Goal: Task Accomplishment & Management: Manage account settings

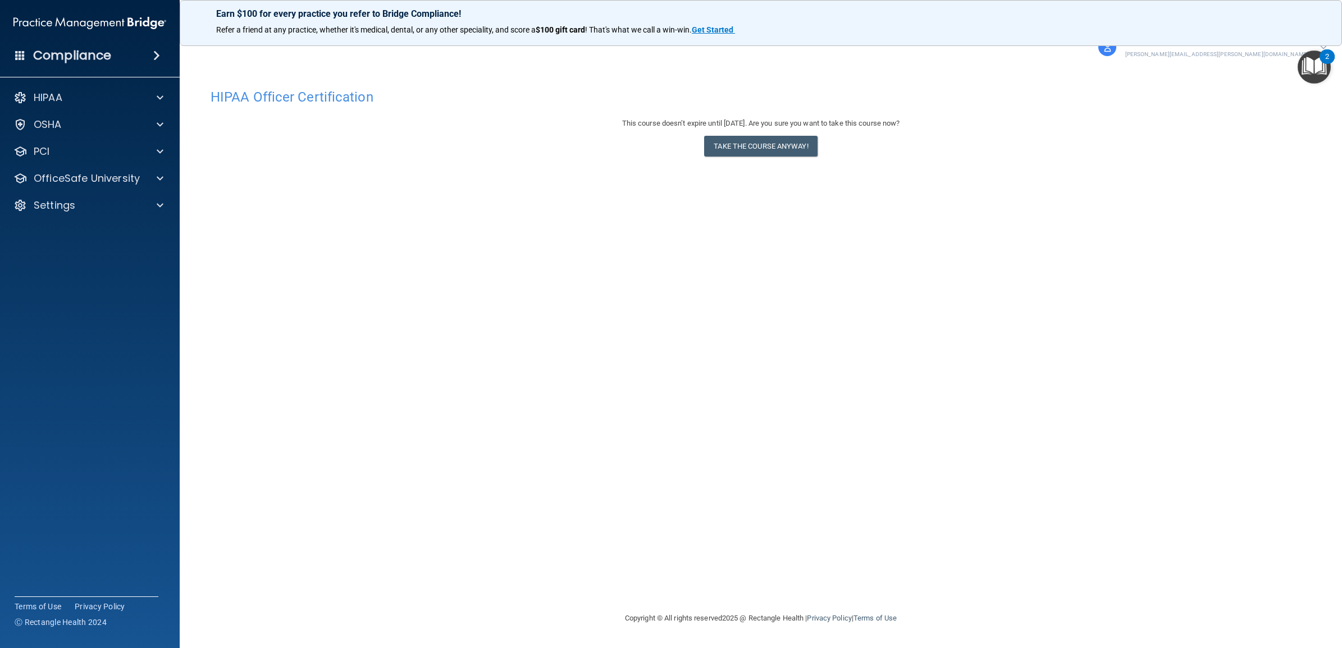
click at [1283, 52] on p "kati.atkins@bebright.com" at bounding box center [1217, 54] width 184 height 10
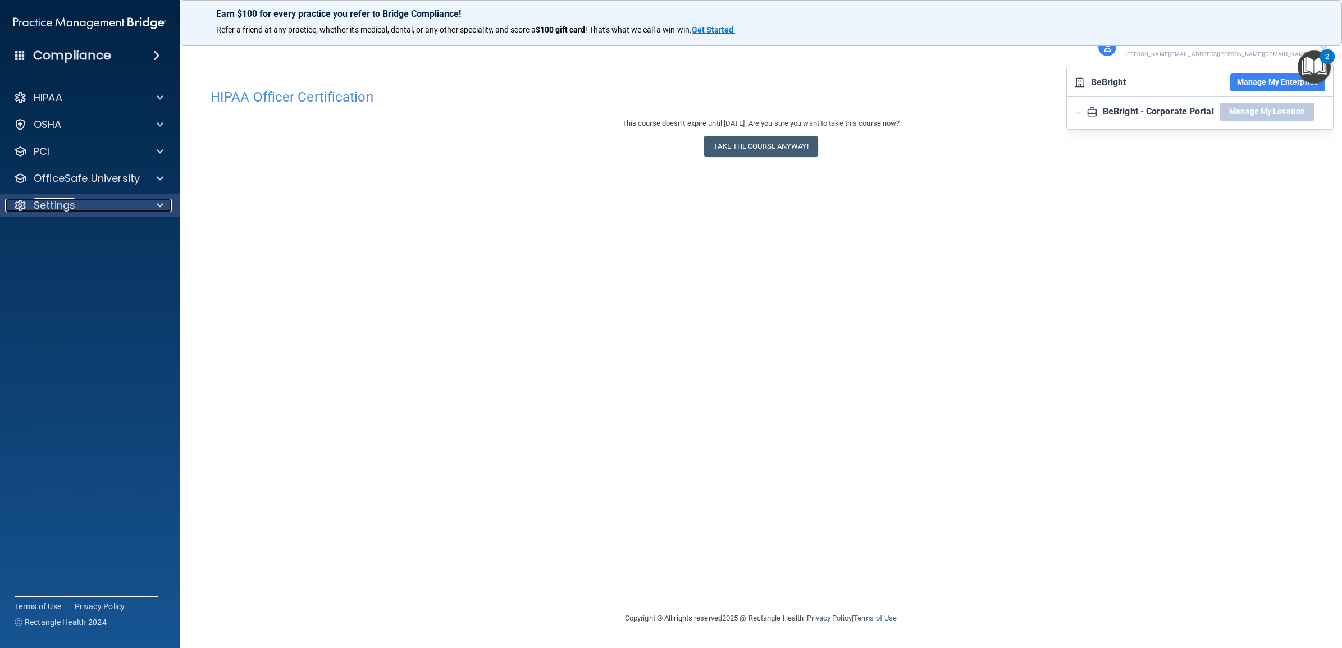
click at [75, 205] on div "Settings" at bounding box center [74, 205] width 139 height 13
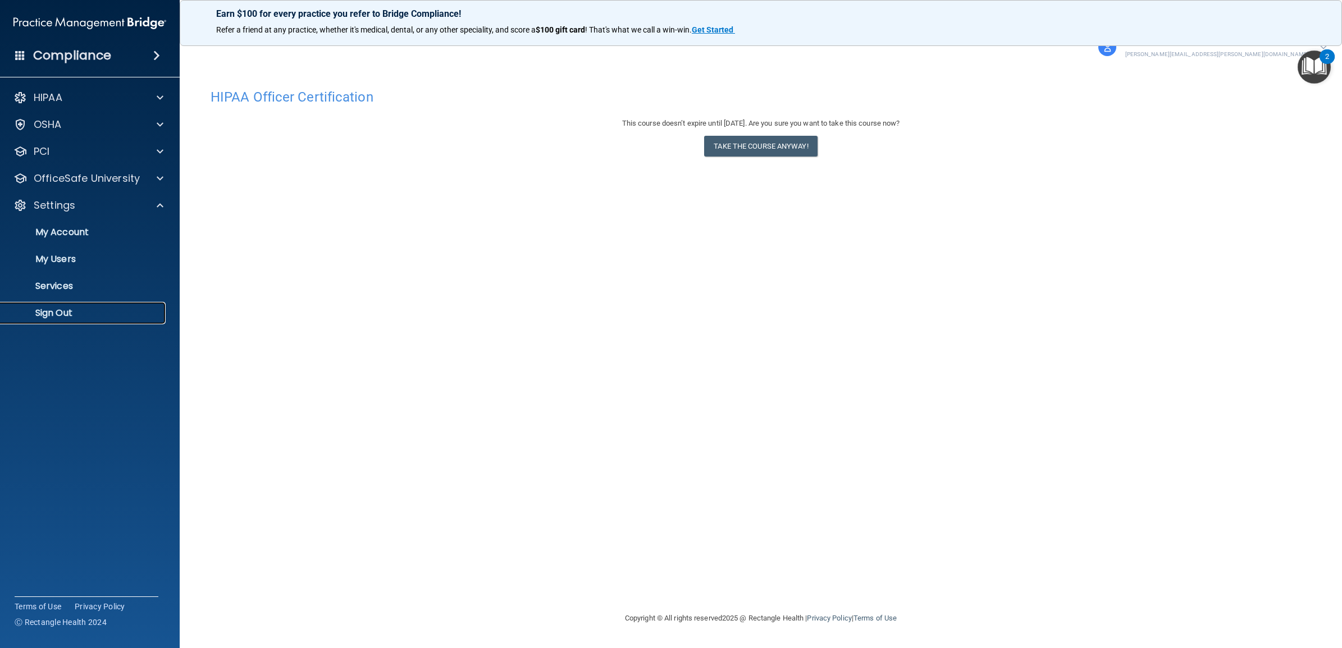
click at [65, 310] on p "Sign Out" at bounding box center [83, 313] width 153 height 11
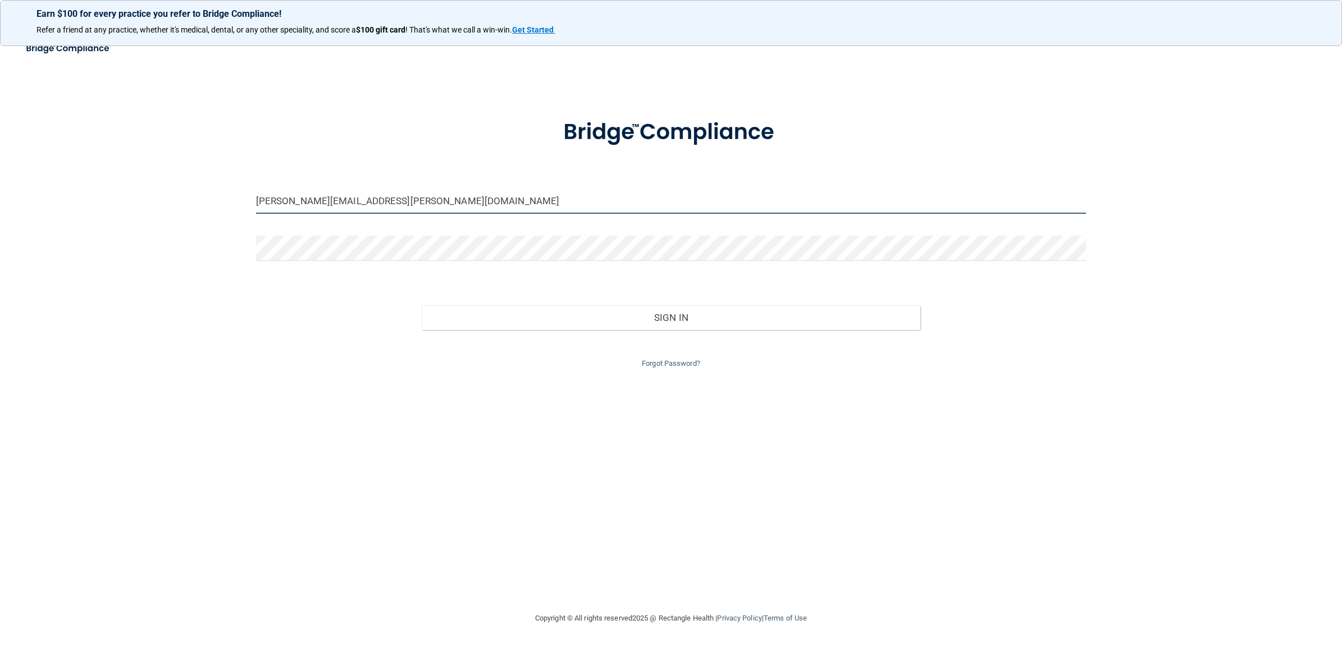
drag, startPoint x: 393, startPoint y: 196, endPoint x: 197, endPoint y: 207, distance: 196.7
click at [197, 207] on div "kati.atkins@bebright.com Invalid email/password. You don't have permission to a…" at bounding box center [670, 323] width 1297 height 553
drag, startPoint x: 381, startPoint y: 198, endPoint x: 374, endPoint y: 198, distance: 6.7
click at [381, 198] on input "kati.atkins@bebright.com" at bounding box center [671, 201] width 830 height 25
drag, startPoint x: 373, startPoint y: 197, endPoint x: 222, endPoint y: 193, distance: 151.1
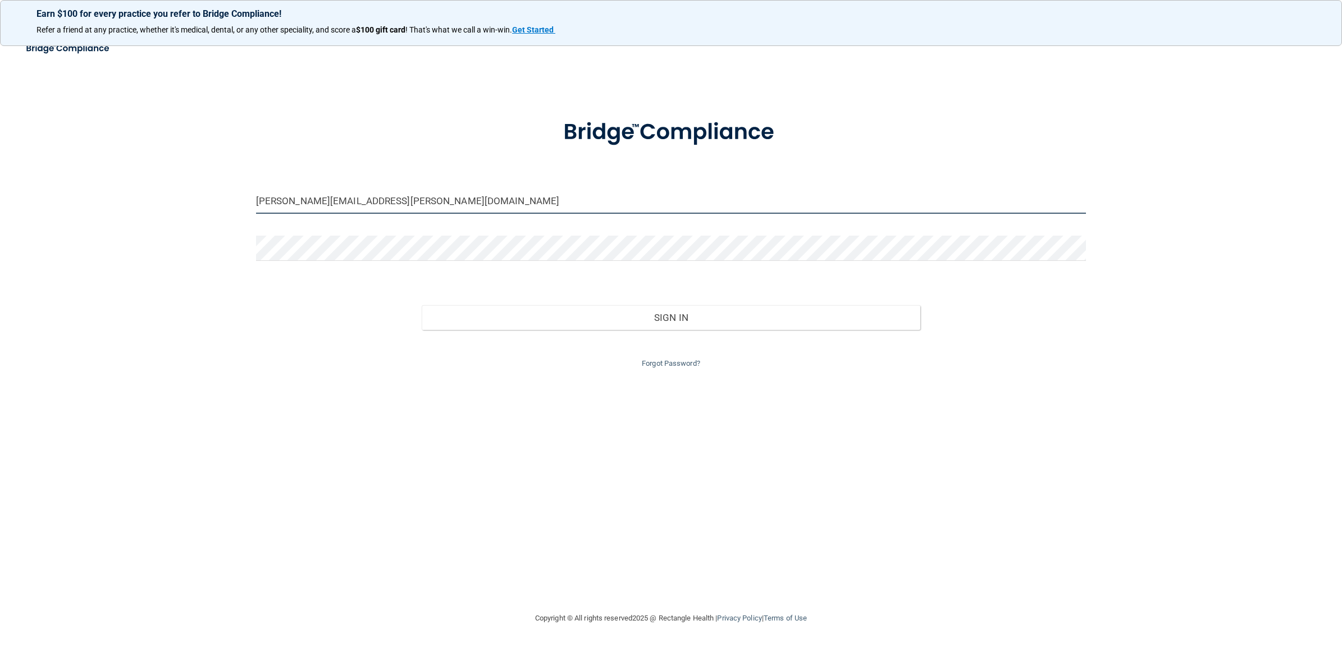
click at [222, 193] on div "kati.atkins@bebright.com Invalid email/password. You don't have permission to a…" at bounding box center [670, 323] width 1297 height 553
paste input "Timberlane-beBright@beB"
type input "Timberlane-beBright@beBright.com"
click at [249, 312] on div "Sign In" at bounding box center [671, 306] width 846 height 47
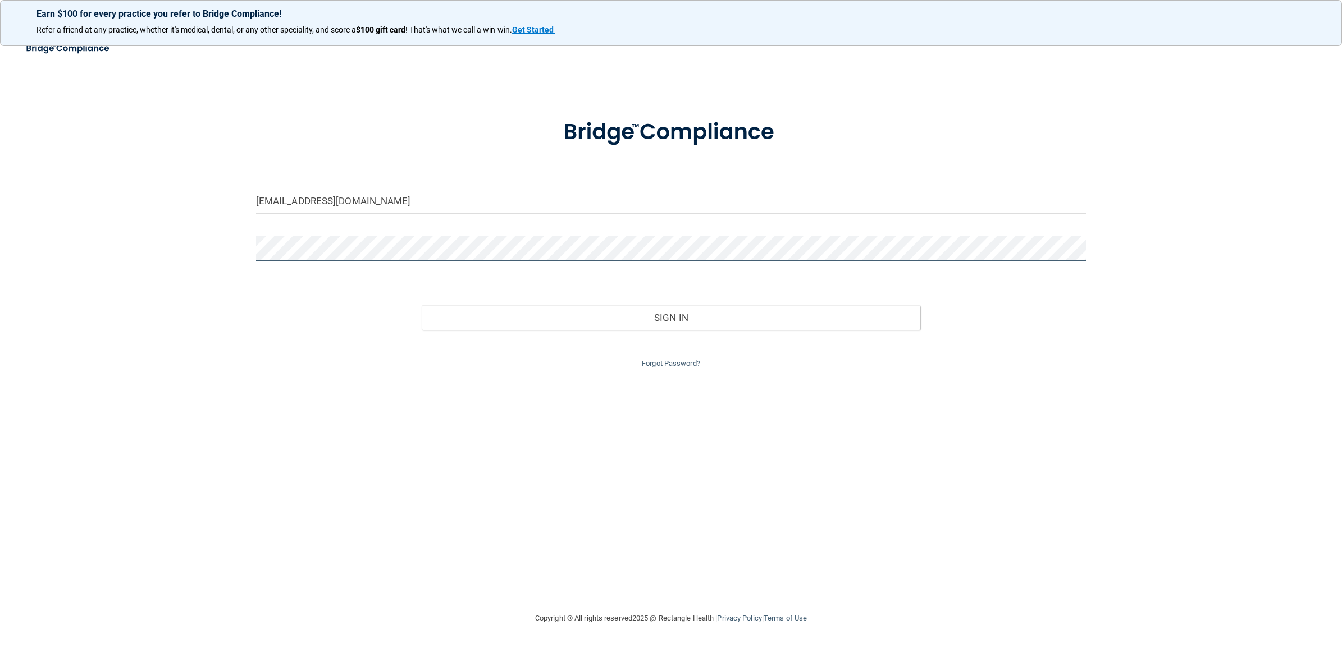
click at [217, 245] on div "Timberlane-beBright@beBright.com Invalid email/password. You don't have permiss…" at bounding box center [670, 323] width 1297 height 553
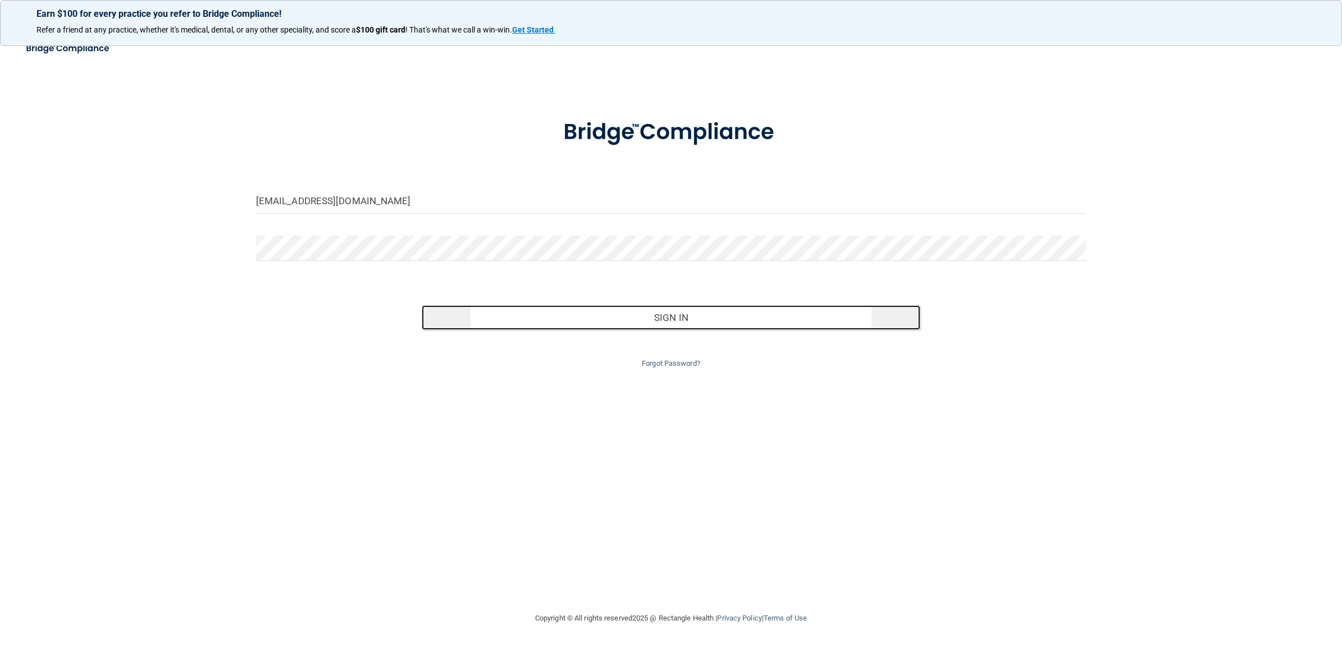
click at [622, 313] on button "Sign In" at bounding box center [671, 317] width 498 height 25
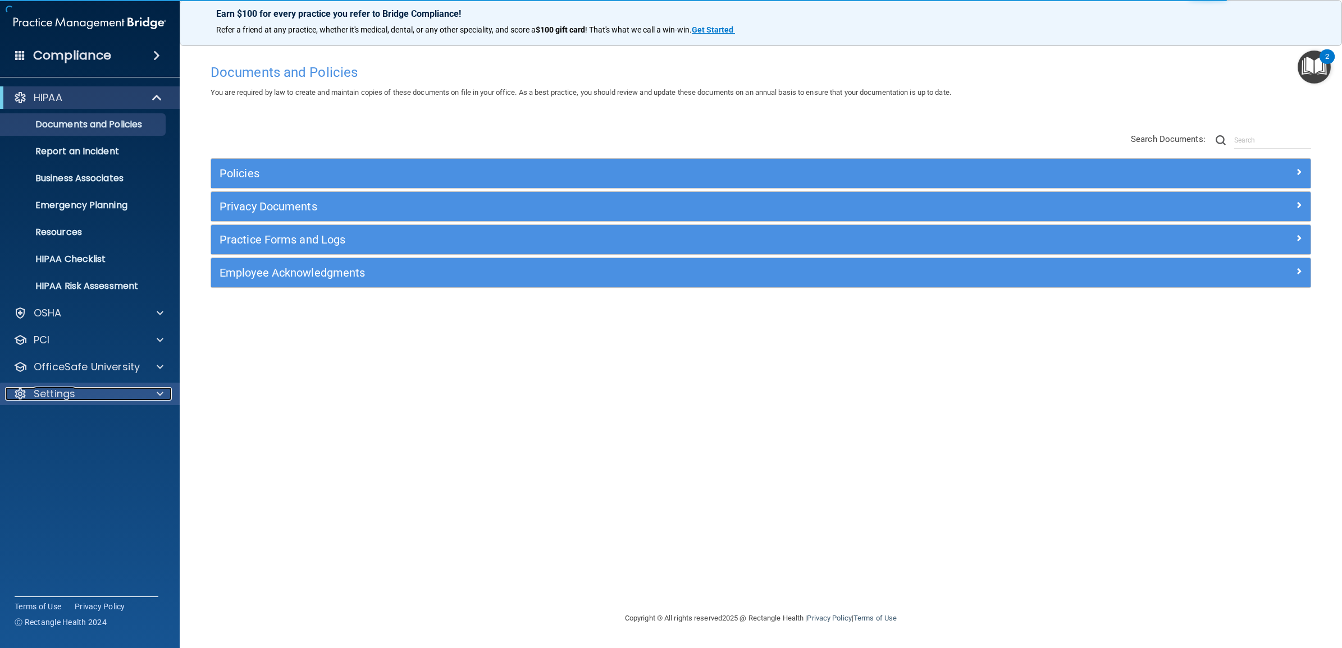
click at [59, 393] on p "Settings" at bounding box center [55, 393] width 42 height 13
click at [56, 448] on p "My Users" at bounding box center [83, 447] width 153 height 11
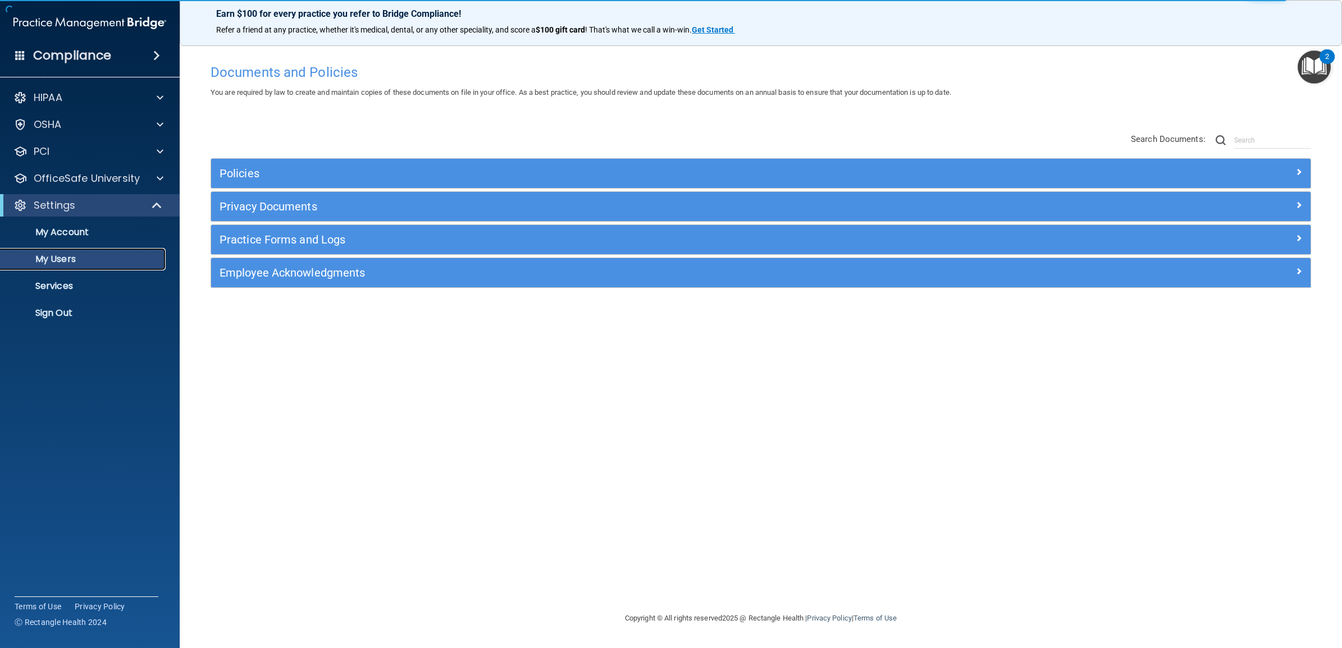
select select "20"
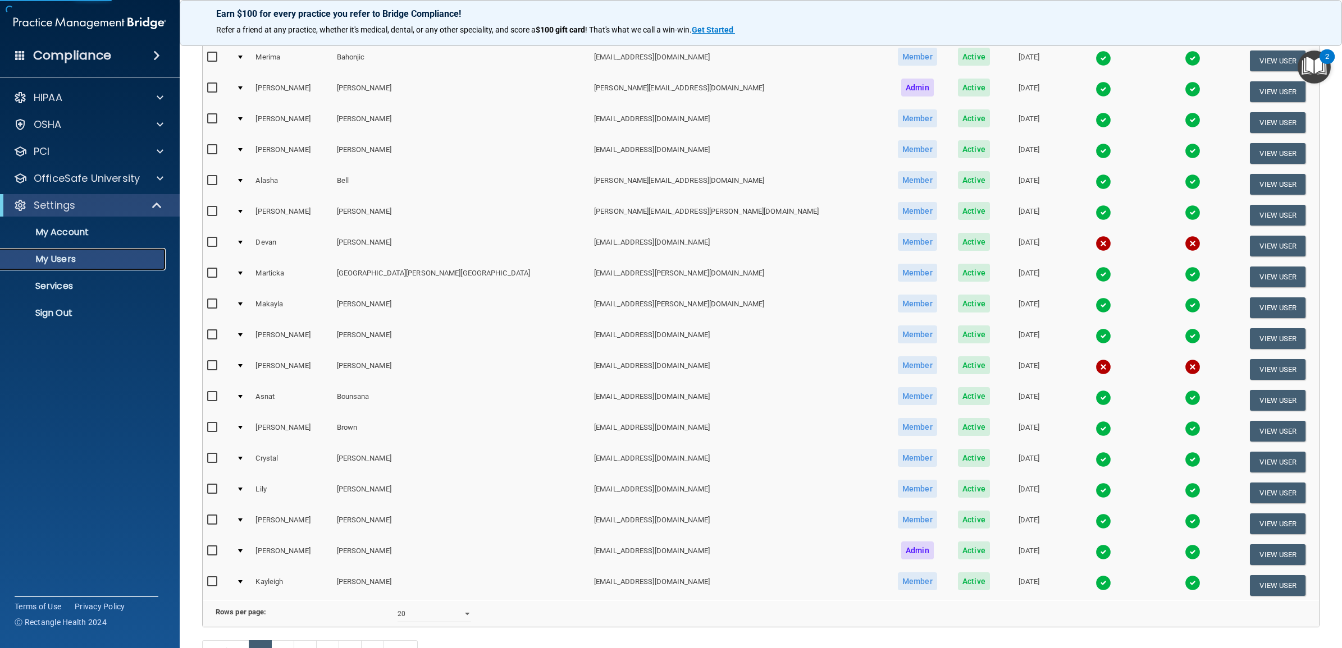
scroll to position [280, 0]
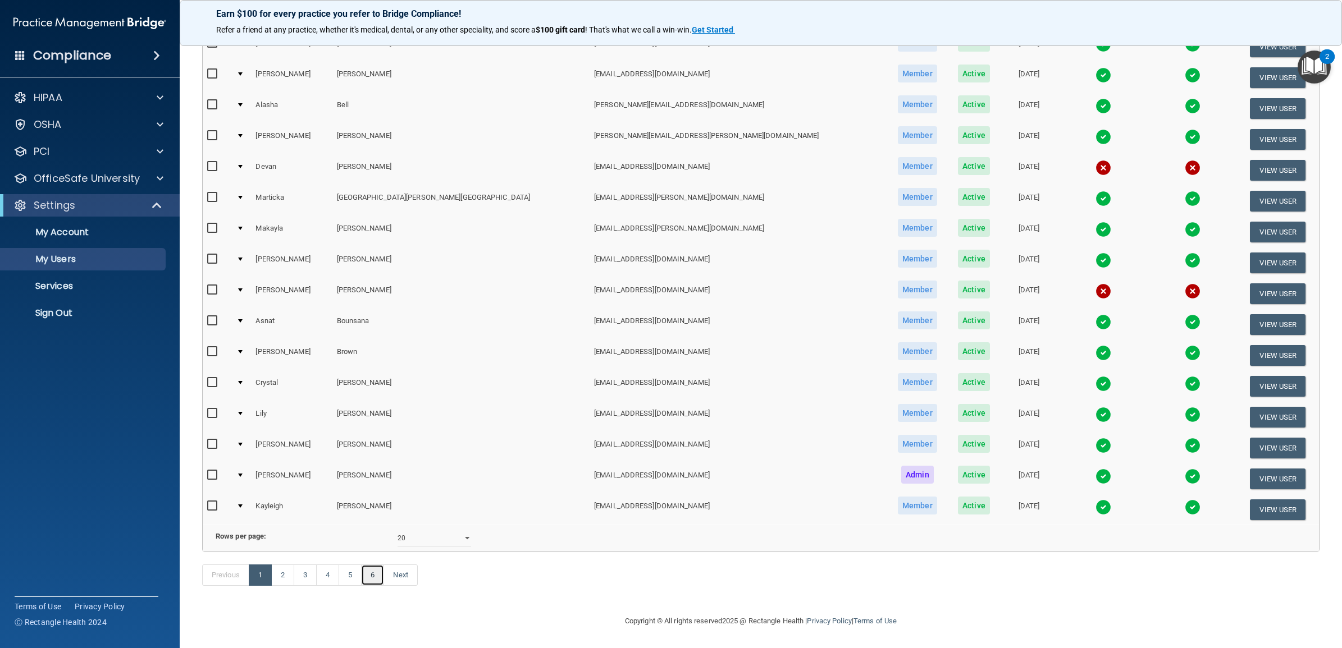
click at [378, 573] on link "6" at bounding box center [372, 575] width 23 height 21
select select "20"
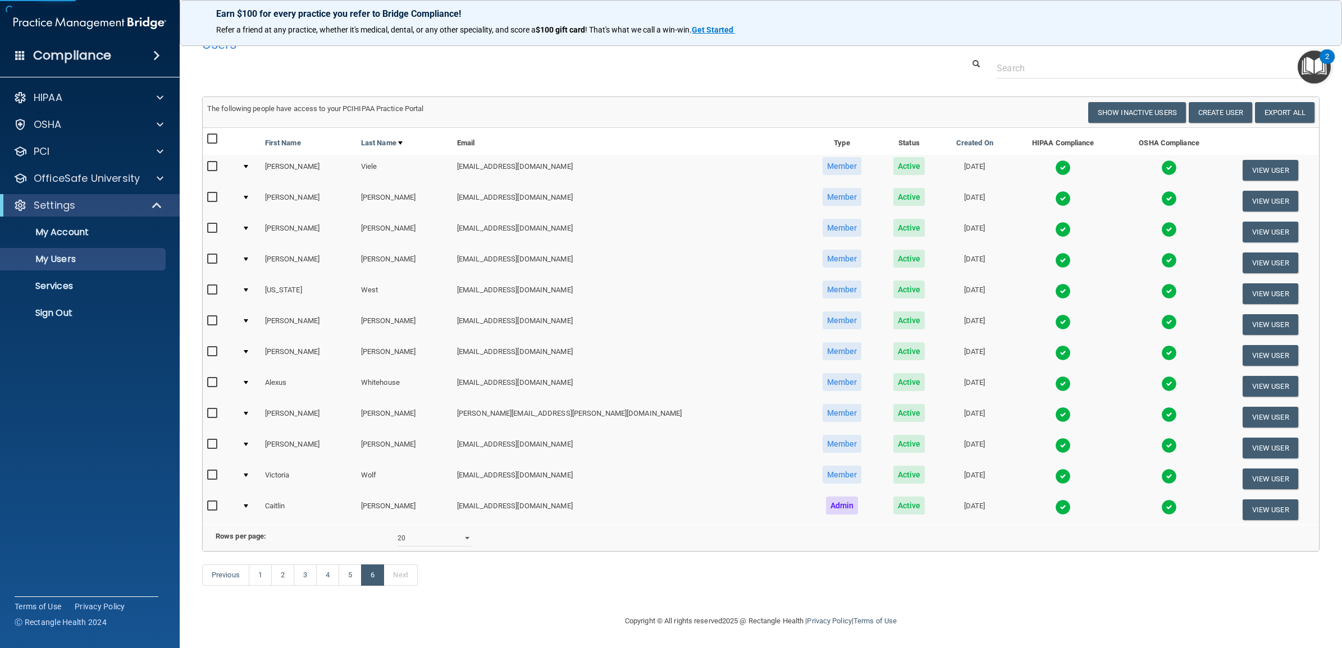
scroll to position [35, 0]
click at [1245, 500] on button "View User" at bounding box center [1270, 510] width 56 height 21
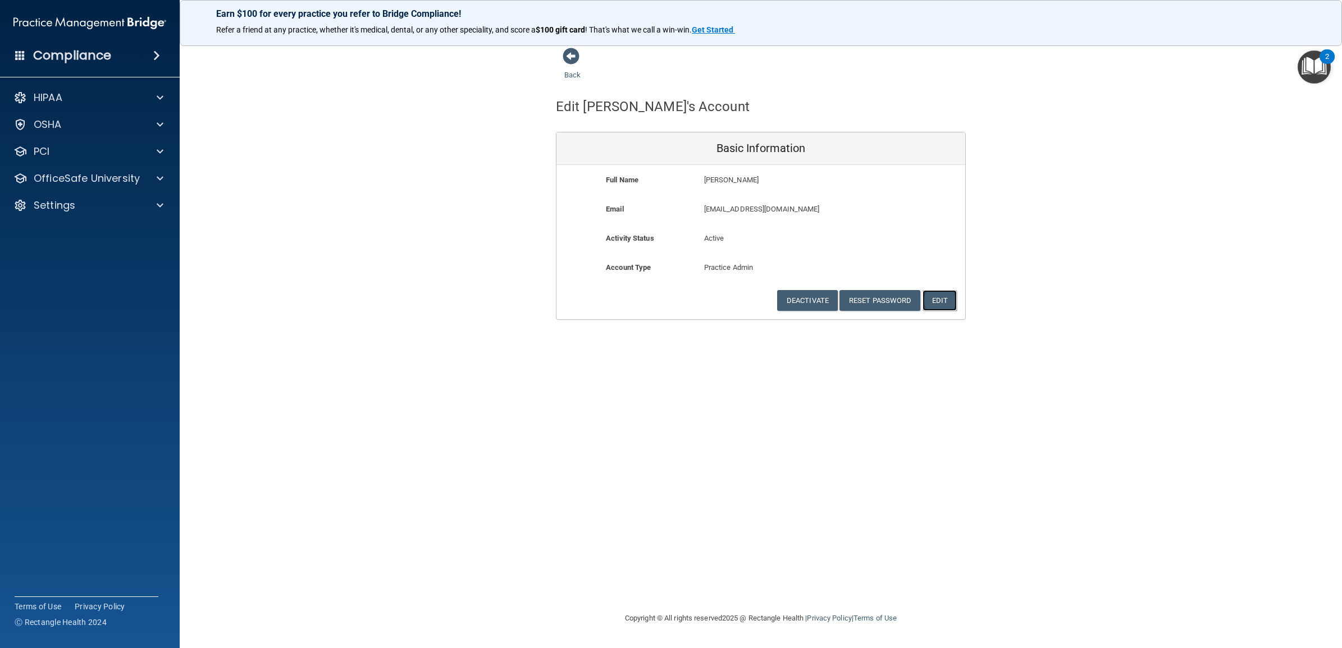
click at [946, 298] on button "Edit" at bounding box center [939, 300] width 34 height 21
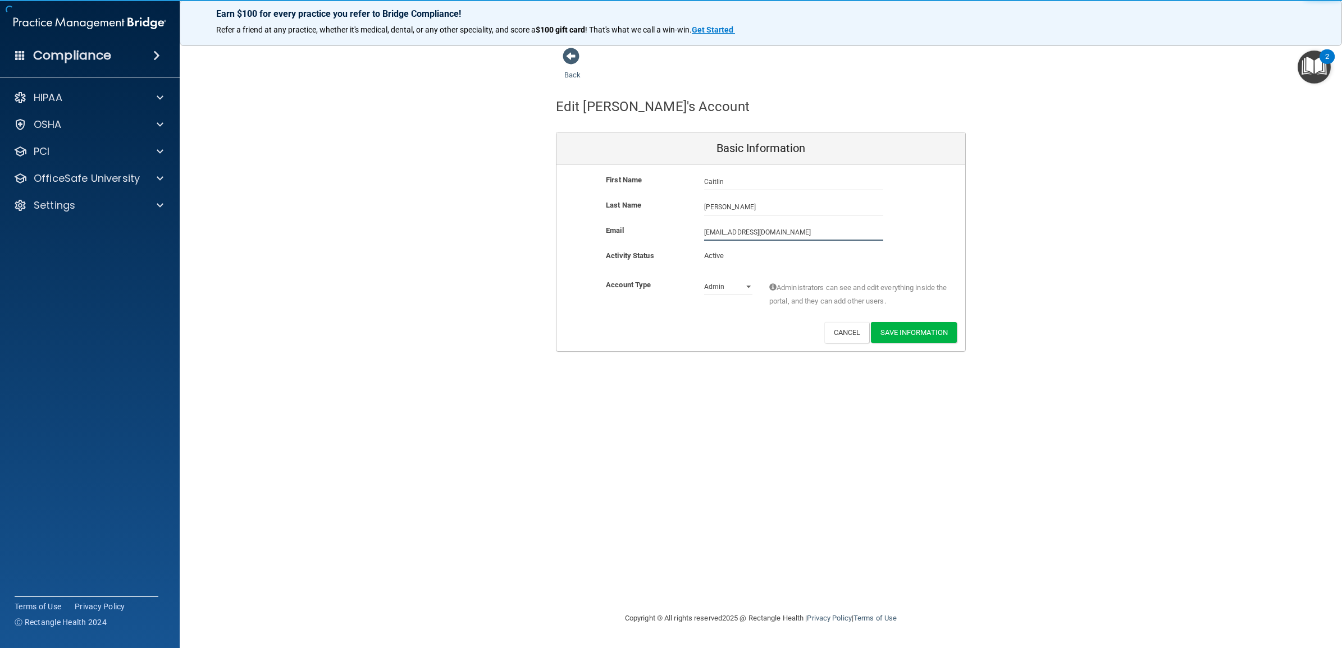
drag, startPoint x: 824, startPoint y: 234, endPoint x: 669, endPoint y: 239, distance: 155.0
click at [669, 239] on div "Email cwright@timberlanedental.com cwright@timberlanedental.com" at bounding box center [760, 232] width 409 height 17
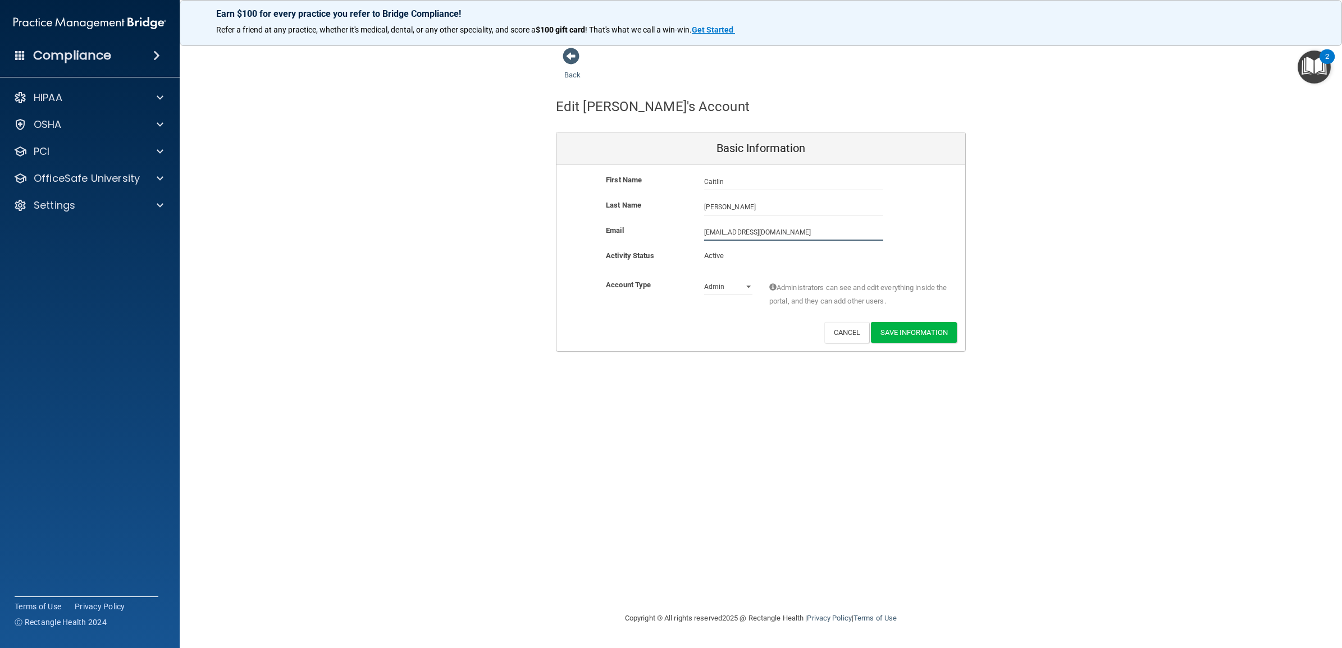
paste input "aitlin.wright@timberlanesmile"
type input "caitlin.wright@timberlanesmile.com"
click at [710, 400] on div "Back Edit Caitlin's Account Basic Information First Name Caitlin Wright Caitlin…" at bounding box center [760, 323] width 1117 height 553
drag, startPoint x: 846, startPoint y: 335, endPoint x: 818, endPoint y: 356, distance: 35.3
click at [846, 334] on button "Cancel" at bounding box center [846, 332] width 45 height 21
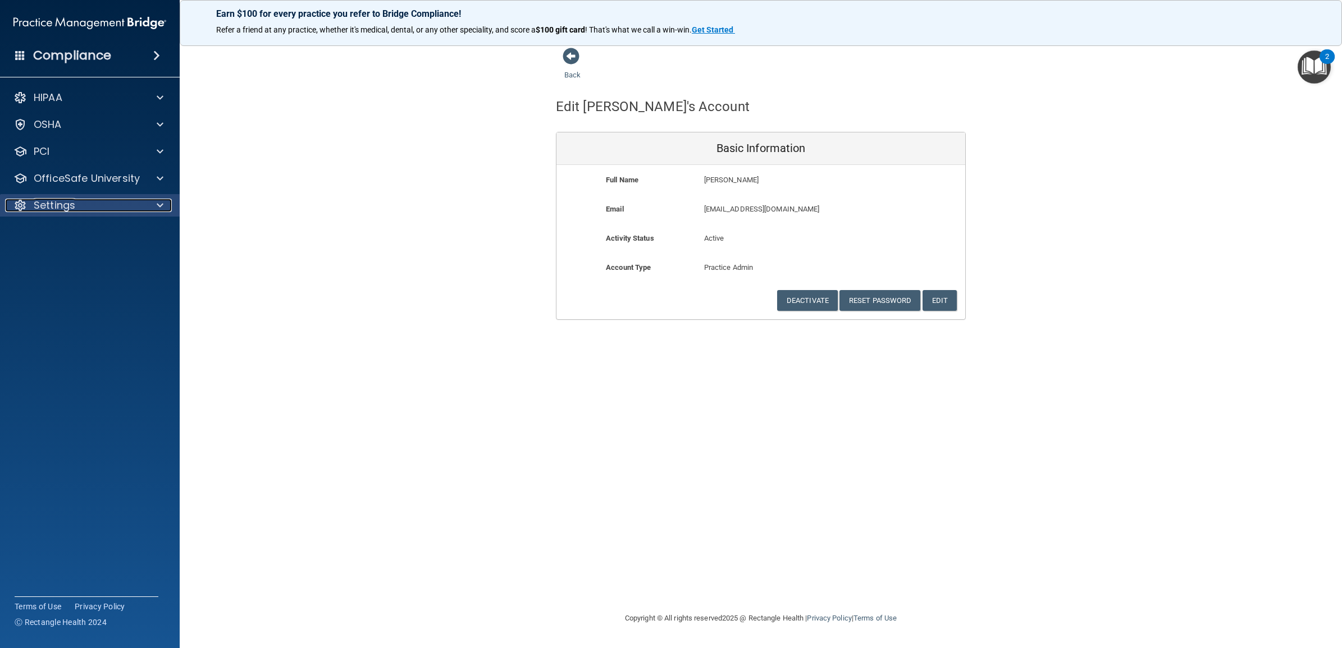
click at [75, 203] on div "Settings" at bounding box center [74, 205] width 139 height 13
drag, startPoint x: 567, startPoint y: 56, endPoint x: 562, endPoint y: 68, distance: 13.3
click at [567, 57] on span at bounding box center [570, 56] width 17 height 17
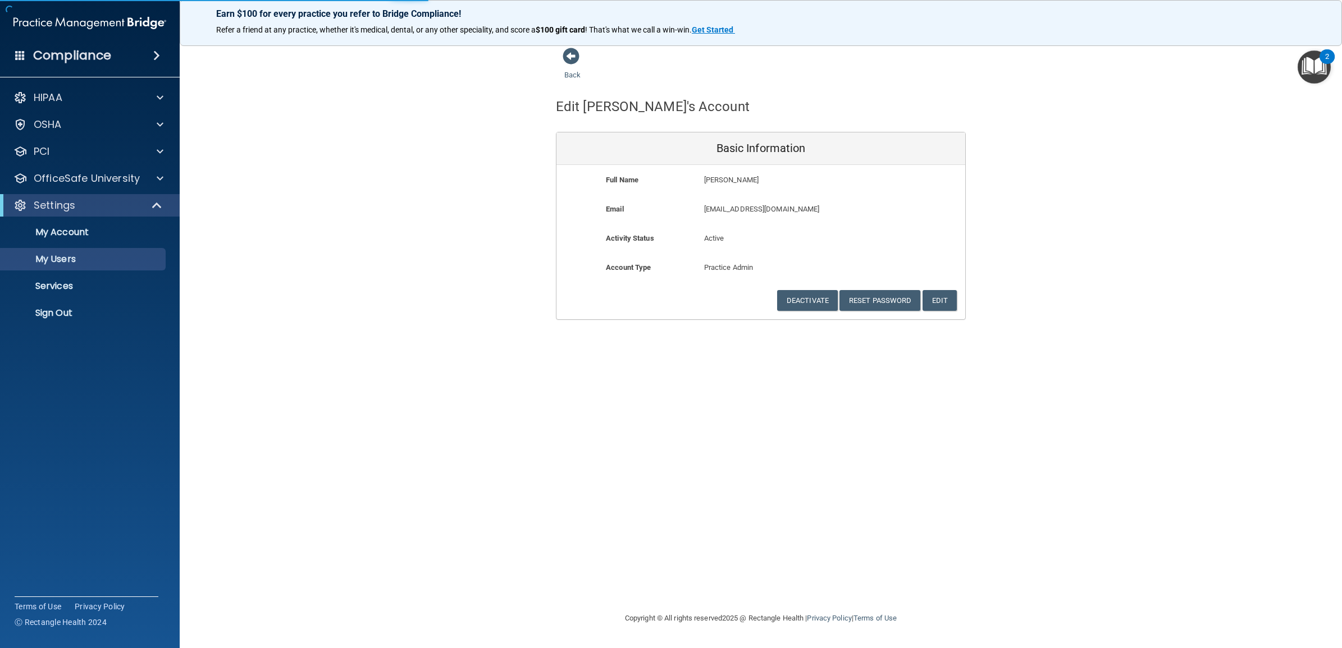
select select "20"
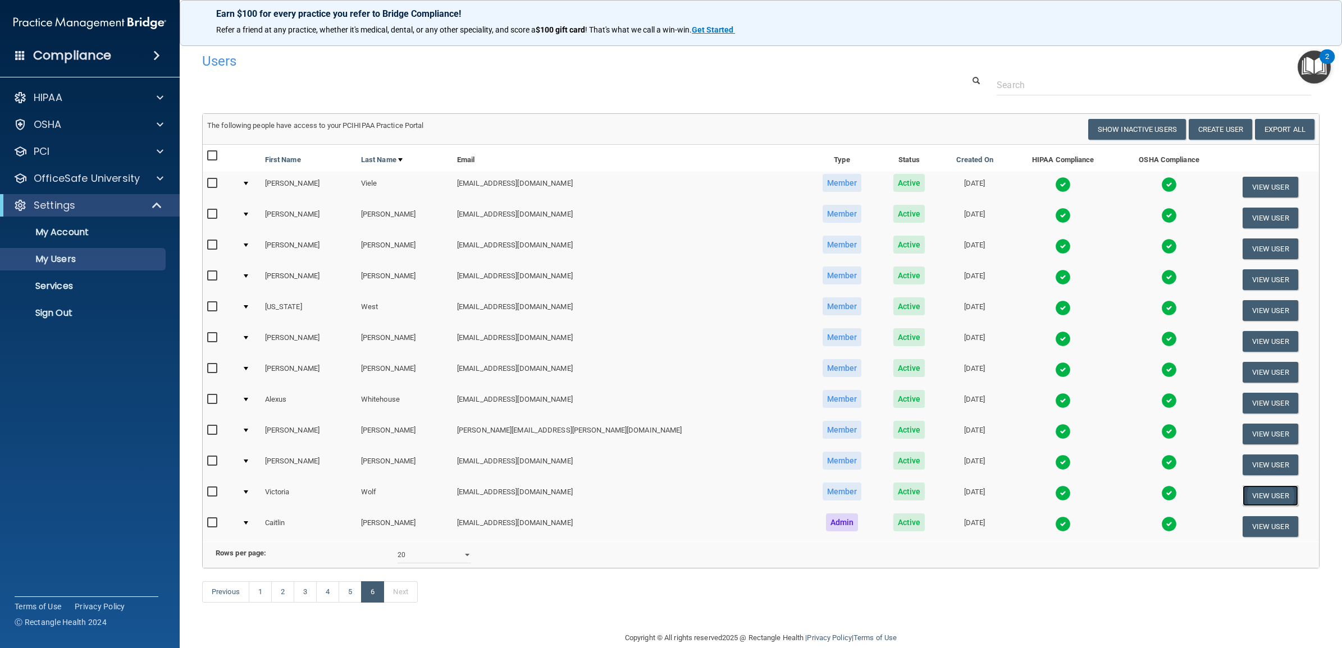
click at [1247, 494] on button "View User" at bounding box center [1270, 496] width 56 height 21
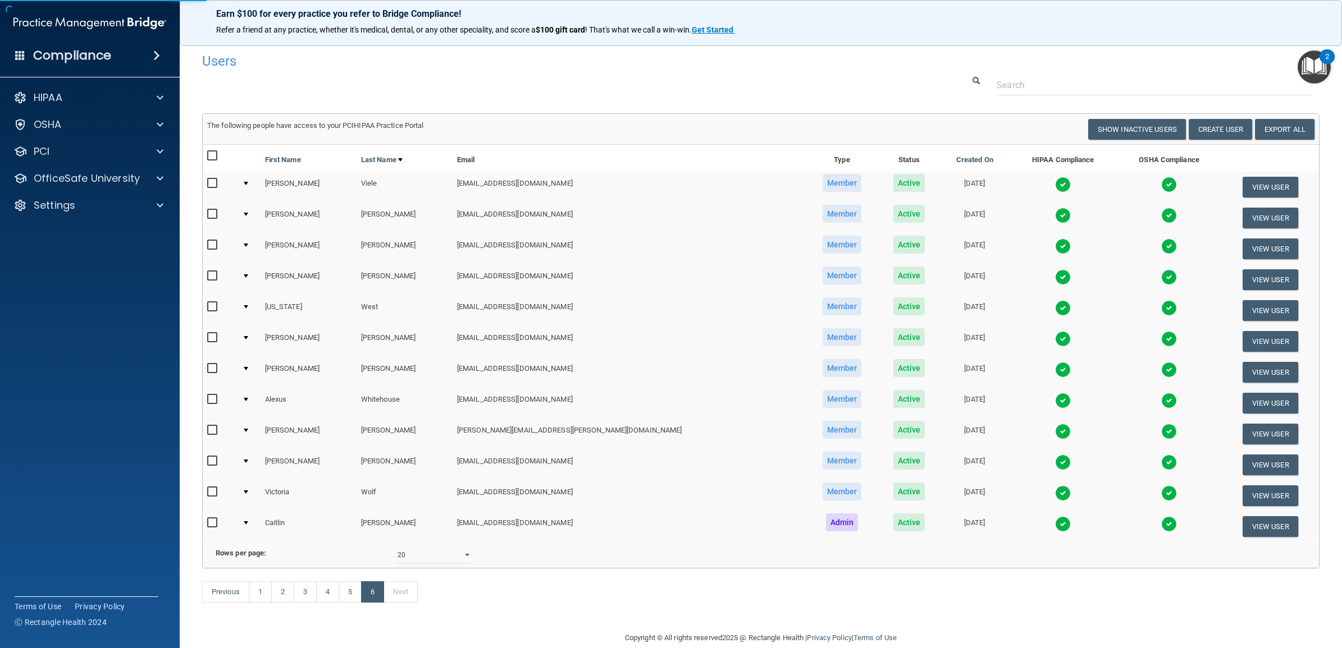
select select "practice_member"
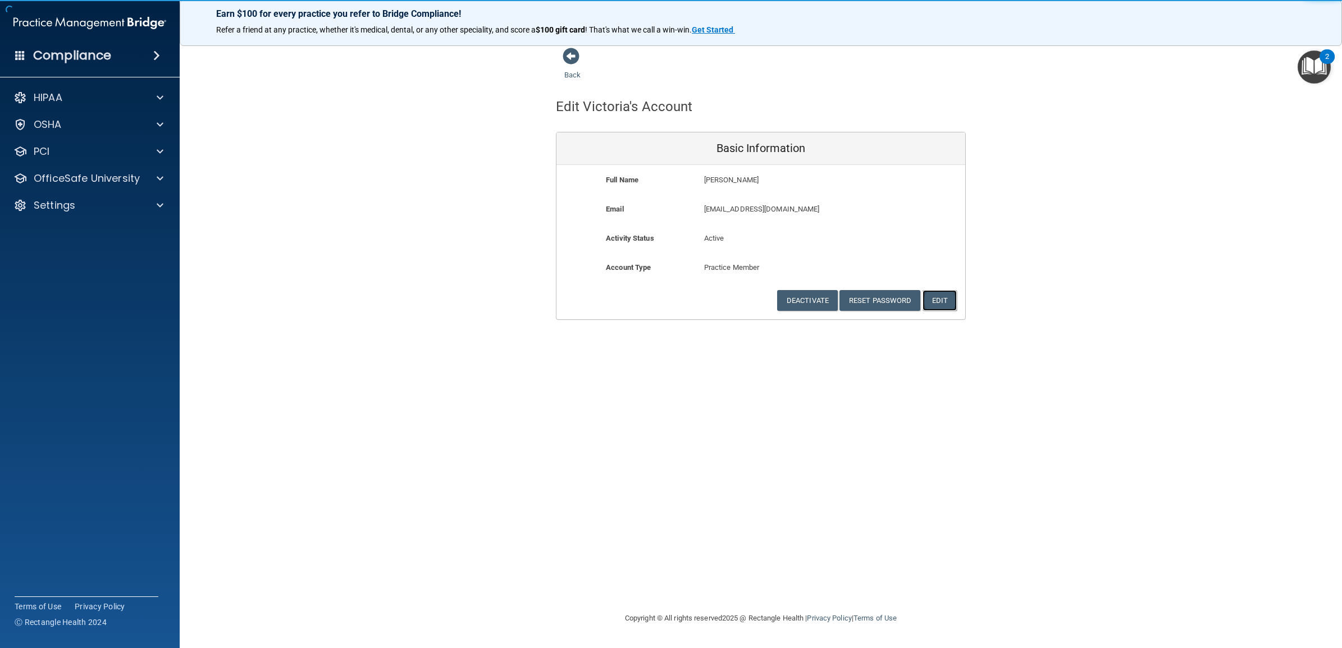
click at [941, 303] on button "Edit" at bounding box center [939, 300] width 34 height 21
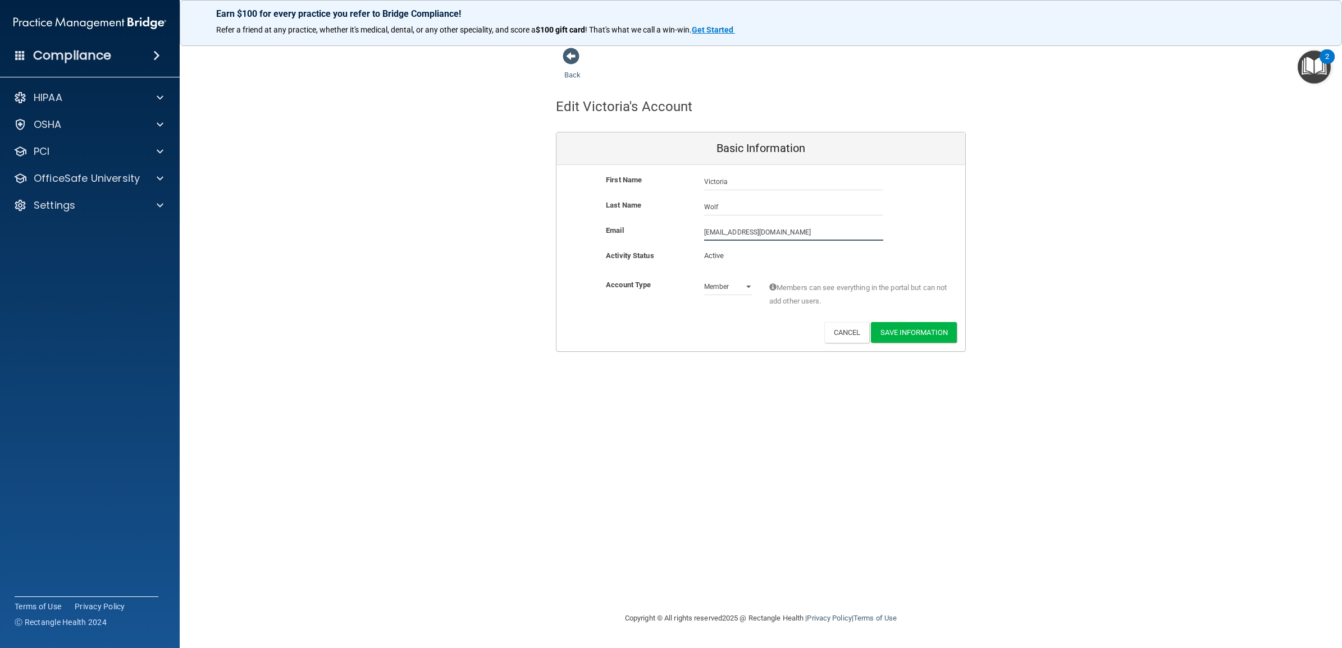
drag, startPoint x: 804, startPoint y: 234, endPoint x: 688, endPoint y: 239, distance: 116.3
click at [688, 239] on div "Email vwolf@timberlanedental.com vwolf@timberlanedental.com" at bounding box center [760, 232] width 409 height 17
paste input "ictoria.wolf@timberlanesmile"
type input "victoria.wolf@timberlanesmile.com"
click at [735, 428] on div "Back Edit Victoria's Account Basic Information First Name Victoria Wolf Victori…" at bounding box center [760, 323] width 1117 height 553
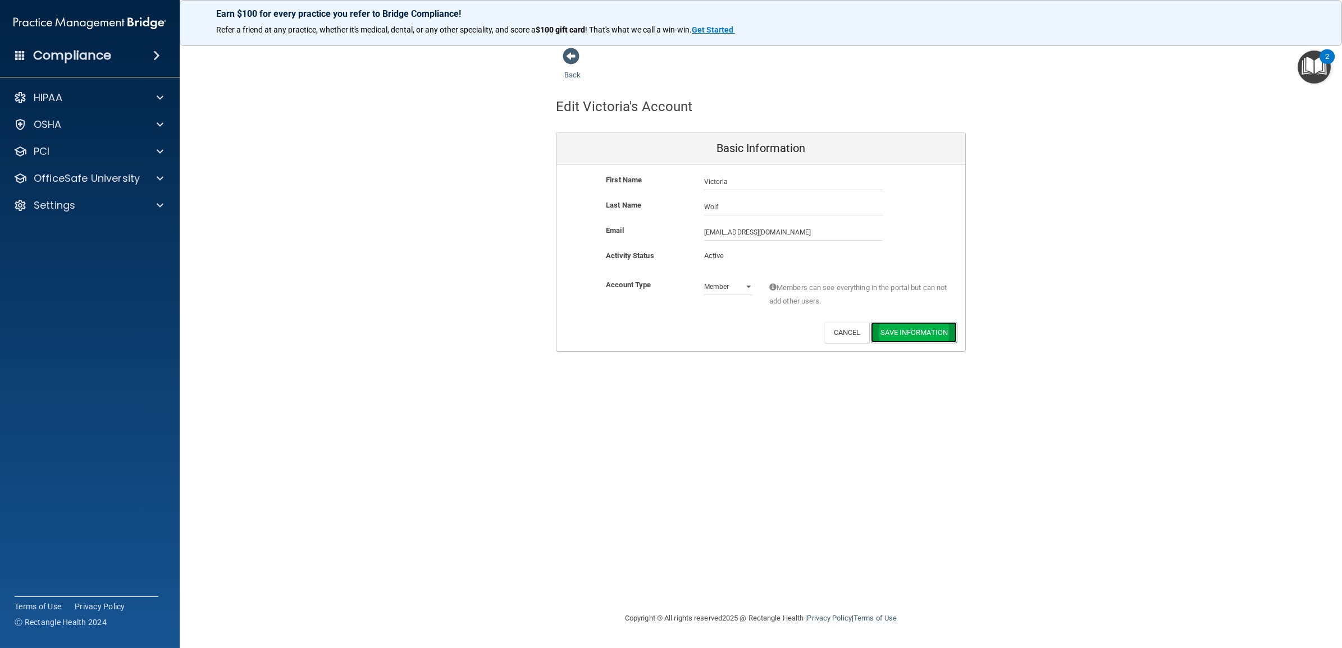
click at [915, 333] on button "Save Information" at bounding box center [914, 332] width 86 height 21
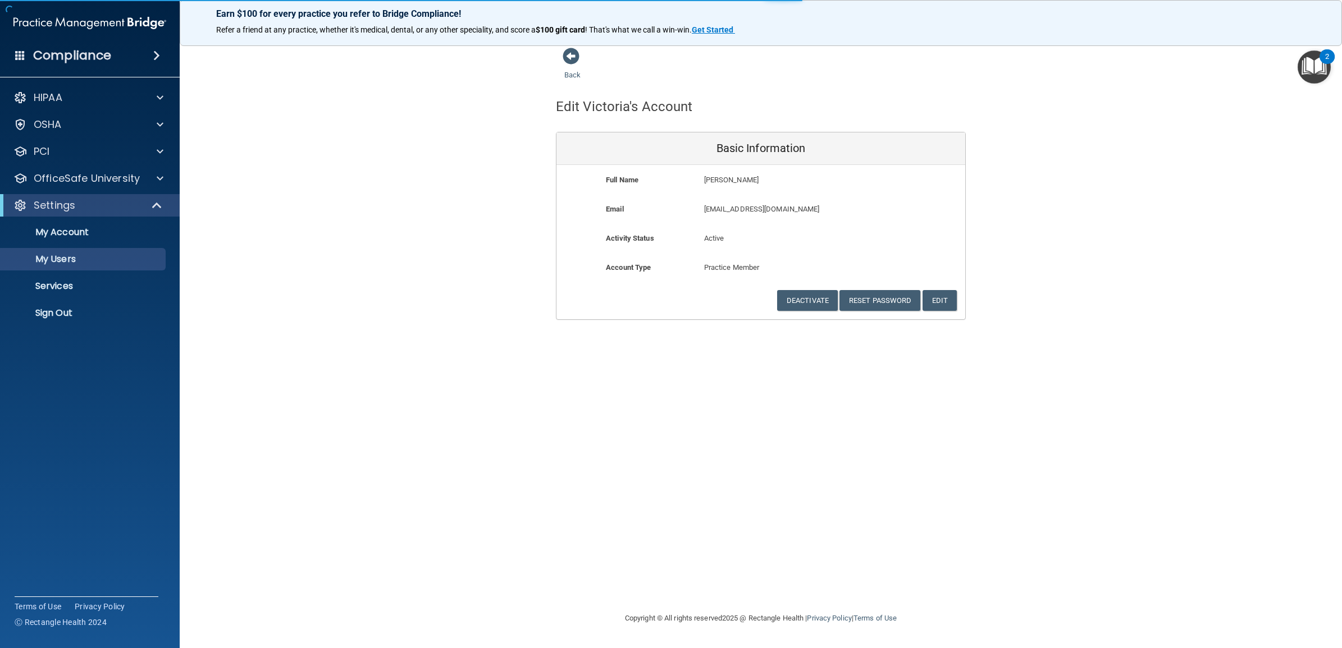
select select "20"
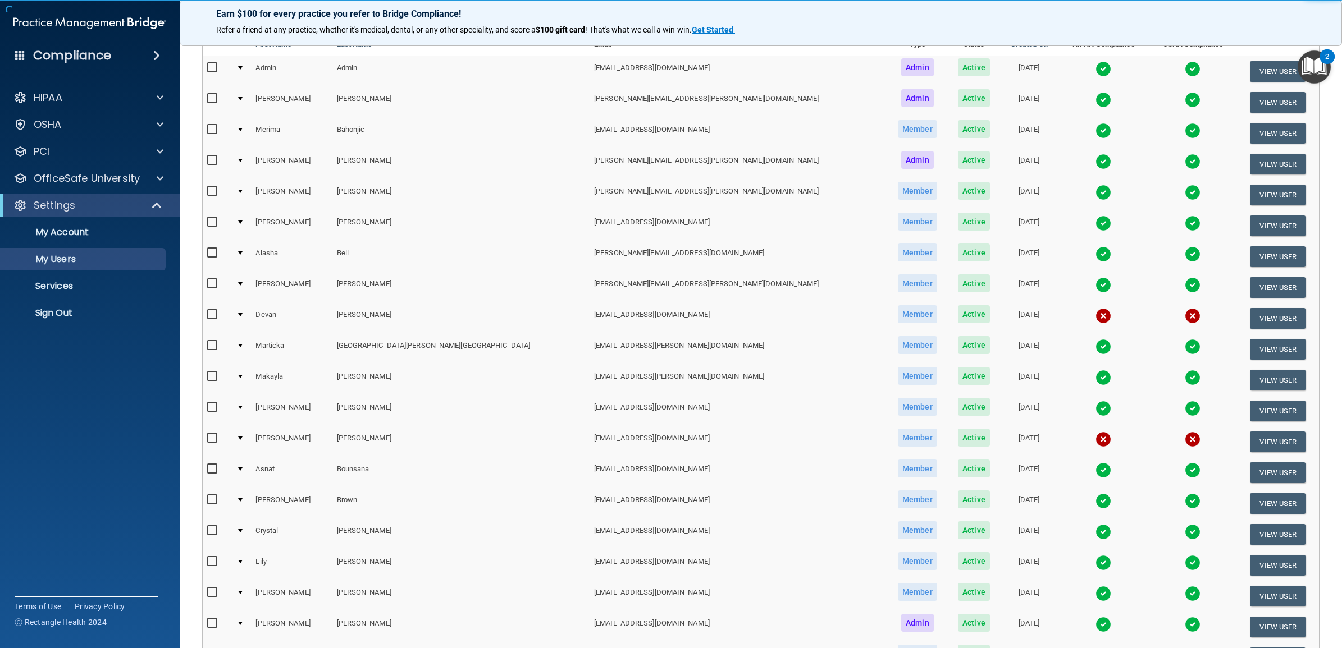
scroll to position [323, 0]
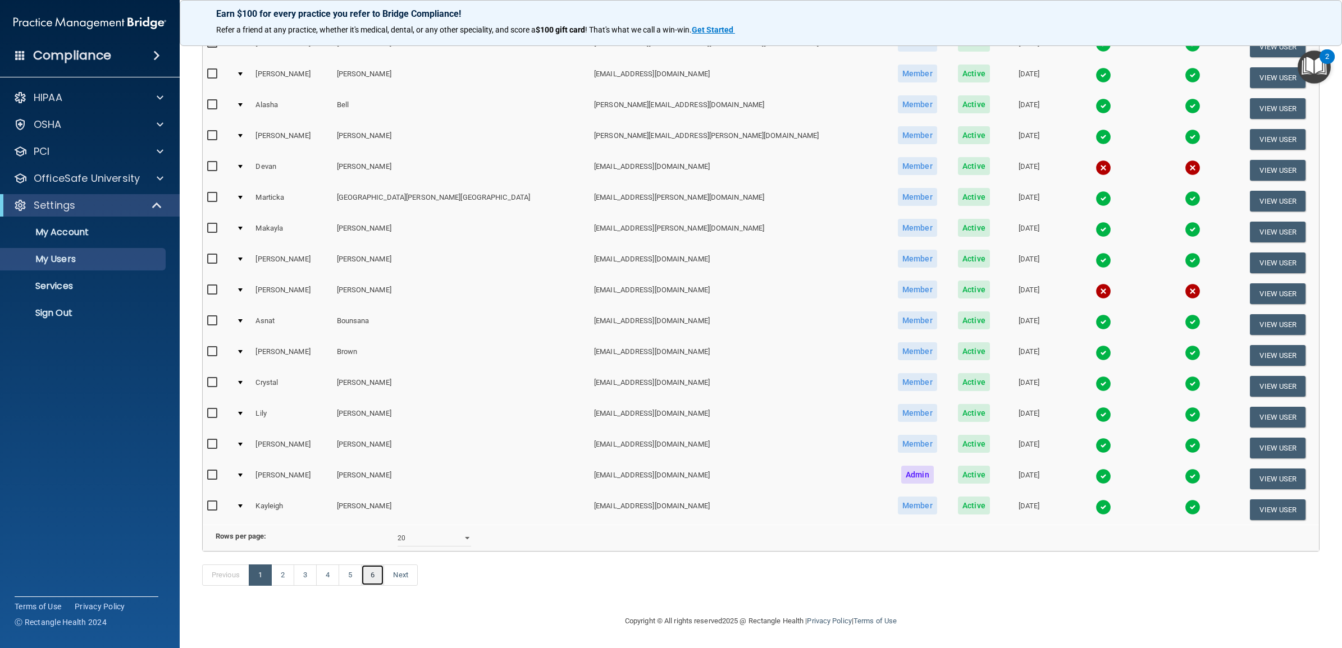
click at [374, 577] on link "6" at bounding box center [372, 575] width 23 height 21
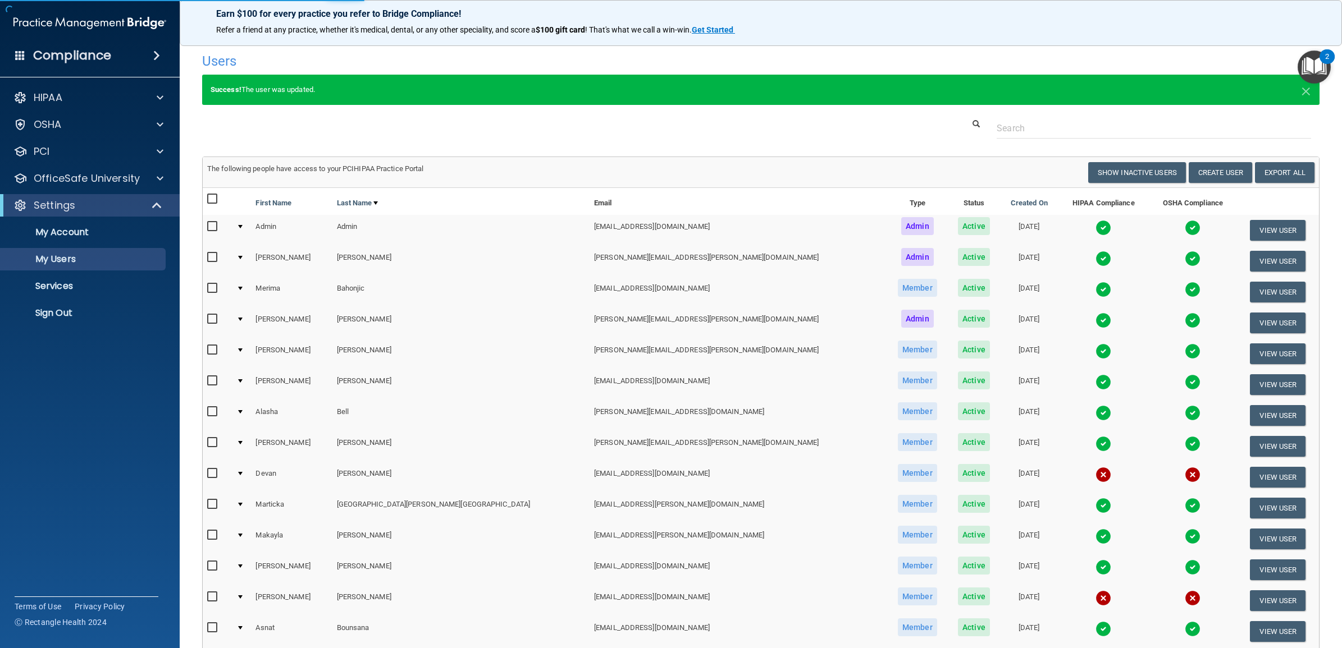
select select "20"
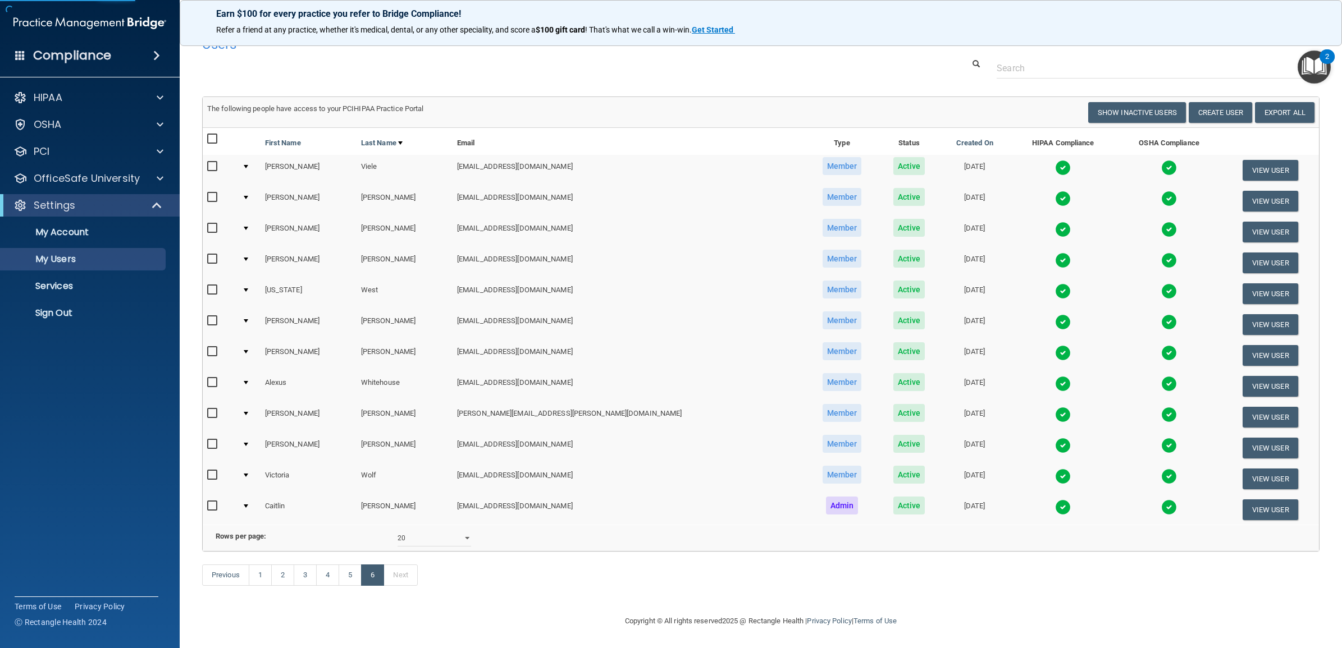
scroll to position [35, 0]
click at [1242, 438] on button "View User" at bounding box center [1270, 448] width 56 height 21
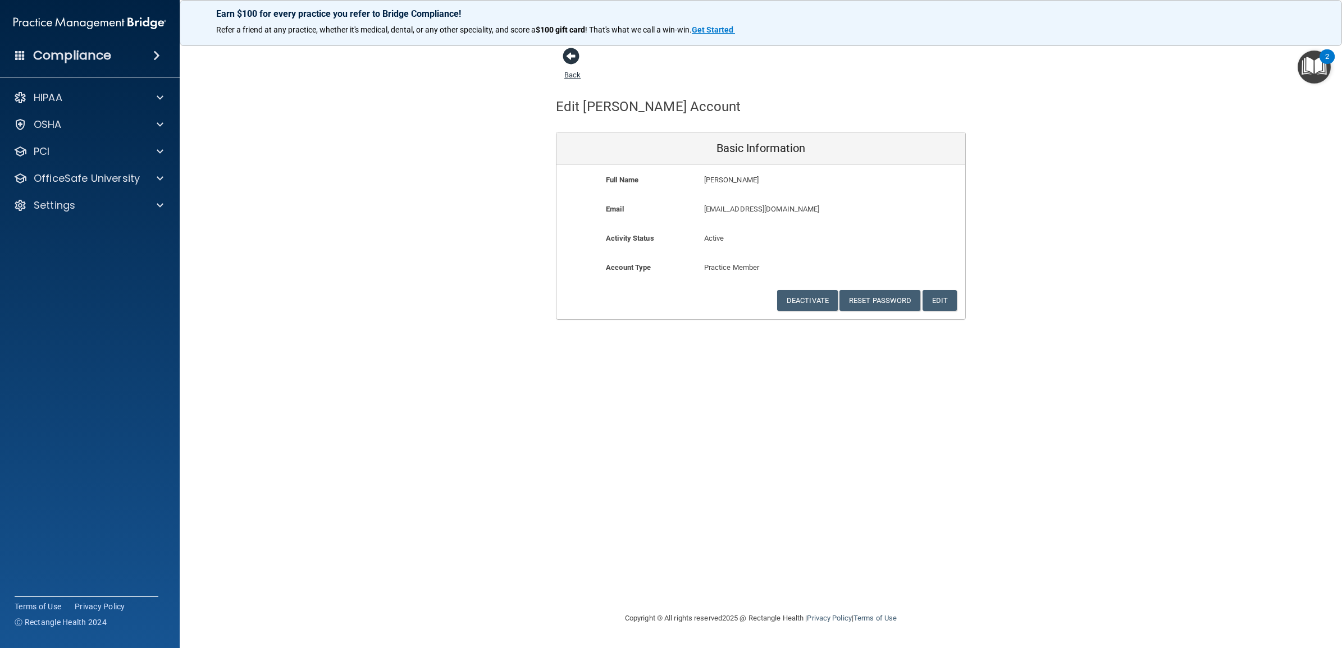
click at [575, 65] on span at bounding box center [570, 56] width 17 height 17
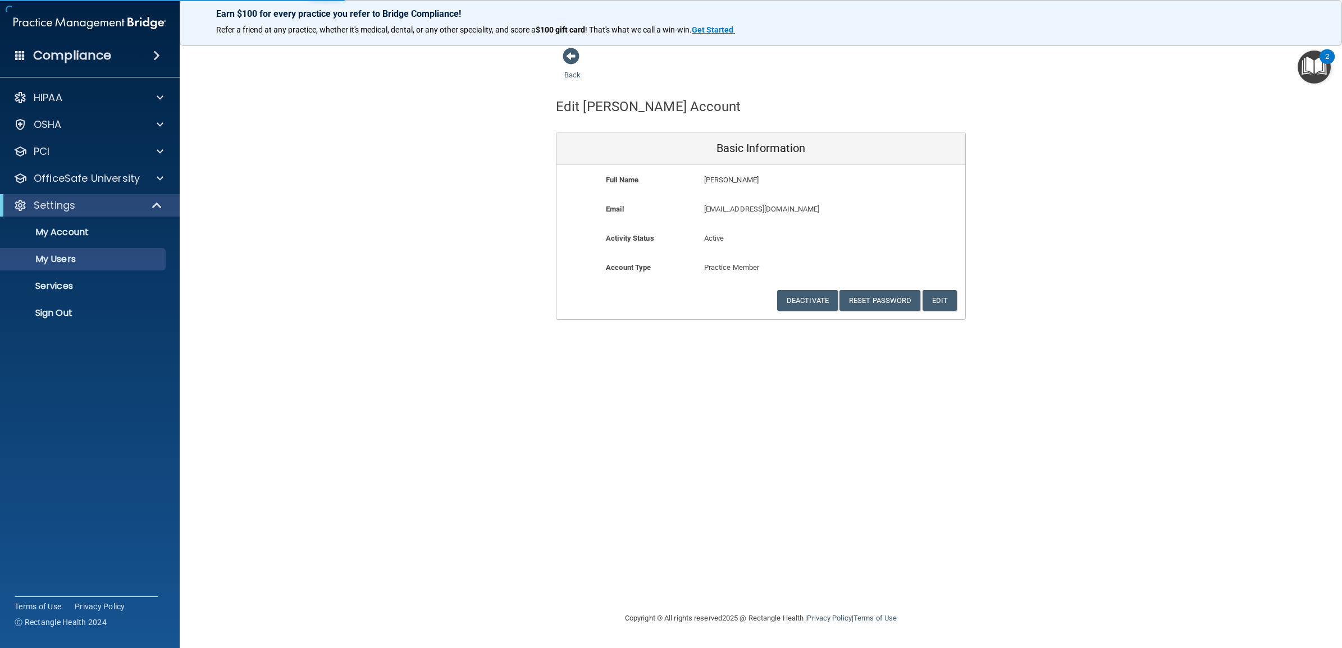
select select "20"
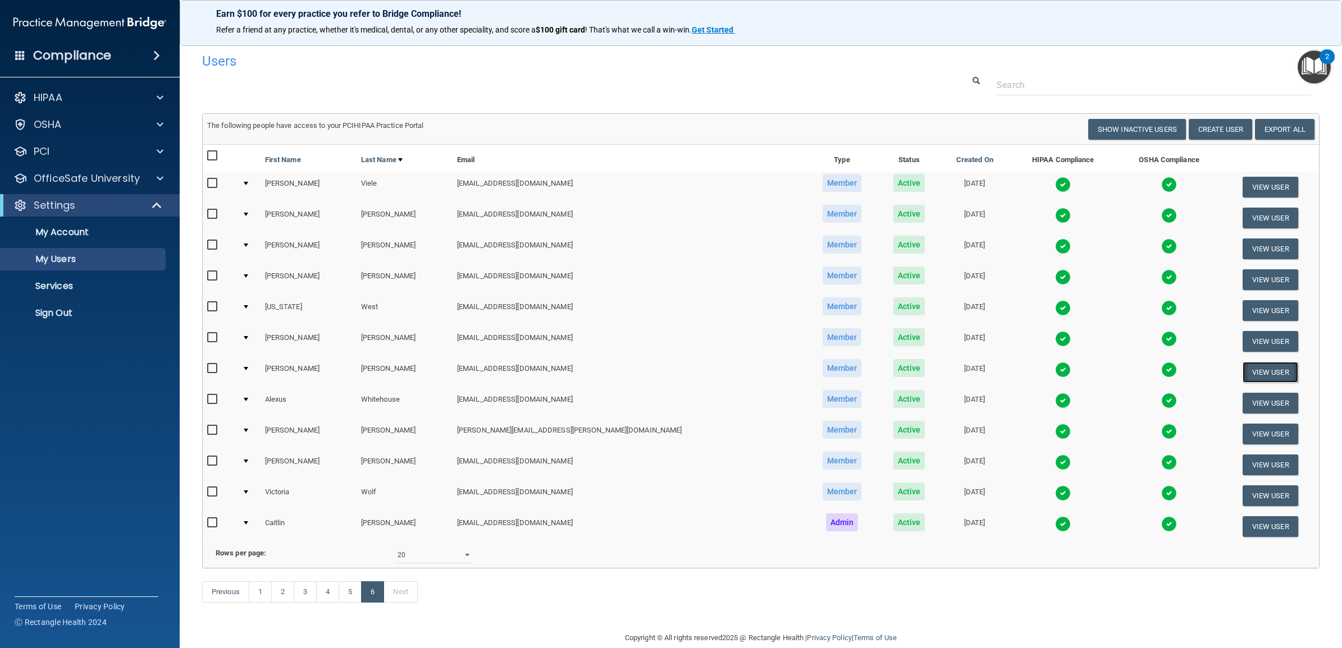
click at [1244, 373] on button "View User" at bounding box center [1270, 372] width 56 height 21
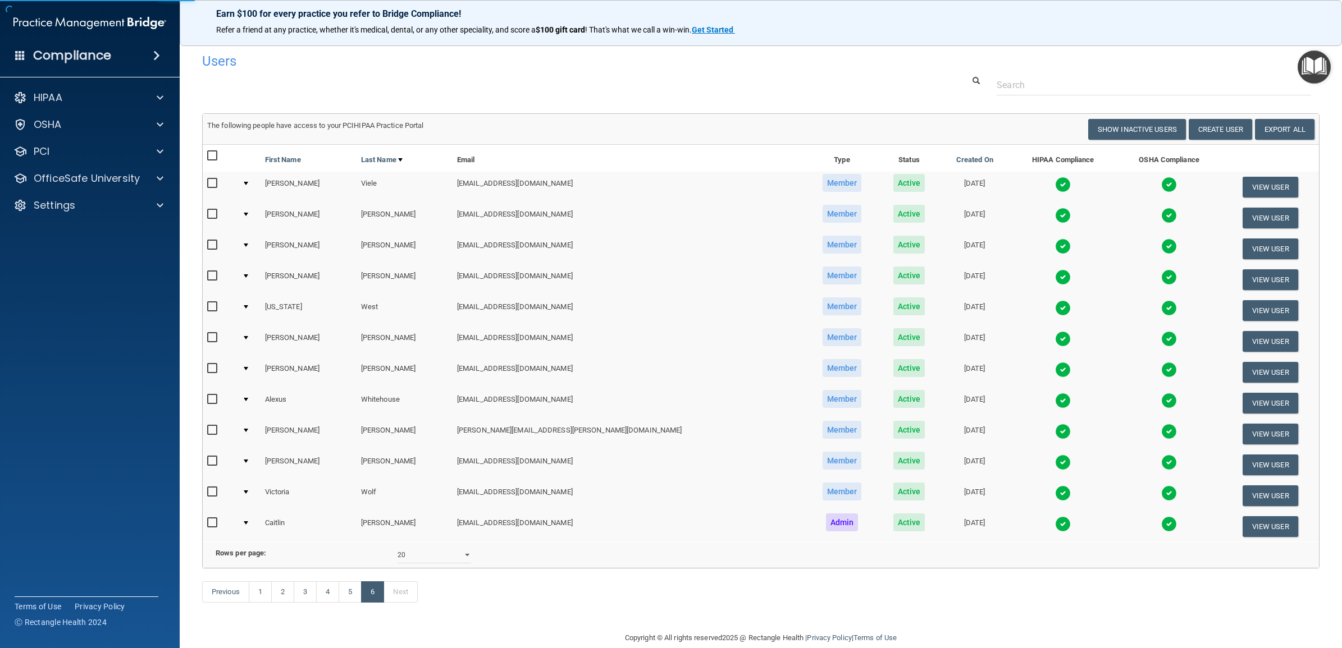
select select "practice_member"
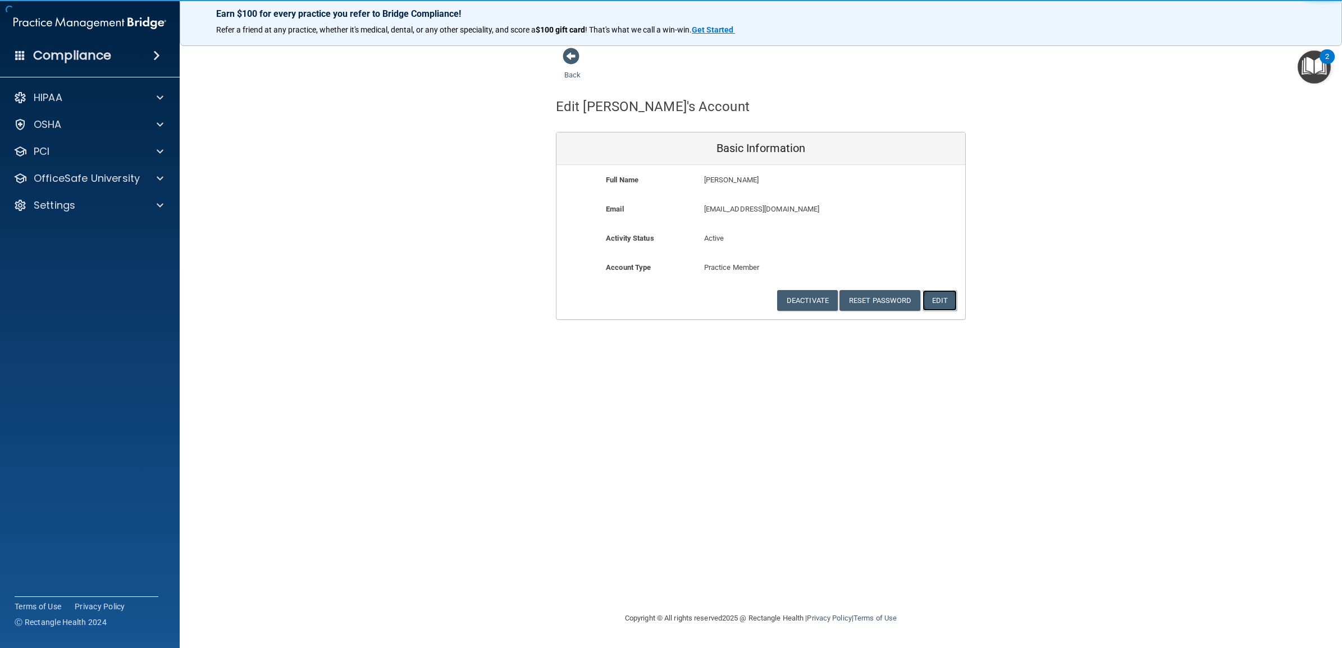
click at [944, 303] on button "Edit" at bounding box center [939, 300] width 34 height 21
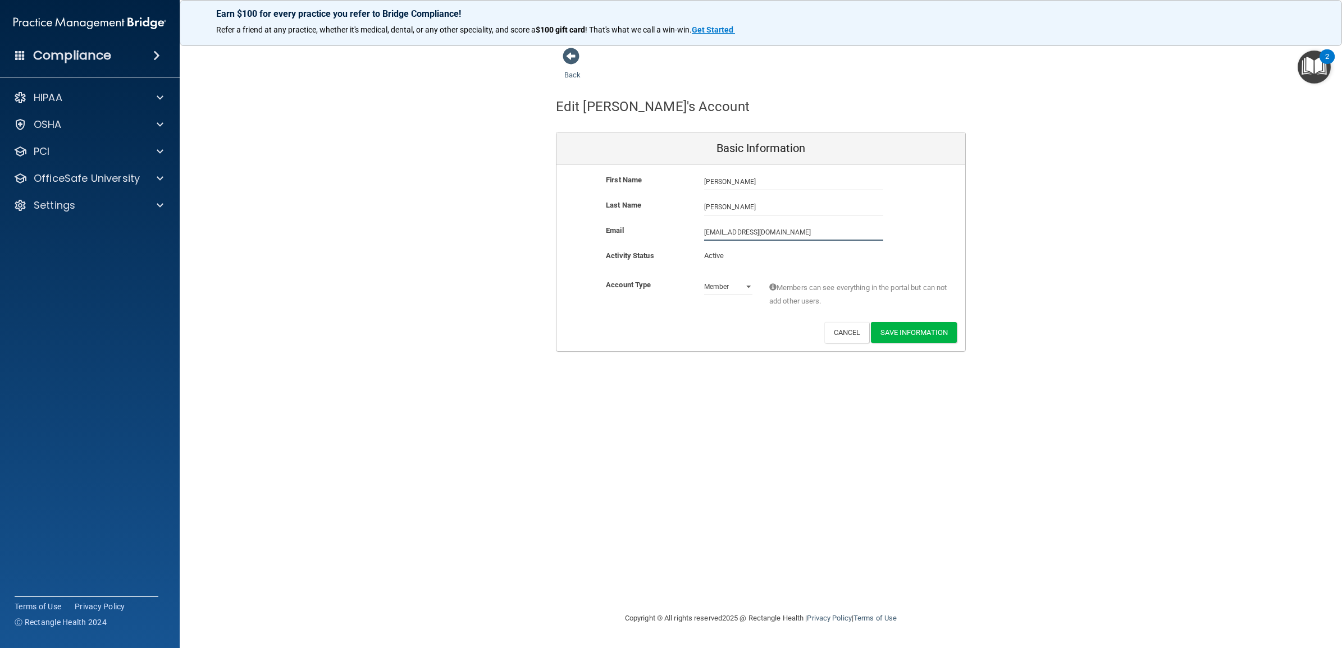
drag, startPoint x: 818, startPoint y: 228, endPoint x: 657, endPoint y: 235, distance: 161.8
click at [657, 235] on div "Email awheeler@timberlanedental.com awheeler@timberlanedental.com" at bounding box center [760, 232] width 409 height 17
paste input "shley.wheeler@timberlanesmile"
type input "ashley.wheeler@timberlanesmile.com"
click at [738, 424] on div "Back Edit Ashley's Account Basic Information First Name Ashley Wheeler Ashley L…" at bounding box center [760, 323] width 1117 height 553
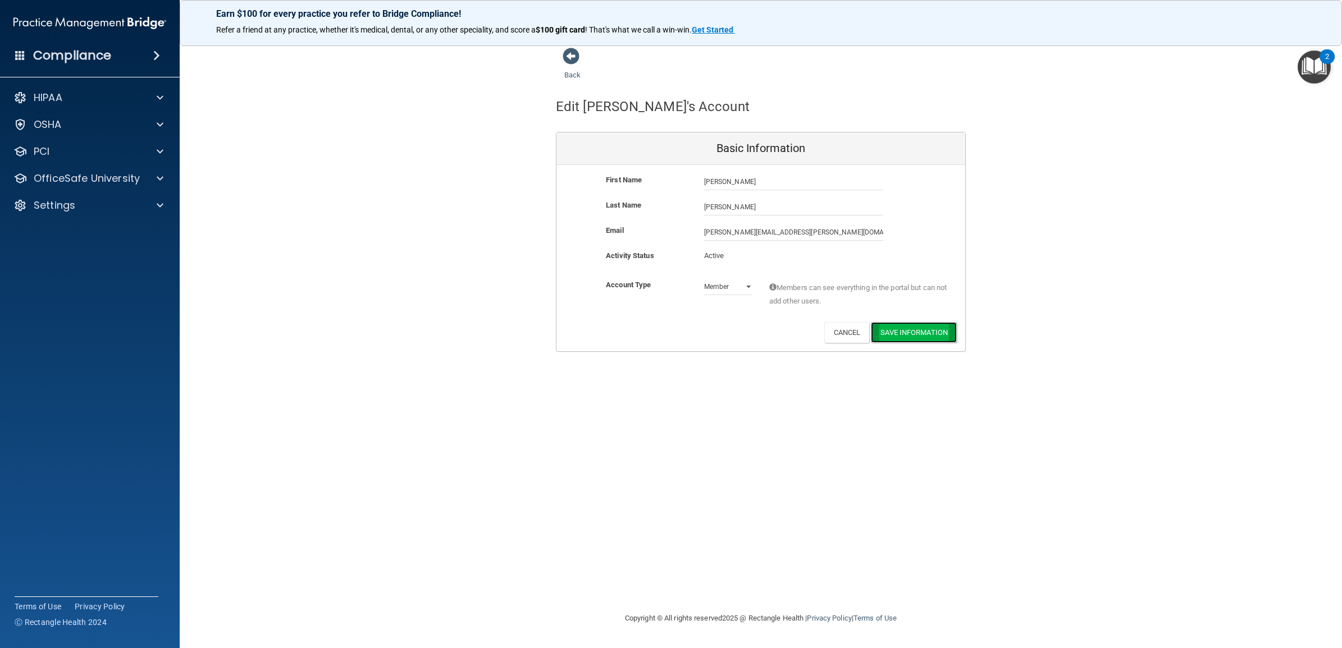
click at [932, 331] on button "Save Information" at bounding box center [914, 332] width 86 height 21
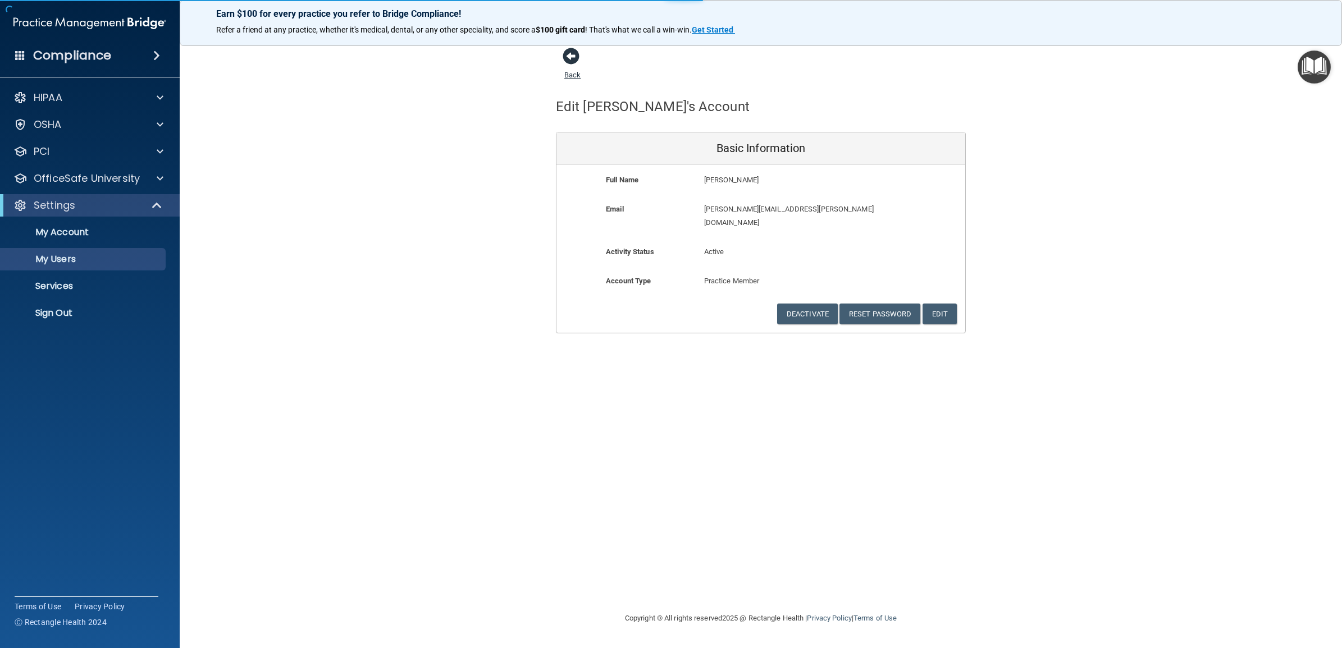
click at [574, 60] on span at bounding box center [570, 56] width 17 height 17
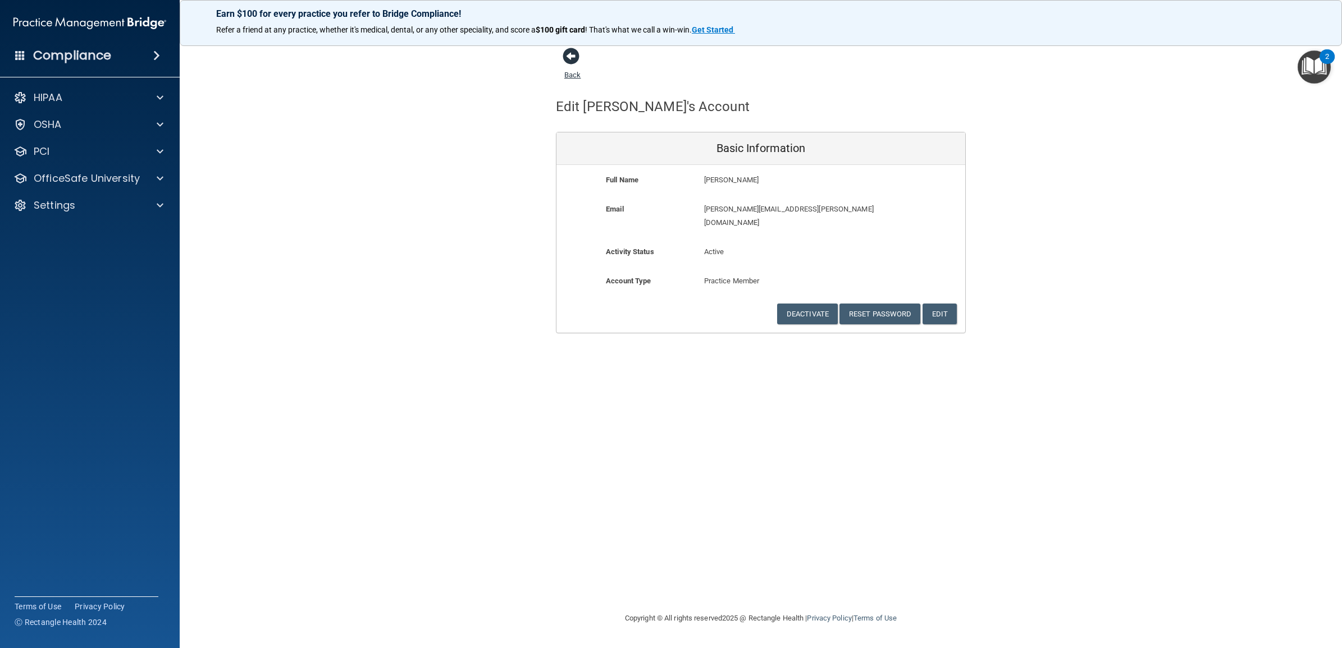
click at [571, 63] on span at bounding box center [570, 56] width 17 height 17
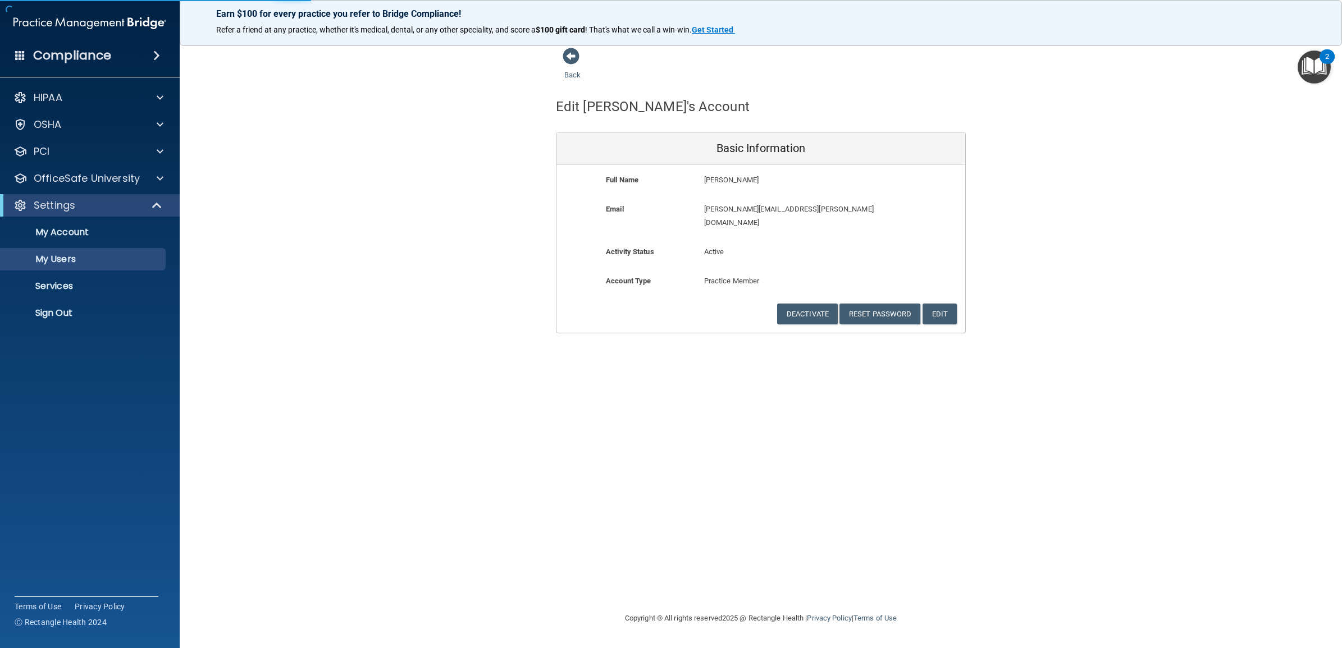
select select "20"
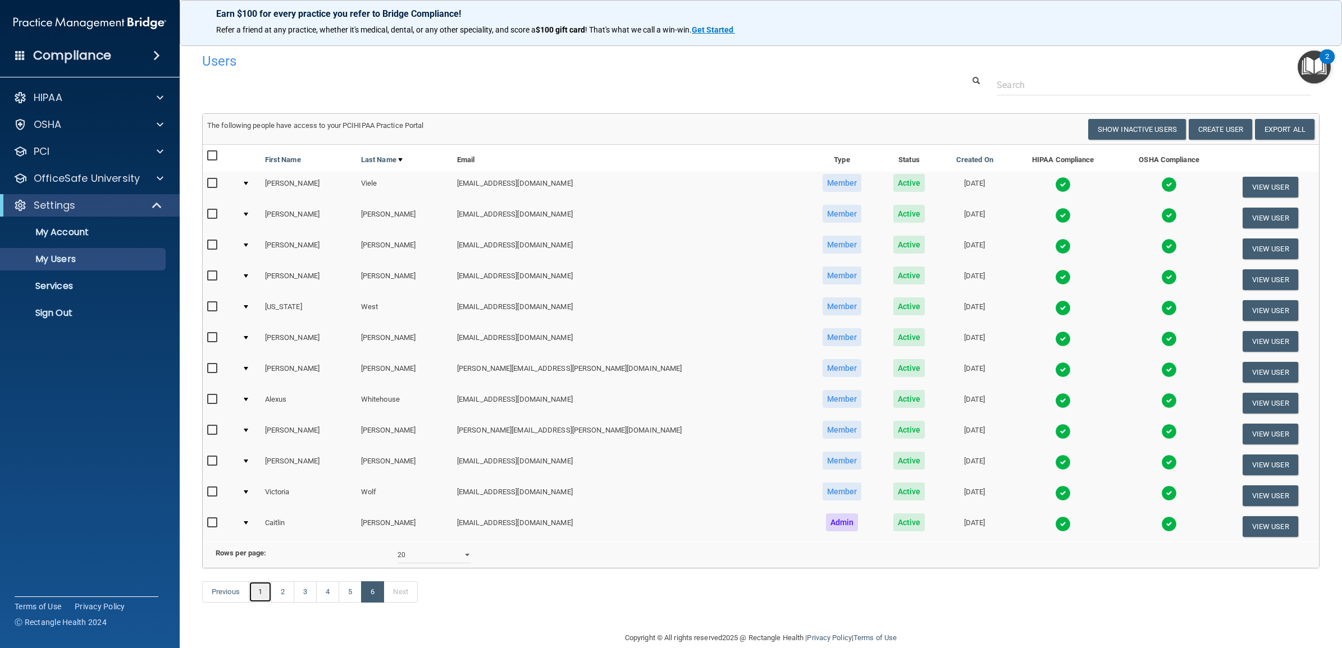
click at [258, 603] on link "1" at bounding box center [260, 592] width 23 height 21
select select "20"
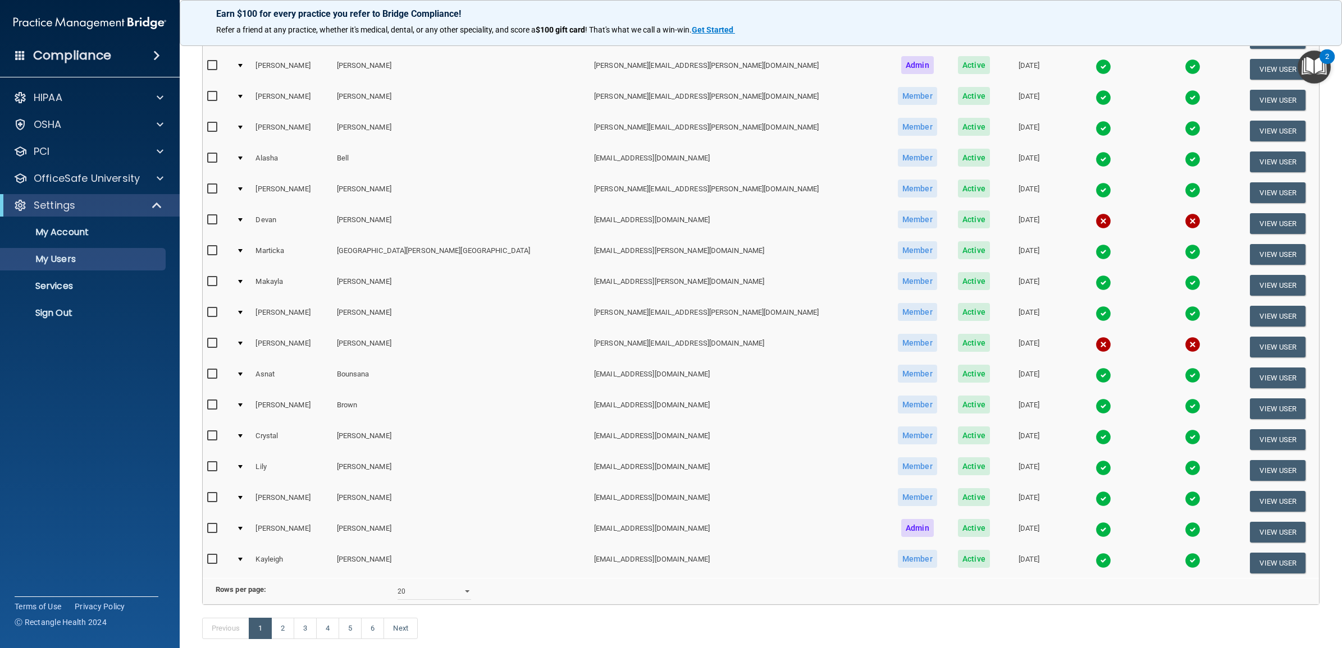
scroll to position [280, 0]
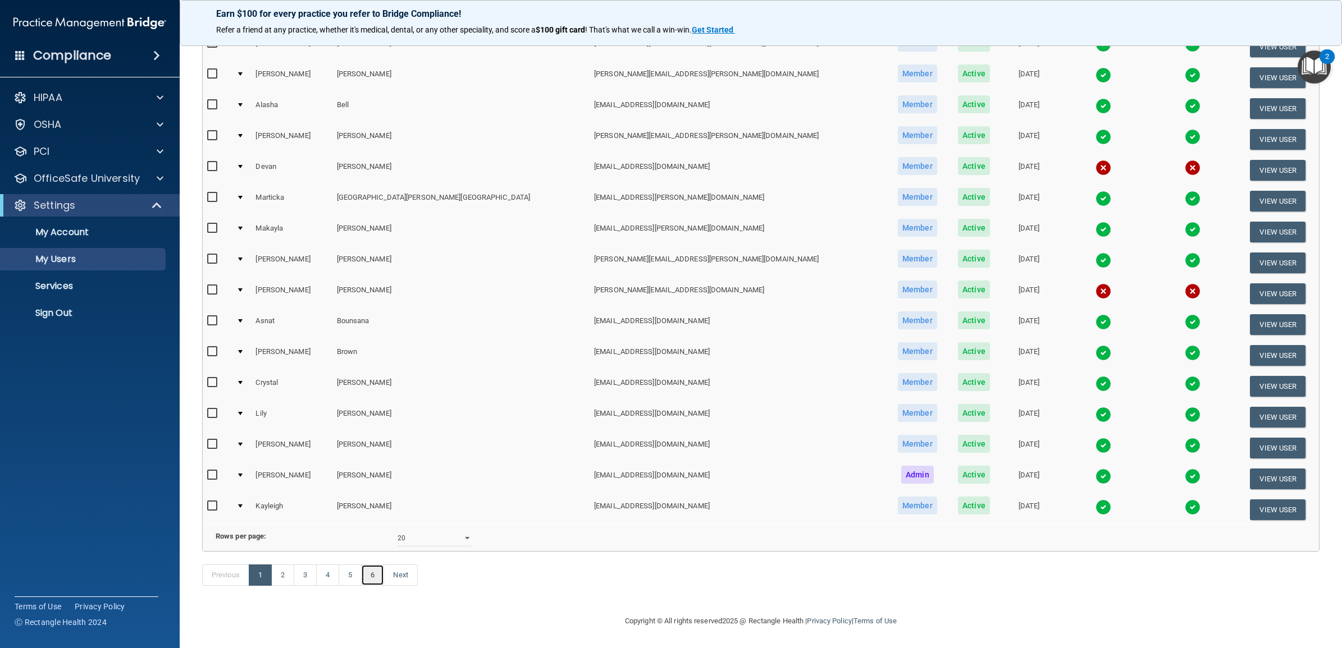
click at [377, 573] on link "6" at bounding box center [372, 575] width 23 height 21
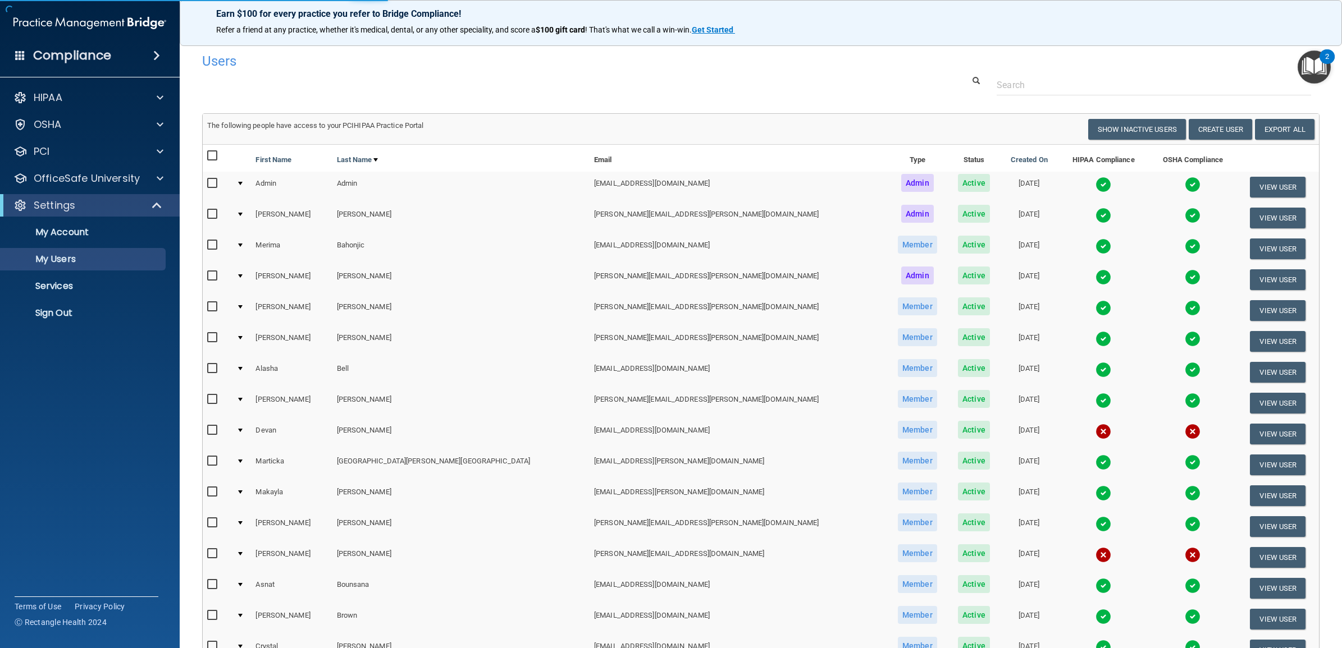
select select "20"
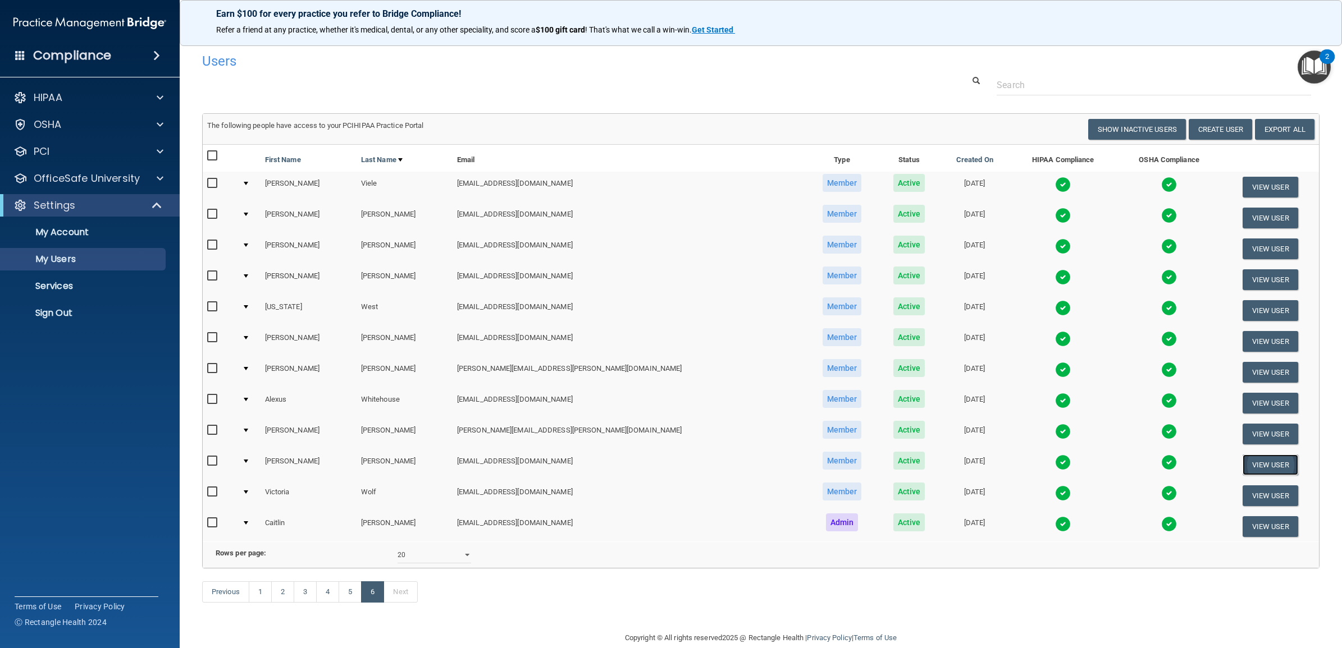
click at [1242, 456] on button "View User" at bounding box center [1270, 465] width 56 height 21
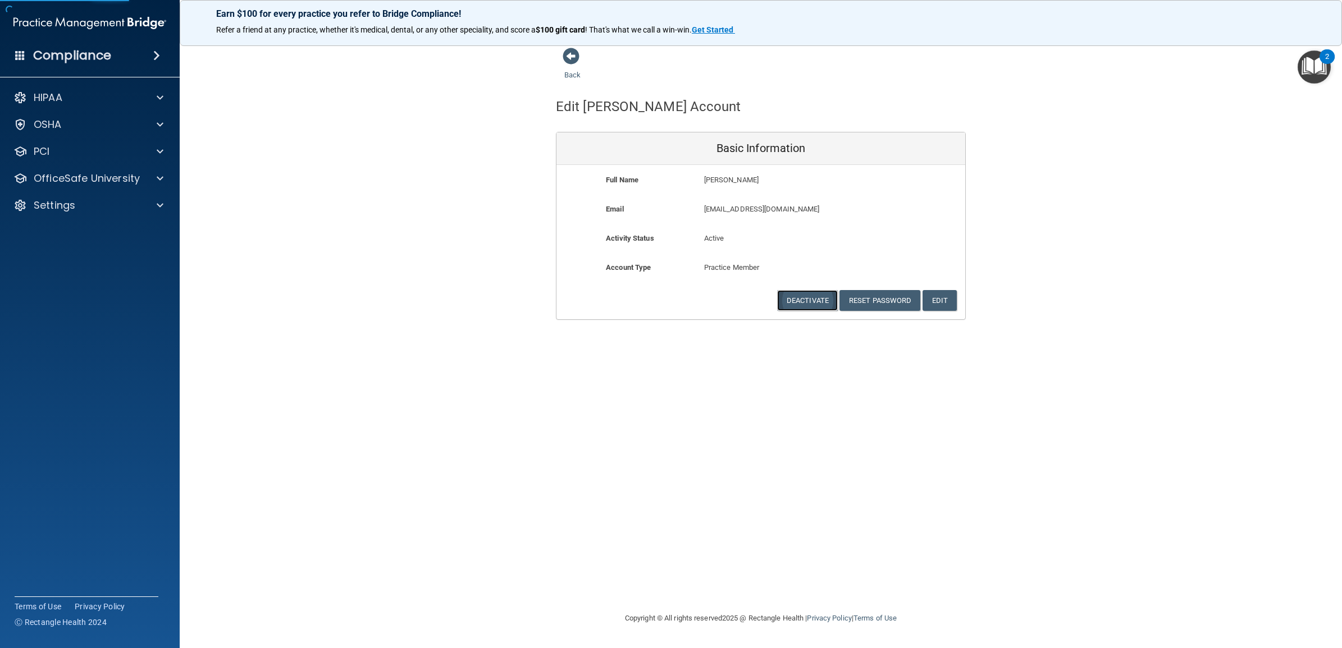
click at [795, 301] on button "Deactivate" at bounding box center [807, 300] width 61 height 21
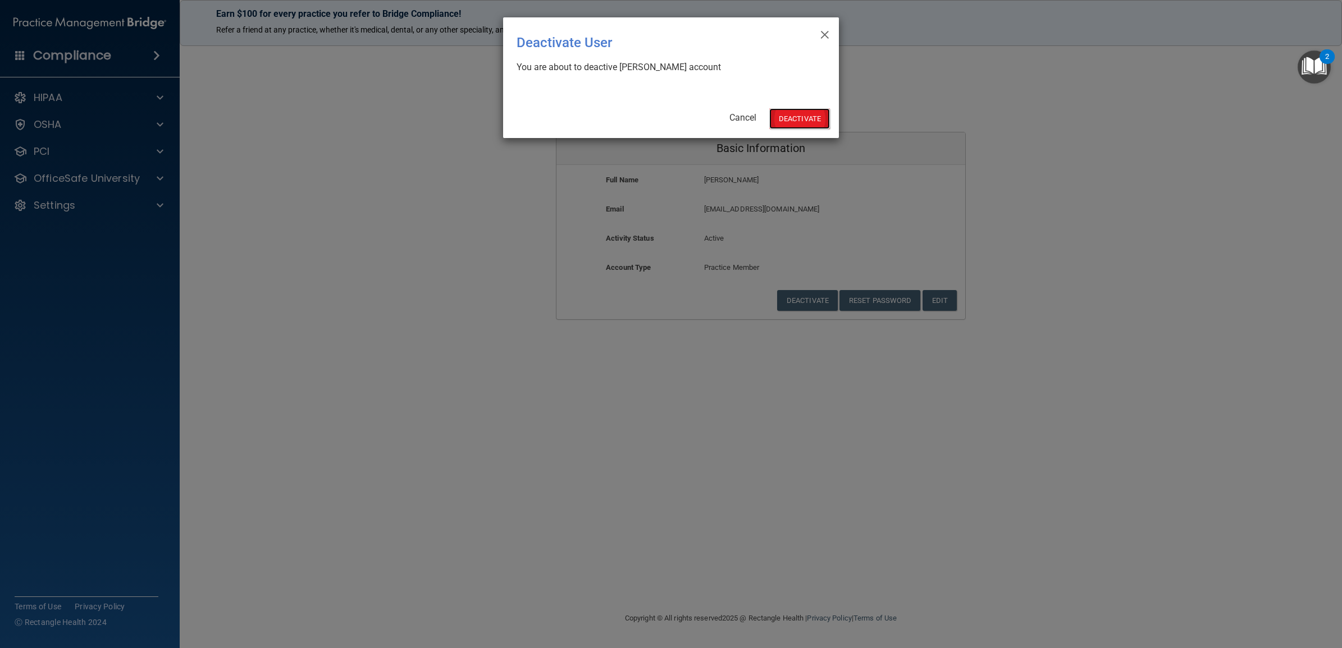
click at [792, 116] on button "Deactivate" at bounding box center [799, 118] width 61 height 21
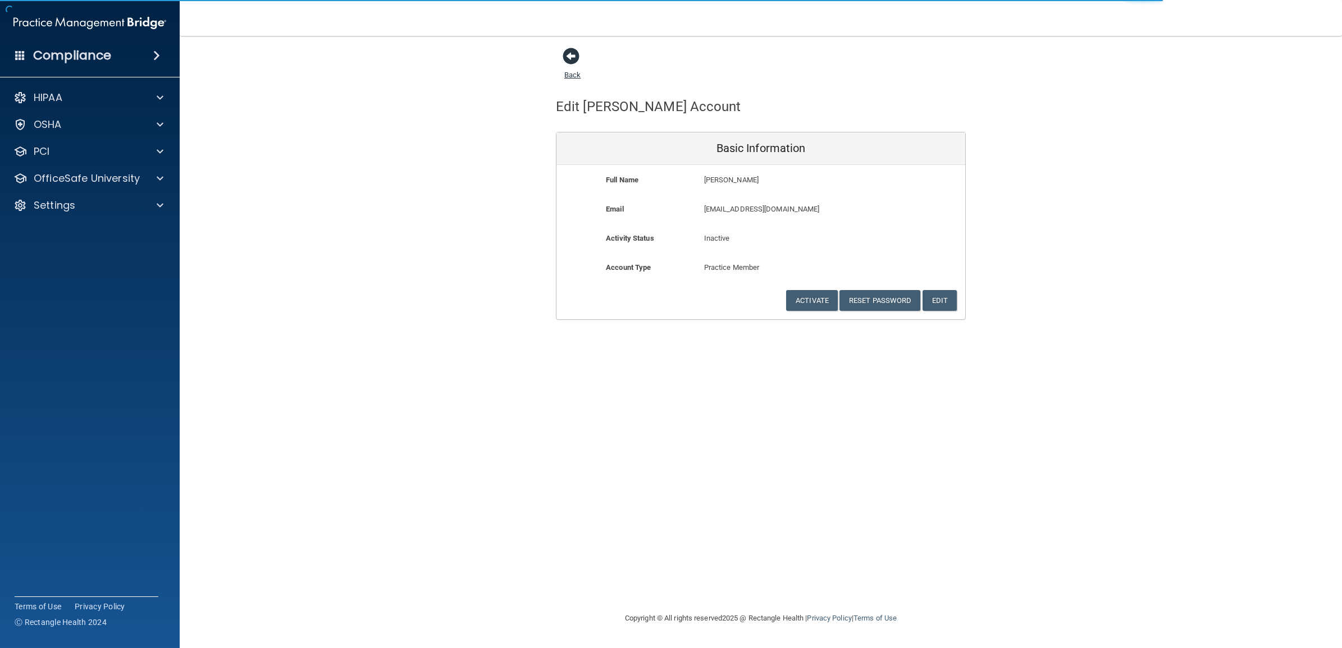
click at [574, 62] on span at bounding box center [570, 56] width 17 height 17
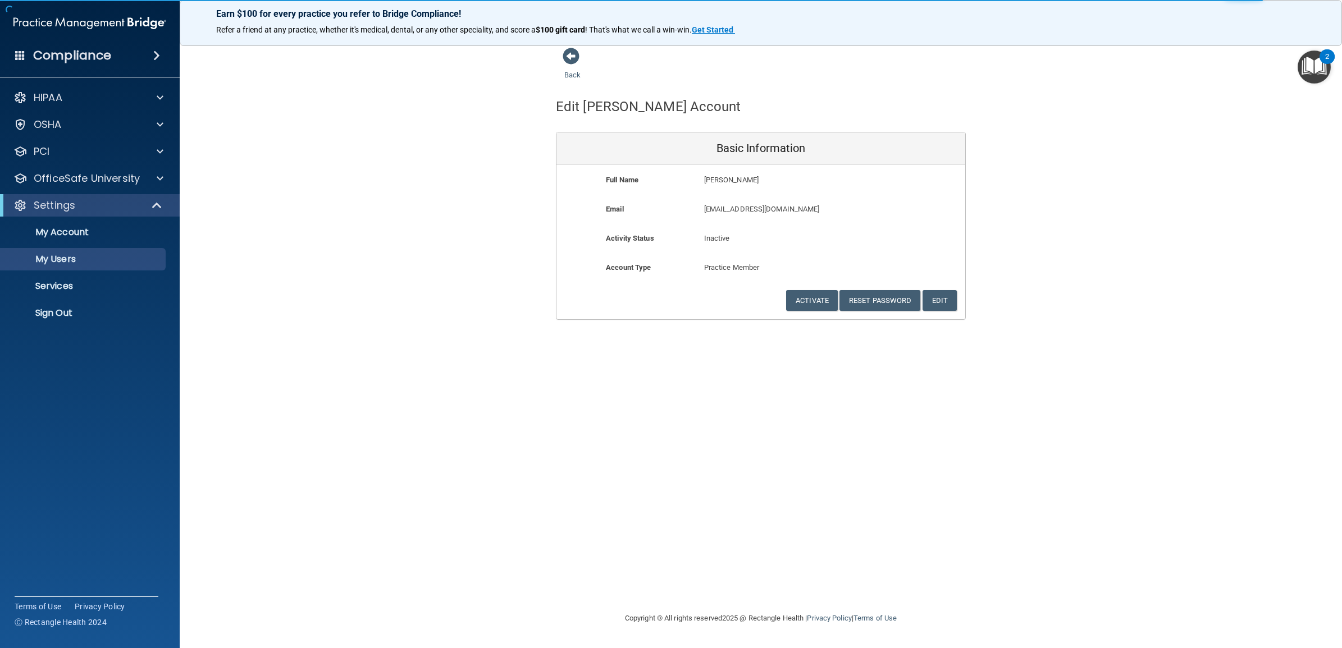
select select "20"
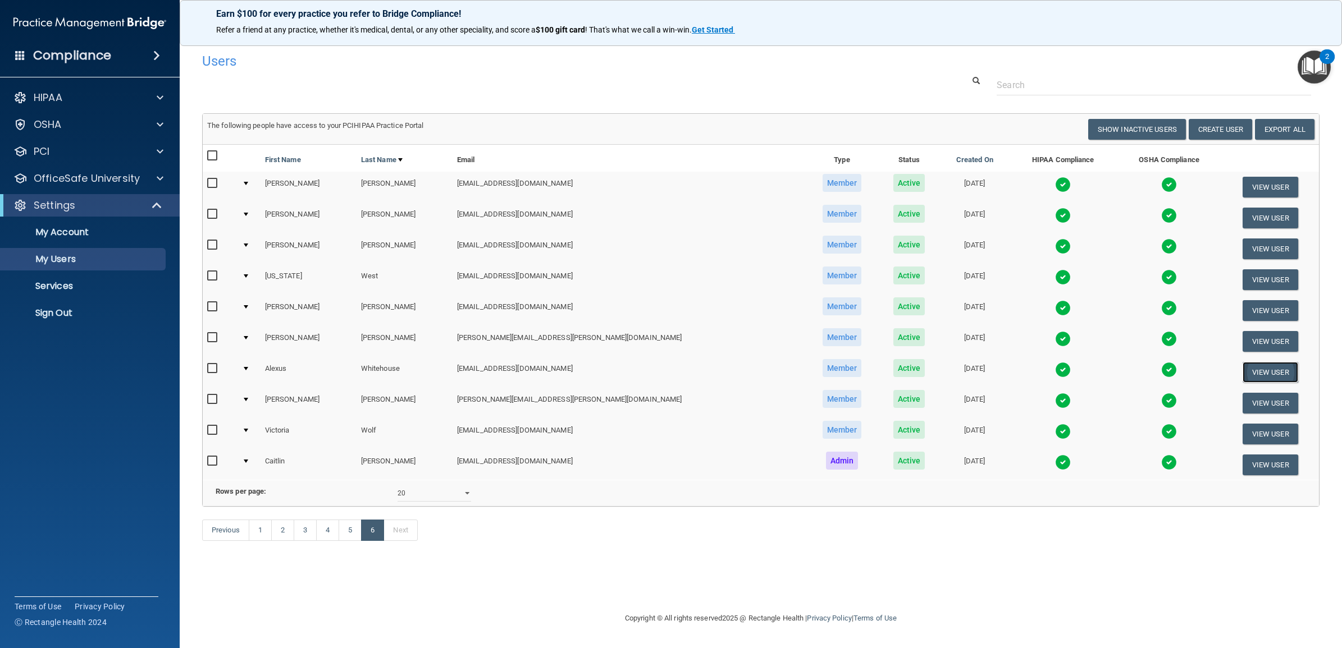
click at [1257, 367] on button "View User" at bounding box center [1270, 372] width 56 height 21
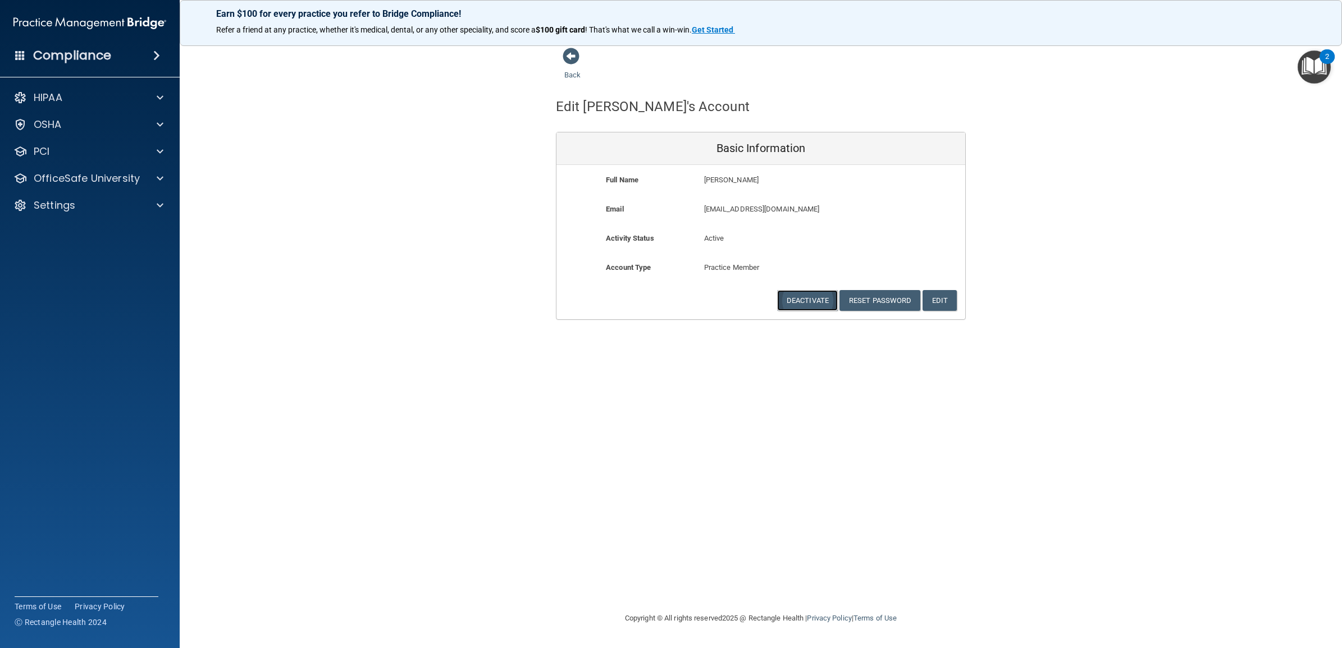
click at [801, 301] on button "Deactivate" at bounding box center [807, 300] width 61 height 21
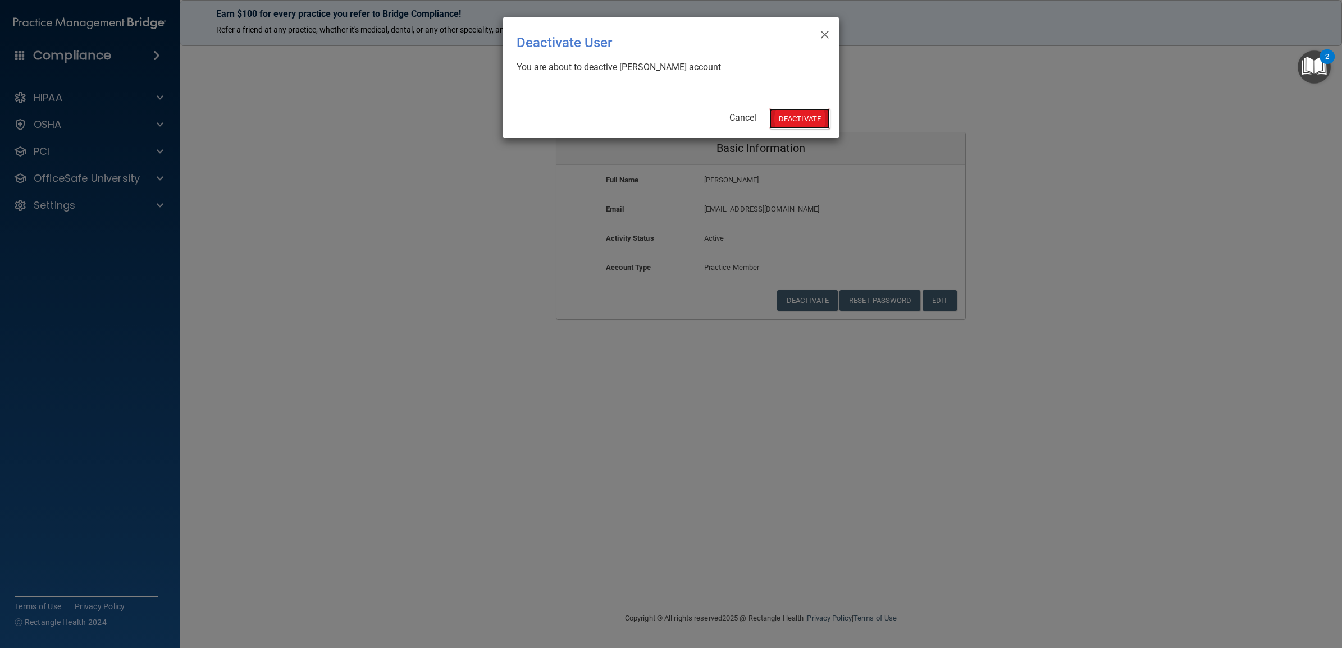
click at [788, 111] on button "Deactivate" at bounding box center [799, 118] width 61 height 21
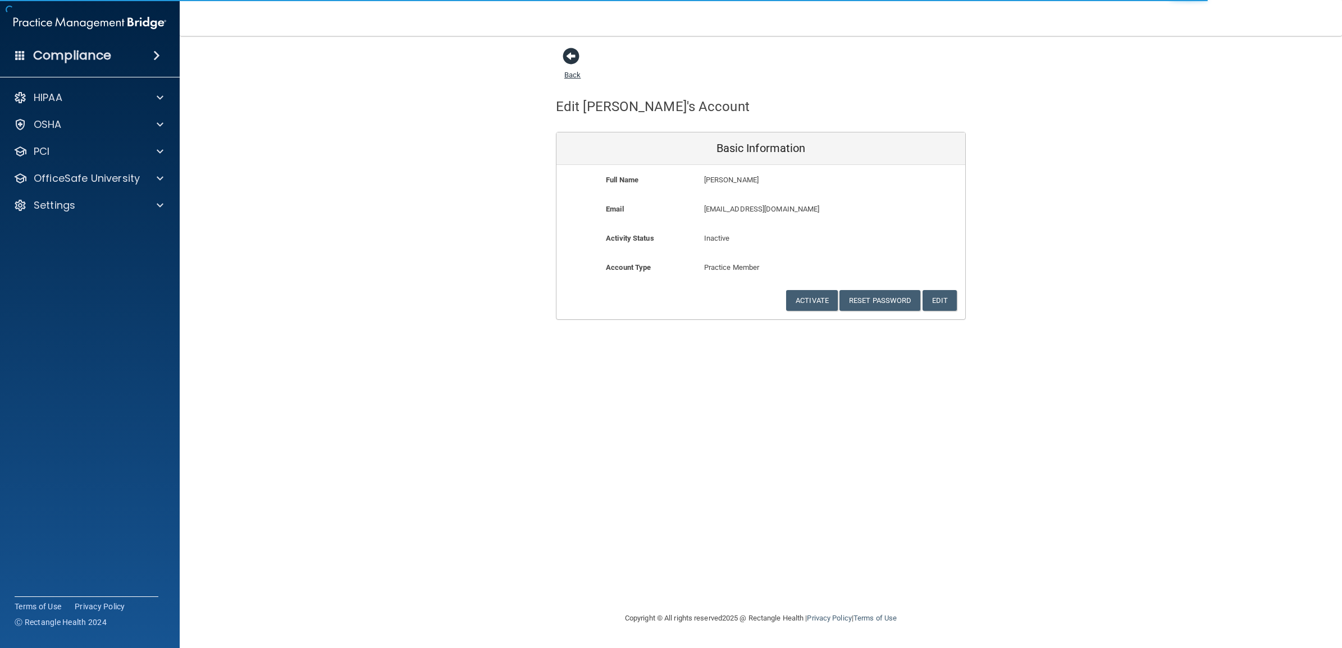
click at [568, 60] on span at bounding box center [570, 56] width 17 height 17
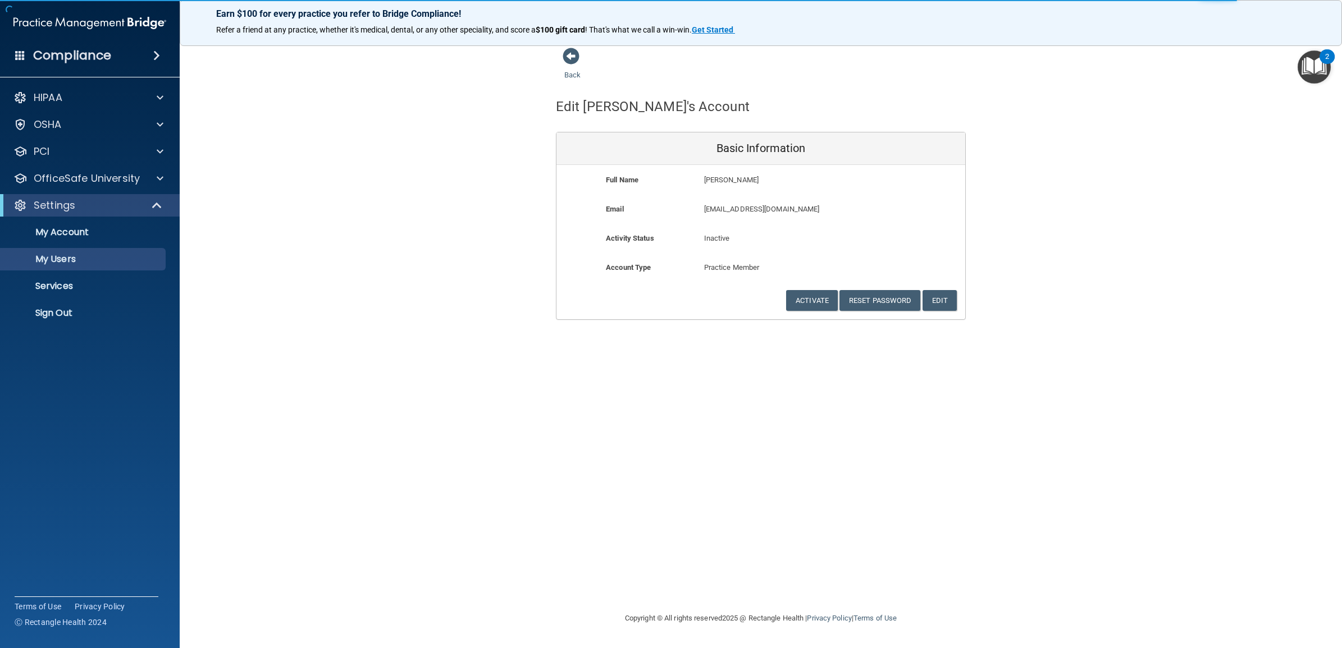
select select "20"
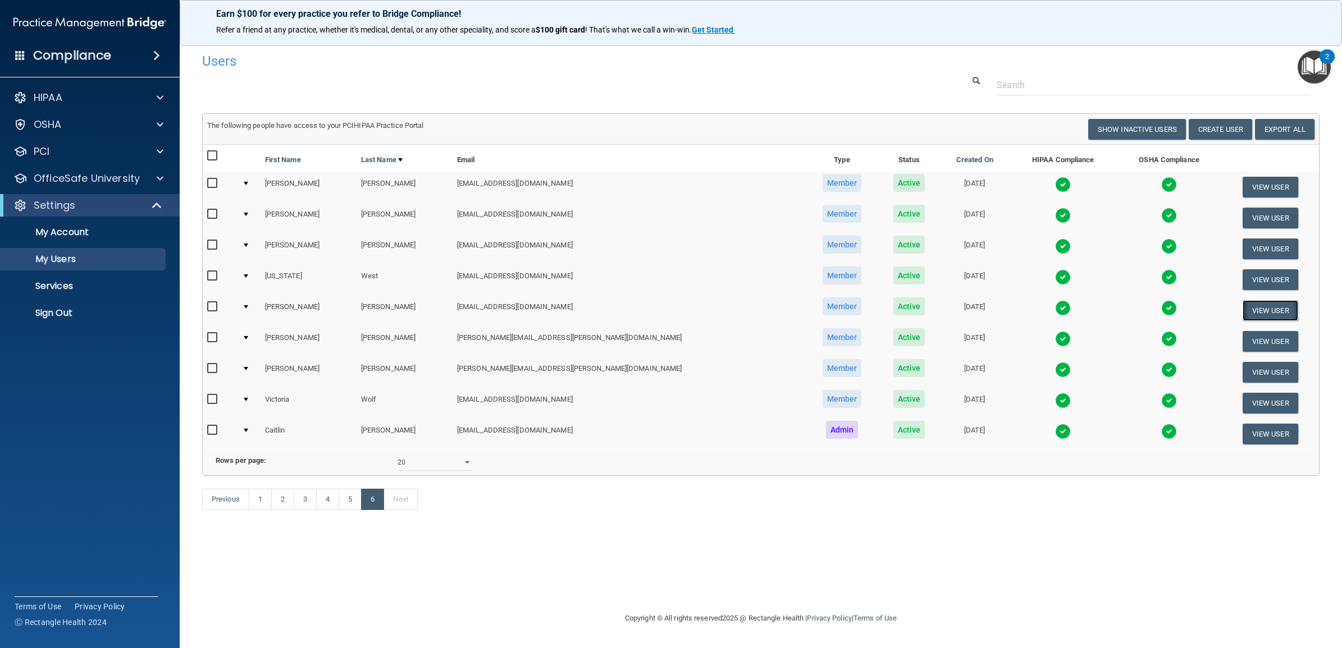
click at [1244, 304] on button "View User" at bounding box center [1270, 310] width 56 height 21
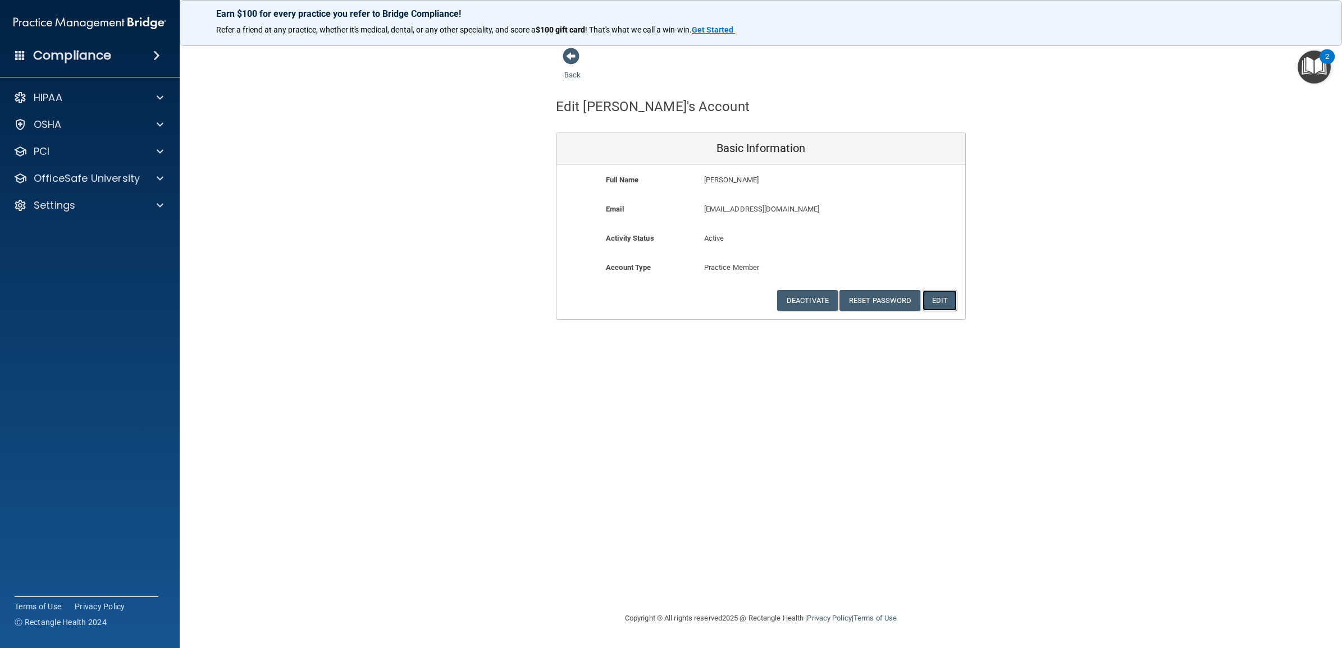
click at [938, 304] on button "Edit" at bounding box center [939, 300] width 34 height 21
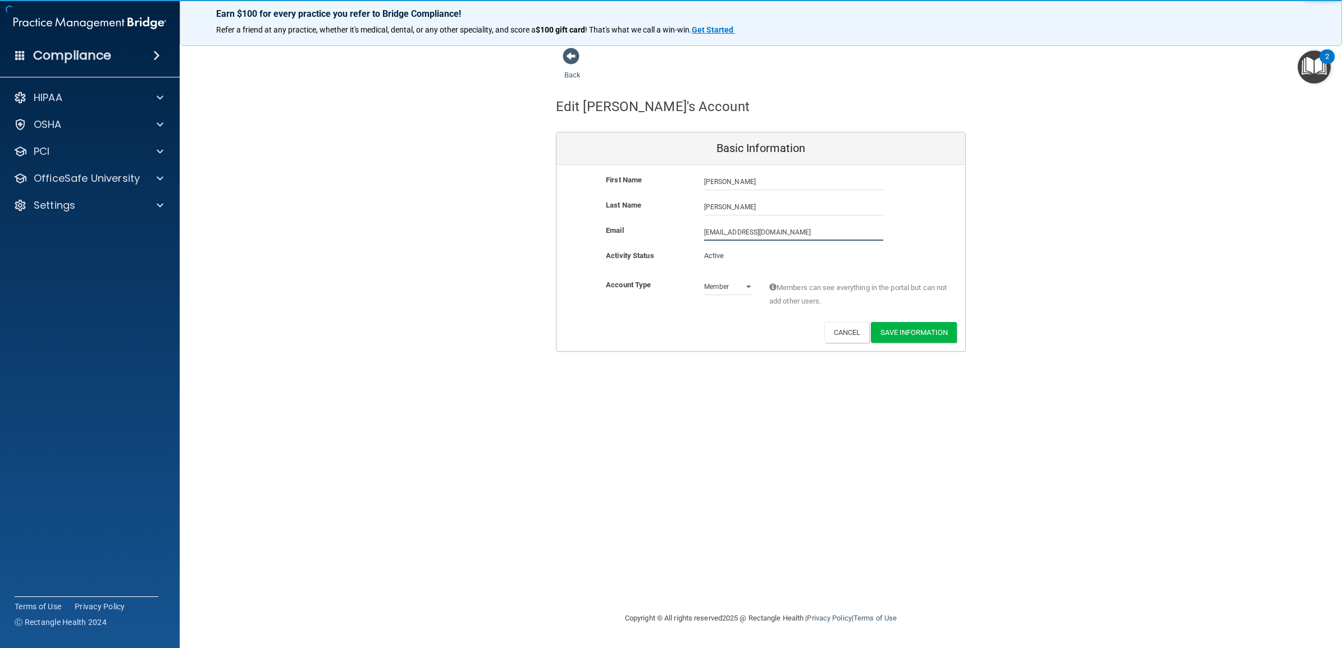
drag, startPoint x: 813, startPoint y: 231, endPoint x: 689, endPoint y: 227, distance: 124.1
click at [689, 227] on div "Email twetmore@timberlanedental.com twetmore@timberlanedental.com" at bounding box center [760, 232] width 409 height 17
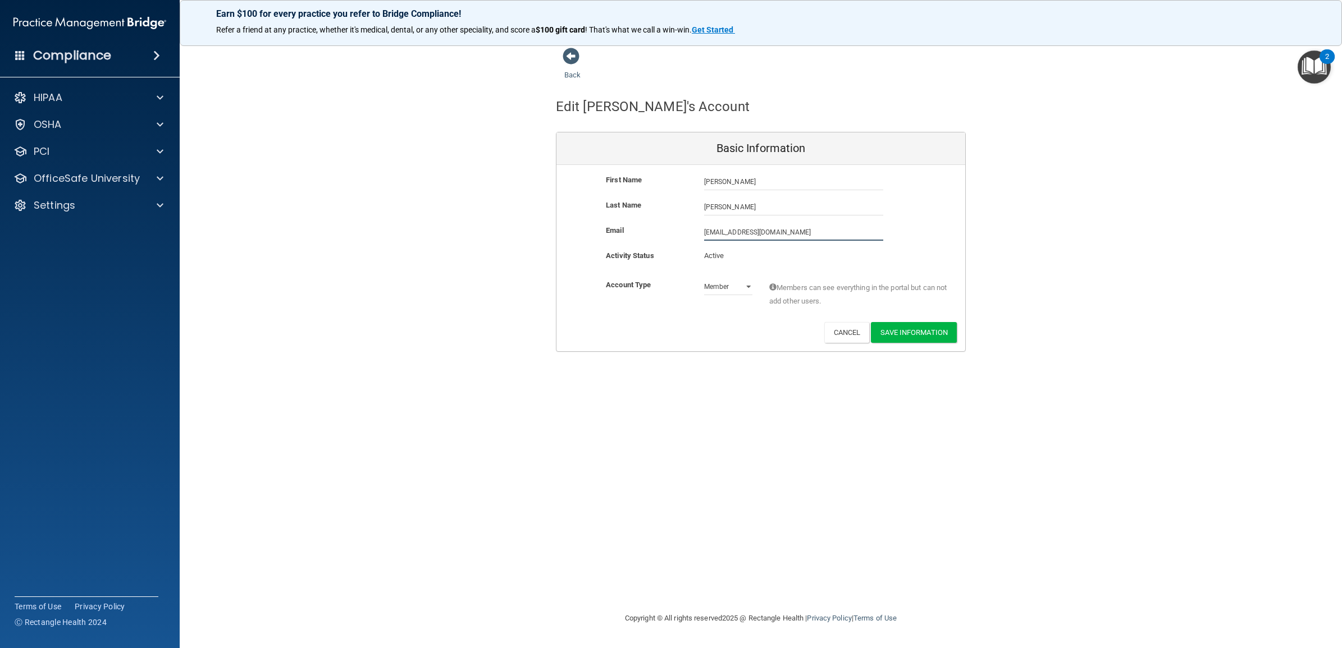
paste input "ammy.wetmore@timberlanesmile"
type input "tammy.wetmore@timberlanesmile.com"
drag, startPoint x: 696, startPoint y: 433, endPoint x: 783, endPoint y: 431, distance: 87.0
click at [697, 433] on div "Back Edit Tammy's Account Basic Information First Name Tammy Wetmore Tammy Last…" at bounding box center [760, 323] width 1117 height 553
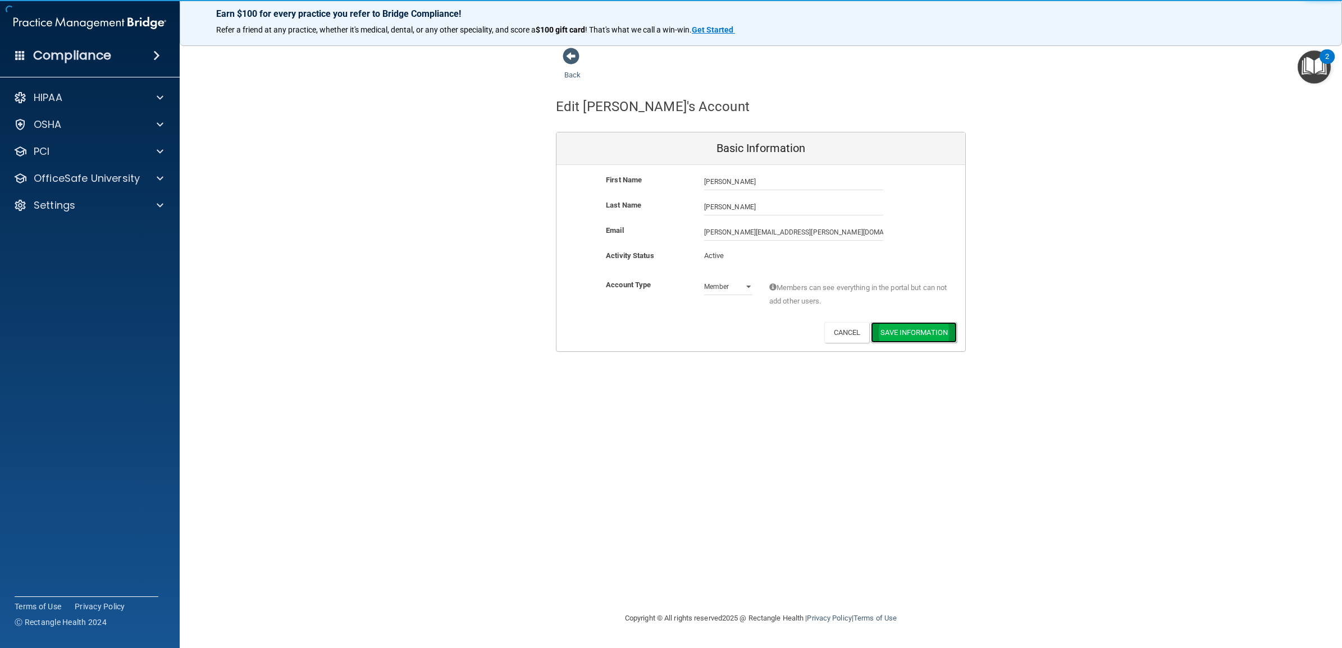
click at [902, 323] on button "Save Information" at bounding box center [914, 332] width 86 height 21
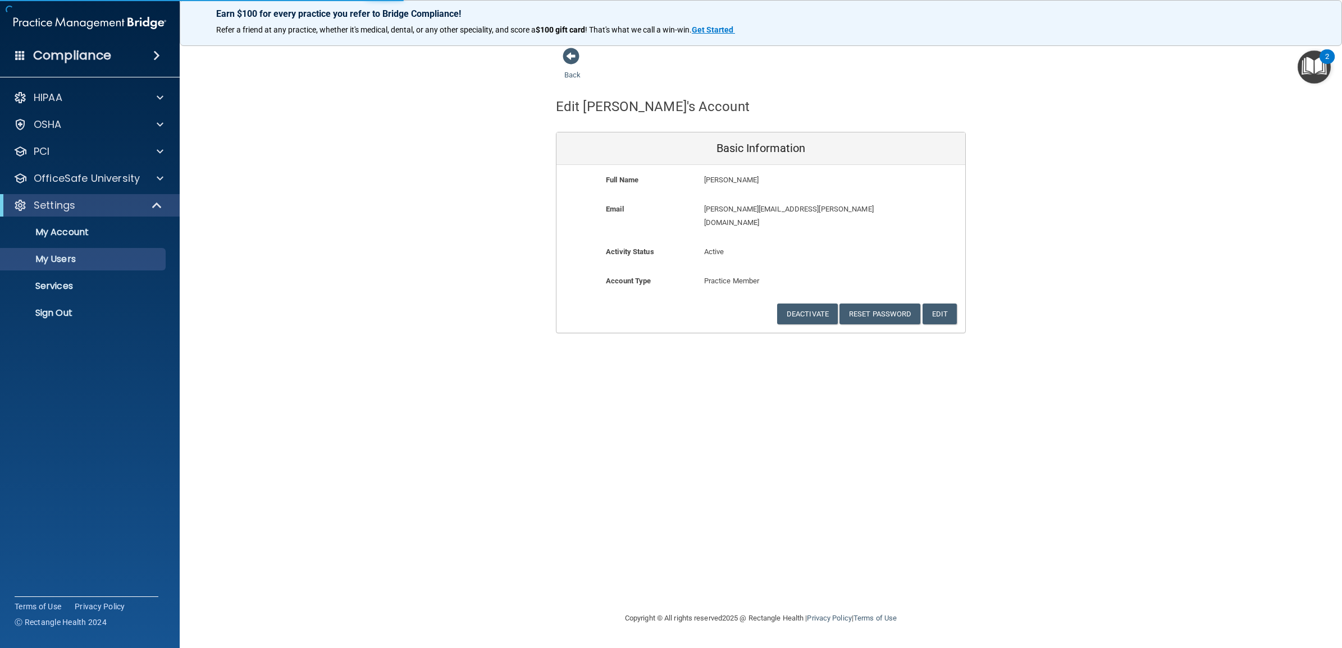
select select "20"
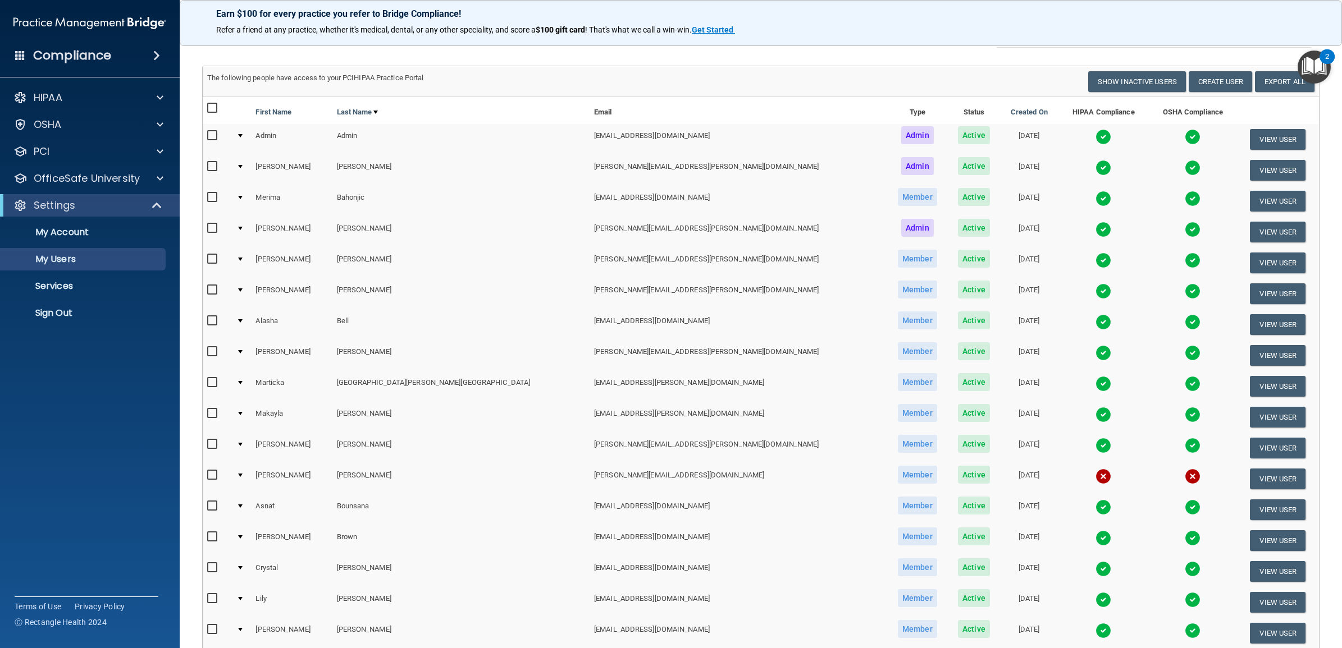
scroll to position [323, 0]
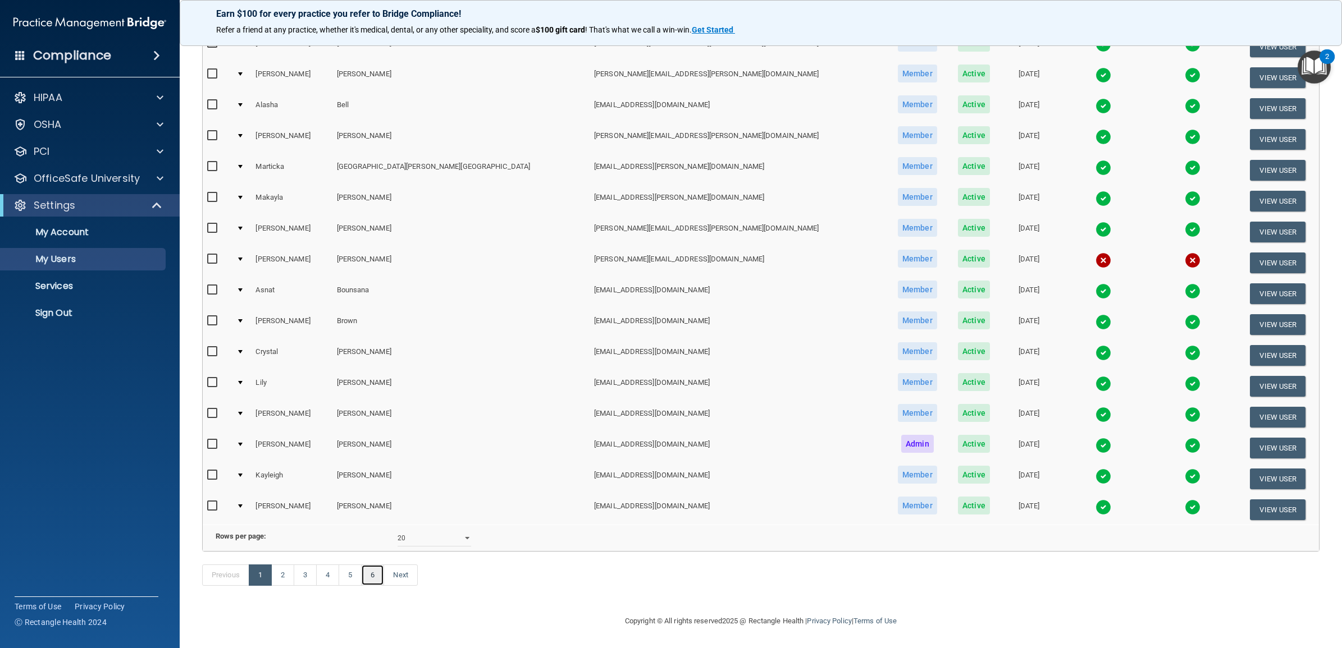
click at [377, 582] on link "6" at bounding box center [372, 575] width 23 height 21
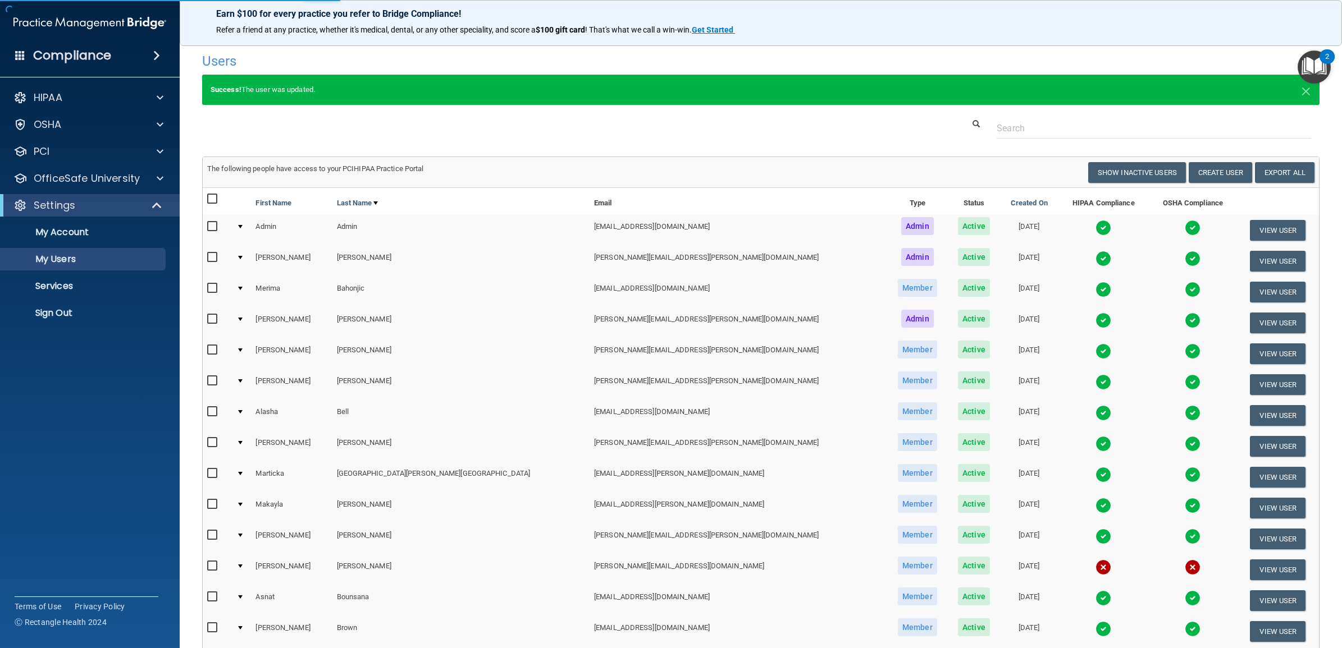
select select "20"
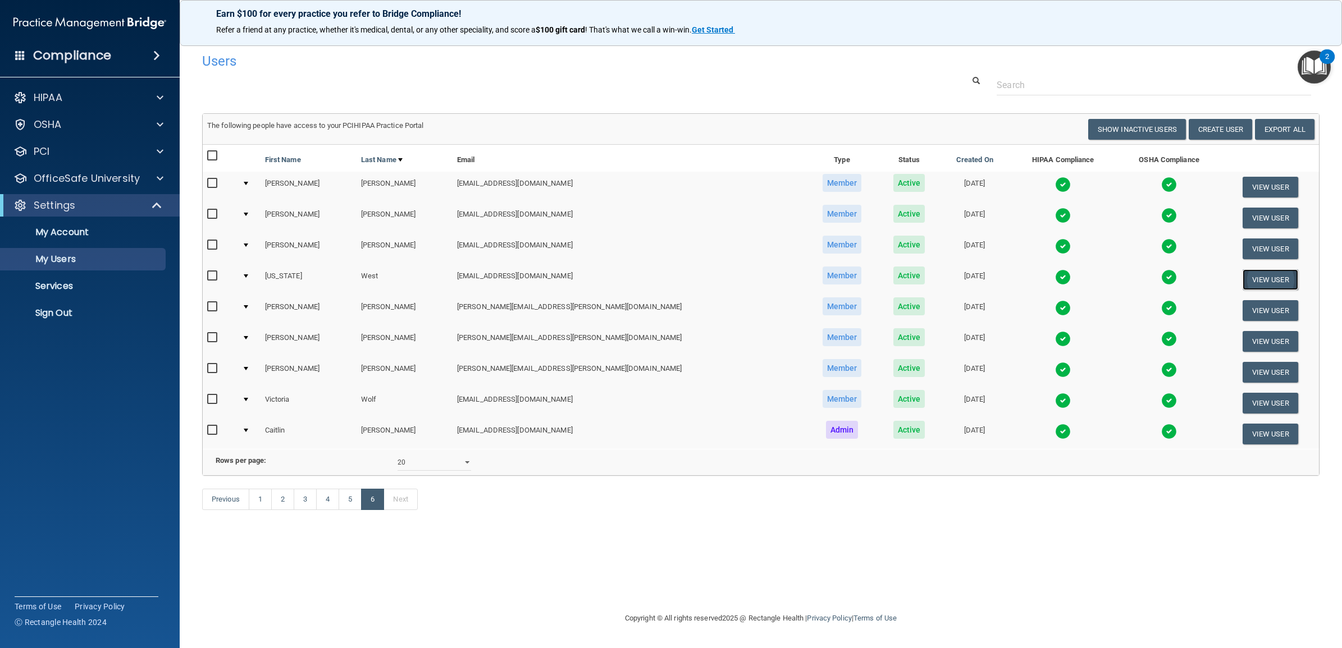
click at [1248, 276] on button "View User" at bounding box center [1270, 279] width 56 height 21
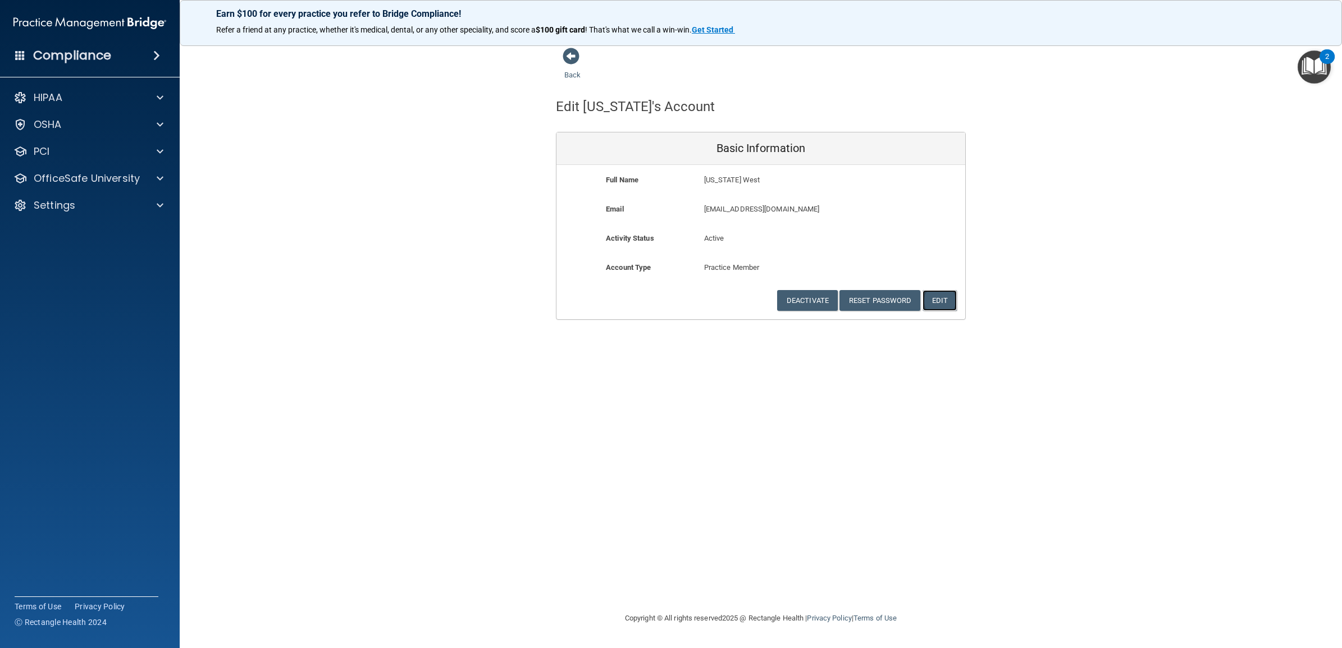
click at [949, 297] on button "Edit" at bounding box center [939, 300] width 34 height 21
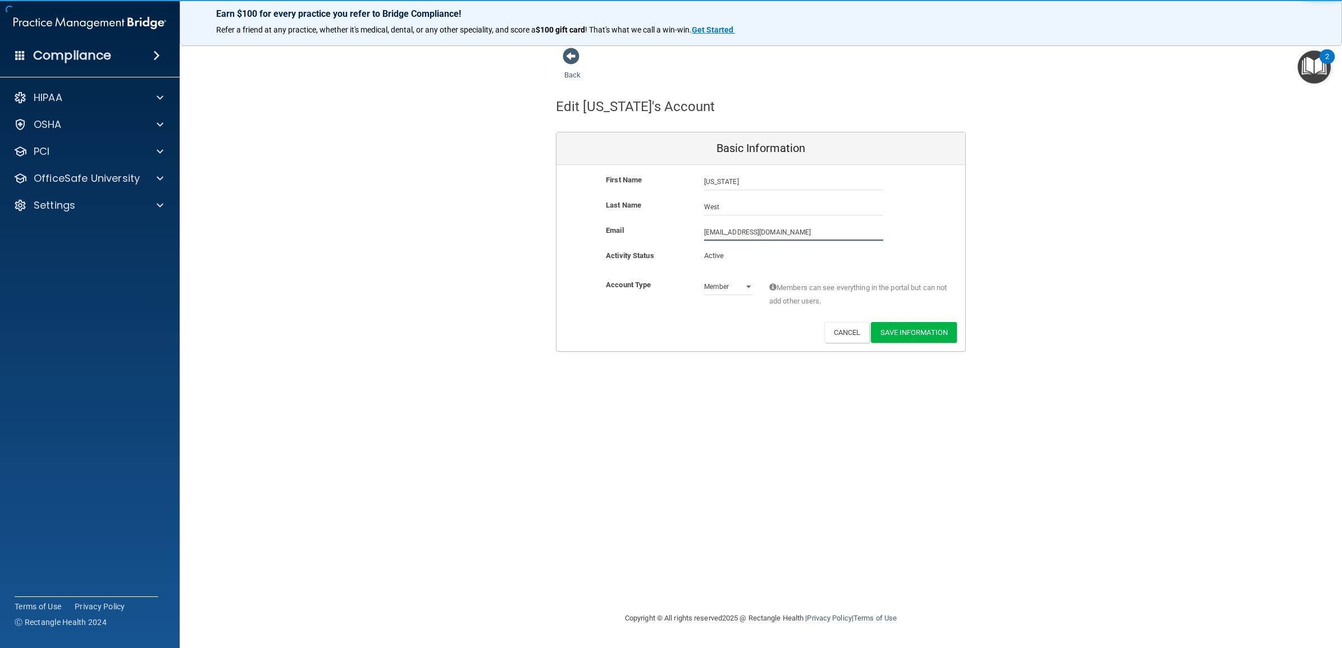
drag, startPoint x: 808, startPoint y: 231, endPoint x: 672, endPoint y: 237, distance: 136.5
click at [672, 237] on div "Email mwest@timberlanedental.com mwest@timberlanedental.com" at bounding box center [760, 232] width 409 height 17
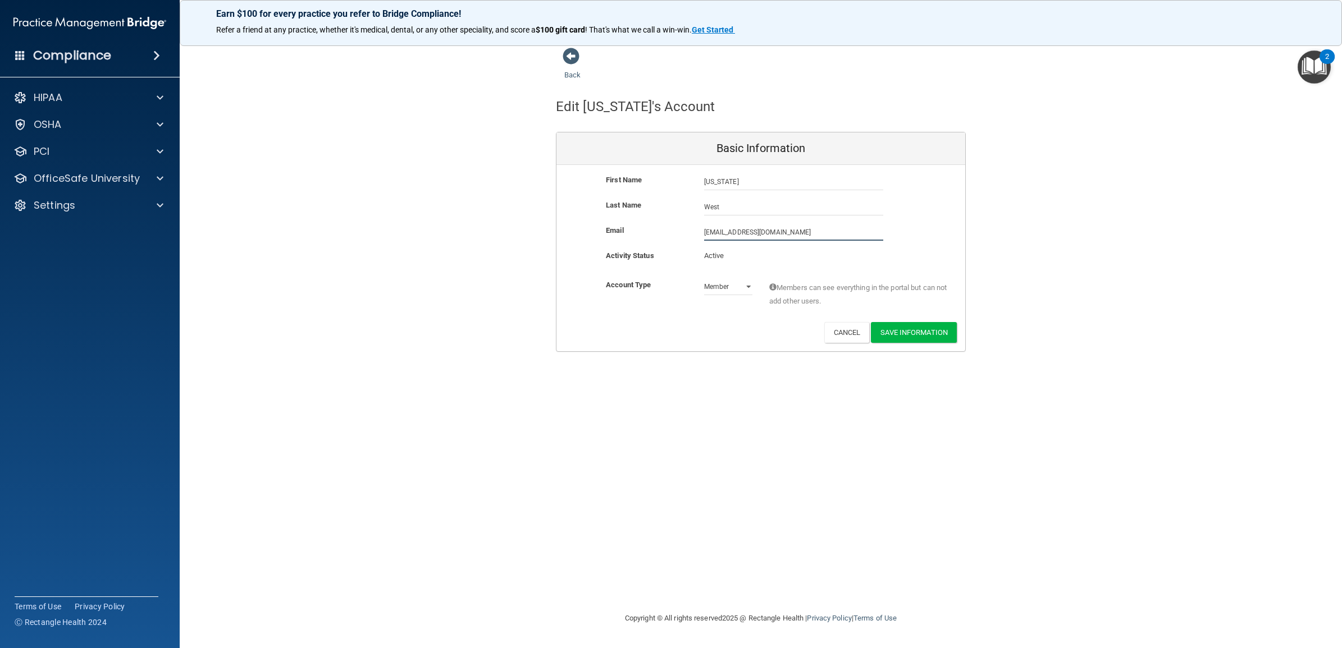
paste input "ontana.west@timberlanesmile"
type input "[US_STATE][EMAIL_ADDRESS][DOMAIN_NAME]"
click at [750, 425] on div "Back Edit Montana's Account Basic Information First Name Montana West Montana L…" at bounding box center [760, 323] width 1117 height 553
click at [903, 334] on button "Save Information" at bounding box center [914, 332] width 86 height 21
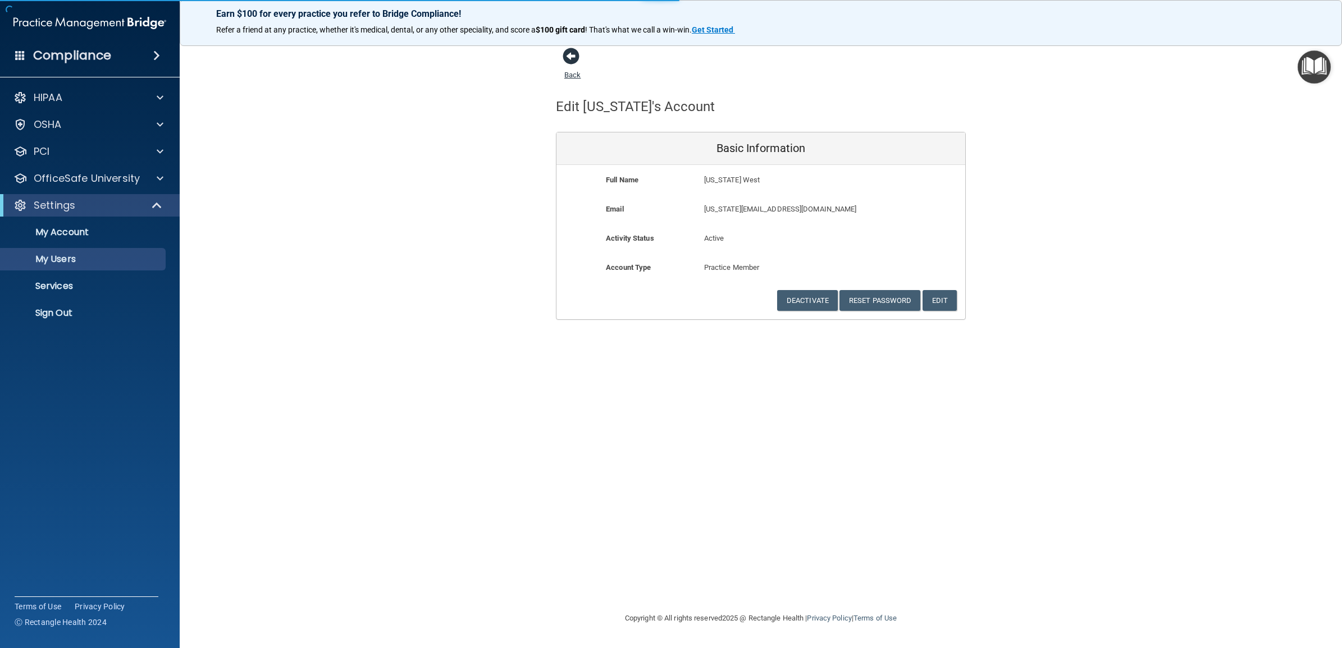
click at [567, 74] on link "Back" at bounding box center [572, 68] width 16 height 22
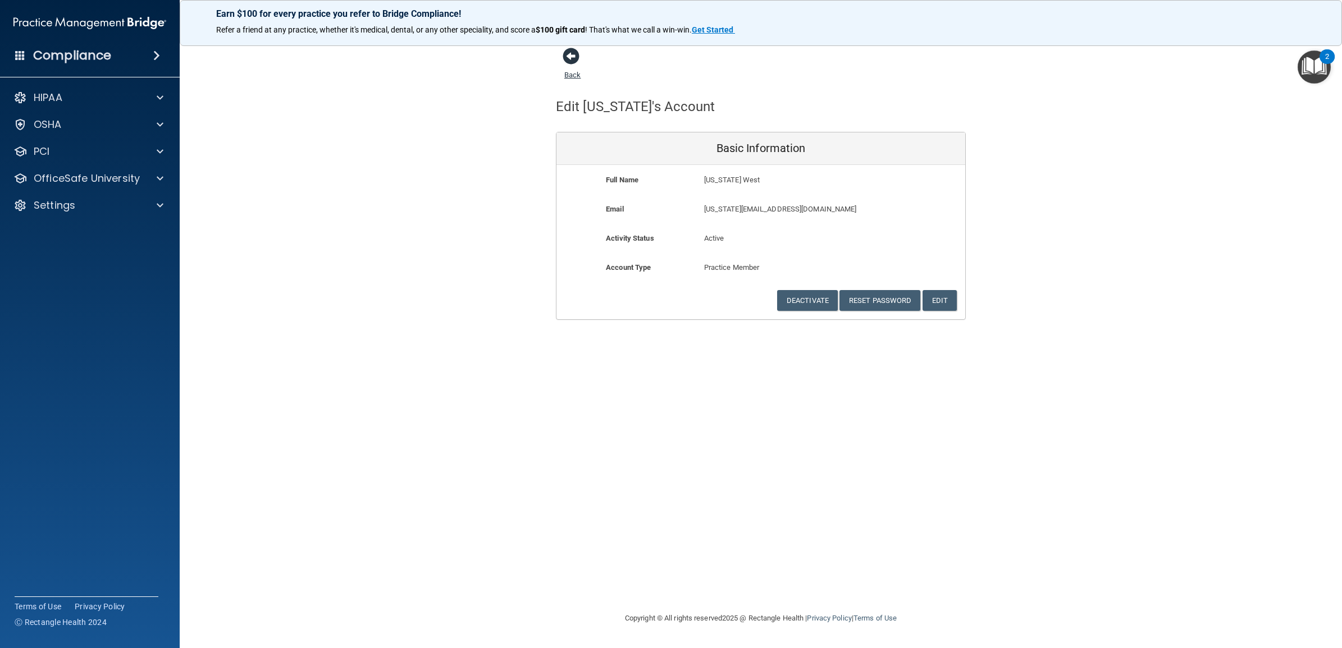
click at [571, 71] on link "Back" at bounding box center [572, 68] width 16 height 22
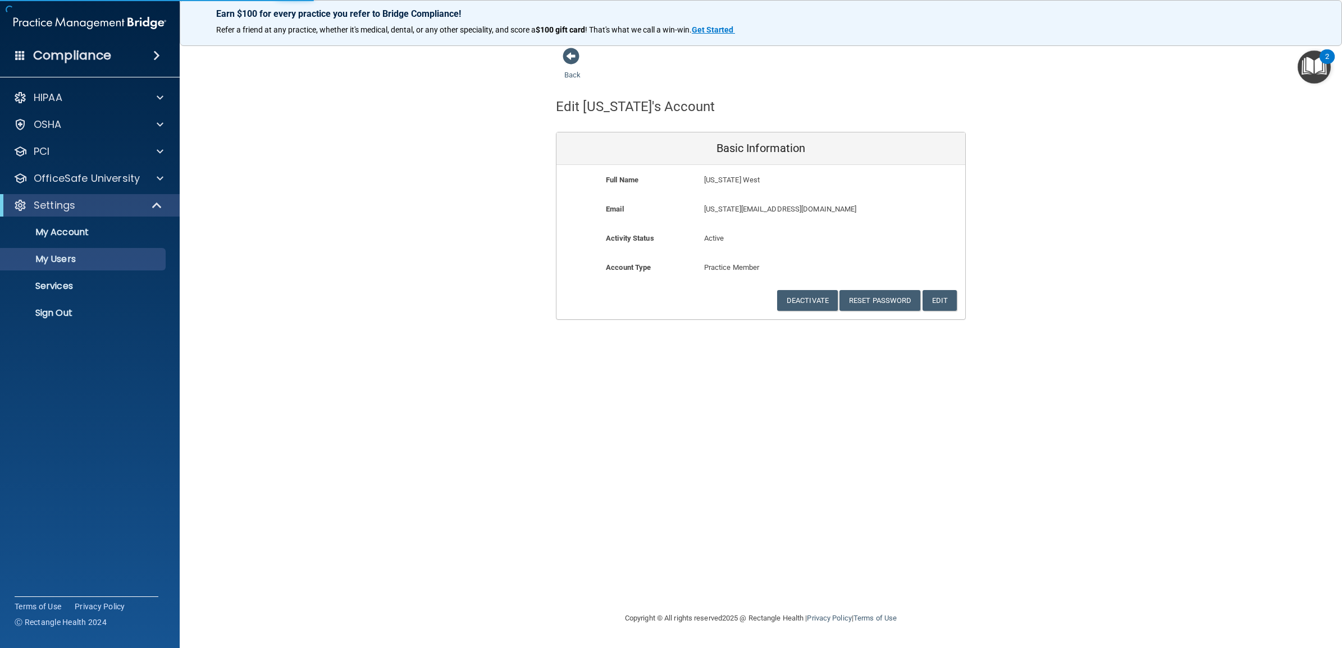
select select "20"
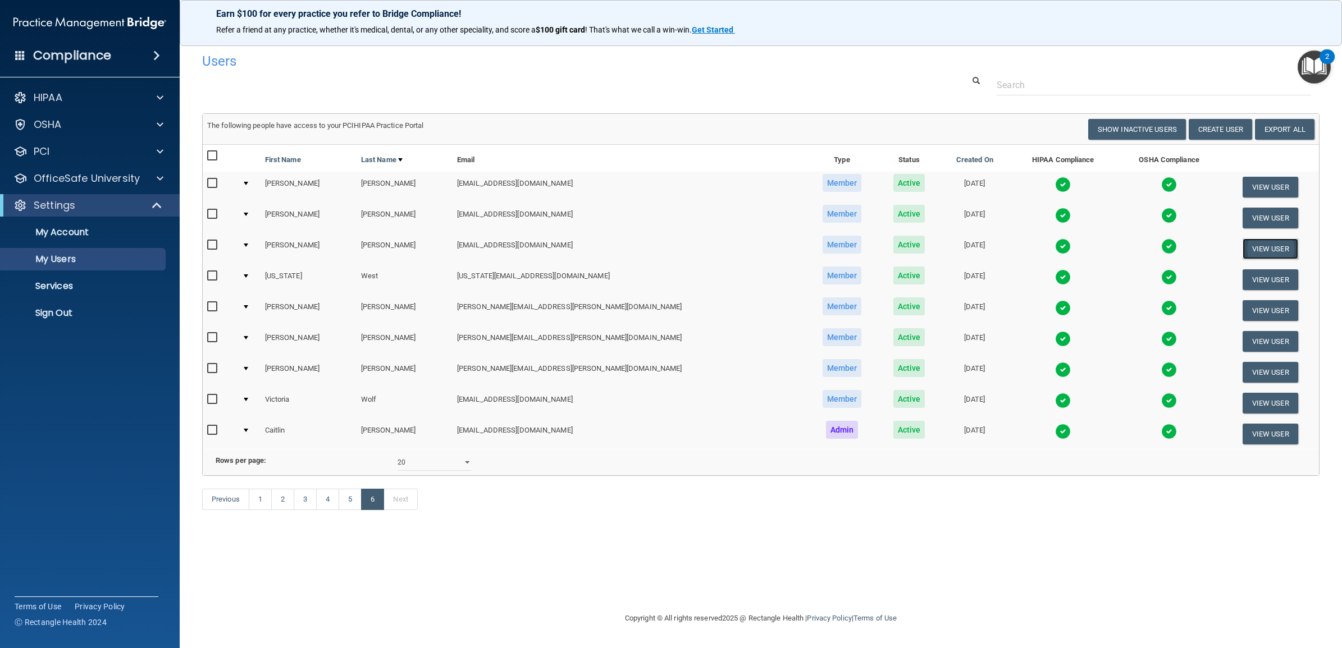
click at [1253, 248] on button "View User" at bounding box center [1270, 249] width 56 height 21
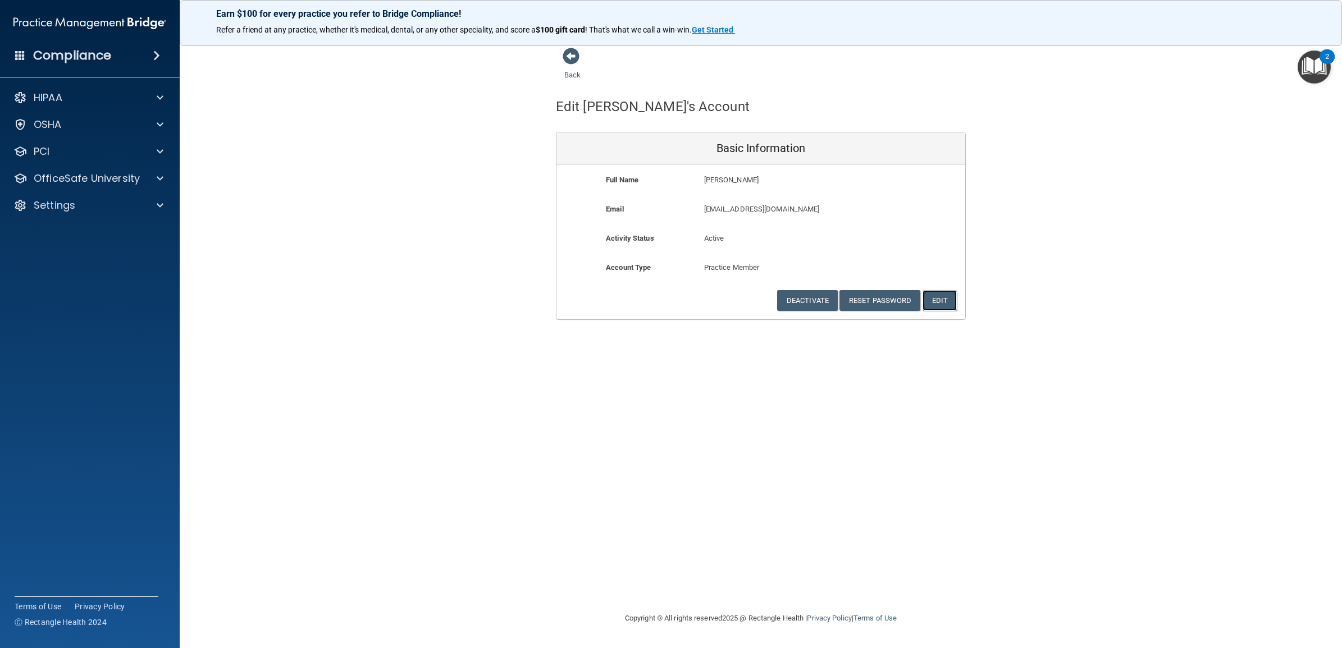
click at [939, 305] on button "Edit" at bounding box center [939, 300] width 34 height 21
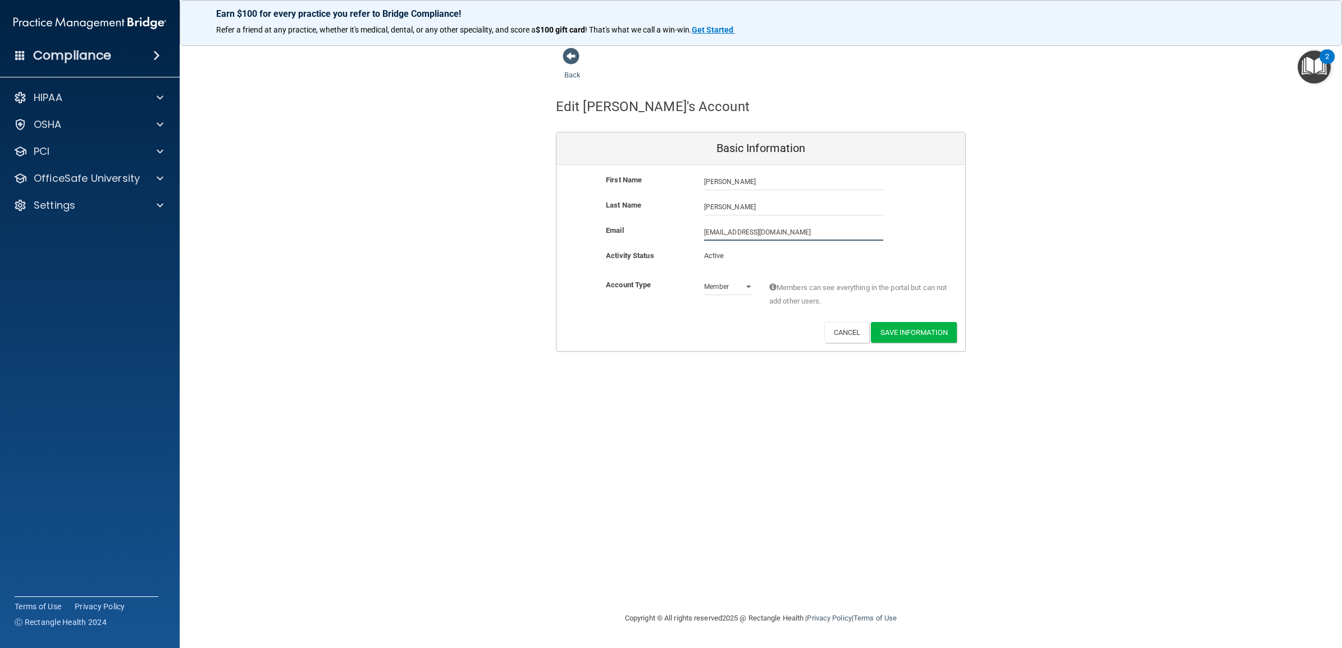
drag, startPoint x: 813, startPoint y: 231, endPoint x: 670, endPoint y: 223, distance: 143.3
click at [670, 223] on div "First Name Kimberley Warren Kimberley Last Name Warren Email kwarren@timberlane…" at bounding box center [760, 258] width 409 height 186
paste input "montana.west@timberlanesmile"
click at [705, 427] on div "Back Edit Kimberley's Account Basic Information First Name Kimberley Warren Kim…" at bounding box center [760, 323] width 1117 height 553
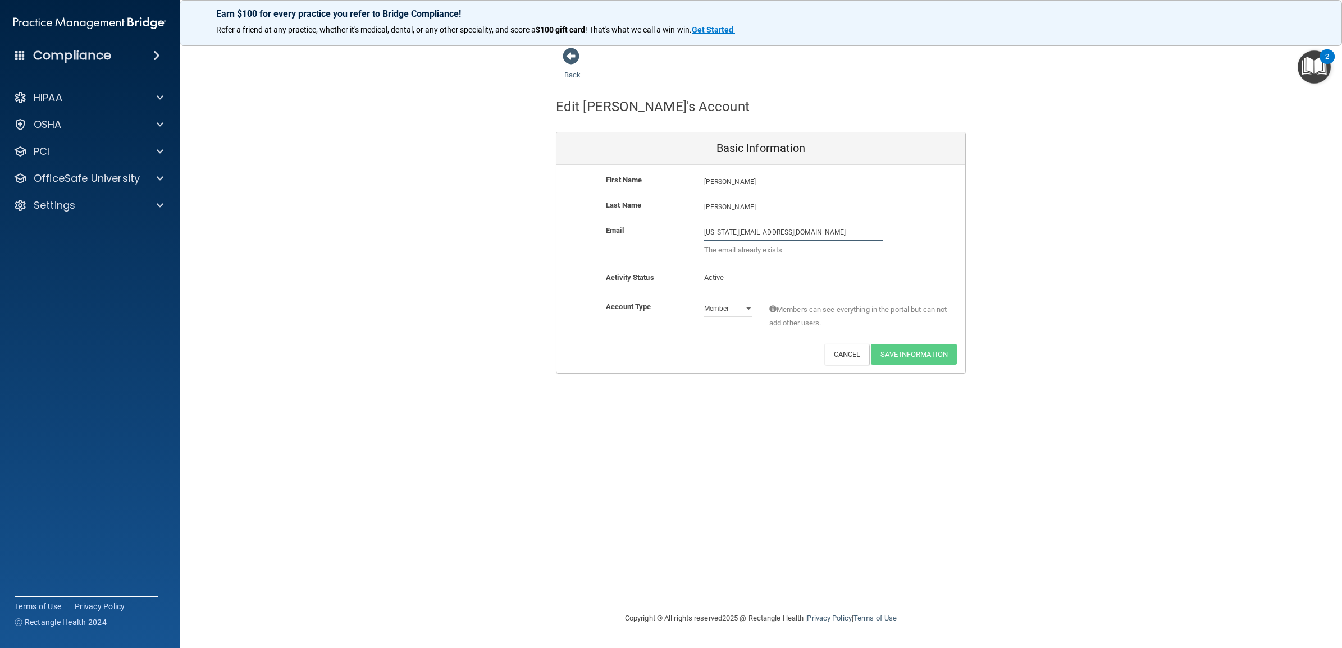
drag, startPoint x: 839, startPoint y: 228, endPoint x: 686, endPoint y: 222, distance: 153.4
click at [686, 222] on div "First Name Kimberley Warren Kimberley Last Name Warren Email montana.west@timbe…" at bounding box center [760, 269] width 409 height 208
paste input "kimberley.warren"
type input "[PERSON_NAME][EMAIL_ADDRESS][PERSON_NAME][DOMAIN_NAME]"
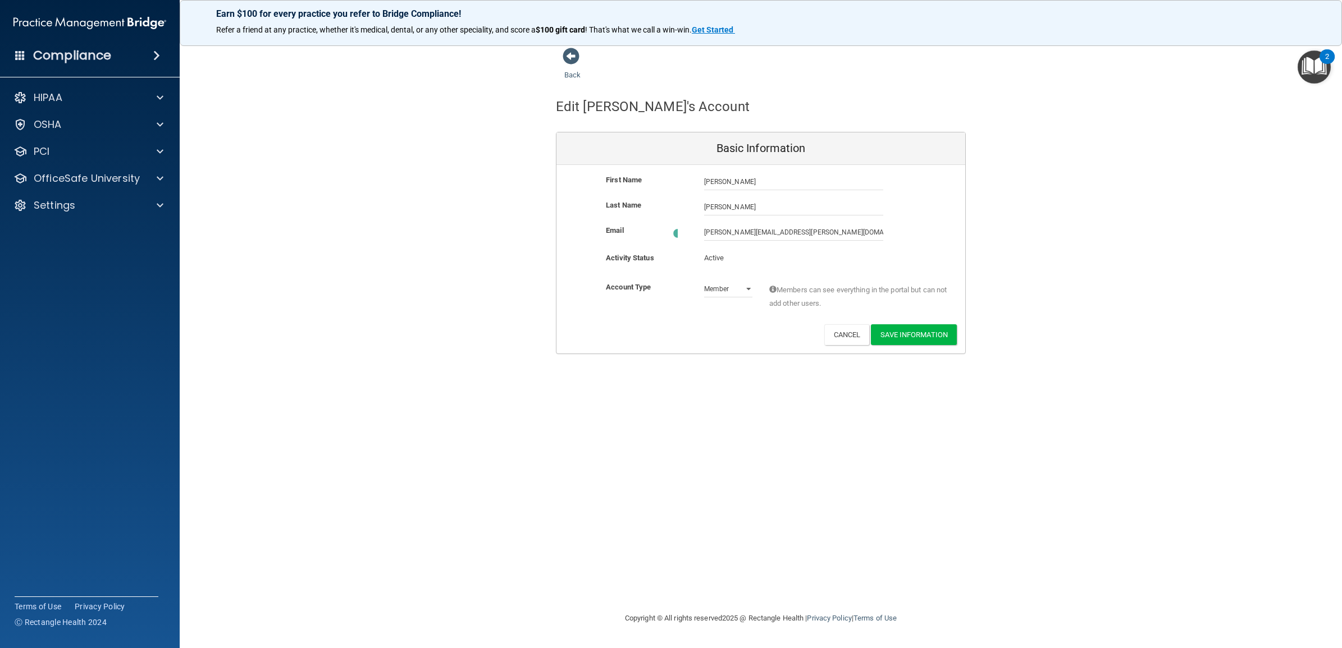
click at [722, 431] on div "Back Edit Kimberley's Account Basic Information First Name Kimberley Warren Kim…" at bounding box center [760, 323] width 1117 height 553
click at [909, 337] on button "Save Information" at bounding box center [914, 332] width 86 height 21
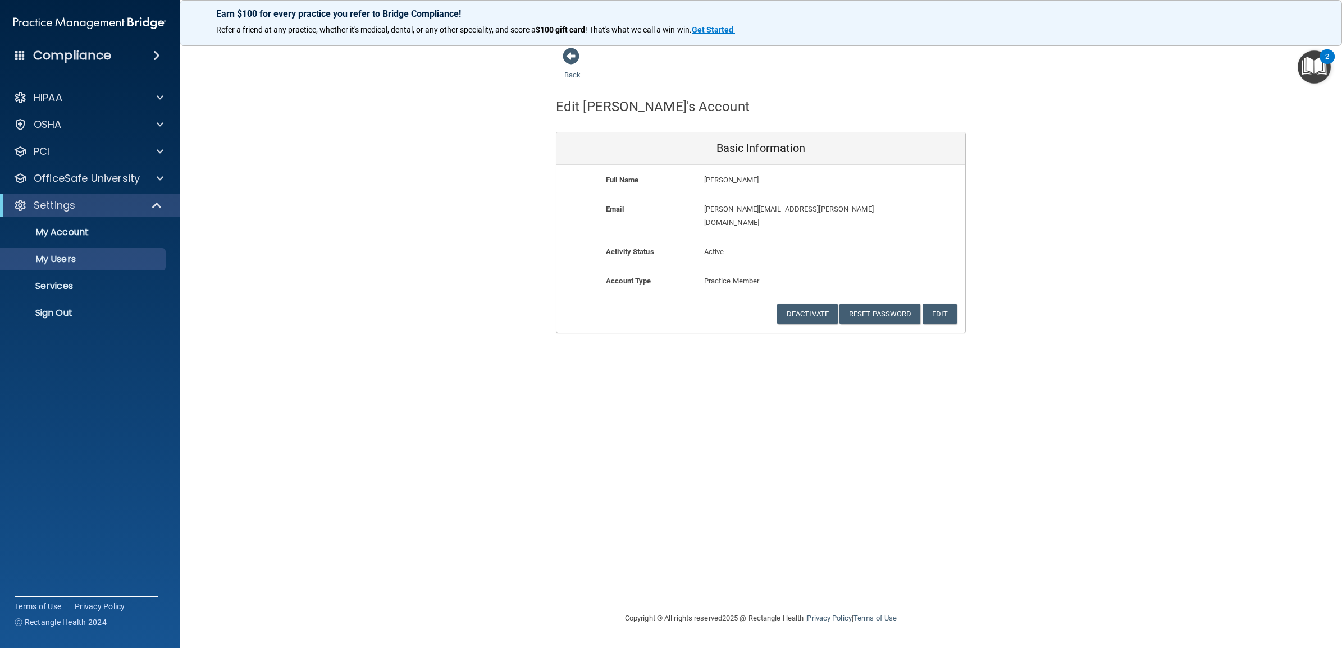
click at [576, 68] on div "Back" at bounding box center [590, 64] width 68 height 35
click at [573, 74] on link "Back" at bounding box center [572, 68] width 16 height 22
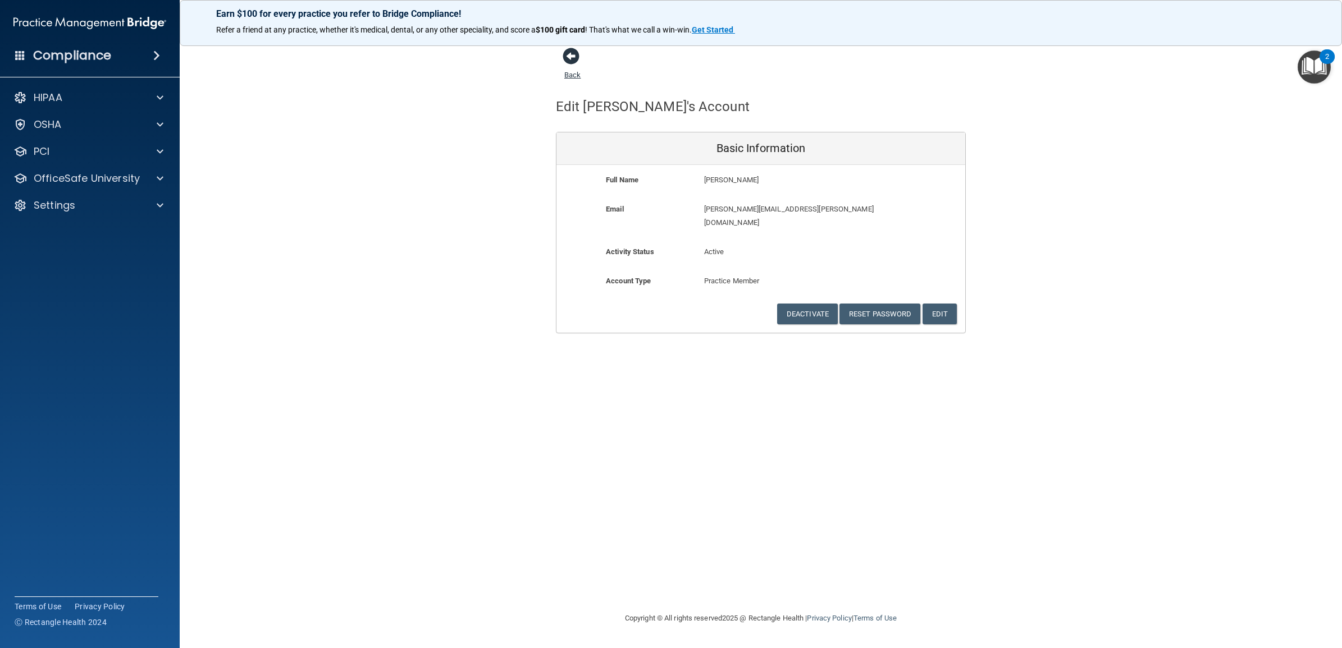
click at [566, 75] on link "Back" at bounding box center [572, 68] width 16 height 22
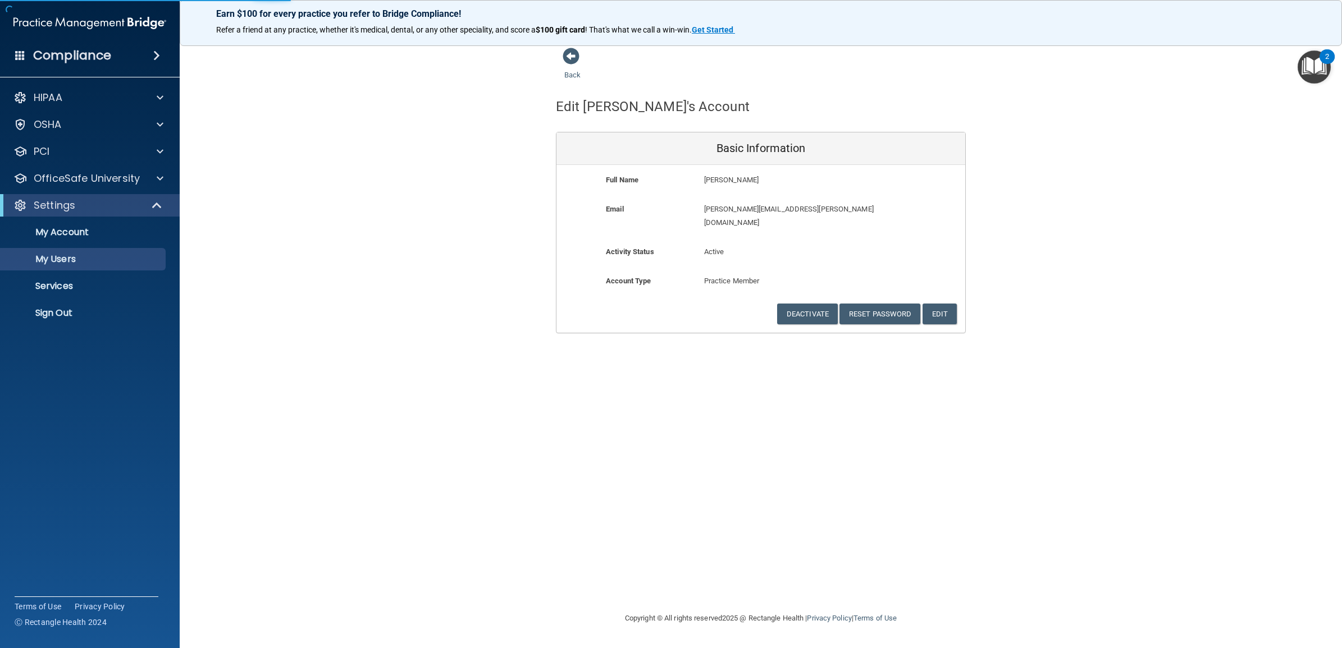
select select "20"
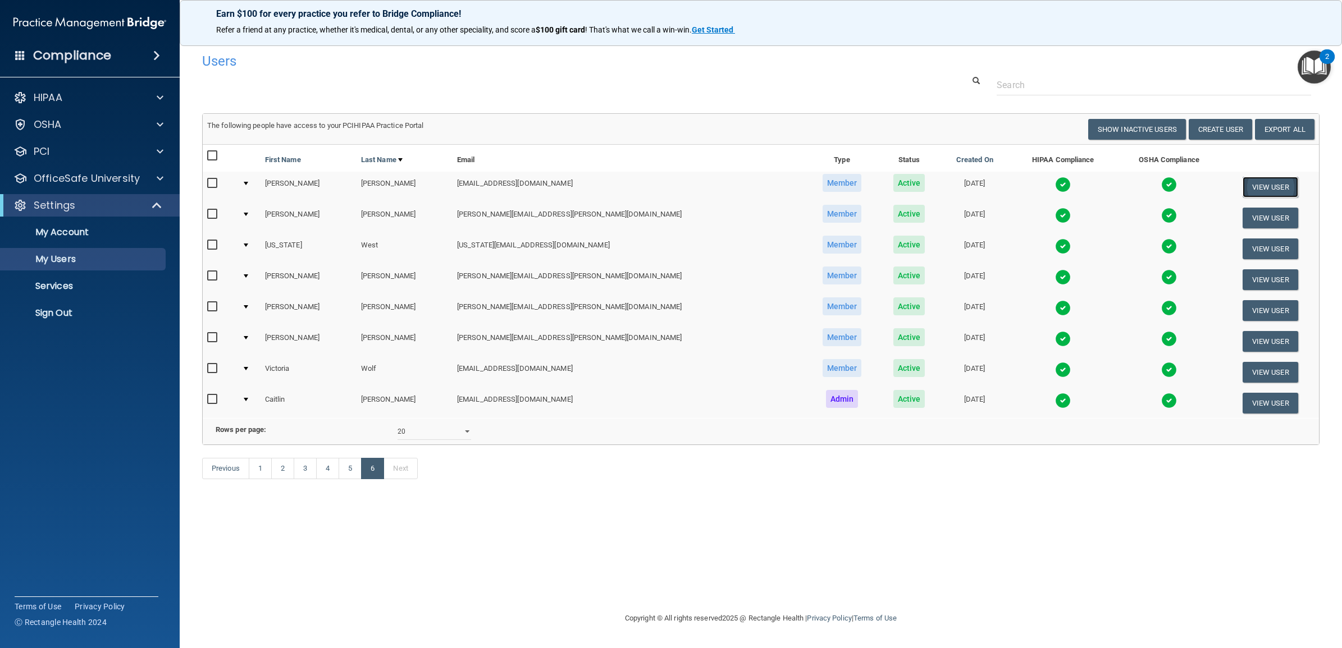
click at [1264, 186] on button "View User" at bounding box center [1270, 187] width 56 height 21
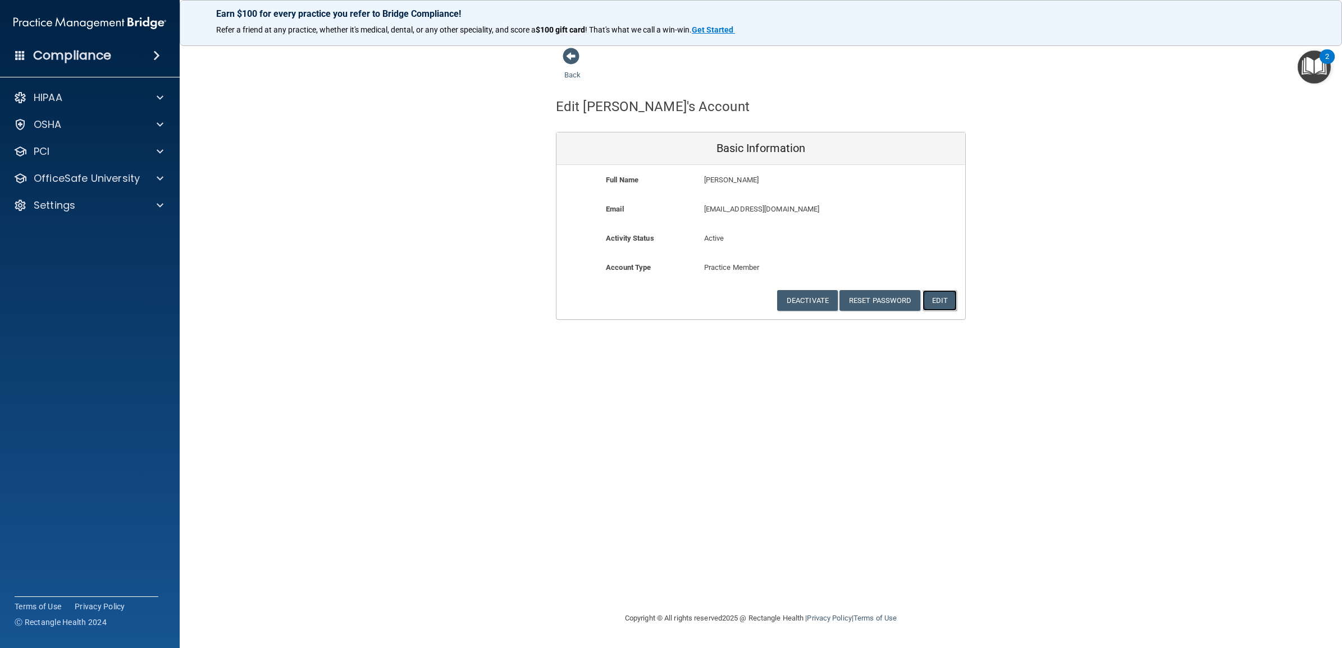
click at [937, 300] on button "Edit" at bounding box center [939, 300] width 34 height 21
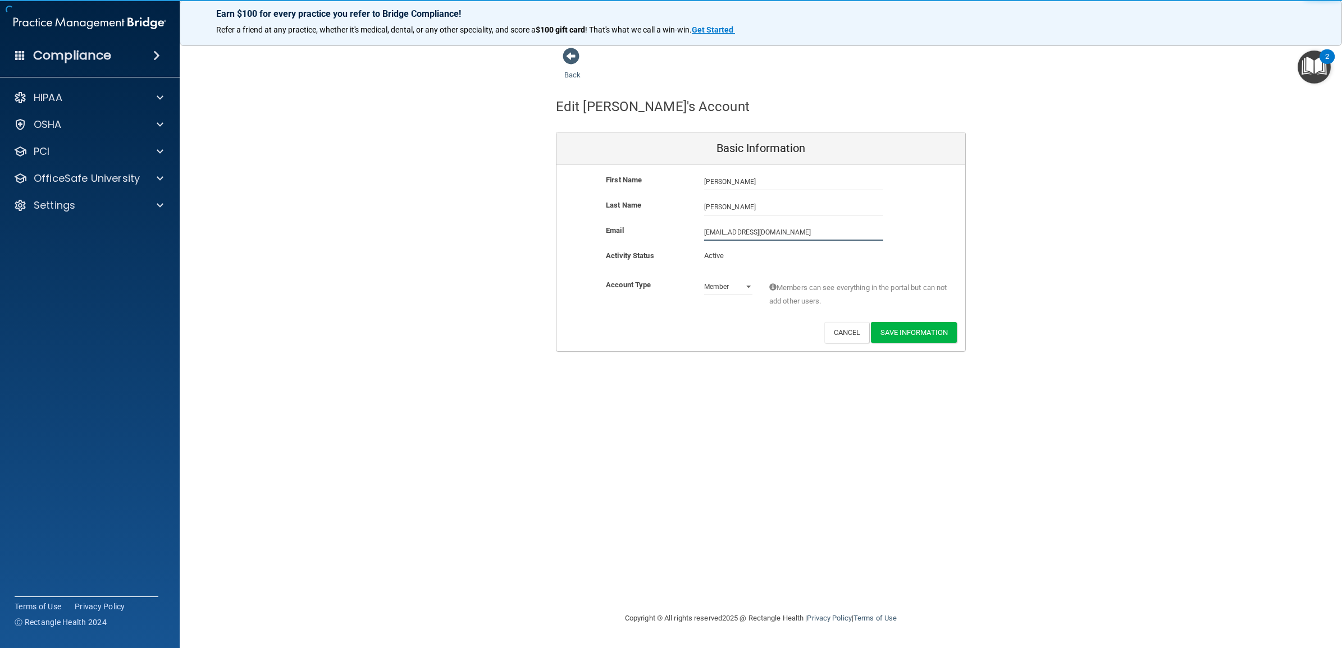
drag, startPoint x: 809, startPoint y: 231, endPoint x: 672, endPoint y: 229, distance: 137.0
click at [672, 229] on div "Email awagner@timberlanedental.com awagner@timberlanedental.com" at bounding box center [760, 232] width 409 height 17
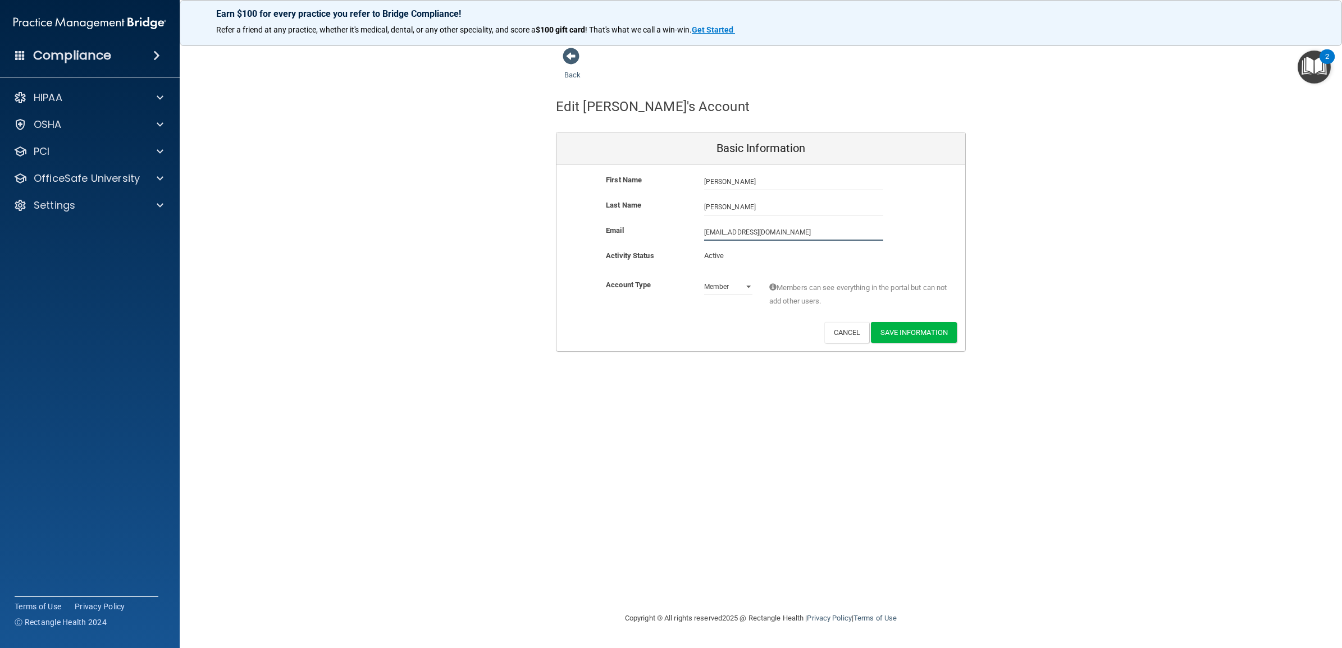
paste input "nna.wagner@timberlanesmile"
type input "anna.wagner@timberlanesmile.com"
click at [720, 427] on div "Back Edit Anna's Account Basic Information First Name Anna Wagner Anna Last Nam…" at bounding box center [760, 323] width 1117 height 553
click at [922, 329] on button "Save Information" at bounding box center [914, 332] width 86 height 21
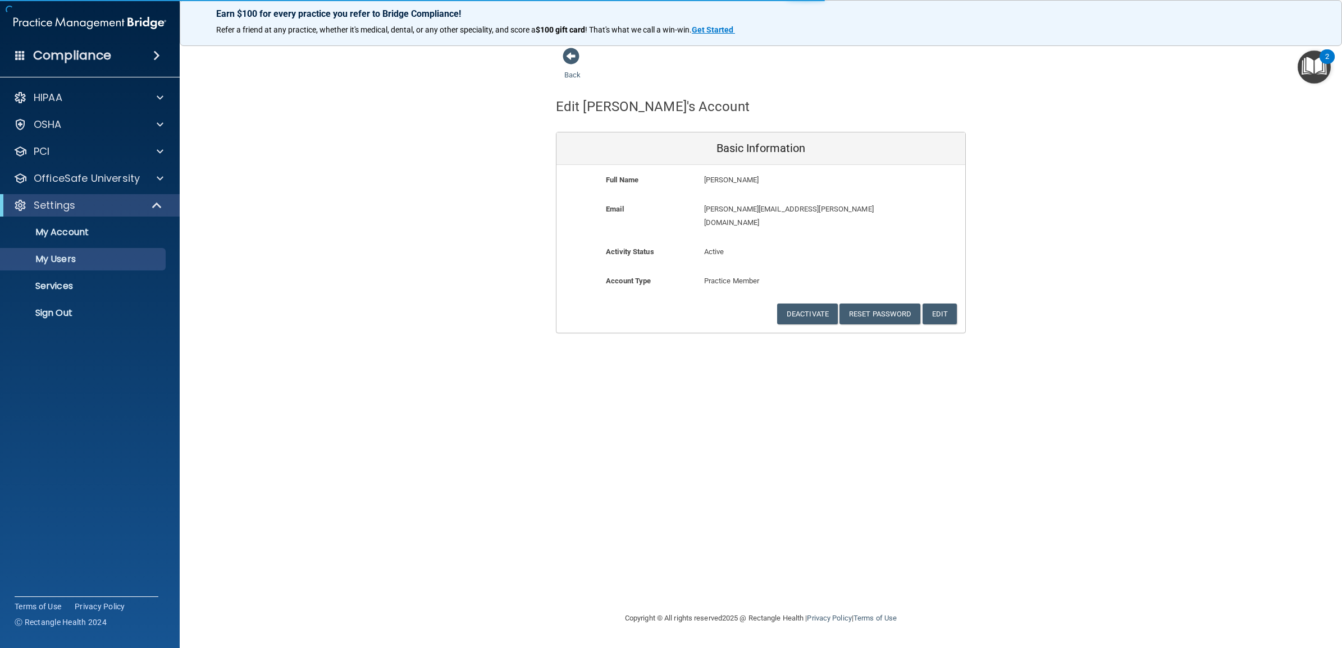
select select "20"
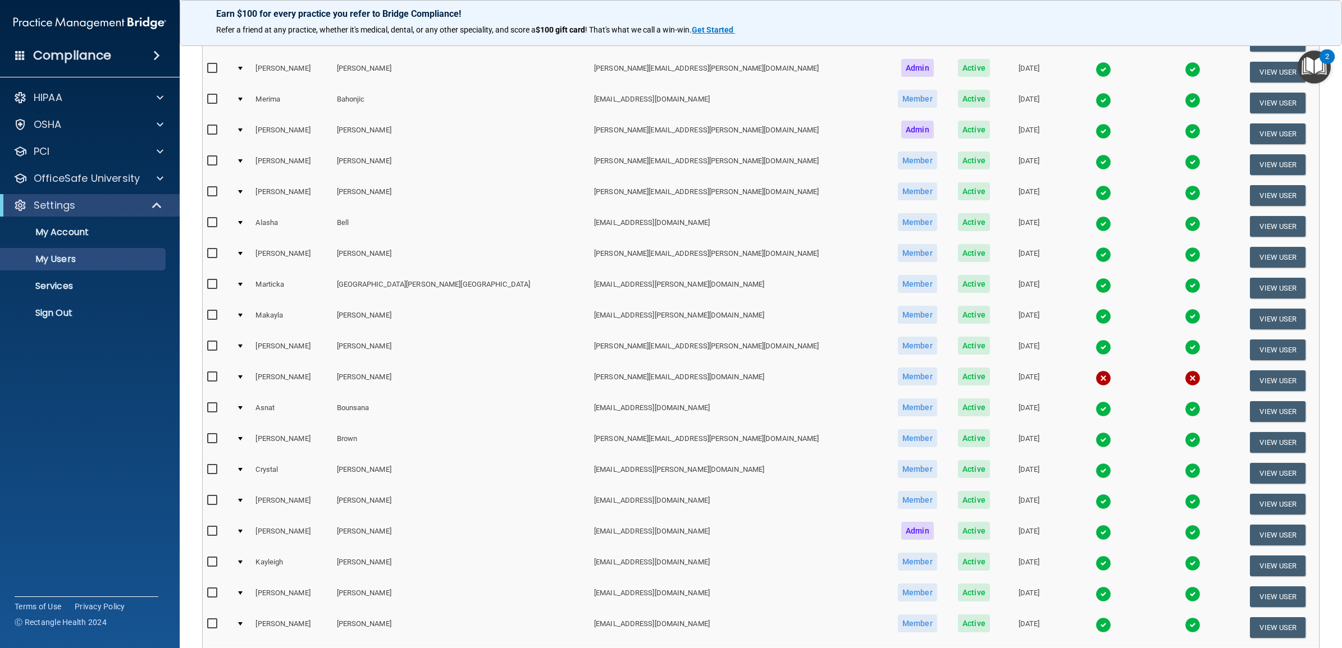
scroll to position [323, 0]
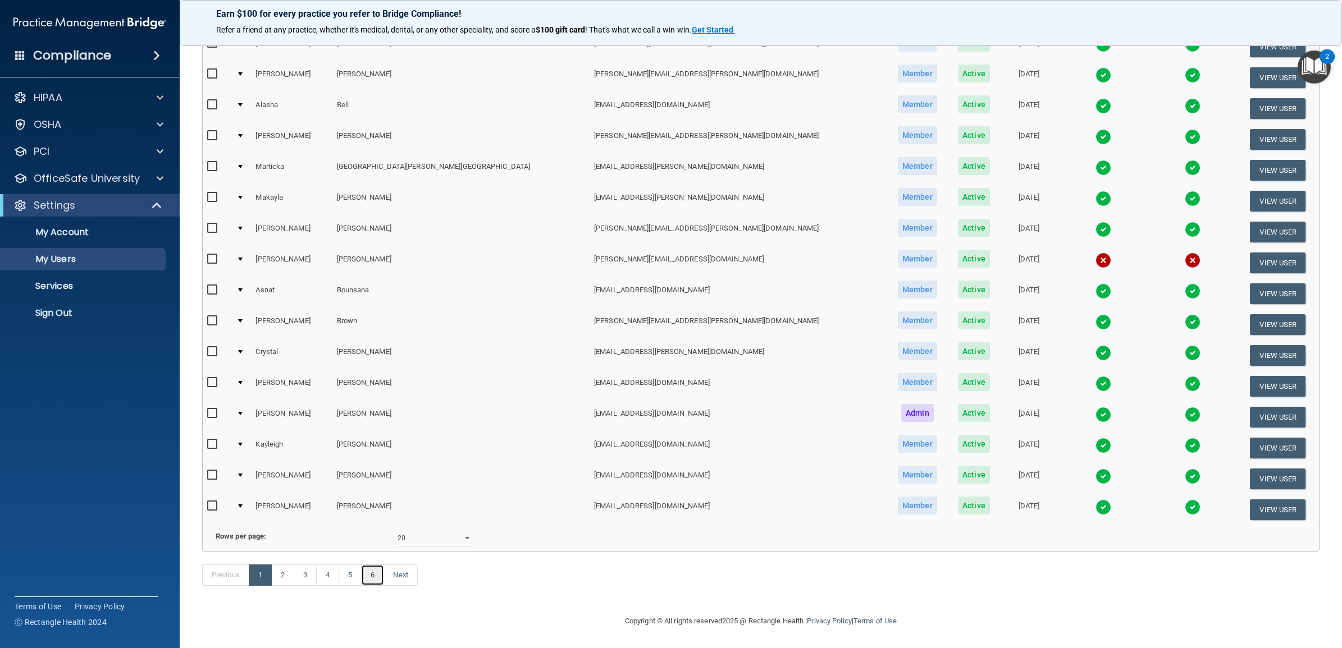
click at [377, 576] on link "6" at bounding box center [372, 575] width 23 height 21
select select "20"
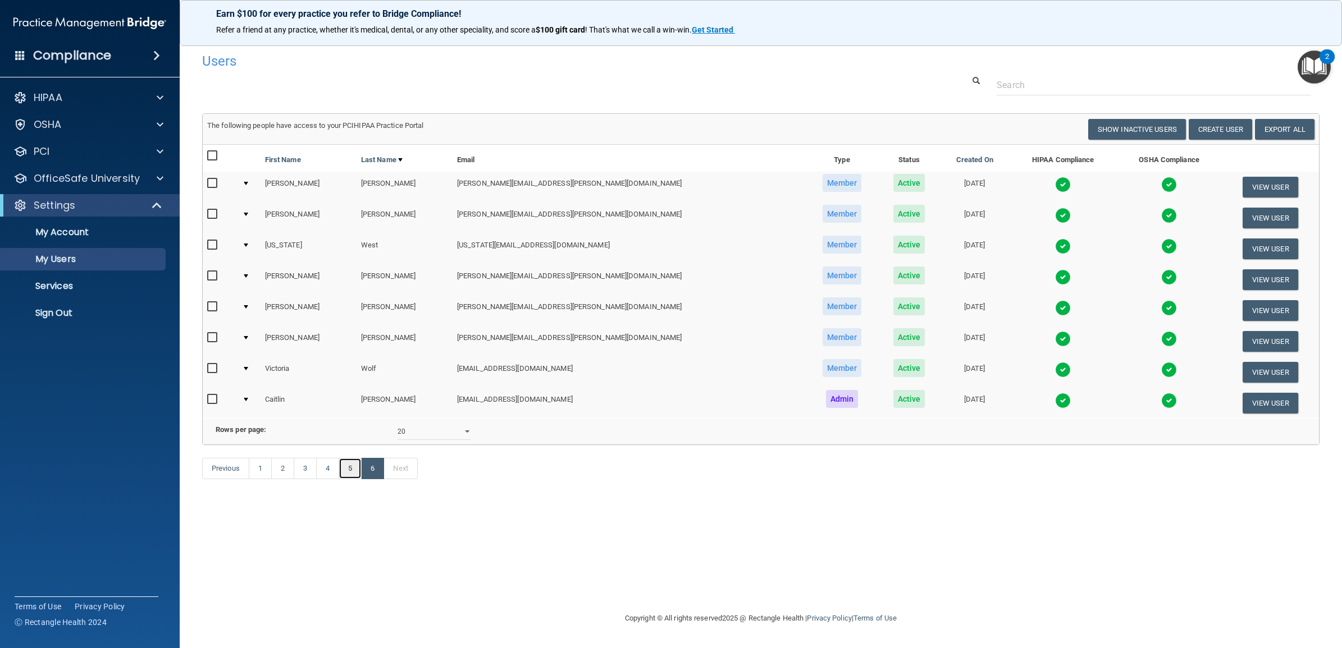
click at [352, 479] on link "5" at bounding box center [349, 468] width 23 height 21
select select "20"
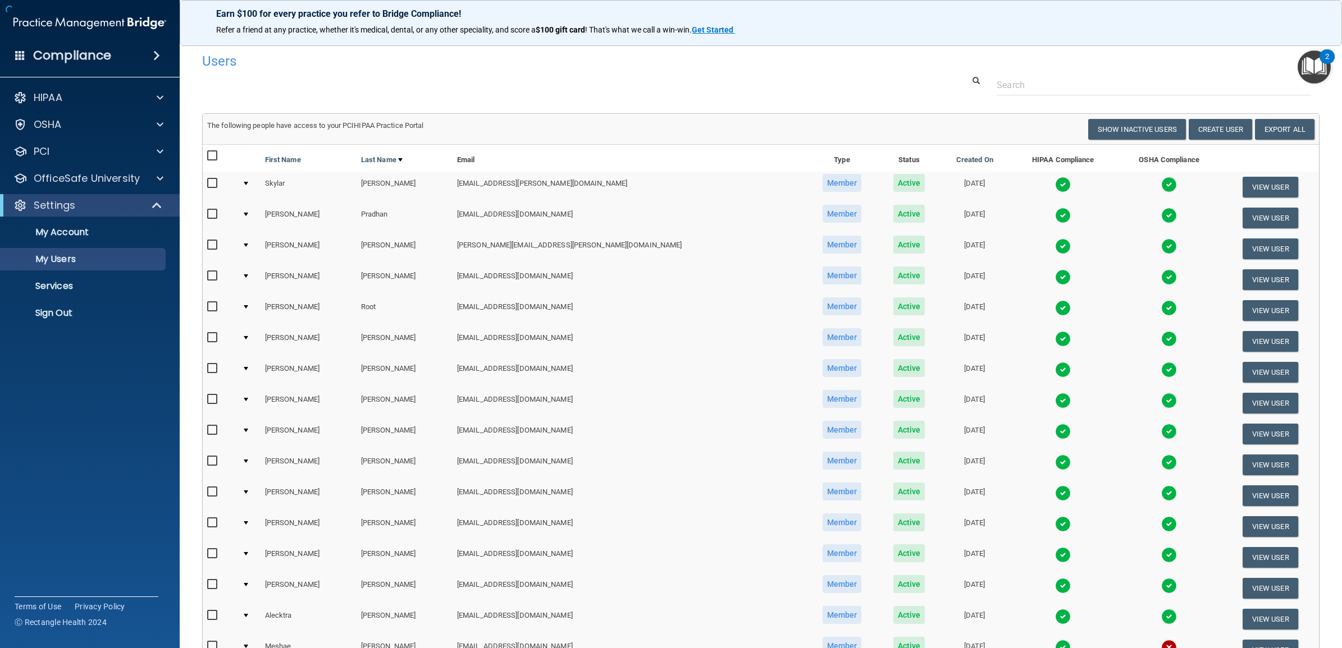
scroll to position [280, 0]
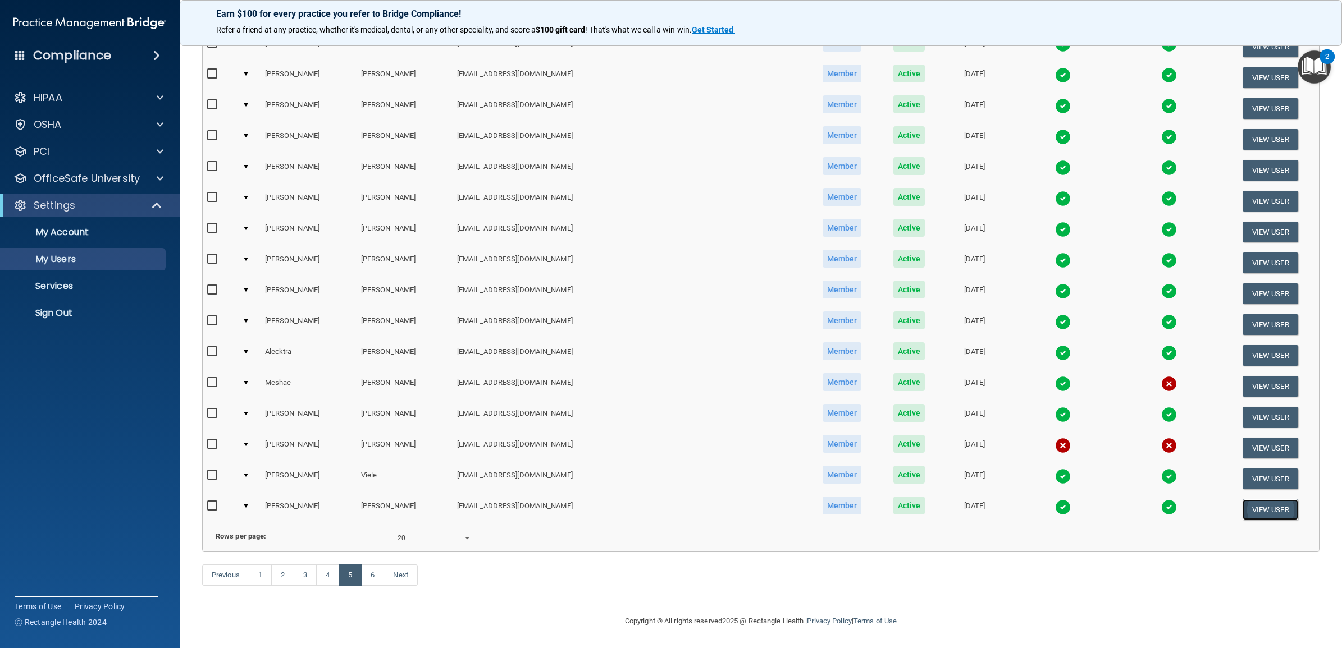
click at [1247, 500] on button "View User" at bounding box center [1270, 510] width 56 height 21
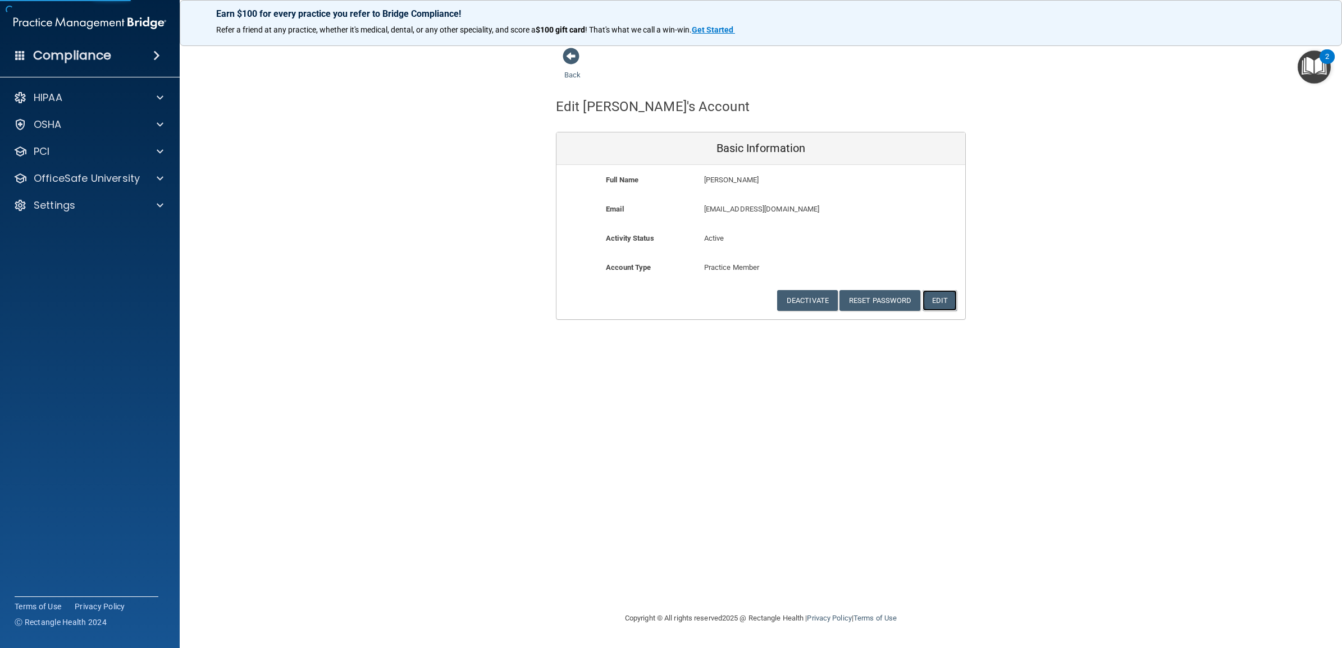
click at [947, 296] on button "Edit" at bounding box center [939, 300] width 34 height 21
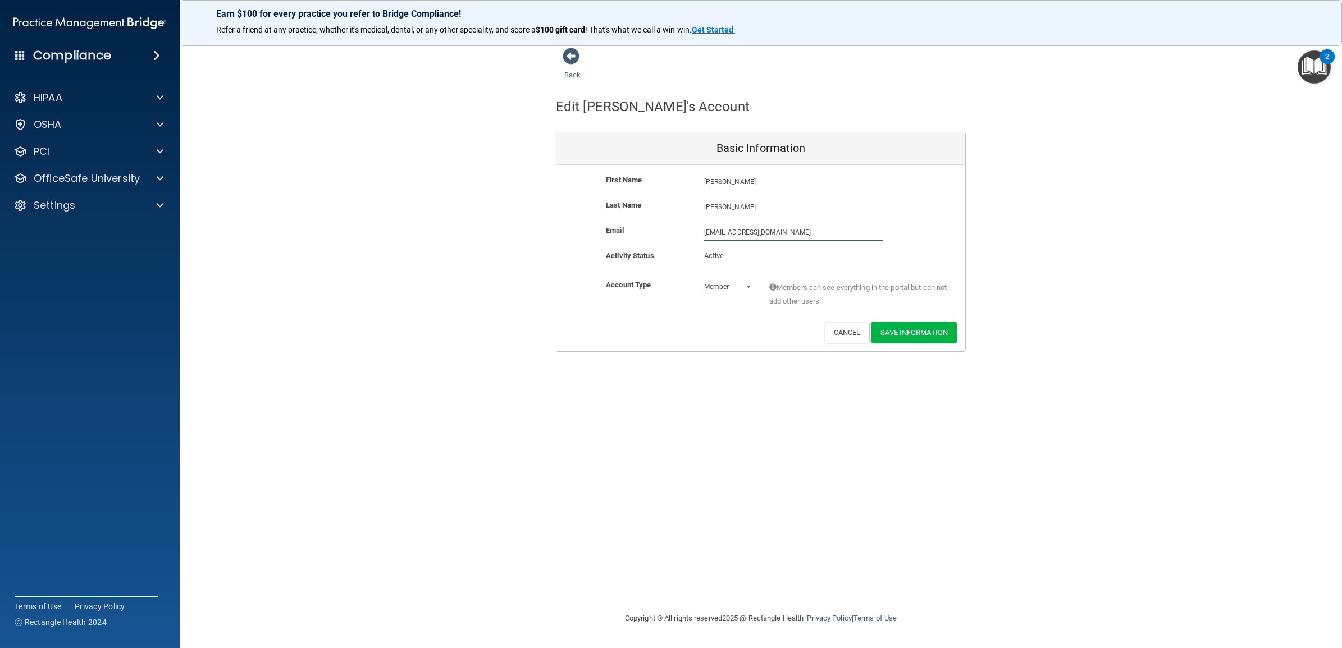
drag, startPoint x: 800, startPoint y: 231, endPoint x: 669, endPoint y: 236, distance: 132.0
click at [669, 236] on div "Email cviens@timberlanedental.com cviens@timberlanedental.com" at bounding box center [760, 232] width 409 height 17
paste input "anna.wagner@timberlanesmile"
click at [677, 410] on div "Back Edit Cydney's Account Basic Information First Name Cydney Viens Cydney Las…" at bounding box center [760, 323] width 1117 height 553
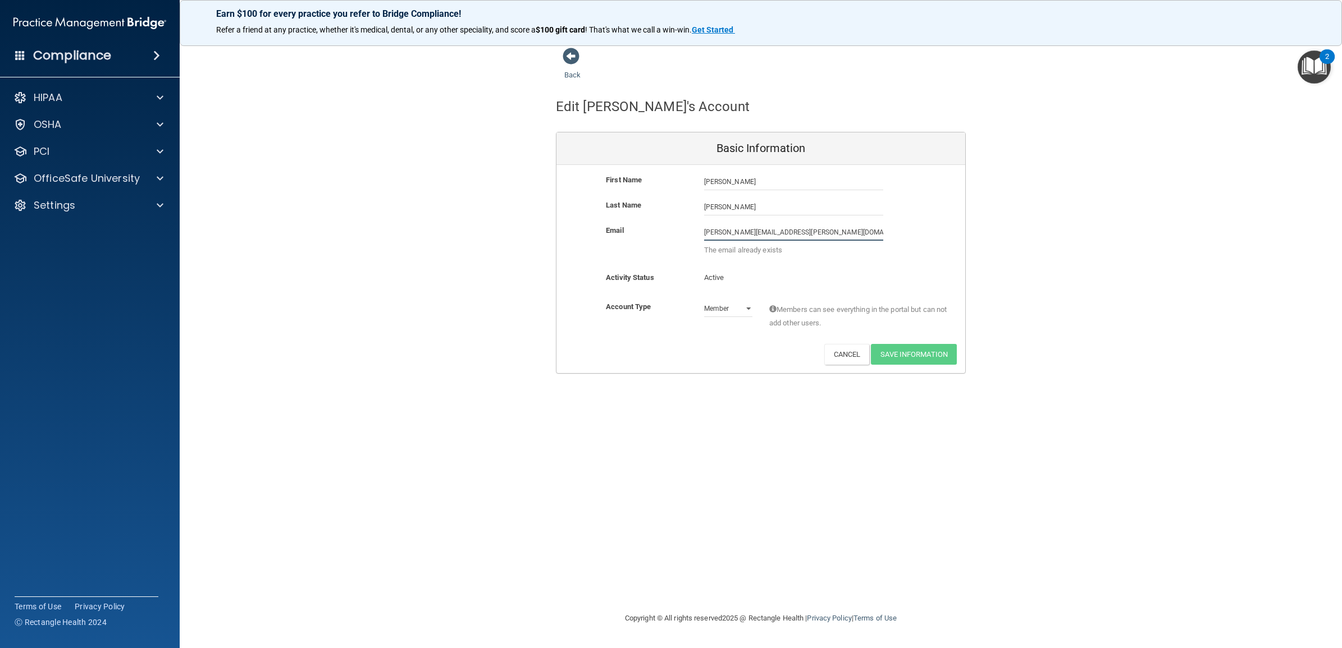
drag, startPoint x: 830, startPoint y: 233, endPoint x: 668, endPoint y: 234, distance: 161.7
click at [668, 234] on div "Email anna.wagner@timberlanesmile.com anna.wagner@timberlanesmile.com The email…" at bounding box center [760, 243] width 409 height 39
drag, startPoint x: 817, startPoint y: 231, endPoint x: 675, endPoint y: 226, distance: 142.1
click at [675, 226] on div "Email anna.wagner@timberlanesmile.com anna.wagner@timberlanesmile.com The email…" at bounding box center [760, 243] width 409 height 39
paste input "cydney.viens"
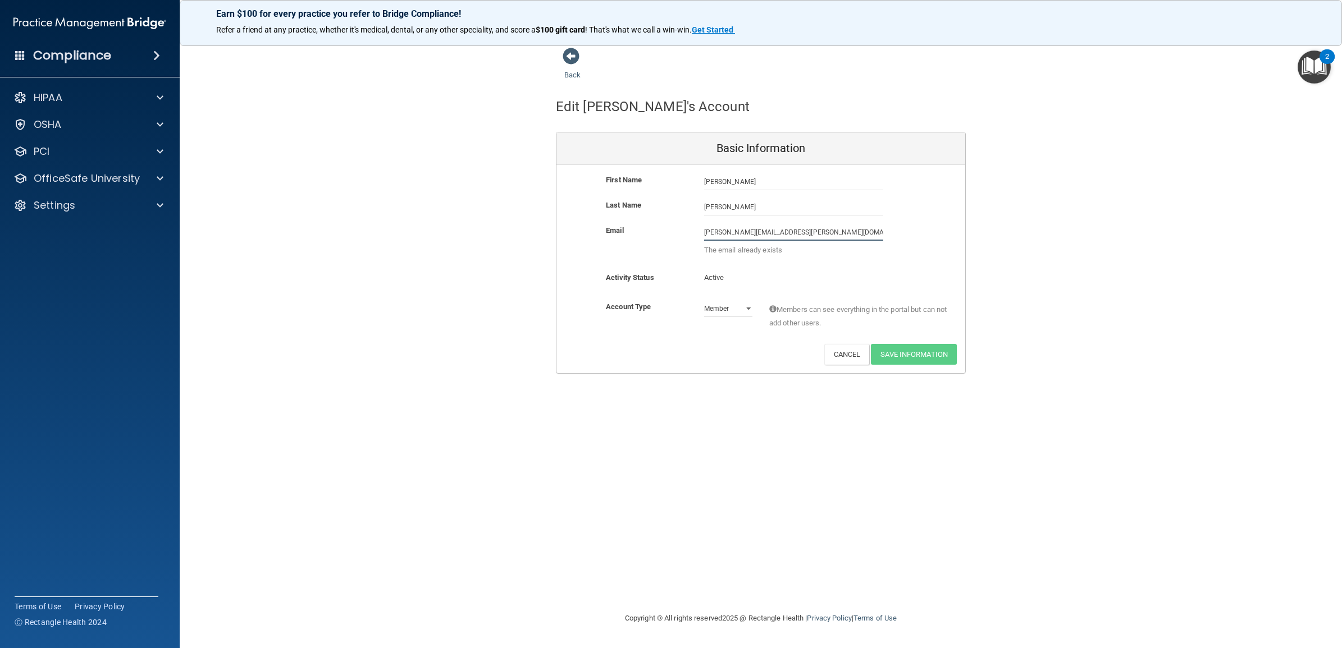
type input "cydney.viens@timberlanesmile.com"
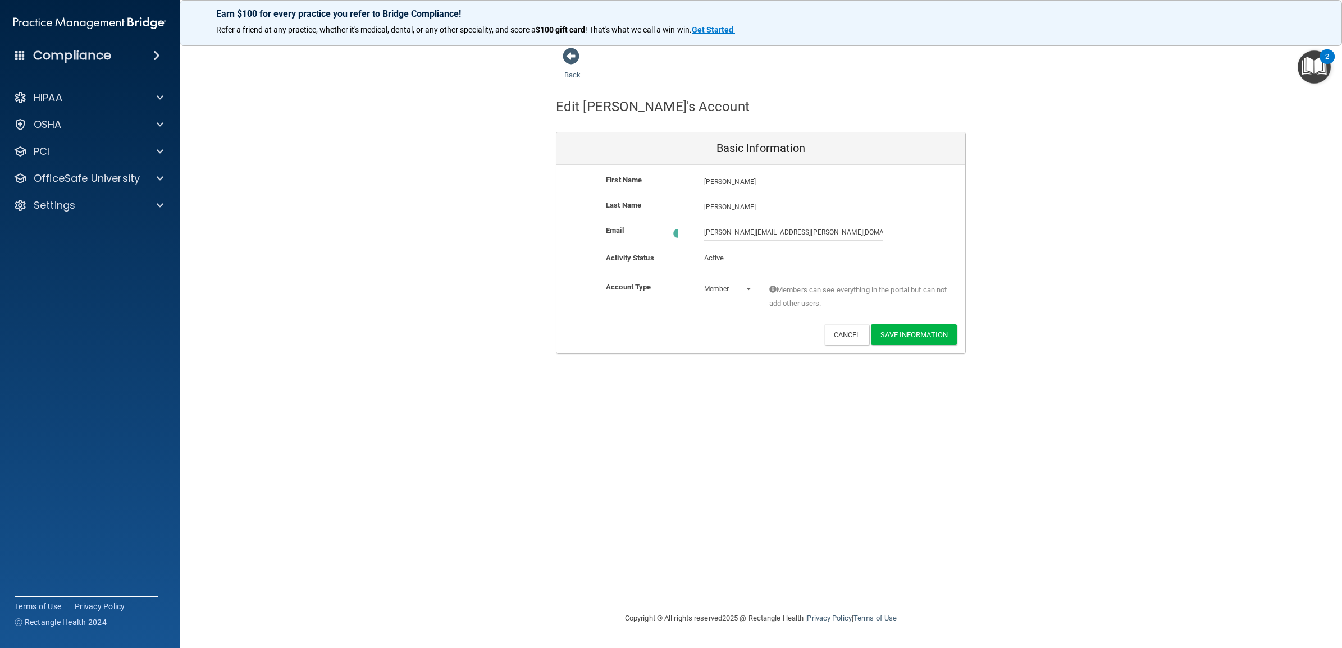
click at [709, 418] on div "Back Edit Cydney's Account Basic Information First Name Cydney Viens Cydney Las…" at bounding box center [760, 323] width 1117 height 553
click at [901, 329] on button "Save Information" at bounding box center [914, 332] width 86 height 21
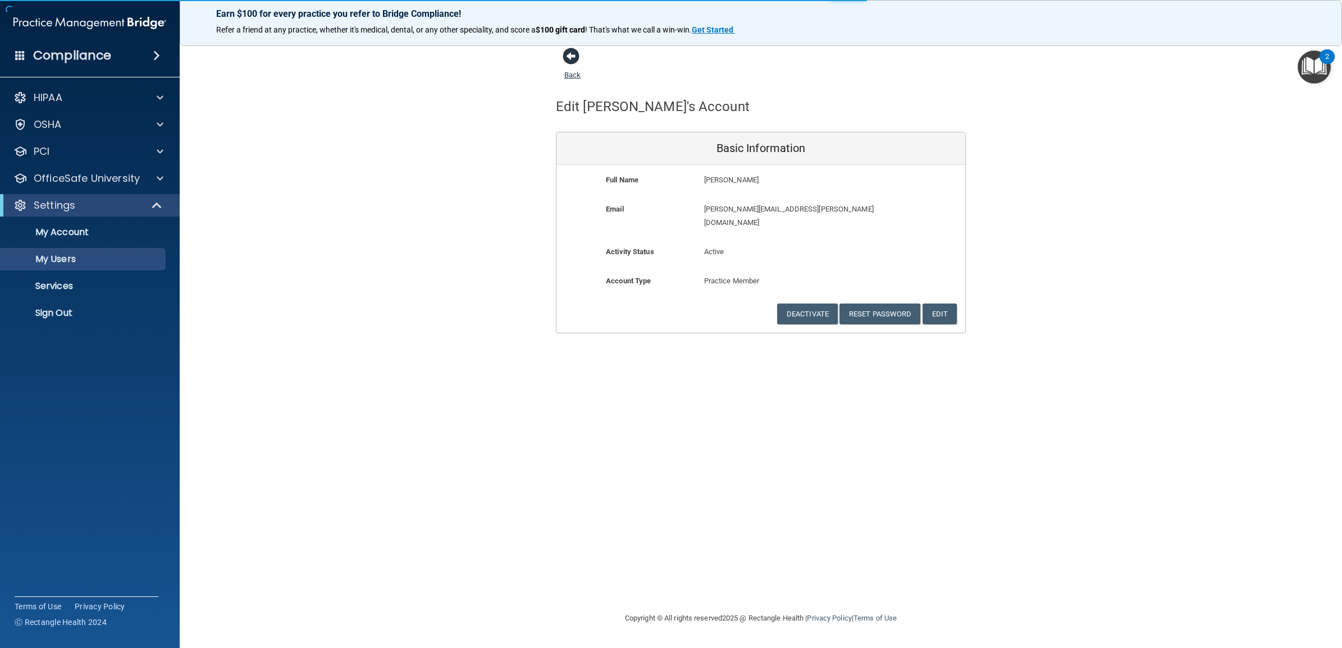
click at [574, 73] on link "Back" at bounding box center [572, 68] width 16 height 22
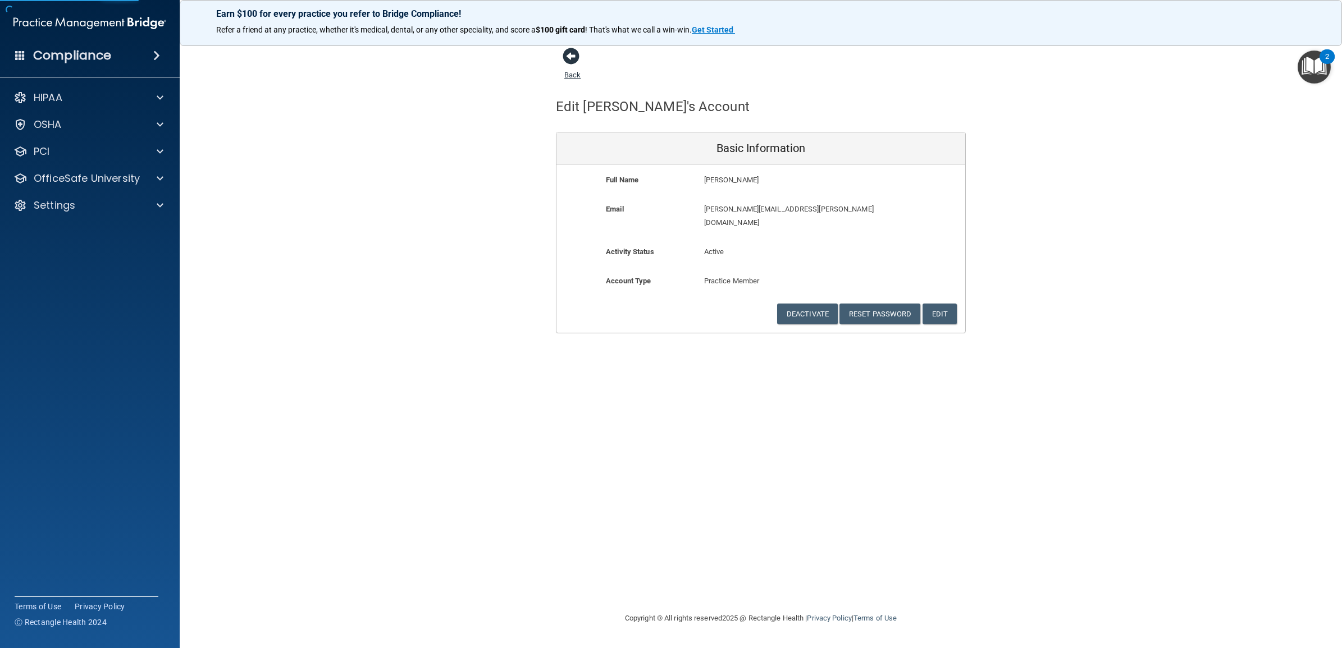
click at [573, 72] on link "Back" at bounding box center [572, 68] width 16 height 22
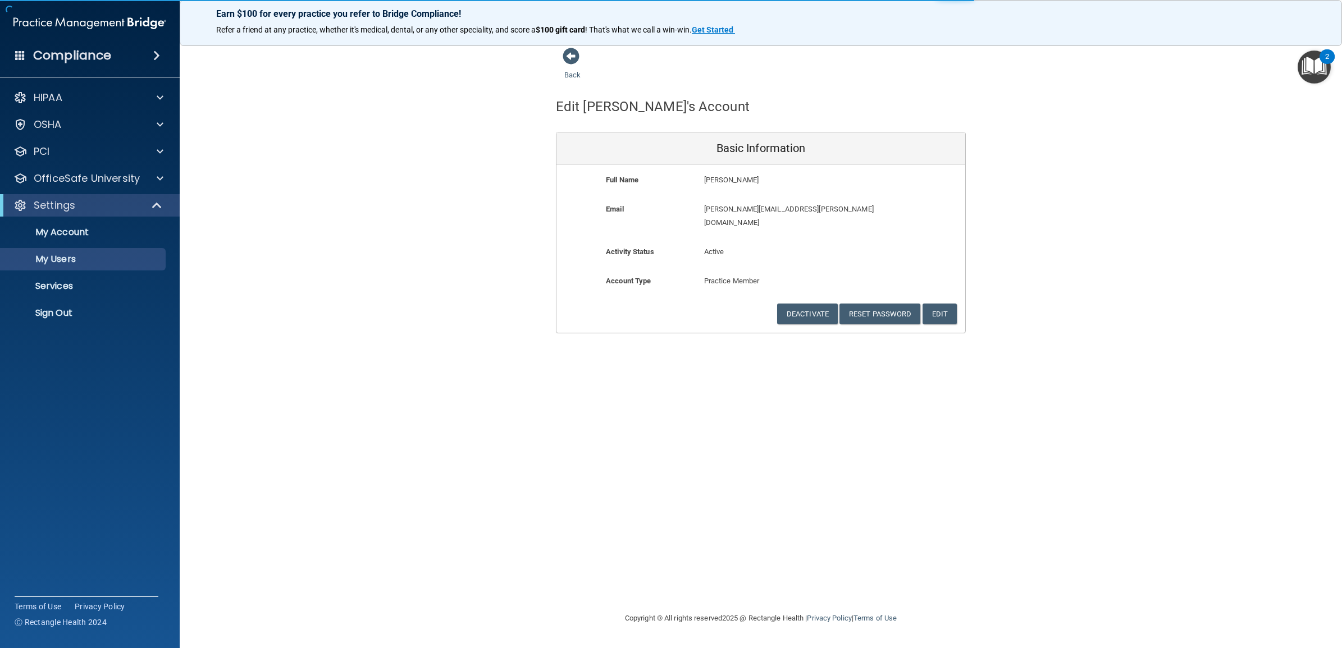
select select "20"
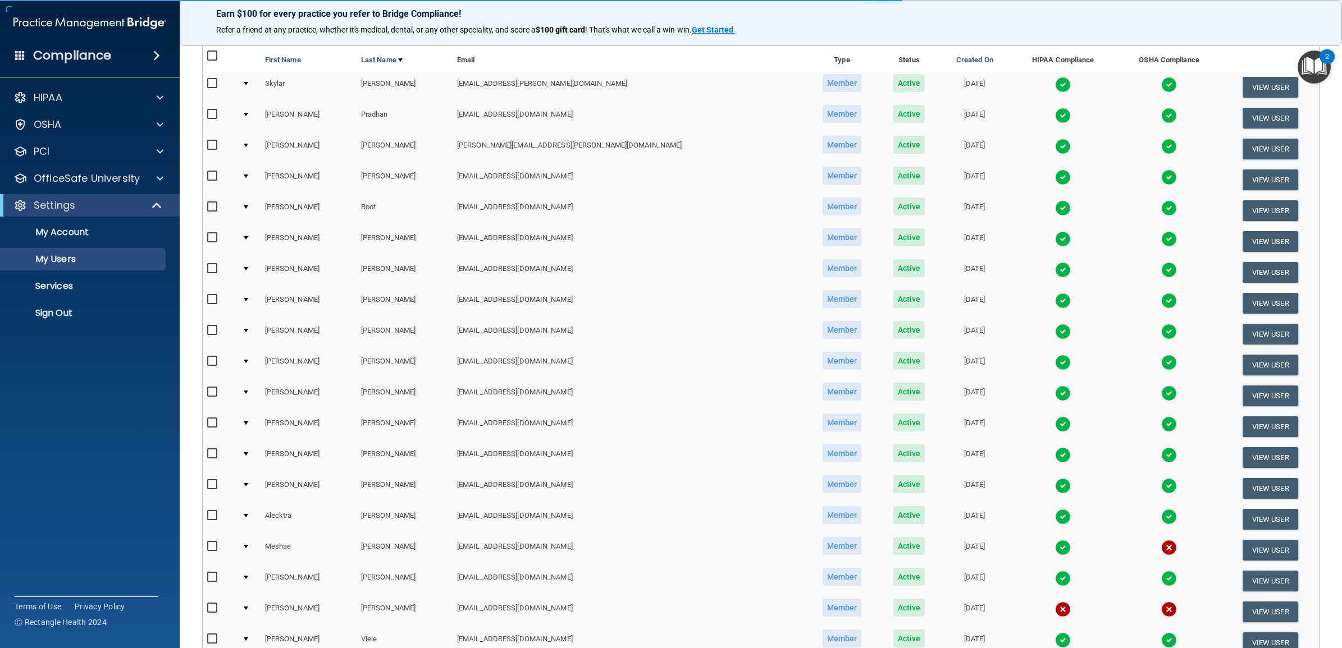
scroll to position [280, 0]
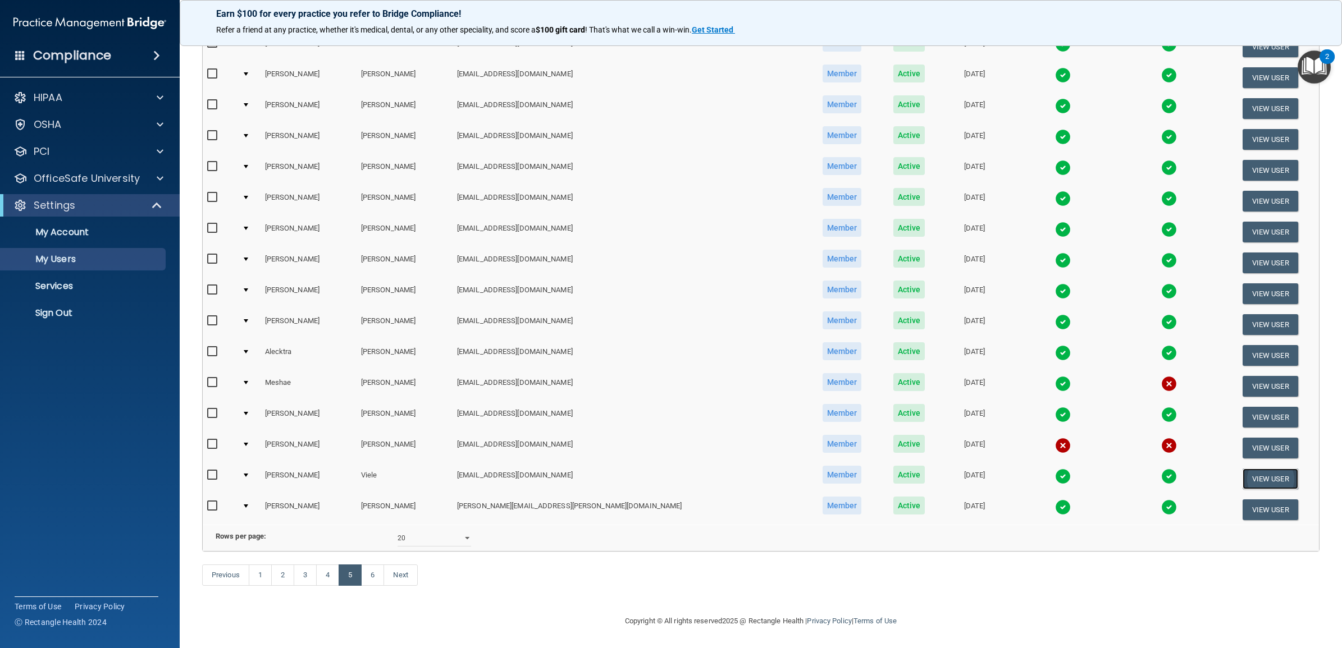
click at [1242, 469] on button "View User" at bounding box center [1270, 479] width 56 height 21
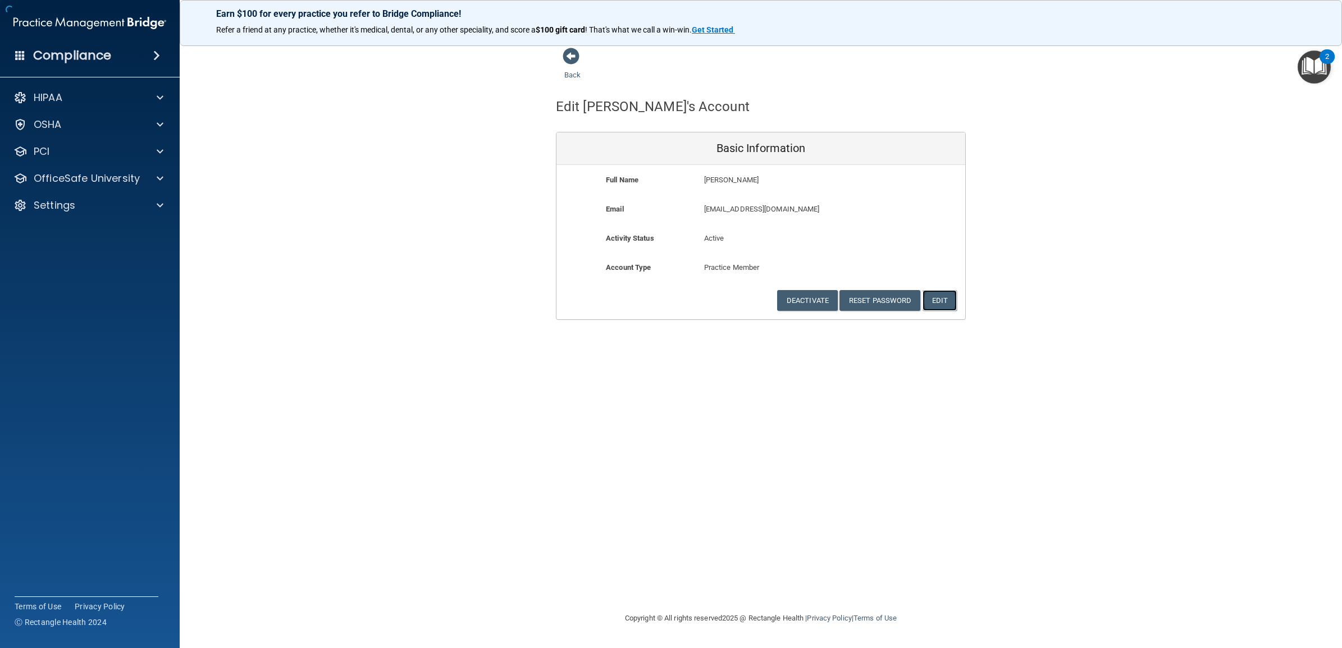
click at [943, 305] on button "Edit" at bounding box center [939, 300] width 34 height 21
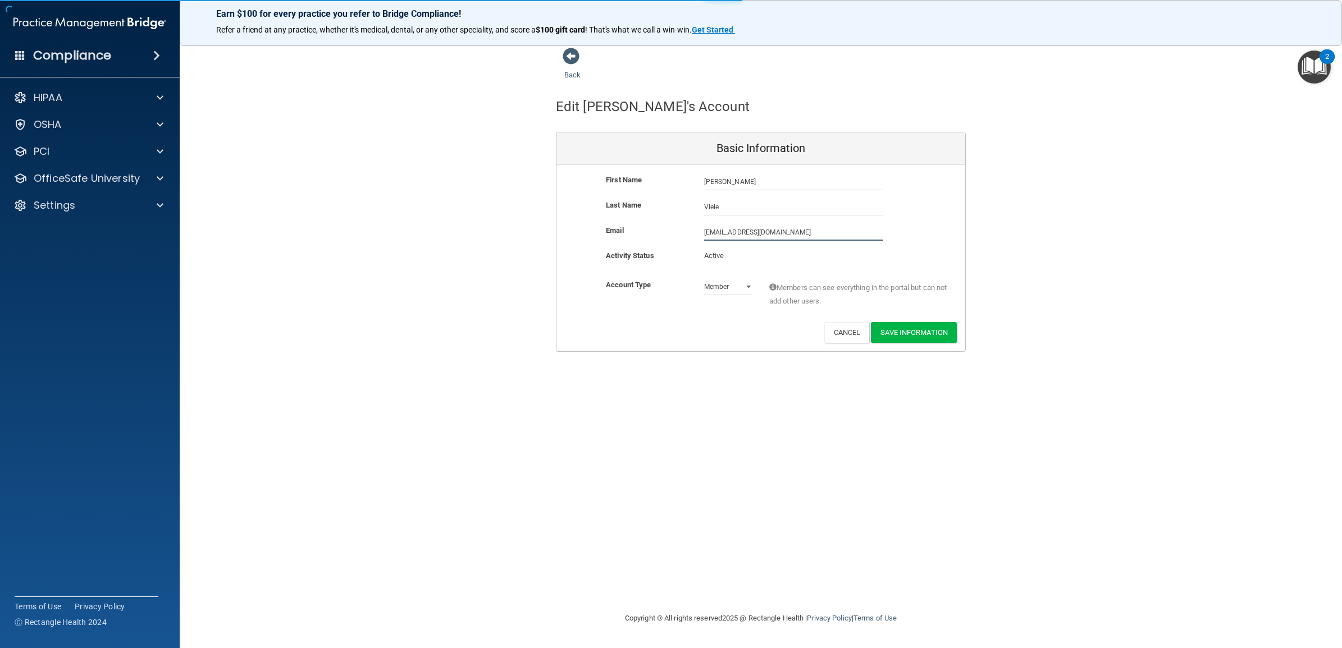
drag, startPoint x: 809, startPoint y: 232, endPoint x: 679, endPoint y: 242, distance: 130.1
click at [679, 242] on div "Email mviele@timberlanedental.com mviele@timberlanedental.com" at bounding box center [760, 236] width 409 height 25
paste input "egan.viele@timberlanesmile"
type input "megan.viele@timberlanesmile.com"
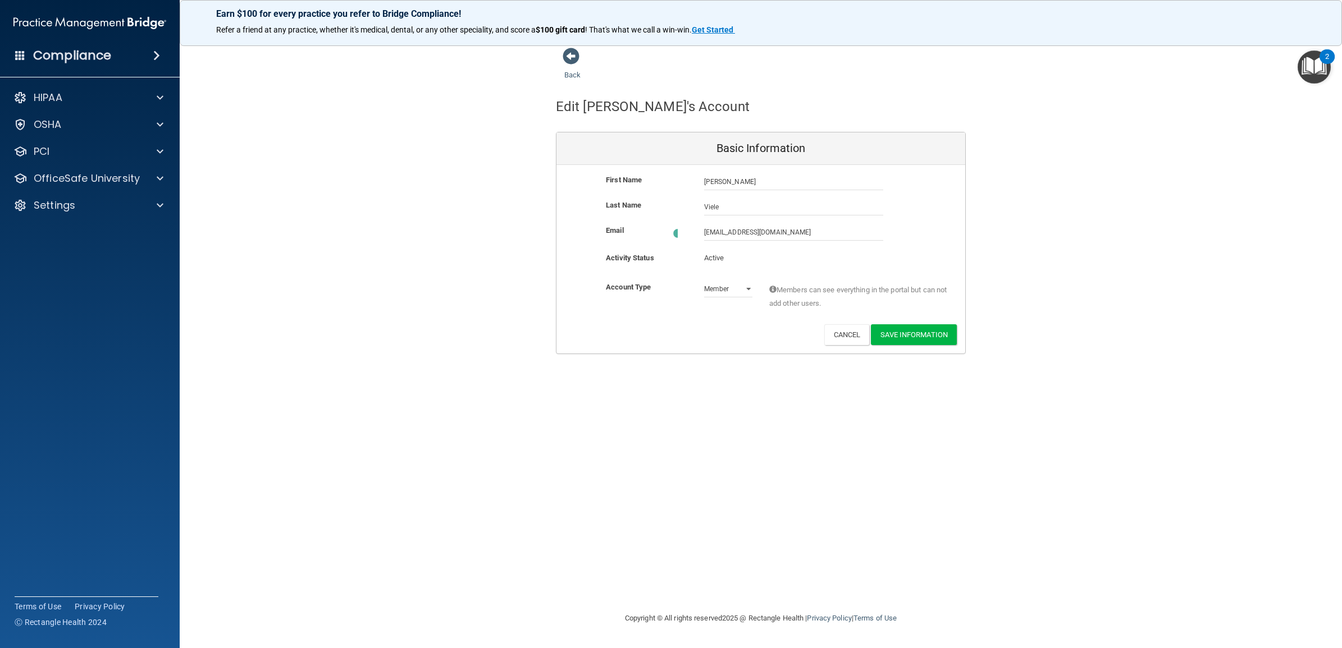
click at [706, 402] on div "Back Edit Megan's Account Basic Information First Name Megan Viele Megan Last N…" at bounding box center [760, 323] width 1117 height 553
click at [918, 333] on button "Save Information" at bounding box center [914, 332] width 86 height 21
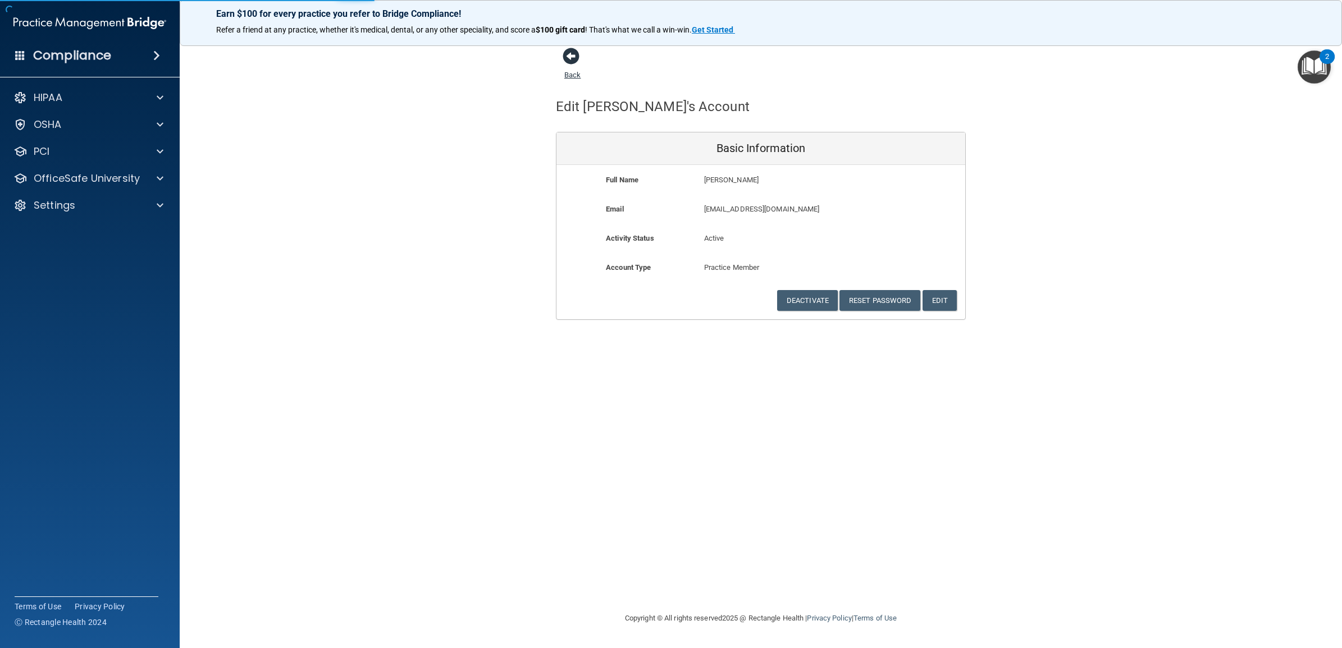
click at [571, 74] on link "Back" at bounding box center [572, 68] width 16 height 22
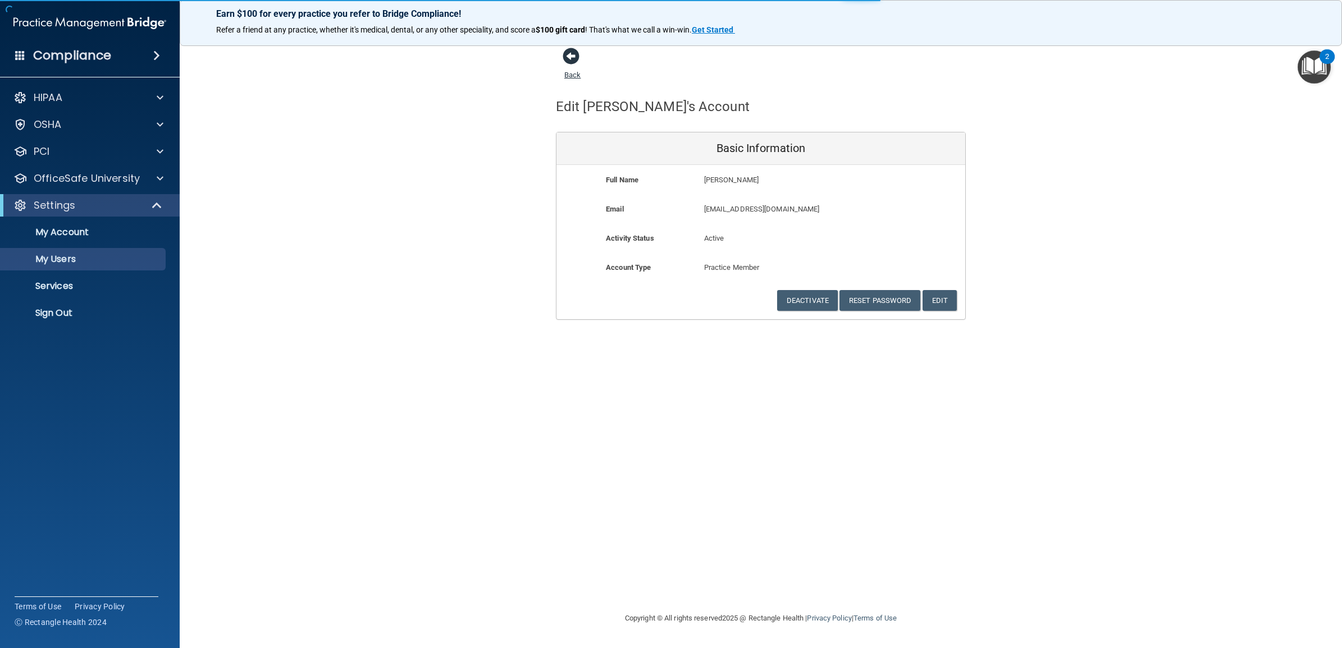
click at [570, 73] on link "Back" at bounding box center [572, 68] width 16 height 22
select select "20"
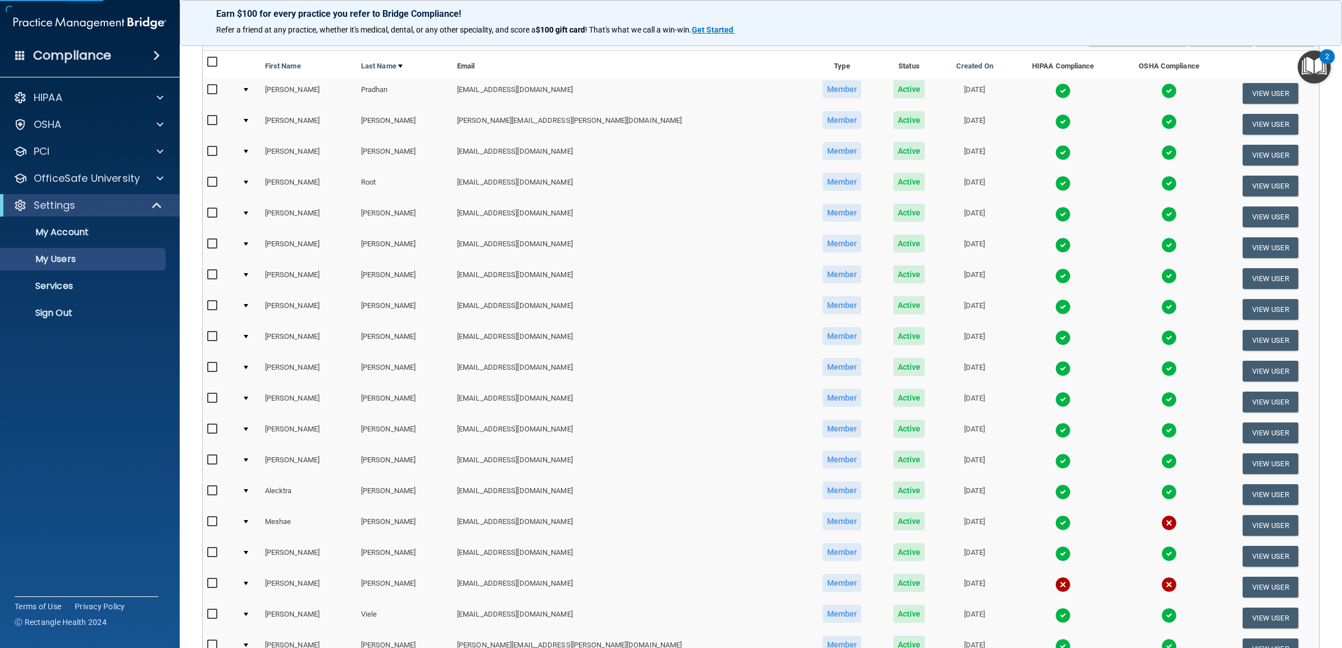
scroll to position [280, 0]
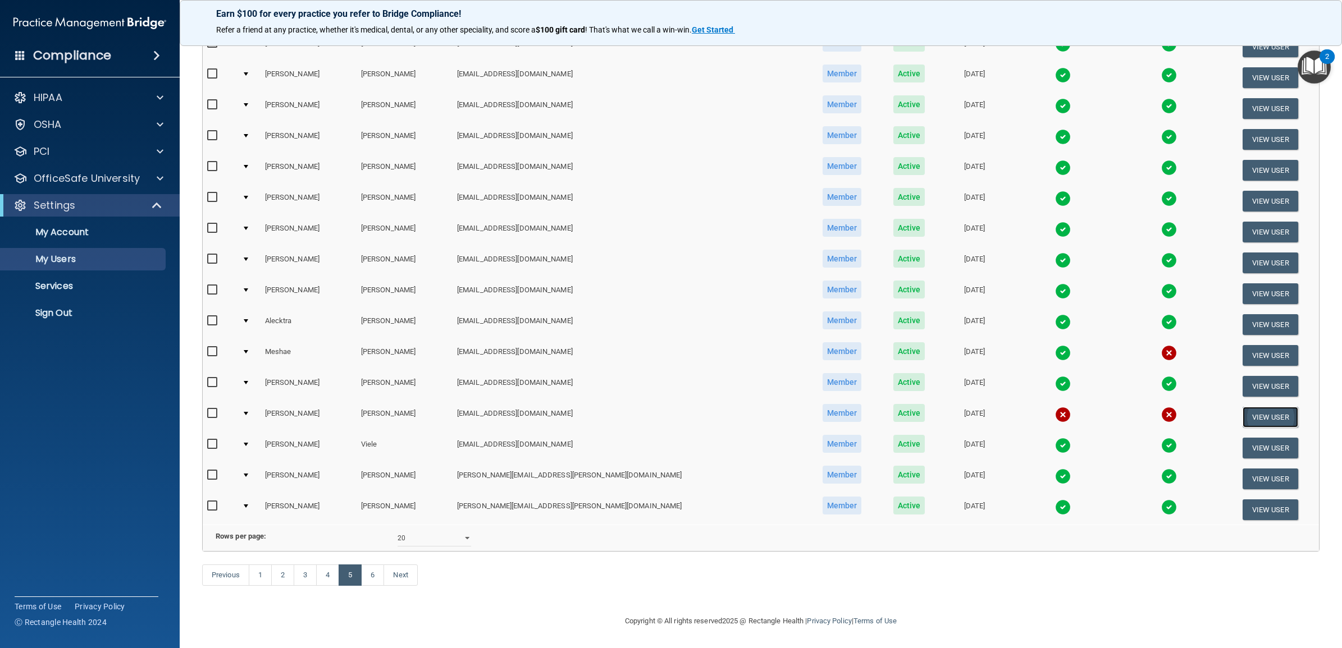
click at [1242, 407] on button "View User" at bounding box center [1270, 417] width 56 height 21
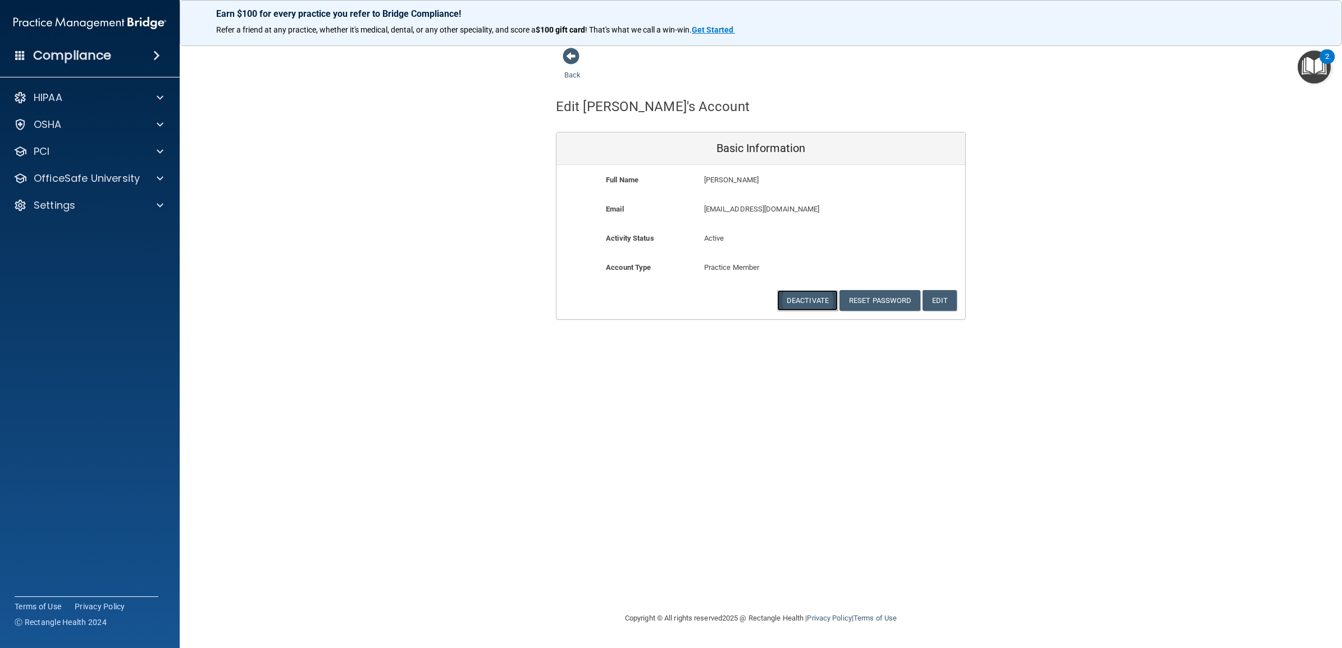
click at [790, 300] on button "Deactivate" at bounding box center [807, 300] width 61 height 21
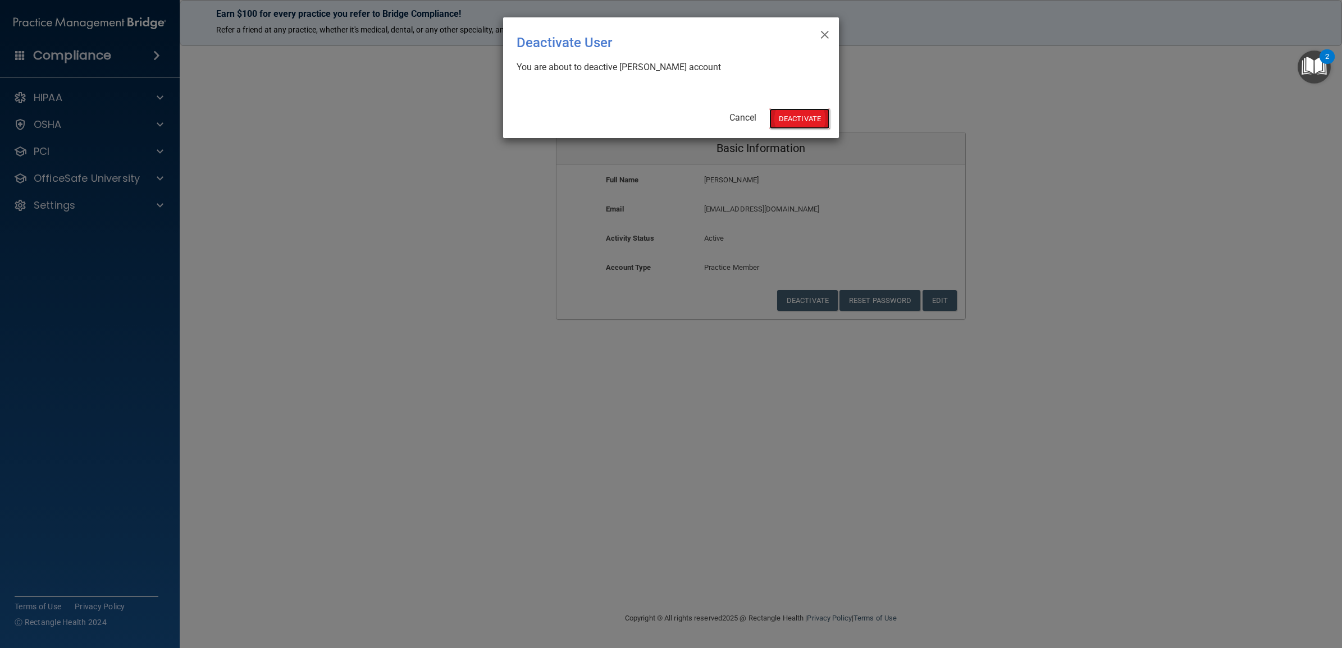
click at [791, 114] on button "Deactivate" at bounding box center [799, 118] width 61 height 21
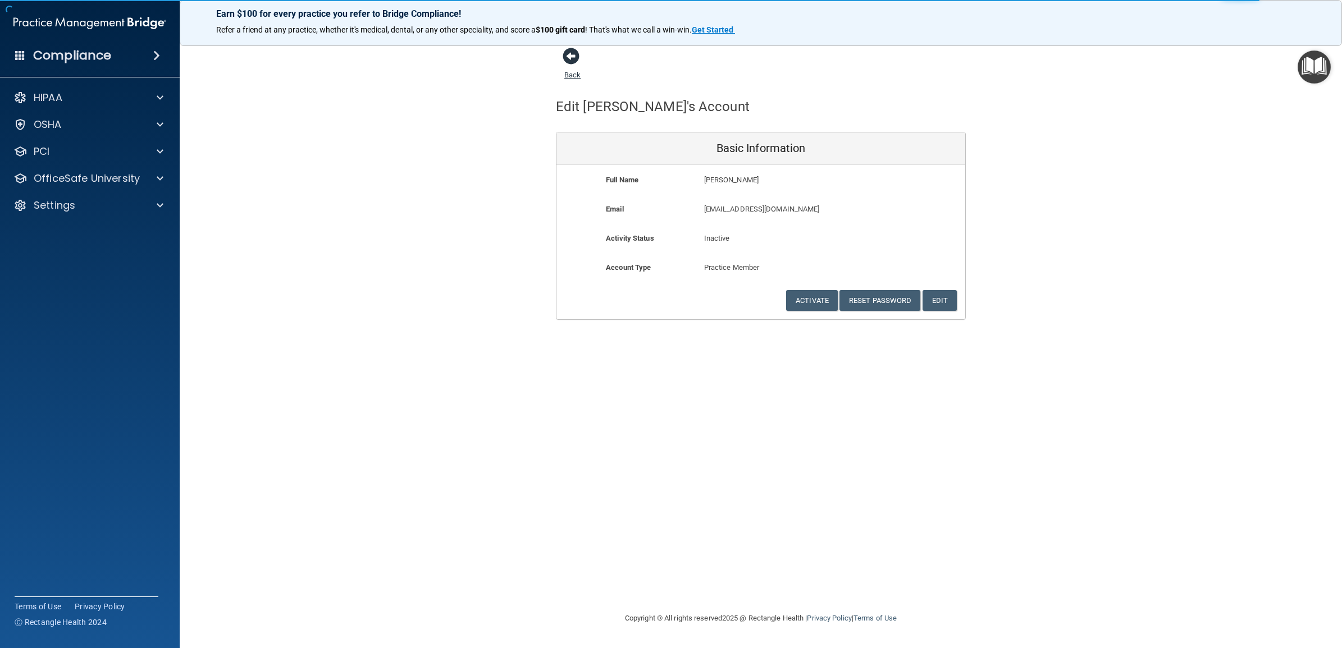
click at [569, 72] on link "Back" at bounding box center [572, 68] width 16 height 22
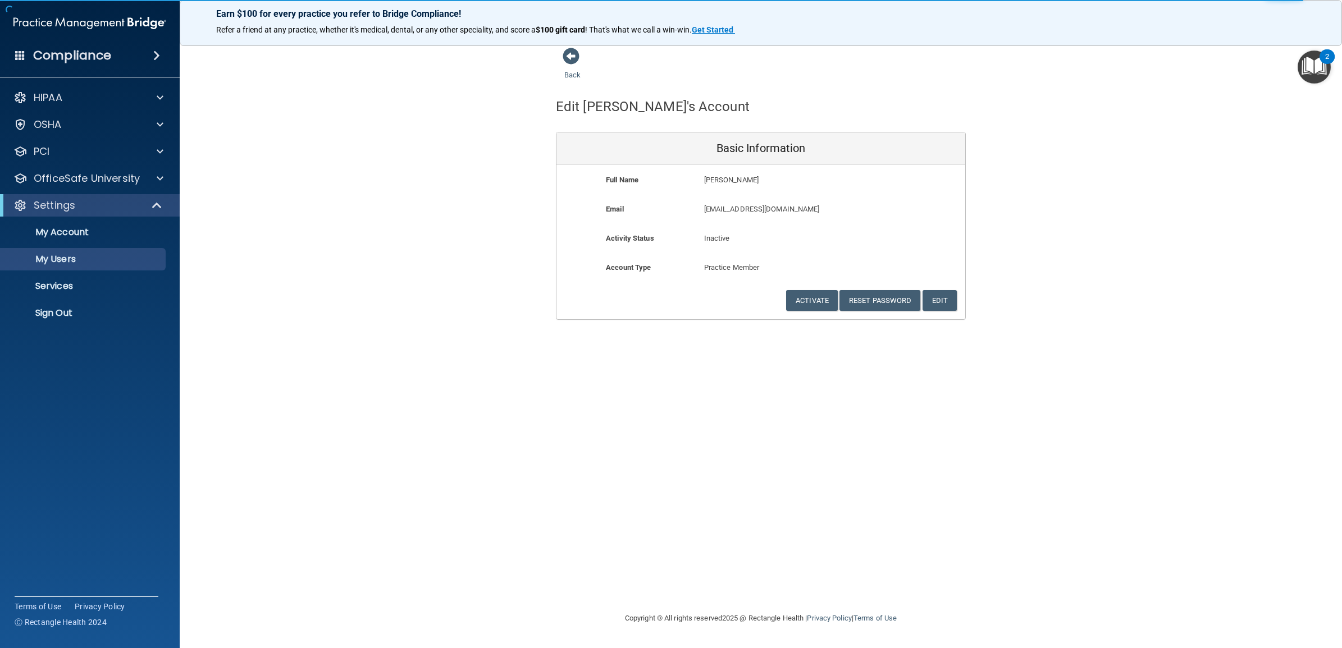
select select "20"
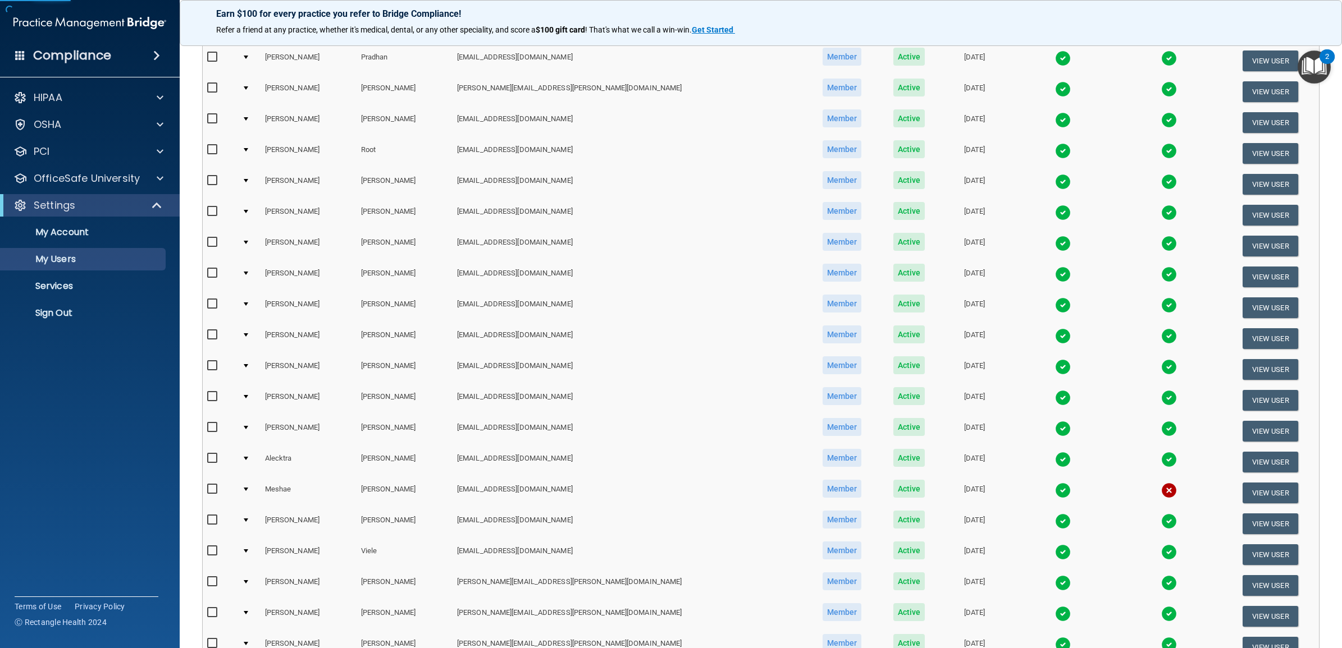
scroll to position [280, 0]
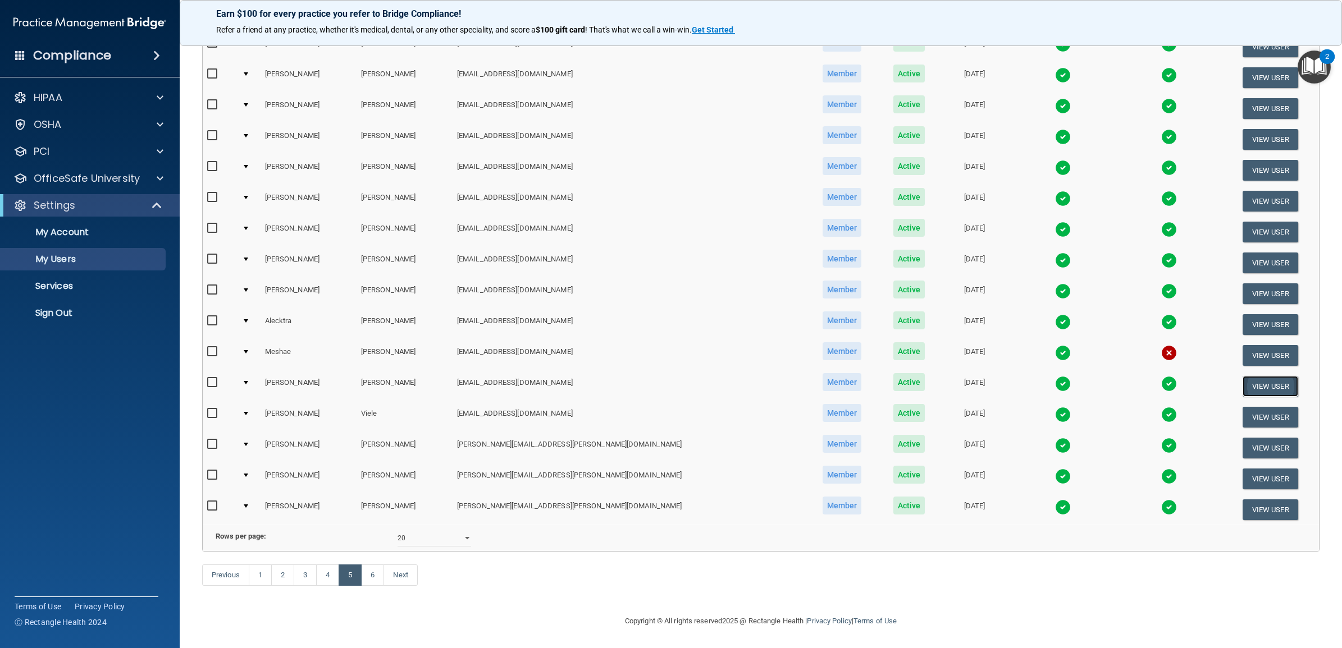
click at [1256, 376] on button "View User" at bounding box center [1270, 386] width 56 height 21
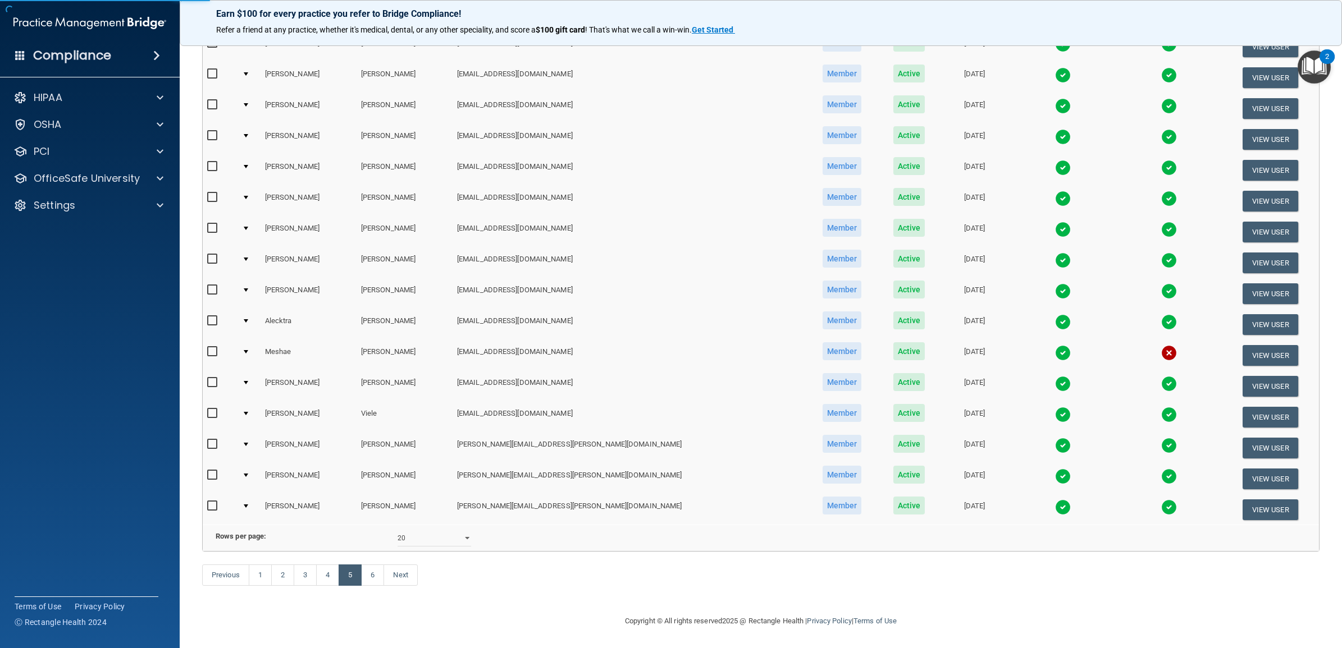
select select "practice_member"
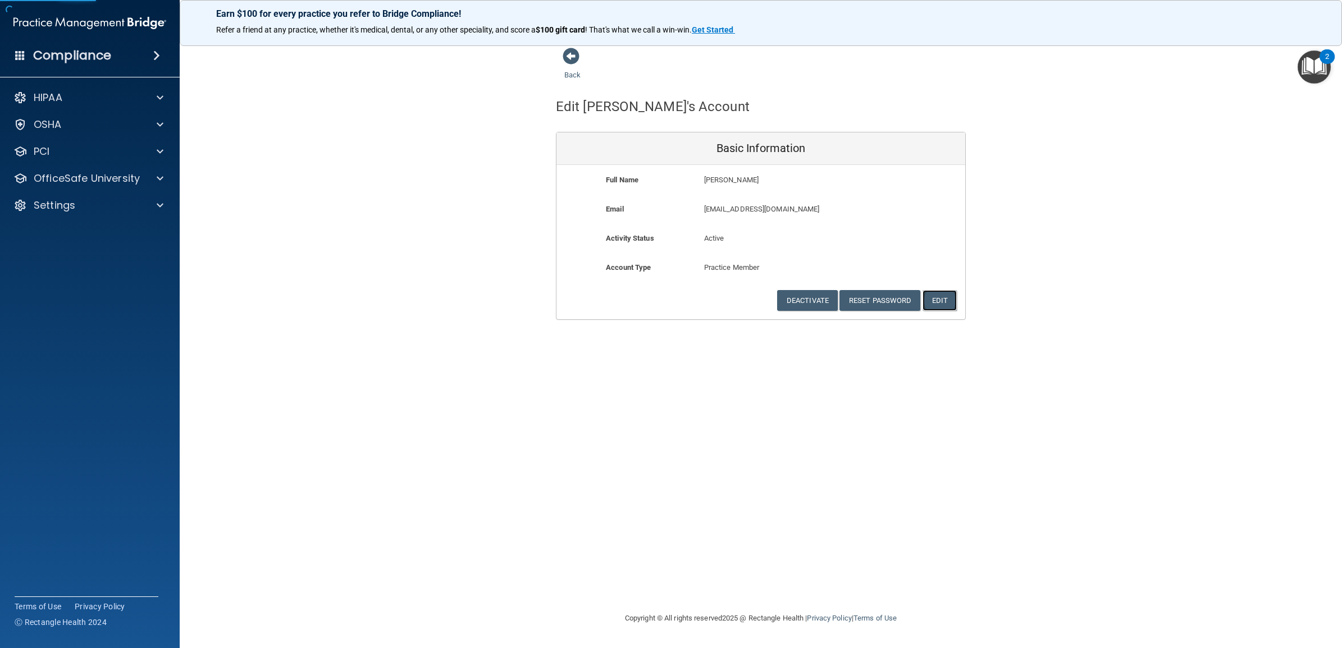
click at [945, 300] on button "Edit" at bounding box center [939, 300] width 34 height 21
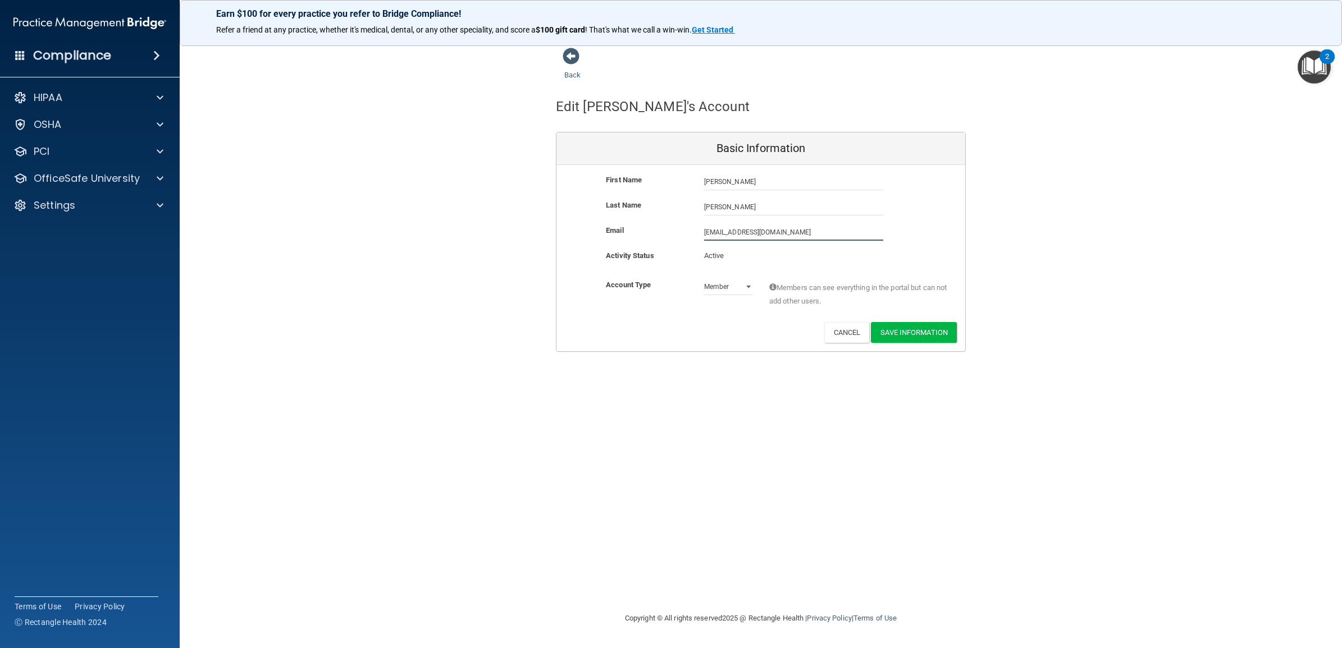
drag, startPoint x: 804, startPoint y: 227, endPoint x: 680, endPoint y: 230, distance: 124.6
click at [680, 230] on div "Email bswett@timberlanedental.com bswett@timberlanedental.com" at bounding box center [760, 232] width 409 height 17
paste input "megan.viele@timberlanesmile"
click at [820, 225] on input "megan.viele@timberlanesmile.com" at bounding box center [793, 232] width 179 height 17
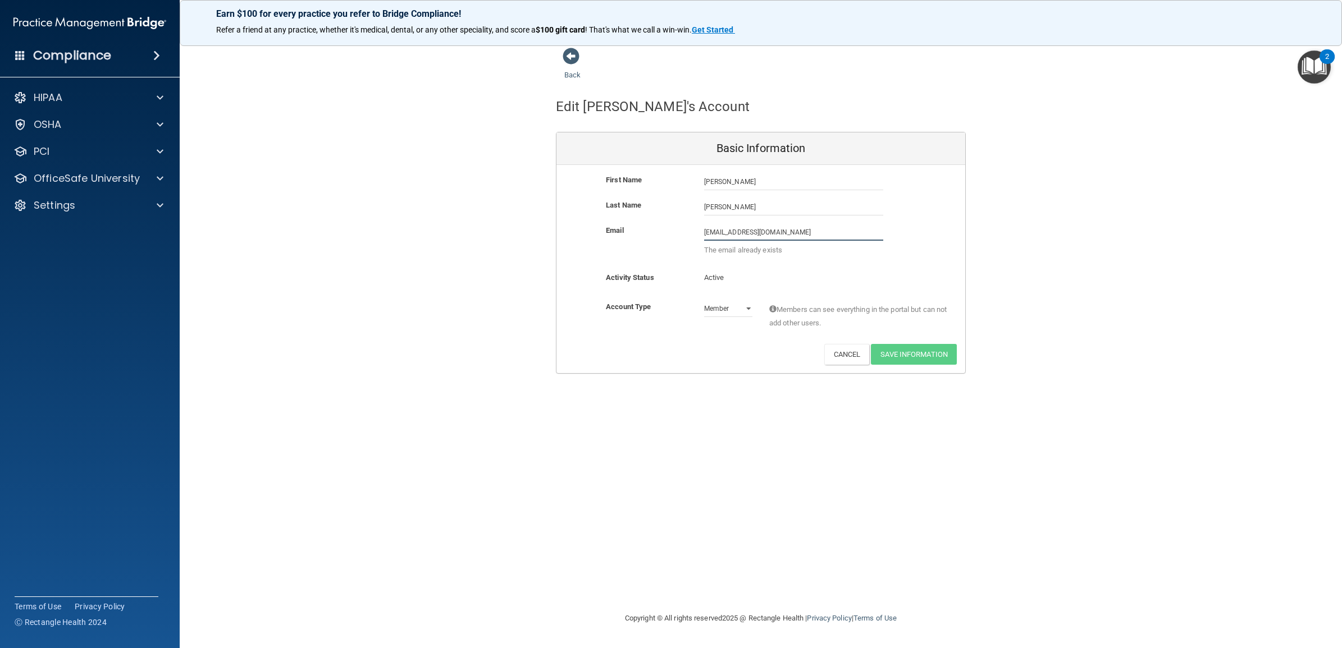
drag, startPoint x: 816, startPoint y: 233, endPoint x: 685, endPoint y: 226, distance: 130.4
click at [685, 226] on div "Email megan.viele@timberlanesmile.com megan.viele@timberlanesmile.com The email…" at bounding box center [760, 243] width 409 height 39
paste input "brandi.swett"
type input "brandi.swett@timberlanesmile.com"
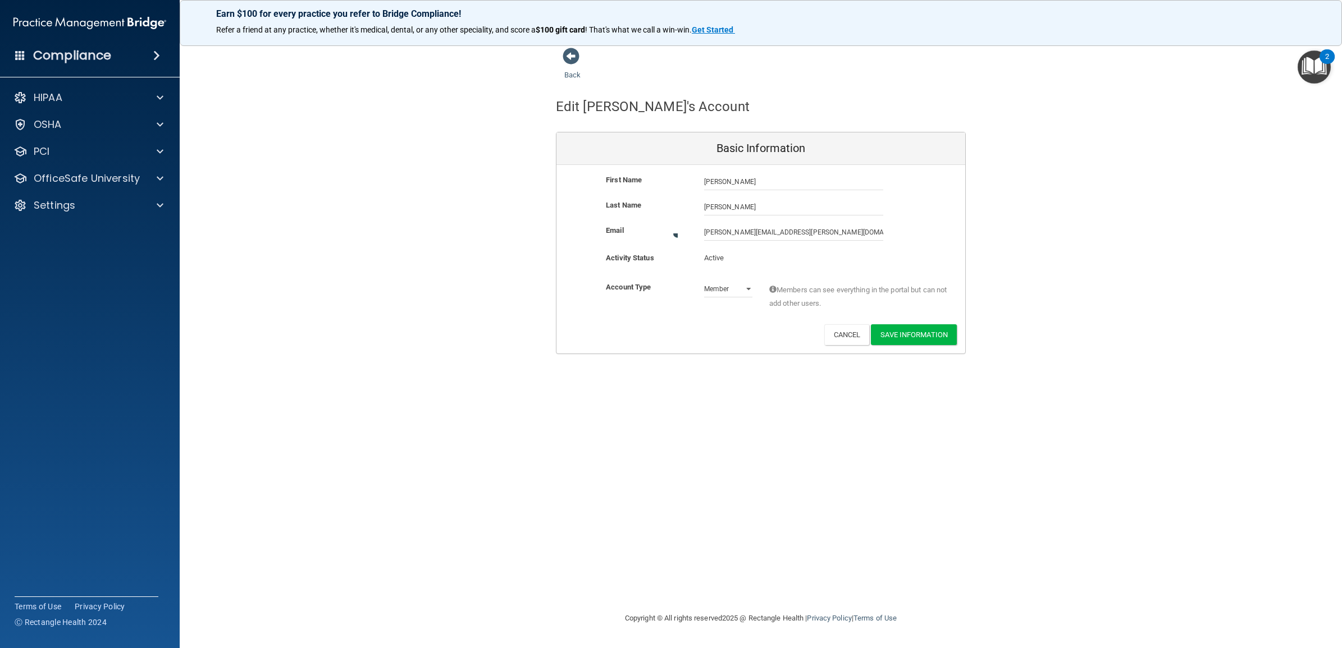
click at [730, 419] on div "Back Edit Brandi's Account Basic Information First Name Brandi Swett Brandi Las…" at bounding box center [760, 323] width 1117 height 553
click at [919, 335] on button "Save Information" at bounding box center [914, 332] width 86 height 21
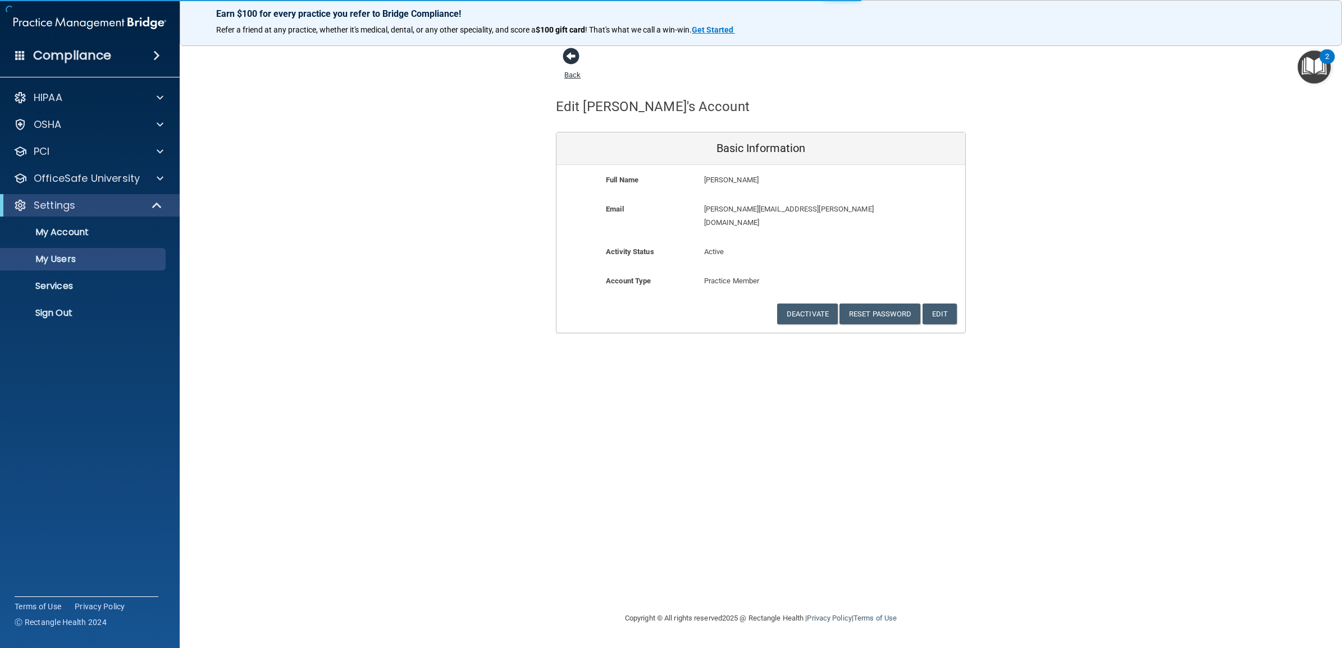
select select "20"
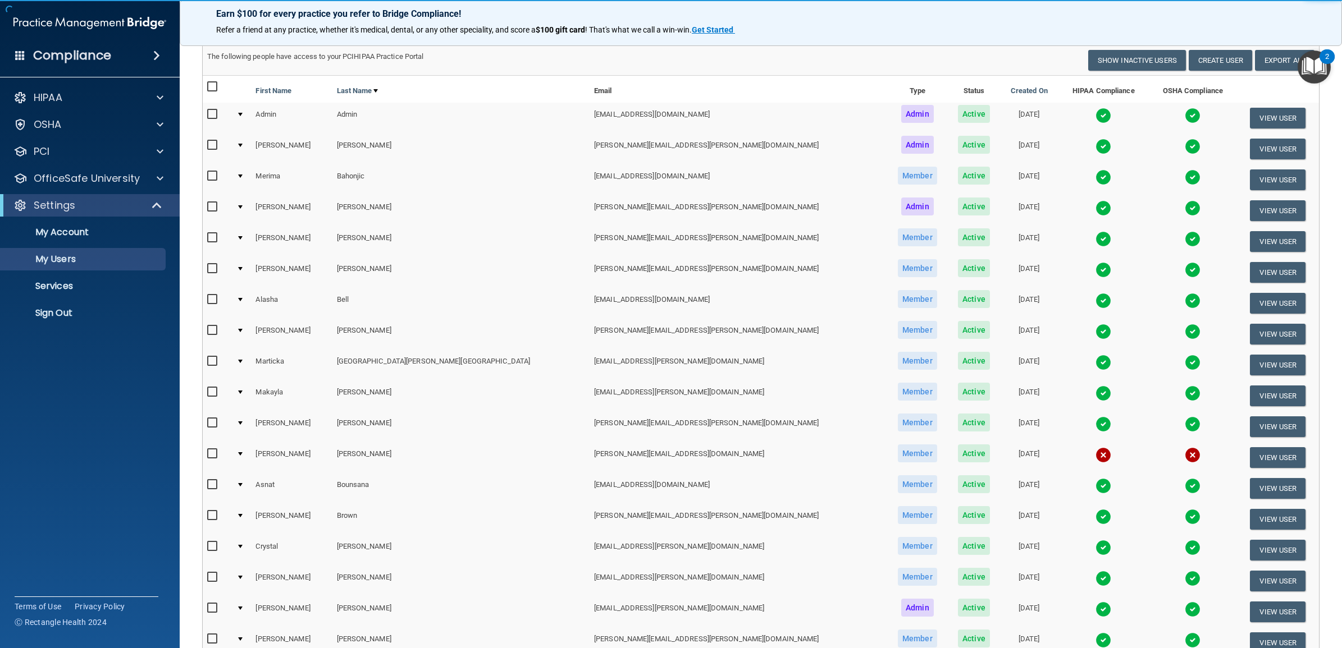
scroll to position [323, 0]
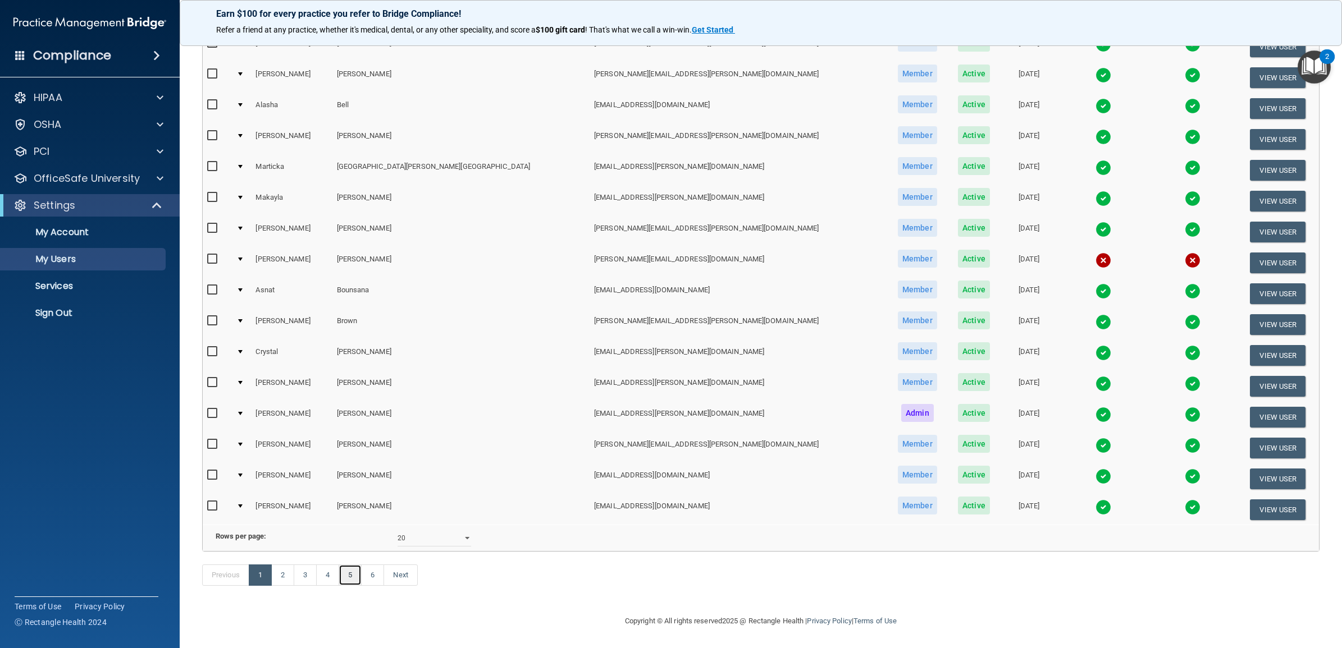
click at [354, 576] on link "5" at bounding box center [349, 575] width 23 height 21
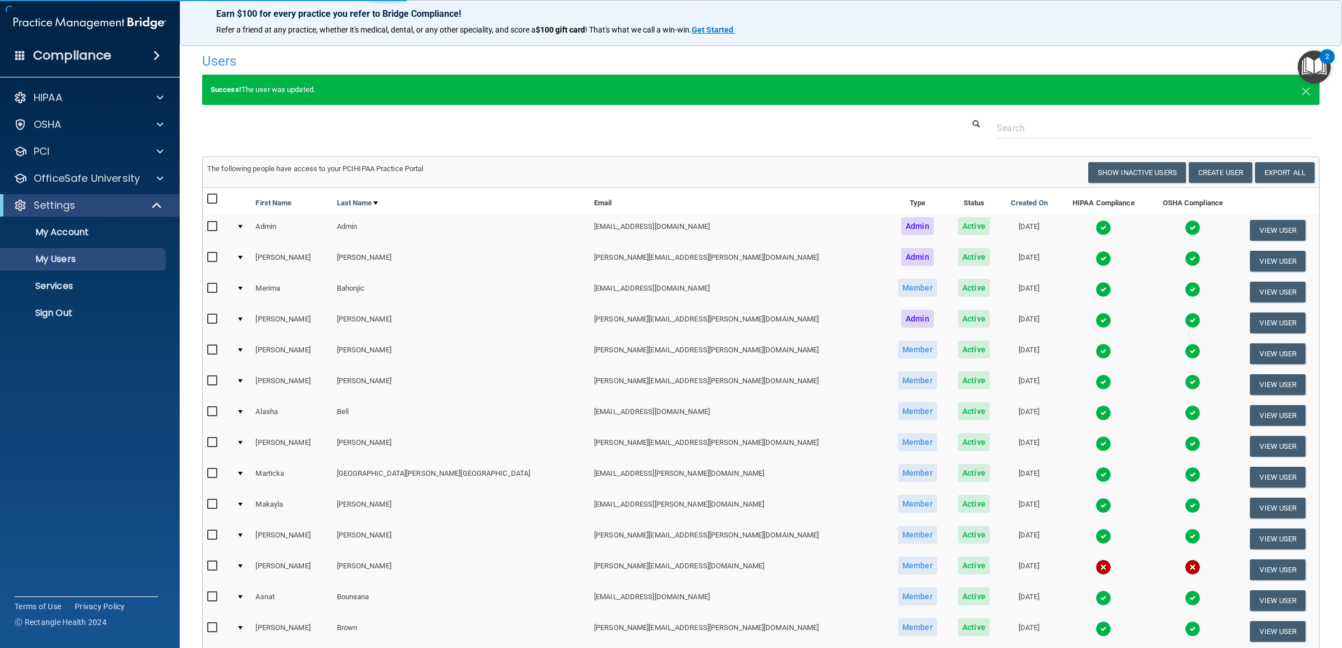
select select "20"
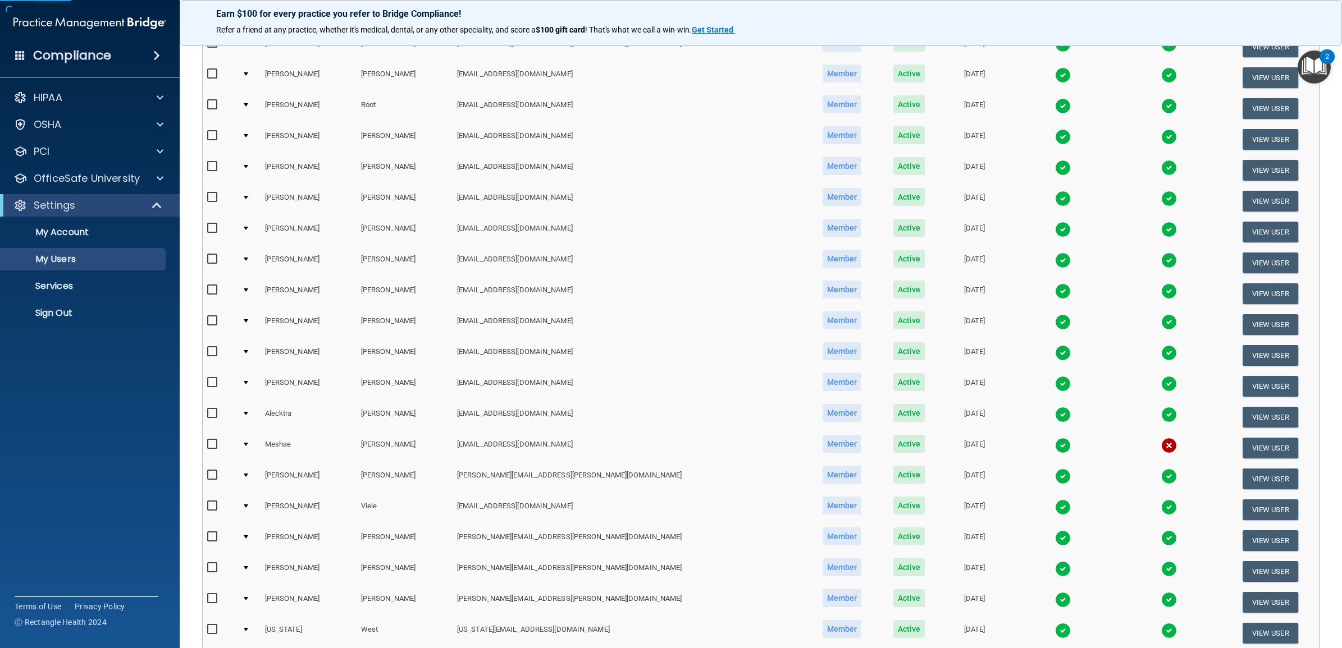
scroll to position [280, 0]
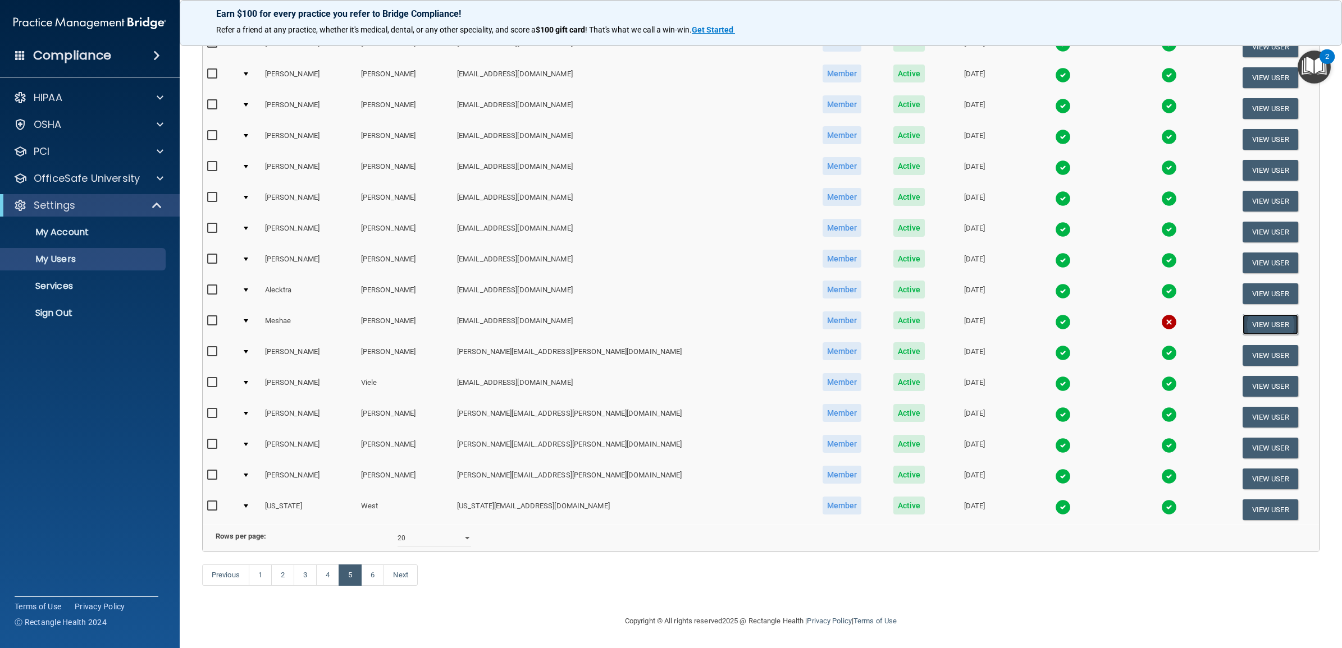
click at [1258, 314] on button "View User" at bounding box center [1270, 324] width 56 height 21
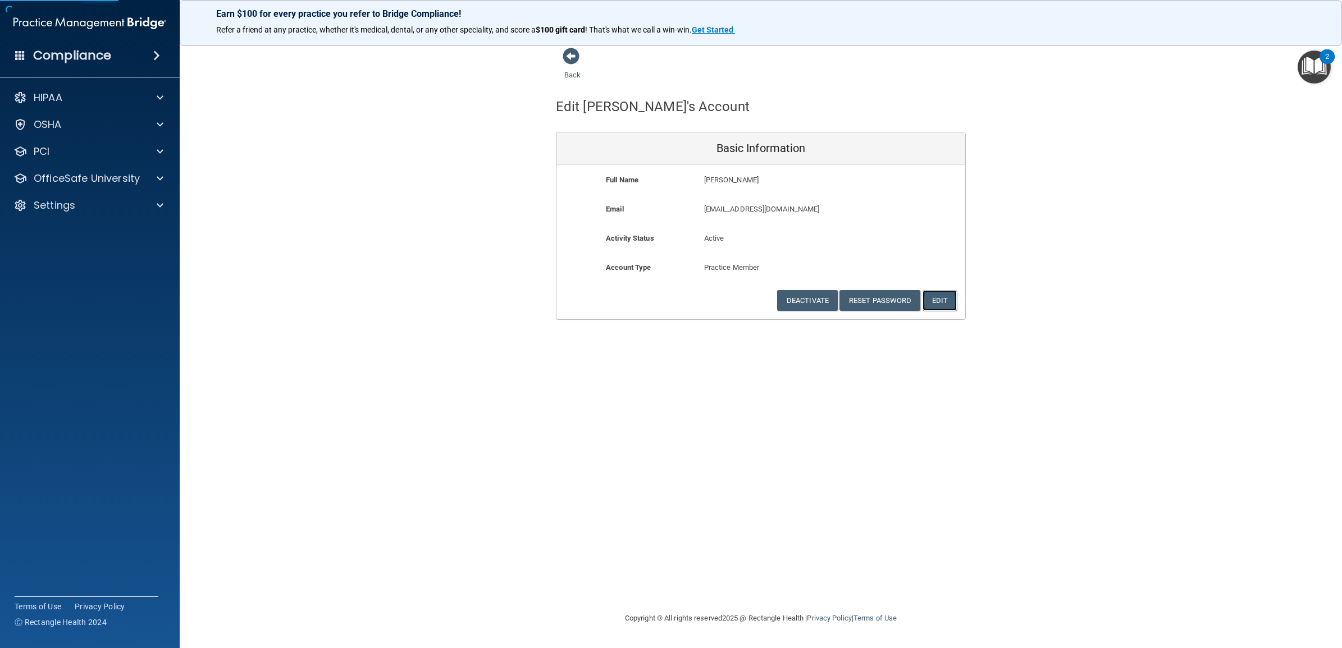
click at [946, 304] on button "Edit" at bounding box center [939, 300] width 34 height 21
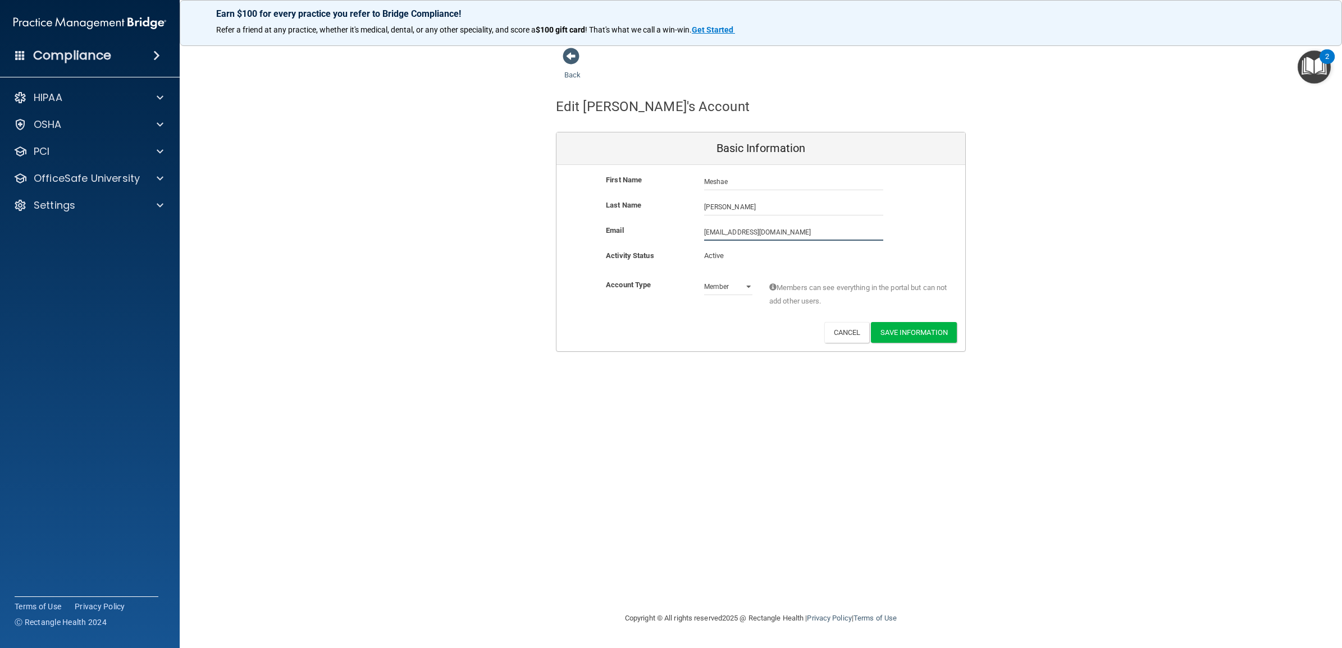
drag, startPoint x: 828, startPoint y: 229, endPoint x: 667, endPoint y: 239, distance: 161.4
click at [667, 239] on div "Email mstojanovic@timberlanedental.com mstojanovic@timberlanedental.com" at bounding box center [760, 232] width 409 height 17
paste input "eshae.stojanovic@timberlanesmile"
type input "[EMAIL_ADDRESS][DOMAIN_NAME]"
click at [721, 424] on div "Back Edit Meshae's Account Basic Information First Name Meshae Stojanovic Mesha…" at bounding box center [760, 323] width 1117 height 553
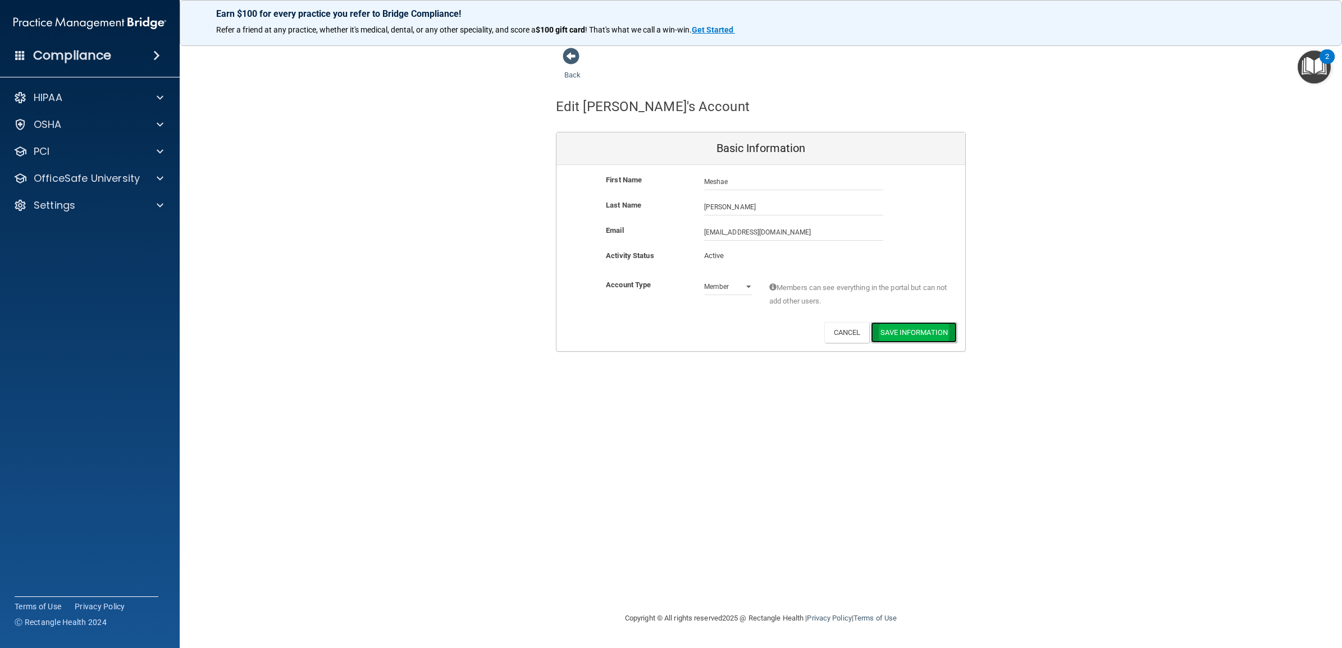
click at [900, 327] on button "Save Information" at bounding box center [914, 332] width 86 height 21
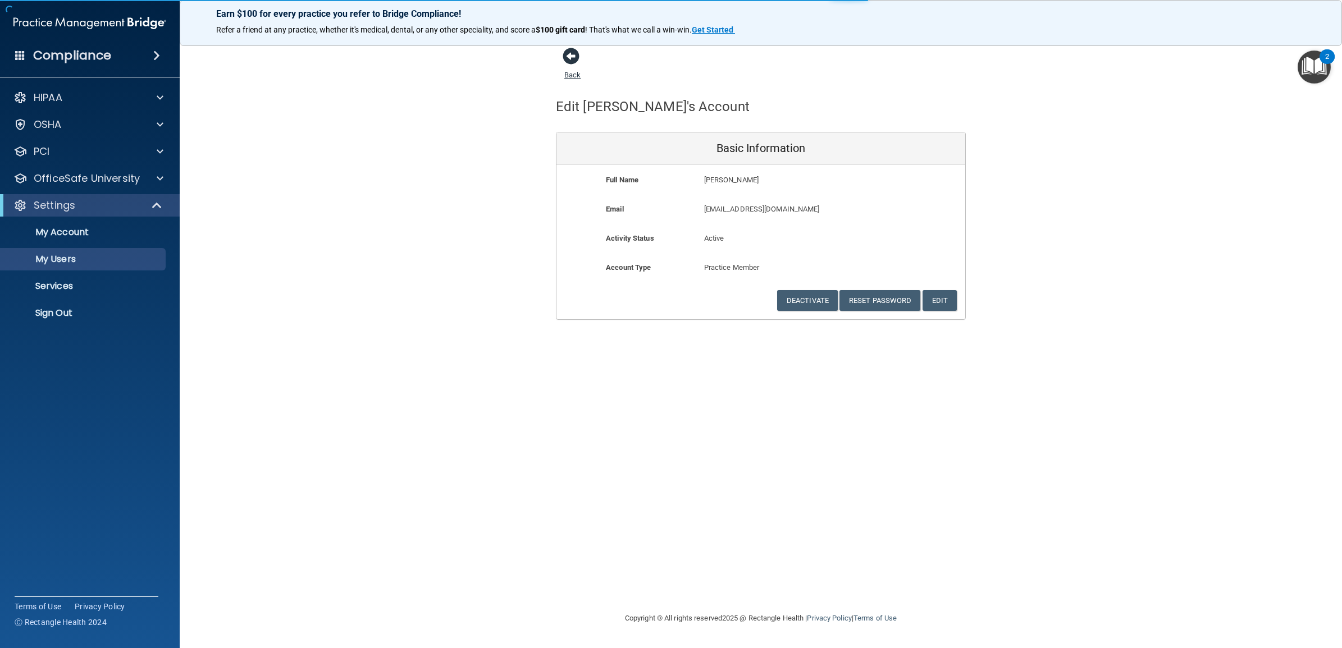
select select "20"
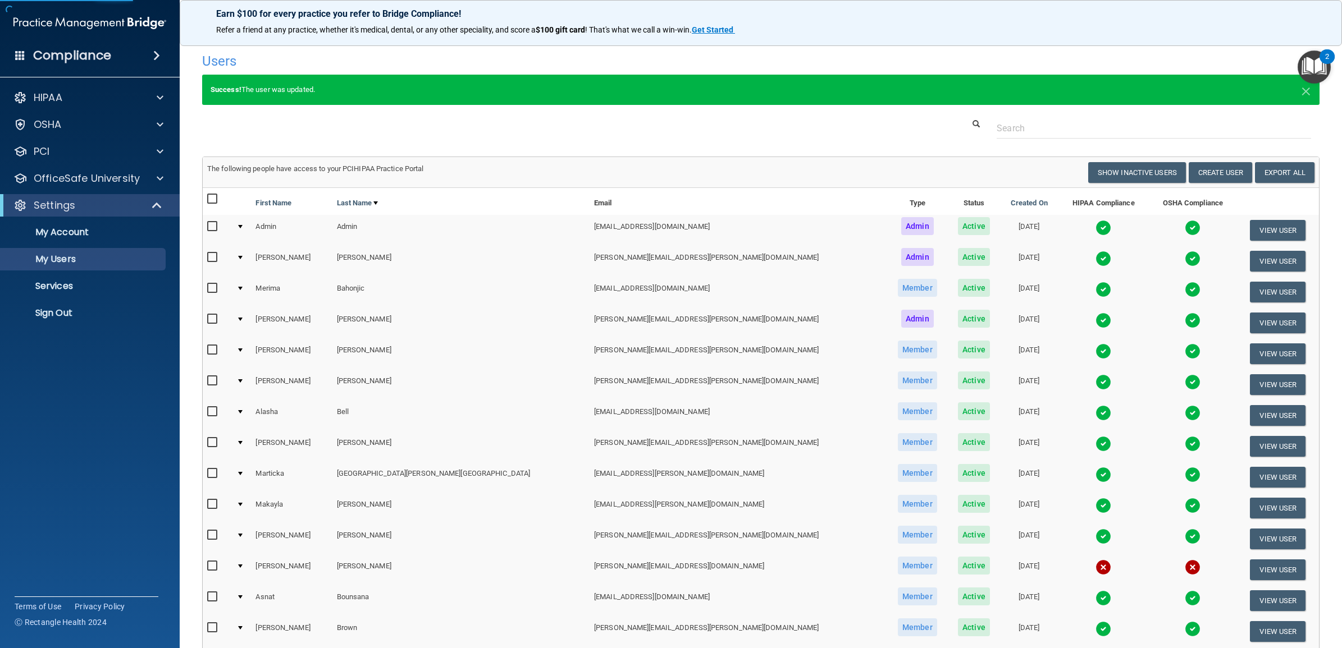
scroll to position [323, 0]
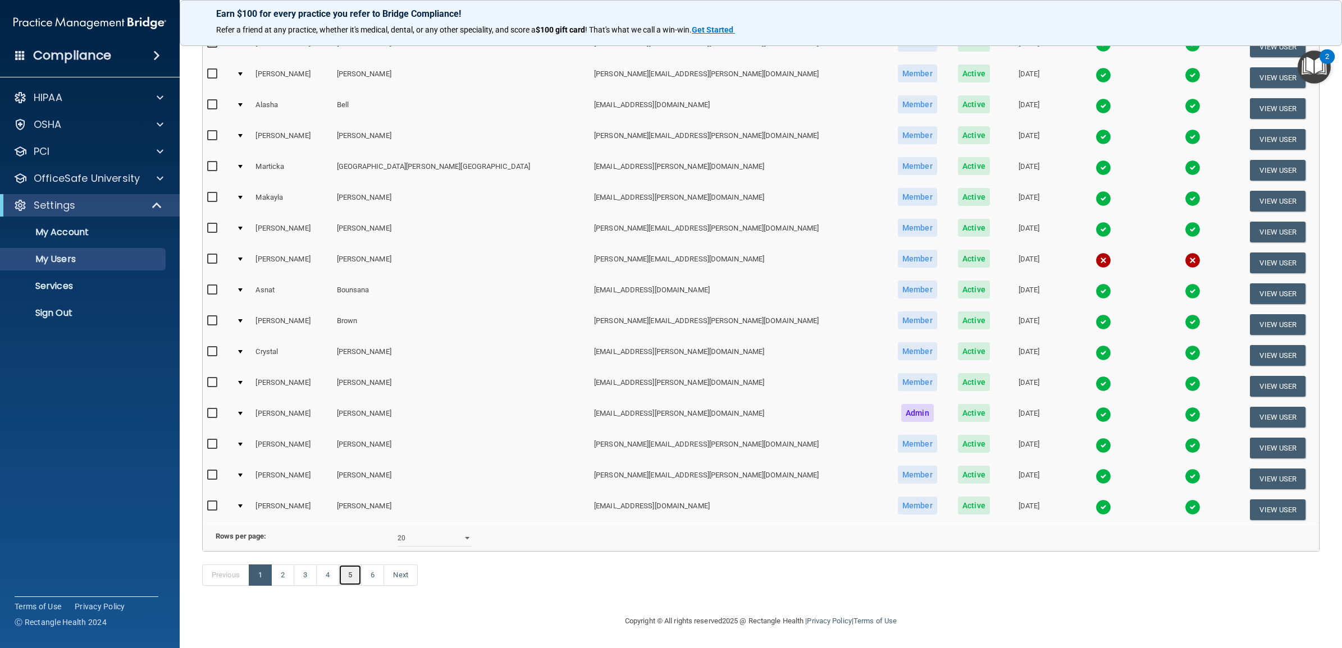
click at [350, 575] on link "5" at bounding box center [349, 575] width 23 height 21
select select "20"
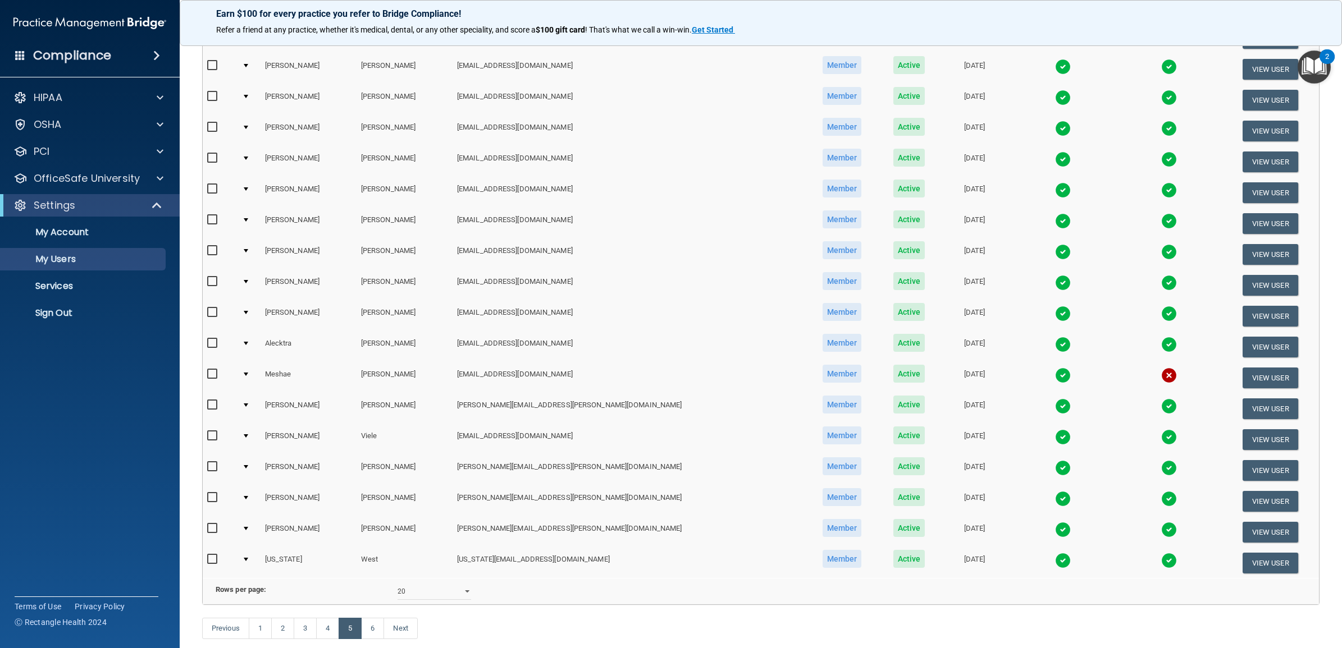
scroll to position [280, 0]
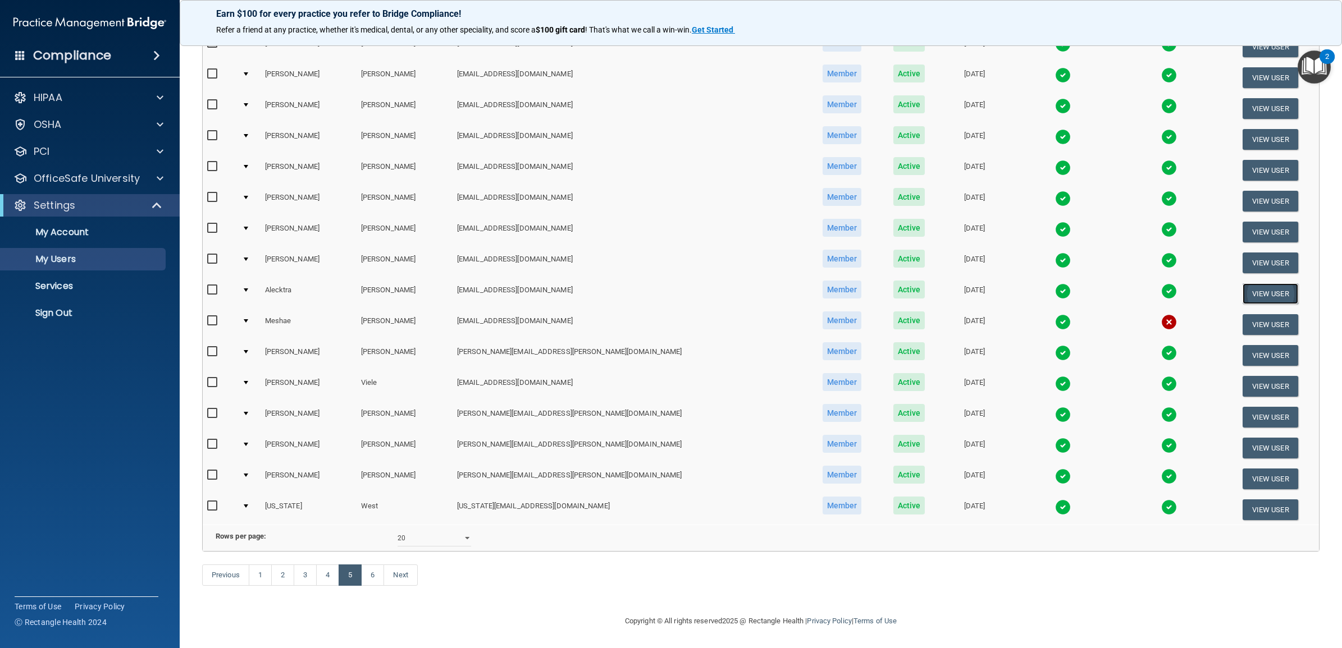
click at [1242, 283] on button "View User" at bounding box center [1270, 293] width 56 height 21
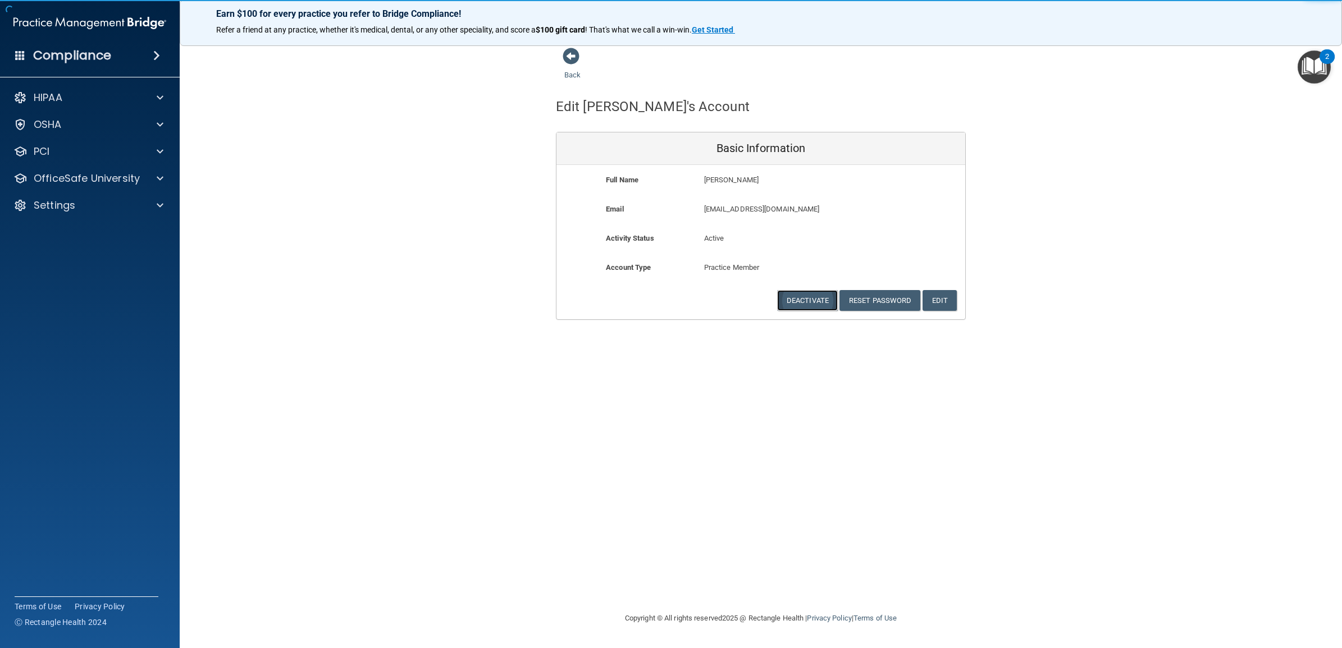
click at [800, 302] on button "Deactivate" at bounding box center [807, 300] width 61 height 21
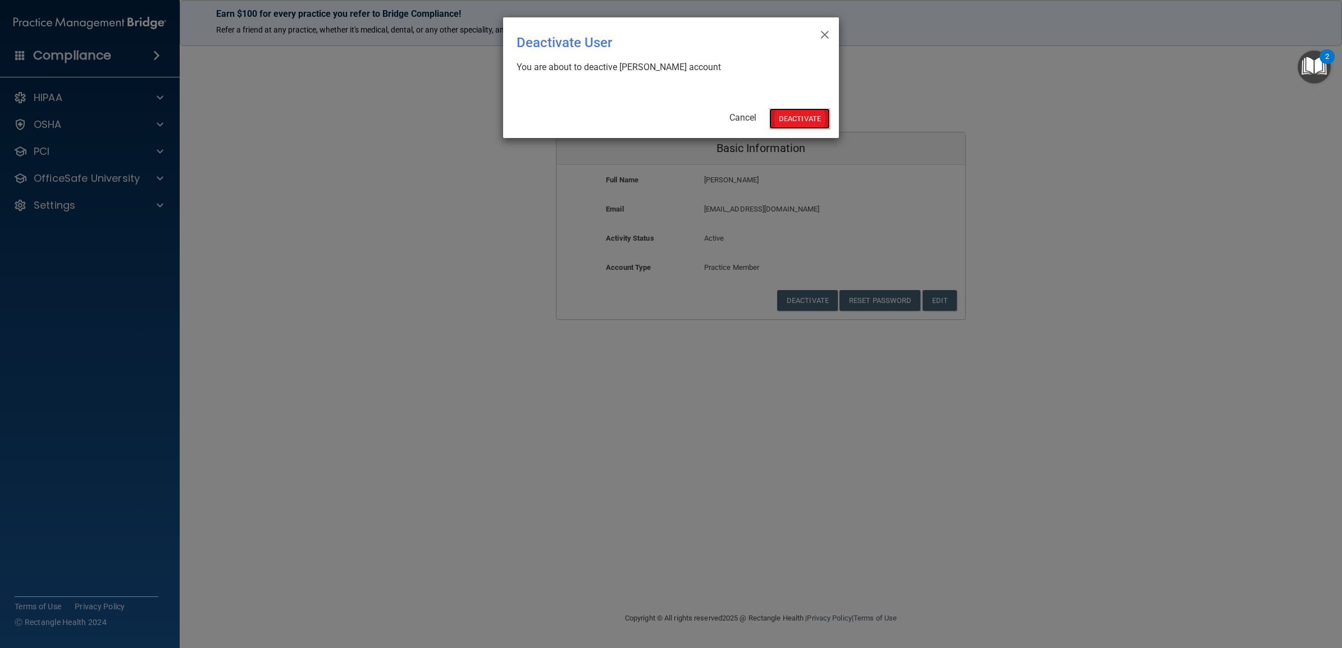
click at [793, 111] on button "Deactivate" at bounding box center [799, 118] width 61 height 21
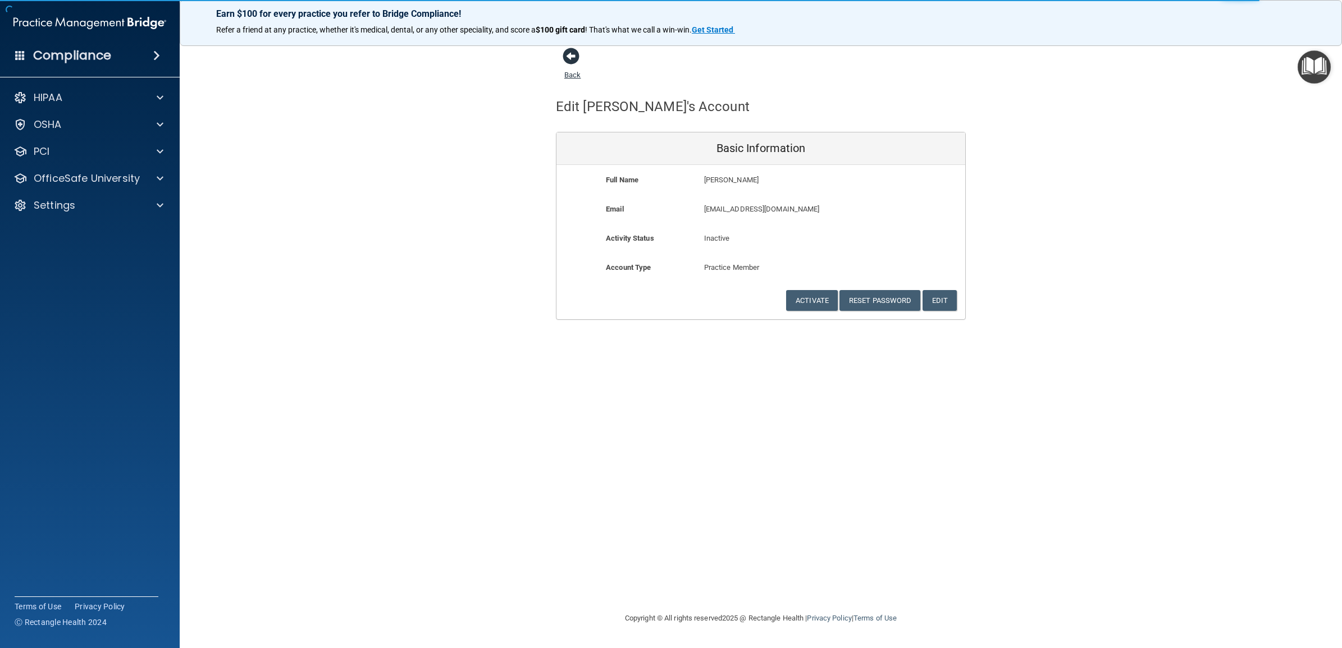
click at [570, 71] on link "Back" at bounding box center [572, 68] width 16 height 22
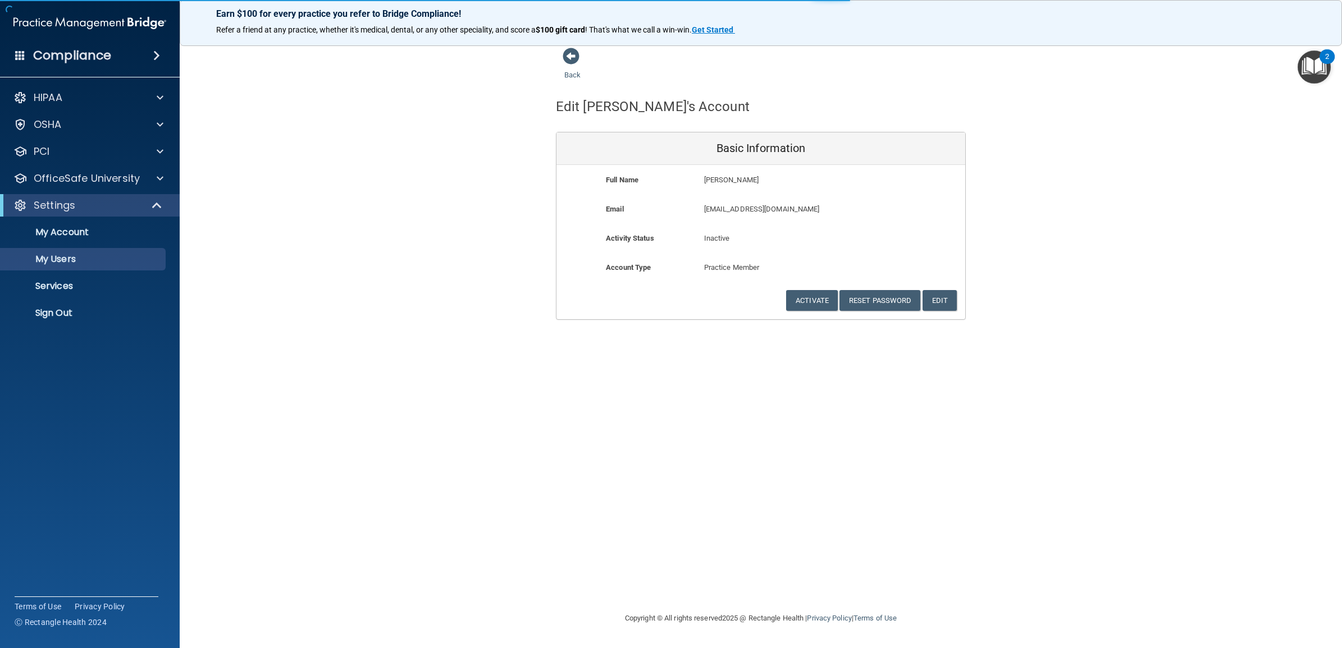
select select "20"
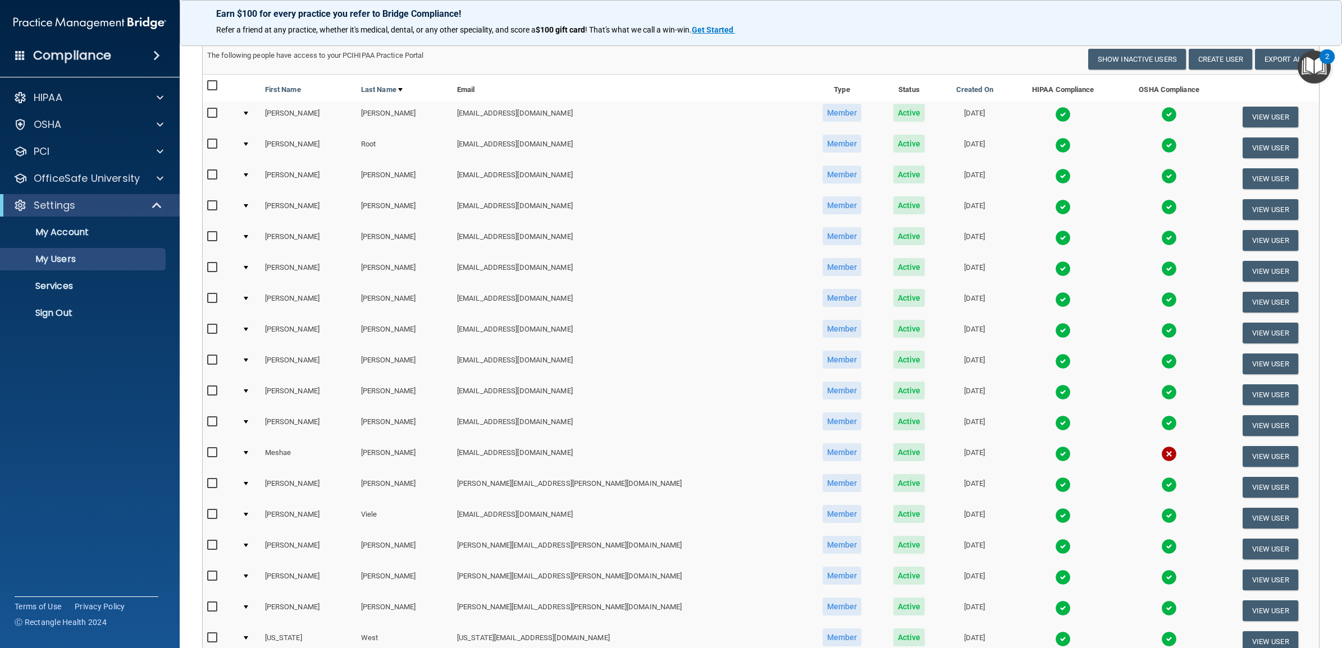
scroll to position [280, 0]
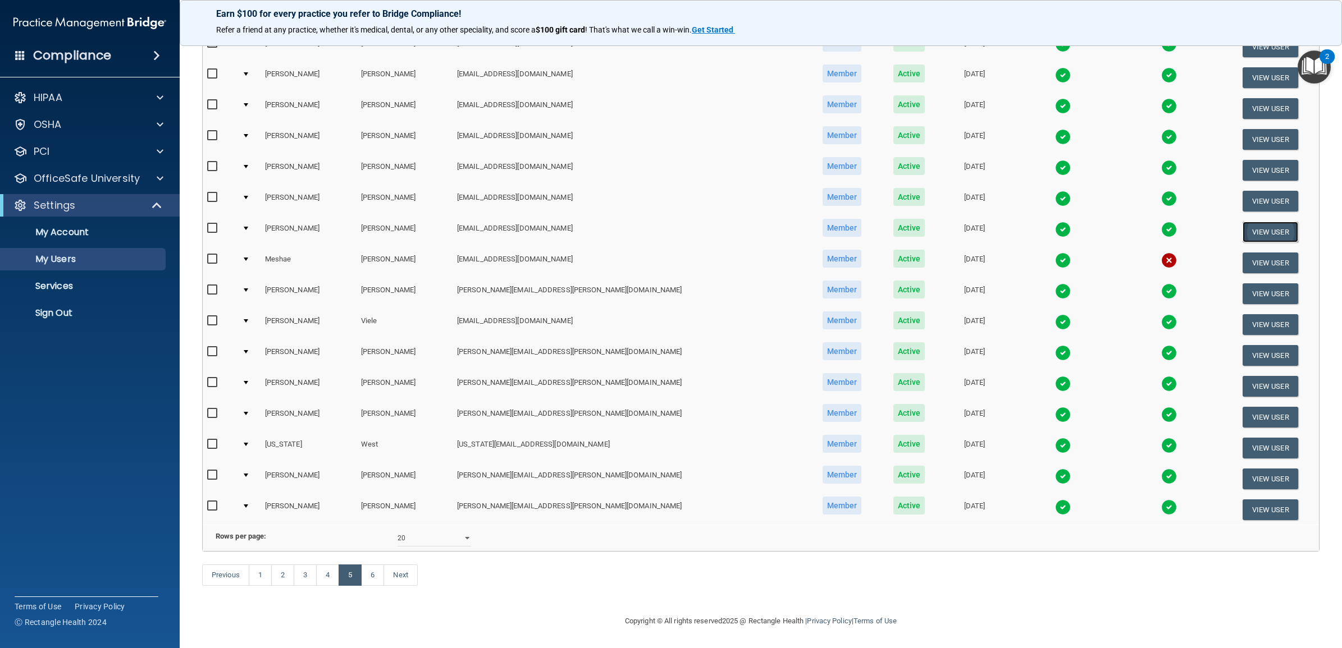
click at [1258, 222] on button "View User" at bounding box center [1270, 232] width 56 height 21
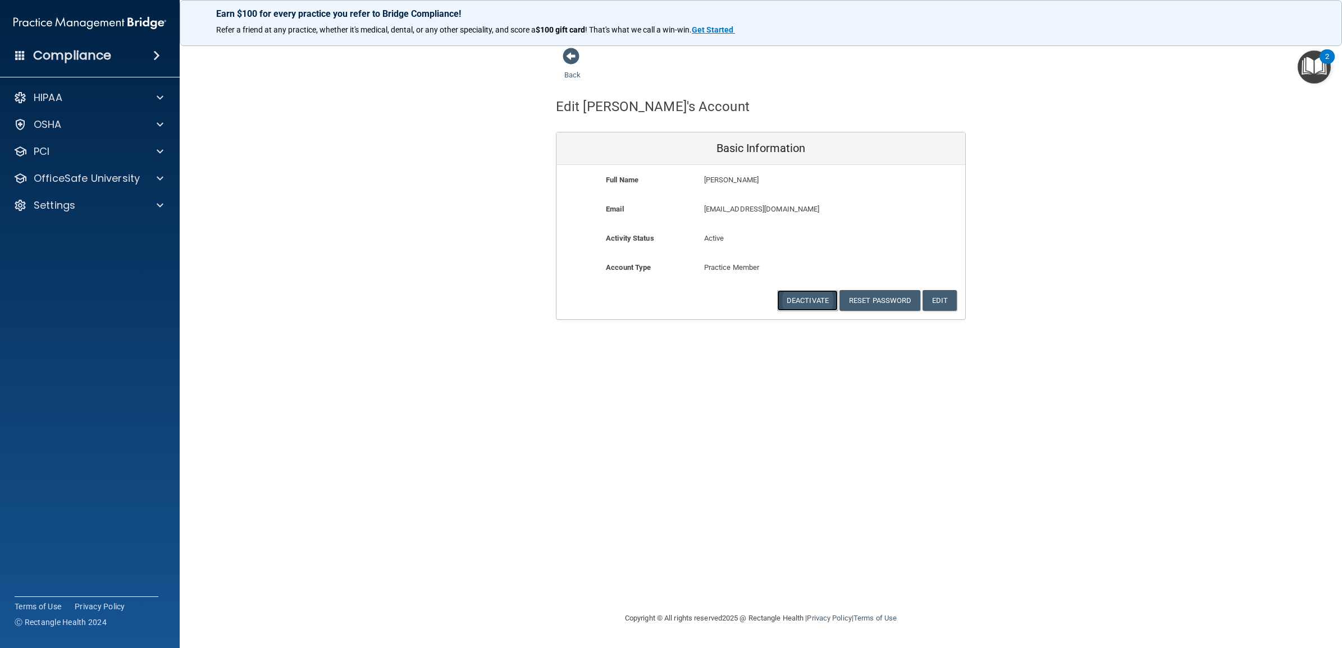
click at [793, 300] on button "Deactivate" at bounding box center [807, 300] width 61 height 21
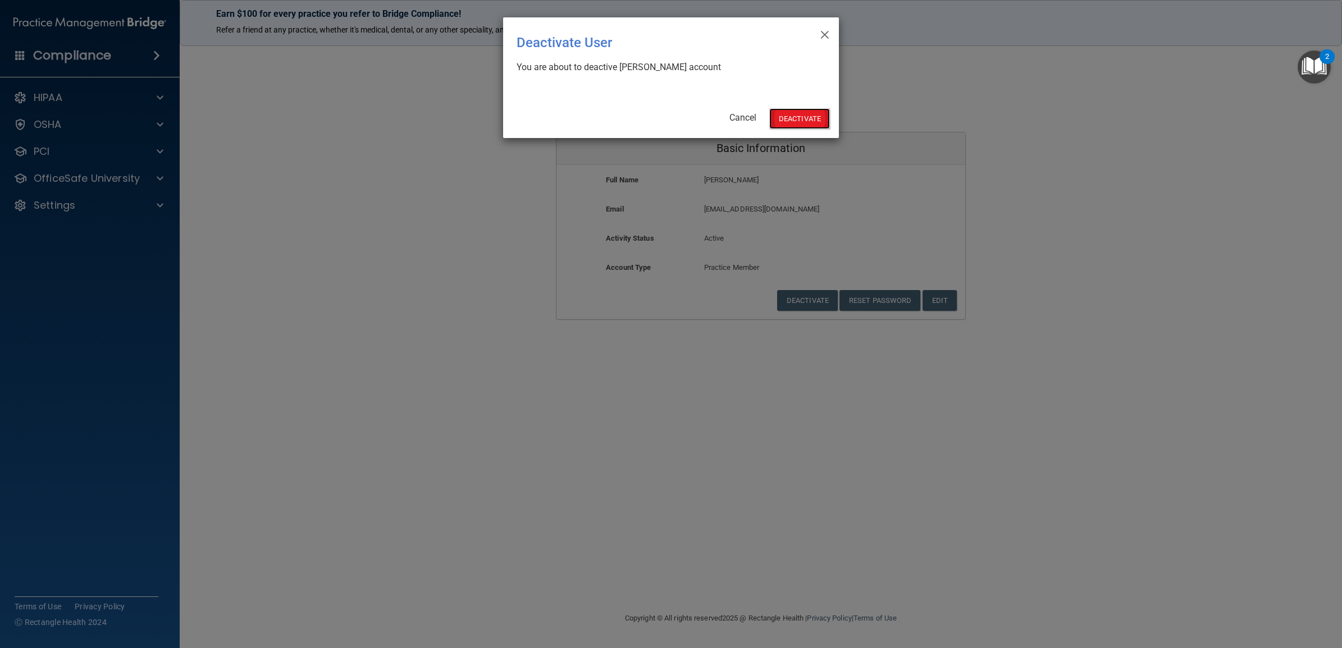
click at [788, 120] on button "Deactivate" at bounding box center [799, 118] width 61 height 21
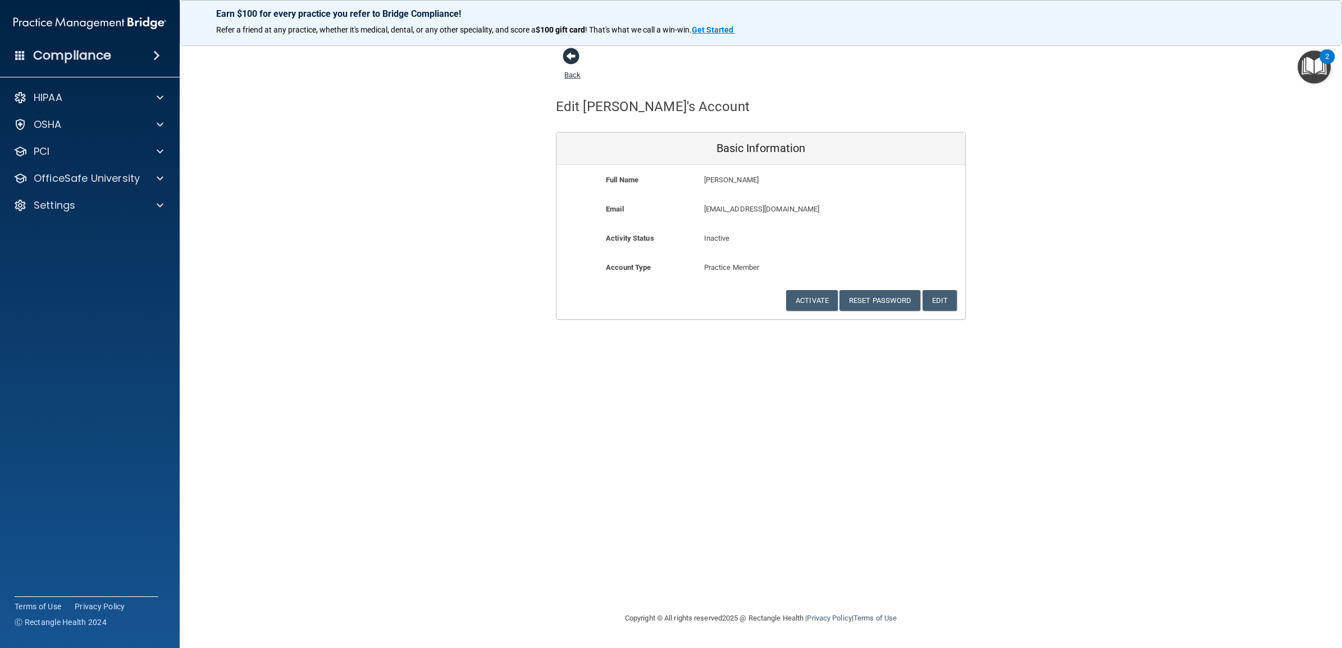
click at [573, 74] on link "Back" at bounding box center [572, 68] width 16 height 22
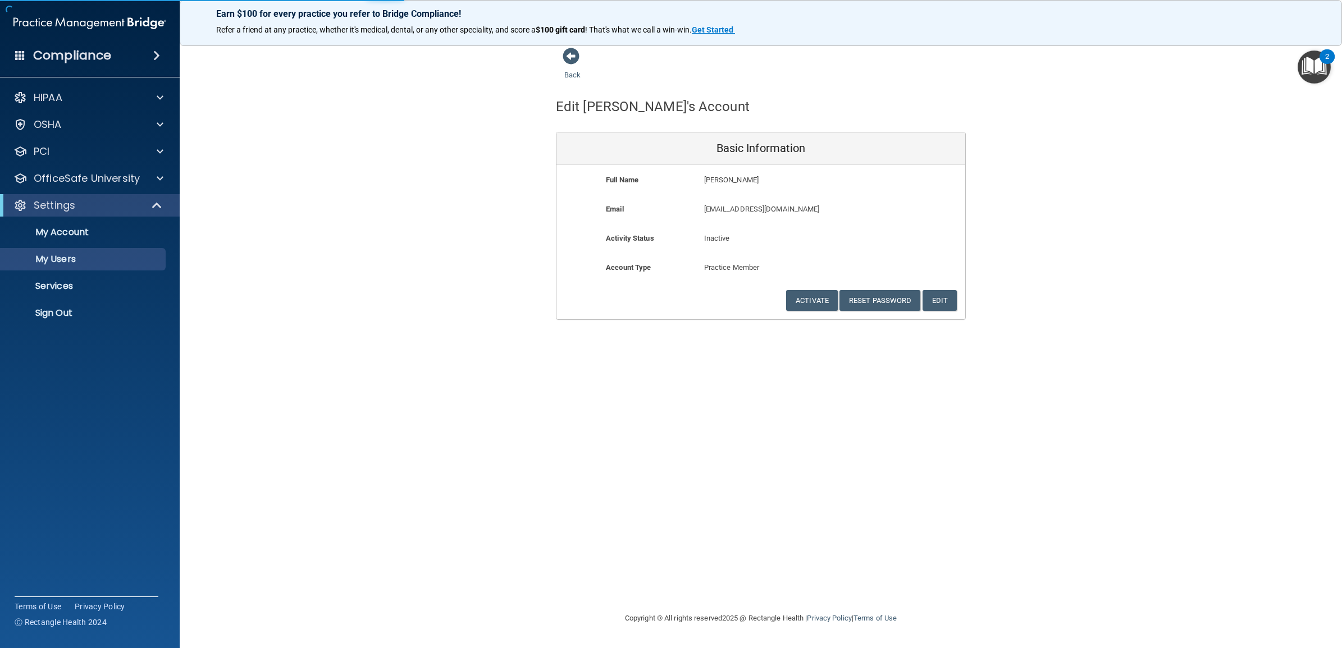
select select "20"
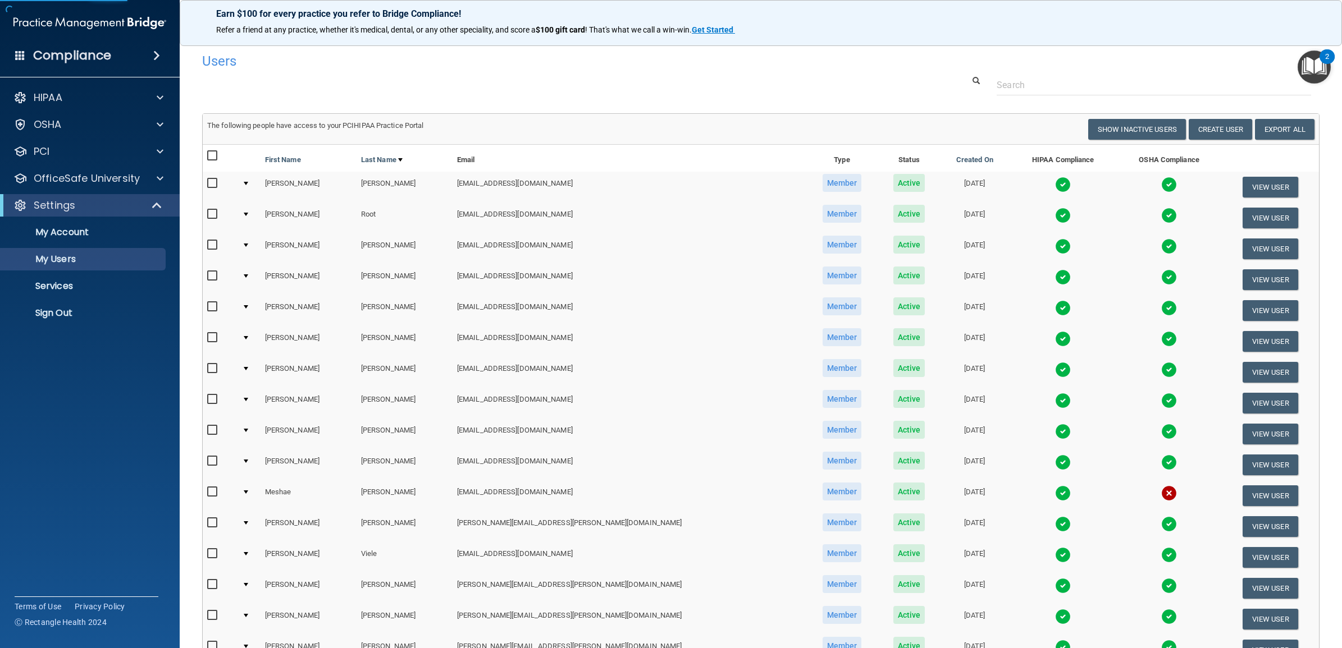
scroll to position [280, 0]
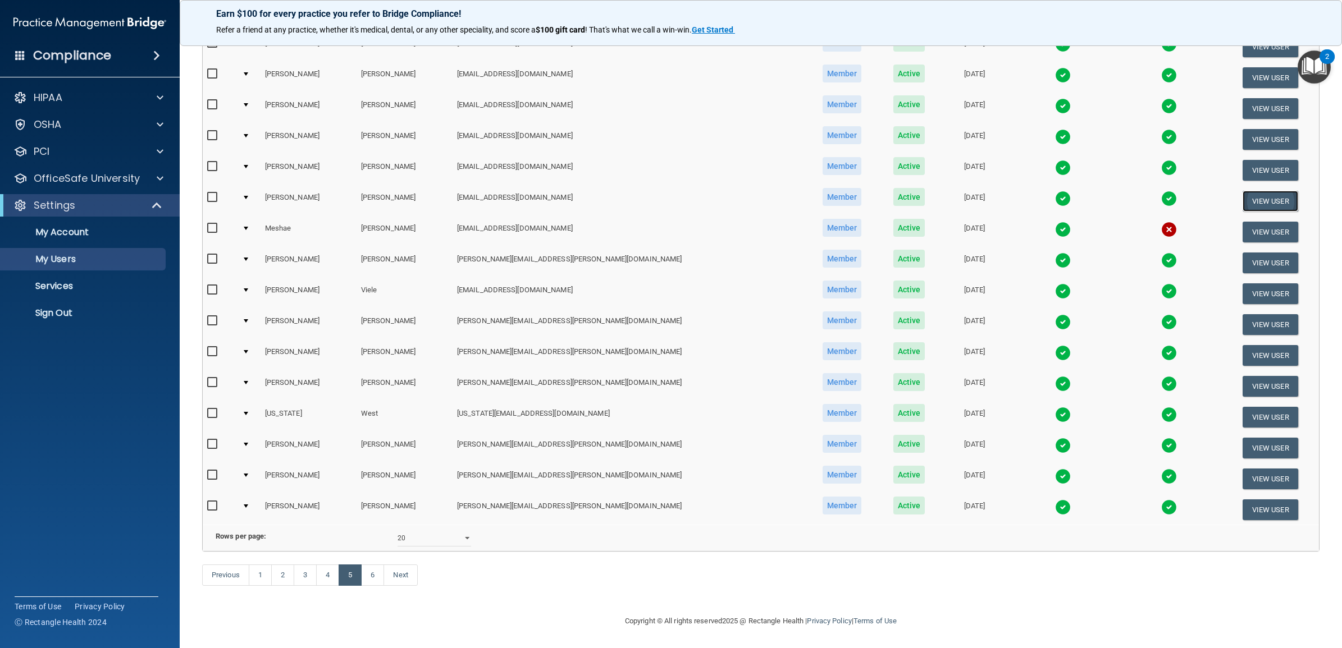
click at [1249, 191] on button "View User" at bounding box center [1270, 201] width 56 height 21
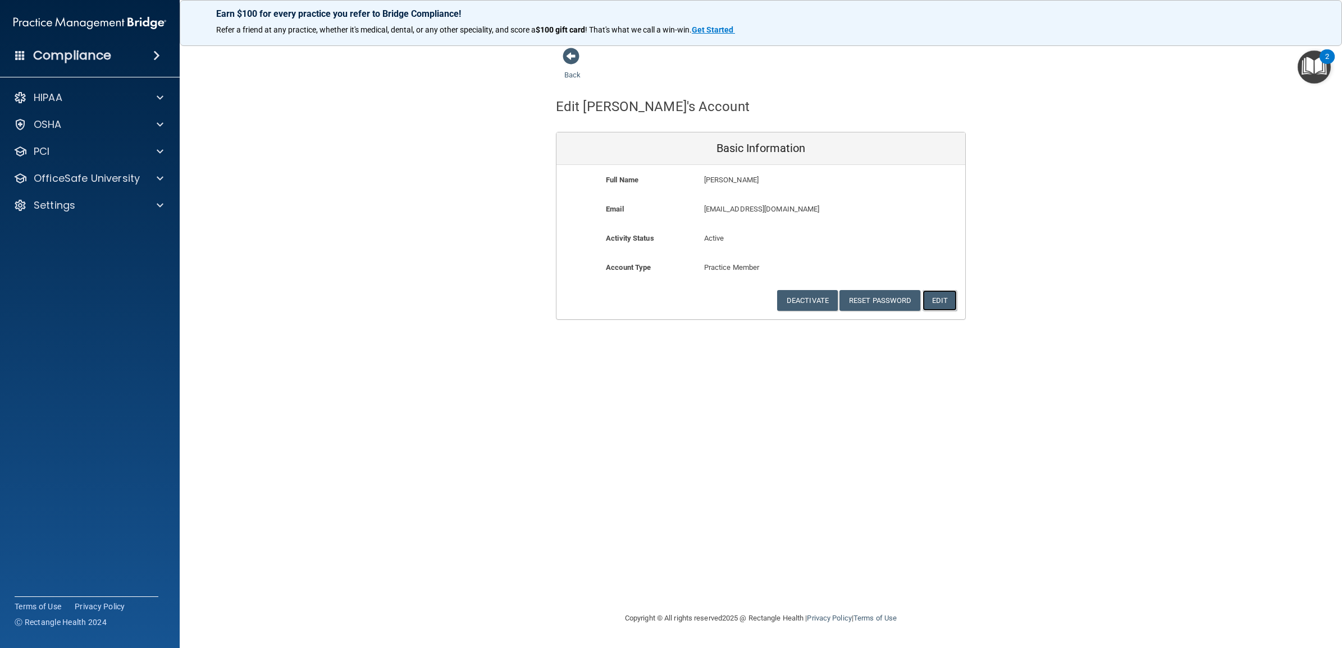
click at [936, 298] on button "Edit" at bounding box center [939, 300] width 34 height 21
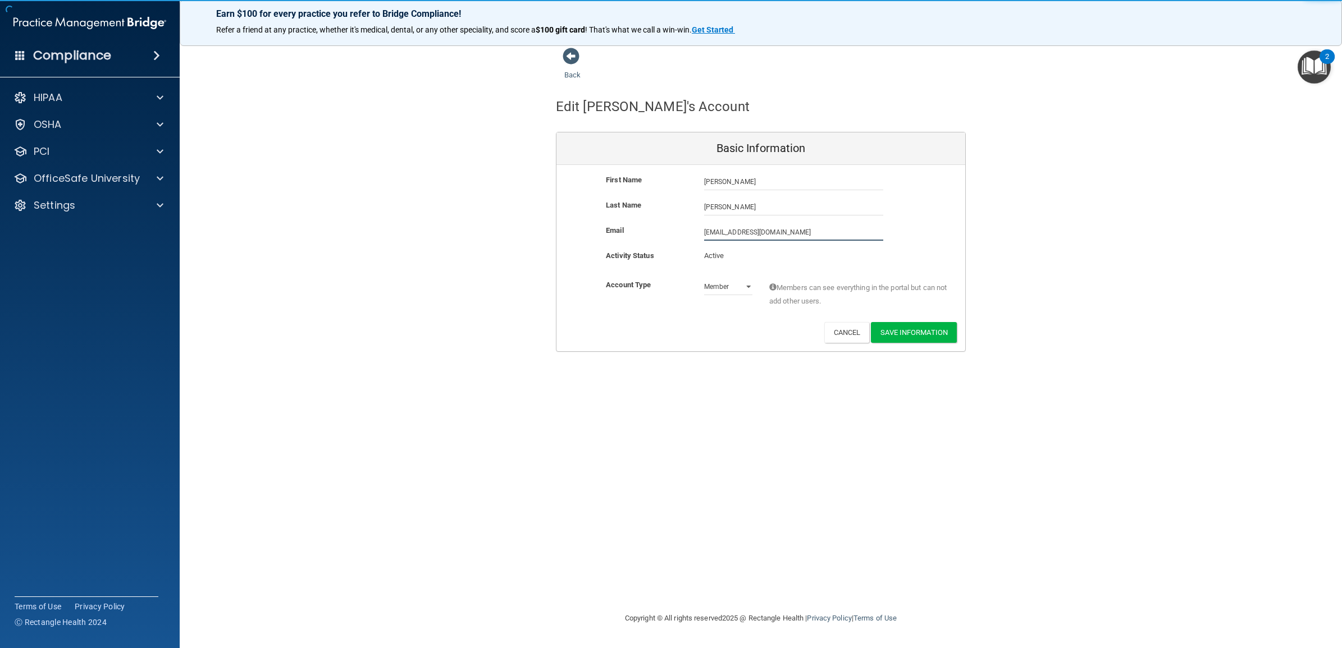
drag, startPoint x: 808, startPoint y: 227, endPoint x: 680, endPoint y: 233, distance: 128.1
click at [680, 233] on div "Email fspiese@timberlanedental.com fspiese@timberlanedental.com" at bounding box center [760, 232] width 409 height 17
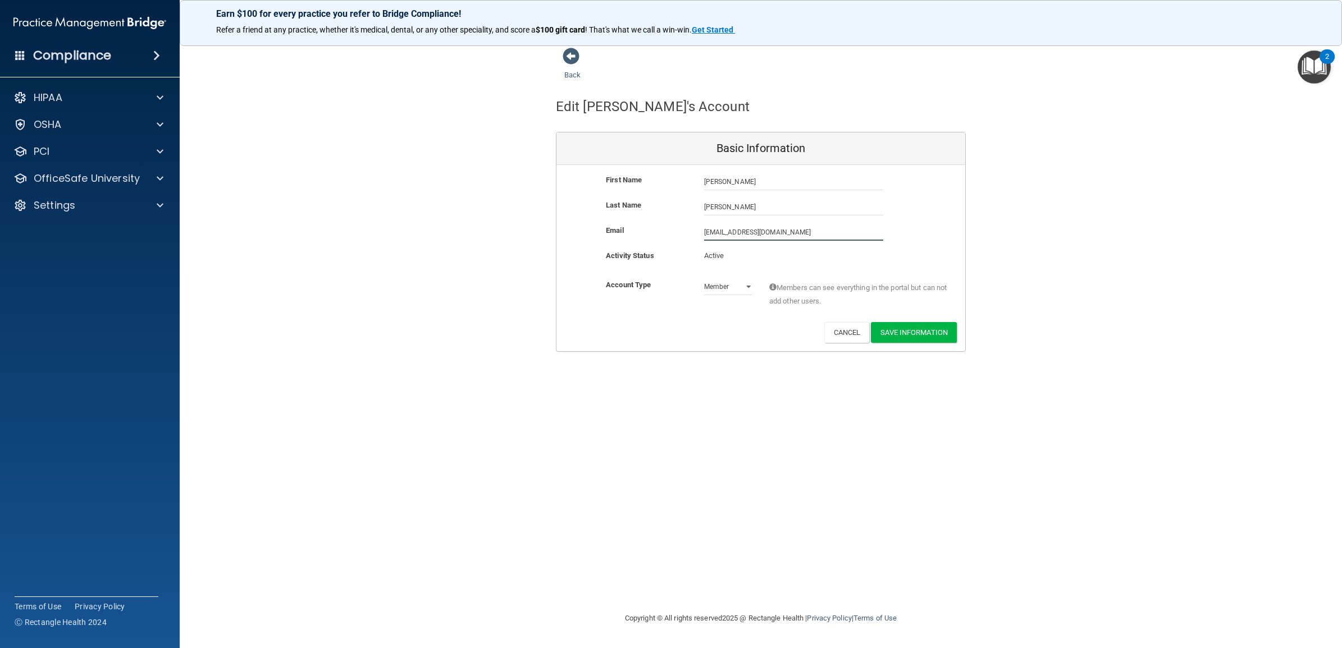
paste input "rank.spiese@timberlanesmile"
type input "frank.spiese@timberlanesmile.com"
drag, startPoint x: 707, startPoint y: 414, endPoint x: 759, endPoint y: 397, distance: 55.0
click at [707, 414] on div "Back Edit Frank's Account Basic Information First Name Frank Spiese Frank Last …" at bounding box center [760, 323] width 1117 height 553
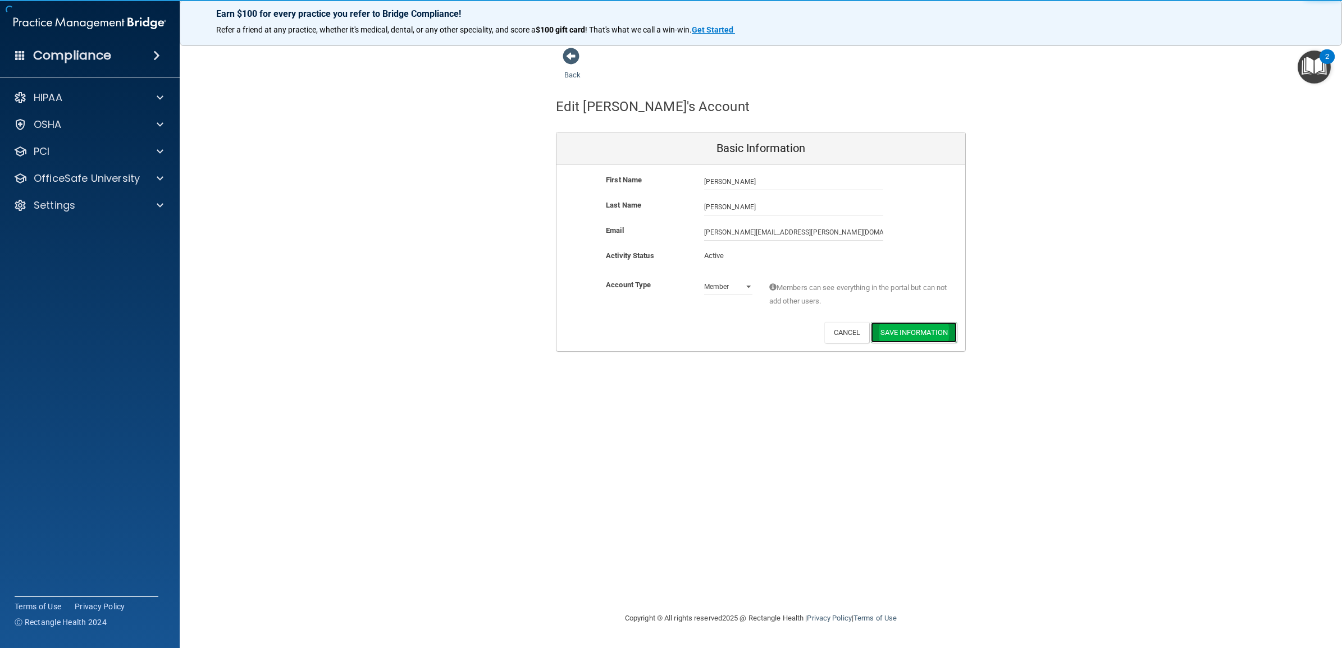
click at [903, 329] on button "Save Information" at bounding box center [914, 332] width 86 height 21
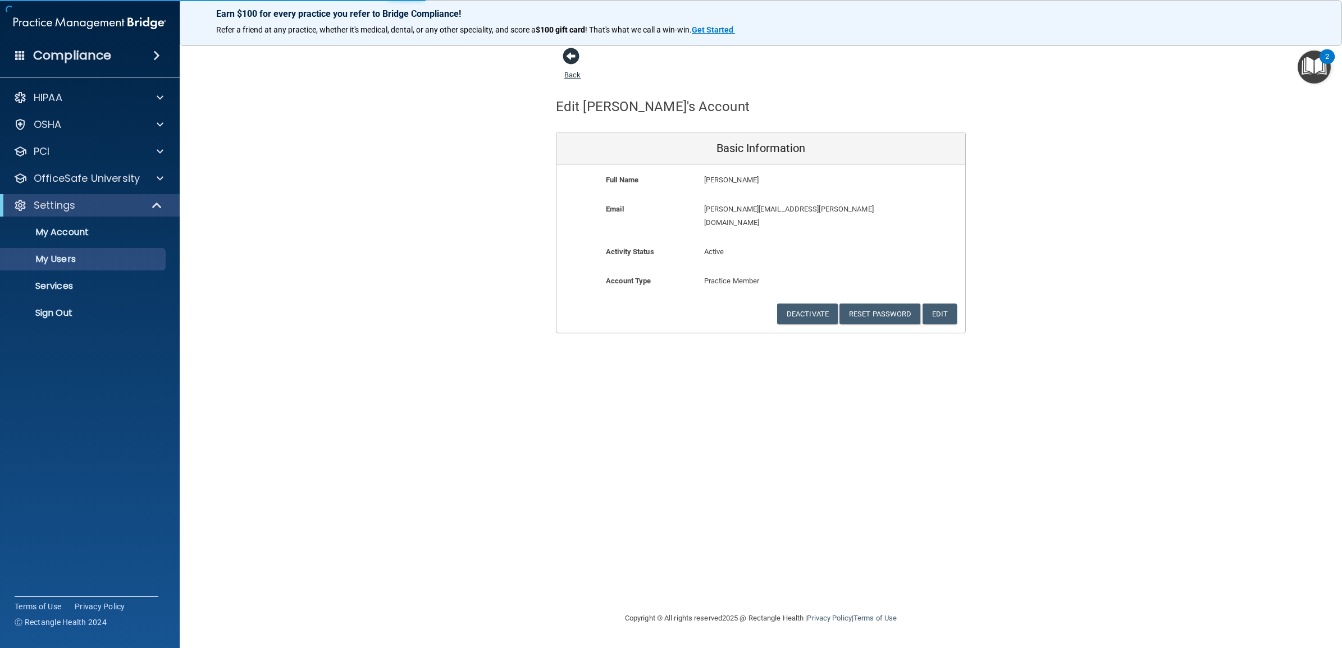
select select "20"
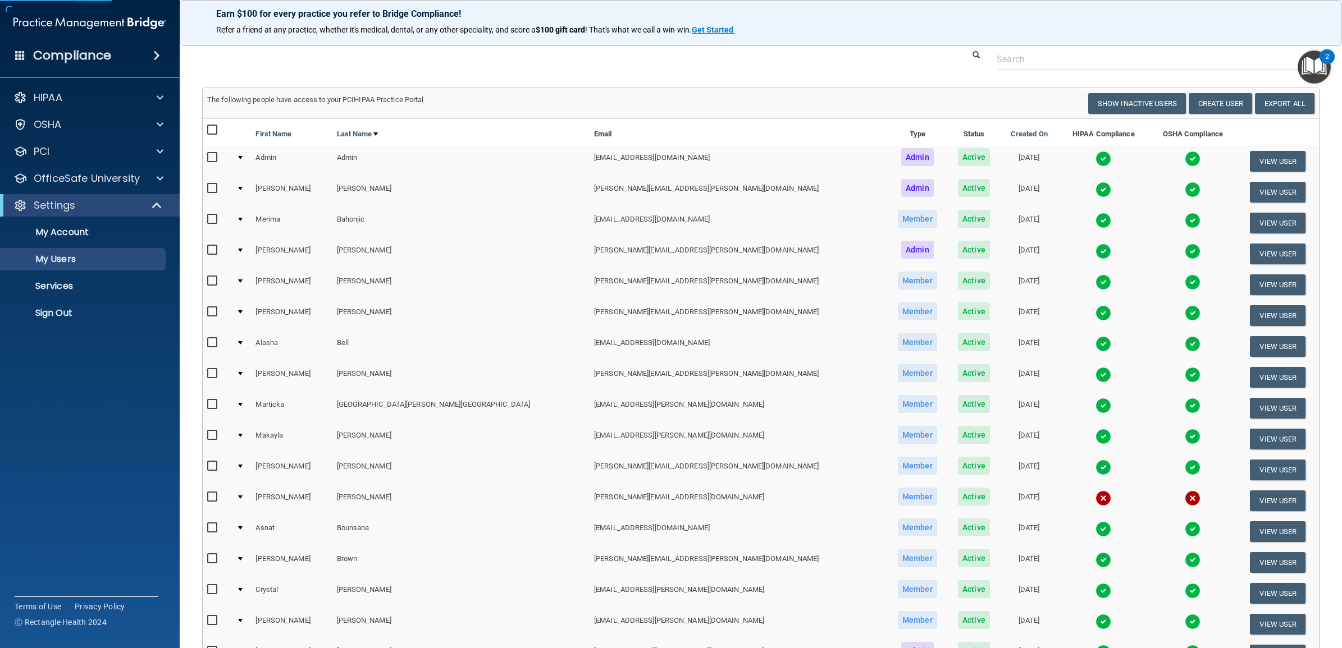
scroll to position [281, 0]
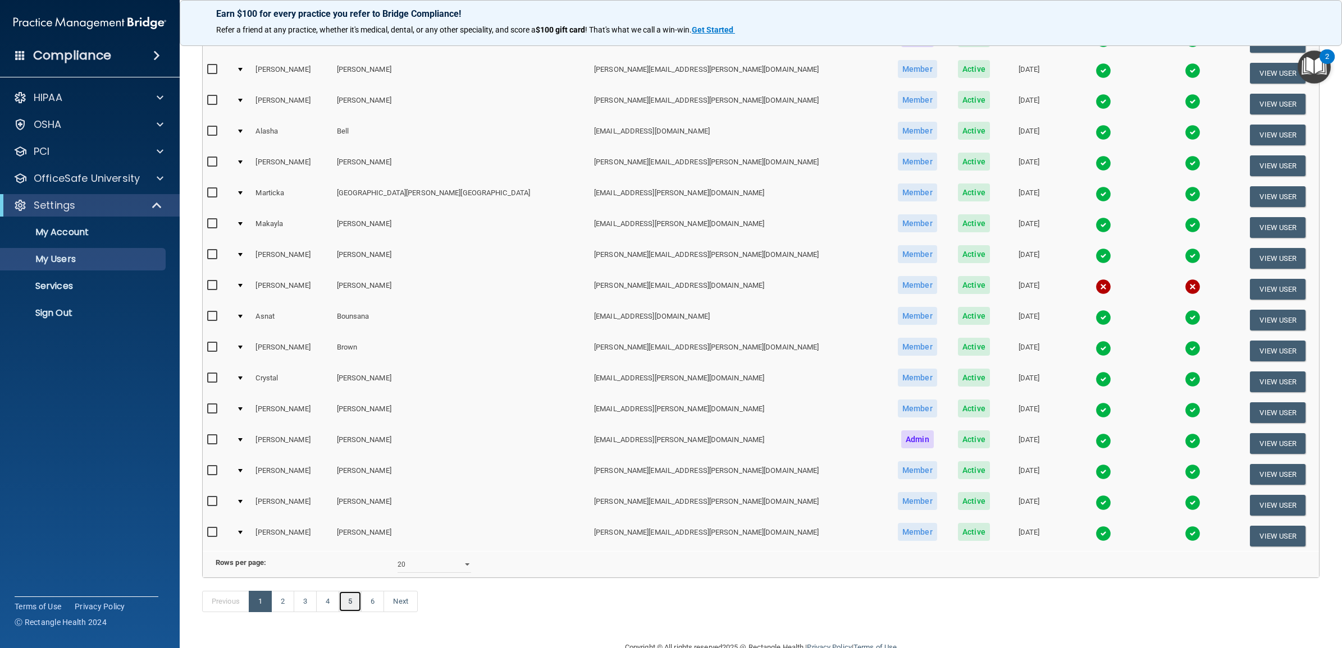
click at [356, 612] on link "5" at bounding box center [349, 601] width 23 height 21
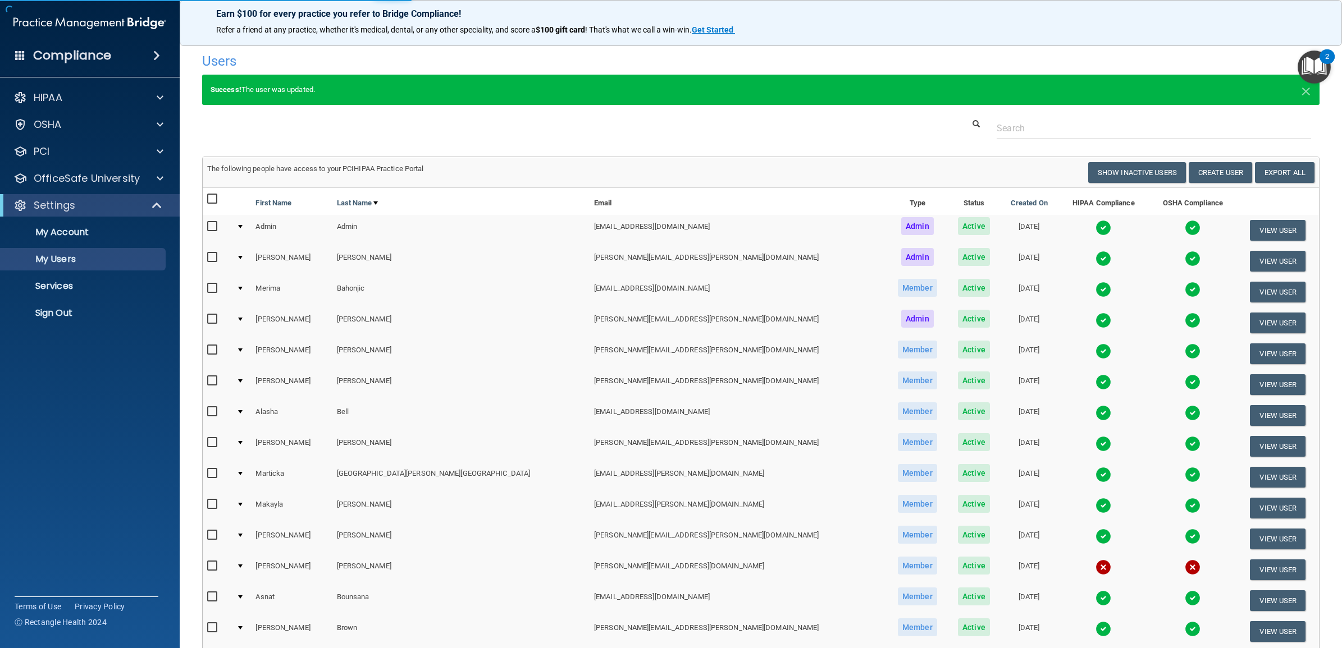
select select "20"
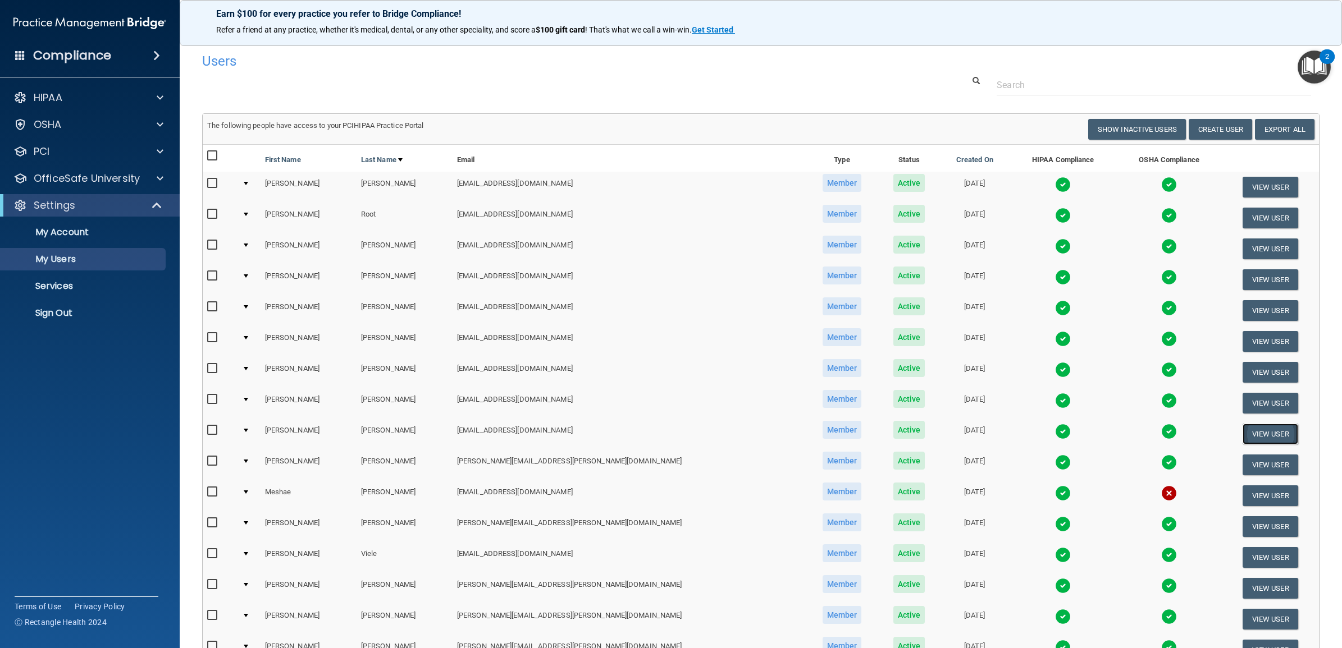
click at [1246, 433] on button "View User" at bounding box center [1270, 434] width 56 height 21
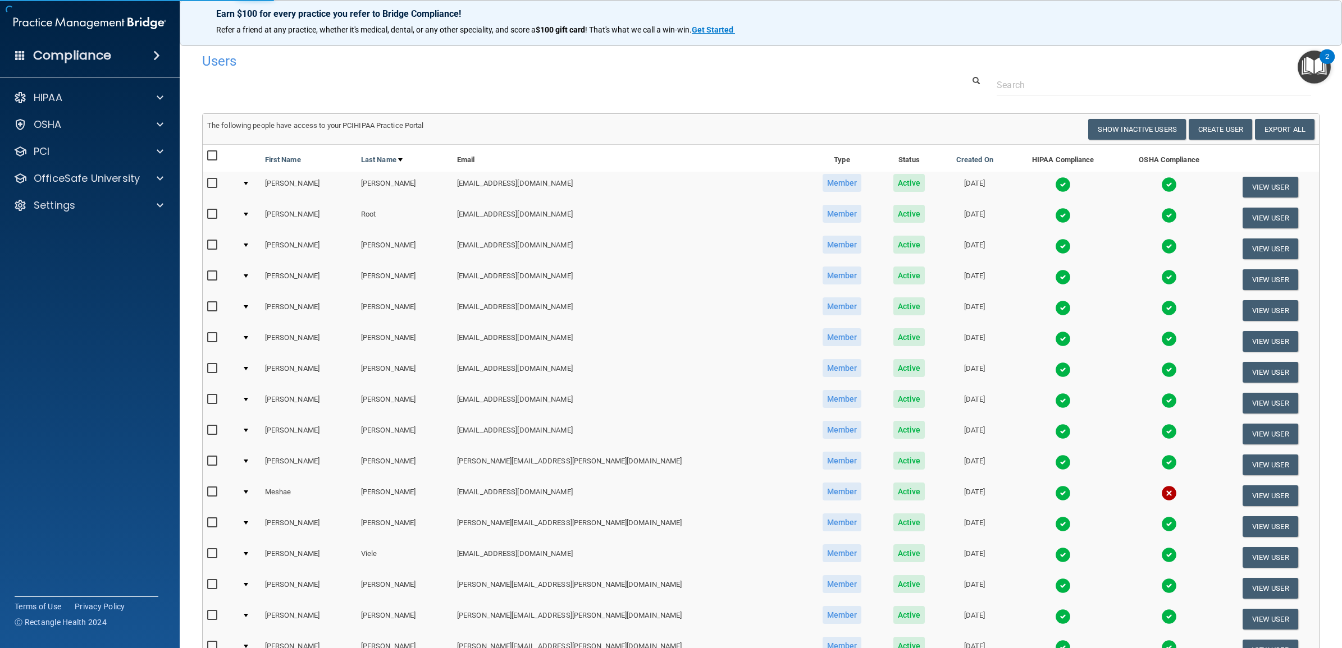
select select "practice_member"
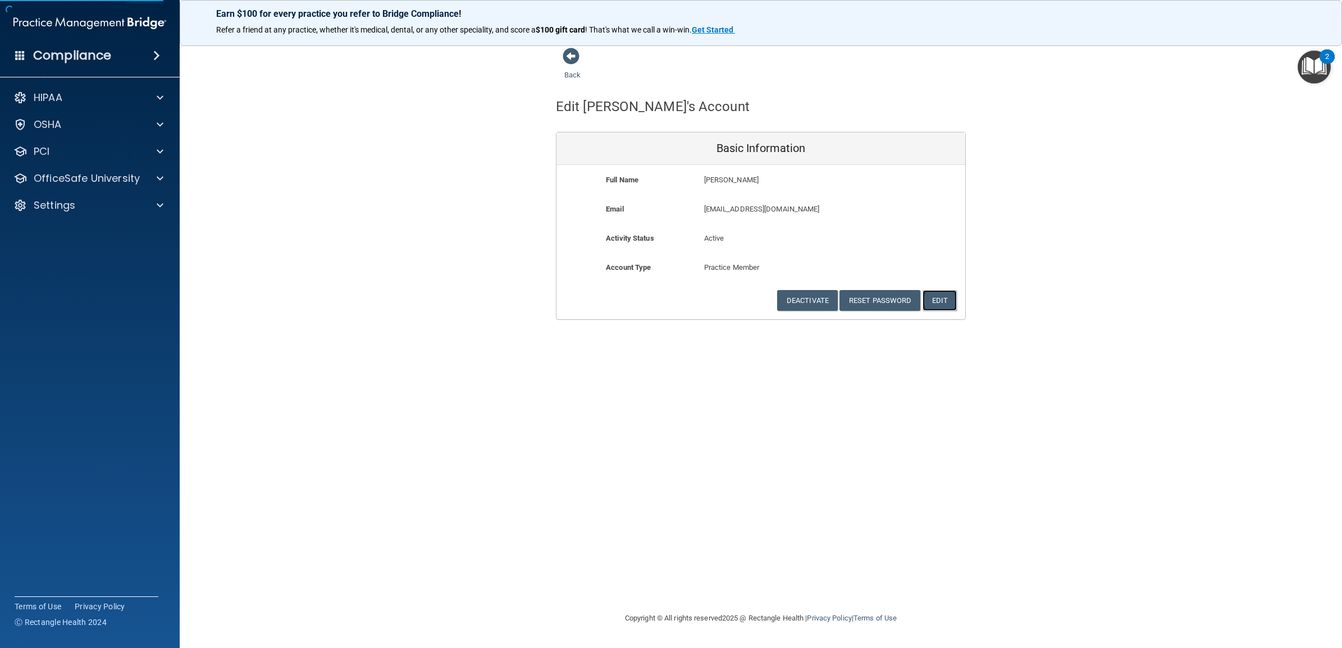
click at [936, 295] on button "Edit" at bounding box center [939, 300] width 34 height 21
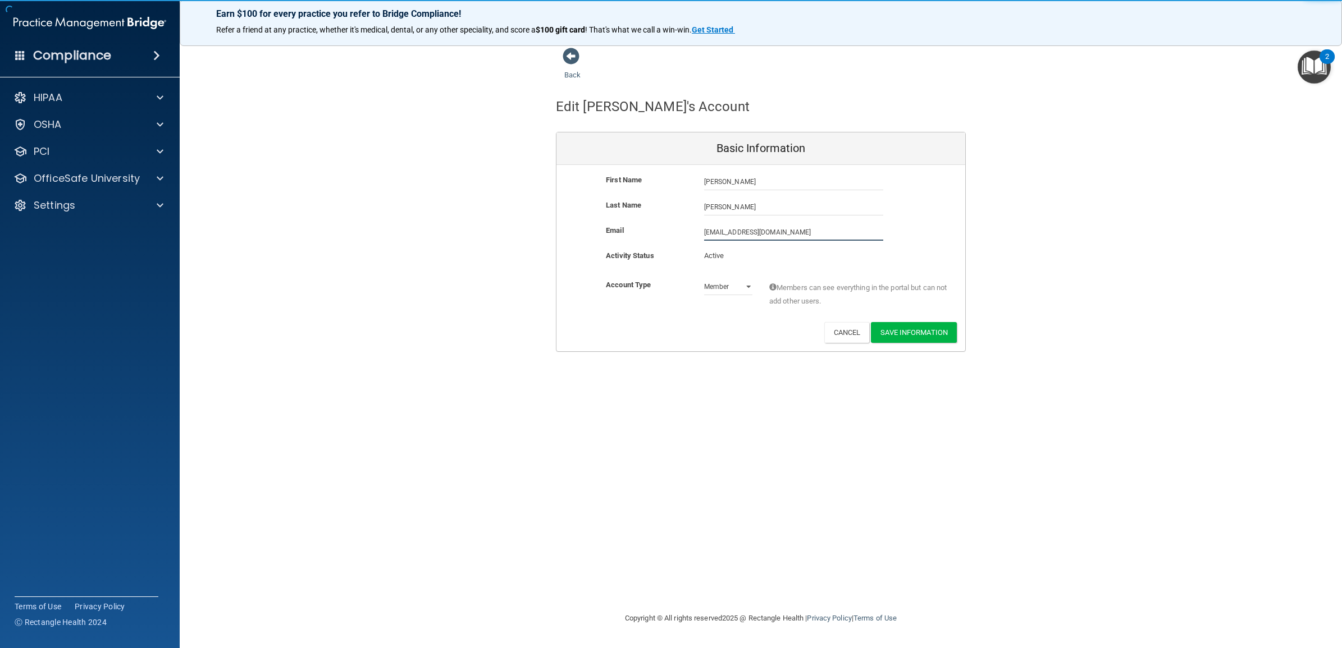
drag, startPoint x: 816, startPoint y: 230, endPoint x: 672, endPoint y: 228, distance: 143.7
click at [672, 228] on div "Email dsobota@timberlanedental.com dsobota@timberlanedental.com" at bounding box center [760, 232] width 409 height 17
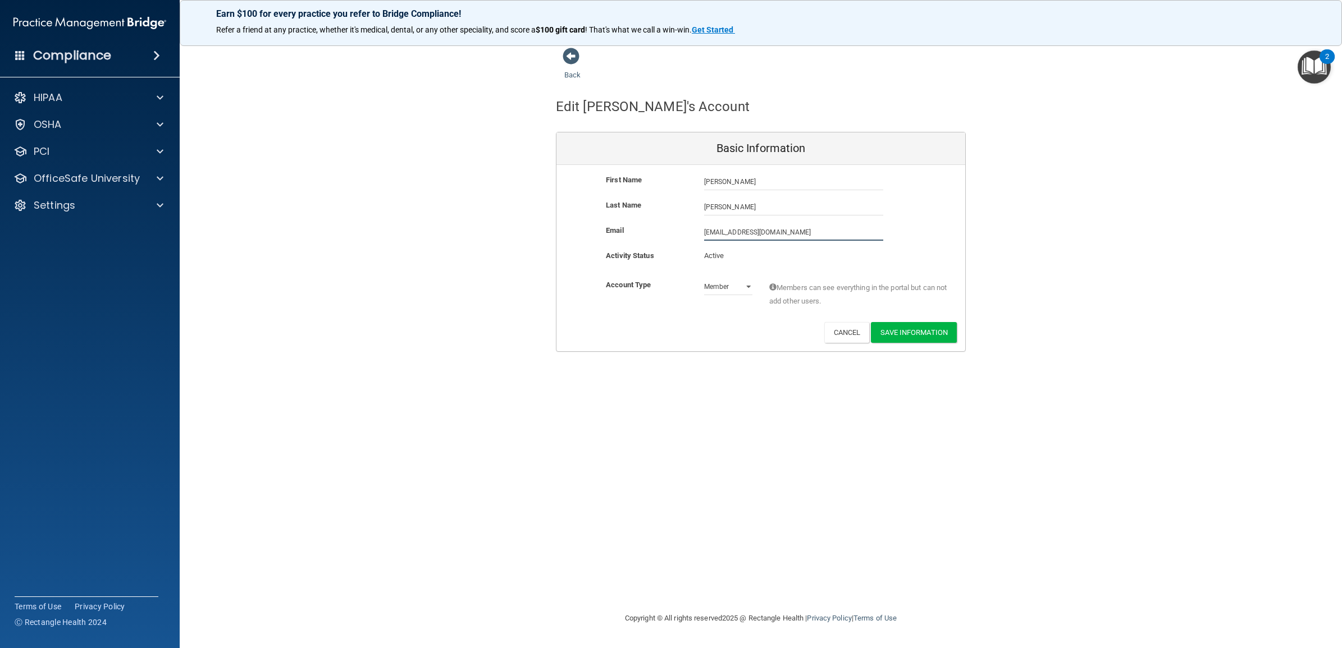
paste input "agmar.sobota@timberlanesmile"
type input "dagmar.sobota@timberlanesmile.com"
click at [717, 411] on div "Back Edit Dagmar's Account Basic Information First Name Dagmar Sobota Dagmar La…" at bounding box center [760, 323] width 1117 height 553
click at [918, 328] on button "Save Information" at bounding box center [914, 332] width 86 height 21
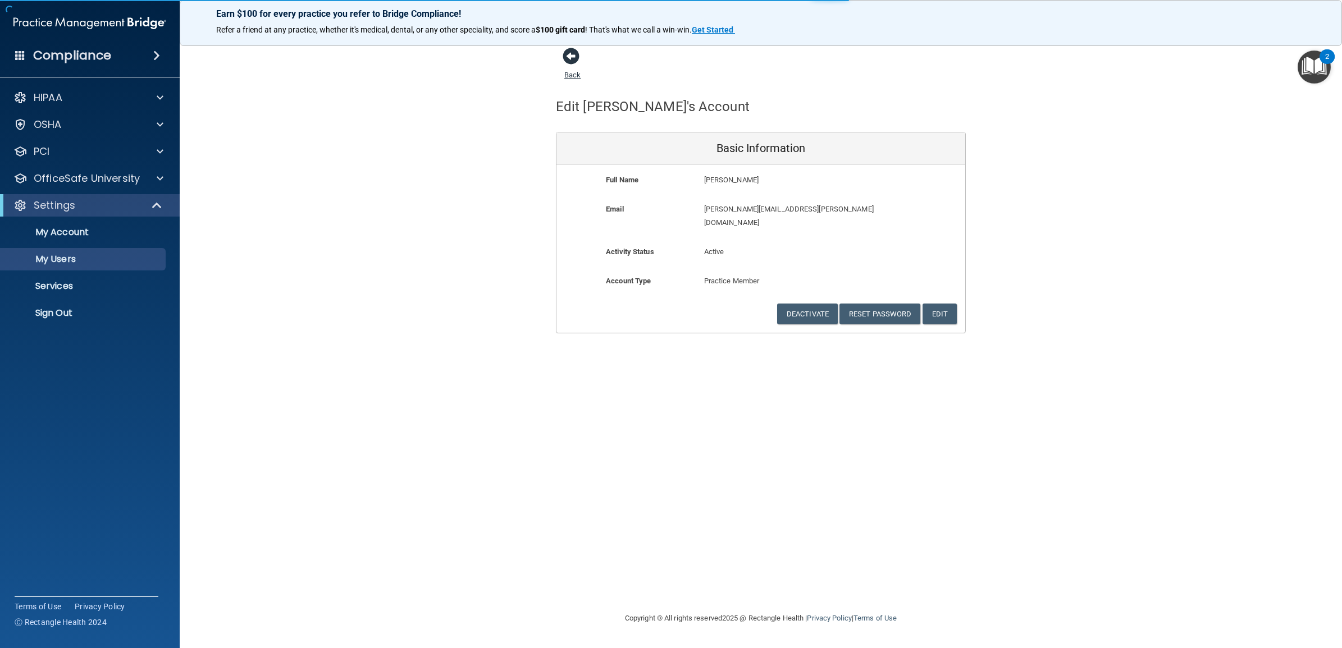
select select "20"
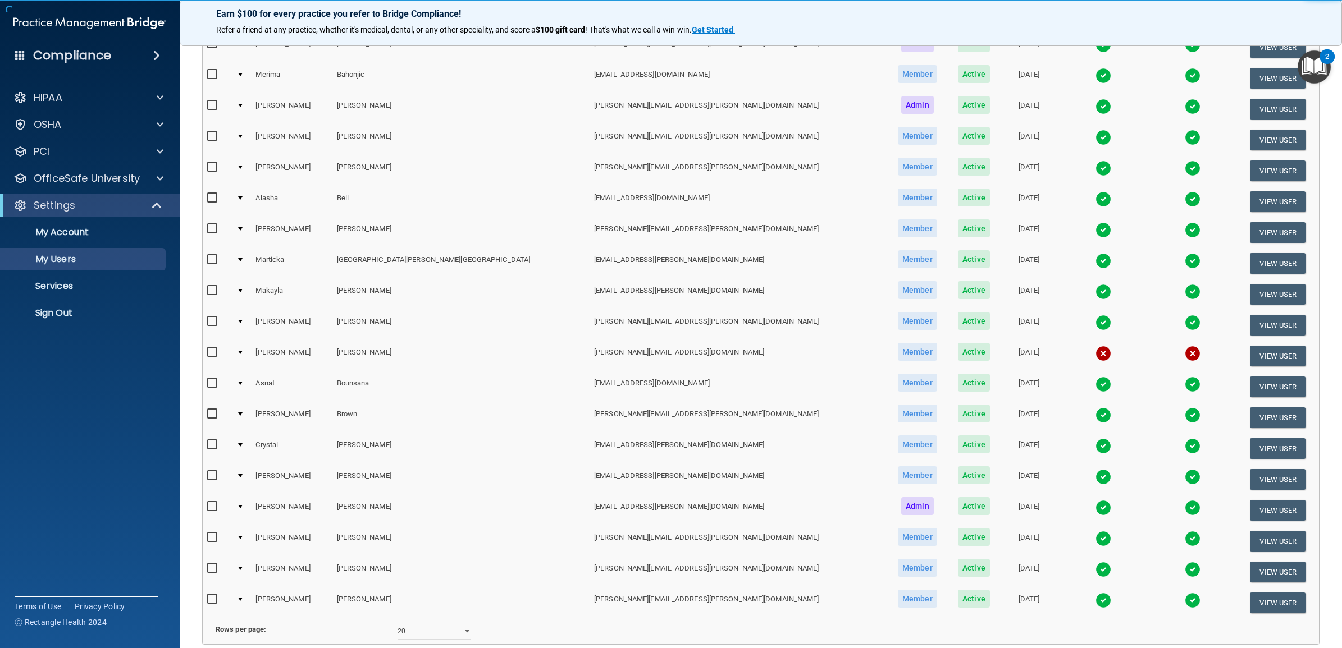
scroll to position [323, 0]
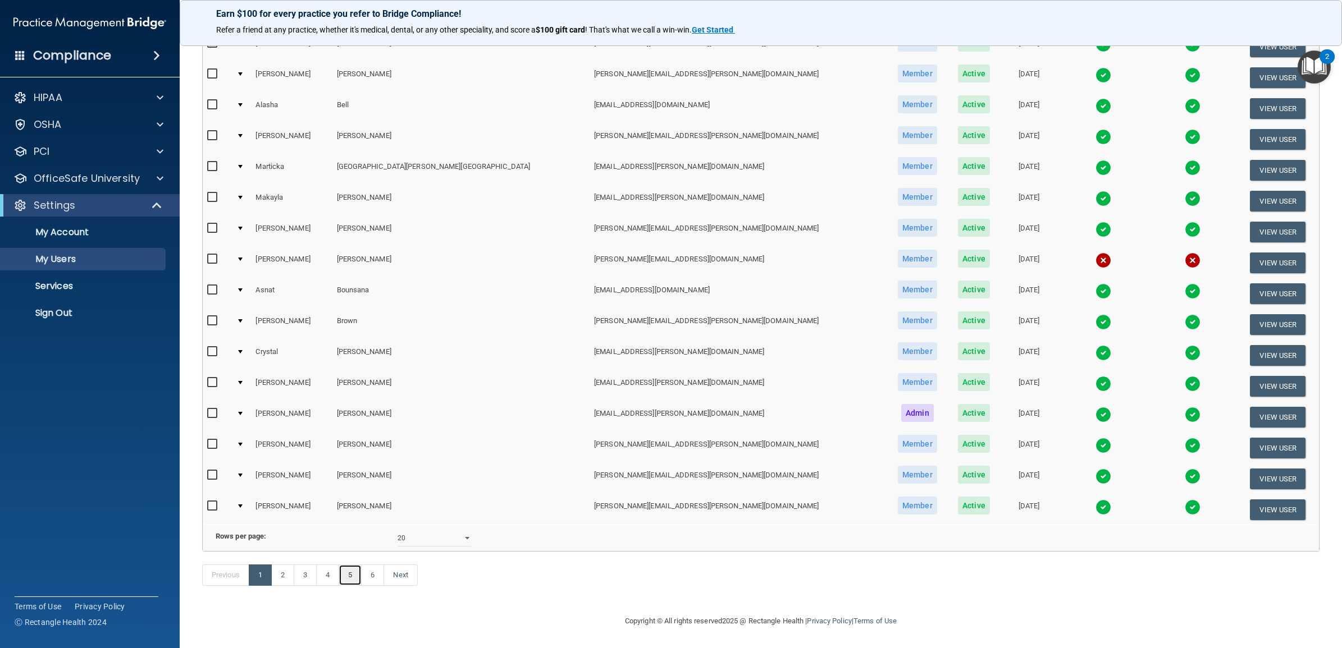
click at [354, 573] on link "5" at bounding box center [349, 575] width 23 height 21
select select "20"
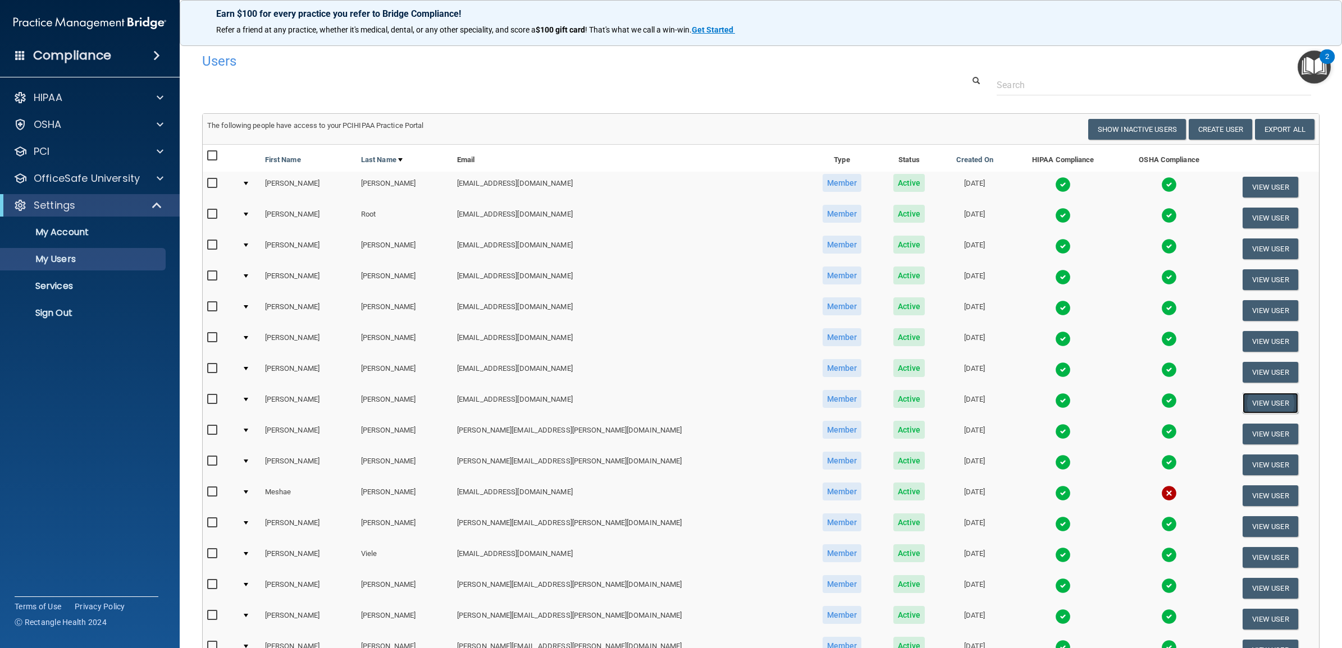
click at [1253, 395] on button "View User" at bounding box center [1270, 403] width 56 height 21
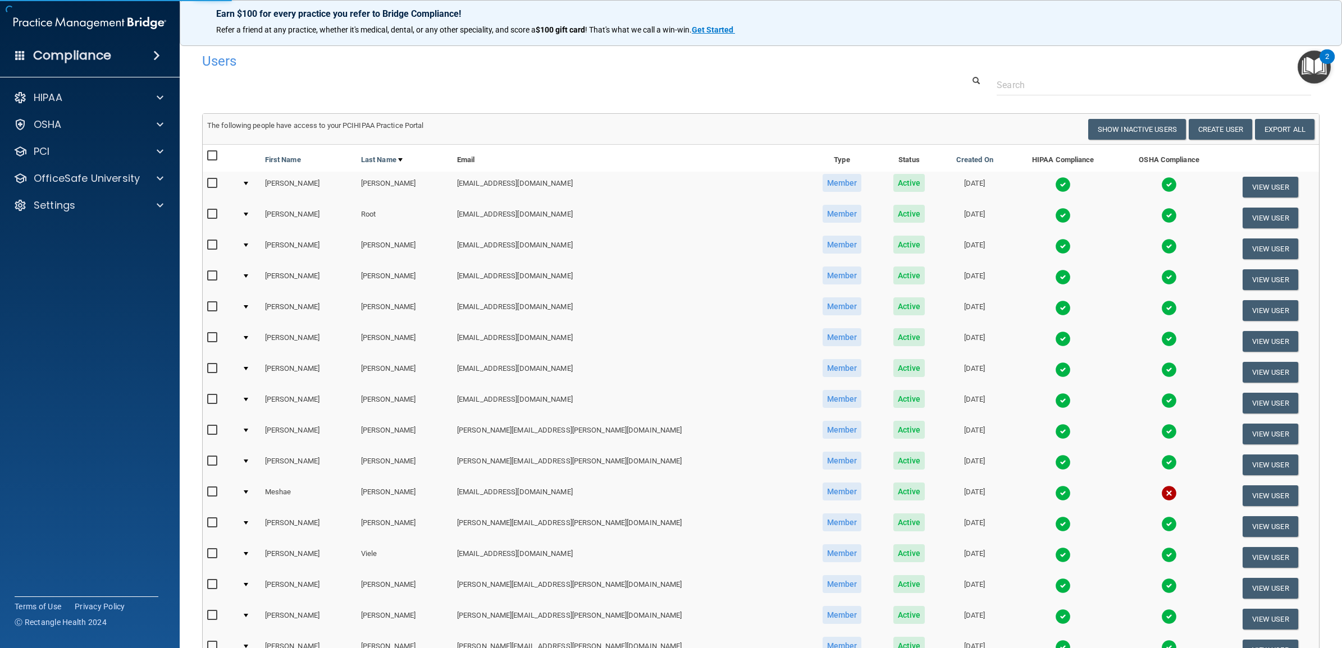
select select "practice_member"
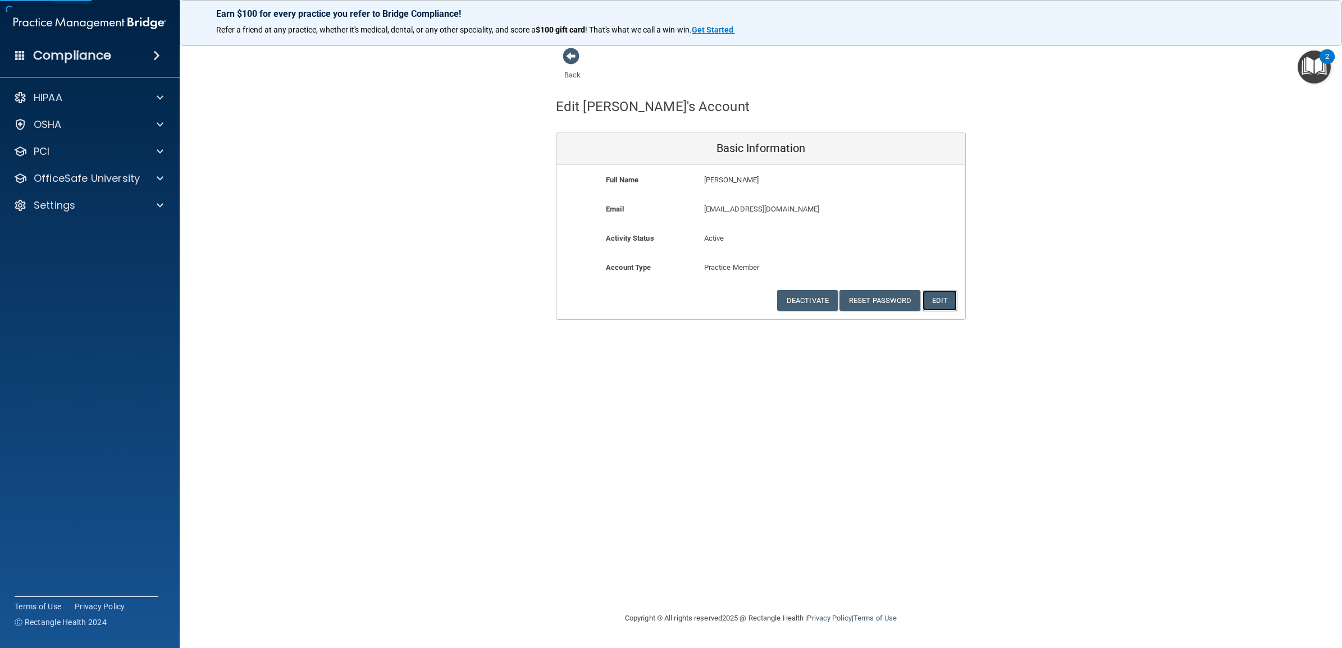
click at [943, 301] on button "Edit" at bounding box center [939, 300] width 34 height 21
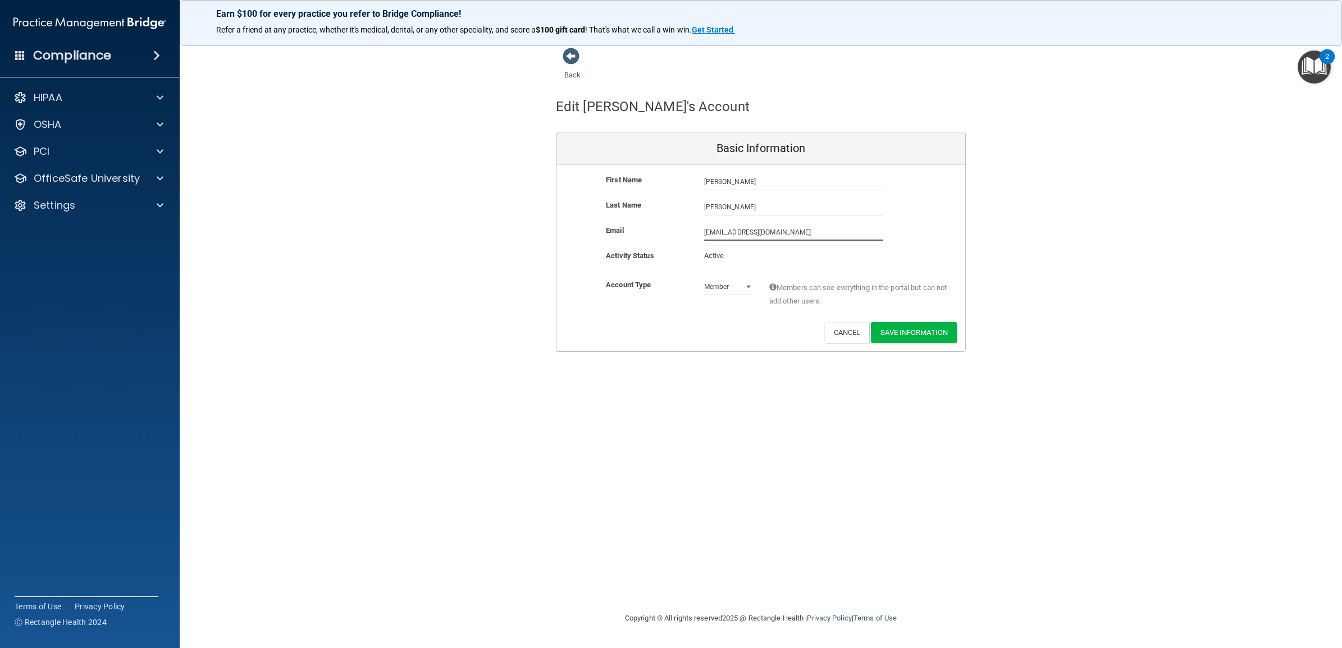
drag, startPoint x: 812, startPoint y: 233, endPoint x: 683, endPoint y: 239, distance: 128.7
click at [683, 239] on div "Email lmetivier@timberlanedental.com lmetivier@timberlanedental.com" at bounding box center [760, 232] width 409 height 17
paste input "ori.smith-metivier@timberlanesmile"
type input "lori.smith-metivier@timberlanesmile.com"
drag, startPoint x: 725, startPoint y: 416, endPoint x: 736, endPoint y: 411, distance: 11.8
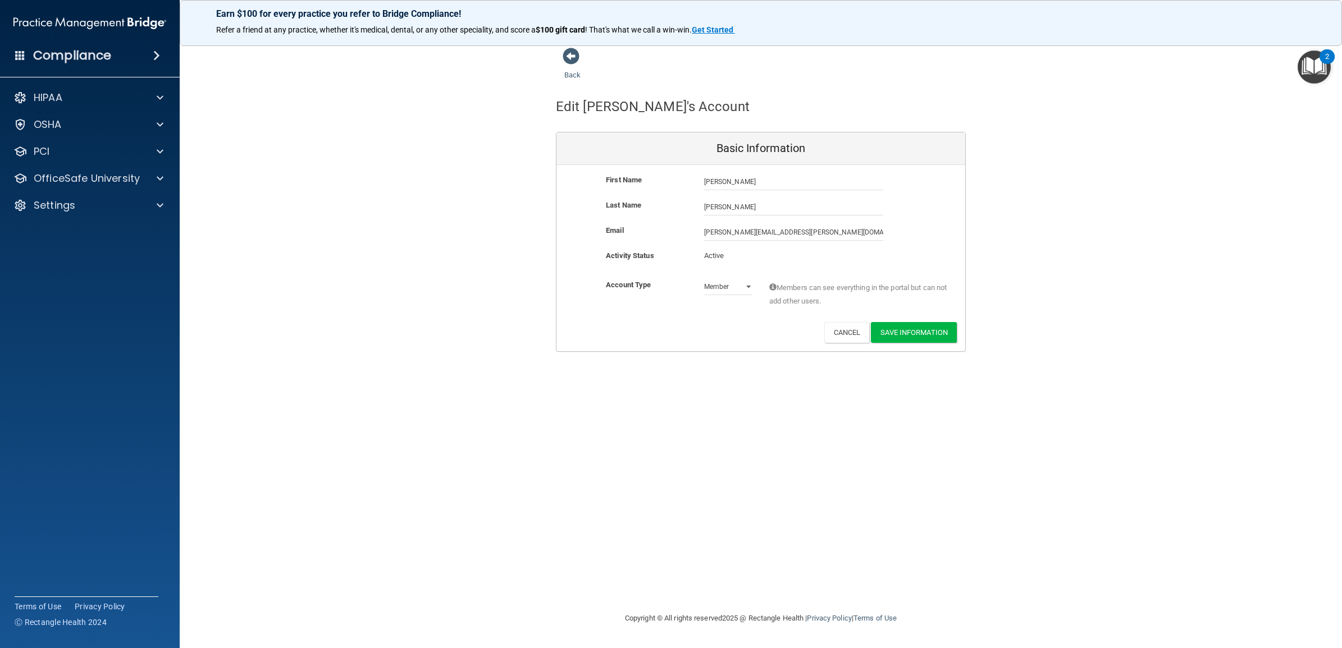
click at [726, 416] on div "Back Edit Lori's Account Basic Information First Name Lori Smith-Metivier Lori …" at bounding box center [760, 323] width 1117 height 553
drag, startPoint x: 927, startPoint y: 331, endPoint x: 922, endPoint y: 335, distance: 6.1
click at [927, 330] on button "Save Information" at bounding box center [914, 332] width 86 height 21
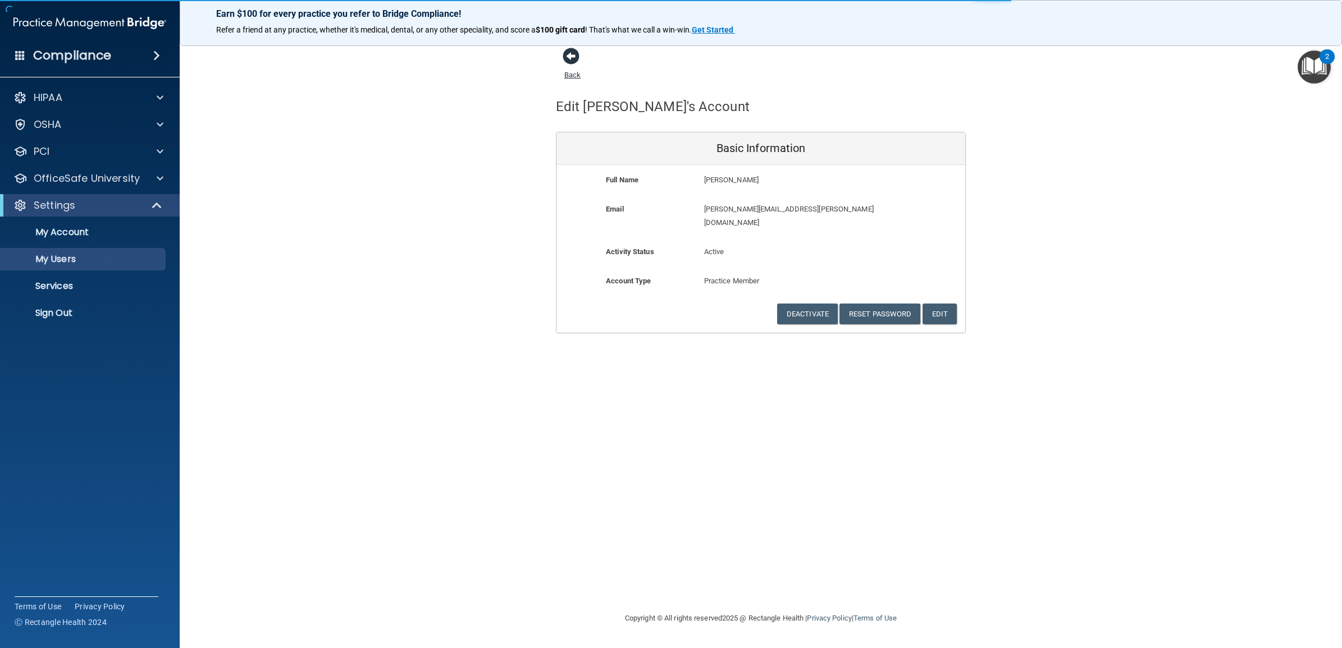
select select "20"
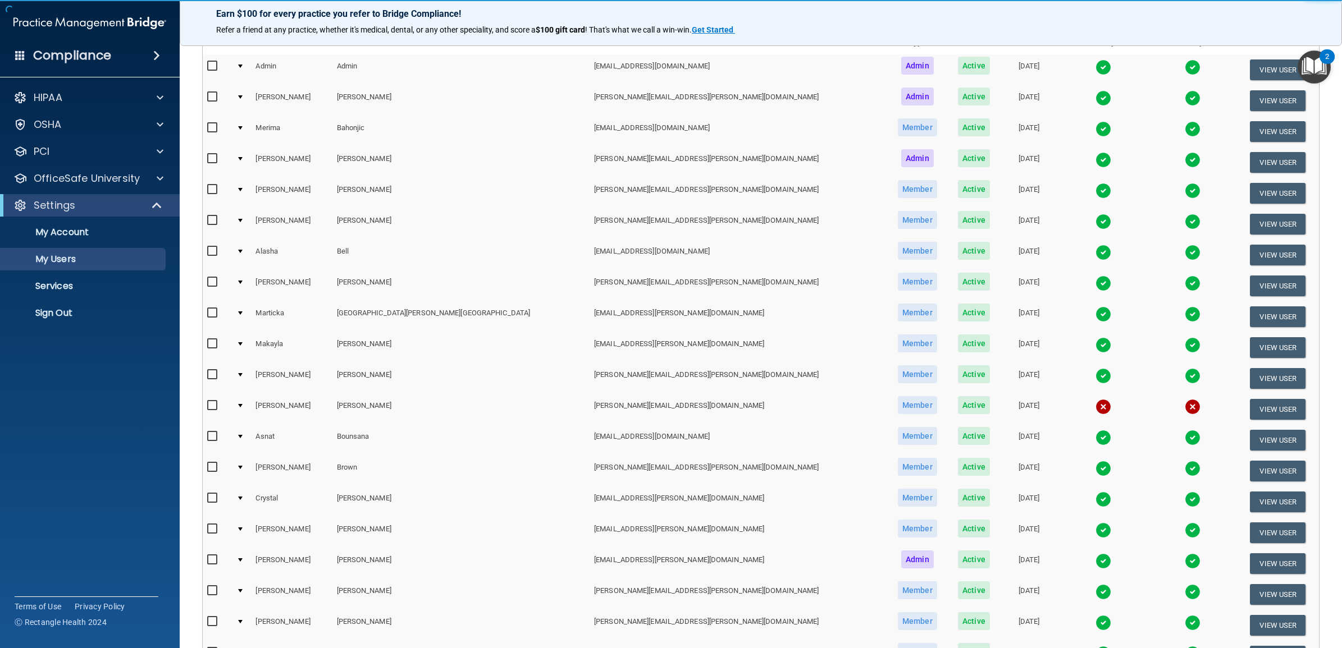
scroll to position [323, 0]
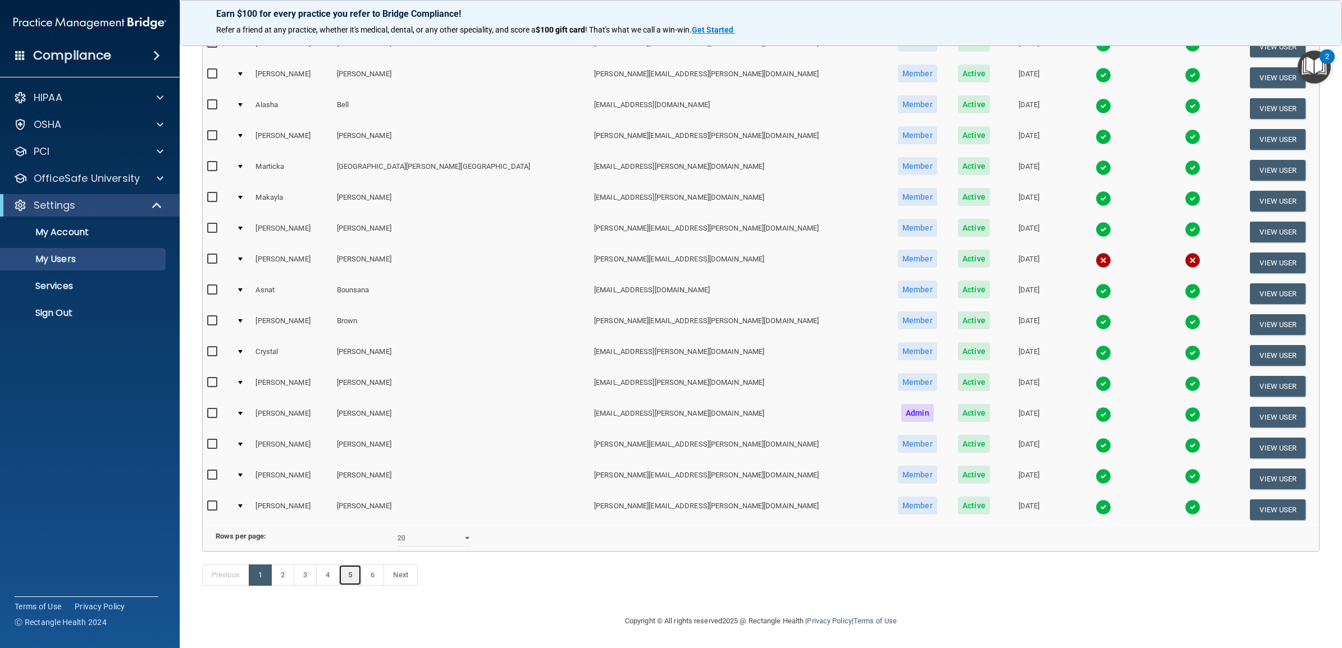
click at [352, 576] on link "5" at bounding box center [349, 575] width 23 height 21
select select "20"
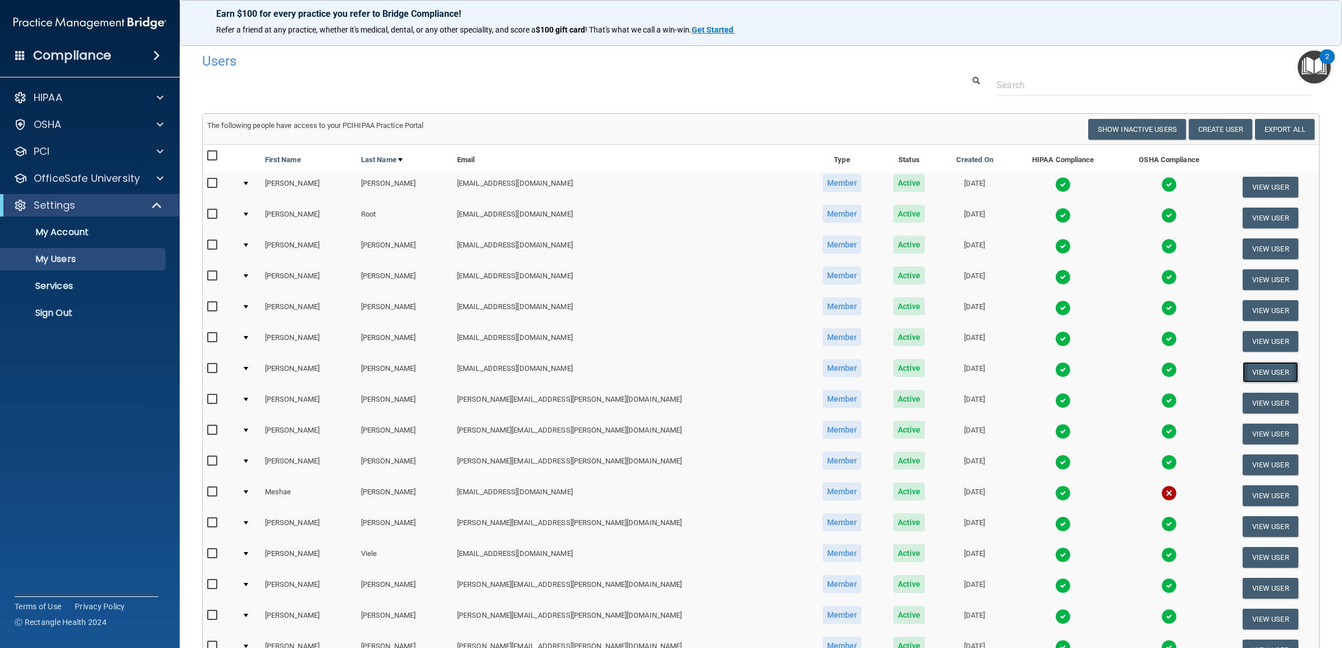
click at [1253, 369] on button "View User" at bounding box center [1270, 372] width 56 height 21
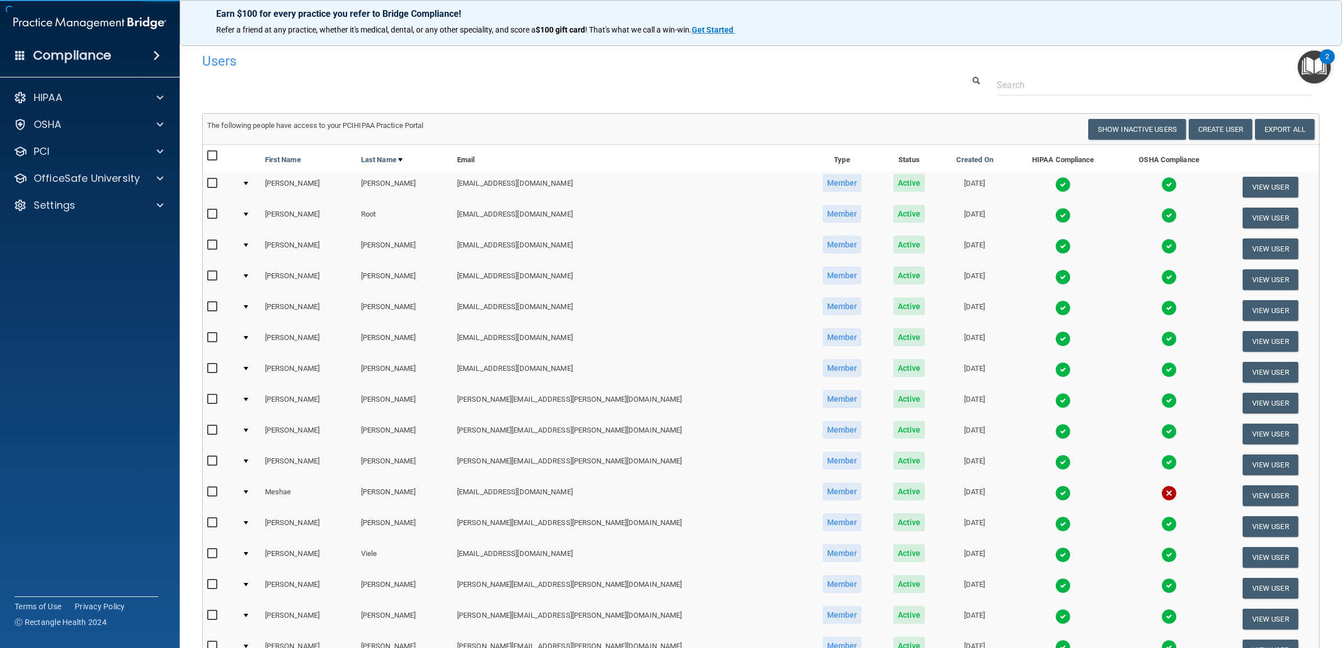
select select "practice_member"
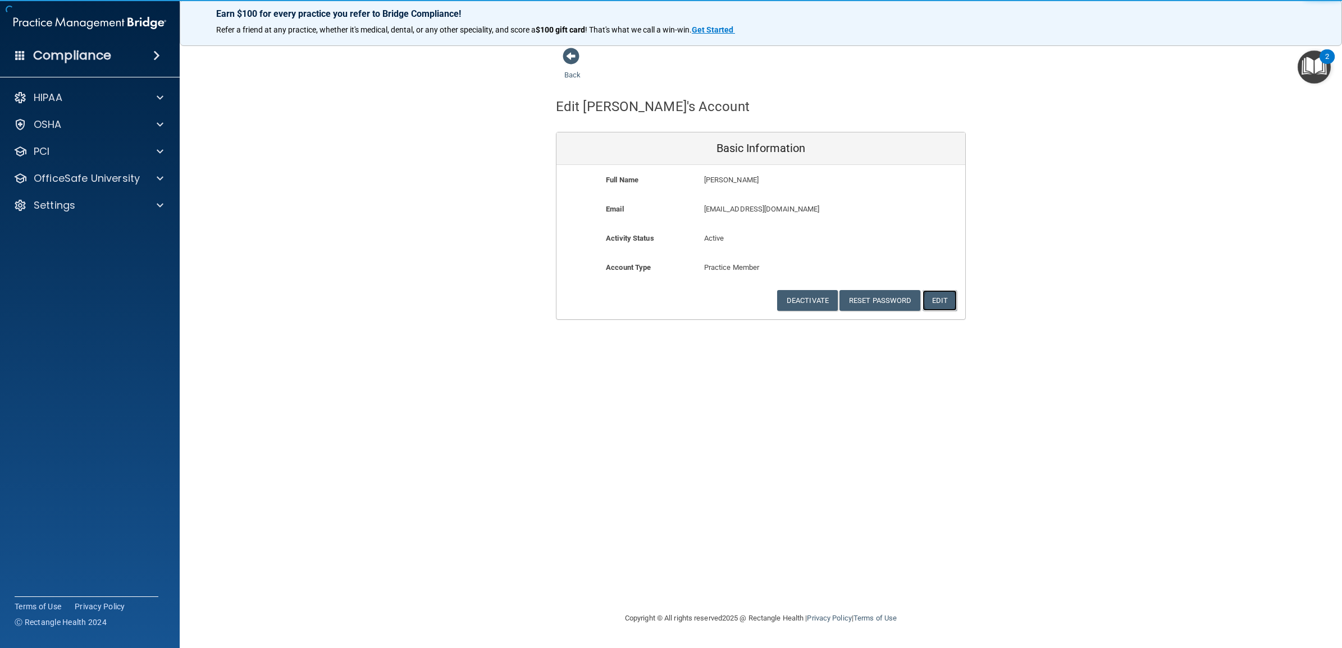
click at [941, 298] on button "Edit" at bounding box center [939, 300] width 34 height 21
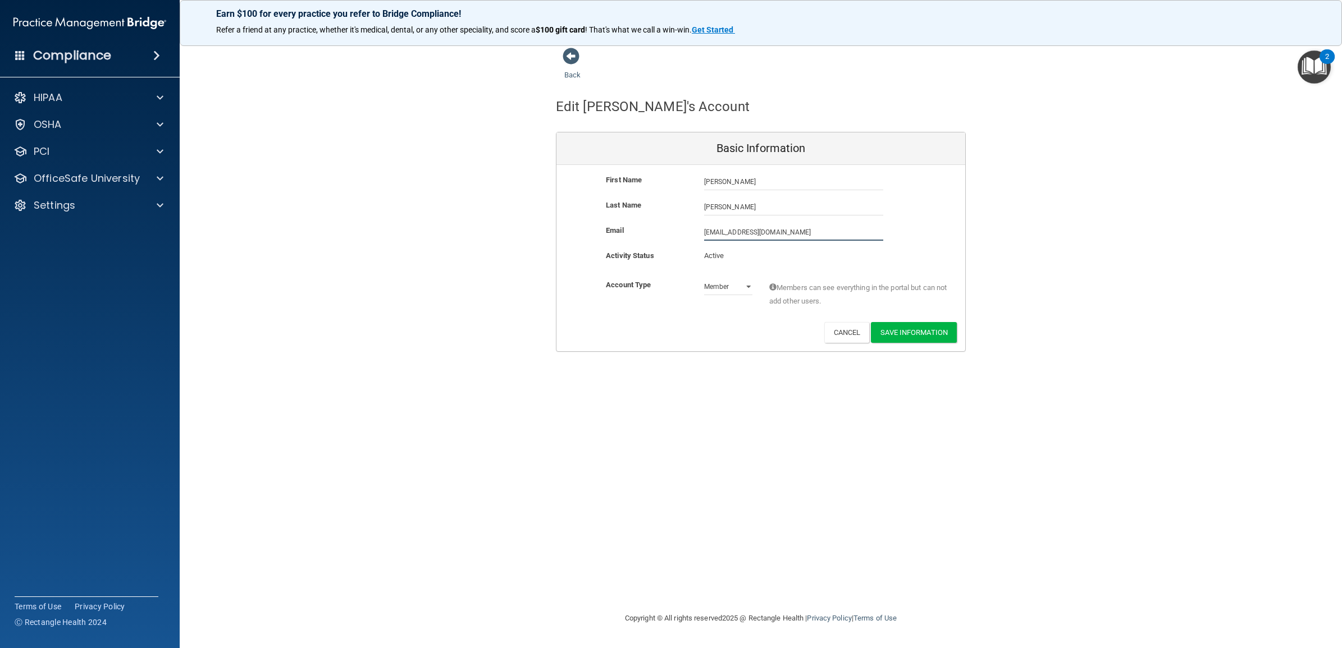
drag, startPoint x: 804, startPoint y: 234, endPoint x: 686, endPoint y: 234, distance: 118.4
click at [686, 234] on div "Email msims@timberlanedental.com msims@timberlanedental.com" at bounding box center [760, 232] width 409 height 17
paste input "eaghan.sims@timberlanesmile"
type input "[EMAIL_ADDRESS][PERSON_NAME][DOMAIN_NAME]"
drag, startPoint x: 734, startPoint y: 431, endPoint x: 756, endPoint y: 433, distance: 22.1
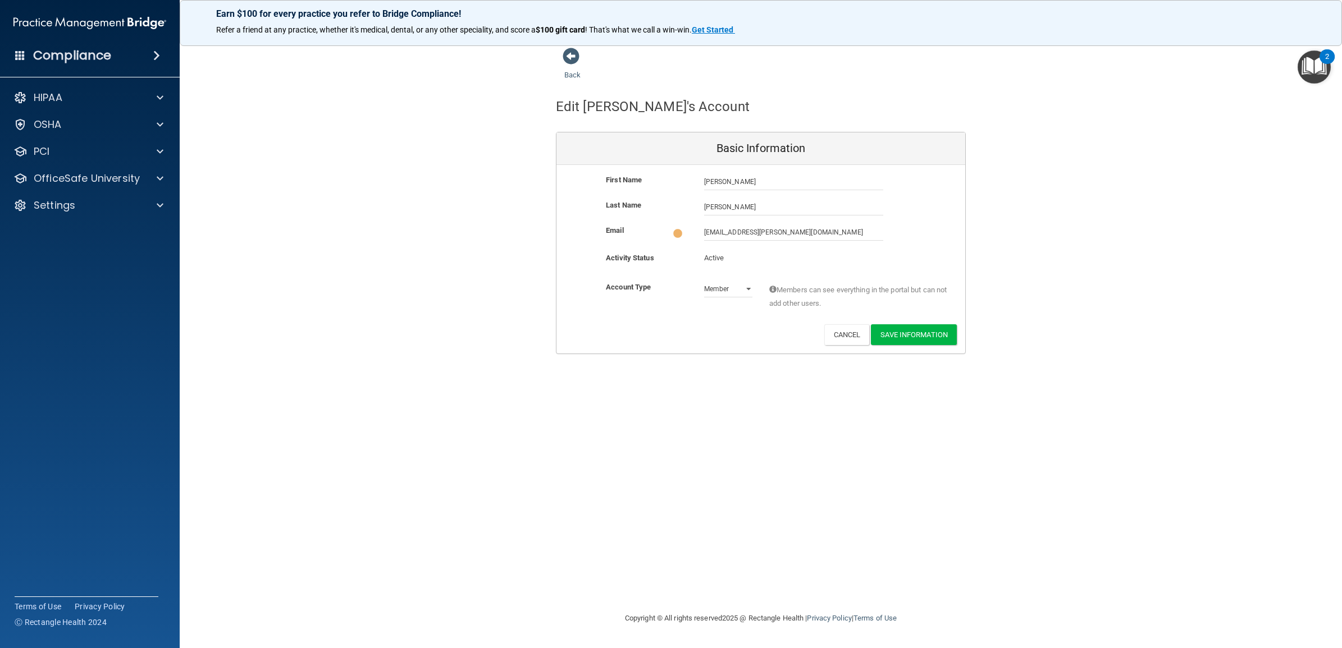
click at [736, 431] on div "Back Edit Meaghan's Account Basic Information First Name Meaghan Sims Meaghan L…" at bounding box center [760, 323] width 1117 height 553
click at [927, 327] on button "Save Information" at bounding box center [914, 332] width 86 height 21
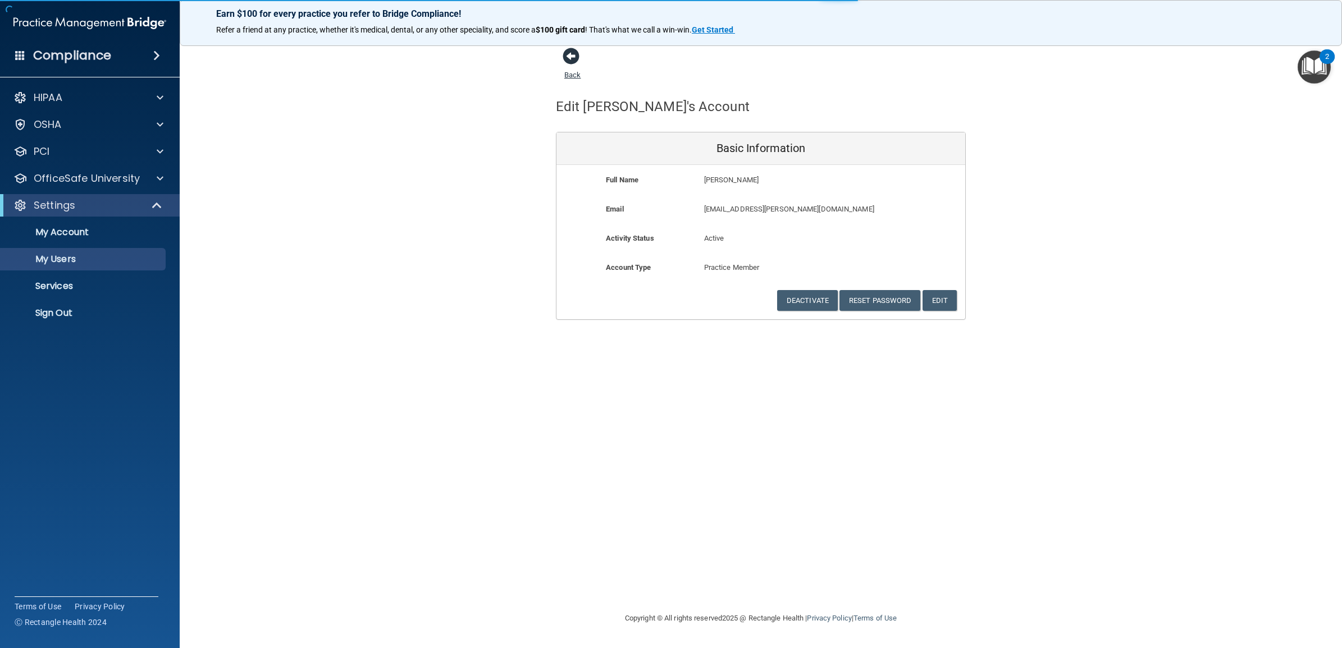
select select "20"
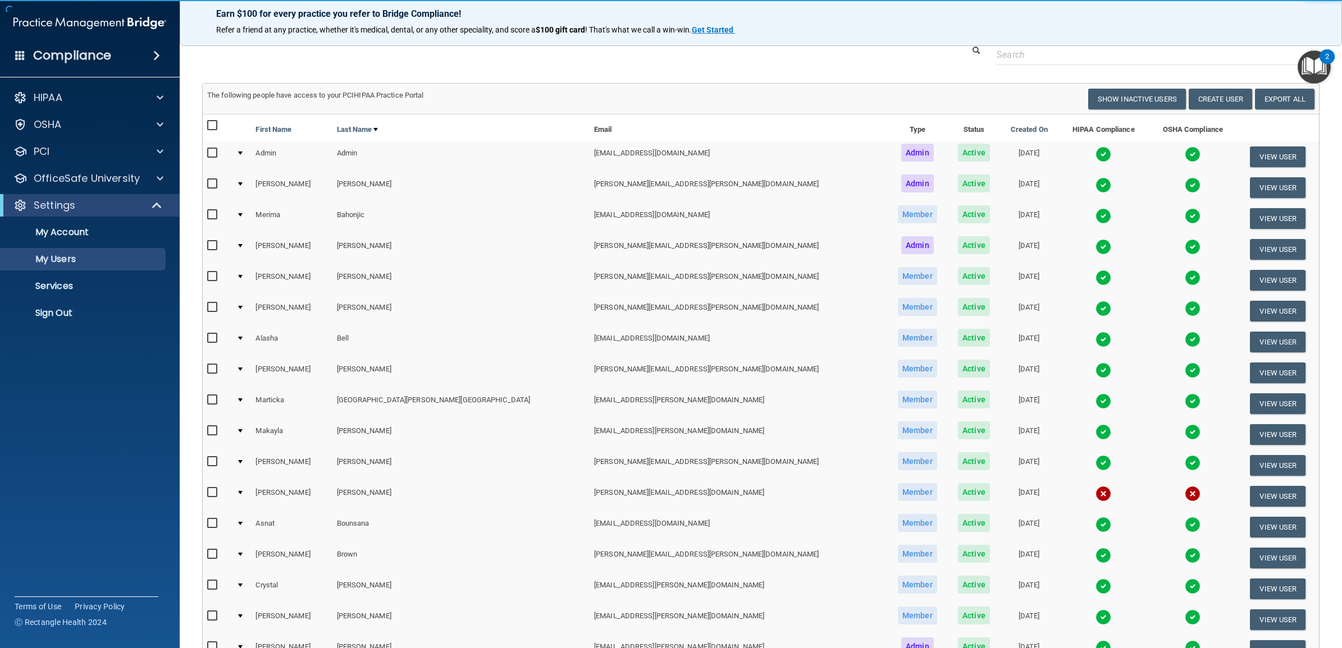
scroll to position [323, 0]
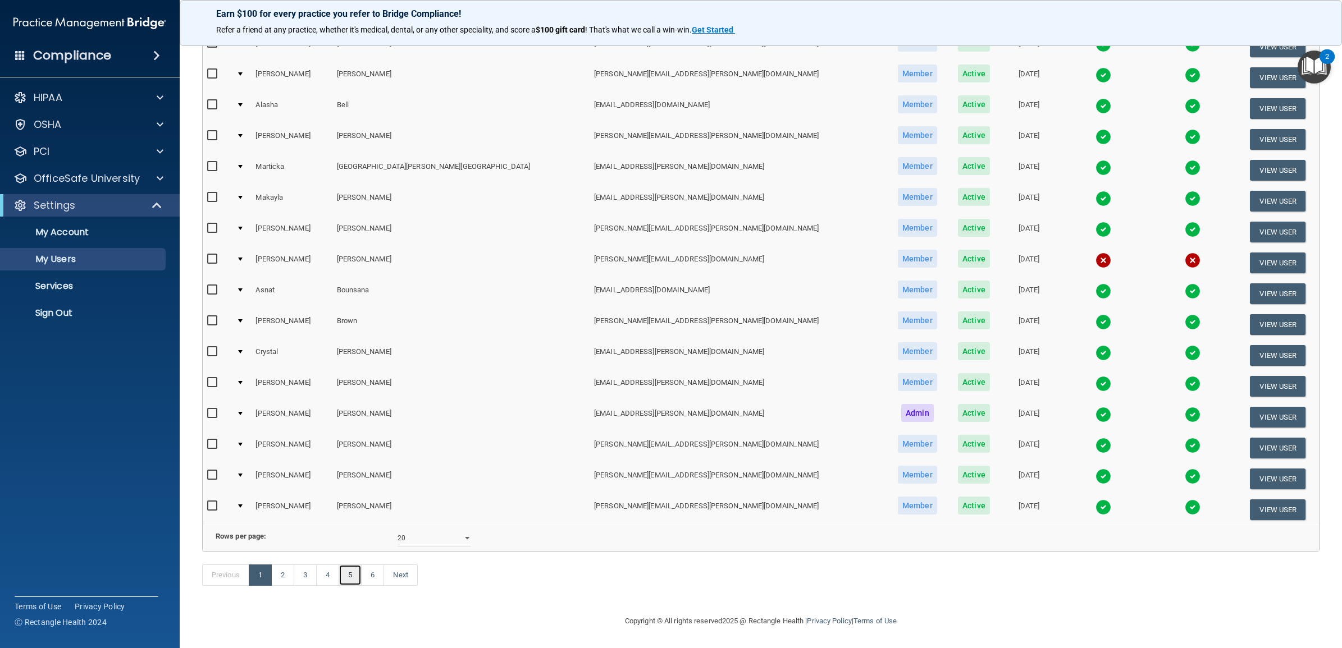
click at [359, 573] on link "5" at bounding box center [349, 575] width 23 height 21
select select "20"
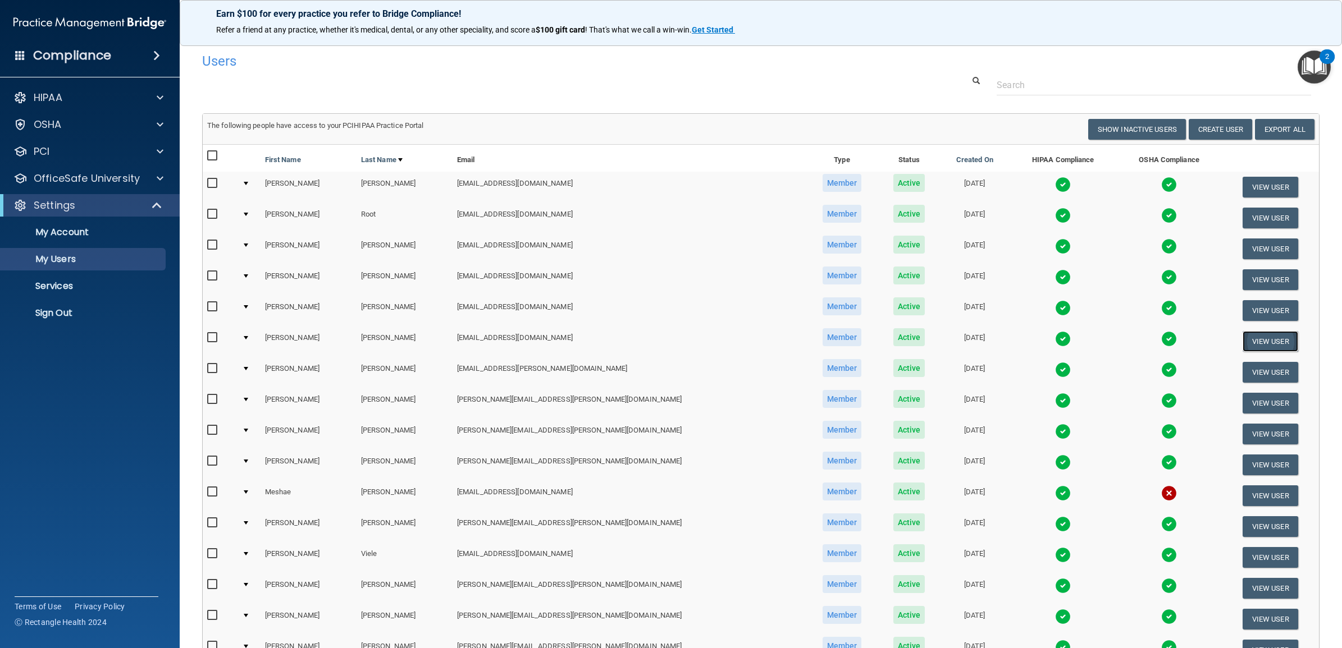
click at [1255, 333] on button "View User" at bounding box center [1270, 341] width 56 height 21
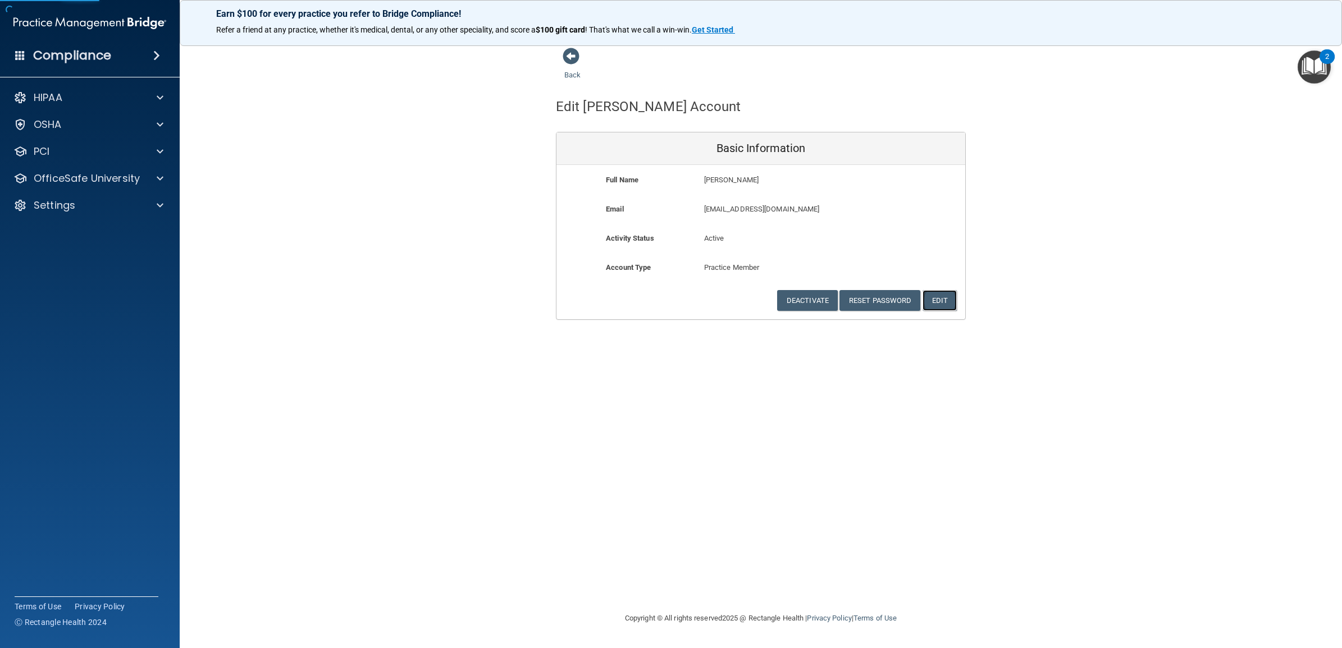
click at [935, 295] on button "Edit" at bounding box center [939, 300] width 34 height 21
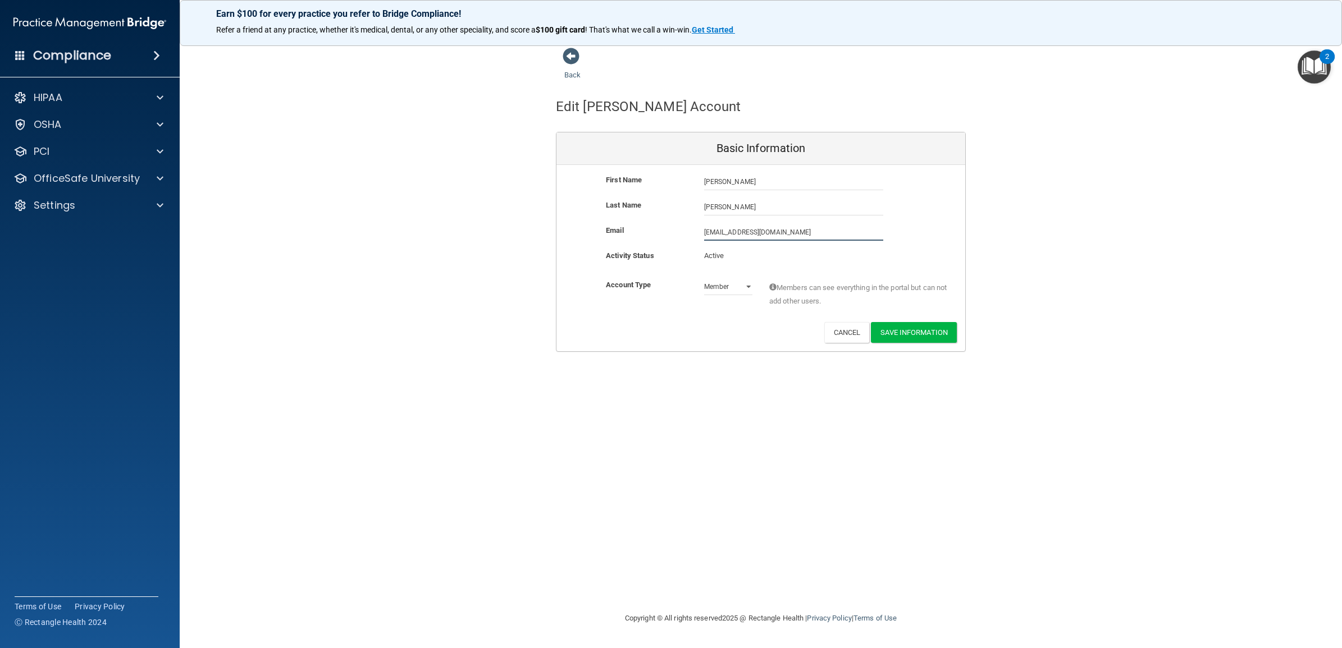
drag, startPoint x: 806, startPoint y: 233, endPoint x: 677, endPoint y: 236, distance: 128.6
click at [677, 236] on div "Email asibley@timberlanedental.com asibley@timberlanedental.com" at bounding box center [760, 232] width 409 height 17
paste input "llison.sibley@timberlanesmile"
type input "[PERSON_NAME][EMAIL_ADDRESS][PERSON_NAME][DOMAIN_NAME]"
click at [702, 402] on div "Back Edit Allison's Account Basic Information First Name Allison Sibley Allison…" at bounding box center [760, 323] width 1117 height 553
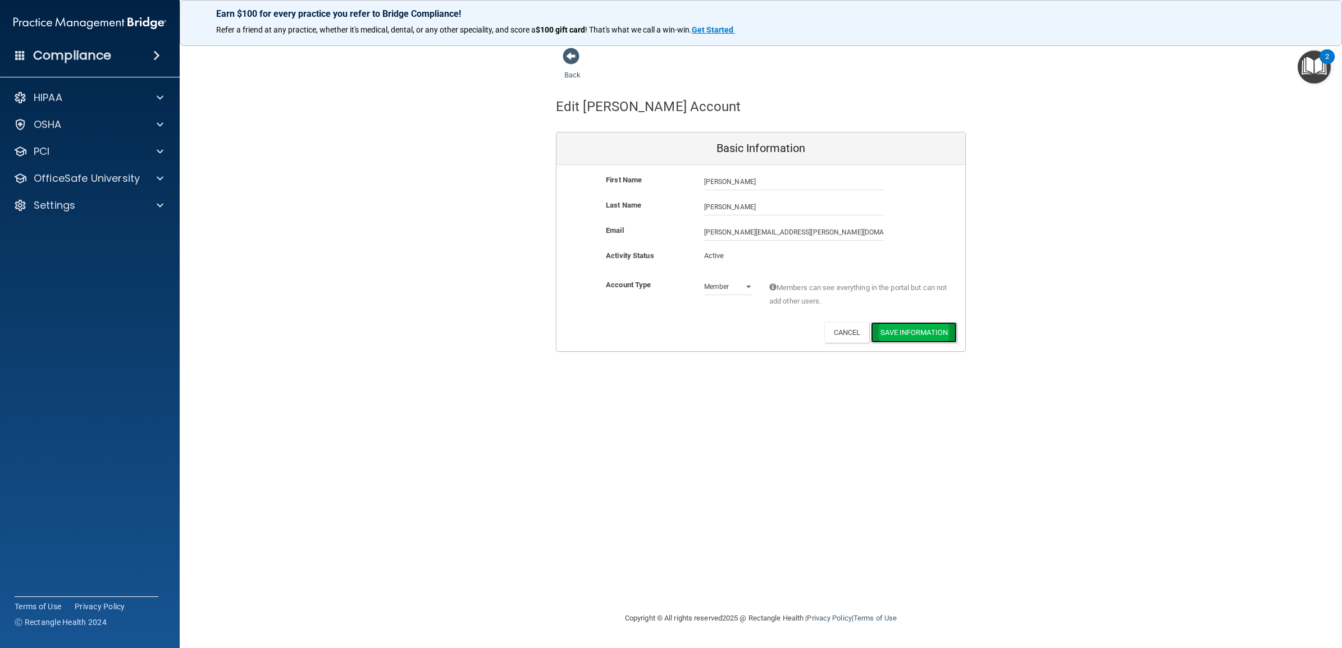
click at [922, 330] on button "Save Information" at bounding box center [914, 332] width 86 height 21
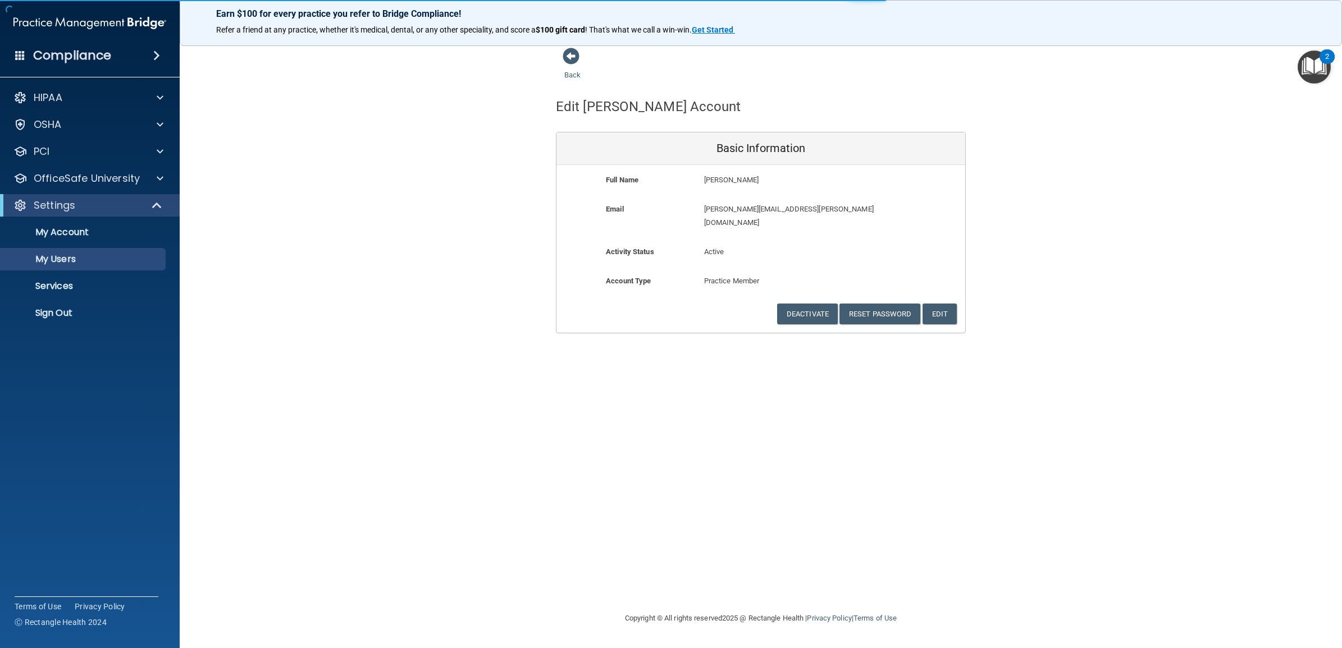
select select "20"
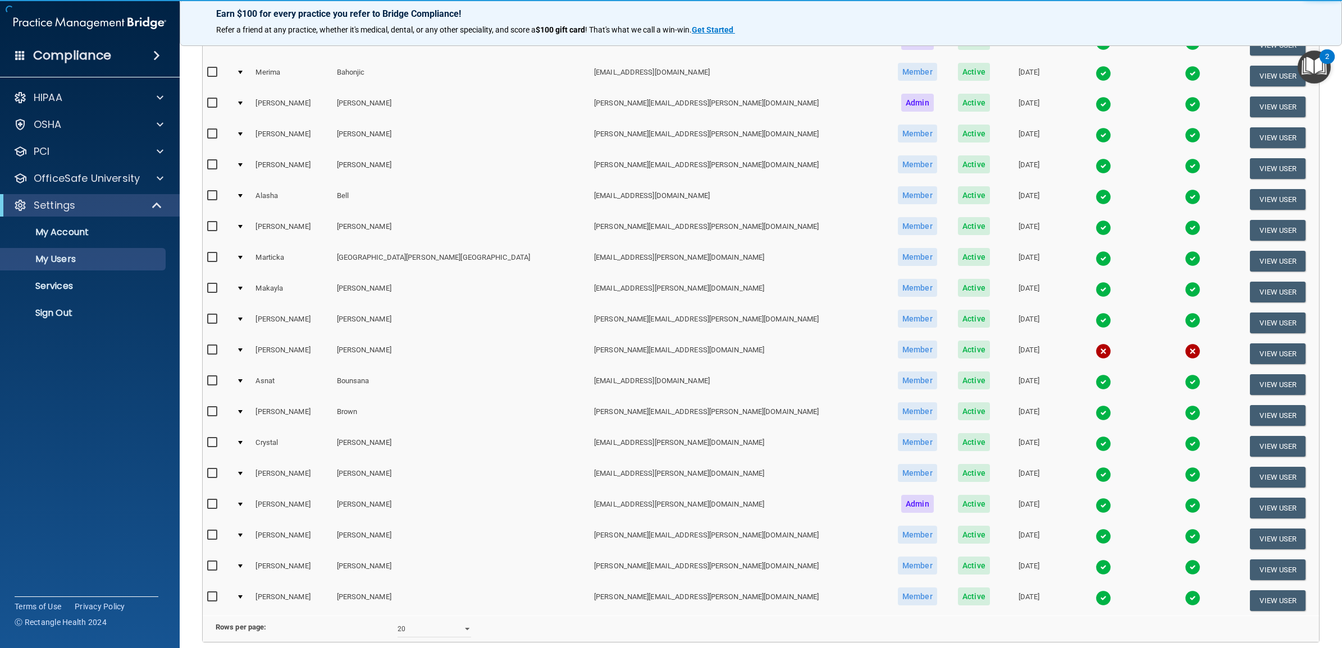
scroll to position [323, 0]
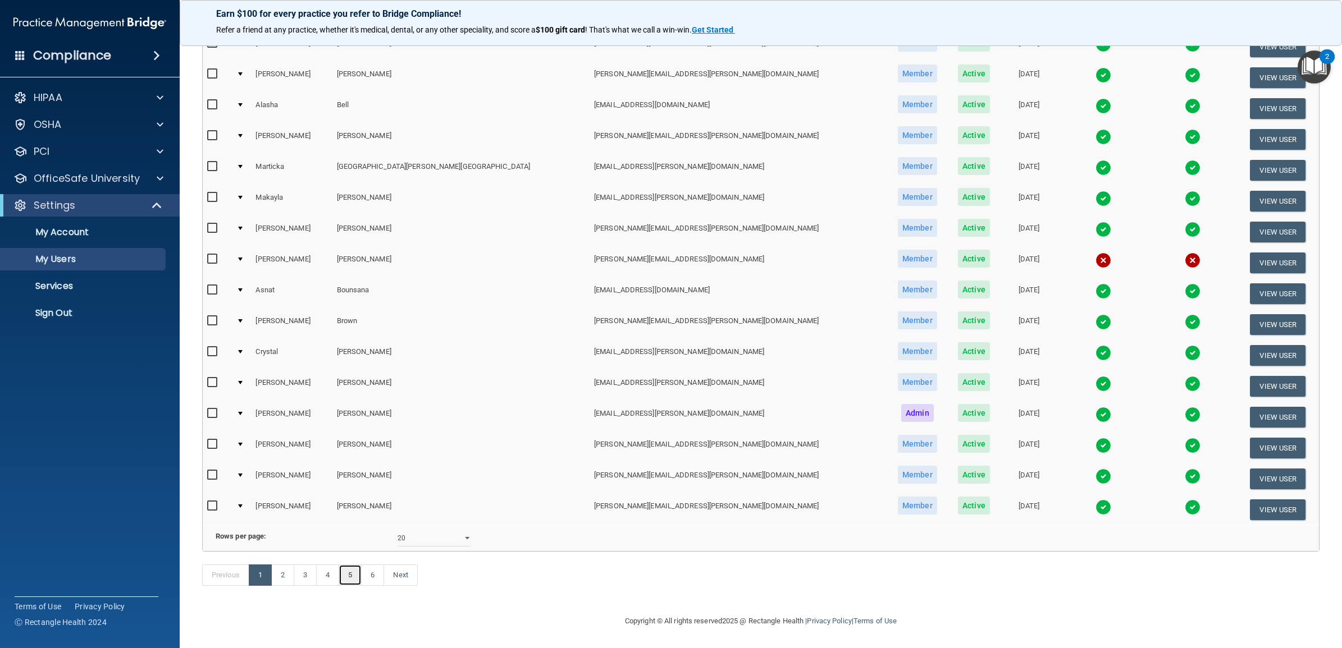
click at [358, 575] on link "5" at bounding box center [349, 575] width 23 height 21
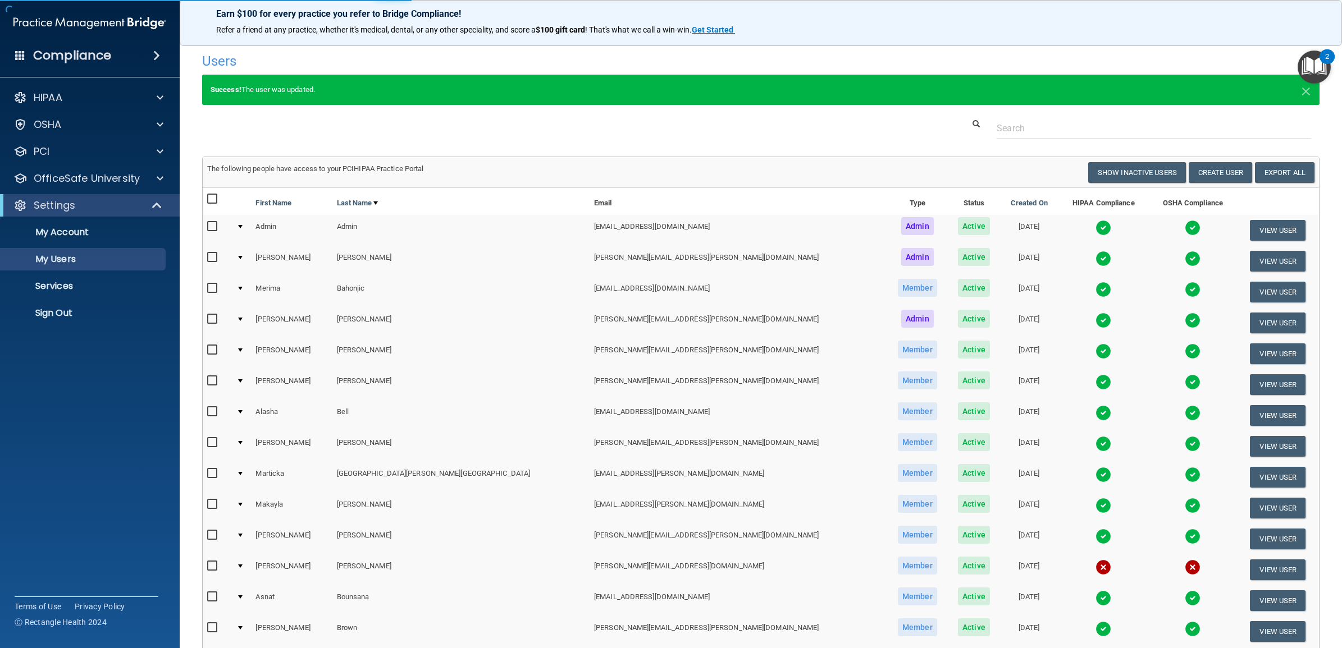
select select "20"
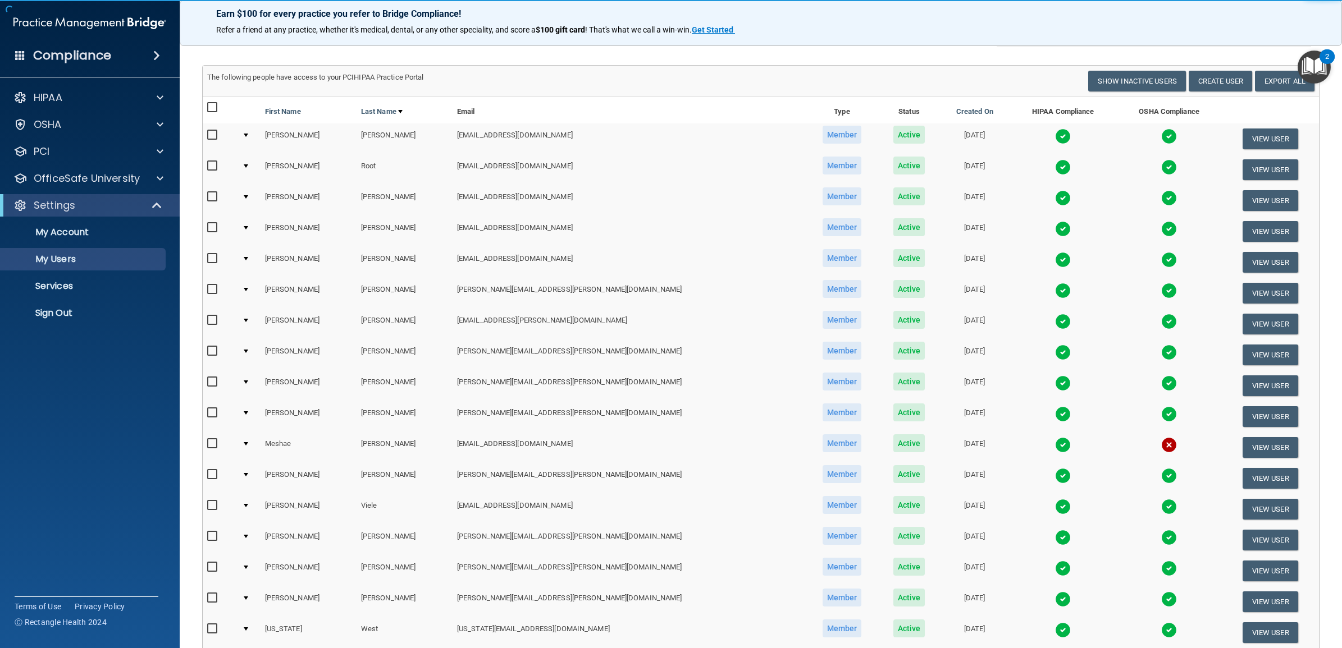
scroll to position [70, 0]
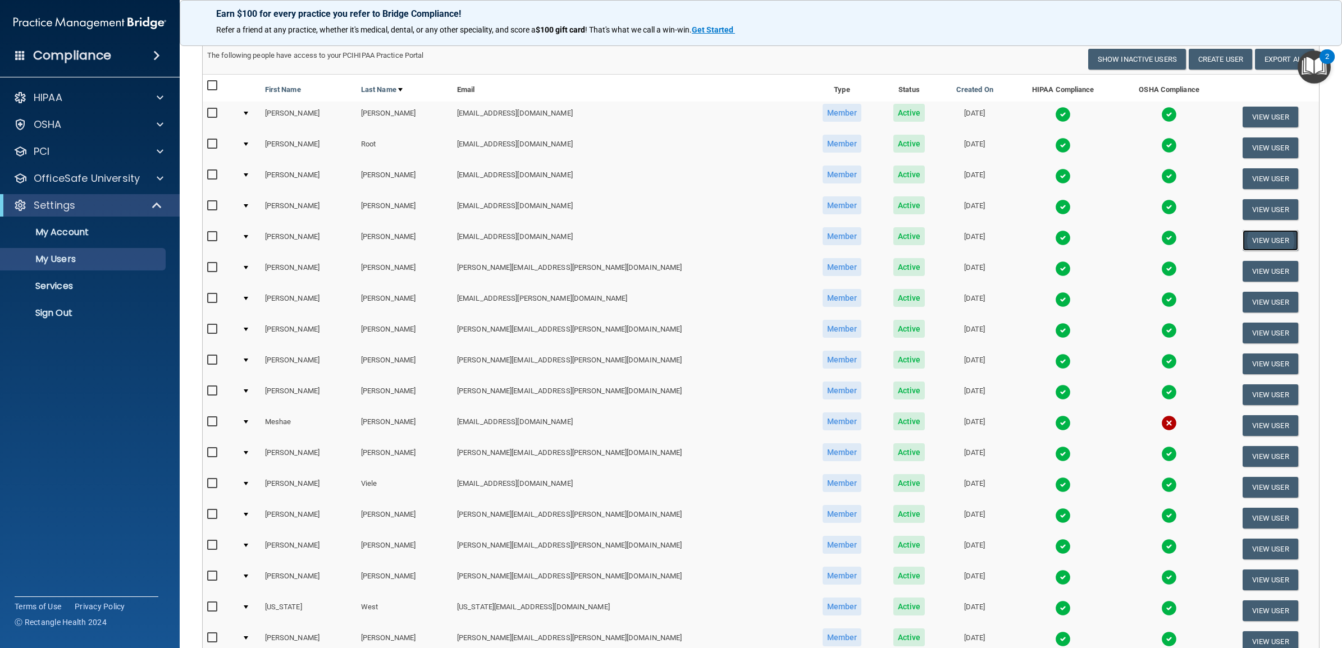
click at [1242, 240] on button "View User" at bounding box center [1270, 240] width 56 height 21
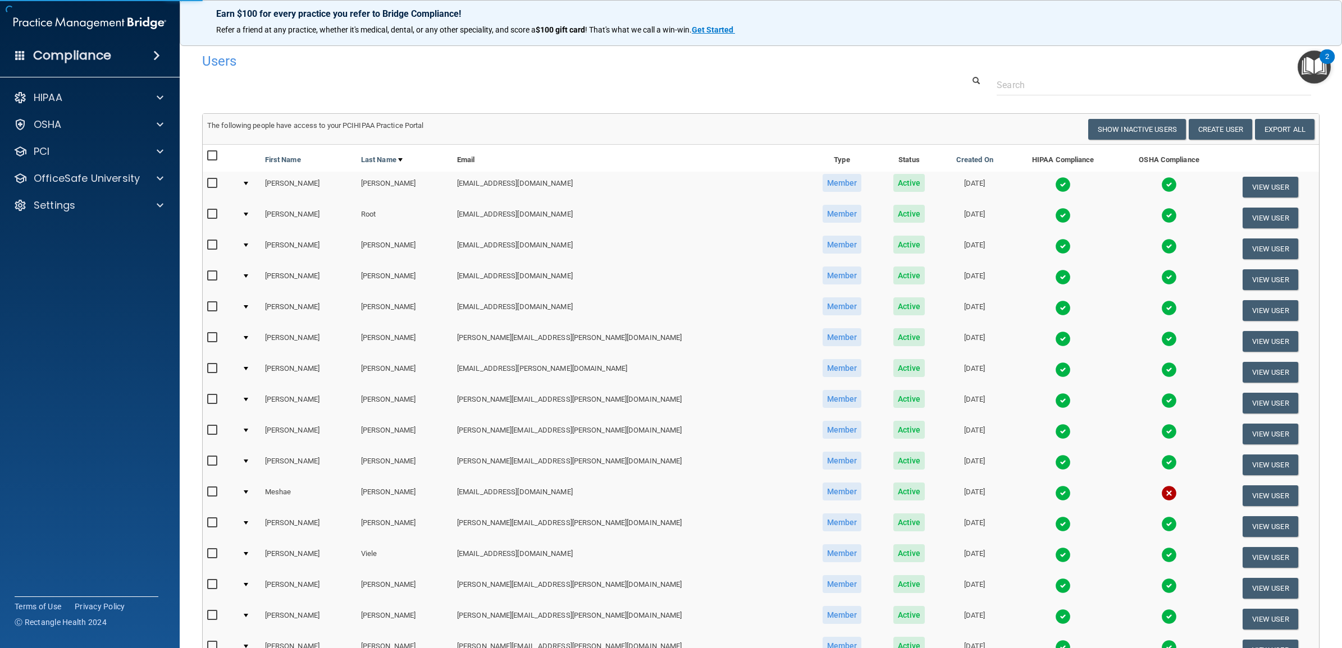
select select "practice_member"
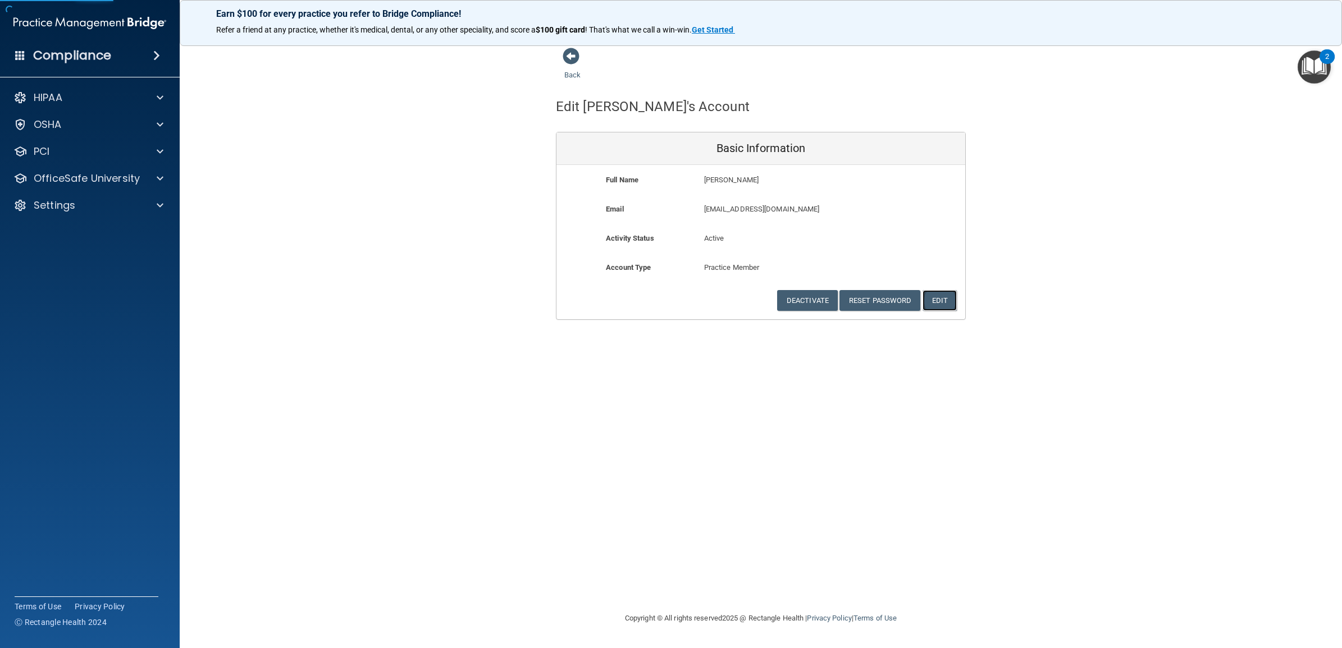
click at [941, 293] on button "Edit" at bounding box center [939, 300] width 34 height 21
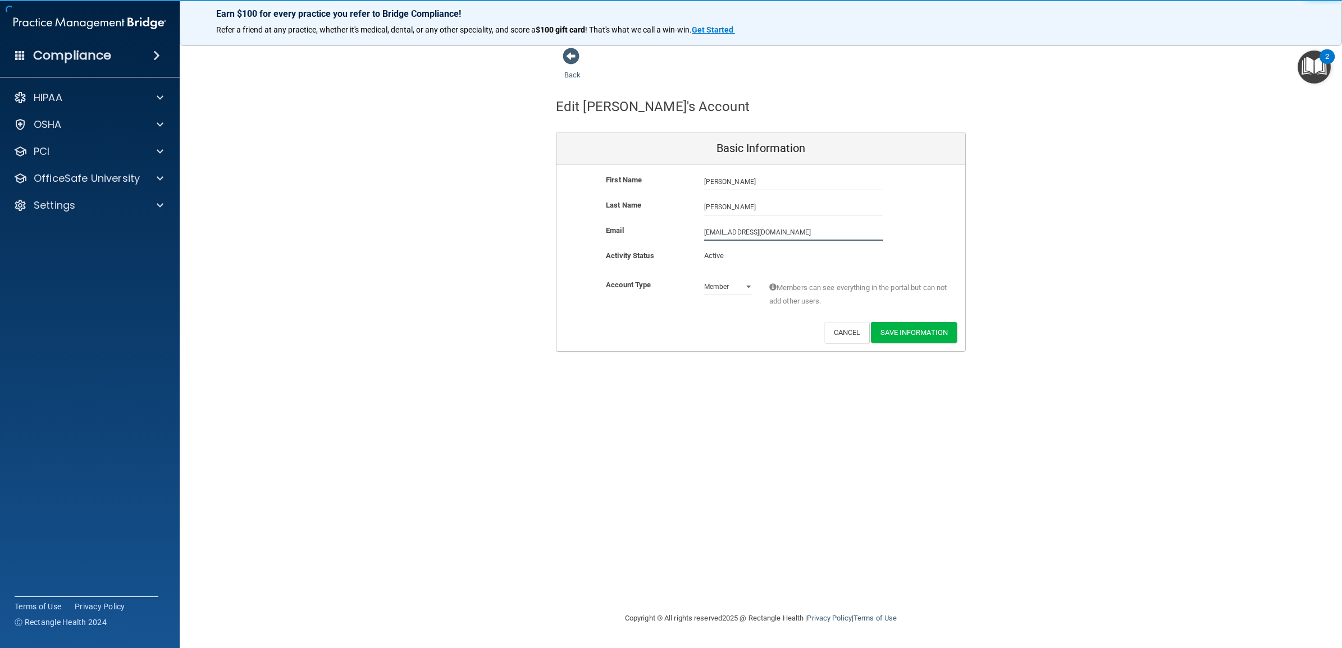
drag, startPoint x: 804, startPoint y: 229, endPoint x: 658, endPoint y: 219, distance: 146.2
click at [658, 219] on div "First Name Tina Rybar Tina Last Name Rybar Email trybar@timberlanedental.com tr…" at bounding box center [760, 258] width 409 height 186
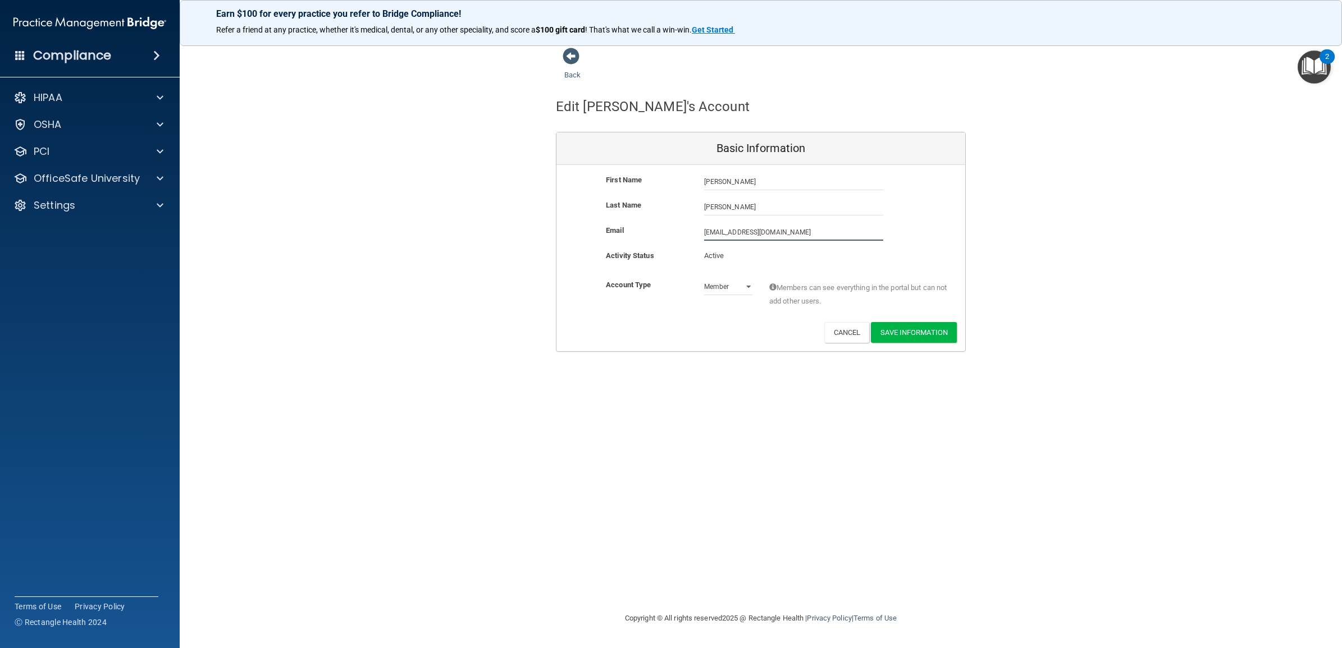
paste input "ina.rybar@timberlanesmile"
type input "tina.rybar@timberlanesmile.com"
click at [686, 408] on div "Back Edit Tina's Account Basic Information First Name Tina Rybar Tina Last Name…" at bounding box center [760, 323] width 1117 height 553
click at [924, 330] on button "Save Information" at bounding box center [914, 332] width 86 height 21
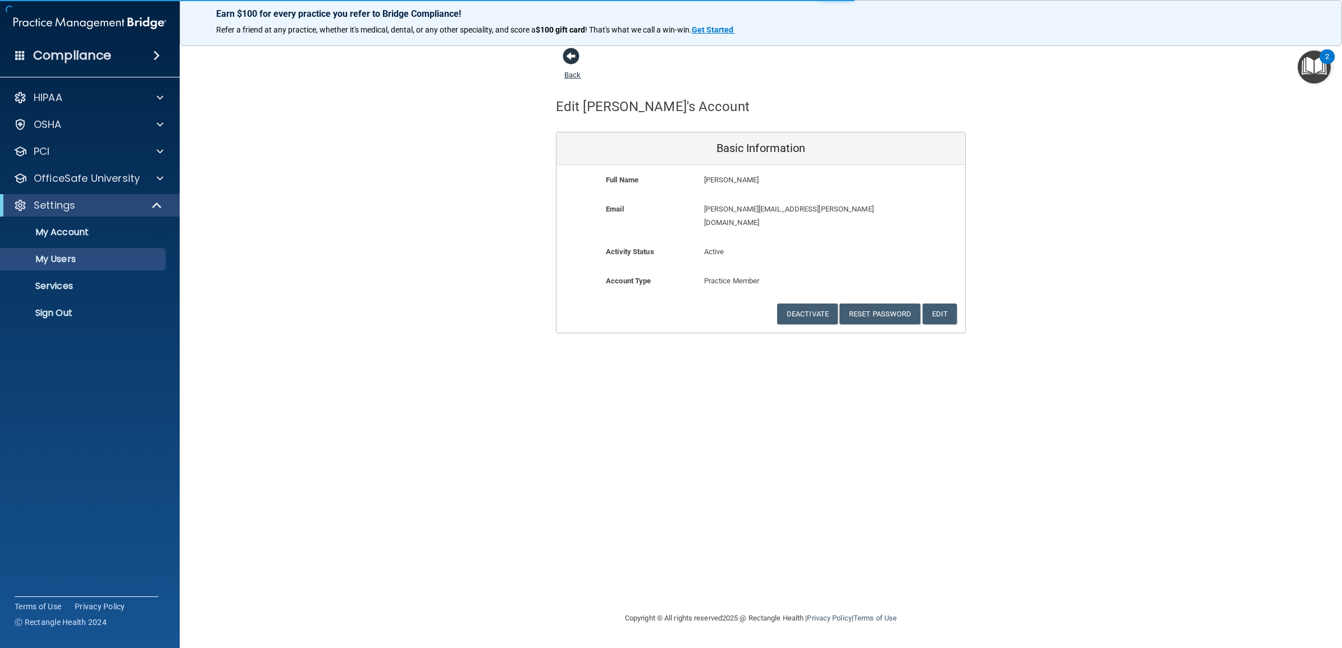
select select "20"
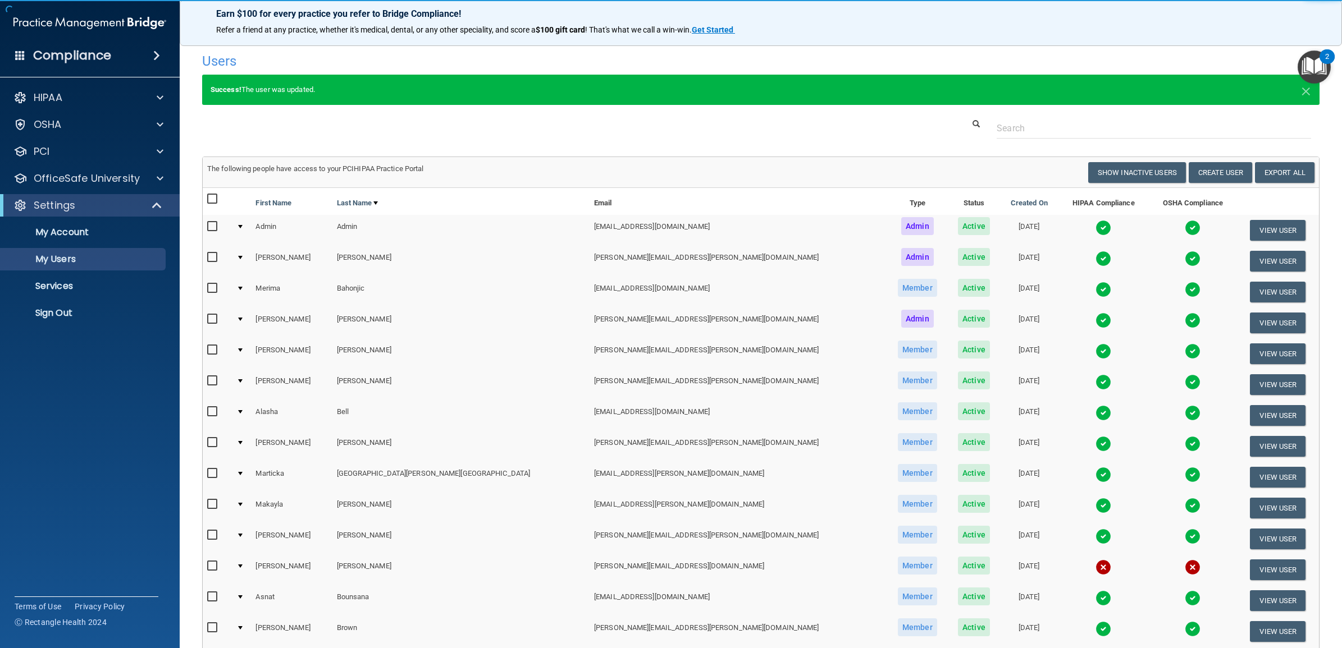
scroll to position [323, 0]
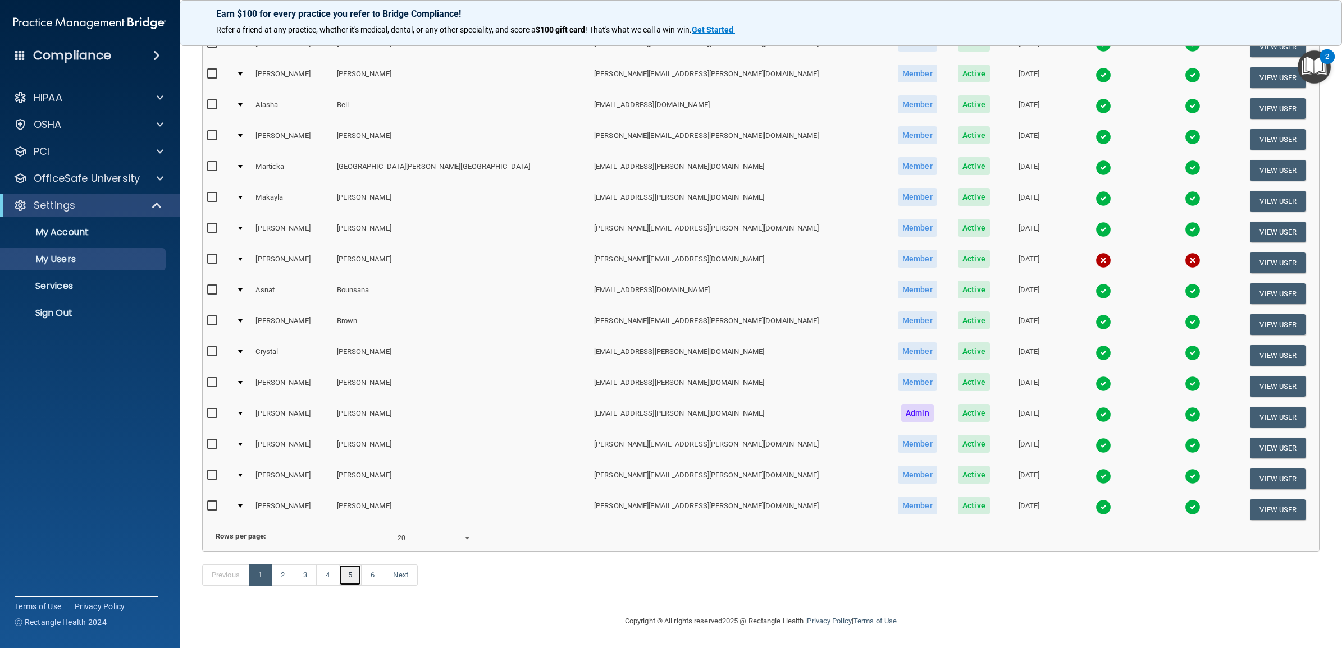
click at [355, 576] on link "5" at bounding box center [349, 575] width 23 height 21
select select "20"
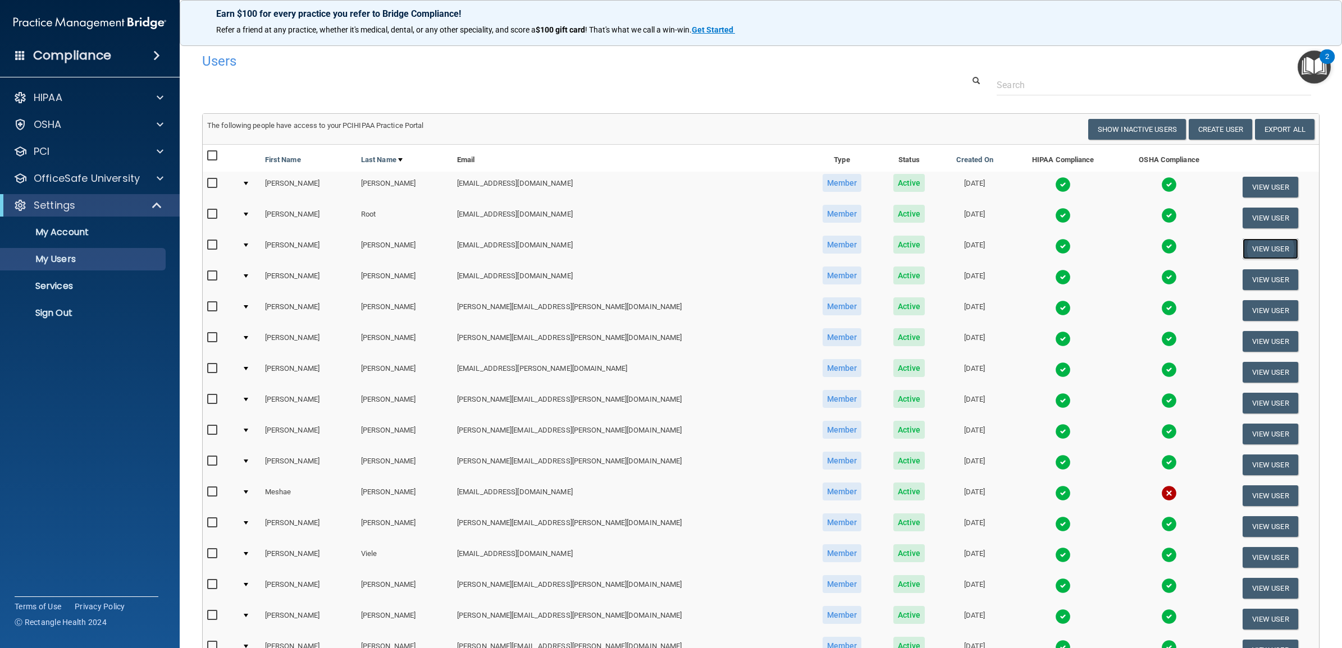
click at [1242, 243] on button "View User" at bounding box center [1270, 249] width 56 height 21
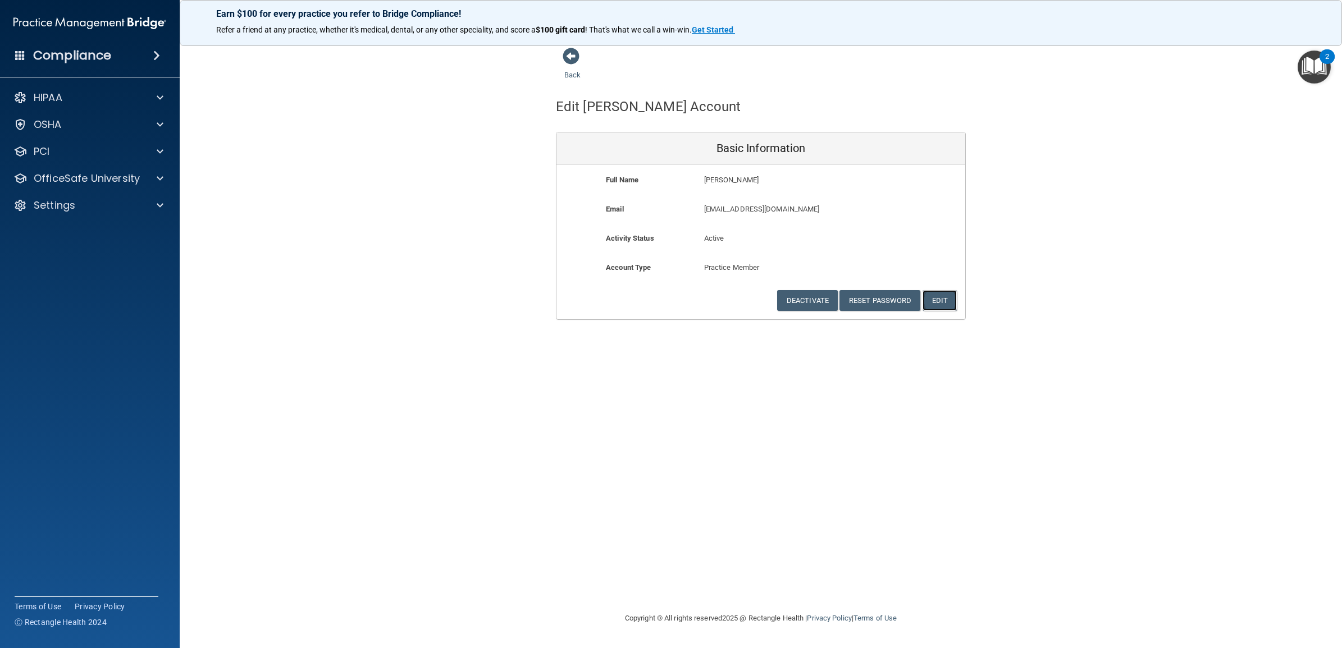
click at [952, 302] on button "Edit" at bounding box center [939, 300] width 34 height 21
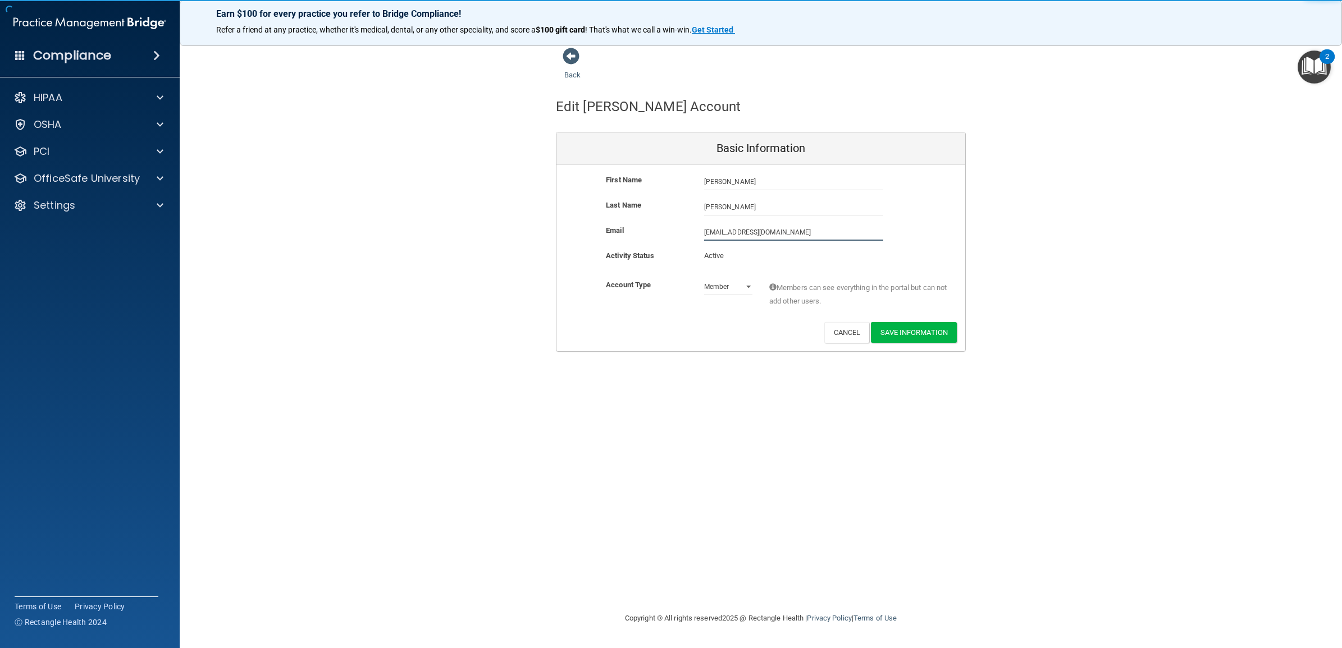
drag, startPoint x: 821, startPoint y: 231, endPoint x: 677, endPoint y: 231, distance: 144.3
click at [677, 231] on div "Email truescher@timberlanedental.com truescher@timberlanedental.com" at bounding box center [760, 232] width 409 height 17
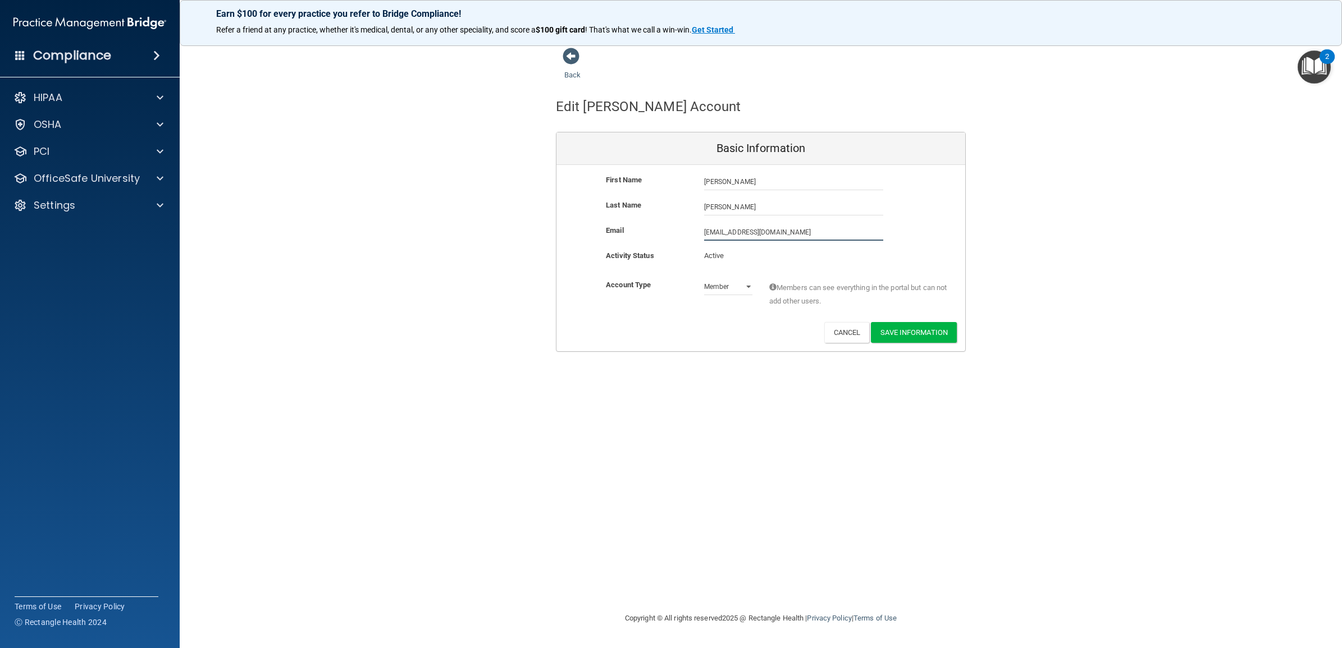
paste input "om.ruescher@timberlanesmile"
type input "tom.ruescher@timberlanesmile.com"
click at [697, 396] on div "Back Edit Thomas's Account Basic Information First Name Thomas Ruescher Thomas …" at bounding box center [760, 323] width 1117 height 553
click at [917, 327] on button "Save Information" at bounding box center [914, 332] width 86 height 21
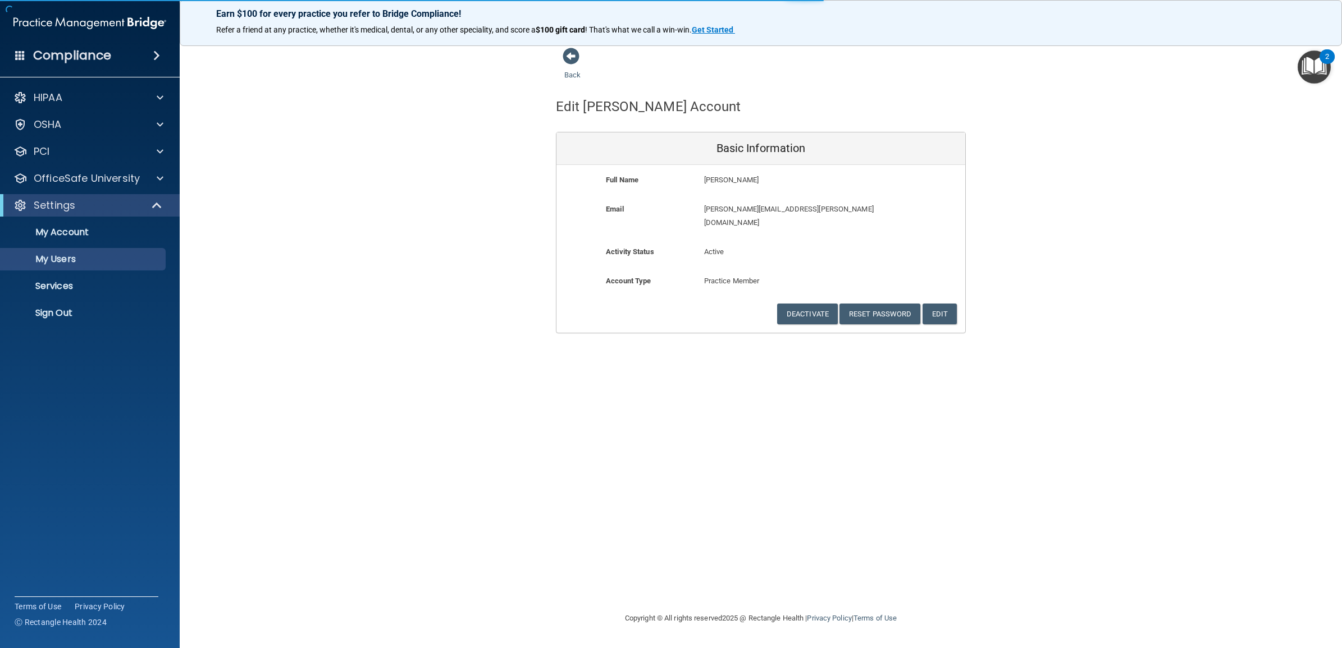
select select "20"
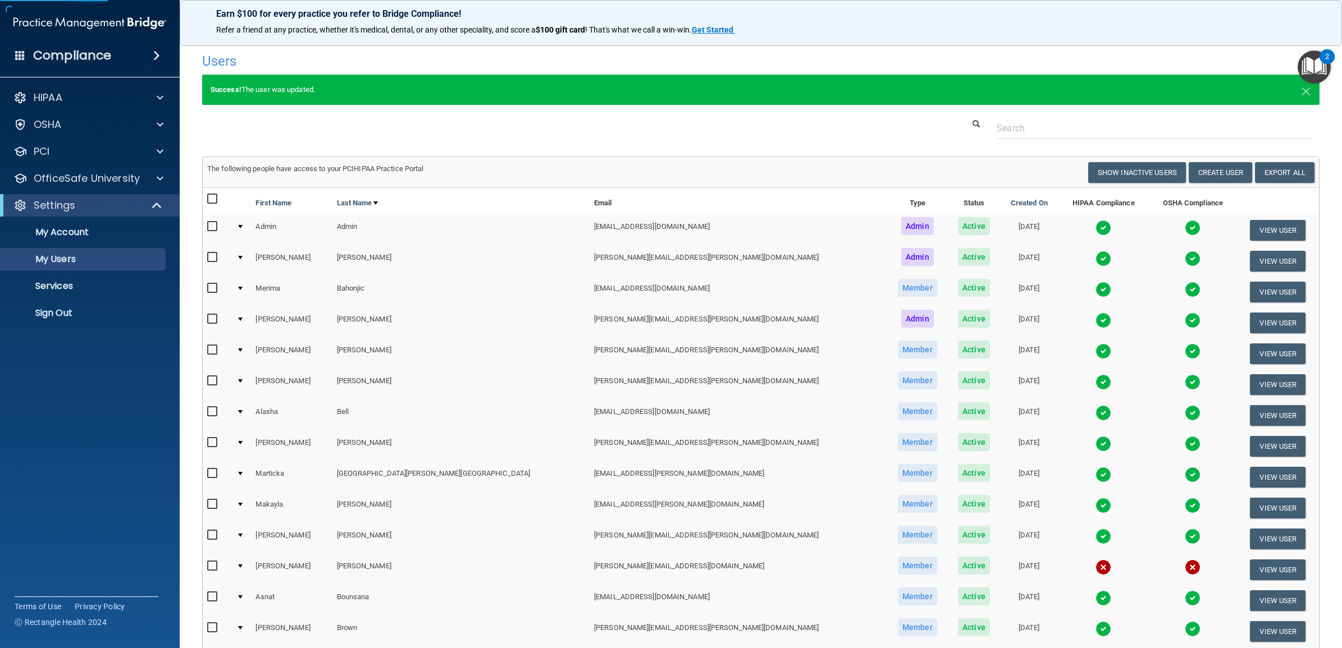
scroll to position [323, 0]
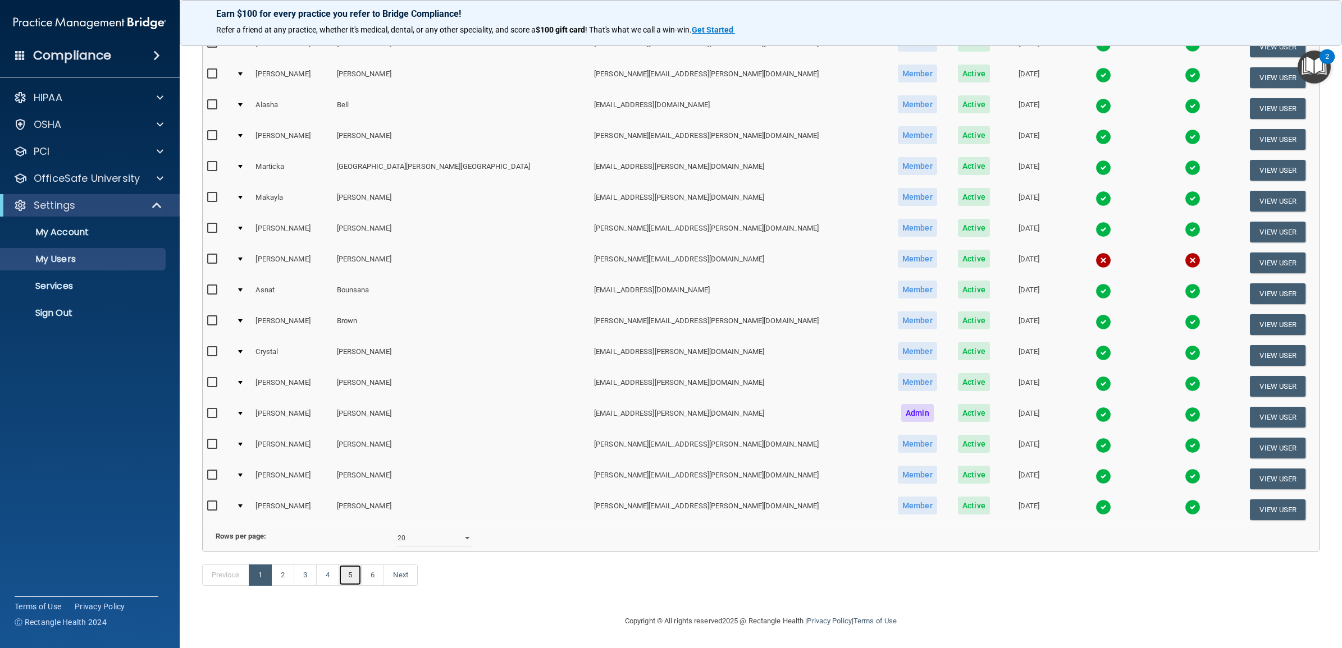
click at [348, 585] on link "5" at bounding box center [349, 575] width 23 height 21
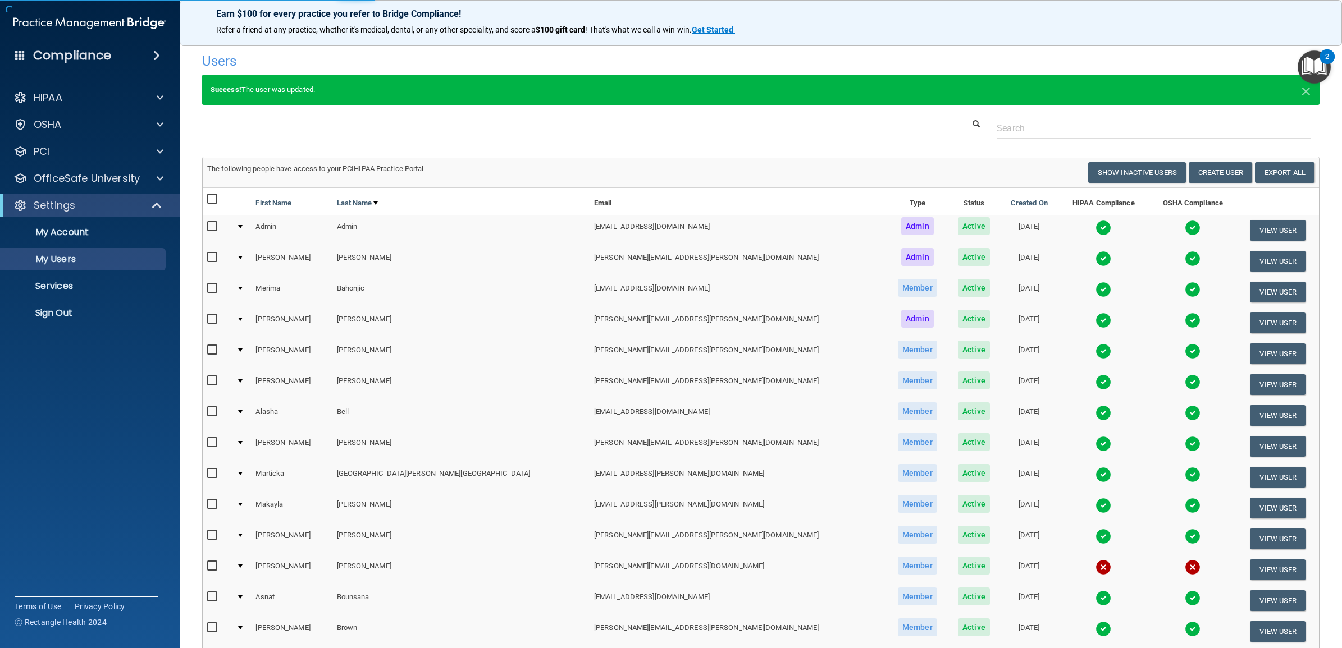
select select "20"
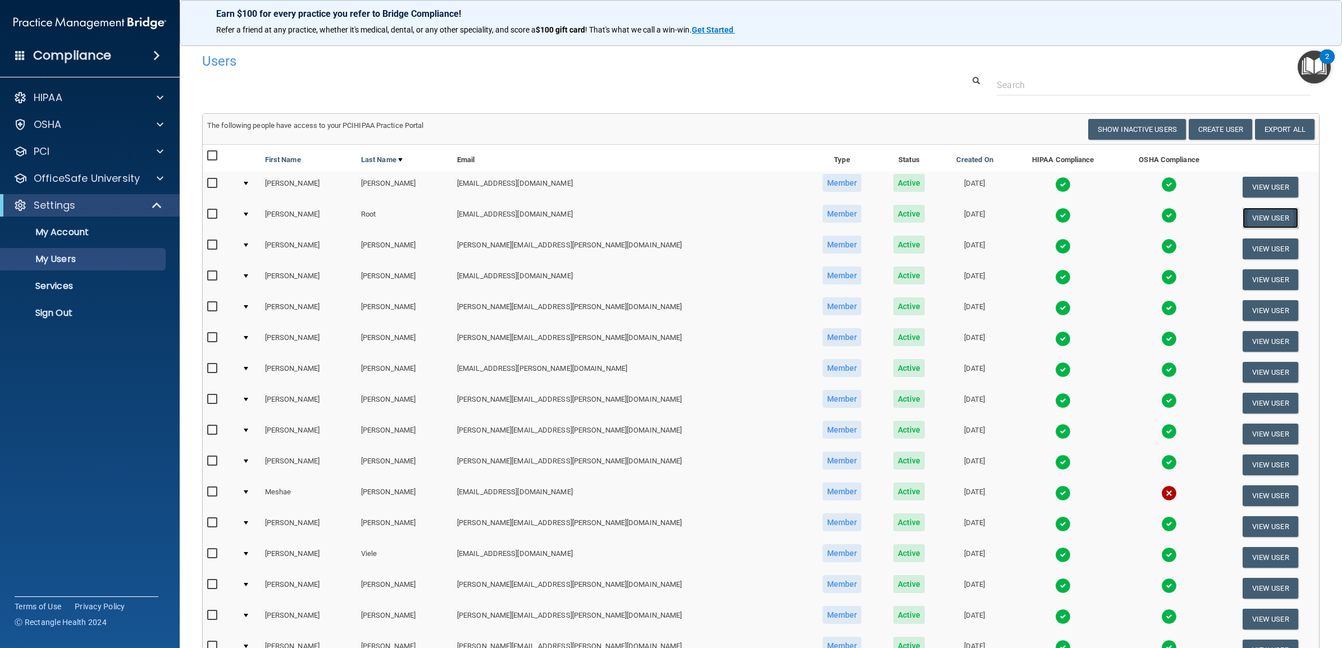
click at [1257, 217] on button "View User" at bounding box center [1270, 218] width 56 height 21
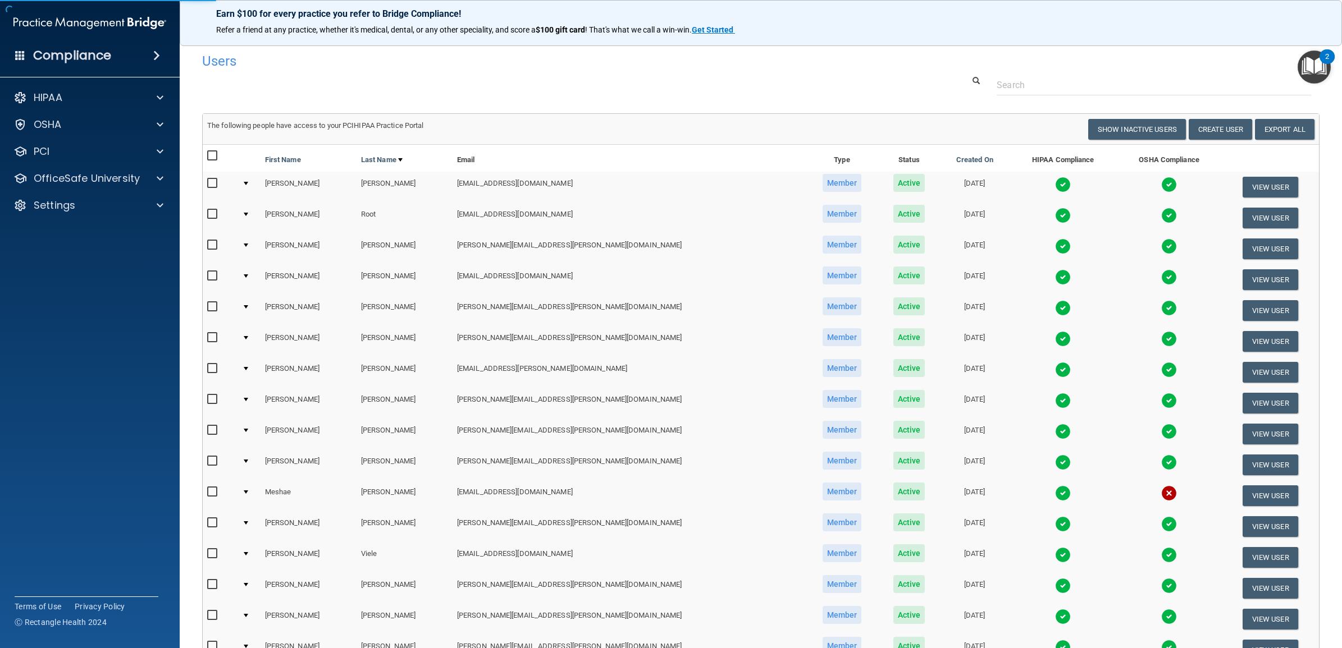
select select "practice_member"
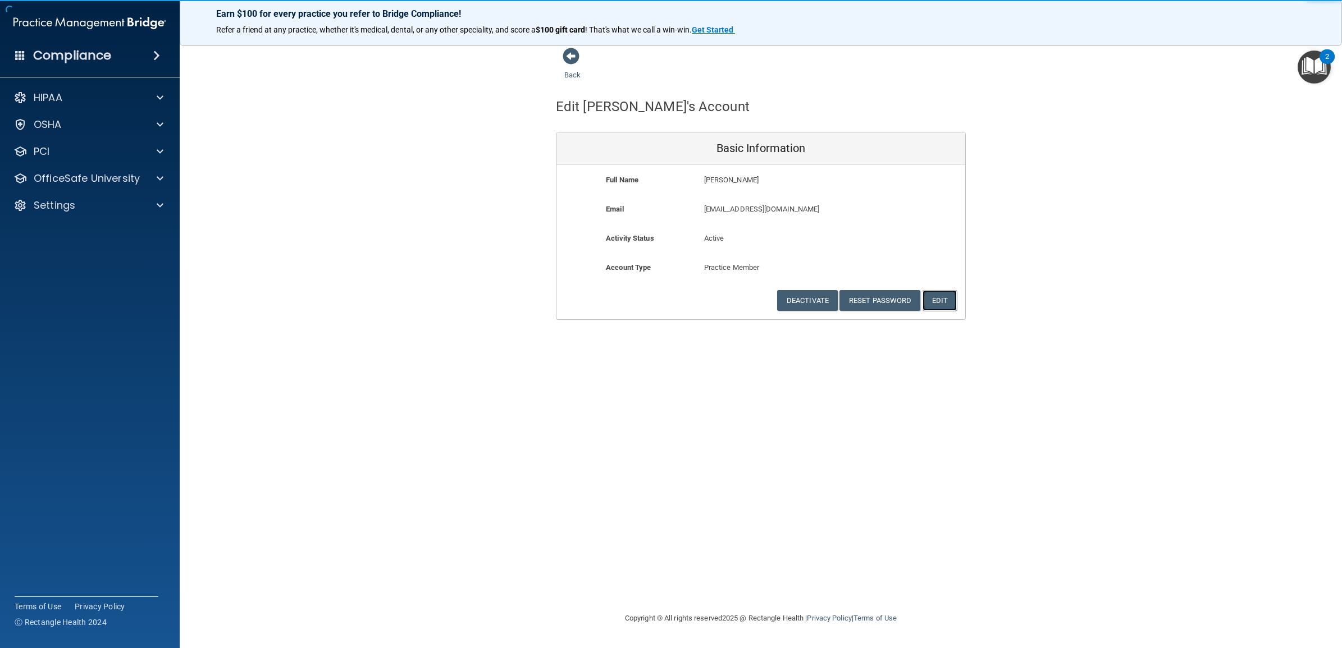
click at [936, 299] on button "Edit" at bounding box center [939, 300] width 34 height 21
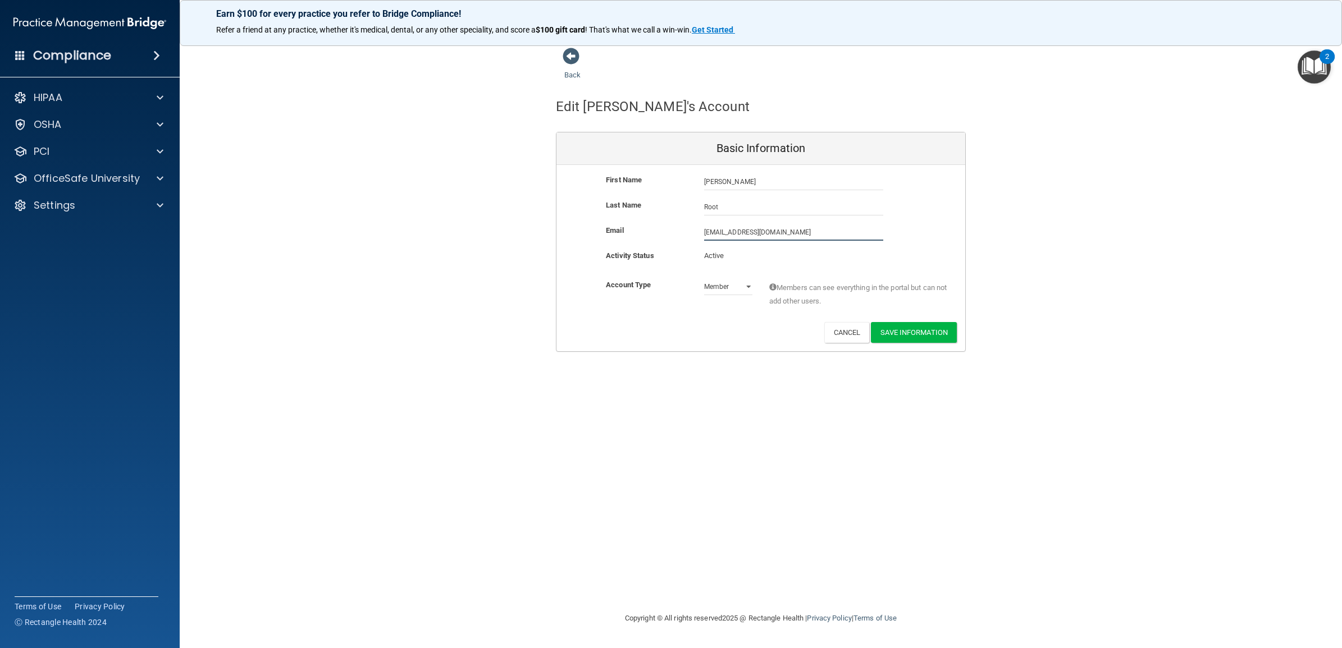
drag, startPoint x: 808, startPoint y: 228, endPoint x: 667, endPoint y: 229, distance: 141.4
click at [667, 229] on div "Email sroot@timberlanedental.com sroot@timberlanedental.com" at bounding box center [760, 232] width 409 height 17
paste input "arah.root@timberlanesmile"
type input "sarah.root@timberlanesmile.com"
drag, startPoint x: 702, startPoint y: 397, endPoint x: 711, endPoint y: 396, distance: 9.1
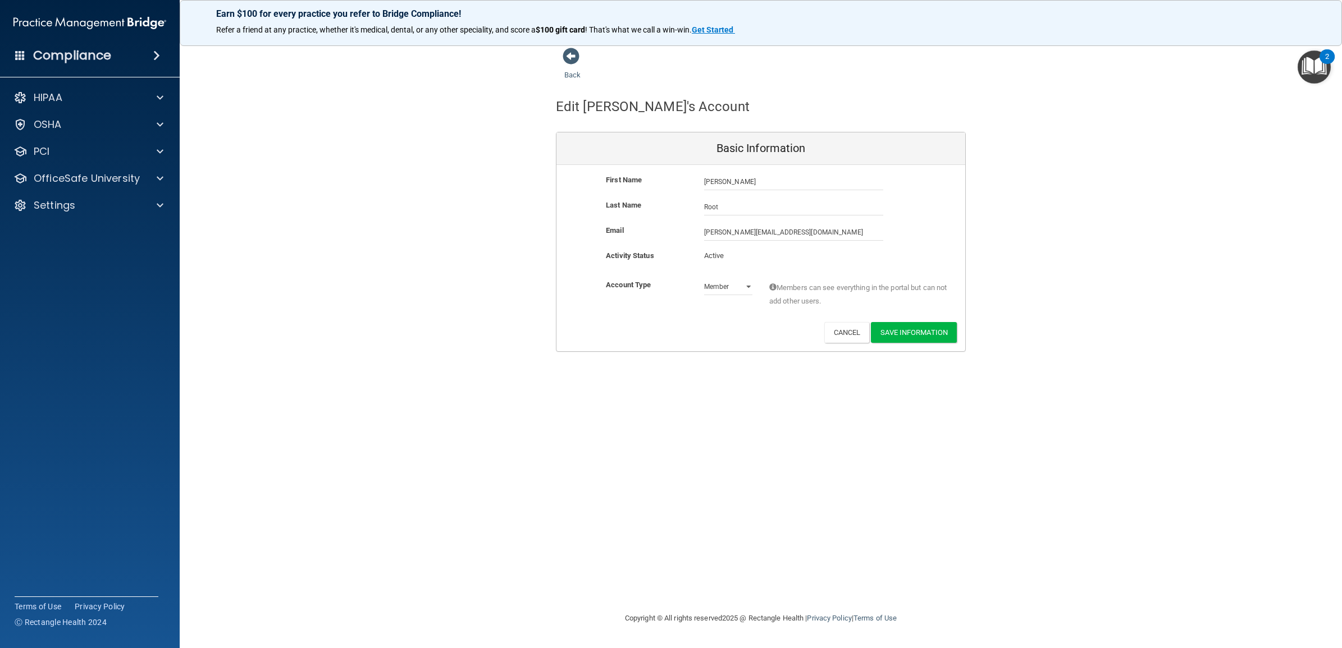
click at [702, 397] on div "Back Edit Sarah's Account Basic Information First Name Sarah Root Sarah Last Na…" at bounding box center [760, 323] width 1117 height 553
click at [900, 333] on button "Save Information" at bounding box center [914, 334] width 86 height 21
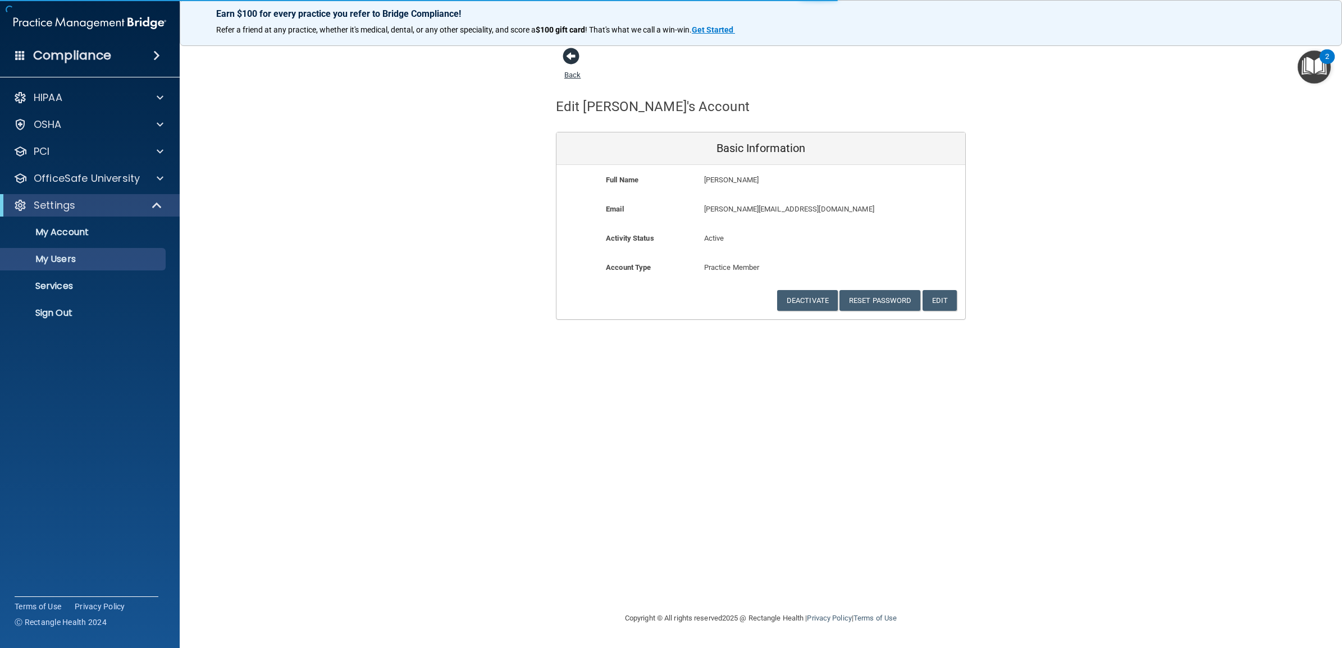
select select "20"
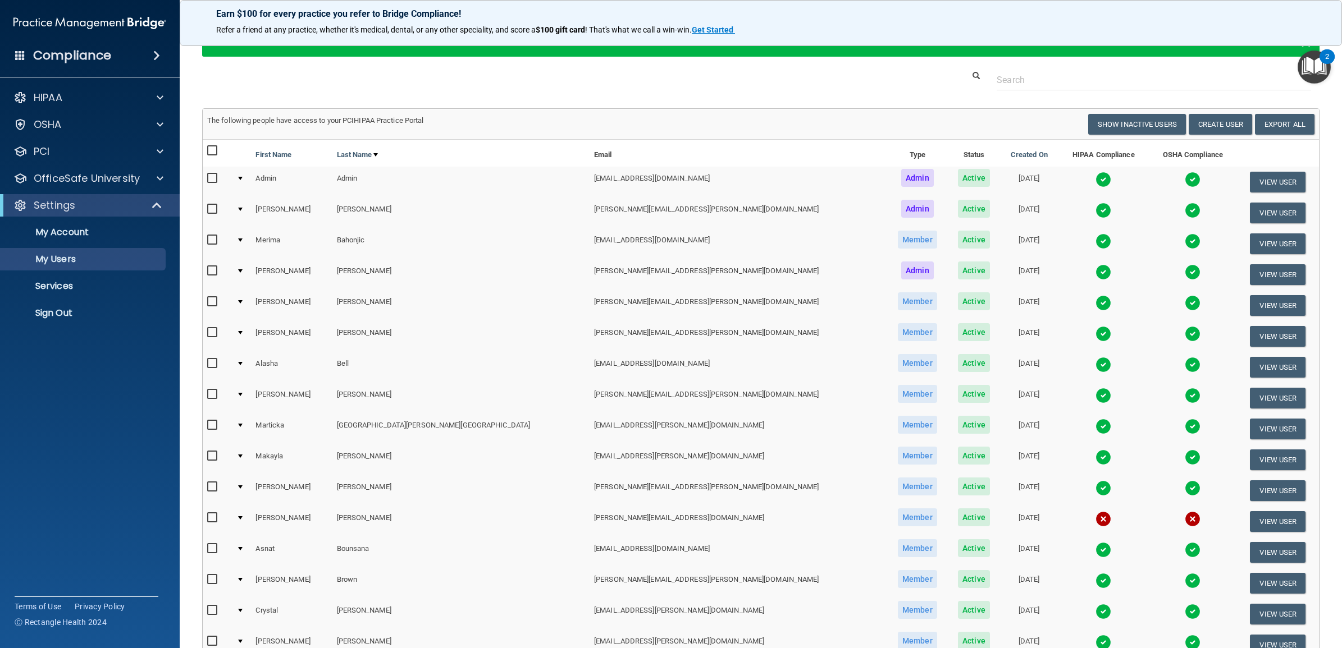
scroll to position [323, 0]
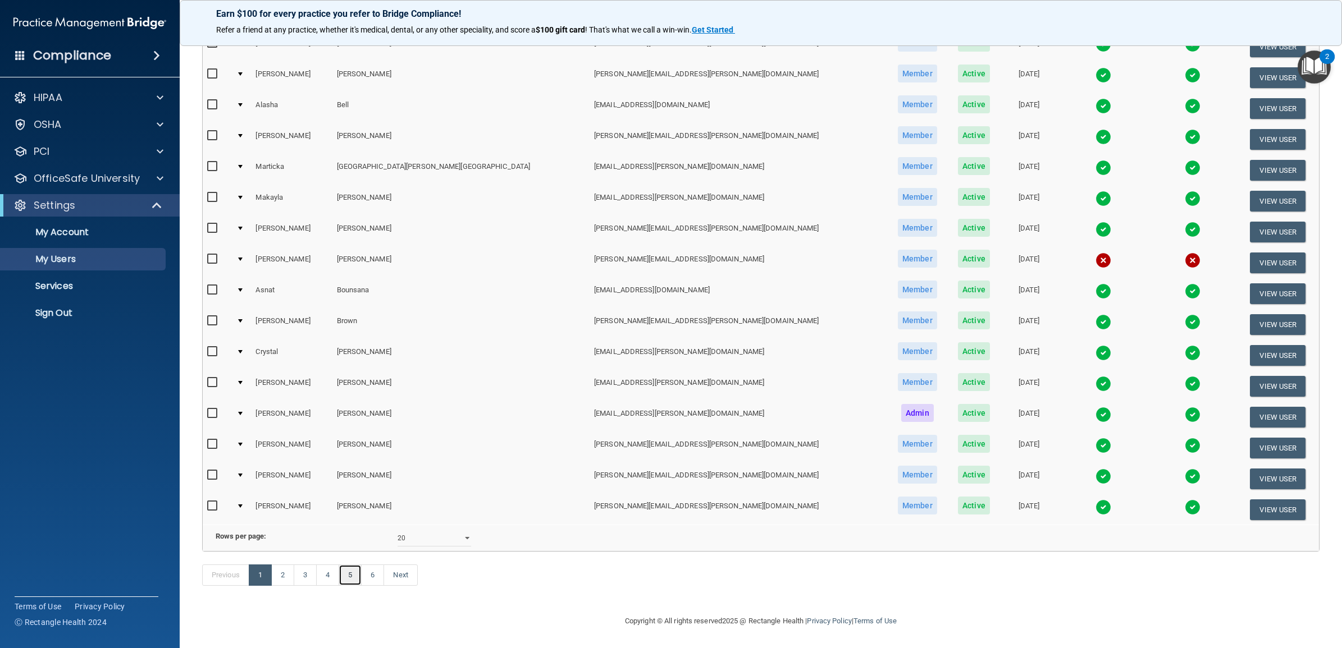
click at [356, 574] on link "5" at bounding box center [349, 575] width 23 height 21
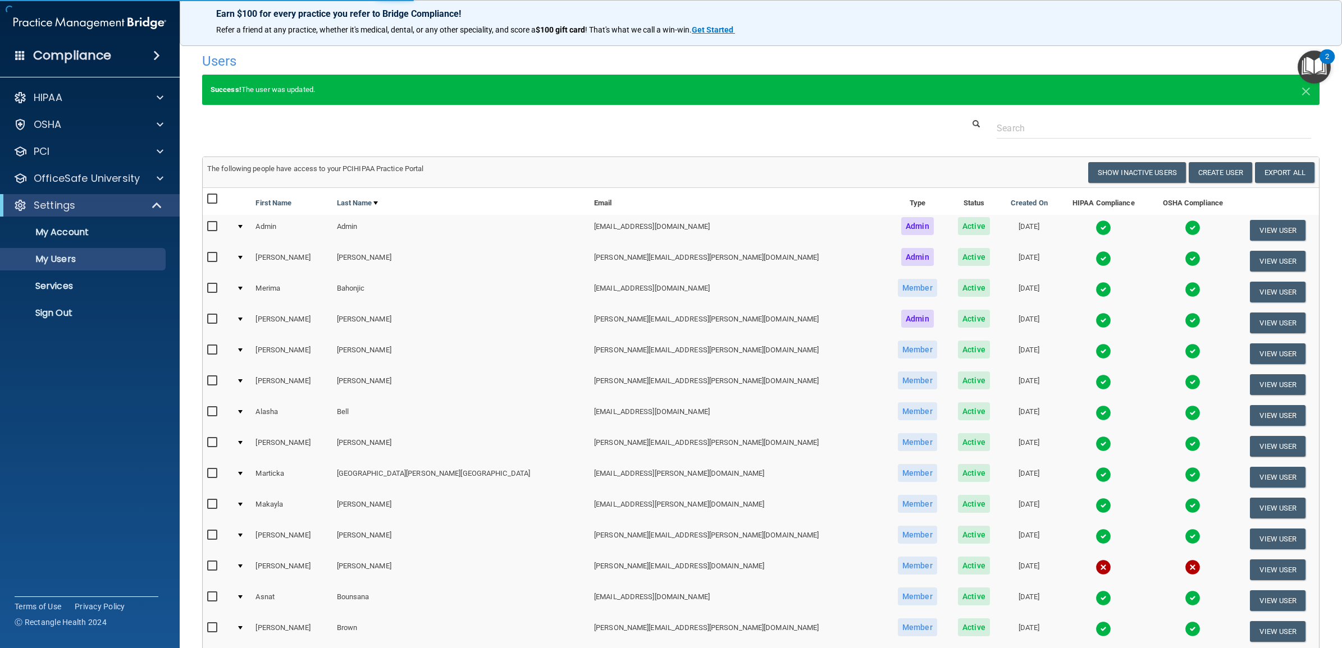
select select "20"
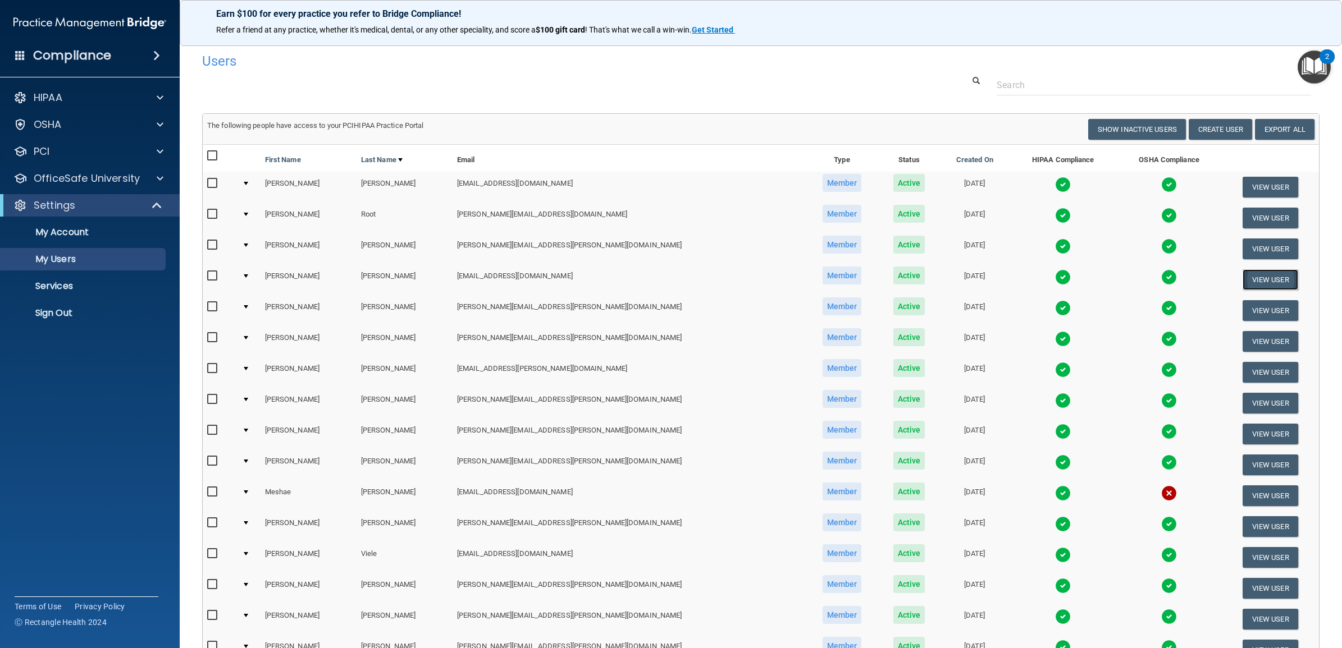
click at [1242, 279] on button "View User" at bounding box center [1270, 279] width 56 height 21
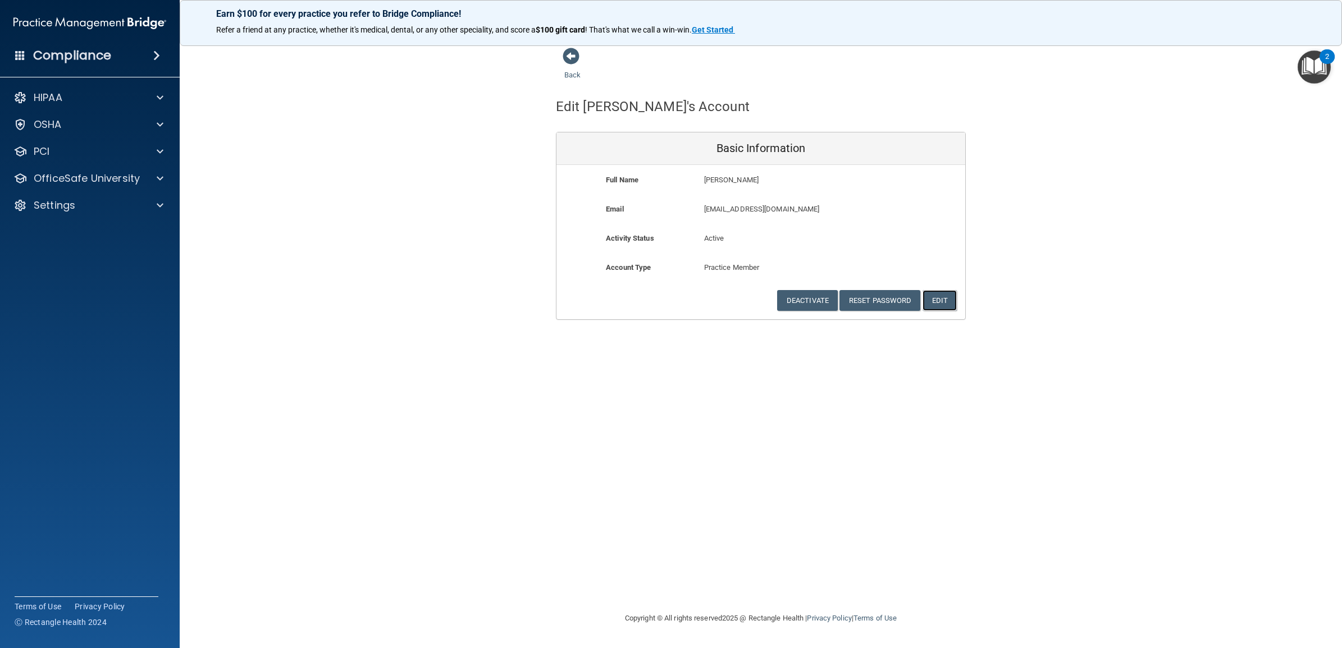
drag, startPoint x: 940, startPoint y: 299, endPoint x: 932, endPoint y: 304, distance: 10.1
click at [940, 299] on button "Edit" at bounding box center [939, 300] width 34 height 21
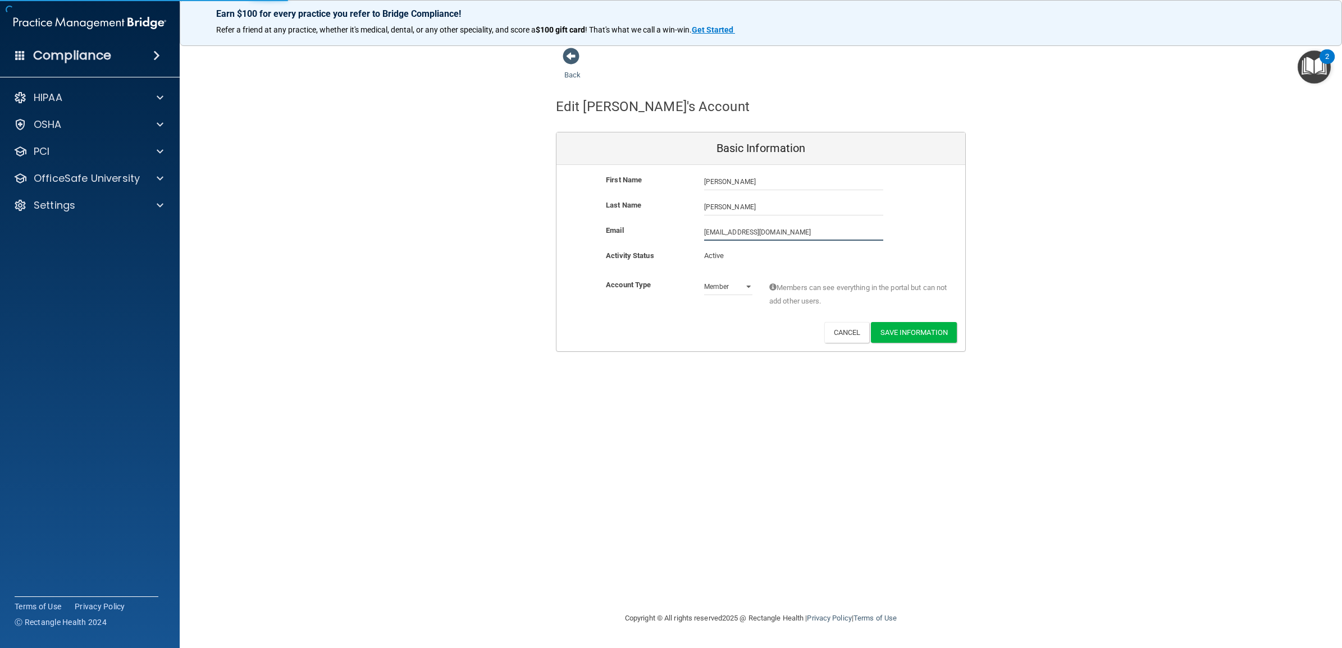
drag, startPoint x: 804, startPoint y: 230, endPoint x: 663, endPoint y: 228, distance: 140.9
click at [663, 228] on div "Email jryba@timberlanedental.com jryba@timberlanedental.com" at bounding box center [760, 232] width 409 height 17
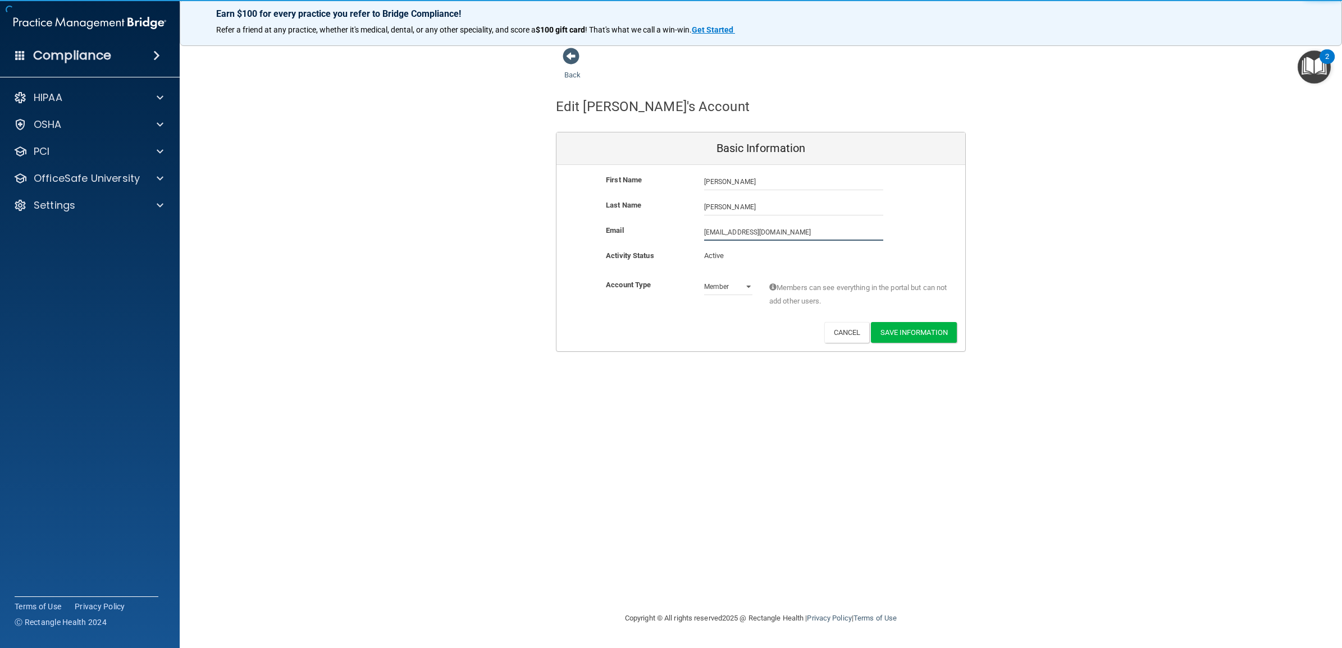
paste input "effrey.ryba@timberlanesmile"
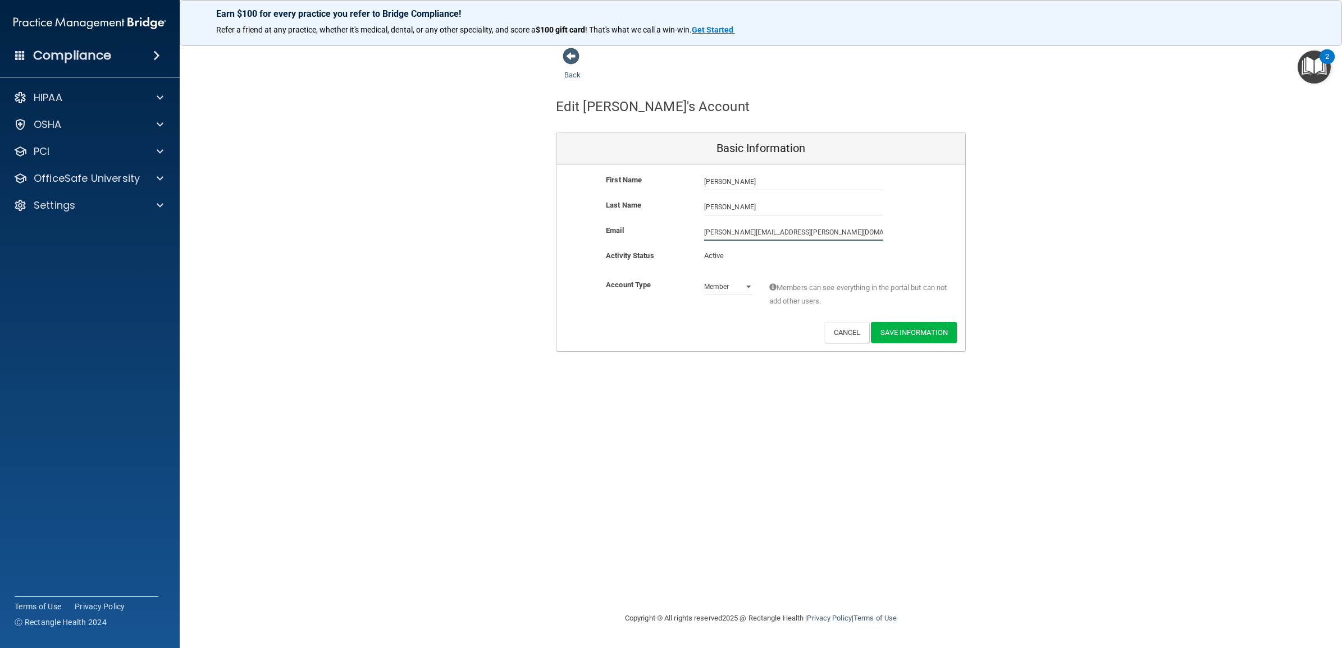
type input "jeffrey.ryba@timberlanesmile.com"
drag, startPoint x: 702, startPoint y: 410, endPoint x: 714, endPoint y: 410, distance: 12.4
click at [702, 410] on div "Back Edit Jeffrey's Account Basic Information First Name Jeffrey Ryba Jeffrey L…" at bounding box center [760, 323] width 1117 height 553
click at [919, 335] on button "Save Information" at bounding box center [914, 334] width 86 height 21
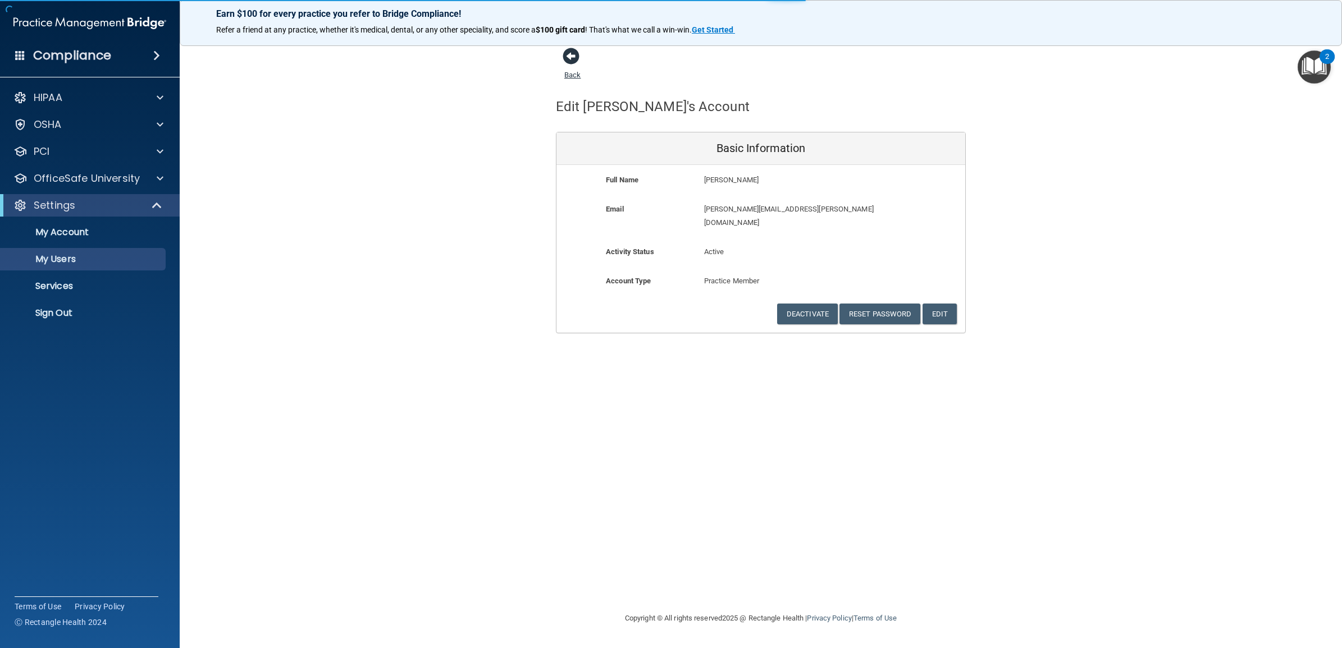
select select "20"
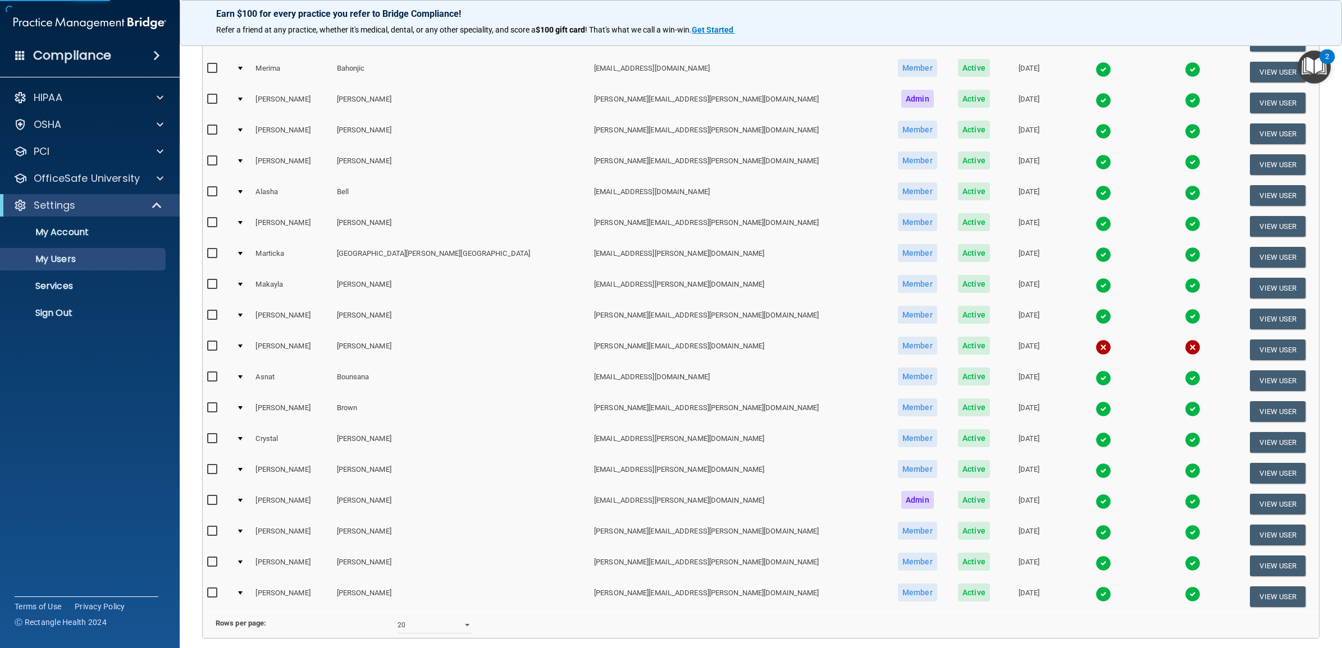
scroll to position [323, 0]
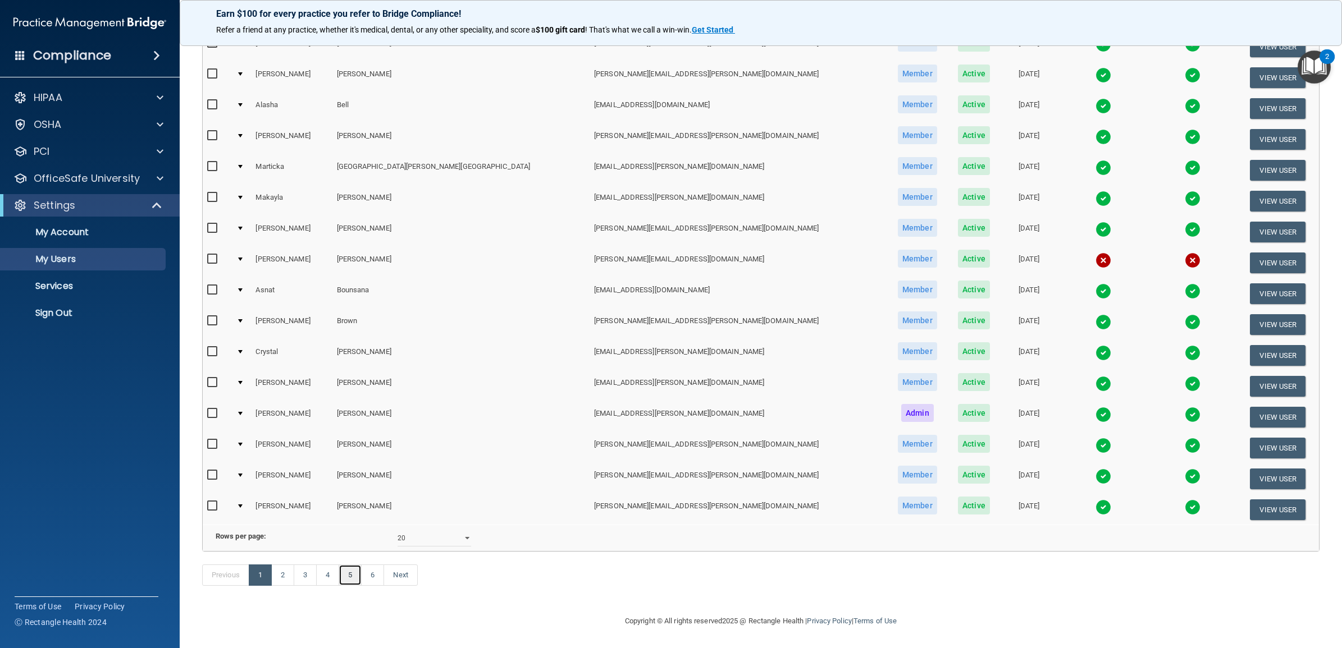
click at [354, 574] on link "5" at bounding box center [349, 575] width 23 height 21
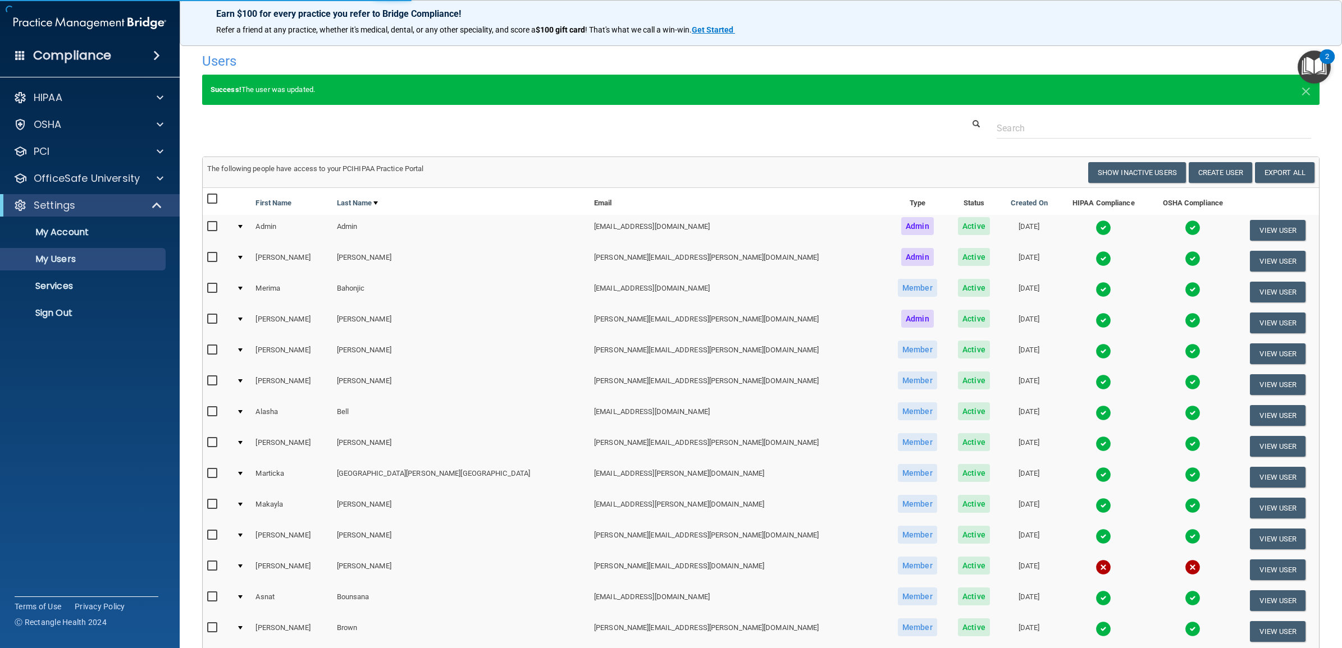
select select "20"
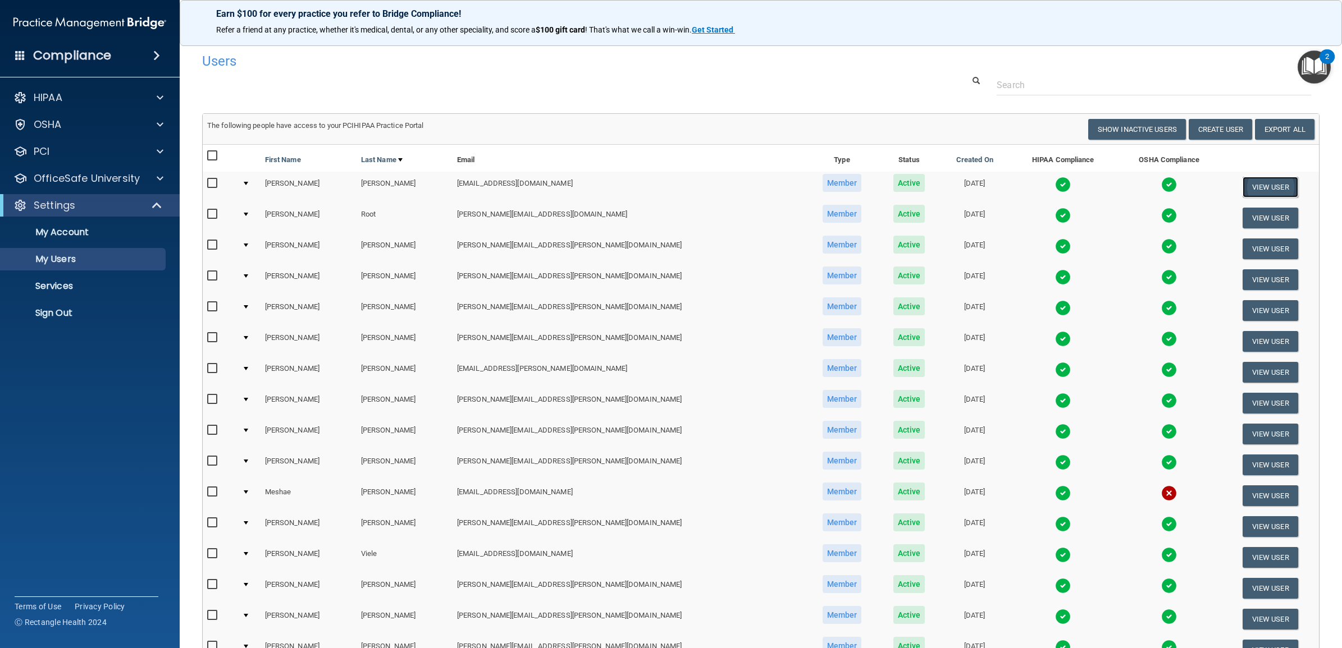
click at [1242, 181] on button "View User" at bounding box center [1270, 187] width 56 height 21
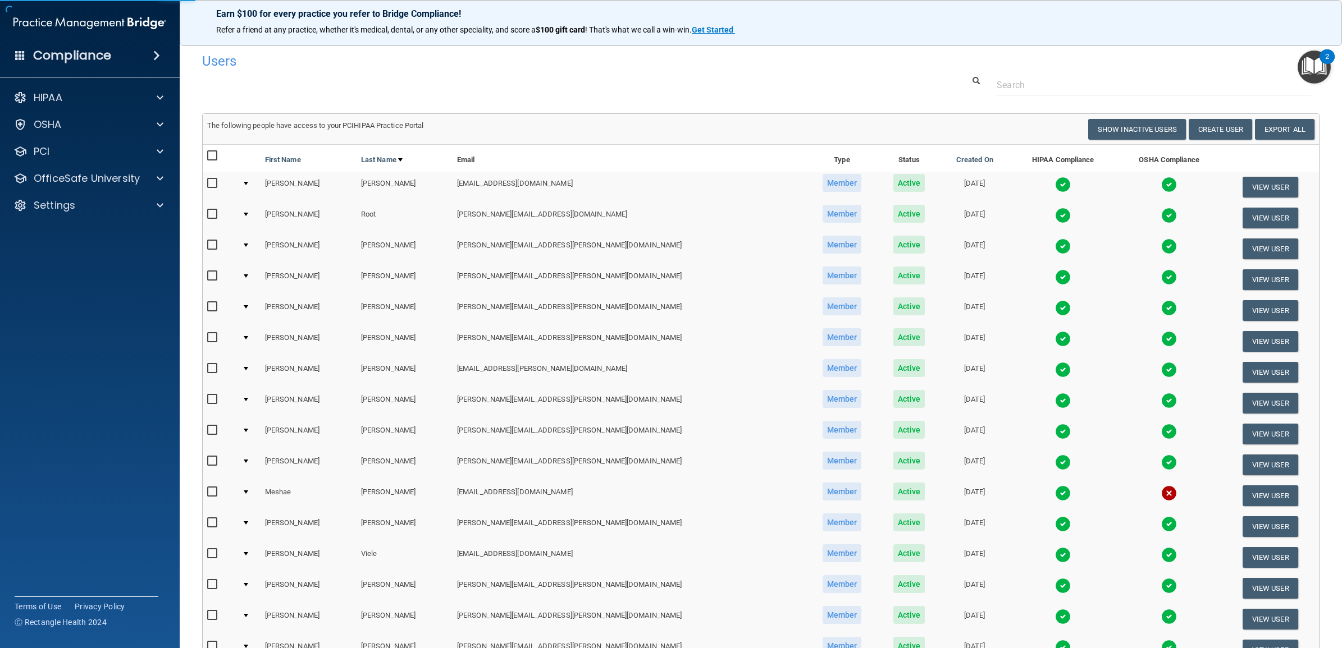
select select "practice_member"
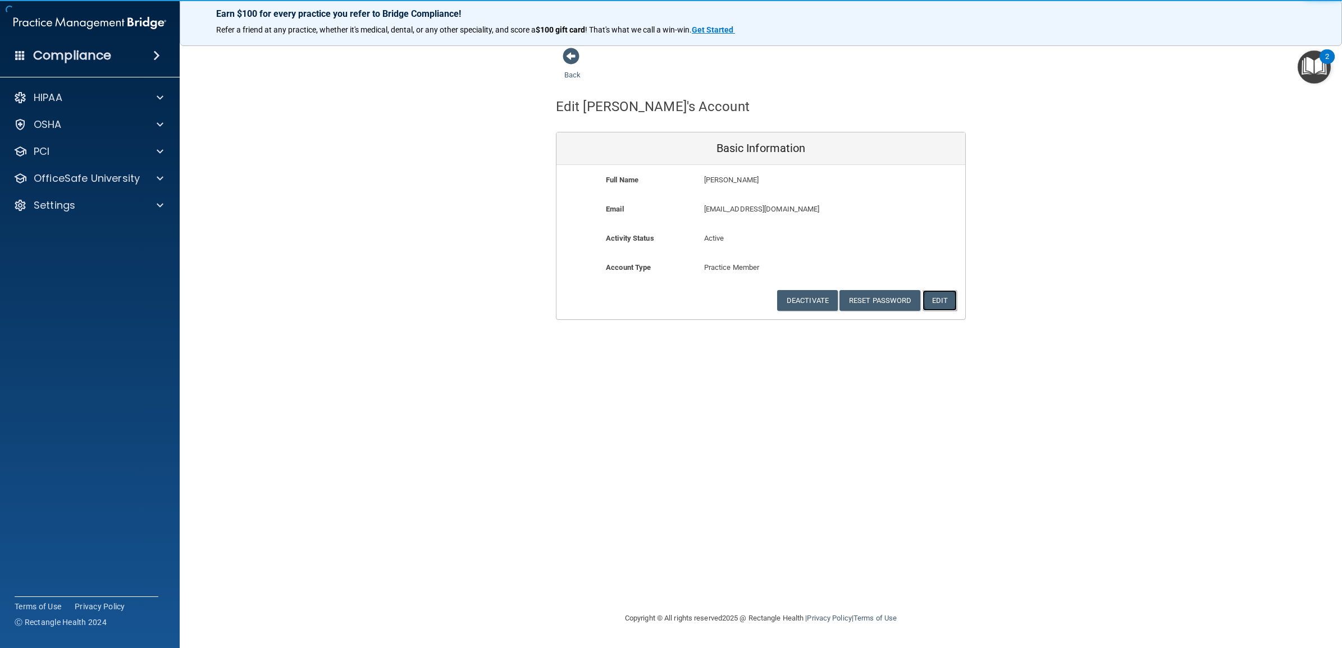
click at [944, 300] on button "Edit" at bounding box center [939, 300] width 34 height 21
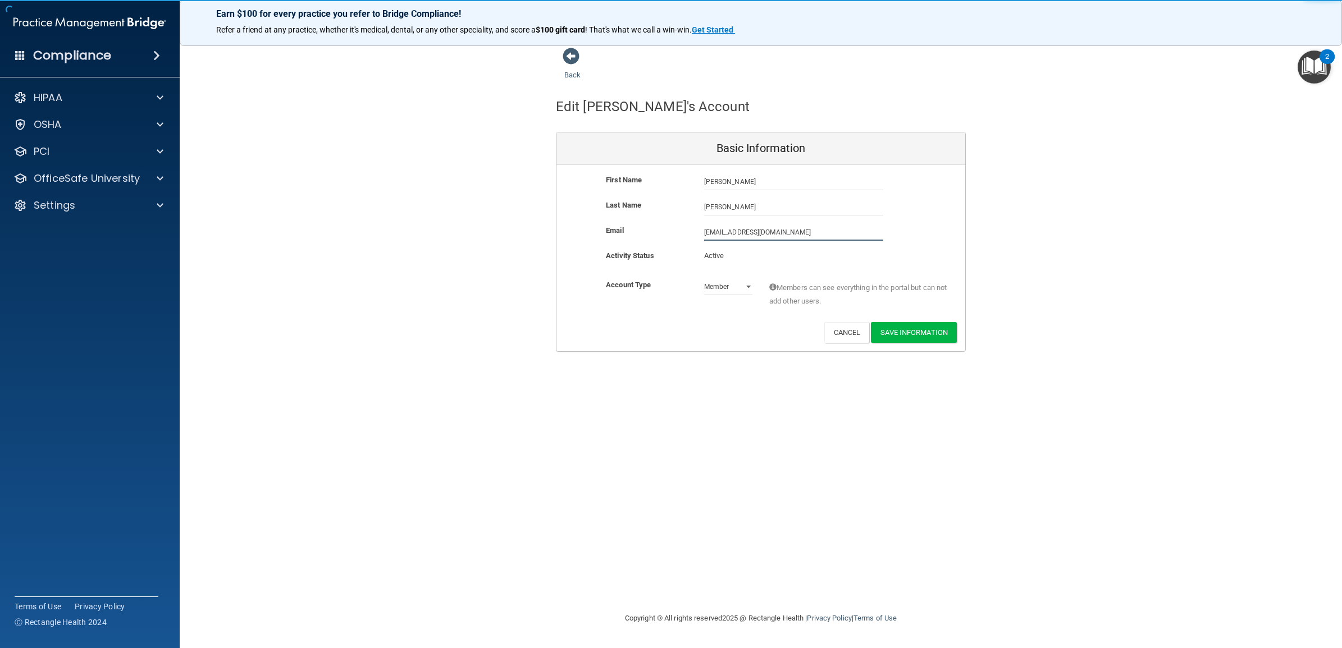
drag, startPoint x: 809, startPoint y: 230, endPoint x: 679, endPoint y: 233, distance: 129.7
click at [679, 233] on div "Email mrogers@timberlanedental.com mrogers@timberlanedental.com" at bounding box center [760, 232] width 409 height 17
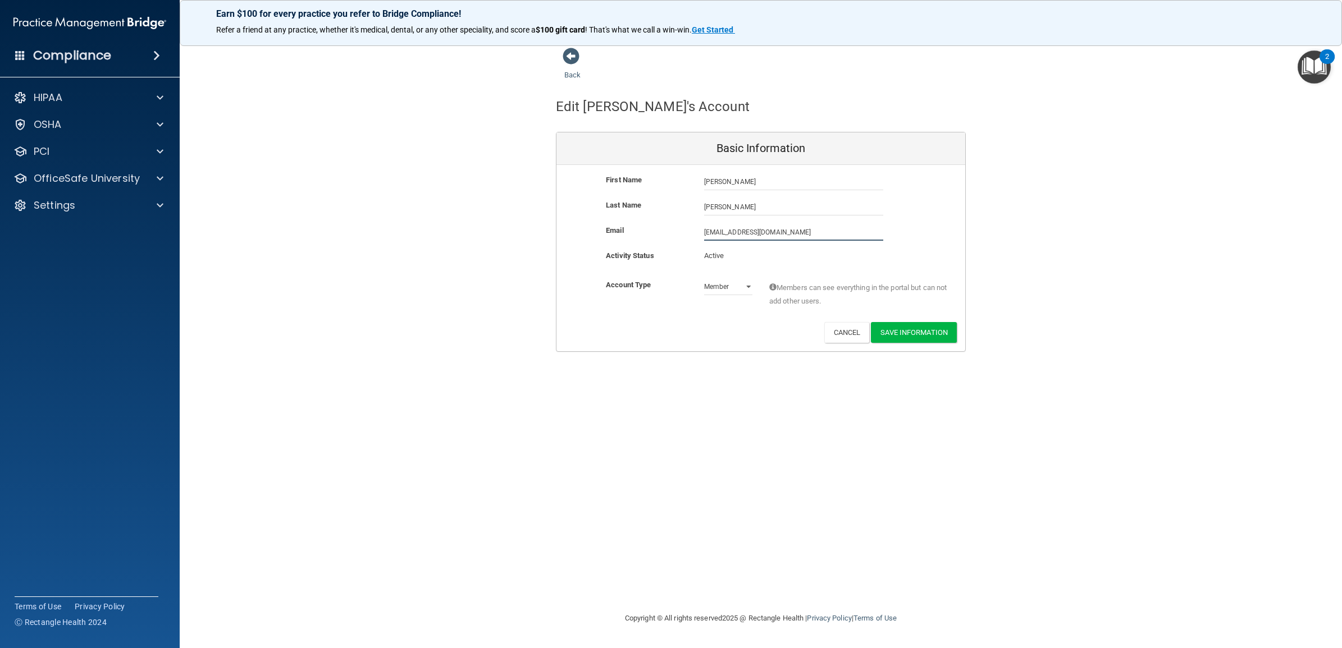
paste input "atthew.rogers@timberlanesmile"
type input "matthew.rogers@timberlanesmile.com"
click at [706, 406] on div "Back Edit Matthew's Account Basic Information First Name Matthew Rogers Matthew…" at bounding box center [760, 323] width 1117 height 553
click at [901, 327] on button "Save Information" at bounding box center [914, 332] width 86 height 21
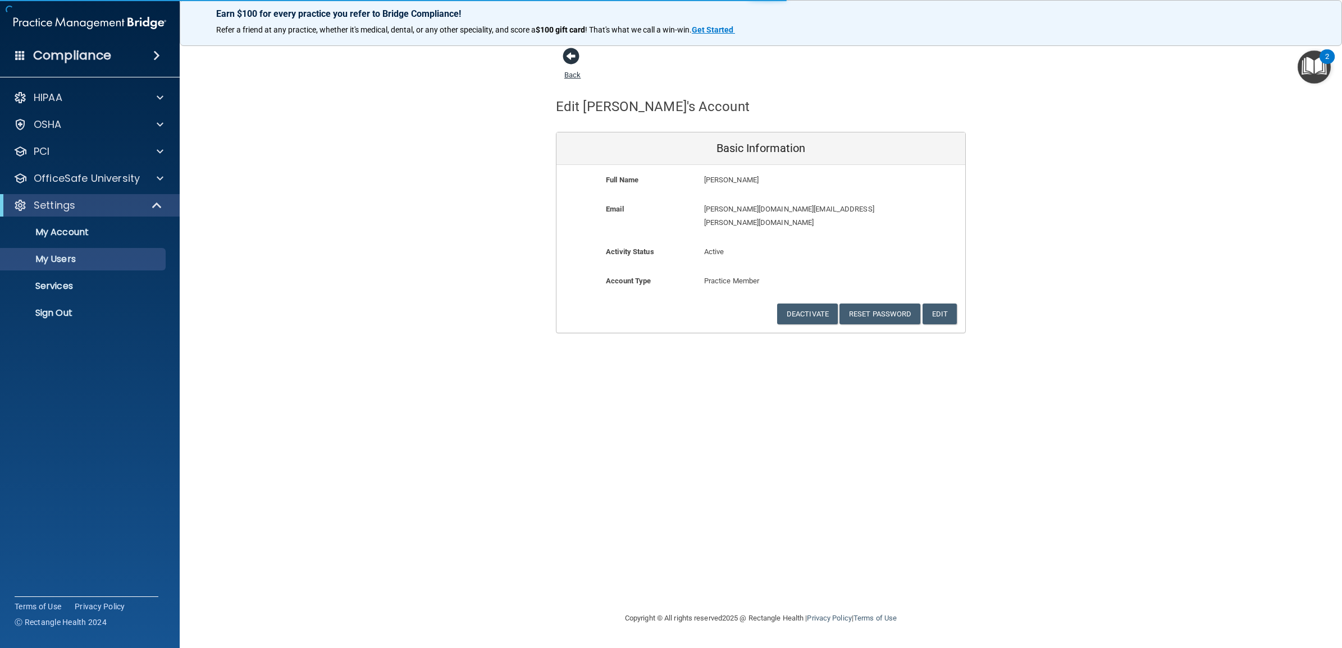
select select "20"
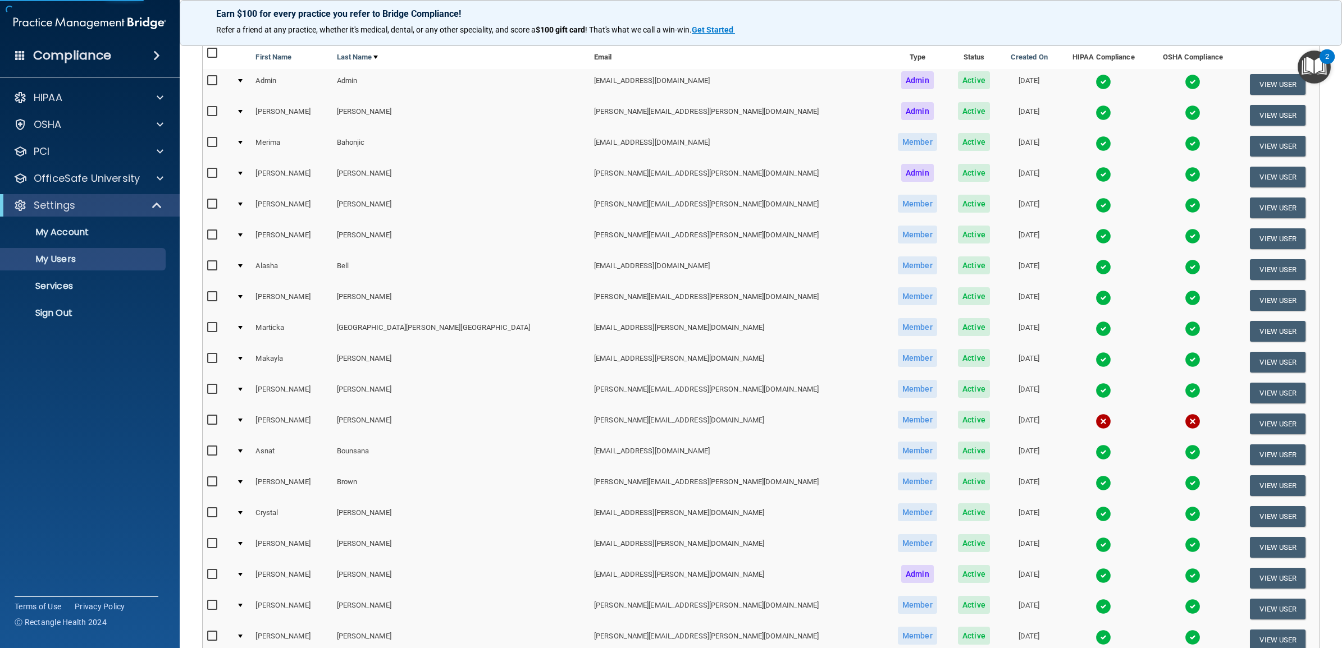
scroll to position [323, 0]
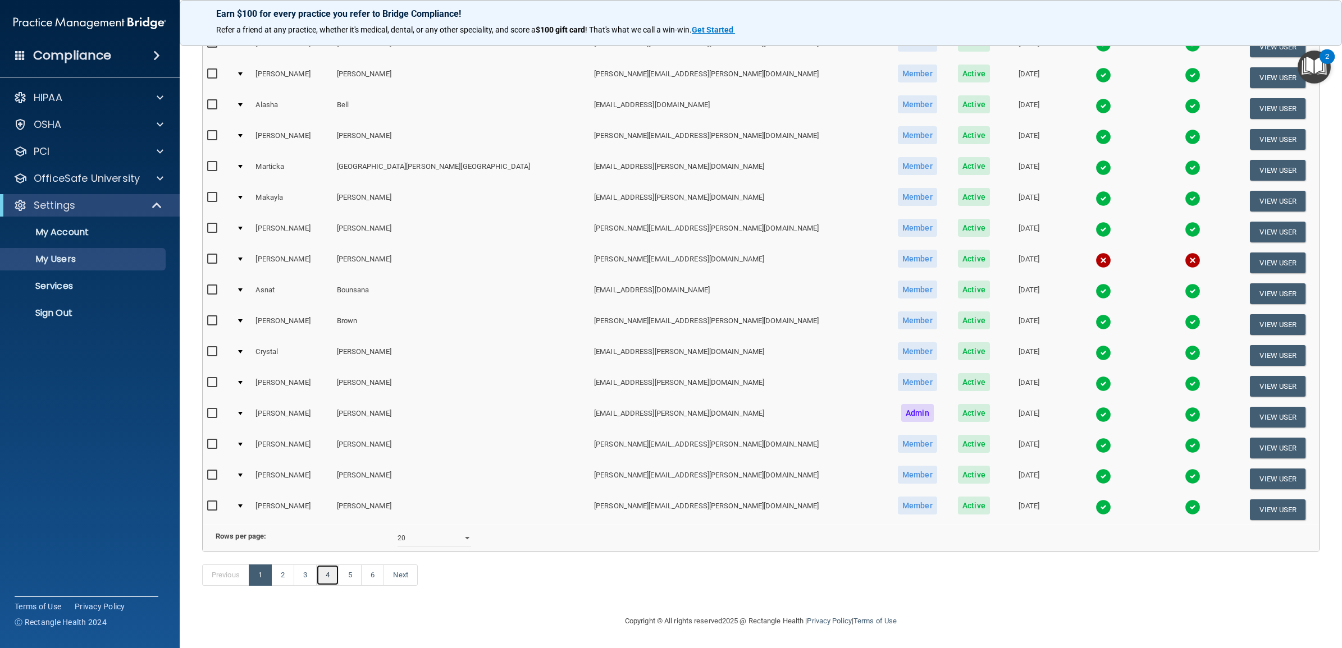
click at [327, 580] on link "4" at bounding box center [327, 575] width 23 height 21
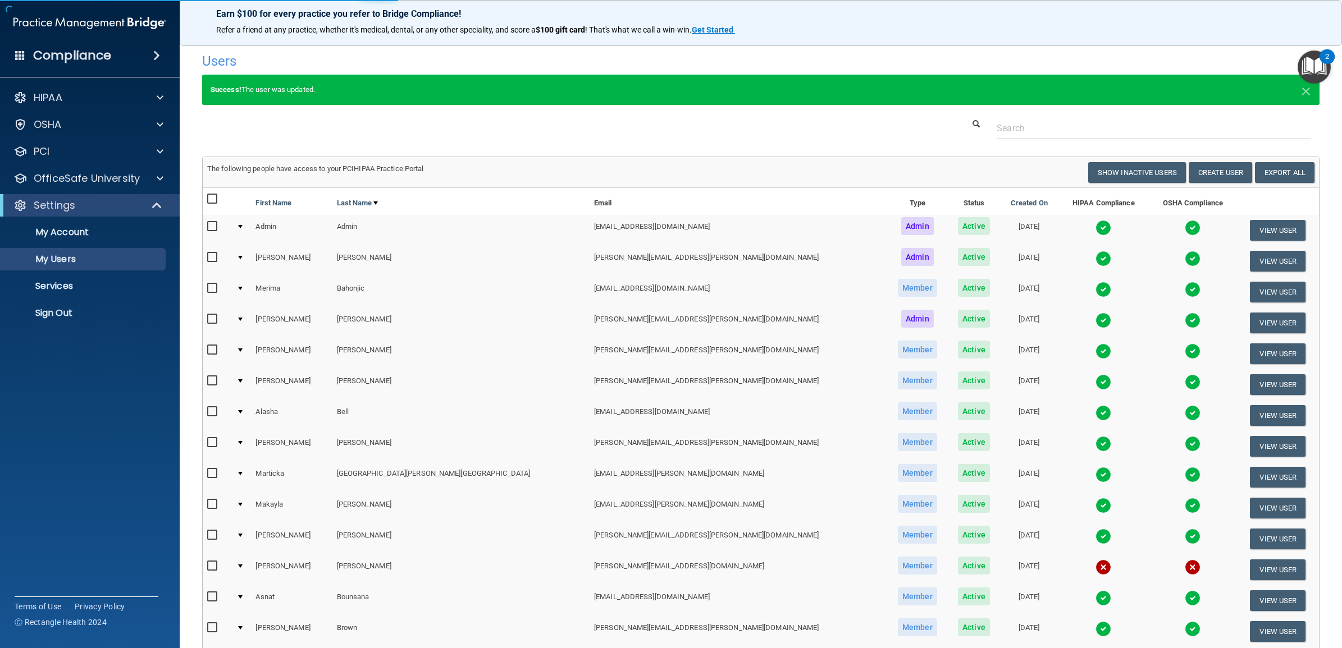
select select "20"
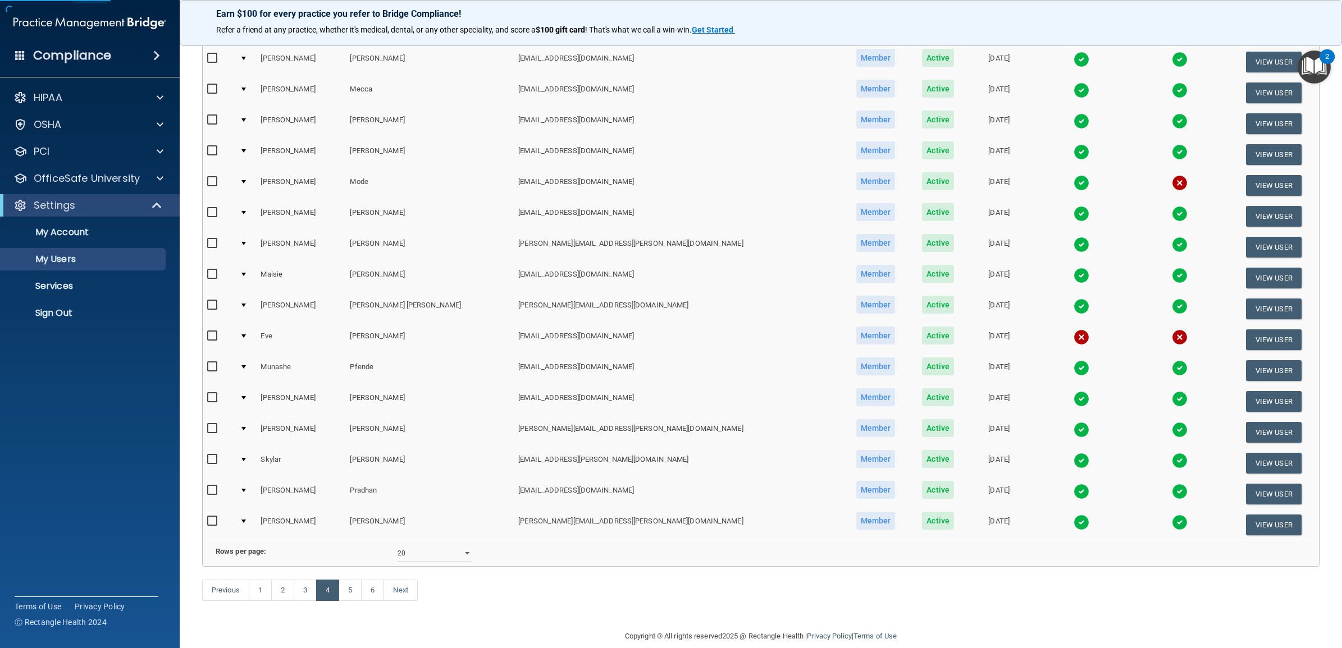
scroll to position [280, 0]
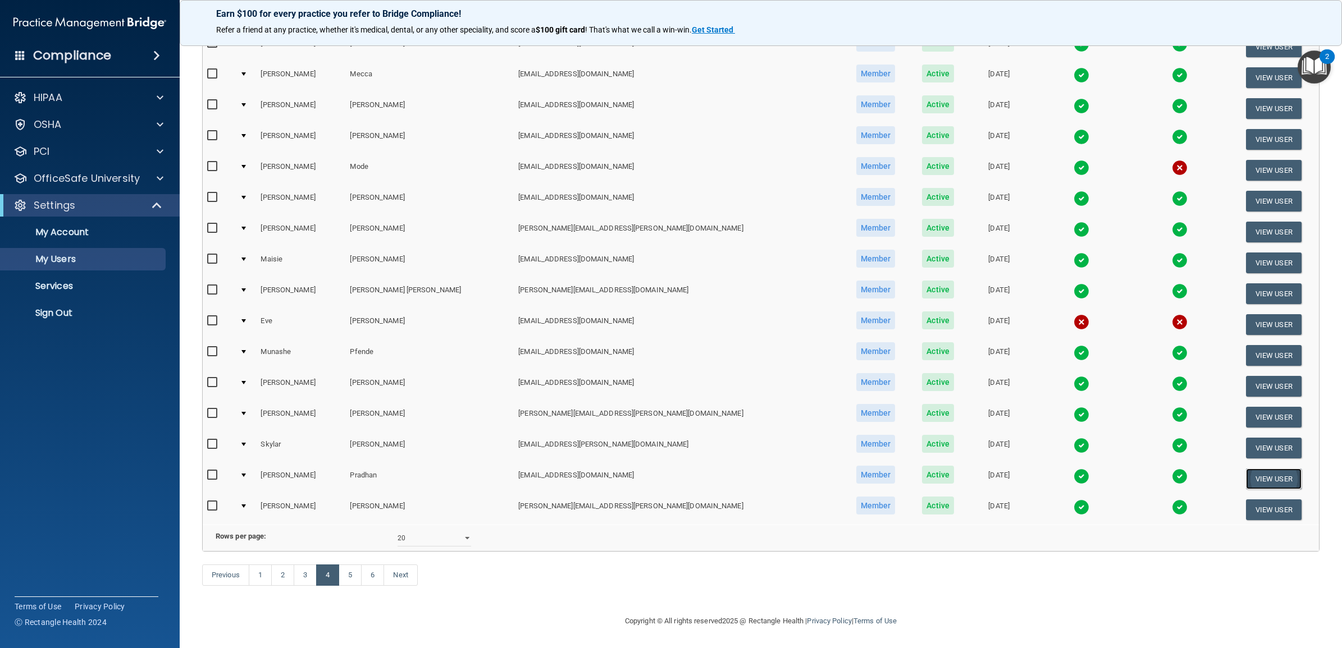
click at [1246, 469] on button "View User" at bounding box center [1274, 479] width 56 height 21
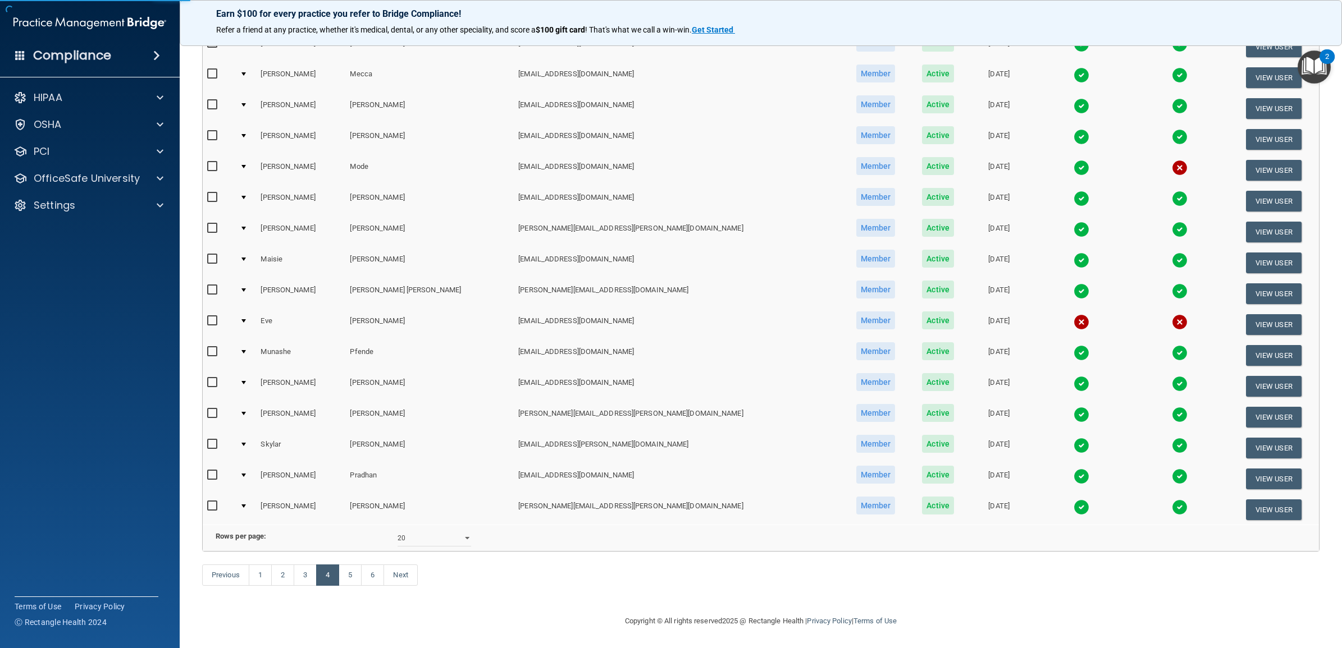
select select "practice_member"
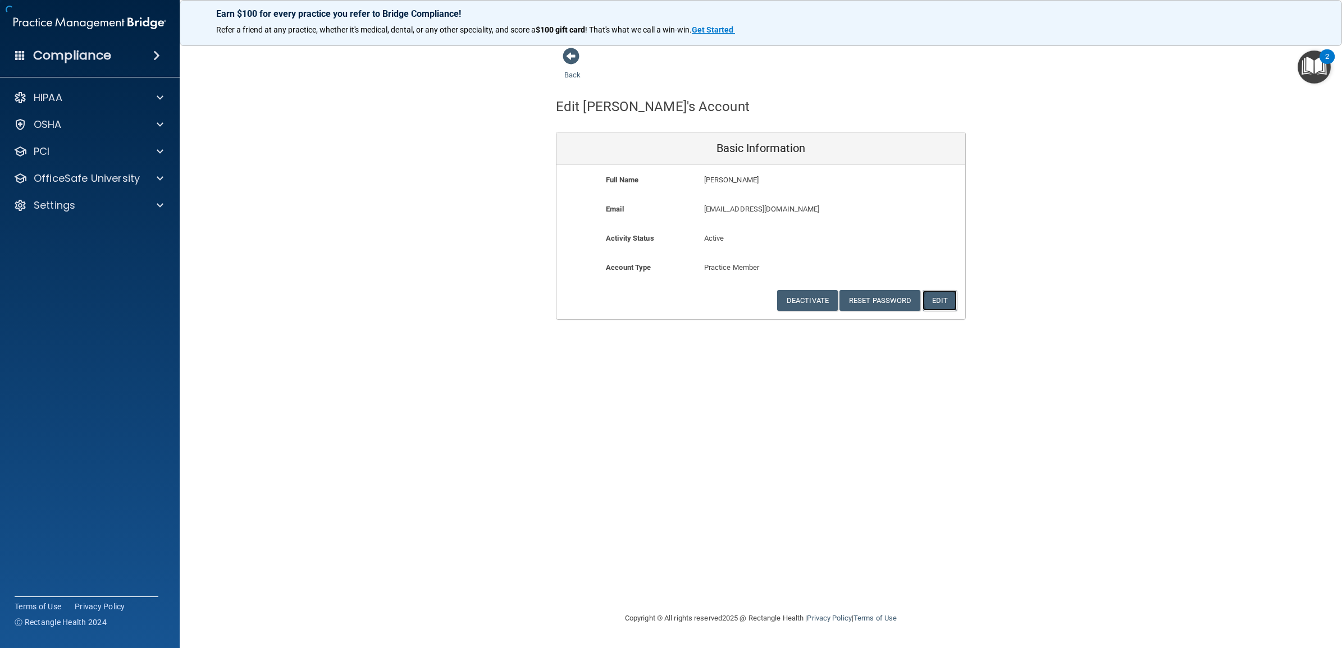
click at [936, 302] on button "Edit" at bounding box center [939, 300] width 34 height 21
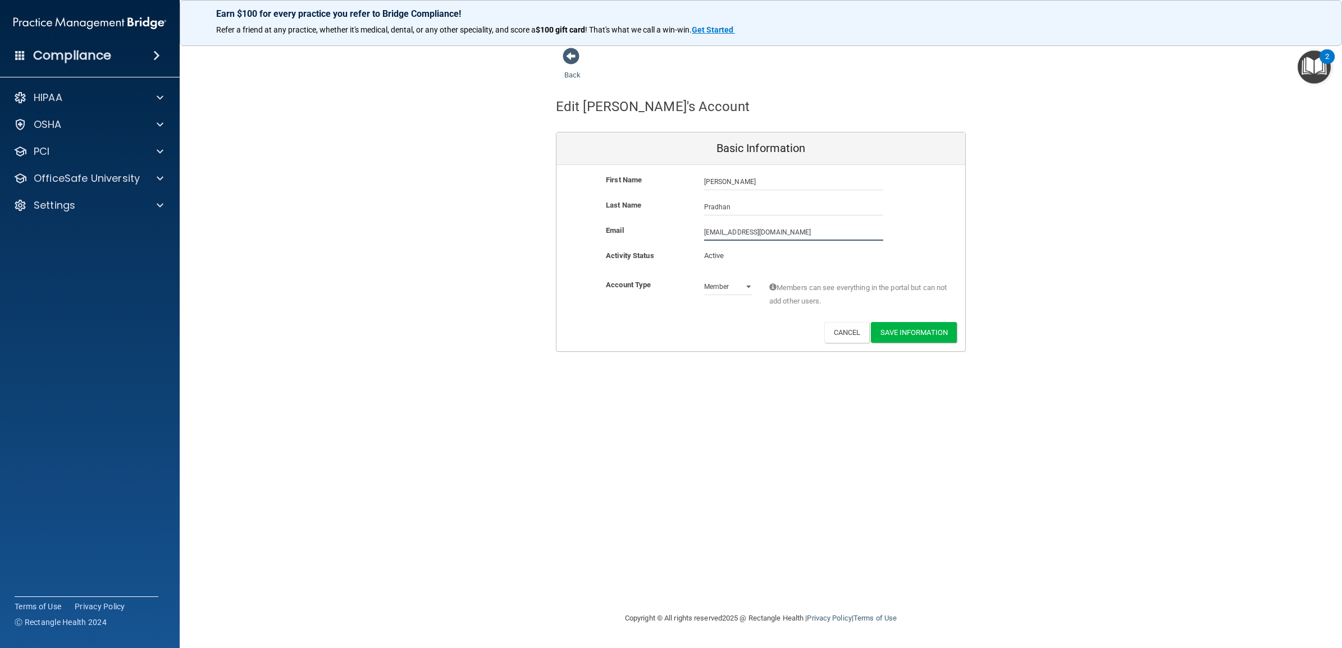
drag, startPoint x: 812, startPoint y: 230, endPoint x: 688, endPoint y: 235, distance: 124.1
click at [688, 235] on div "Email tpradhan@timberlanedental.com tpradhan@timberlanedental.com" at bounding box center [760, 232] width 409 height 17
paste input "ulasha.pradhan@timberlanesmile"
type input "tulasha.pradhan@timberlanesmile.com"
click at [720, 387] on div "Back Edit Tulasha's Account Basic Information First Name Tulasha Pradhan Tulash…" at bounding box center [760, 323] width 1117 height 553
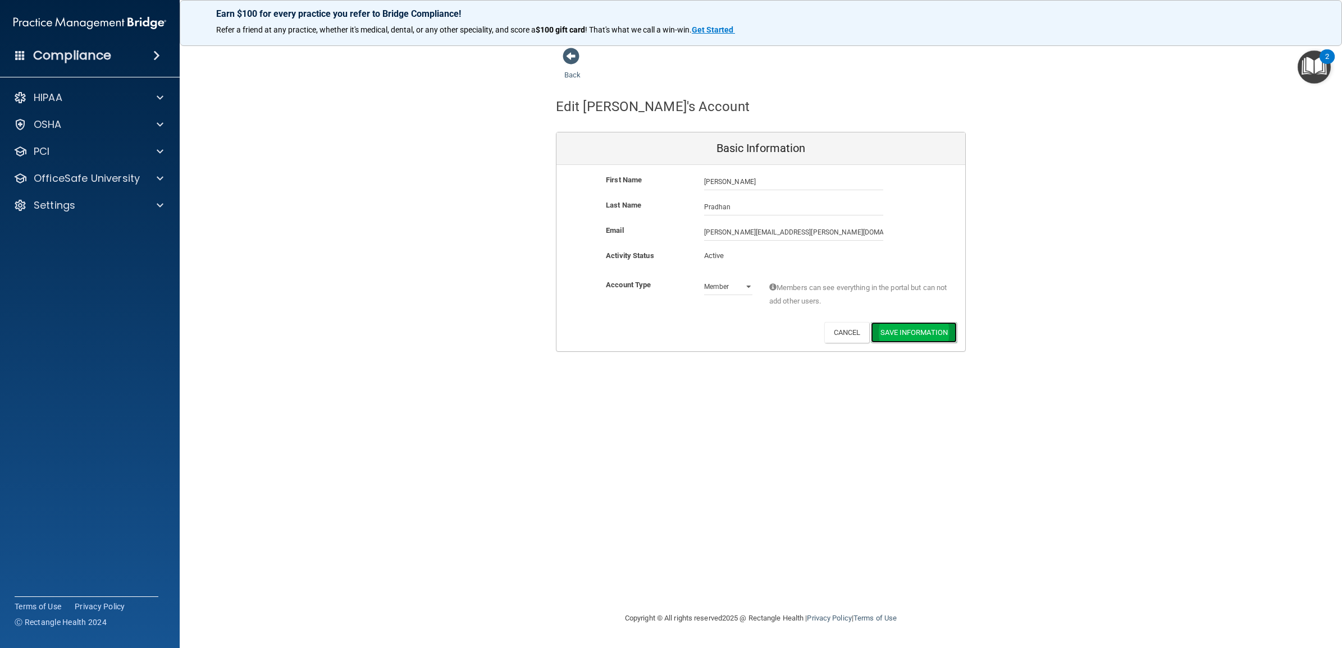
click at [922, 329] on button "Save Information" at bounding box center [914, 332] width 86 height 21
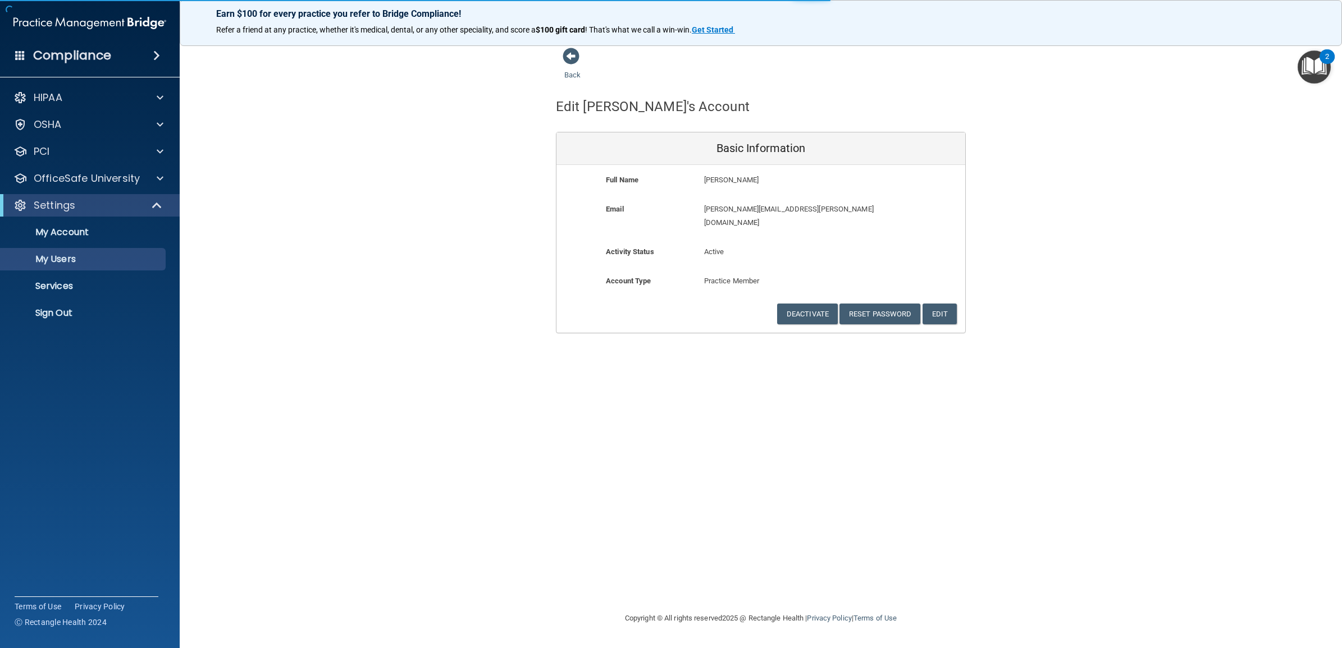
select select "20"
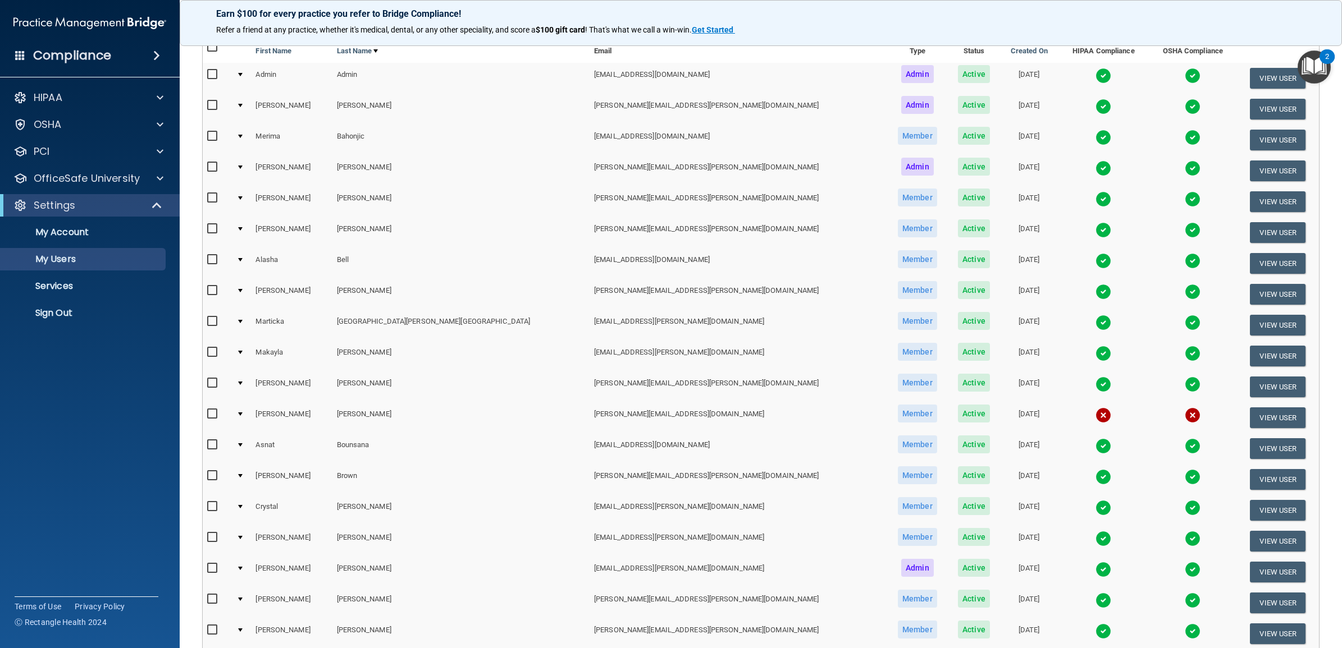
scroll to position [323, 0]
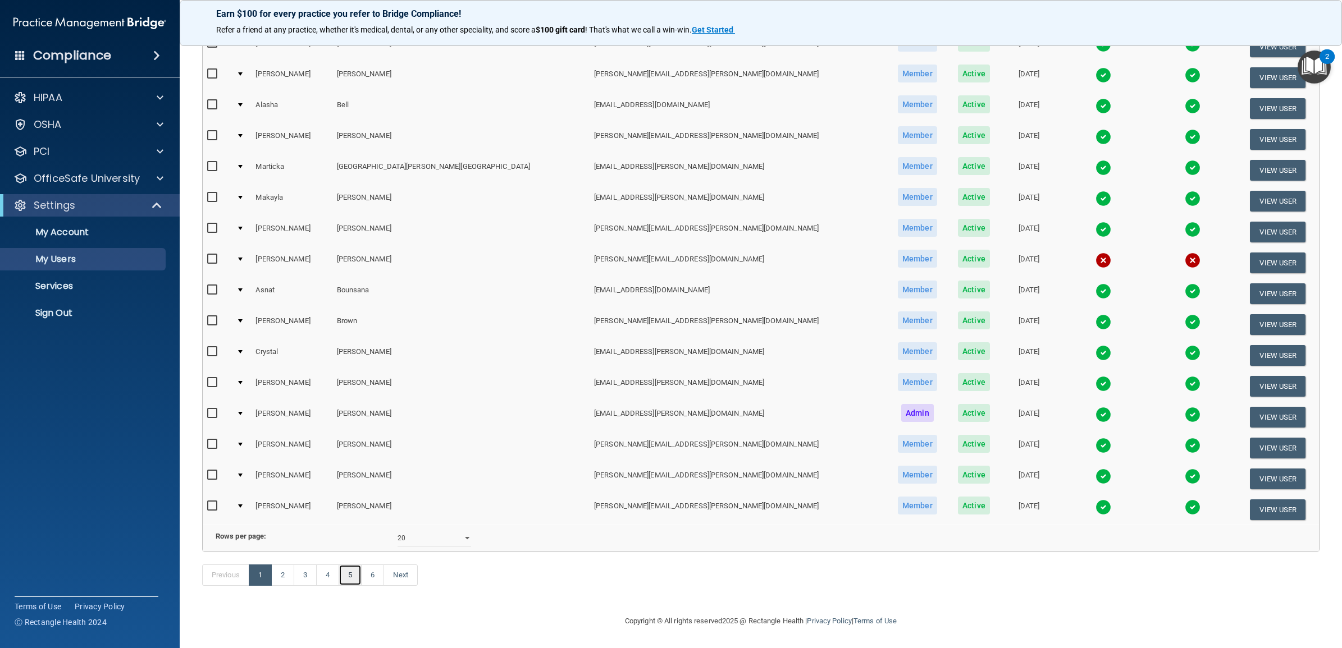
click at [352, 576] on link "5" at bounding box center [349, 575] width 23 height 21
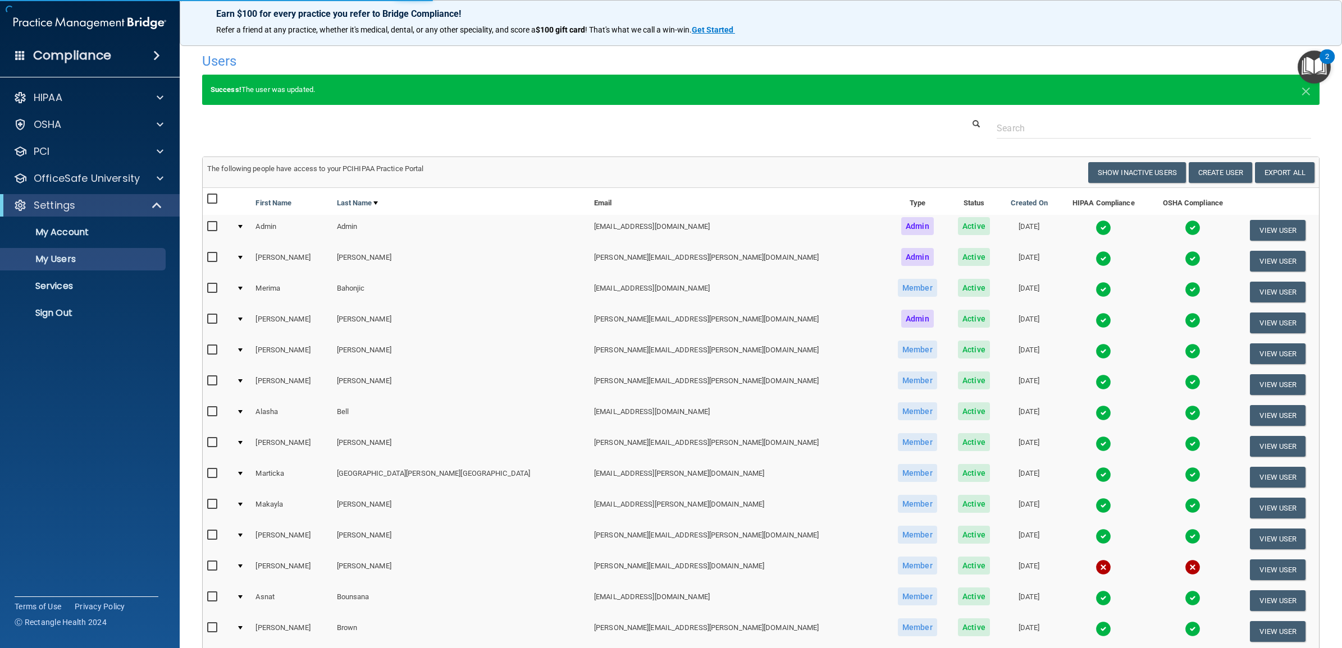
select select "20"
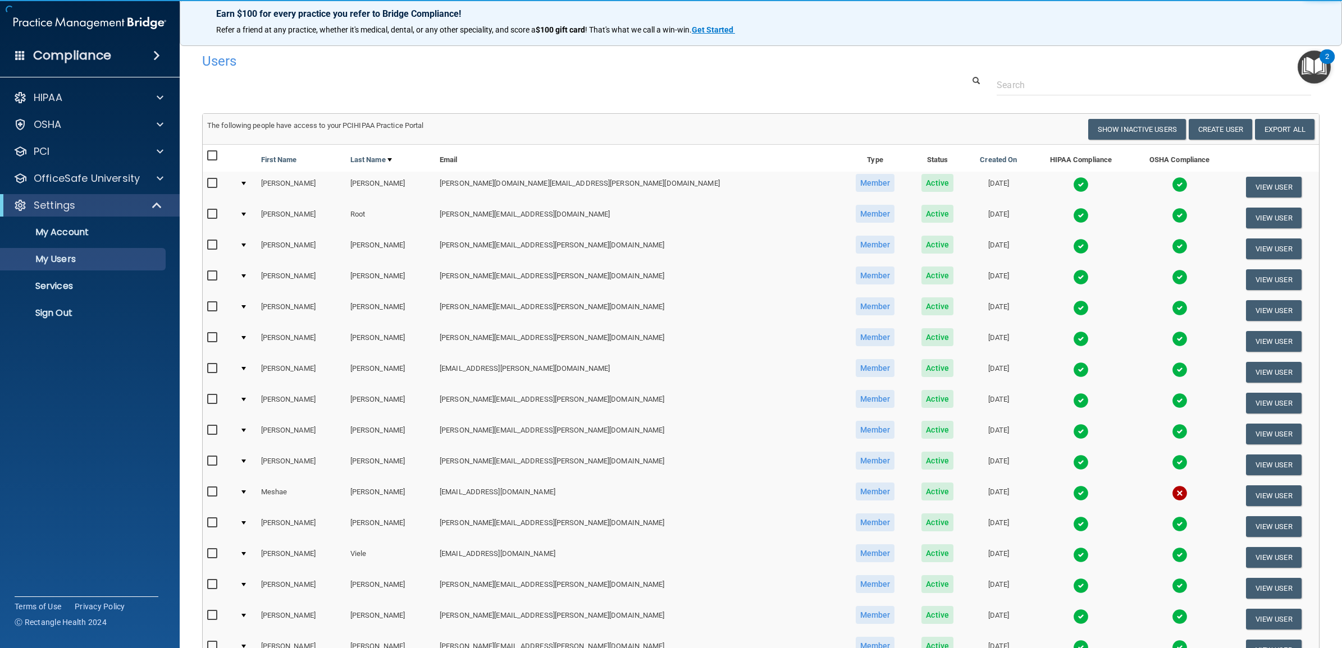
scroll to position [280, 0]
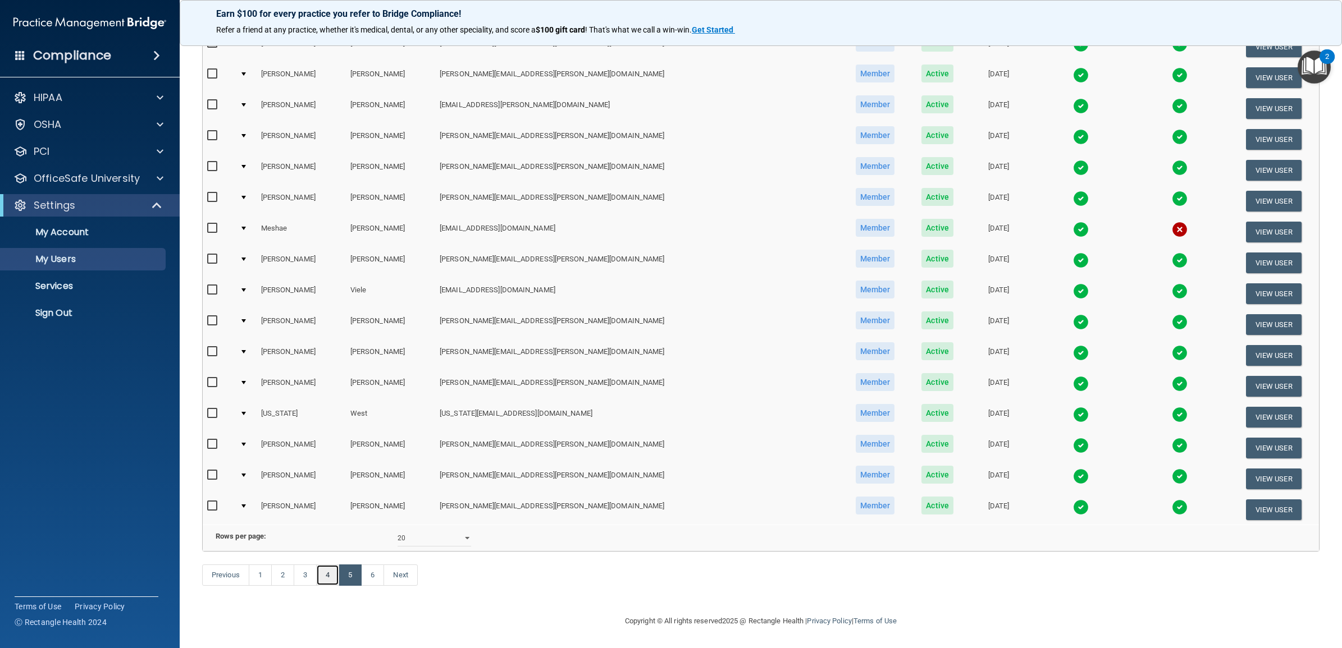
click at [332, 579] on link "4" at bounding box center [327, 575] width 23 height 21
select select "20"
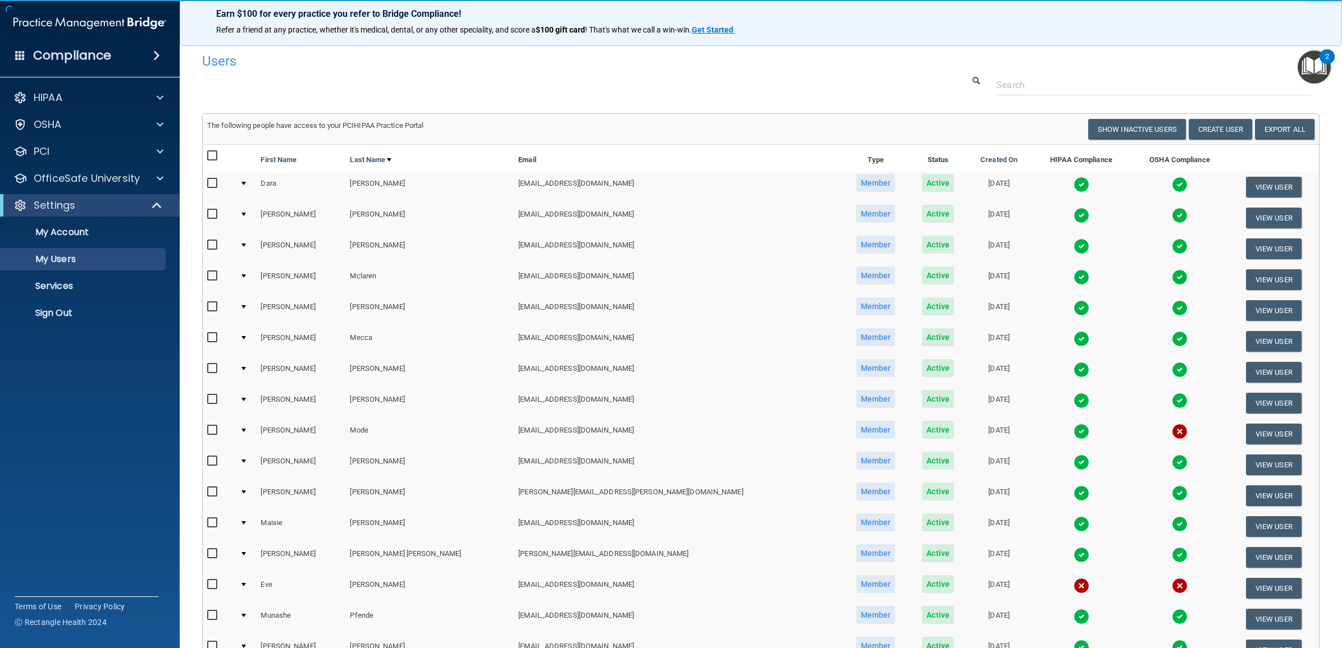
scroll to position [280, 0]
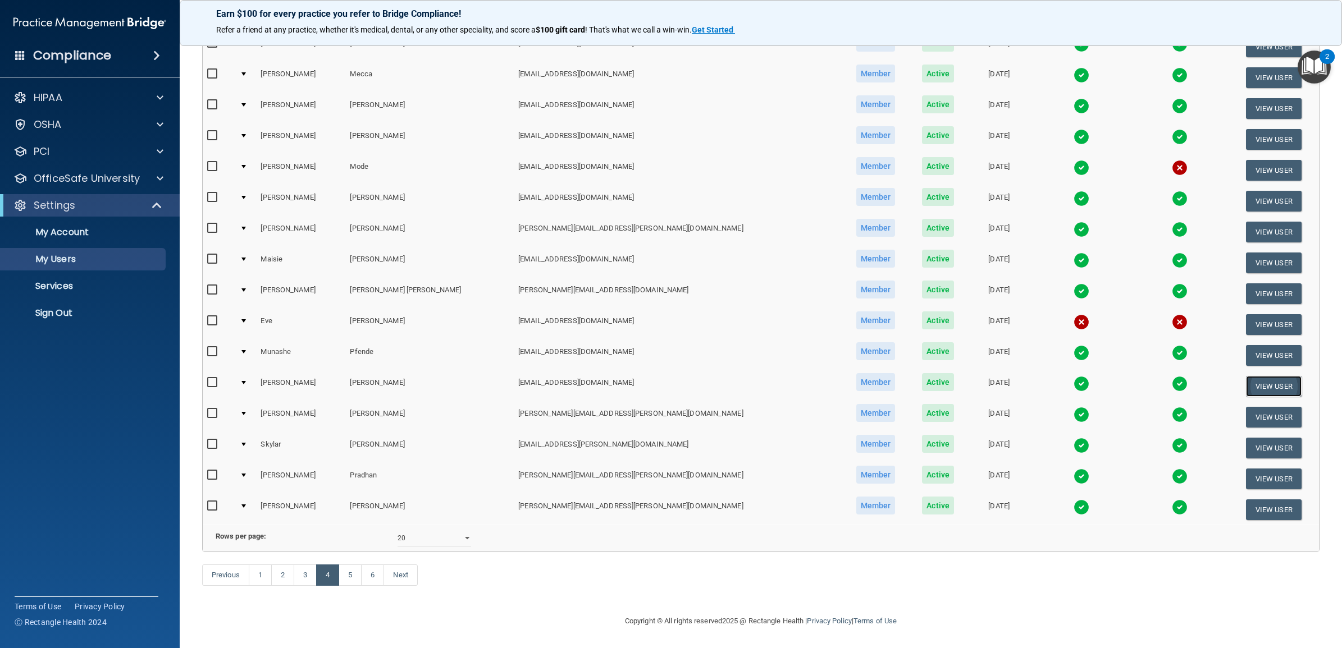
click at [1261, 376] on button "View User" at bounding box center [1274, 386] width 56 height 21
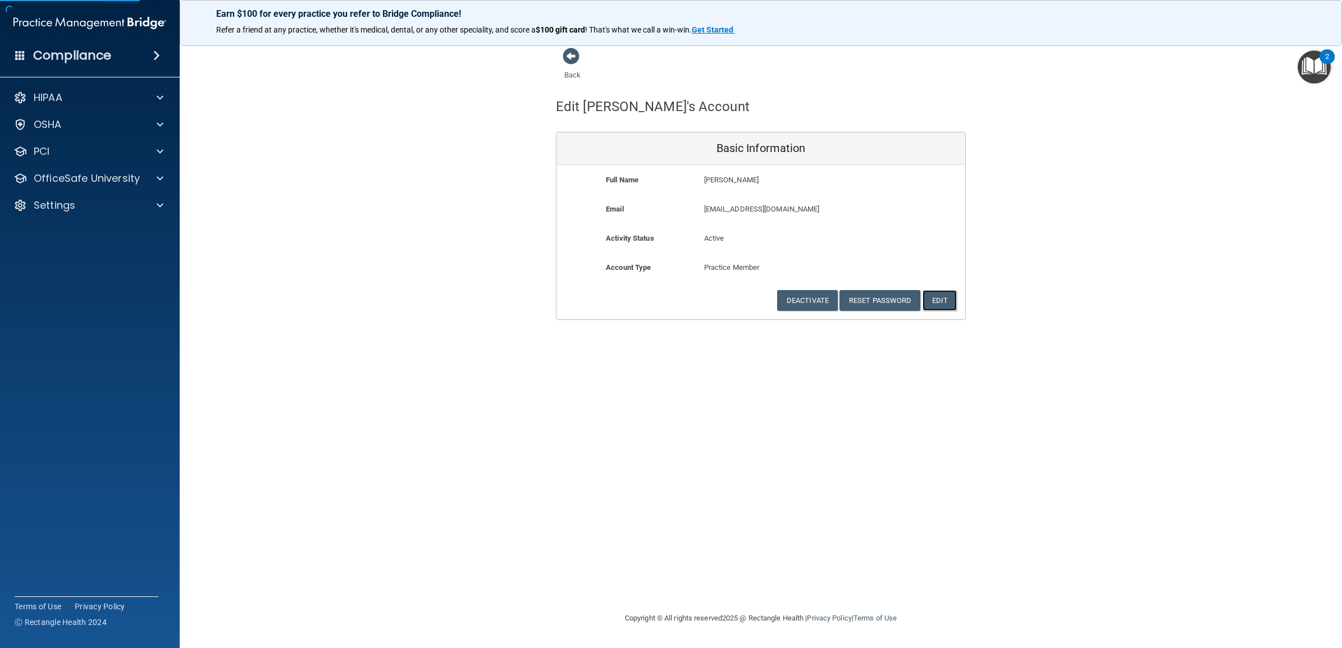
click at [935, 305] on button "Edit" at bounding box center [939, 300] width 34 height 21
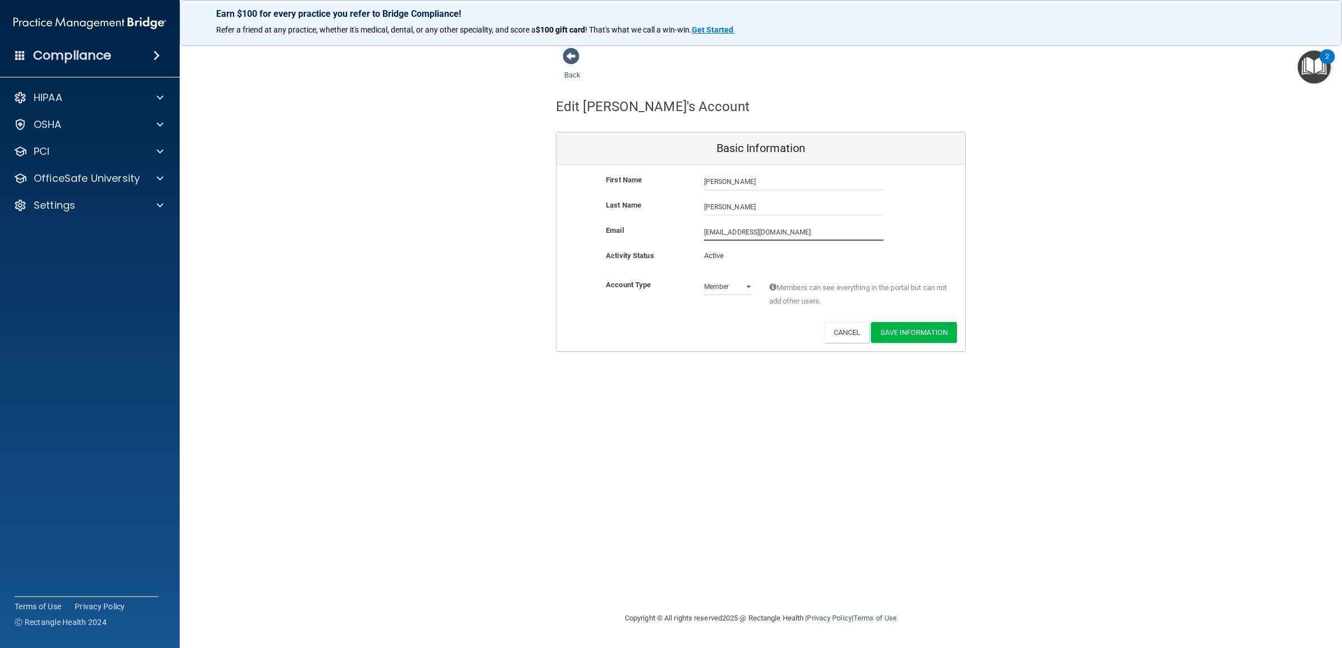
drag, startPoint x: 795, startPoint y: 228, endPoint x: 671, endPoint y: 219, distance: 124.9
click at [671, 219] on div "First Name Jade Piette Jade Last Name Piette Email jpiette@timberlanedental.com…" at bounding box center [760, 258] width 409 height 186
paste input "ade.petrie@timberlanesmile"
type input "jade.petrie@timberlanesmile.com"
click at [924, 326] on button "Save Information" at bounding box center [914, 334] width 86 height 21
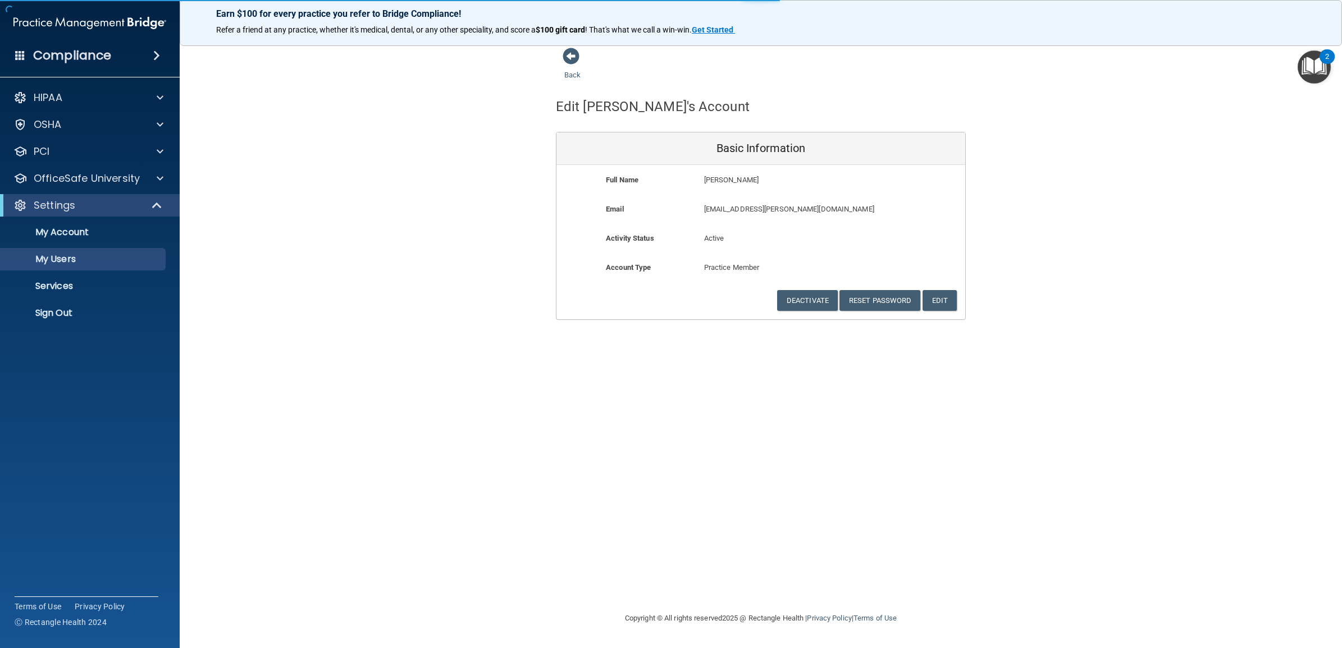
select select "20"
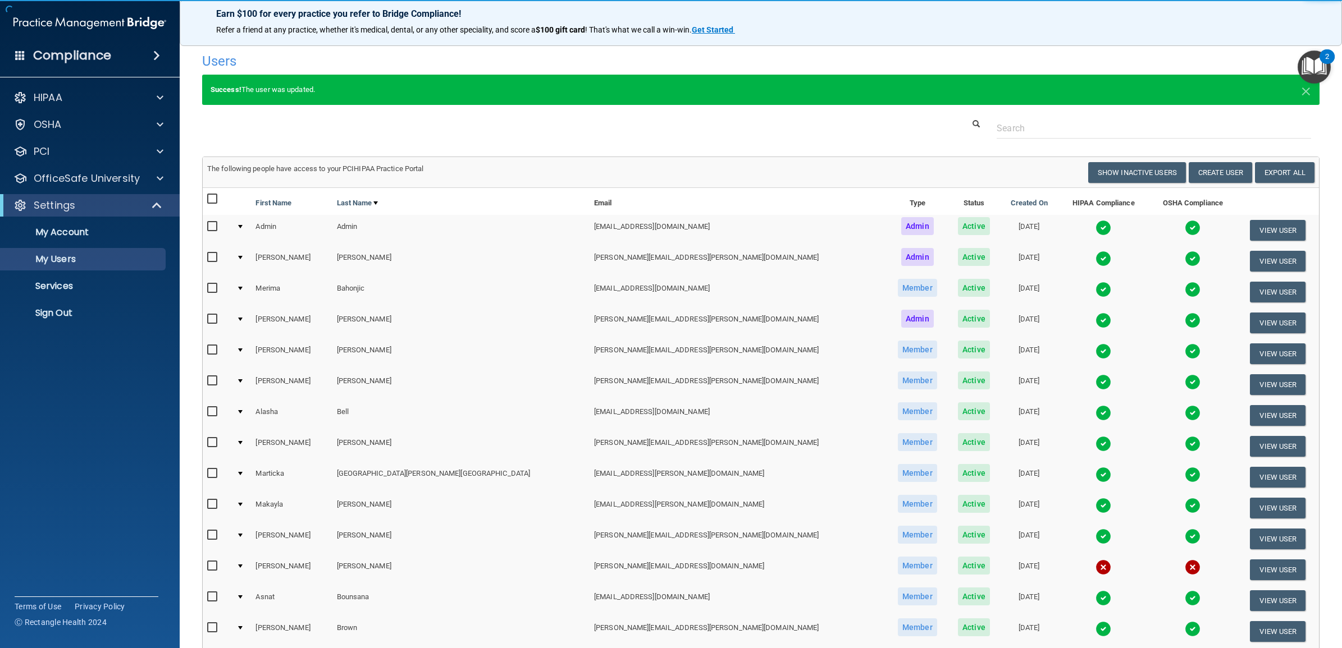
scroll to position [323, 0]
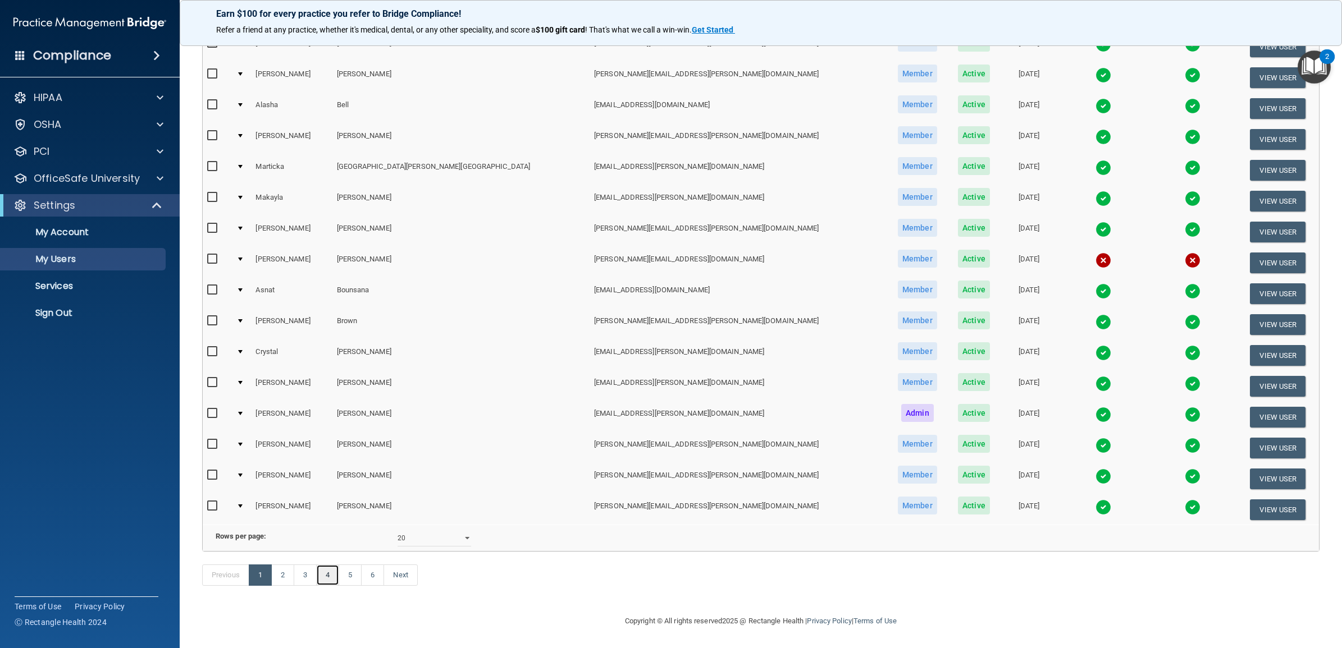
click at [334, 576] on link "4" at bounding box center [327, 575] width 23 height 21
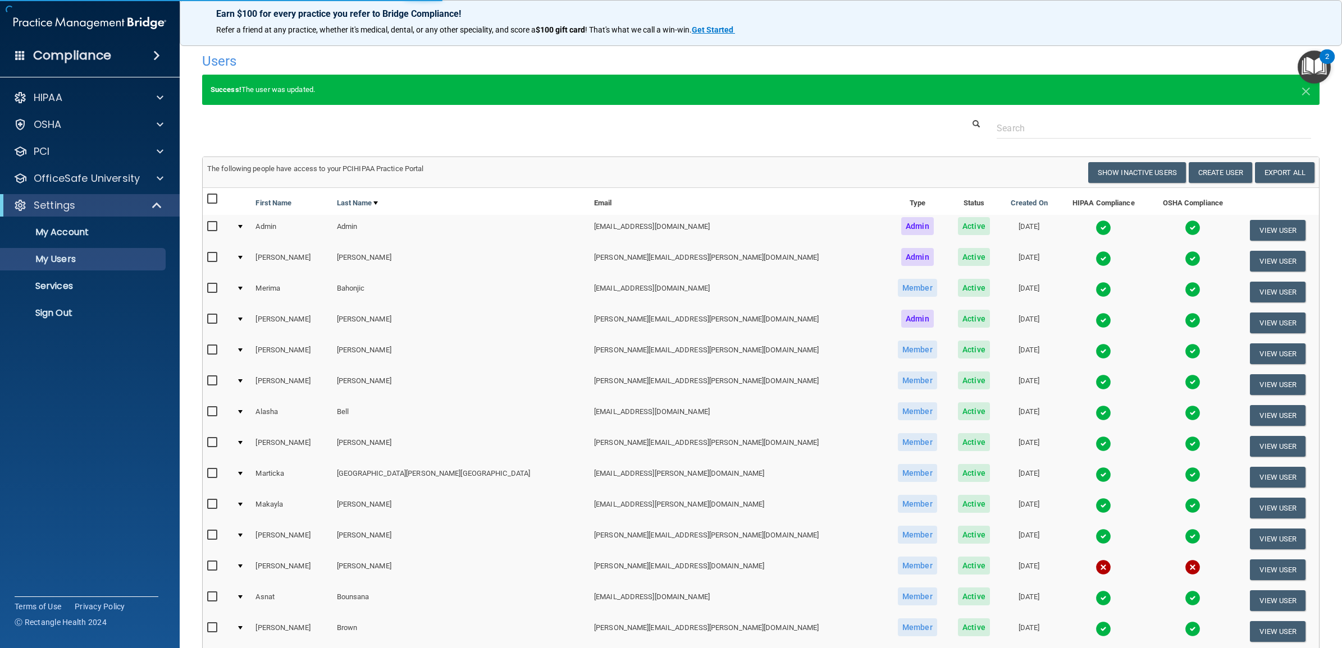
select select "20"
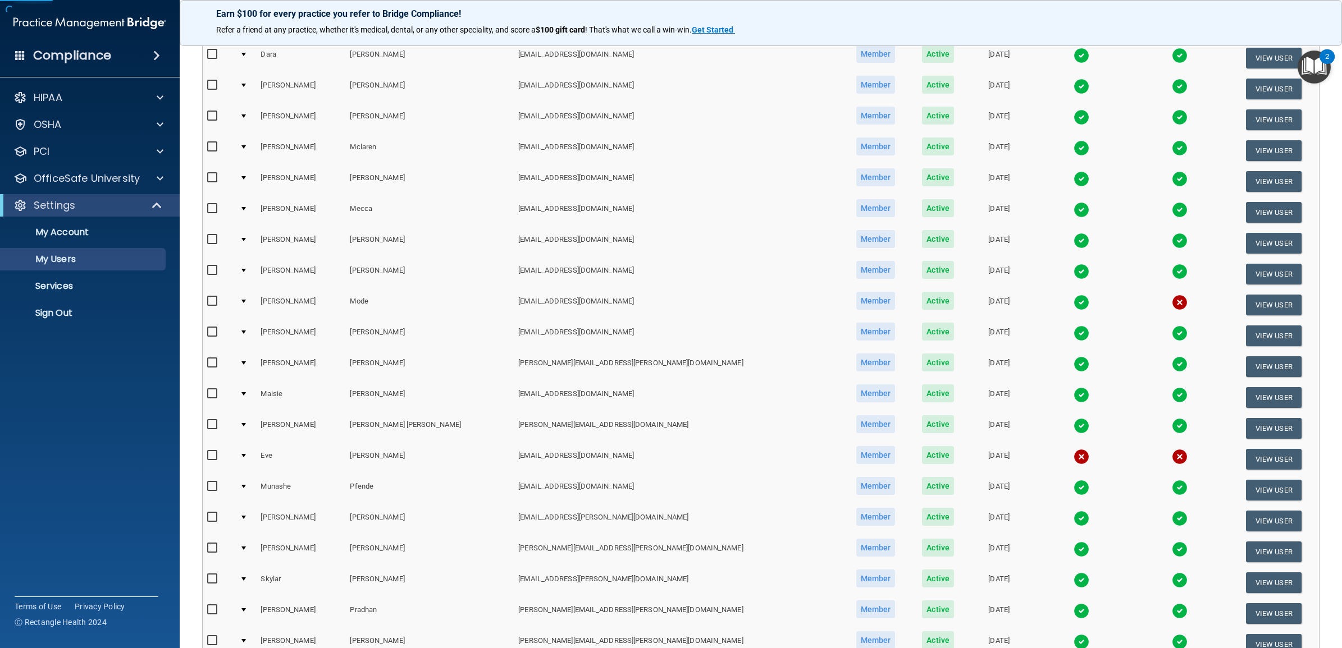
scroll to position [280, 0]
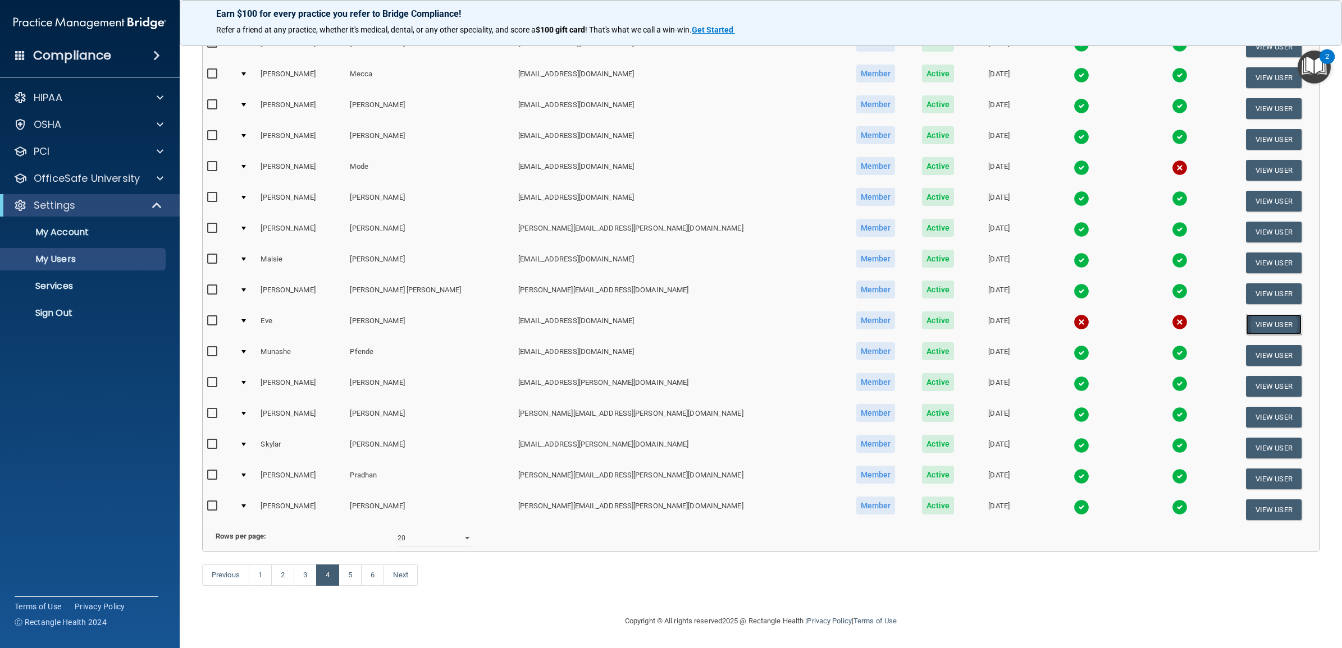
click at [1247, 314] on button "View User" at bounding box center [1274, 324] width 56 height 21
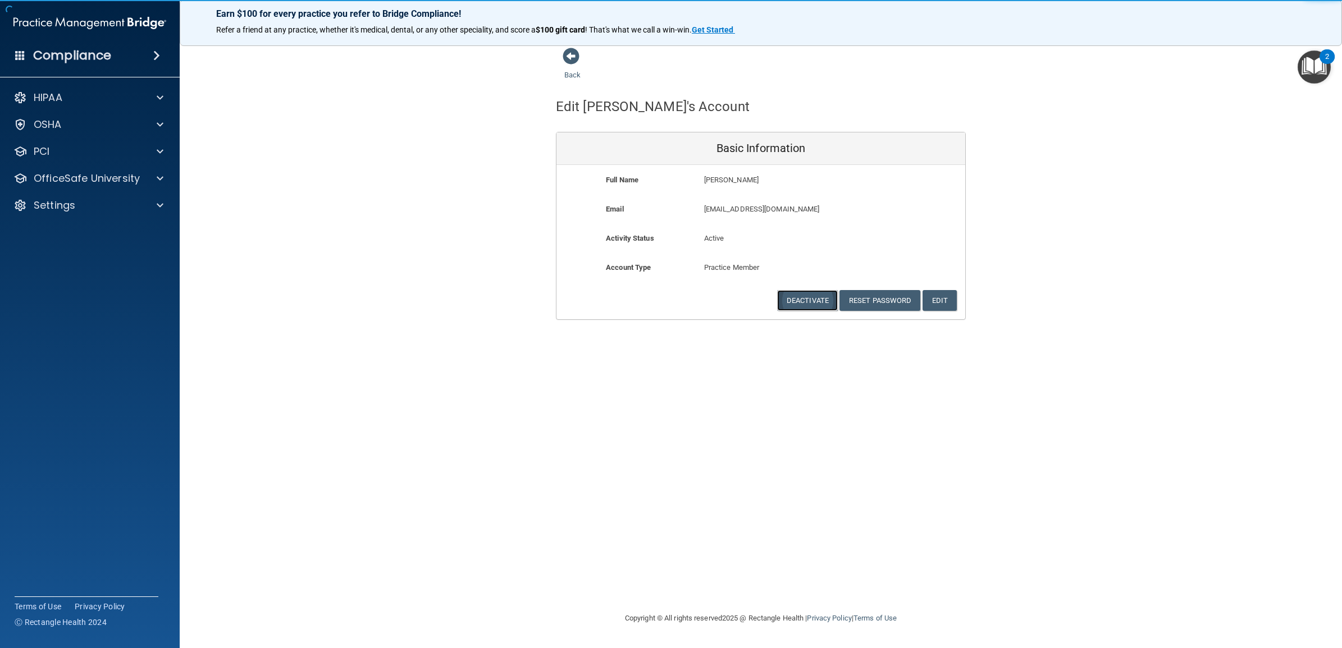
click at [807, 297] on button "Deactivate" at bounding box center [807, 300] width 61 height 21
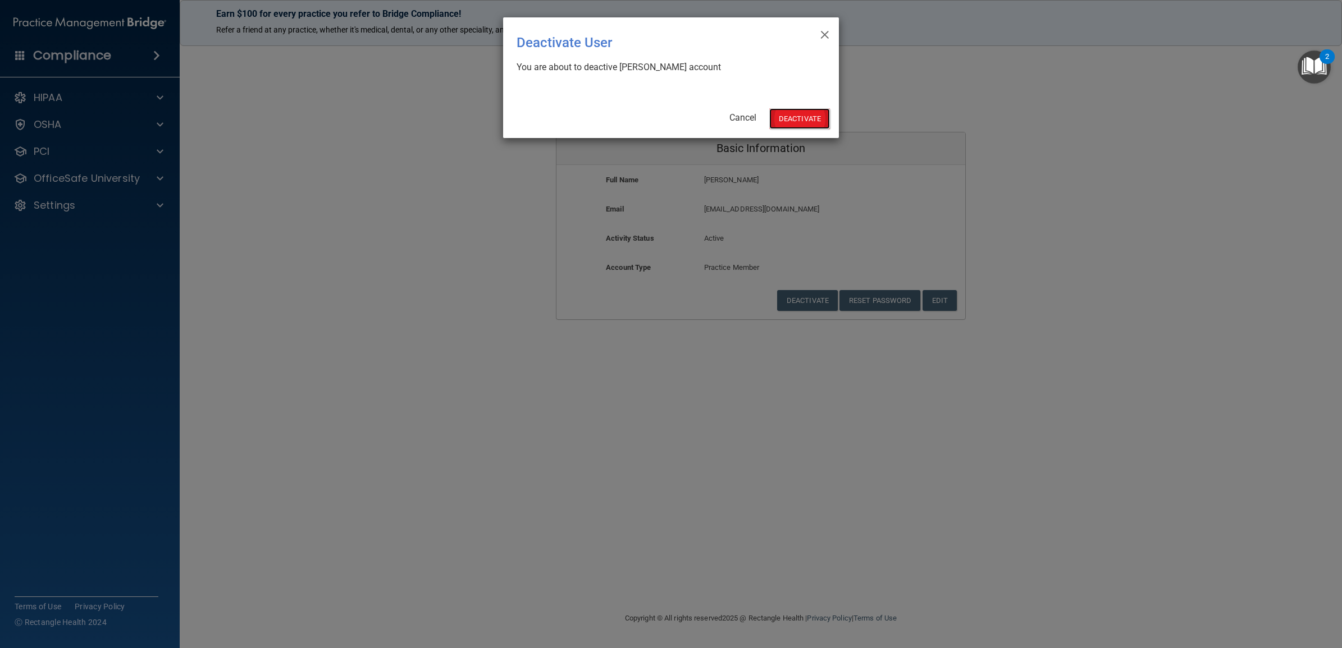
click at [786, 116] on button "Deactivate" at bounding box center [799, 118] width 61 height 21
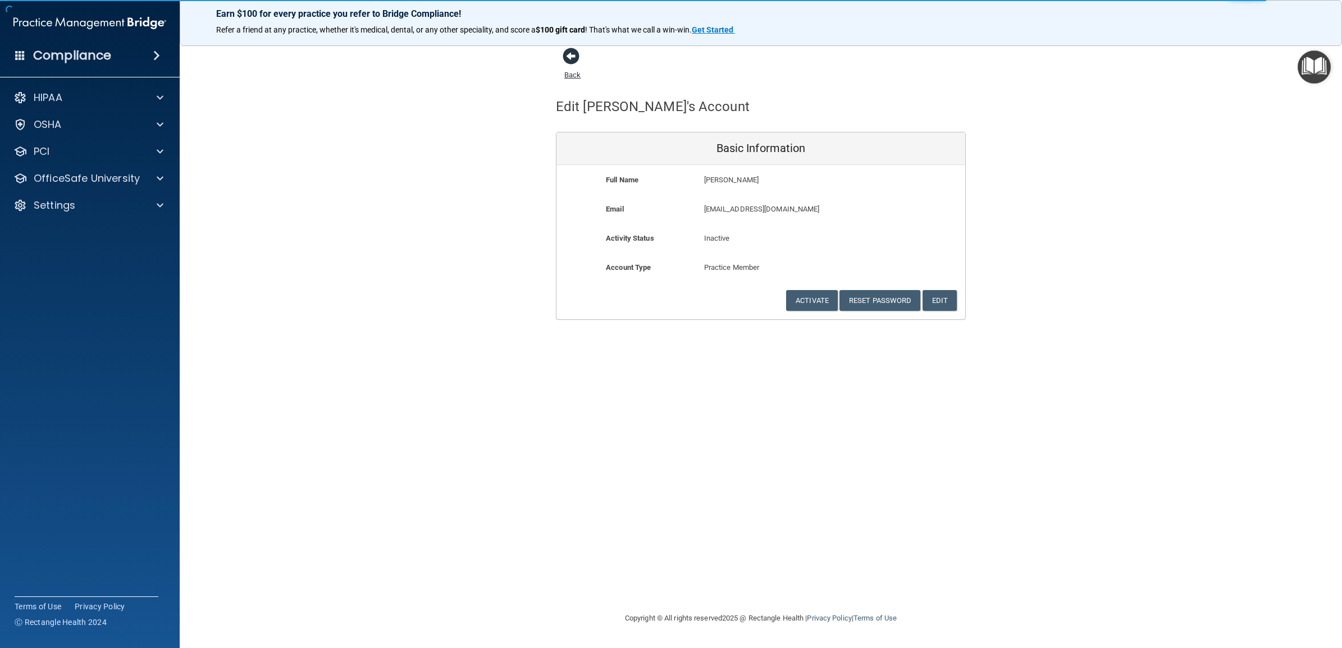
click at [575, 73] on link "Back" at bounding box center [572, 68] width 16 height 22
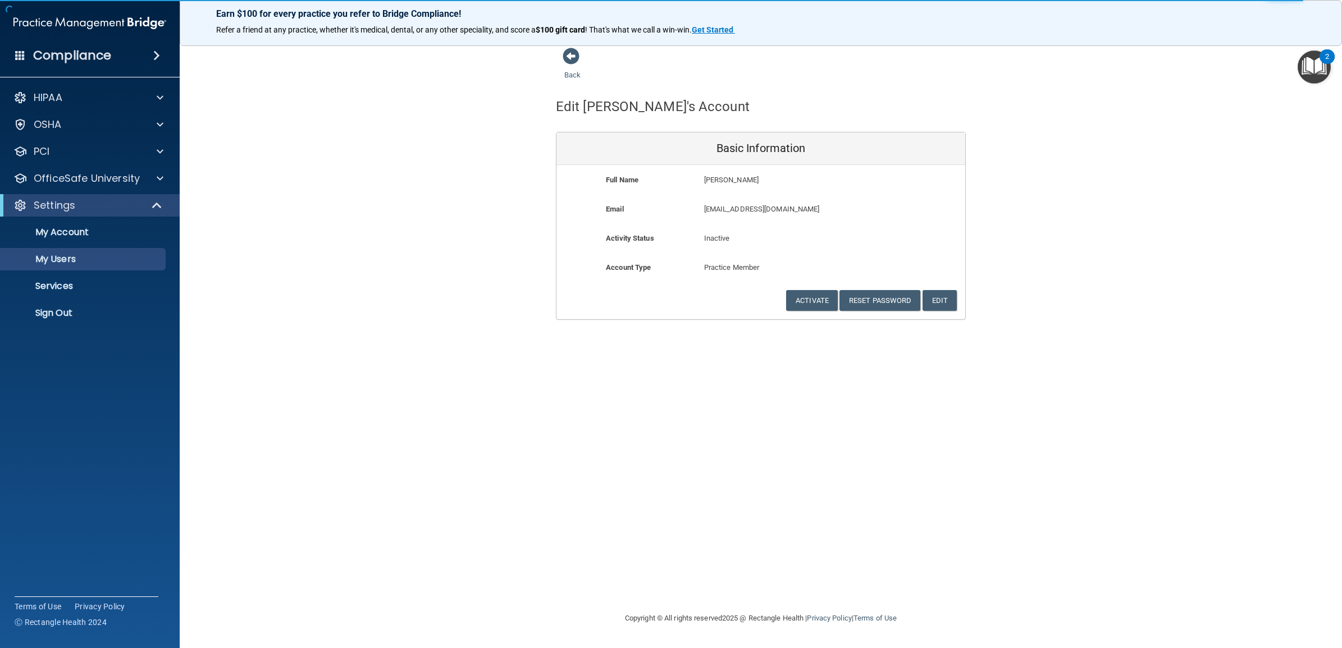
select select "20"
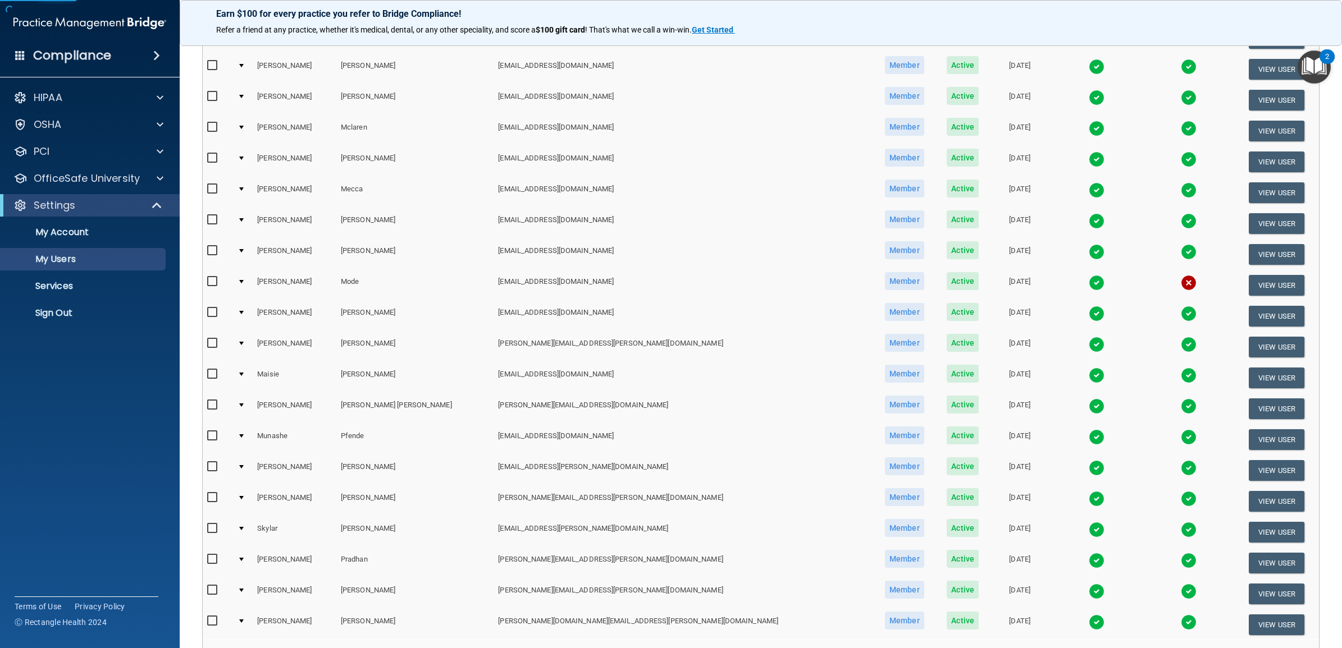
scroll to position [280, 0]
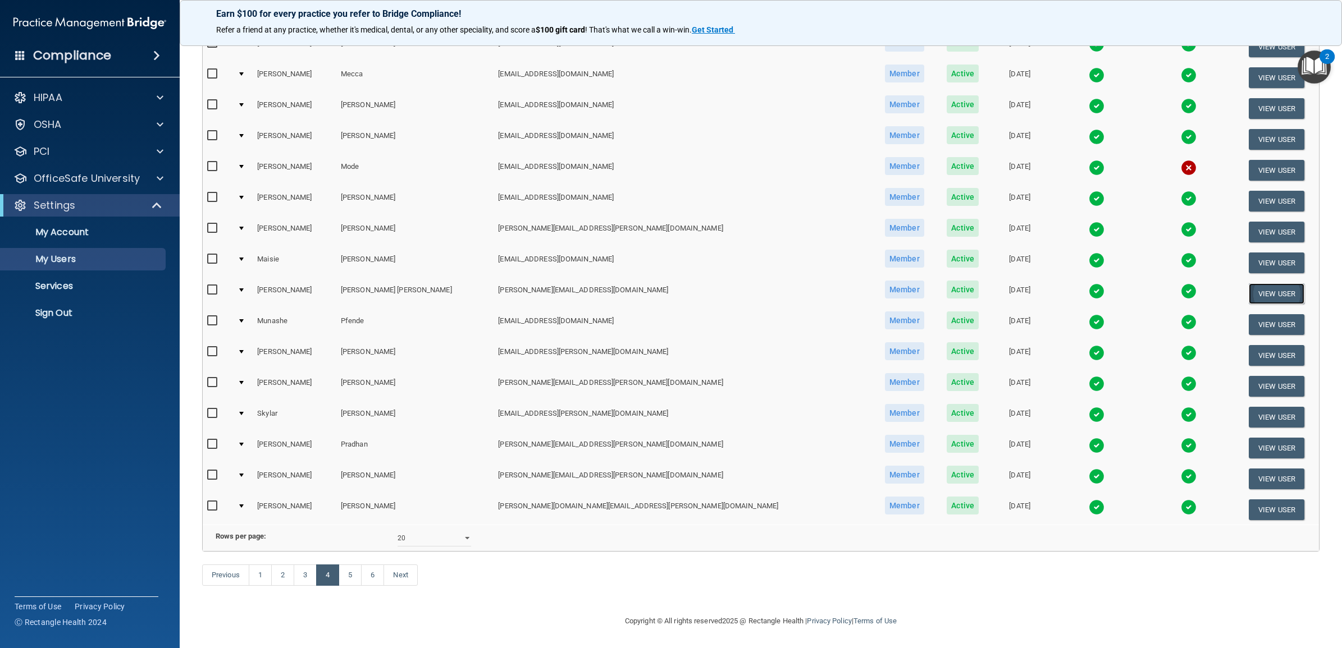
click at [1248, 283] on button "View User" at bounding box center [1276, 293] width 56 height 21
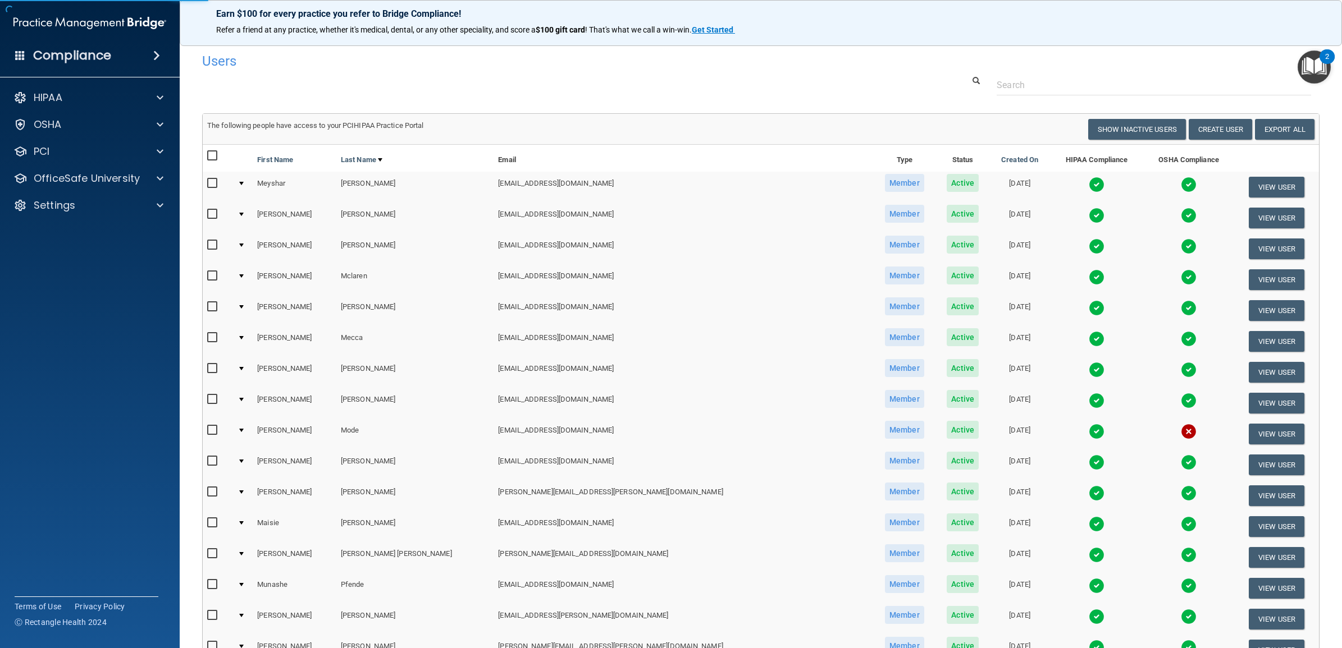
select select "practice_member"
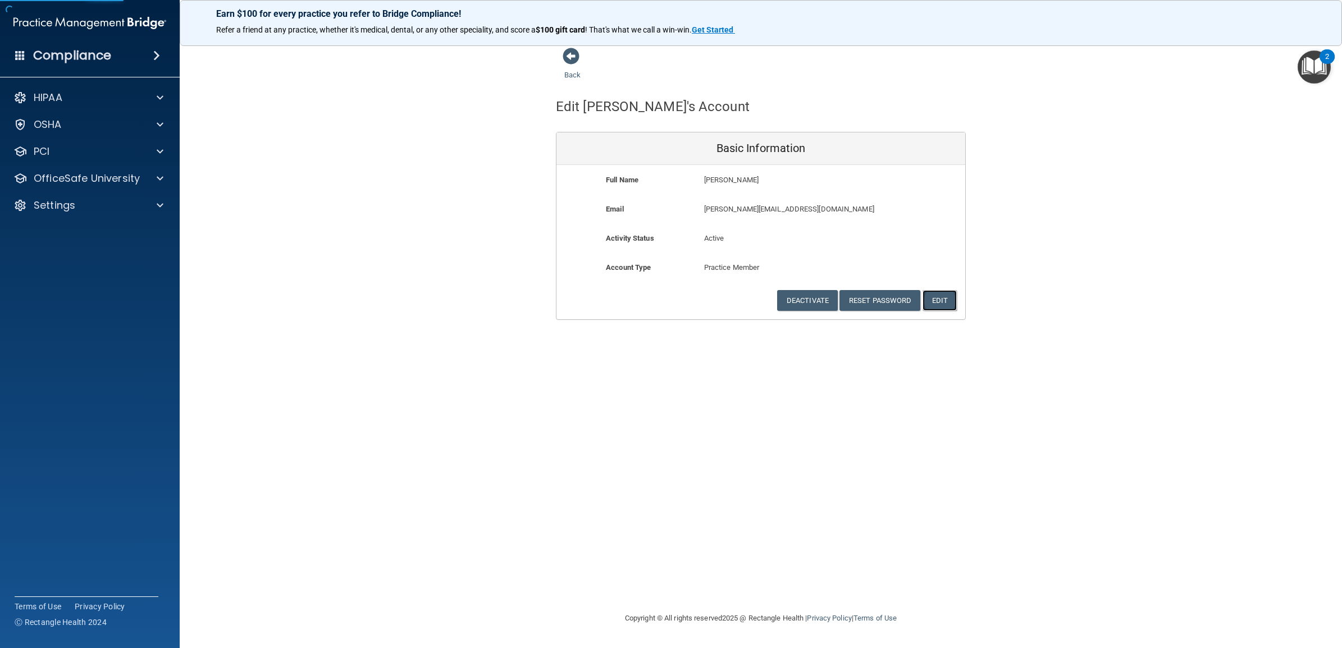
click at [944, 302] on button "Edit" at bounding box center [939, 300] width 34 height 21
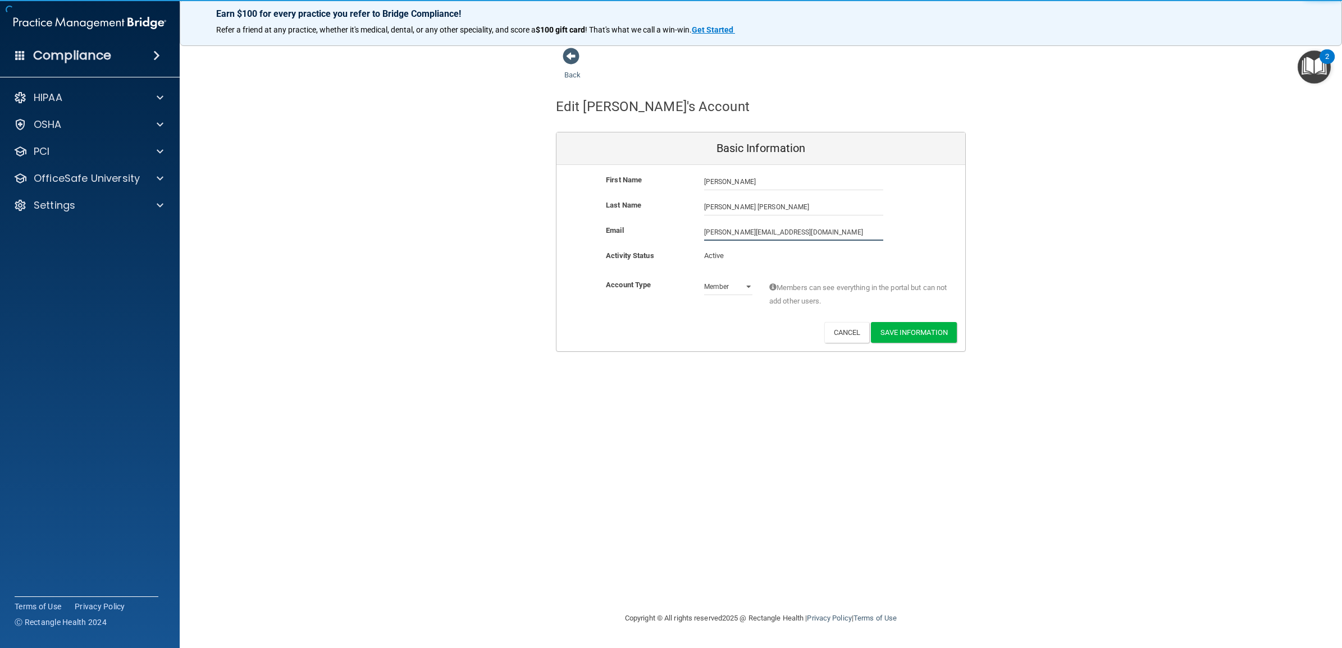
drag, startPoint x: 776, startPoint y: 231, endPoint x: 672, endPoint y: 237, distance: 103.5
click at [672, 237] on div "Email [PERSON_NAME][EMAIL_ADDRESS][DOMAIN_NAME] [PERSON_NAME][EMAIL_ADDRESS][DO…" at bounding box center [760, 232] width 409 height 17
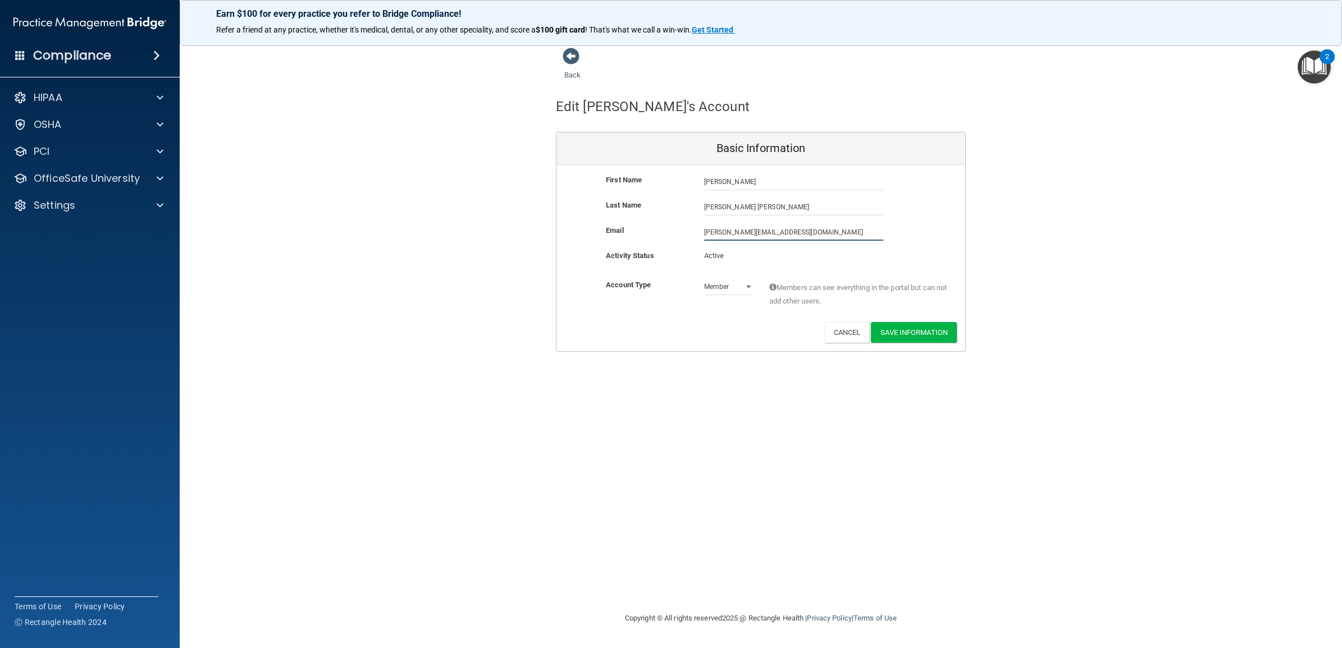
paste input "ridgitt.[PERSON_NAME]@timberlanesmile"
type input "[PERSON_NAME][EMAIL_ADDRESS][PERSON_NAME][DOMAIN_NAME]"
click at [914, 331] on button "Save Information" at bounding box center [914, 332] width 86 height 21
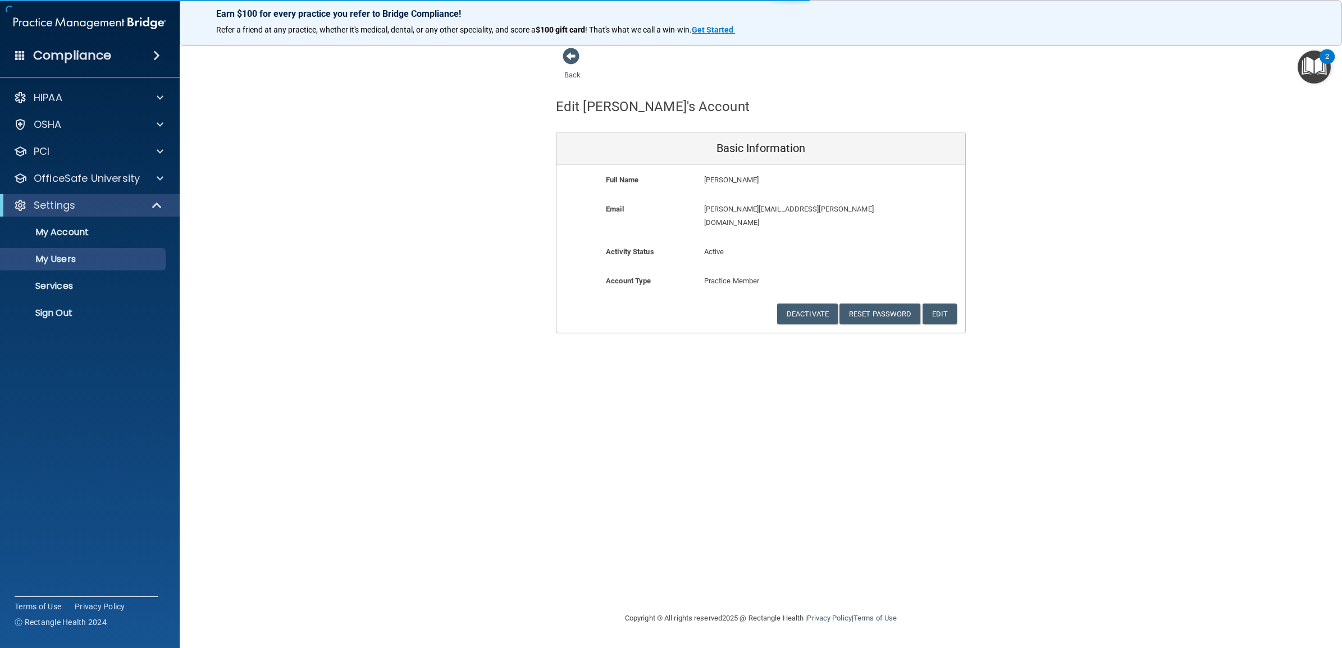
select select "20"
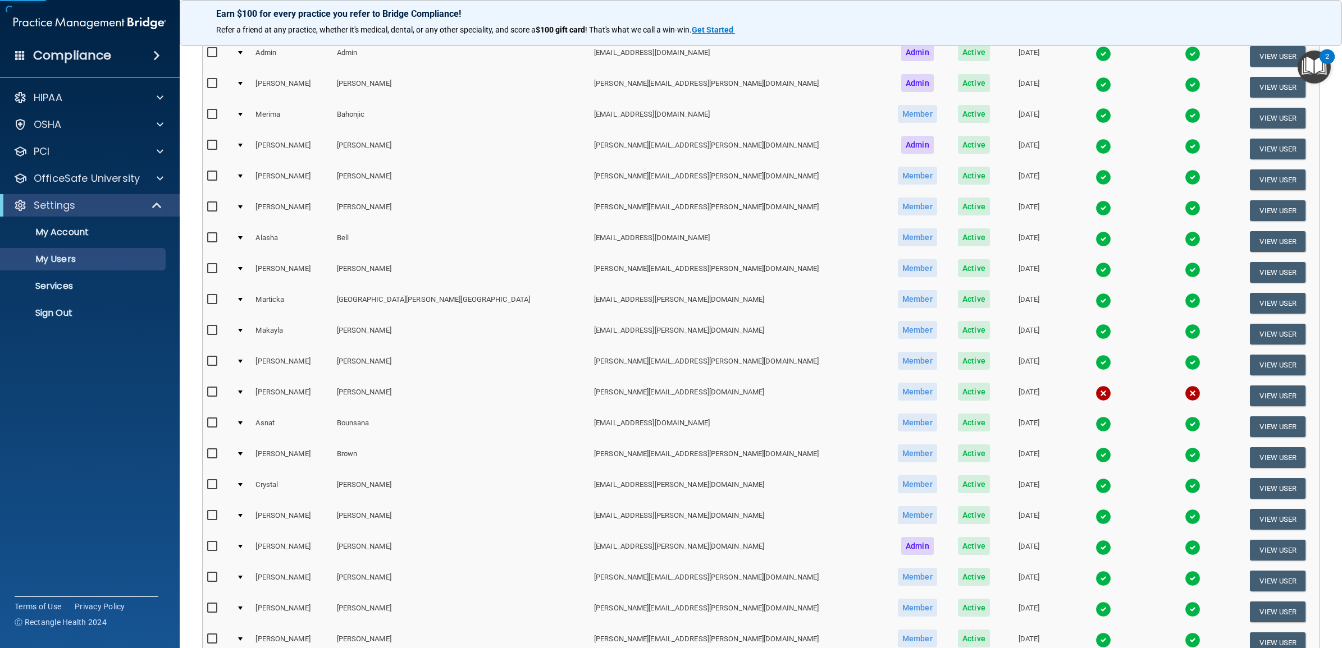
scroll to position [323, 0]
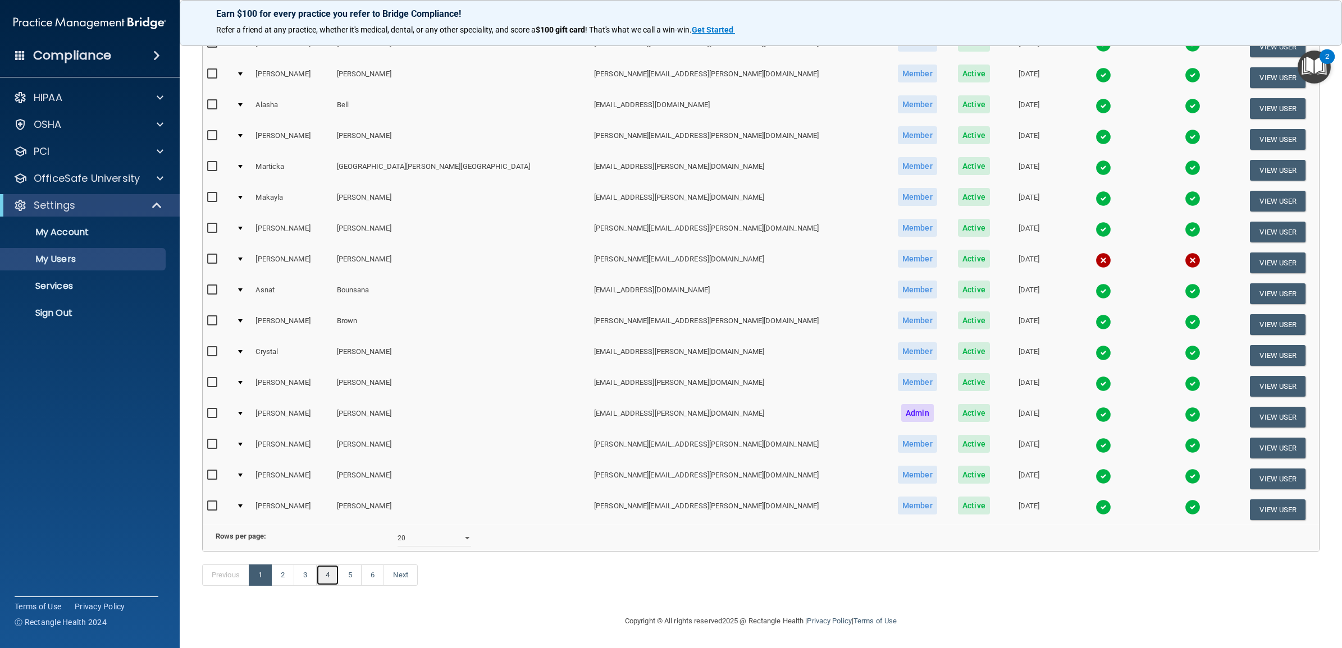
click at [335, 574] on link "4" at bounding box center [327, 575] width 23 height 21
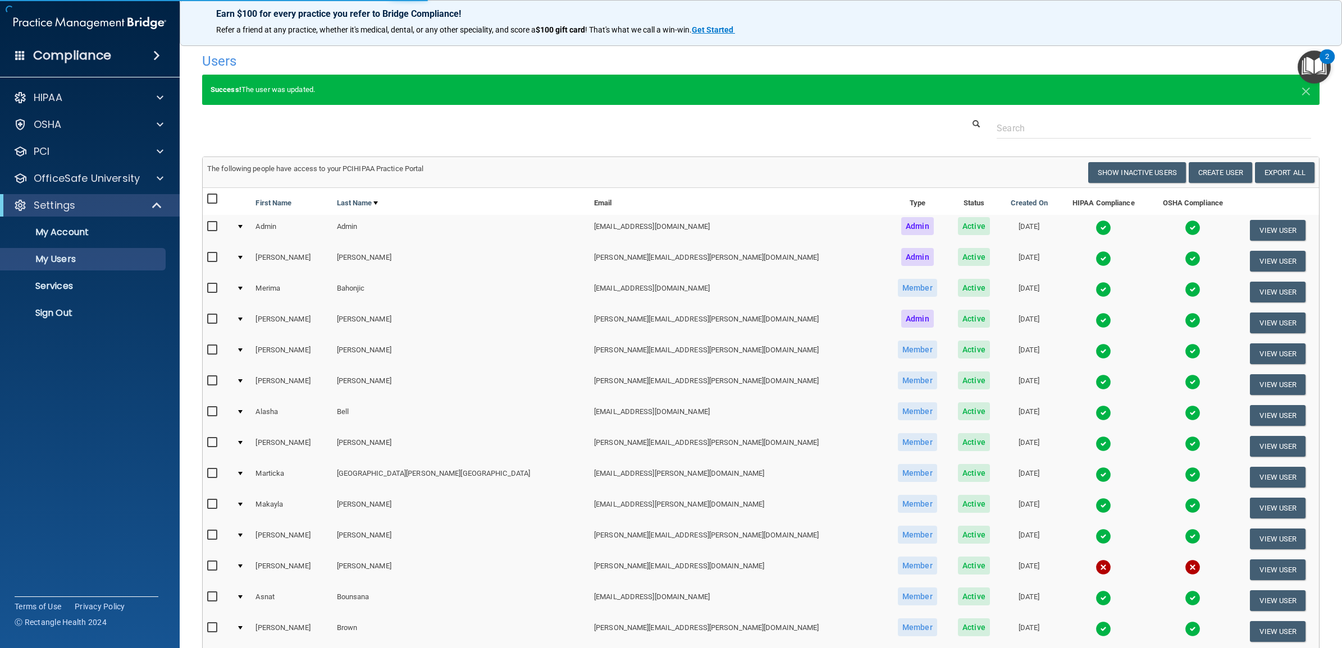
select select "20"
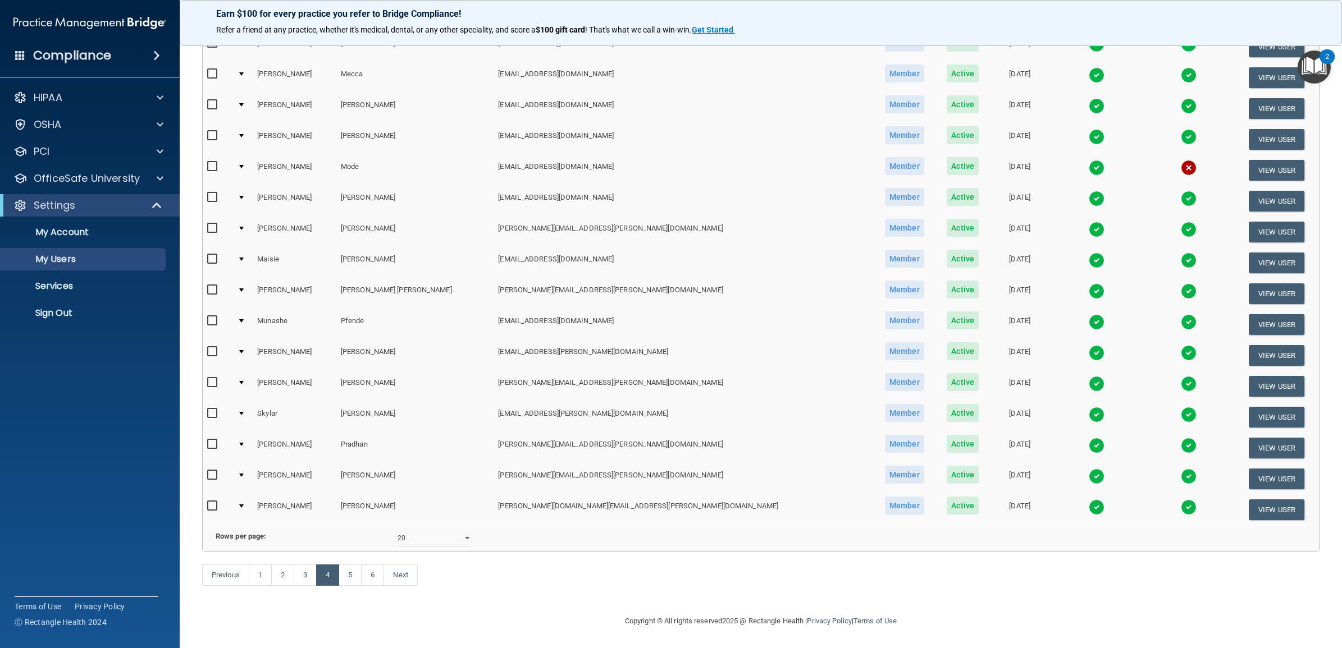
scroll to position [280, 0]
click at [1251, 253] on button "View User" at bounding box center [1276, 263] width 56 height 21
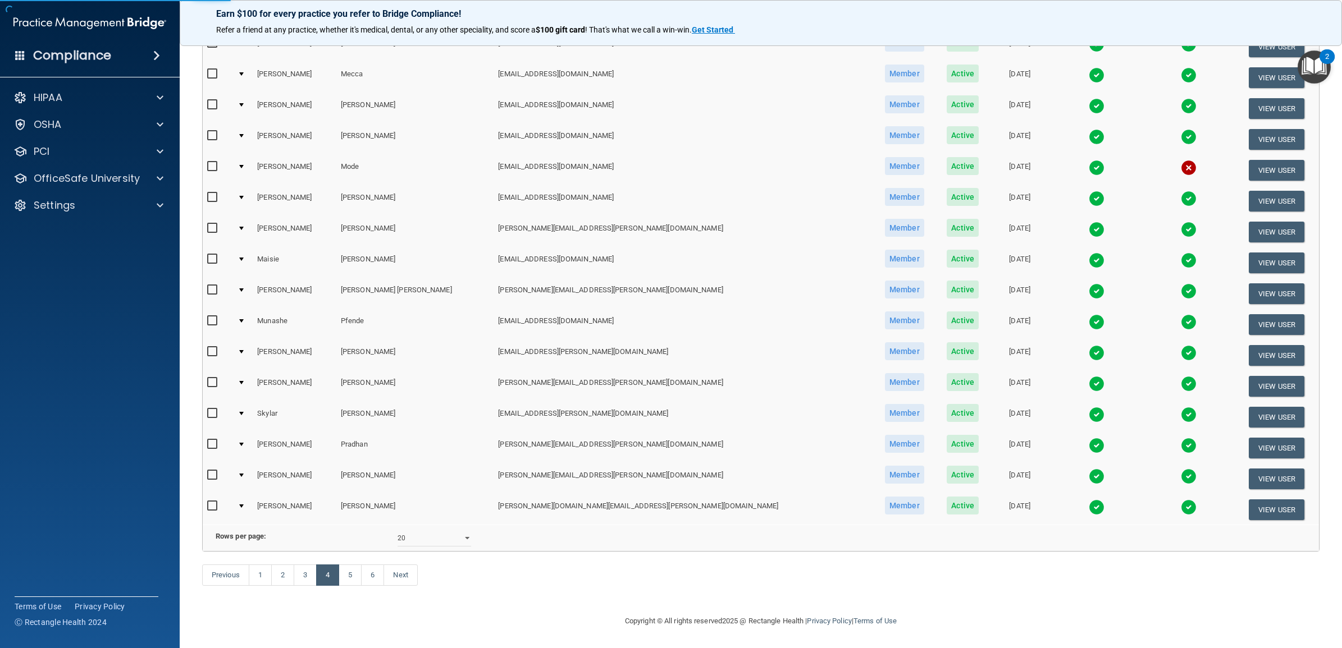
select select "practice_member"
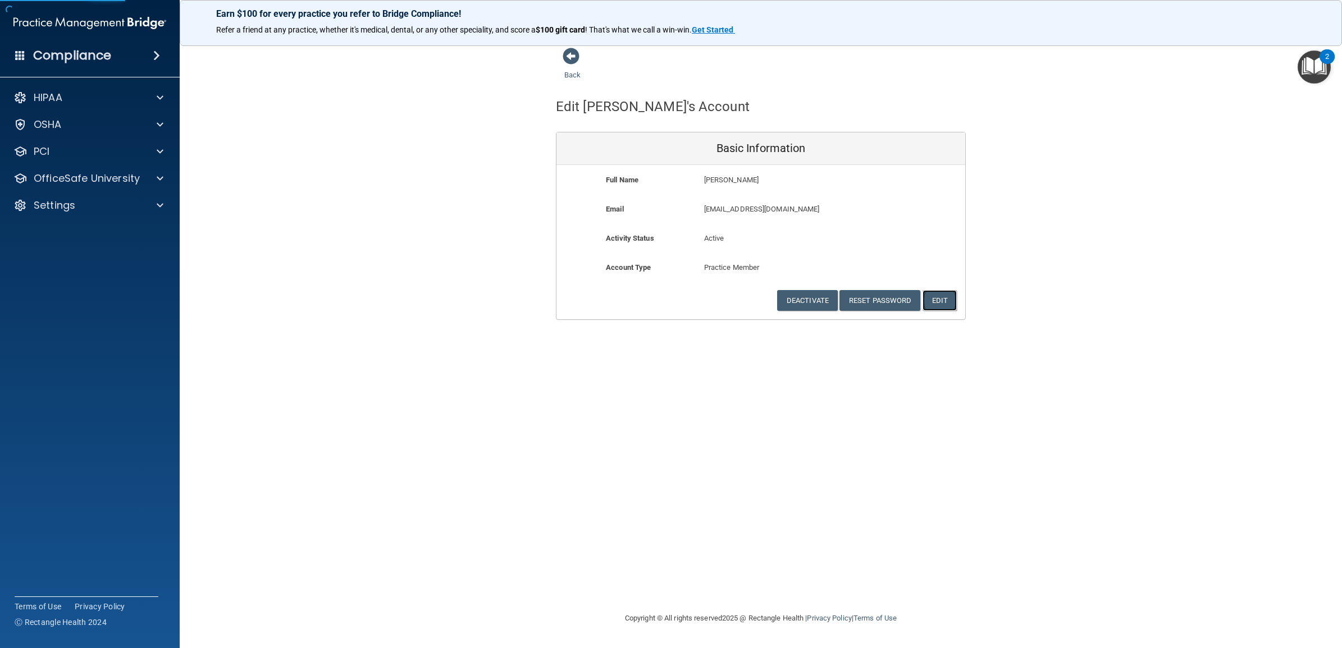
click at [941, 301] on button "Edit" at bounding box center [939, 300] width 34 height 21
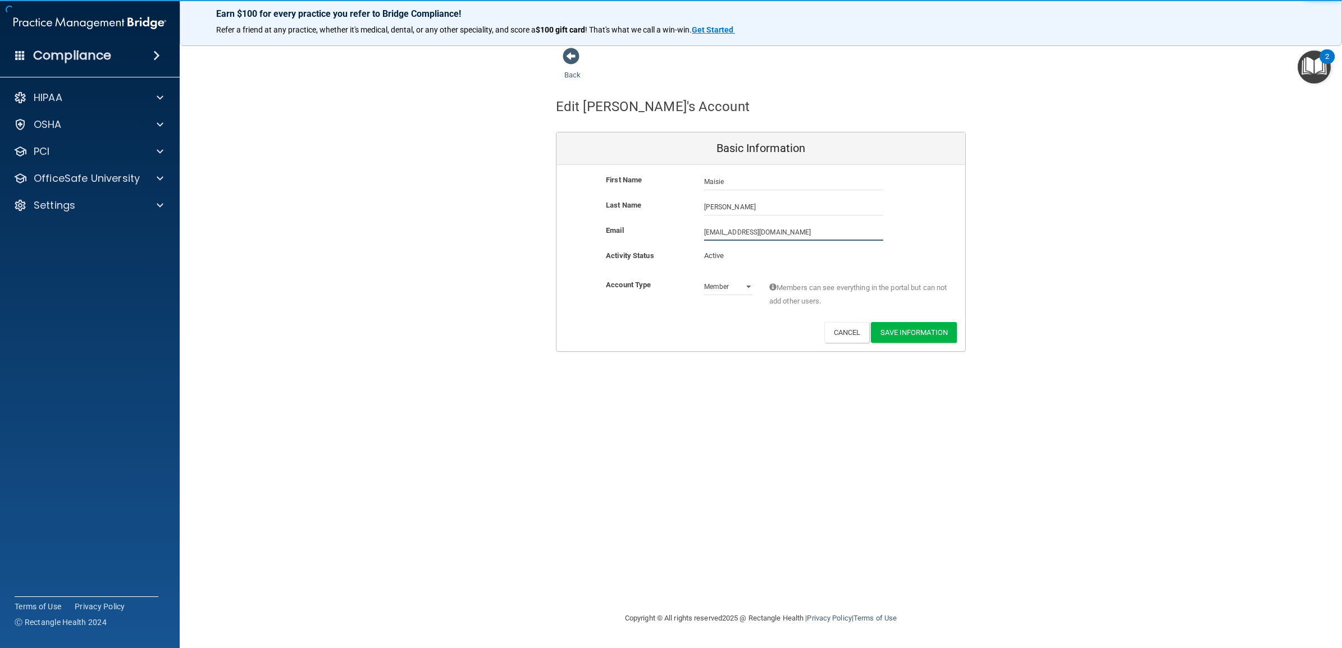
drag, startPoint x: 820, startPoint y: 226, endPoint x: 643, endPoint y: 229, distance: 176.8
click at [643, 229] on div "Email [EMAIL_ADDRESS][DOMAIN_NAME] [EMAIL_ADDRESS][DOMAIN_NAME]" at bounding box center [760, 232] width 409 height 17
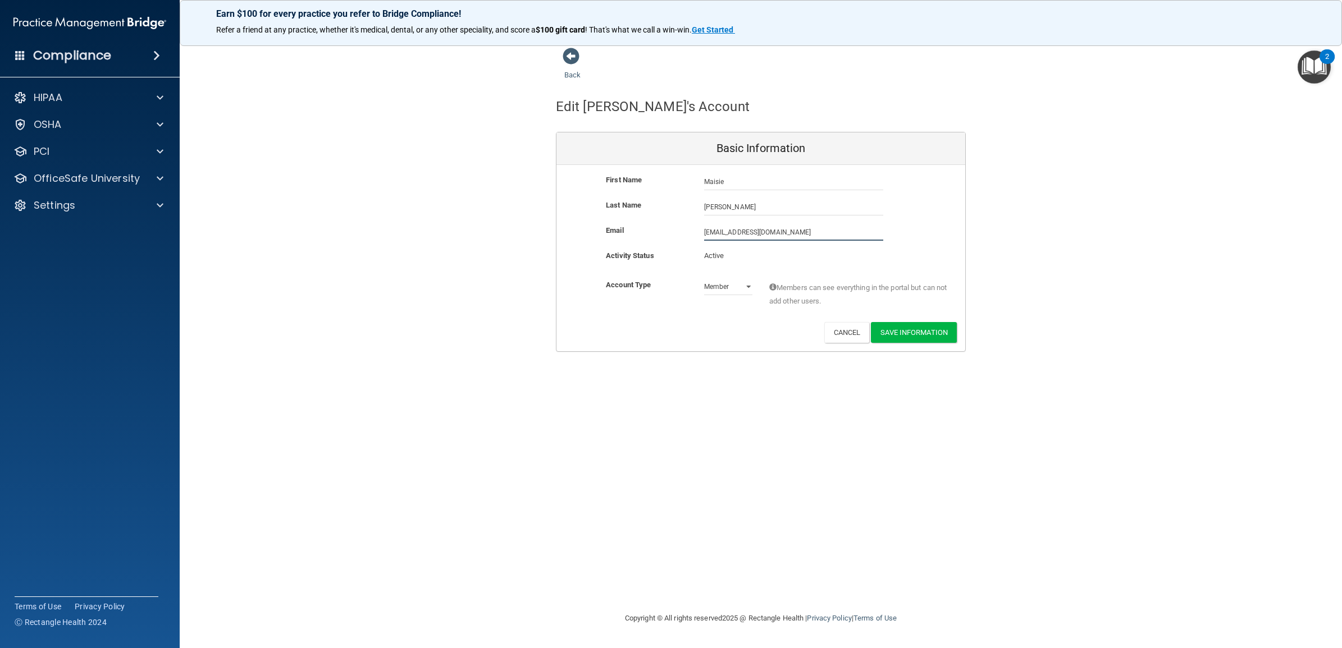
paste input "aisie.[PERSON_NAME]@timberlanesmile"
type input "[EMAIL_ADDRESS][PERSON_NAME][DOMAIN_NAME]"
click at [666, 410] on div "Back Edit [PERSON_NAME]'s Account Basic Information First Name [PERSON_NAME] [P…" at bounding box center [760, 323] width 1117 height 553
click at [911, 332] on button "Save Information" at bounding box center [914, 332] width 86 height 21
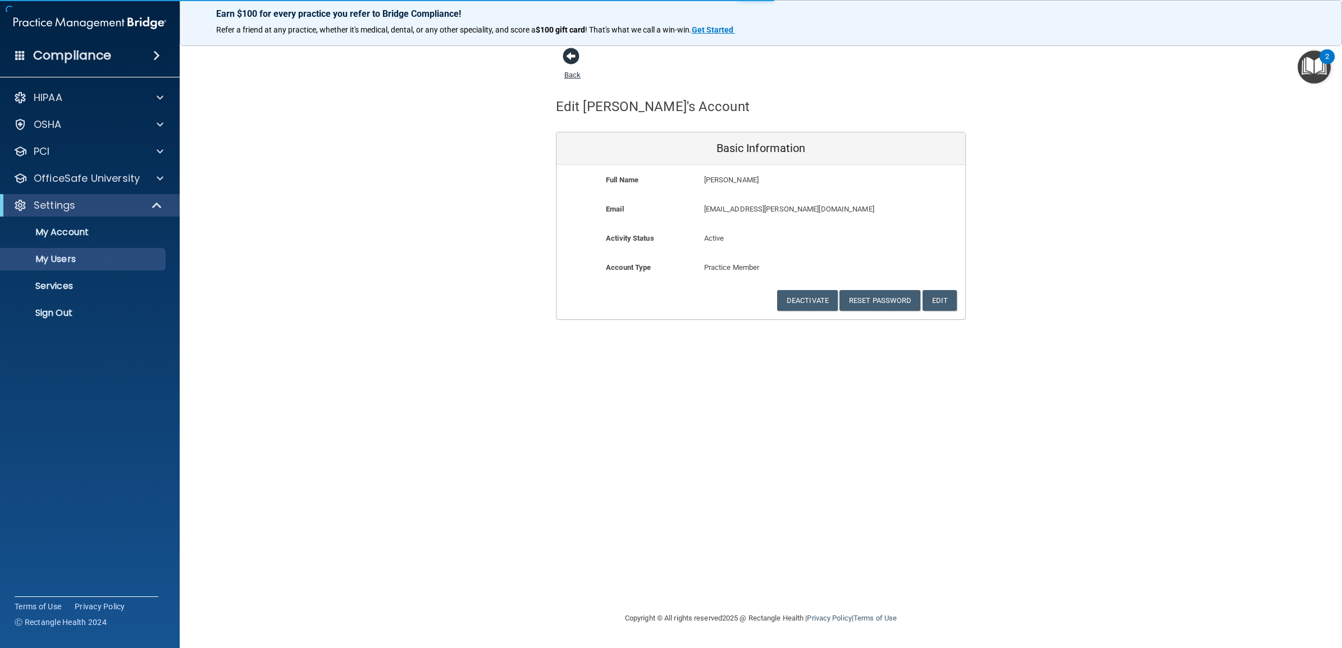
select select "20"
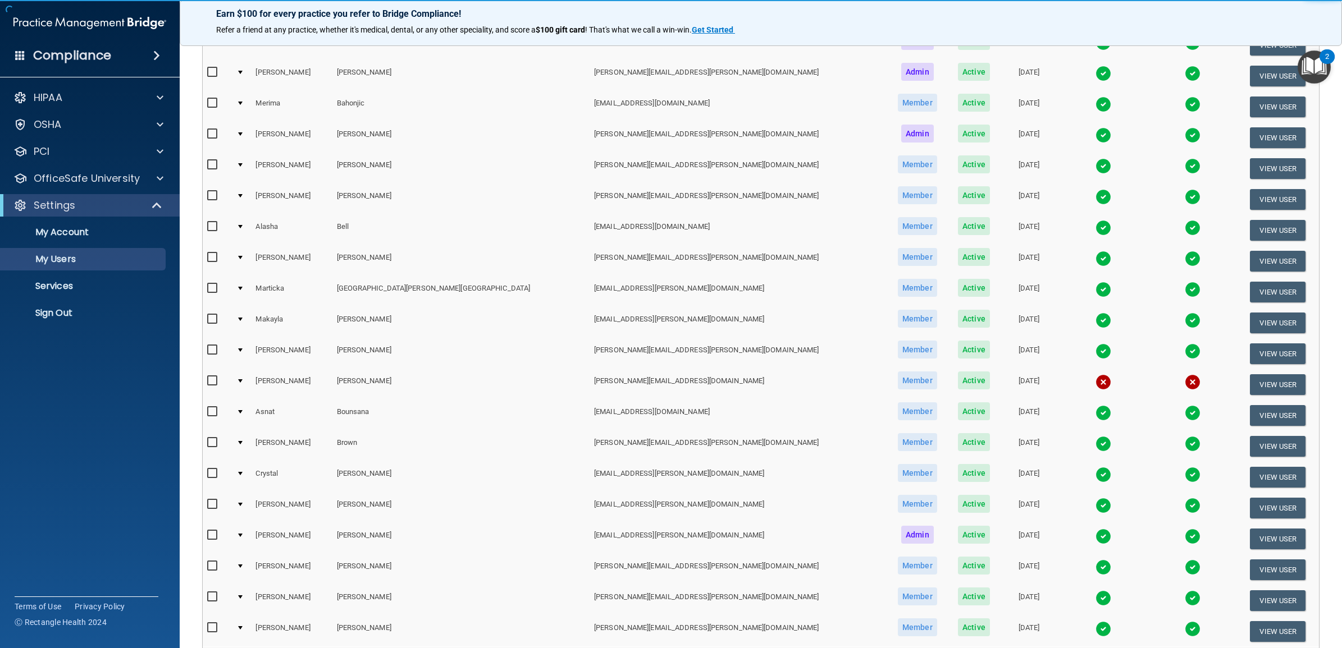
scroll to position [323, 0]
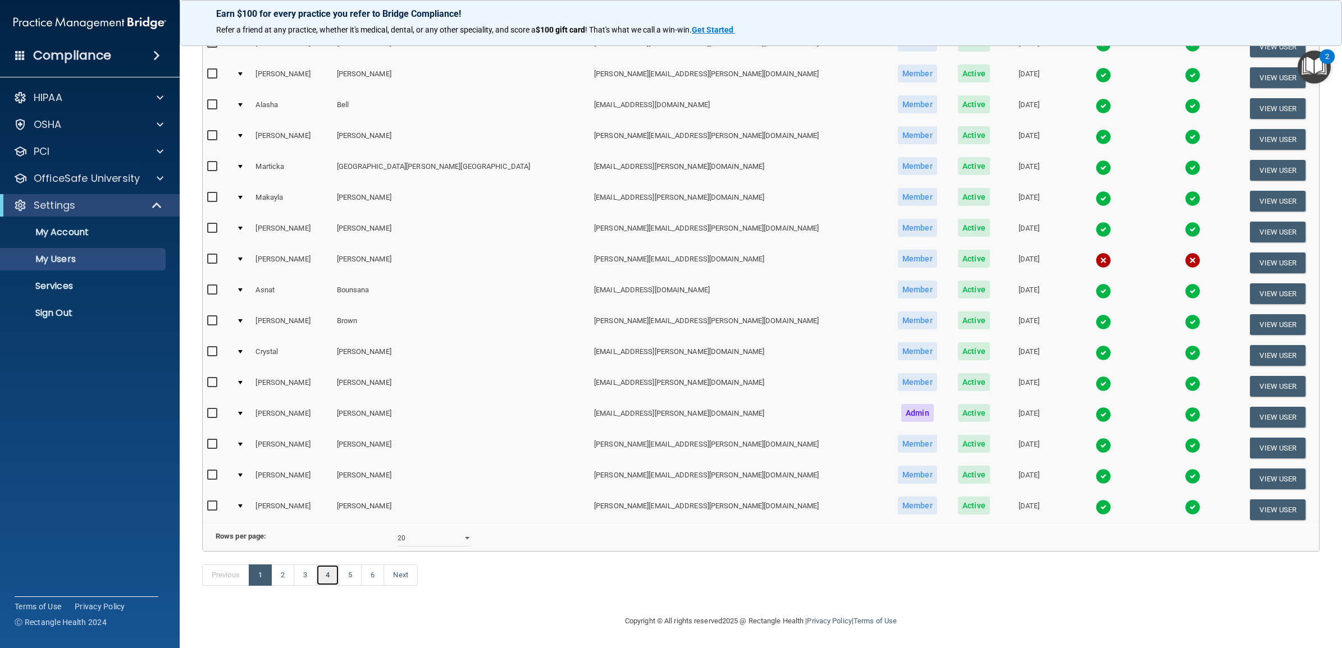
click at [332, 579] on link "4" at bounding box center [327, 575] width 23 height 21
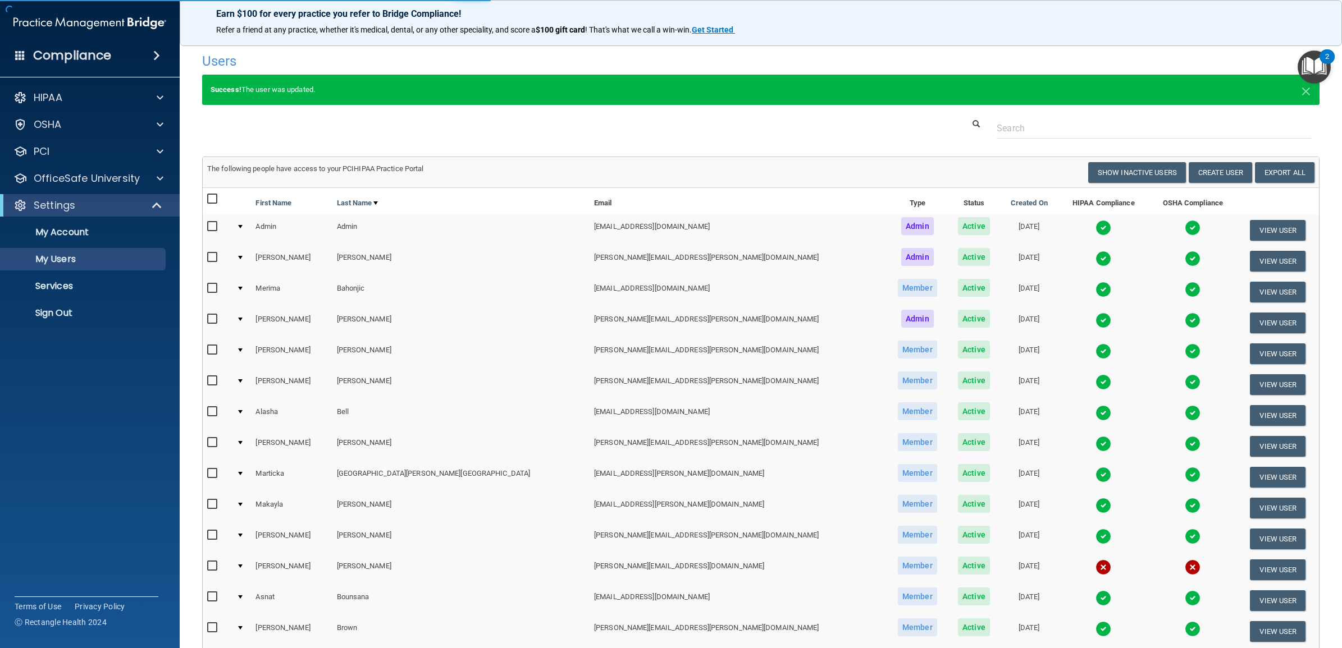
select select "20"
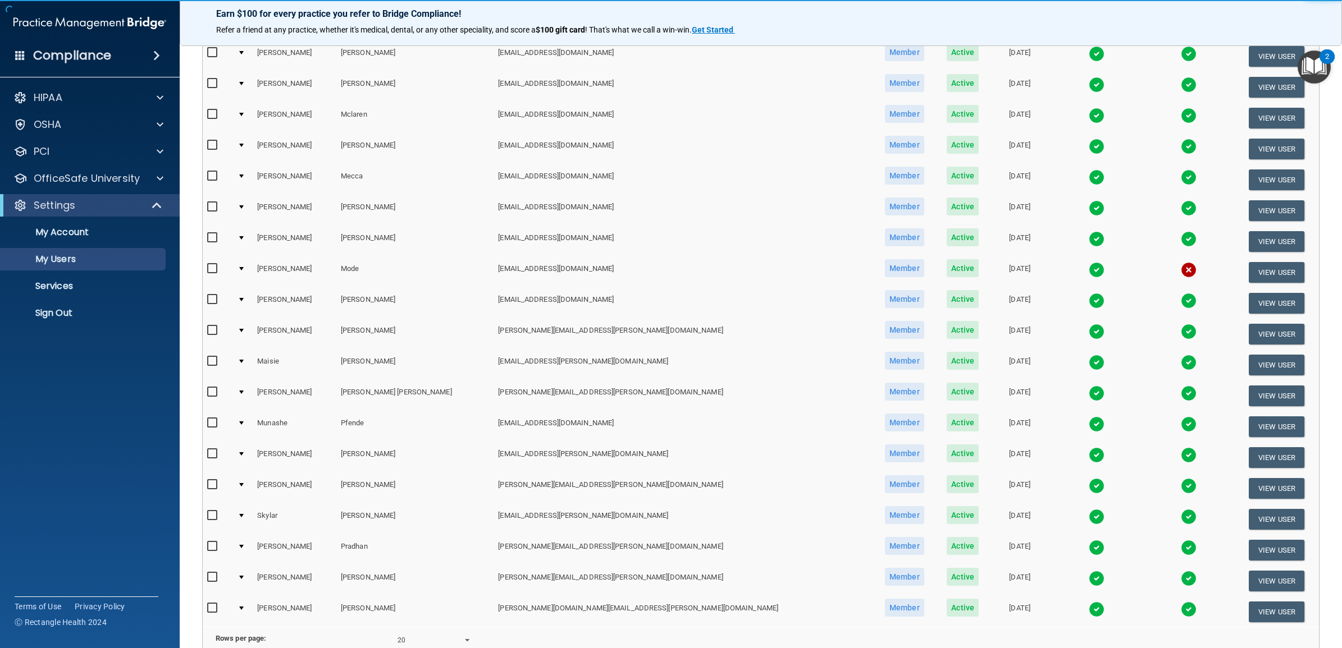
scroll to position [210, 0]
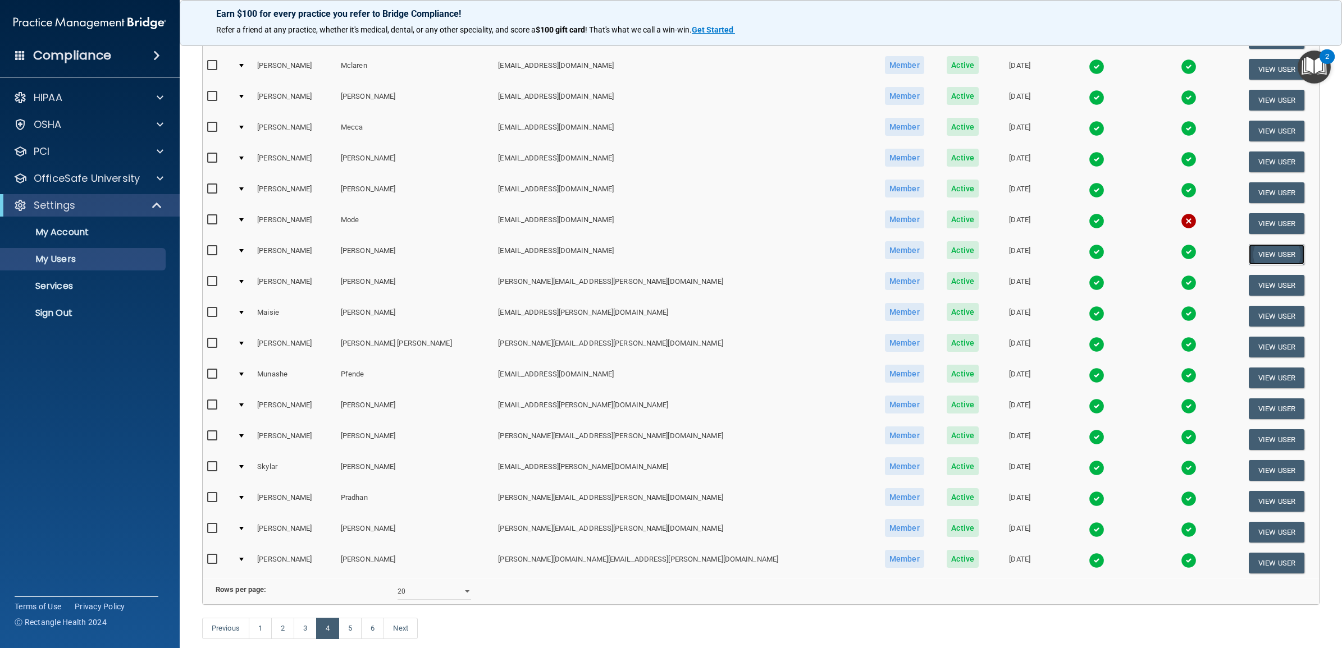
click at [1257, 250] on button "View User" at bounding box center [1276, 254] width 56 height 21
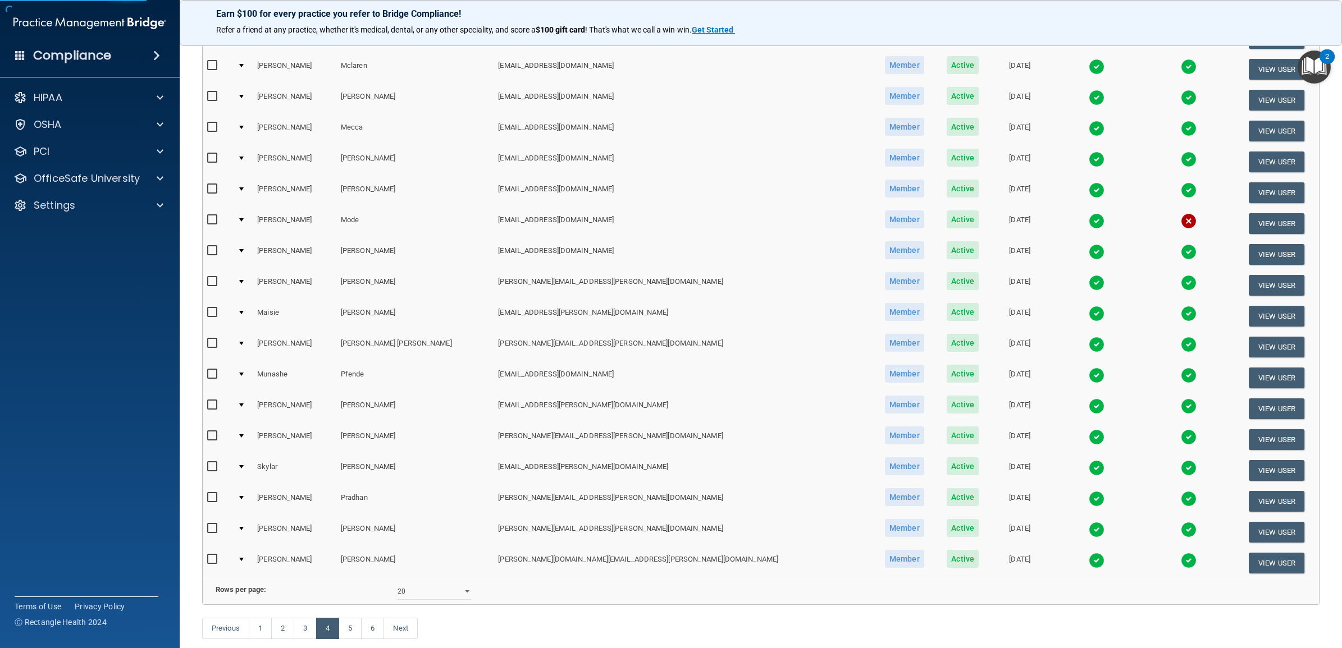
select select "practice_member"
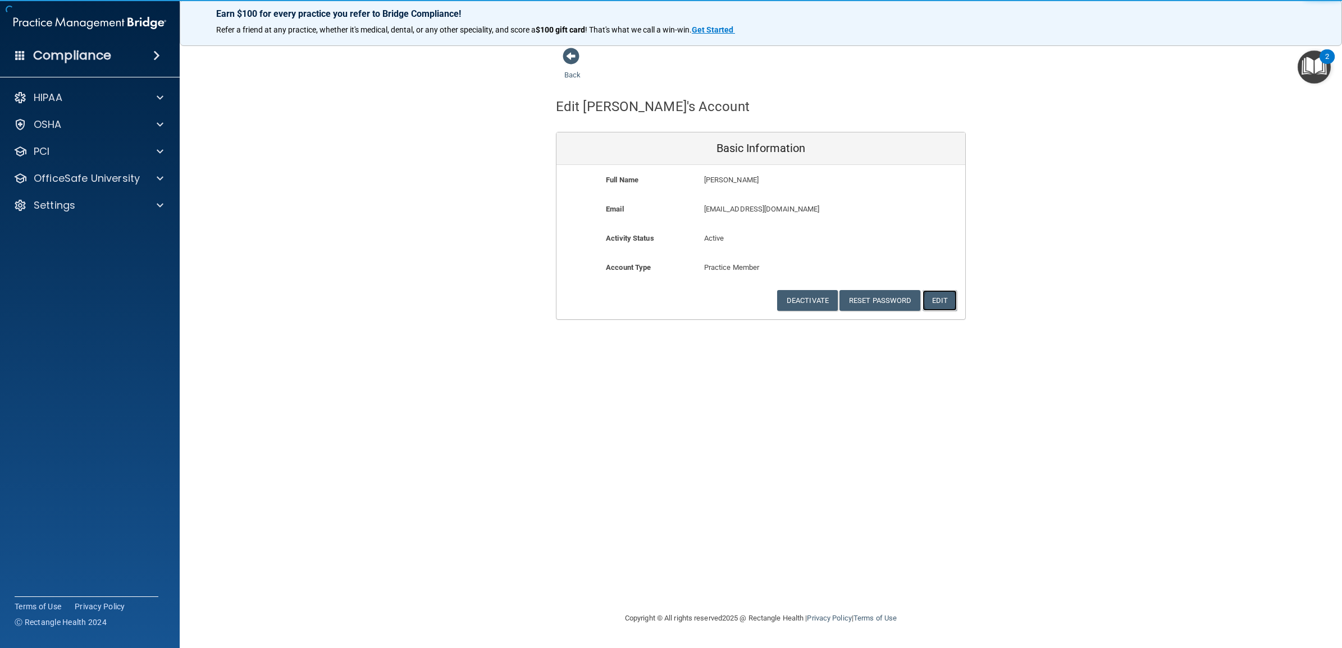
click at [938, 299] on button "Edit" at bounding box center [939, 300] width 34 height 21
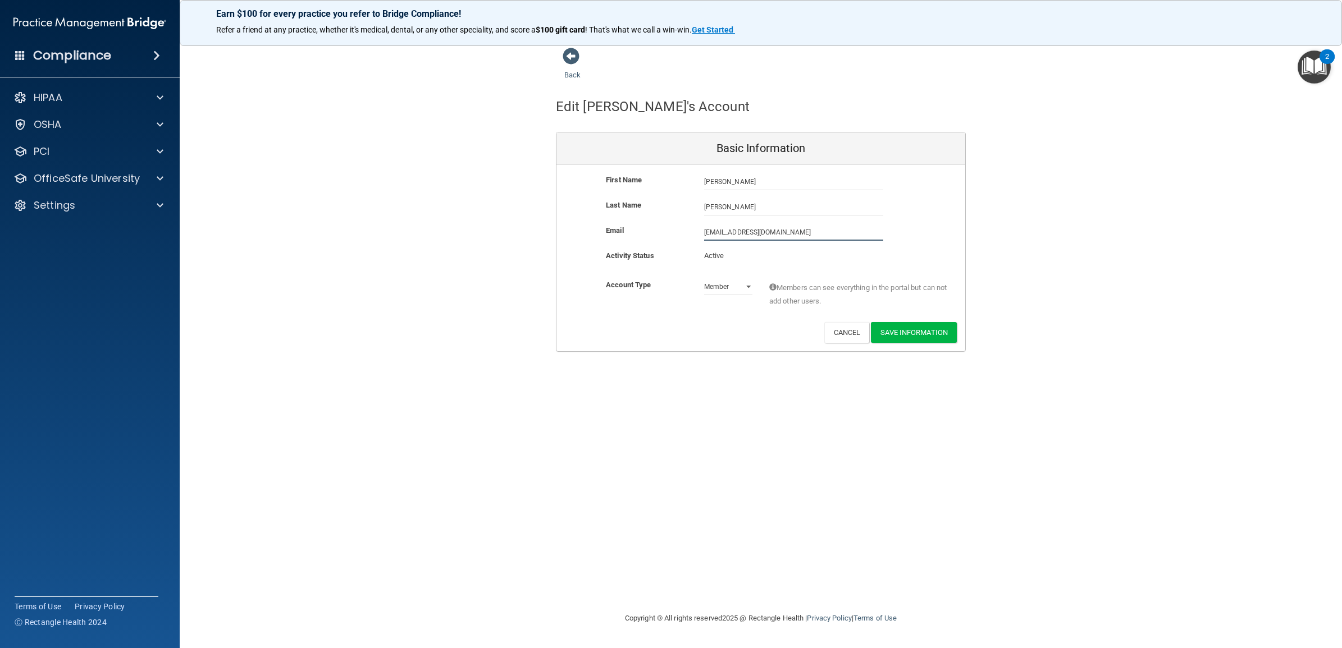
drag, startPoint x: 807, startPoint y: 228, endPoint x: 685, endPoint y: 231, distance: 121.3
click at [685, 231] on div "Email [EMAIL_ADDRESS][DOMAIN_NAME] [EMAIL_ADDRESS][DOMAIN_NAME]" at bounding box center [760, 232] width 409 height 17
paste input "[PERSON_NAME].[PERSON_NAME]@timberlanesmile"
type input "[PERSON_NAME][EMAIL_ADDRESS][PERSON_NAME][DOMAIN_NAME]"
click at [726, 385] on div "Back Edit [PERSON_NAME]'s Account Basic Information First Name [PERSON_NAME] [P…" at bounding box center [760, 323] width 1117 height 553
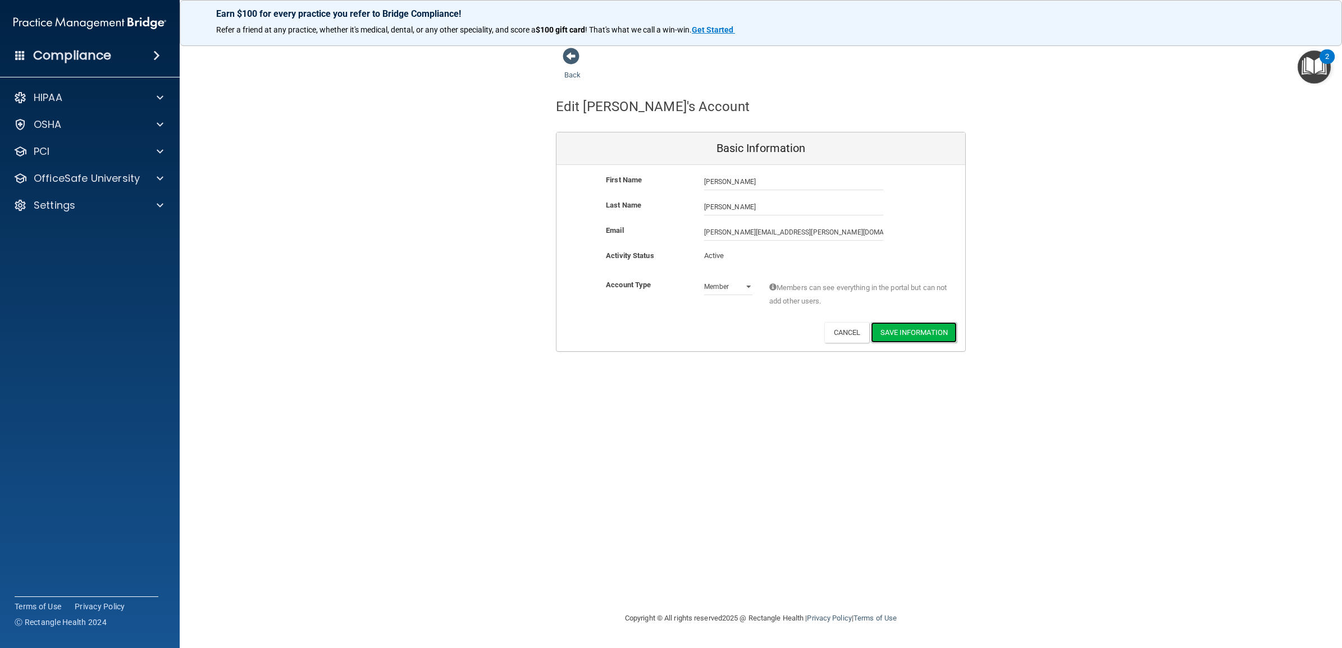
click at [888, 329] on button "Save Information" at bounding box center [914, 332] width 86 height 21
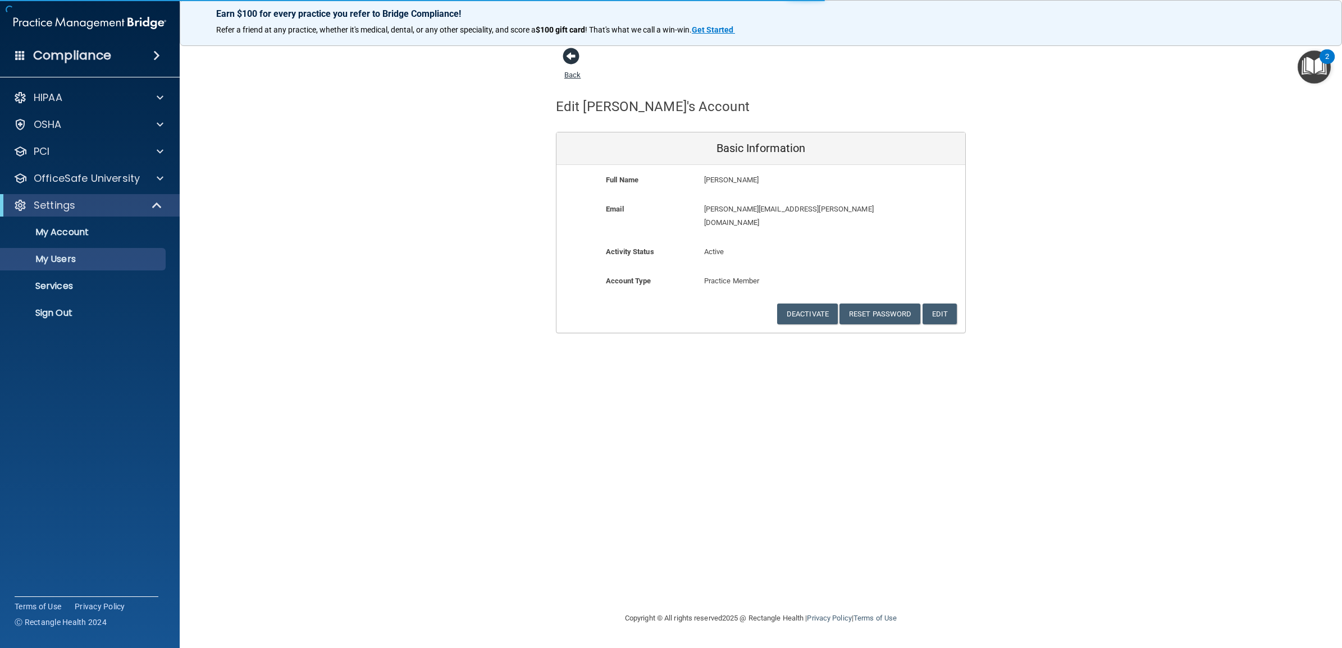
select select "20"
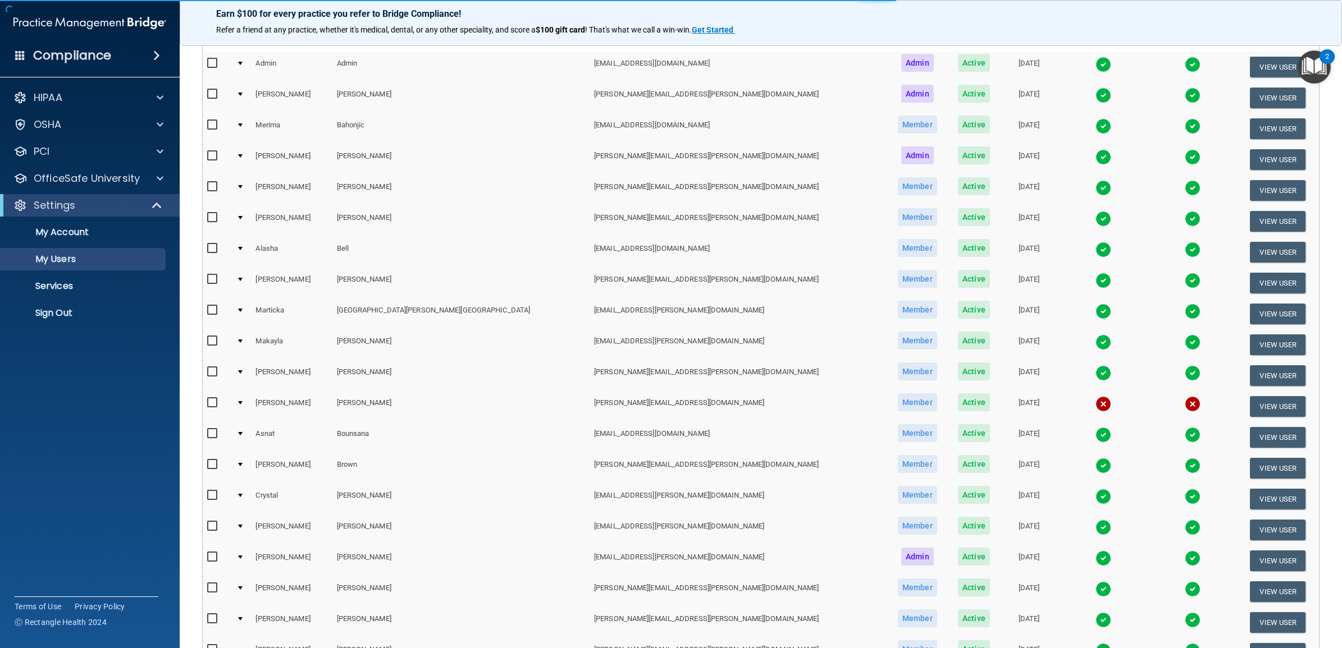
scroll to position [323, 0]
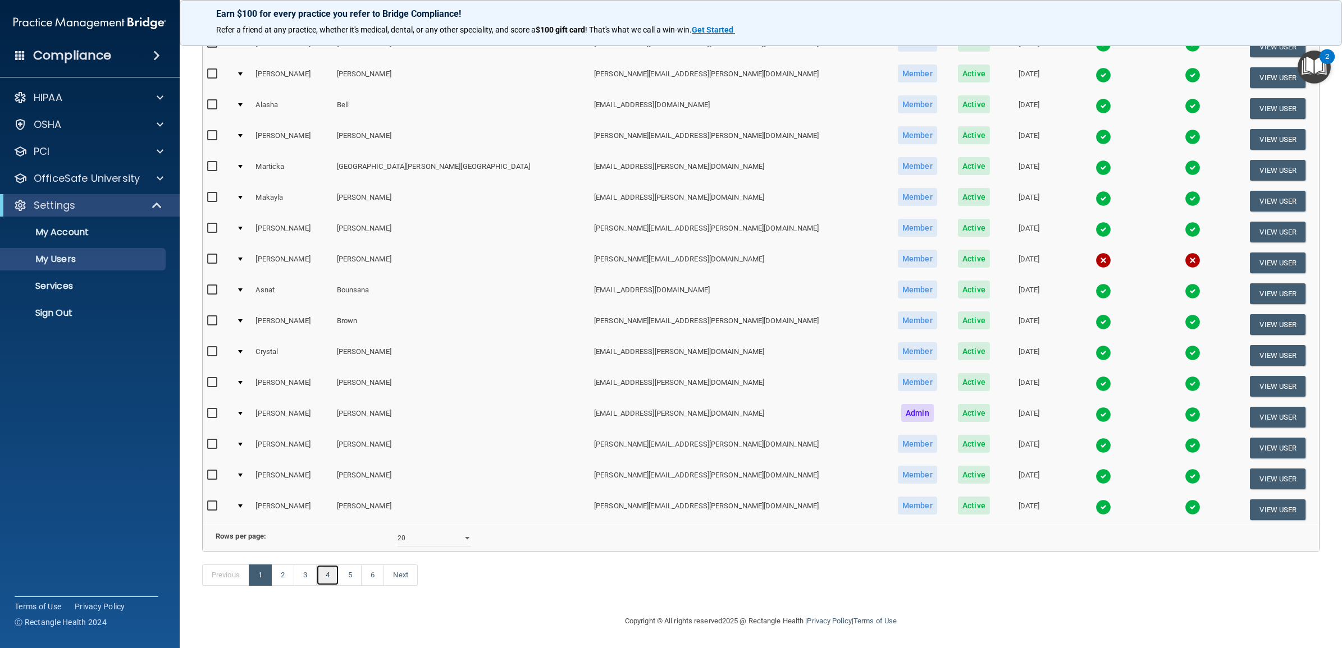
click at [331, 571] on link "4" at bounding box center [327, 575] width 23 height 21
select select "20"
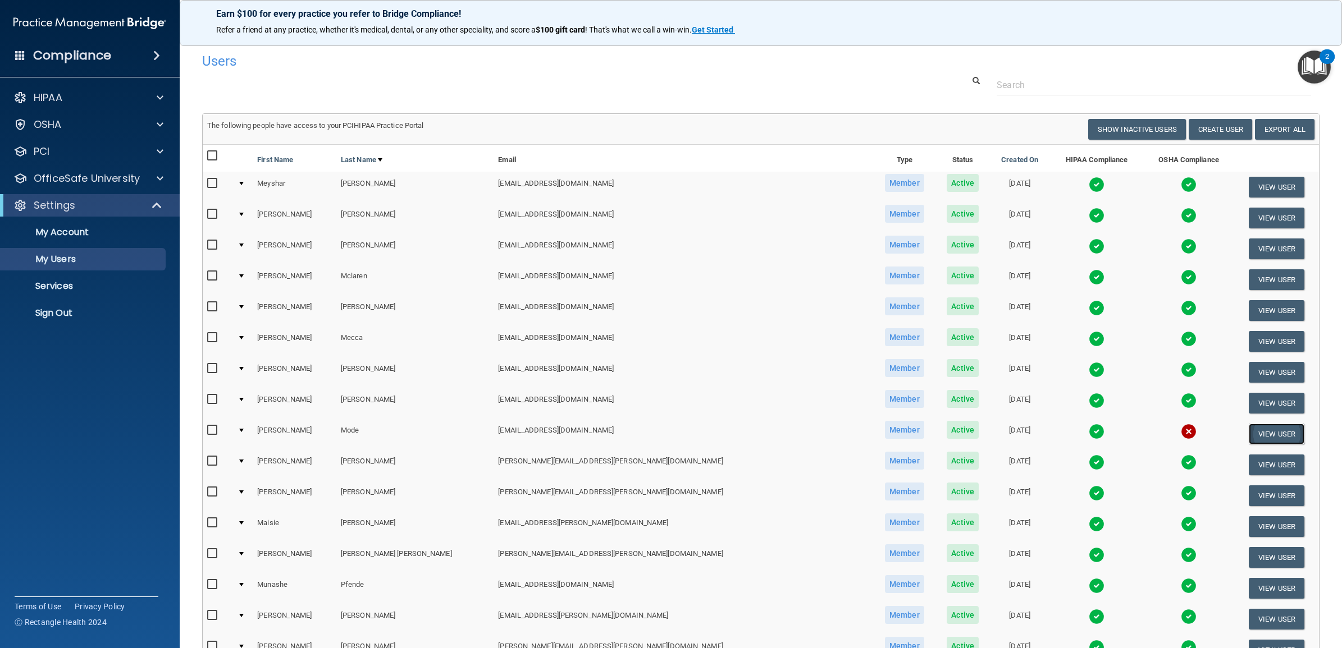
click at [1248, 432] on button "View User" at bounding box center [1276, 434] width 56 height 21
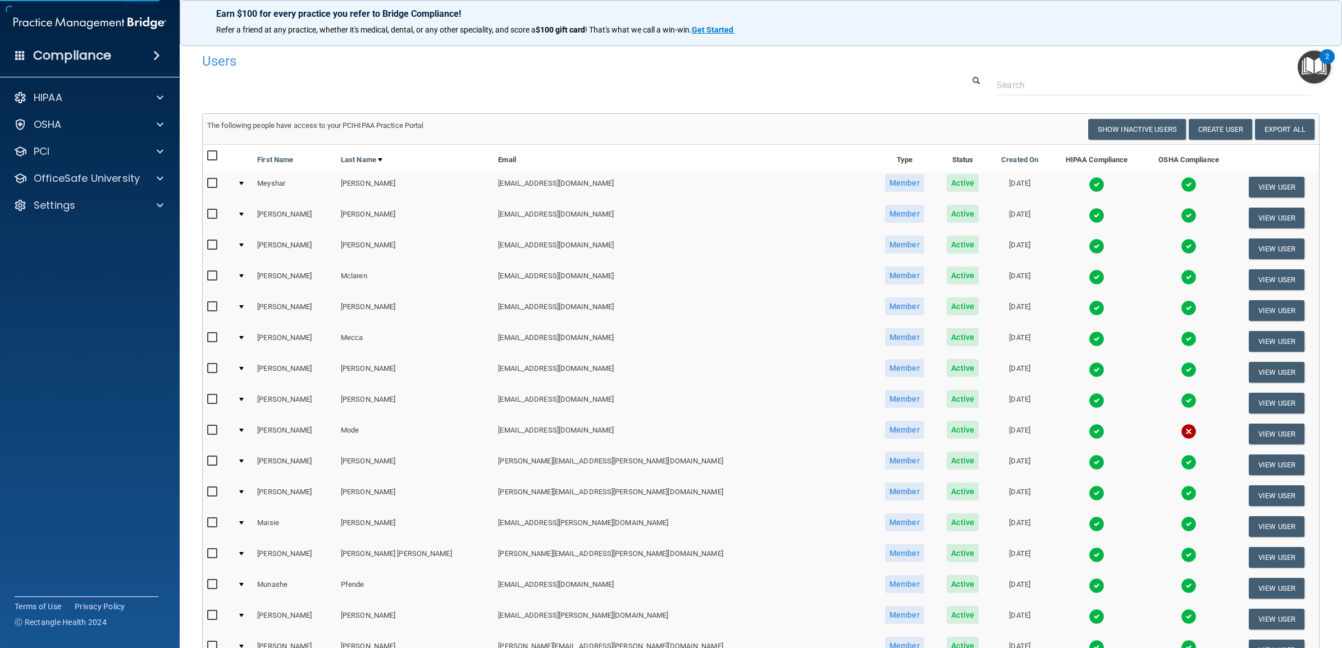
select select "practice_member"
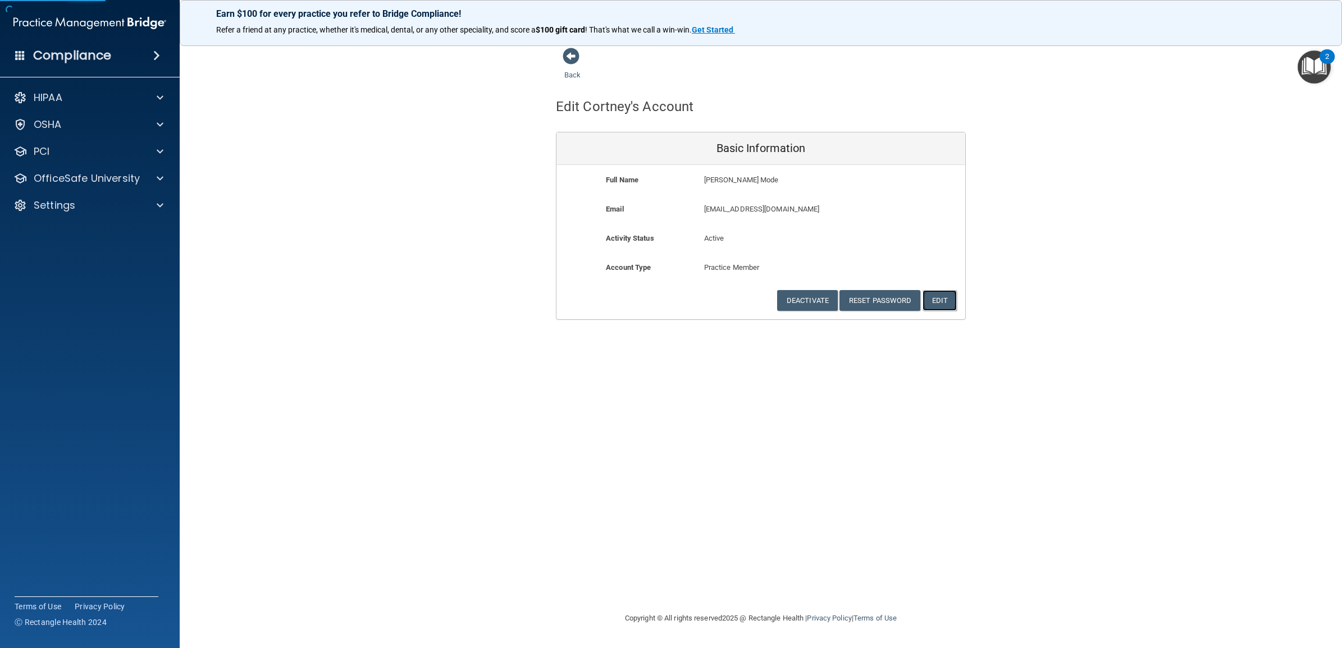
click at [939, 296] on button "Edit" at bounding box center [939, 300] width 34 height 21
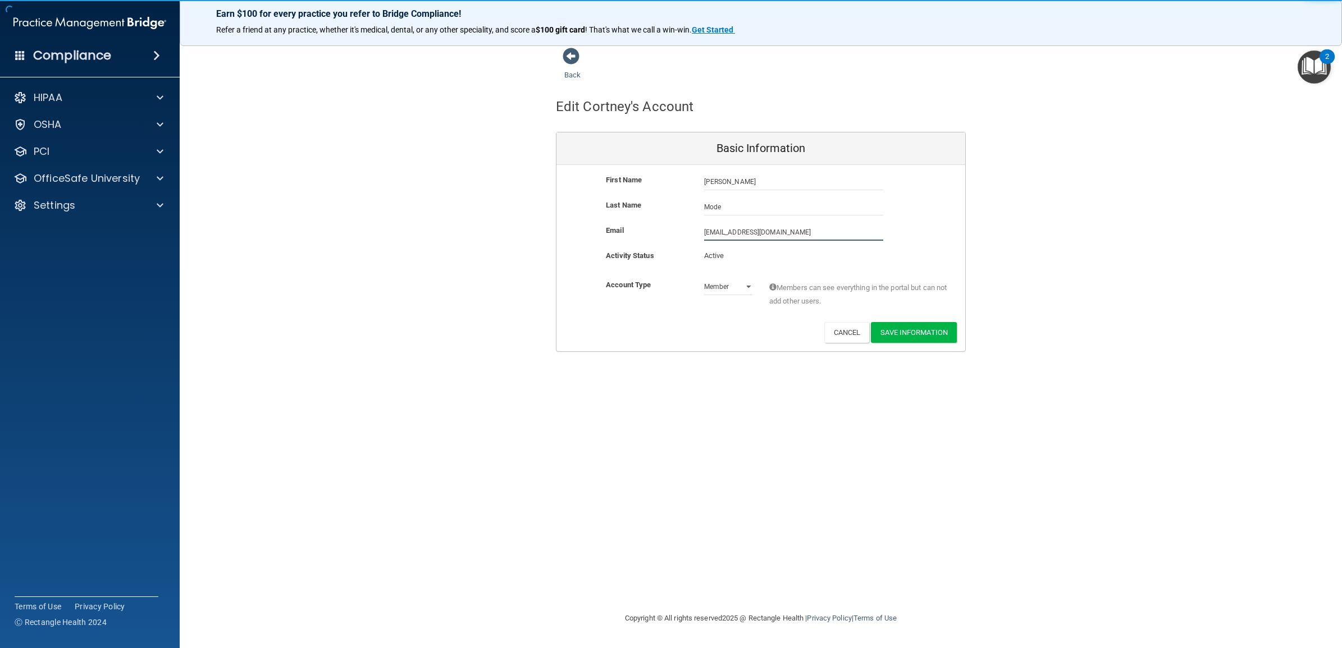
drag, startPoint x: 809, startPoint y: 229, endPoint x: 654, endPoint y: 229, distance: 155.5
click at [654, 229] on div "Email [EMAIL_ADDRESS][DOMAIN_NAME] [EMAIL_ADDRESS][DOMAIN_NAME]" at bounding box center [760, 232] width 409 height 17
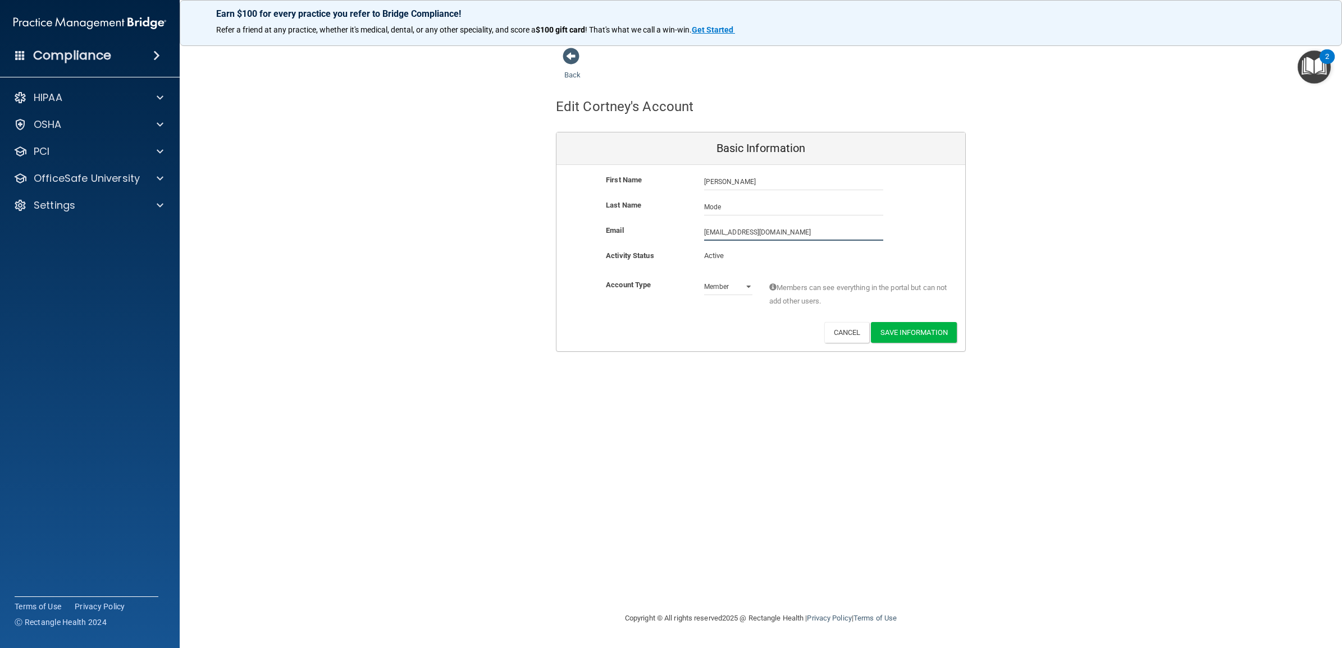
paste input "ortney.mode@timberlanesmile"
type input "[PERSON_NAME][EMAIL_ADDRESS][DOMAIN_NAME]"
drag, startPoint x: 804, startPoint y: 428, endPoint x: 862, endPoint y: 400, distance: 64.0
click at [805, 428] on div "Back Edit [PERSON_NAME]'s Account Basic Information First Name [PERSON_NAME] Mo…" at bounding box center [760, 323] width 1117 height 553
click at [915, 333] on button "Save Information" at bounding box center [914, 332] width 86 height 21
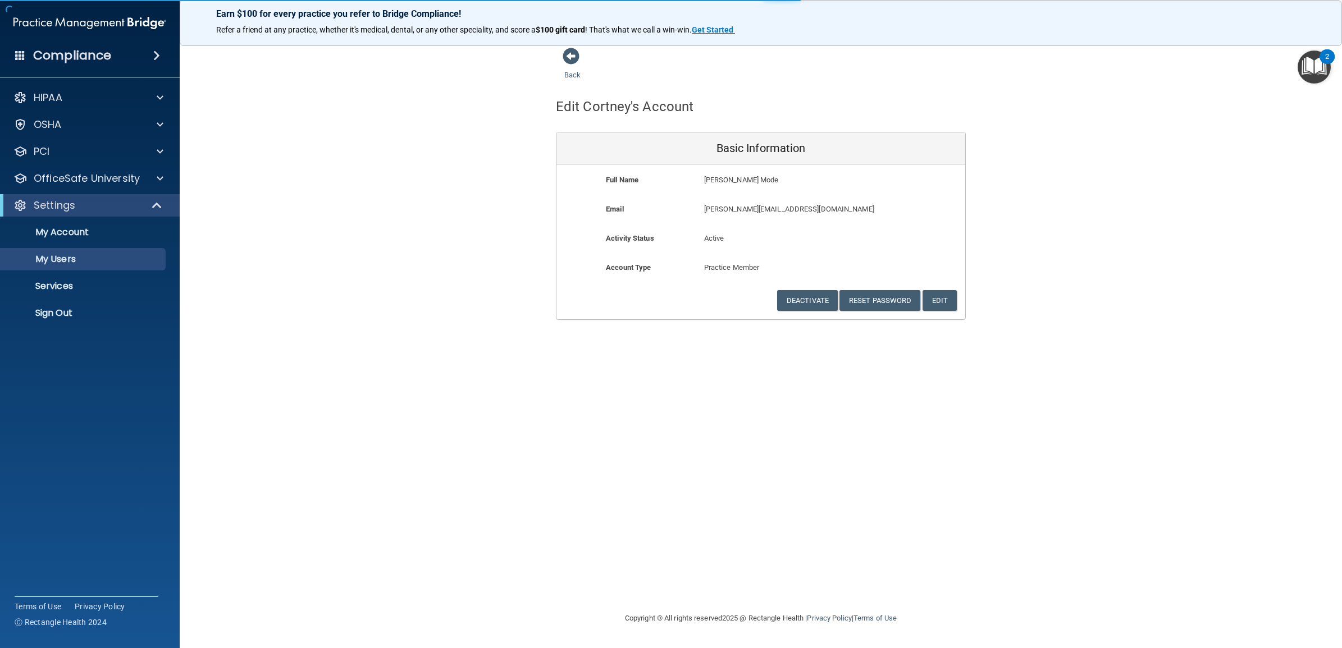
select select "20"
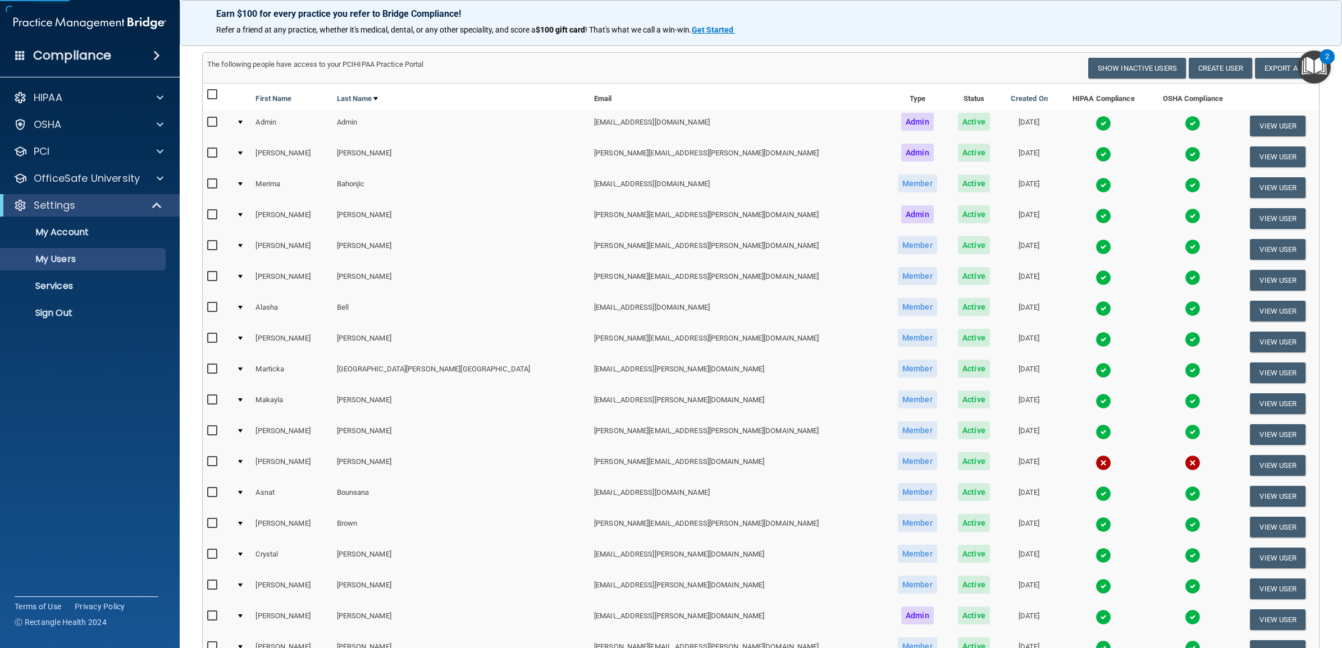
scroll to position [281, 0]
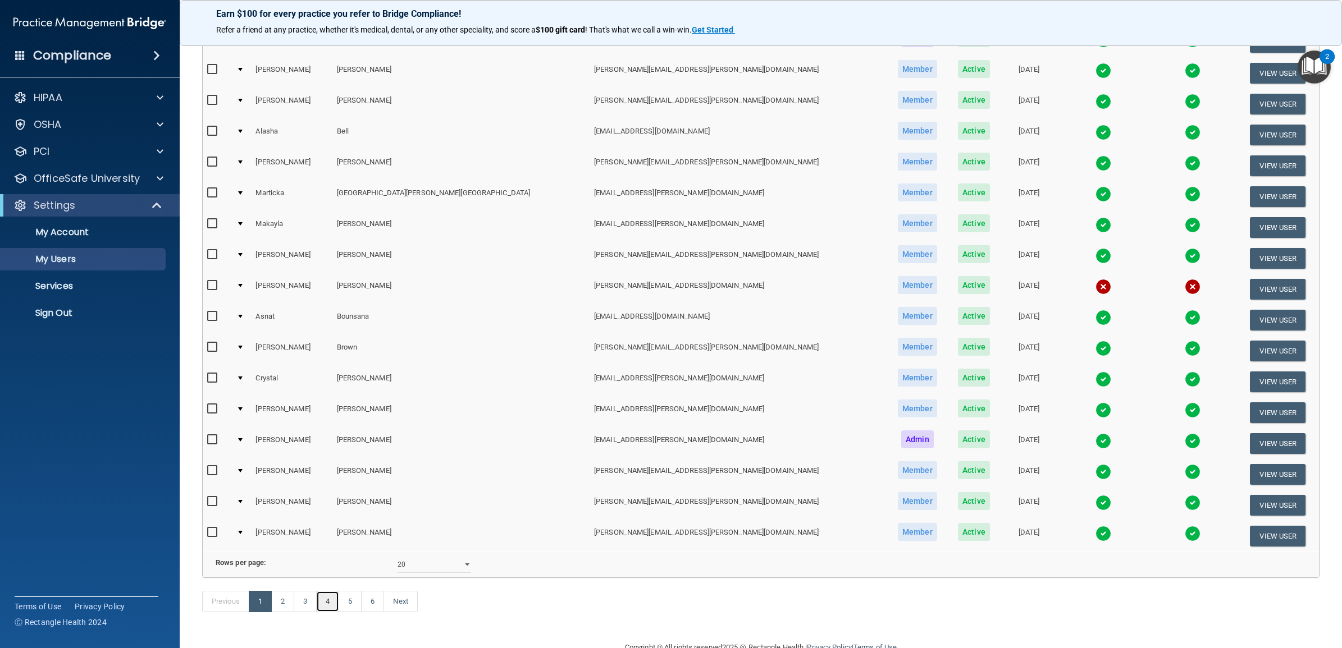
click at [329, 612] on link "4" at bounding box center [327, 601] width 23 height 21
select select "20"
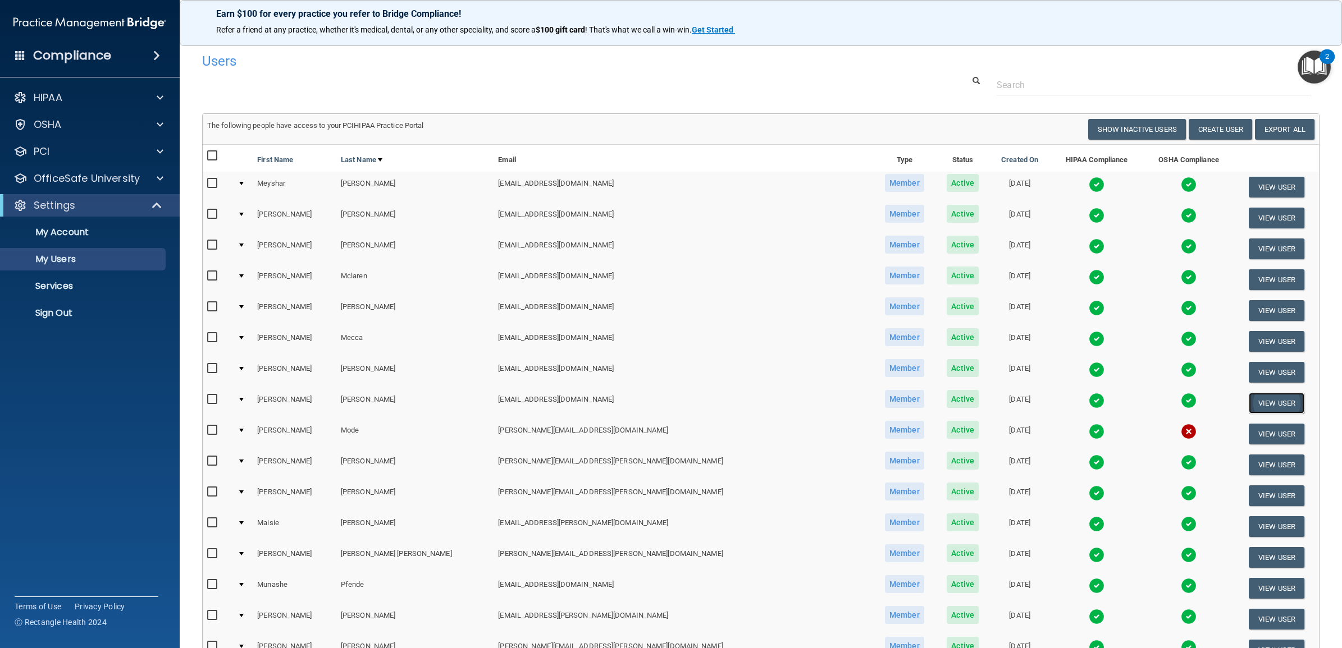
click at [1248, 402] on button "View User" at bounding box center [1276, 403] width 56 height 21
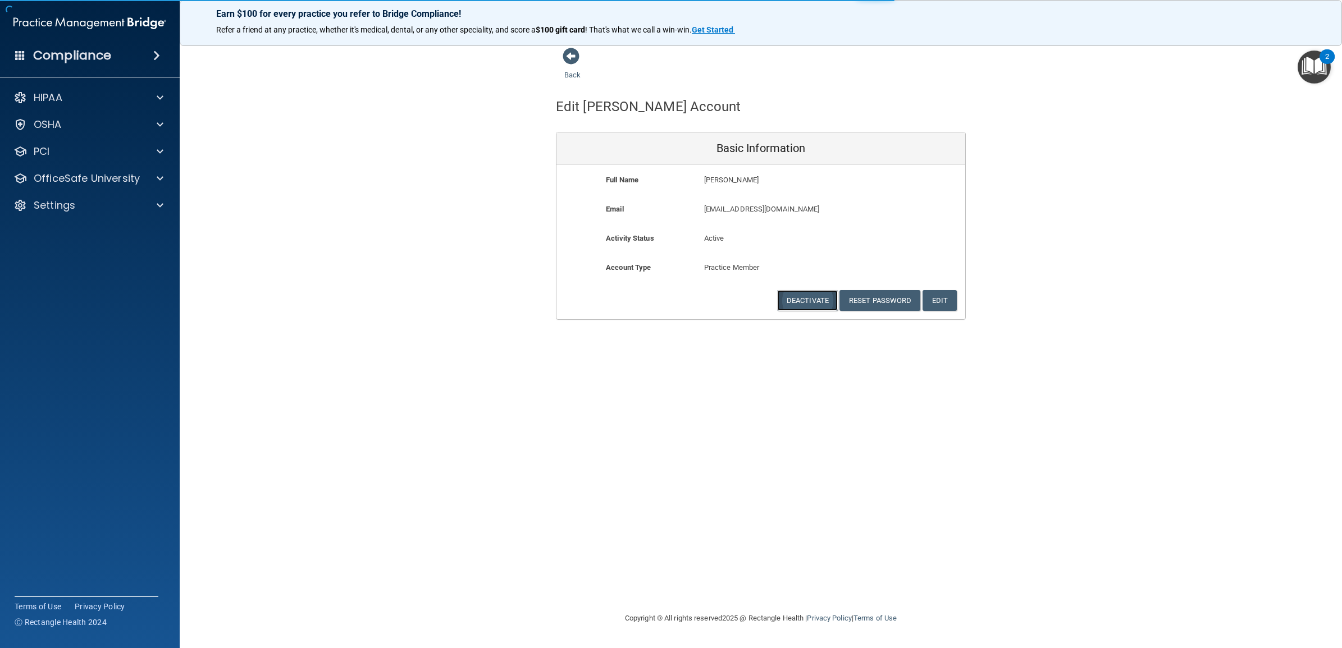
click at [814, 297] on button "Deactivate" at bounding box center [807, 300] width 61 height 21
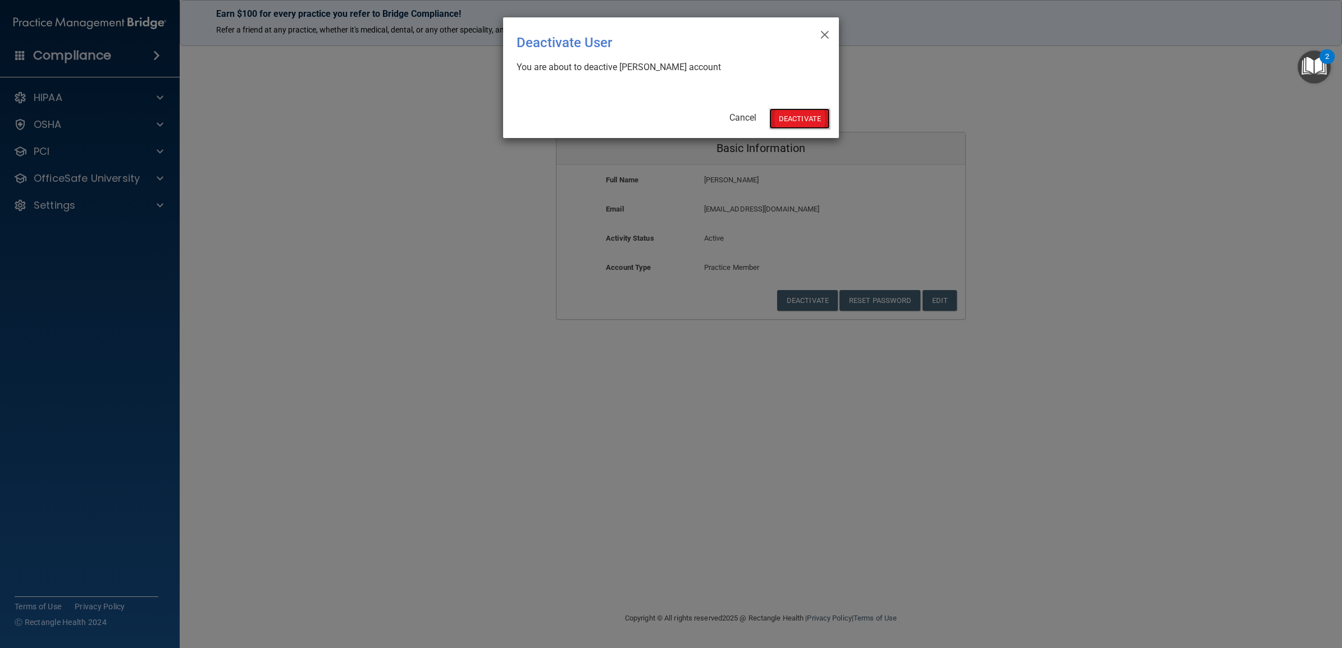
click at [790, 122] on button "Deactivate" at bounding box center [799, 118] width 61 height 21
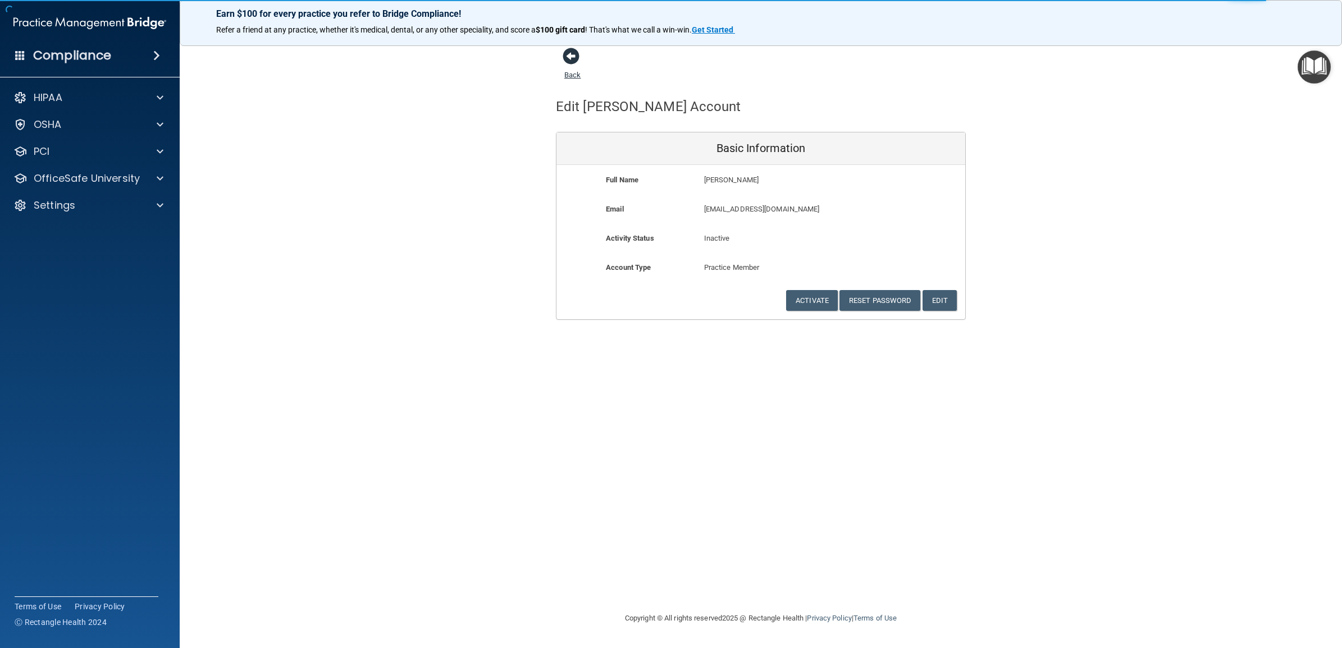
click at [573, 76] on link "Back" at bounding box center [572, 68] width 16 height 22
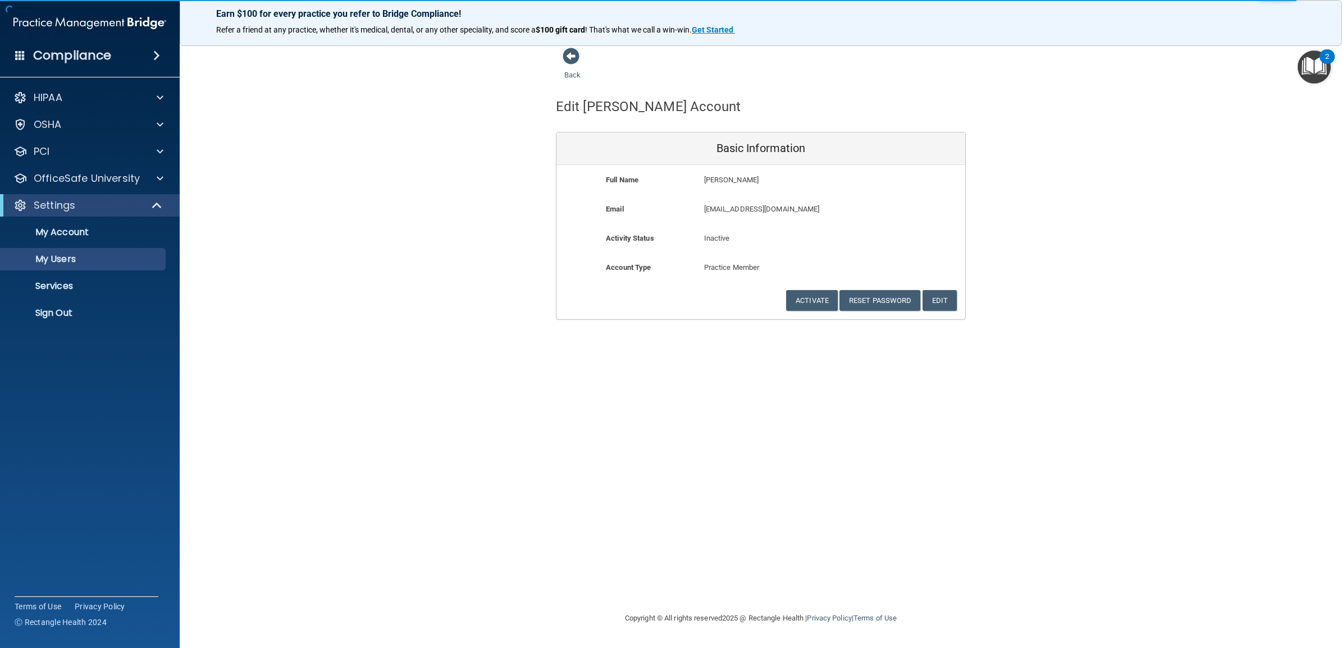
select select "20"
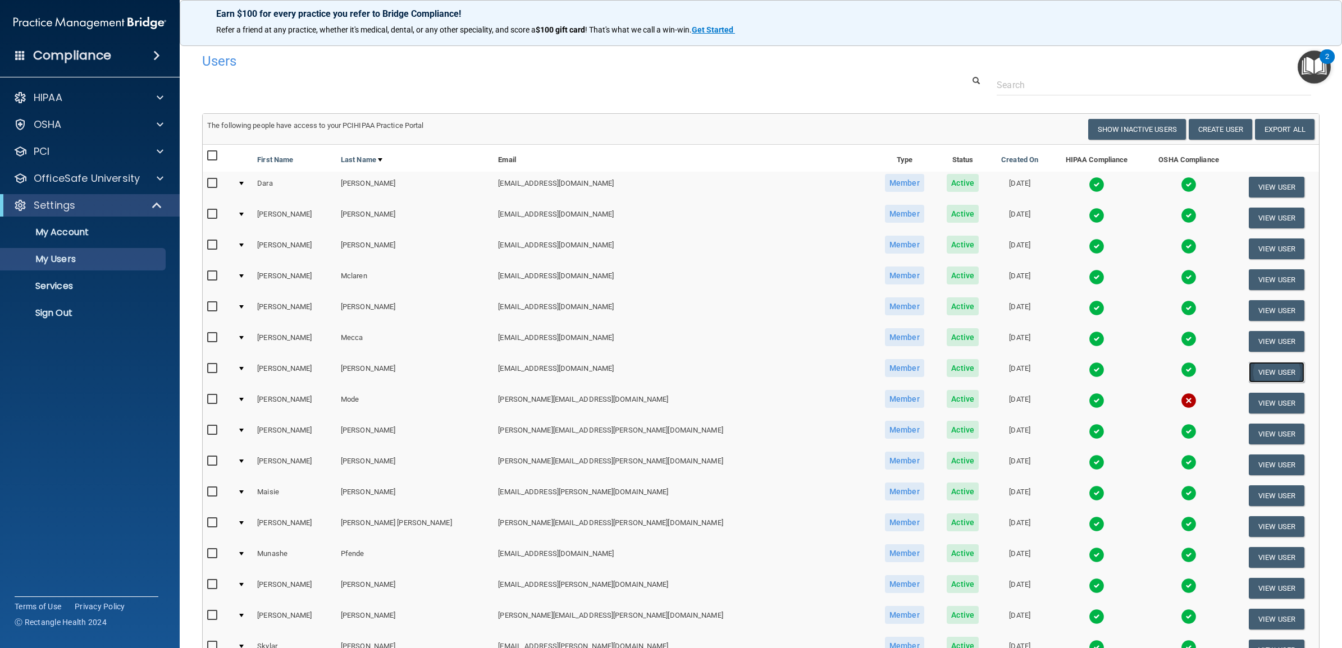
click at [1248, 367] on button "View User" at bounding box center [1276, 372] width 56 height 21
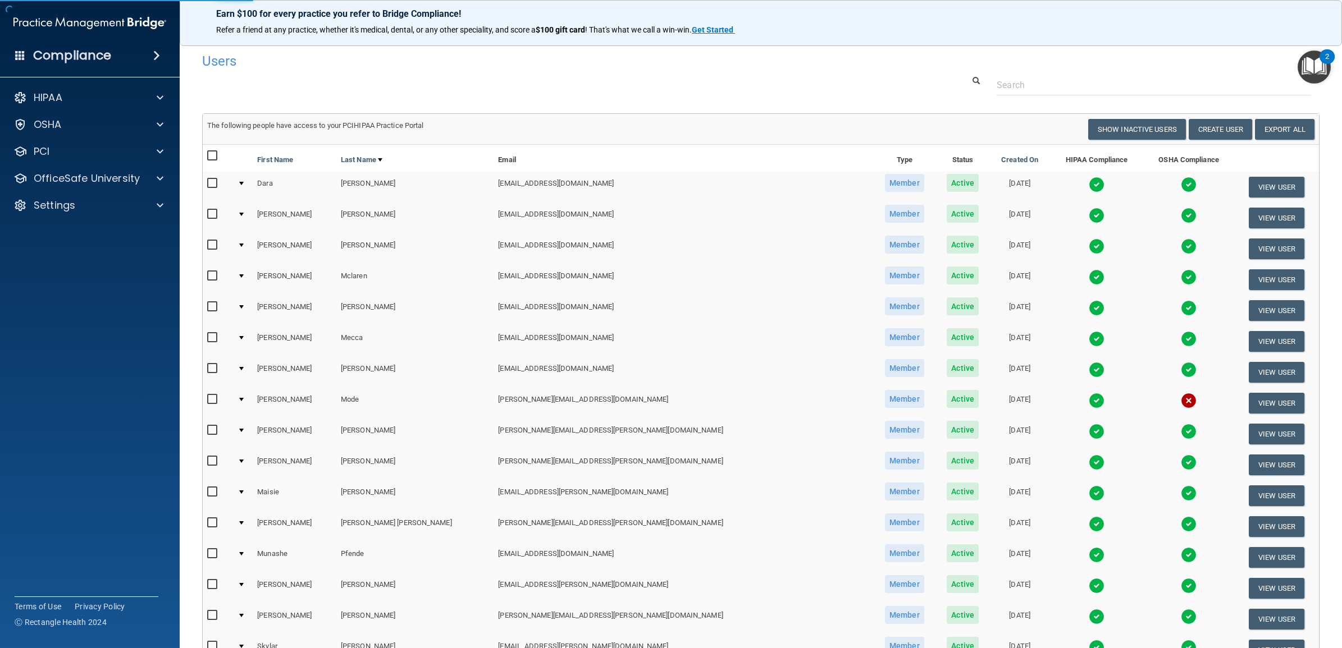
select select "practice_member"
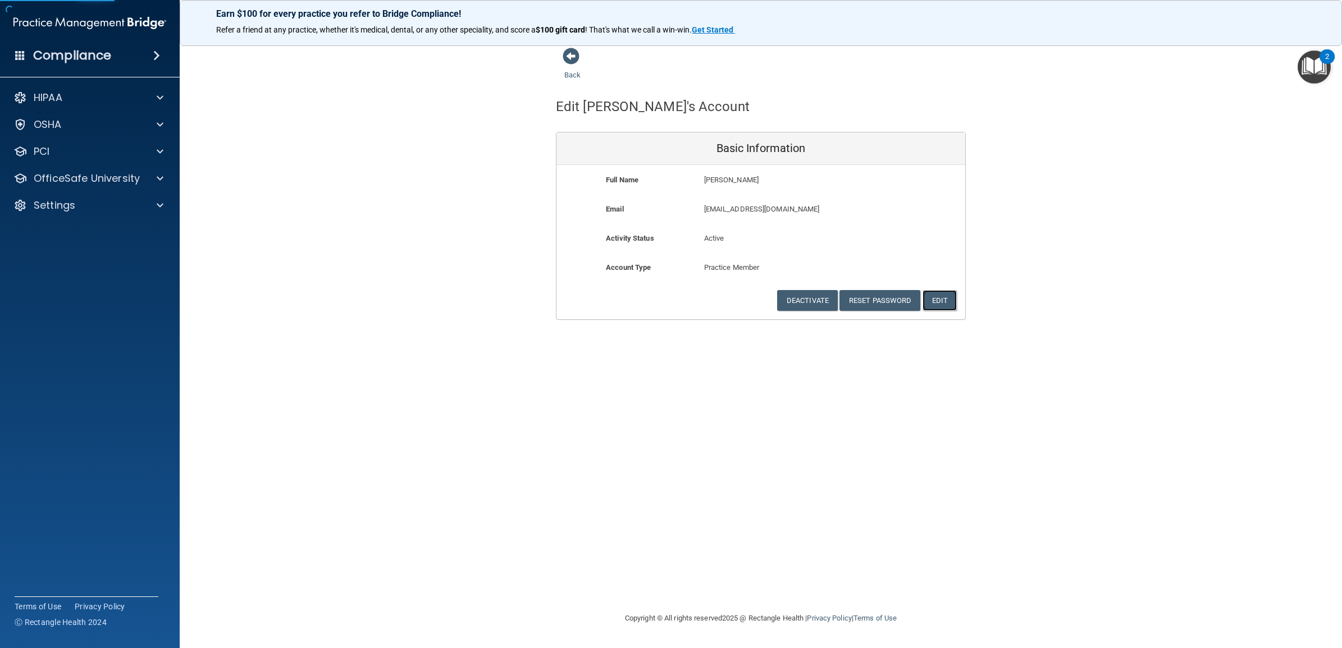
click at [941, 297] on button "Edit" at bounding box center [939, 300] width 34 height 21
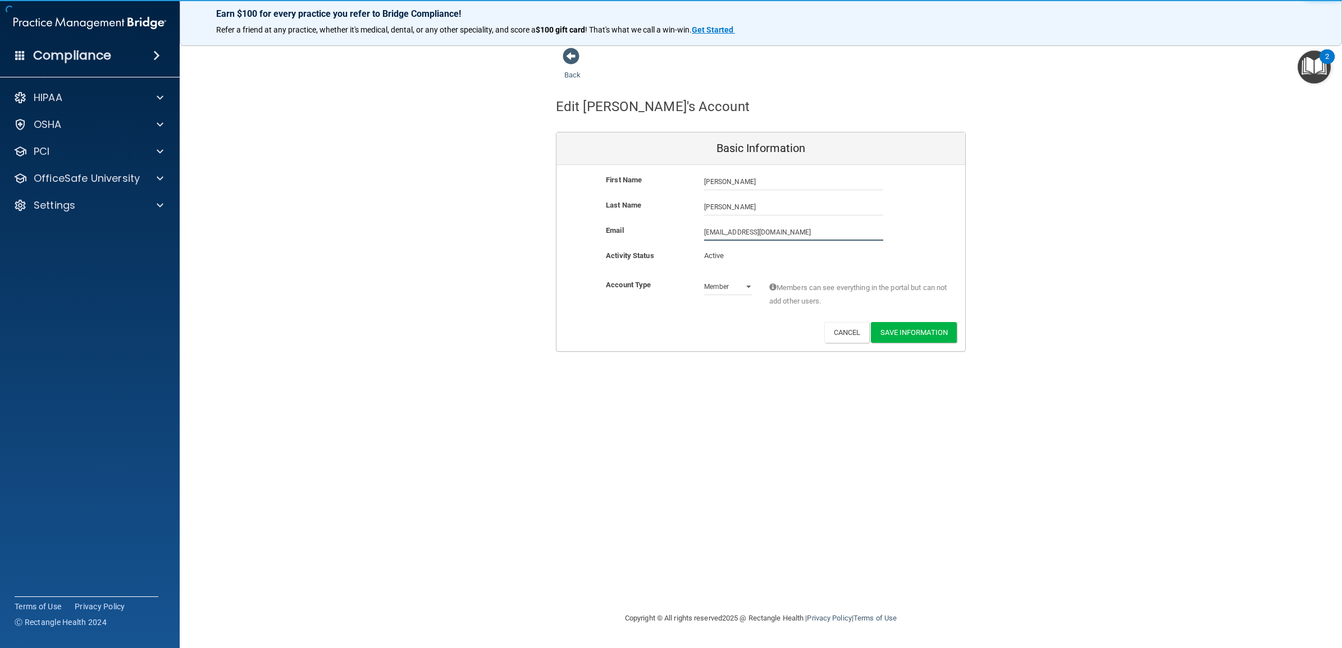
drag, startPoint x: 817, startPoint y: 235, endPoint x: 655, endPoint y: 239, distance: 162.3
click at [655, 239] on div "Email mmetivier@timberlanedental.com mmetivier@timberlanedental.com" at bounding box center [760, 232] width 409 height 17
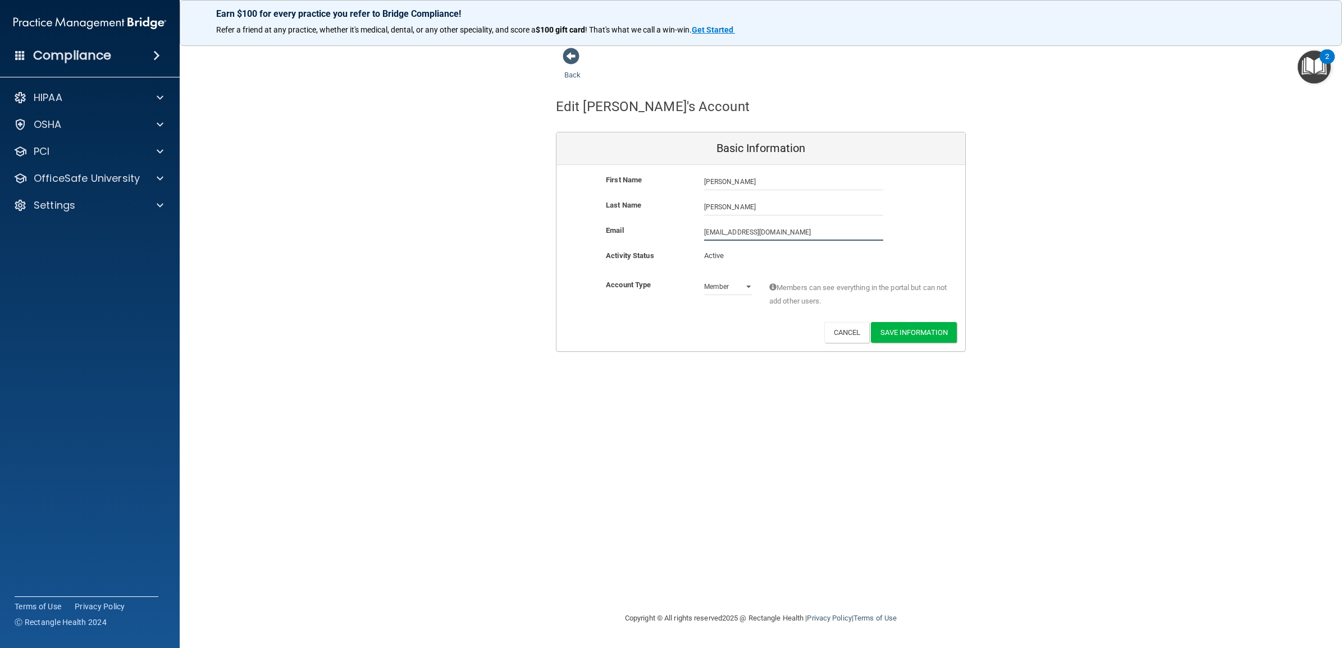
paste input "ariah.metivier@timberlanesmile"
type input "[PERSON_NAME][EMAIL_ADDRESS][DOMAIN_NAME]"
drag, startPoint x: 725, startPoint y: 429, endPoint x: 739, endPoint y: 428, distance: 13.5
click at [726, 429] on div "Back Edit Mariah's Account Basic Information First Name Mariah Metivier Mariah …" at bounding box center [760, 323] width 1117 height 553
click at [924, 331] on button "Save Information" at bounding box center [914, 332] width 86 height 21
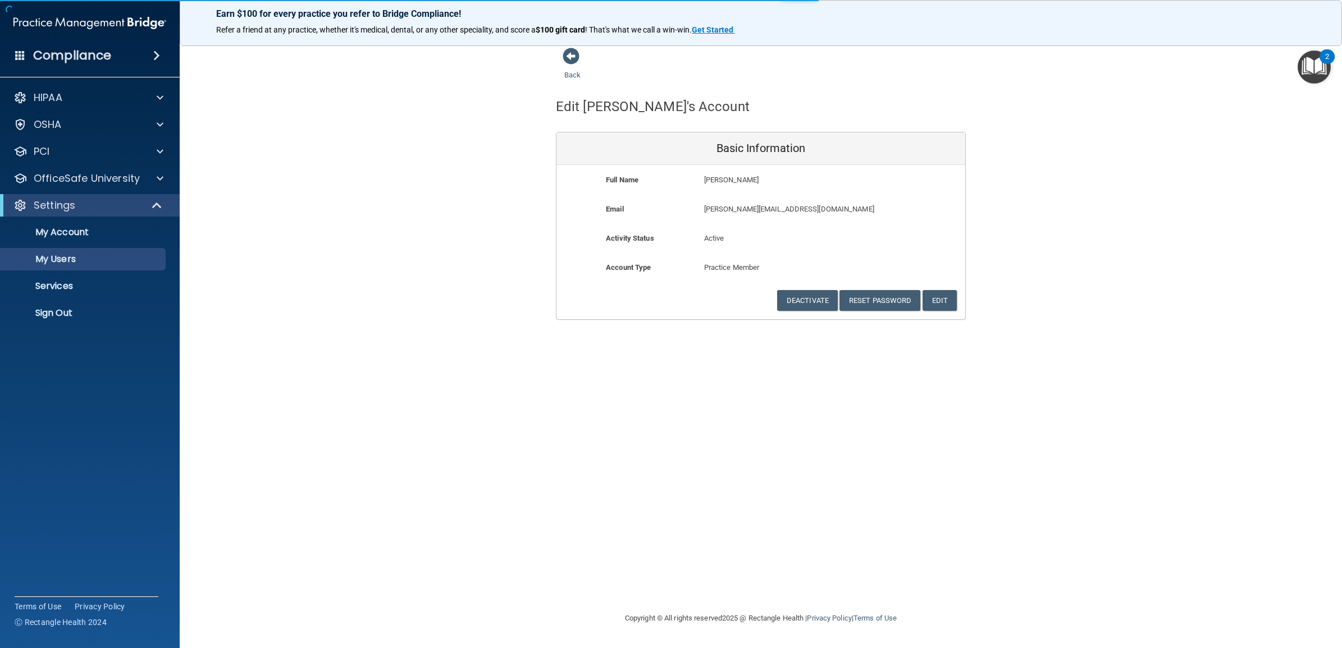
select select "20"
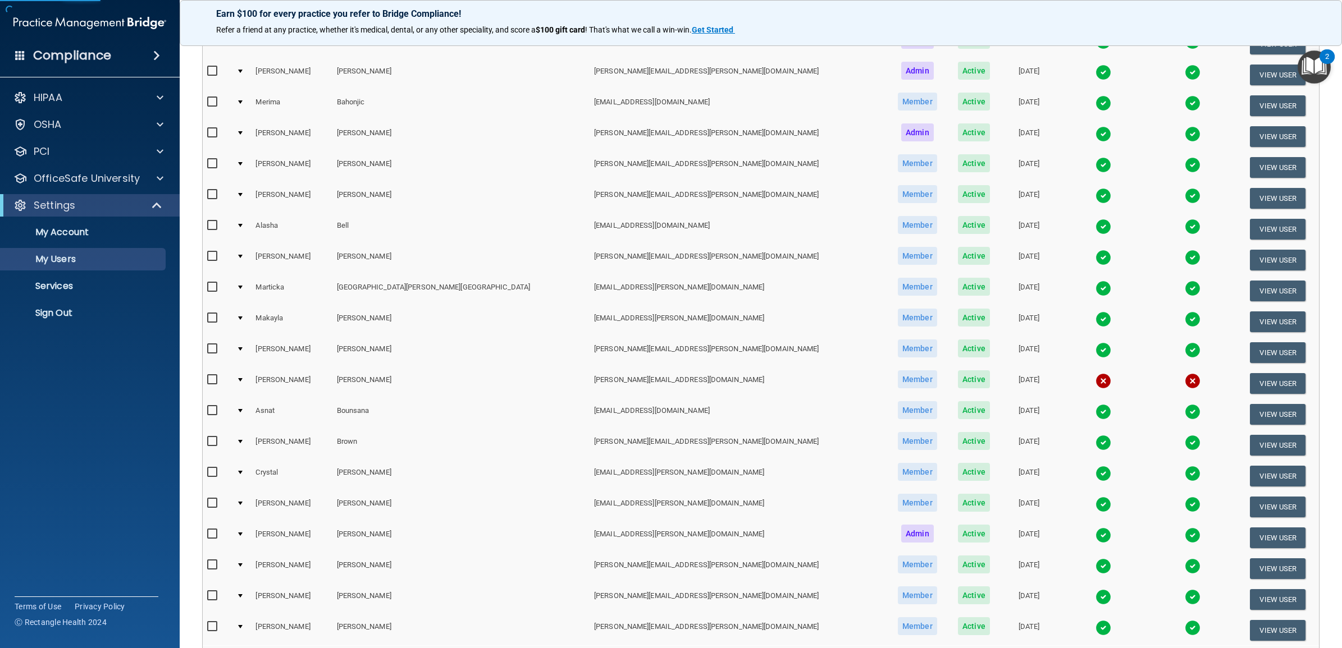
scroll to position [323, 0]
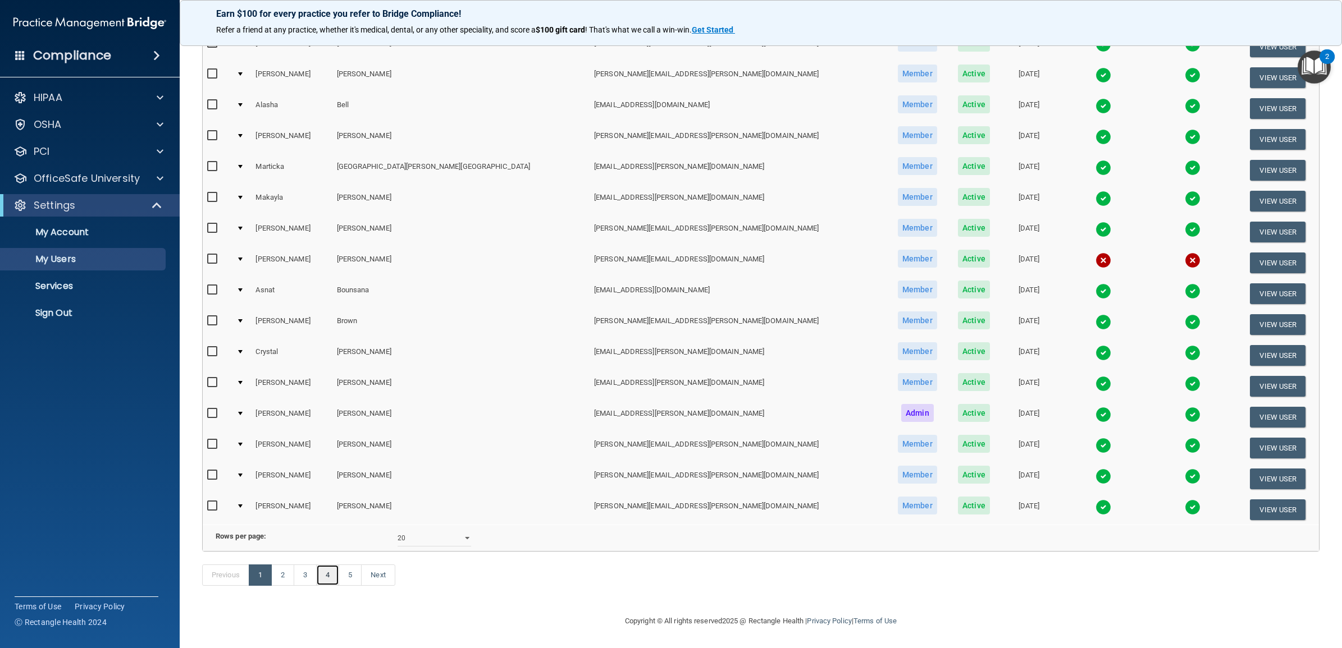
click at [335, 576] on link "4" at bounding box center [327, 575] width 23 height 21
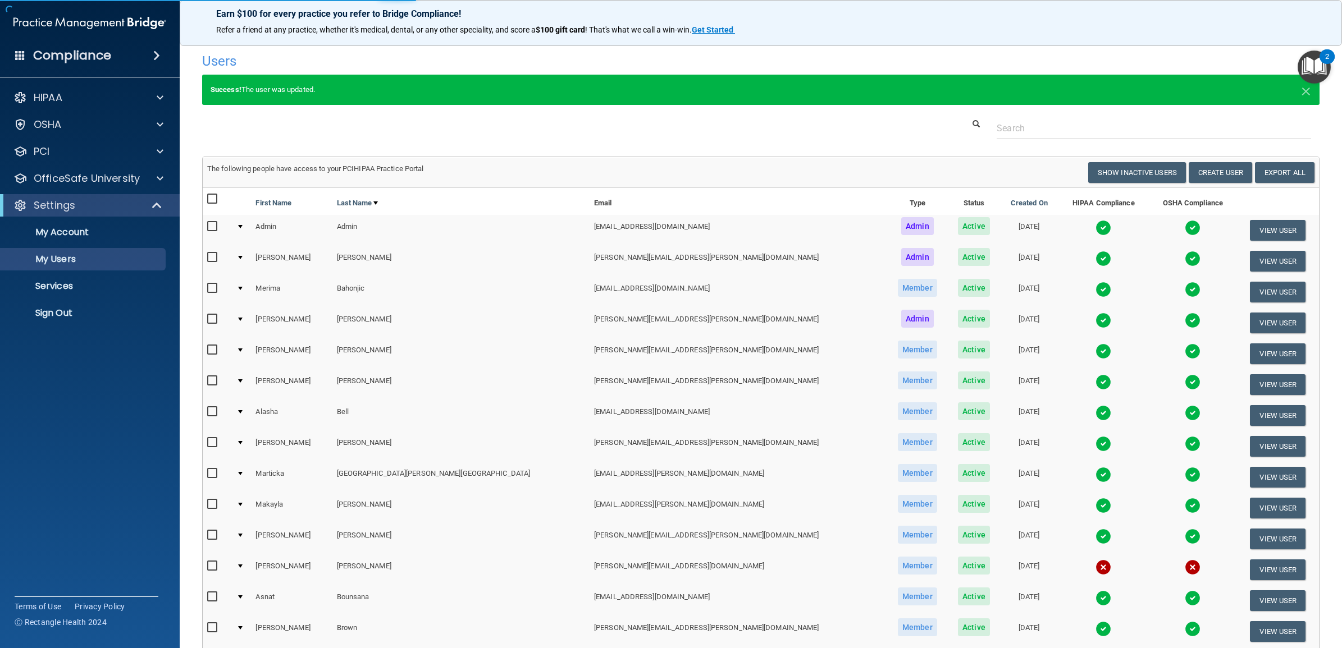
select select "20"
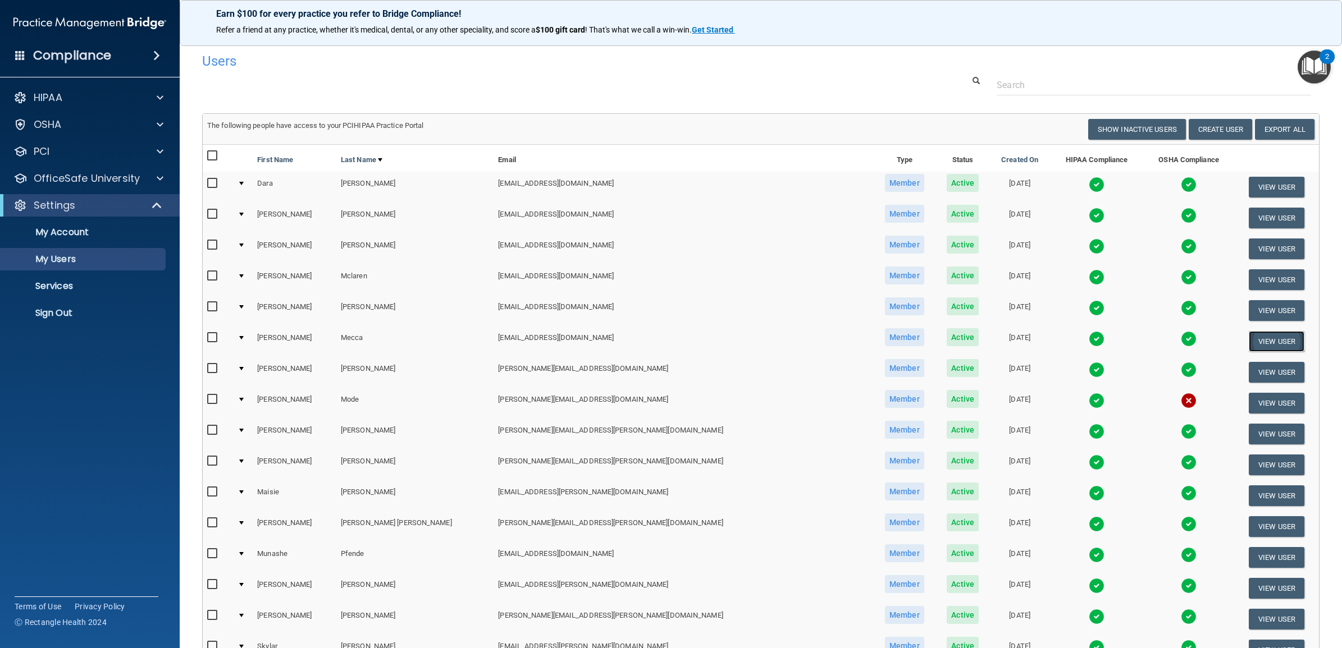
click at [1249, 336] on button "View User" at bounding box center [1276, 341] width 56 height 21
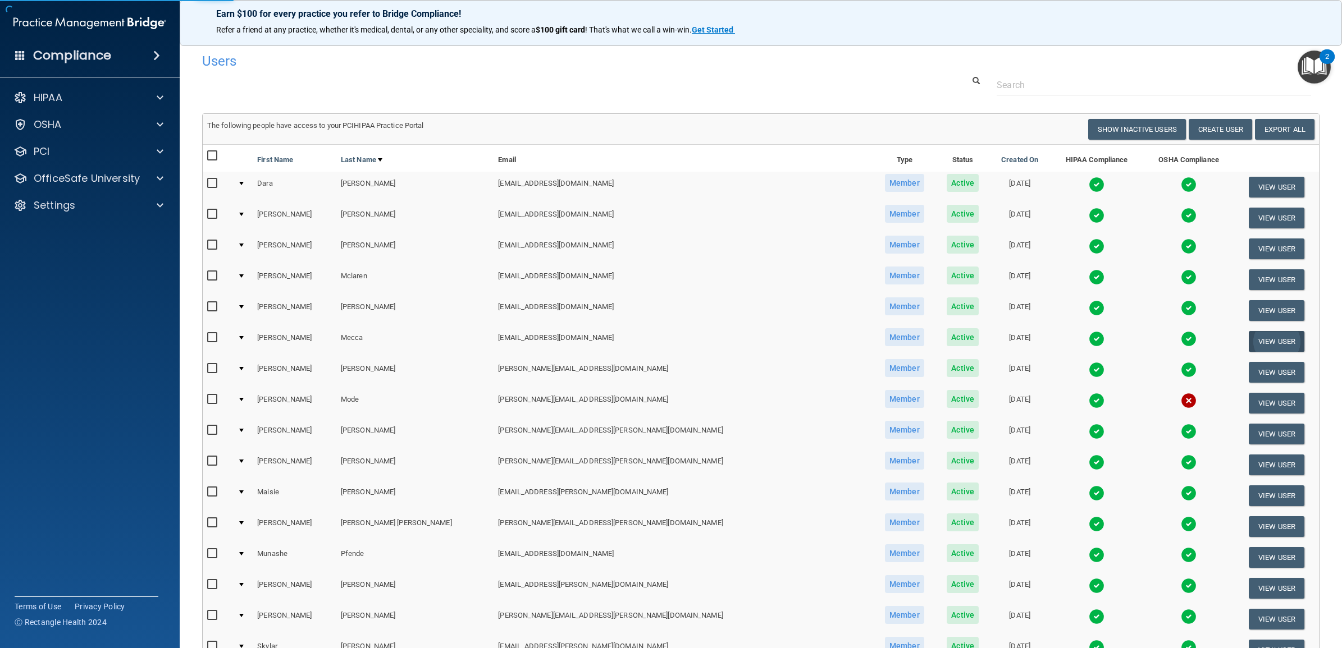
select select "practice_member"
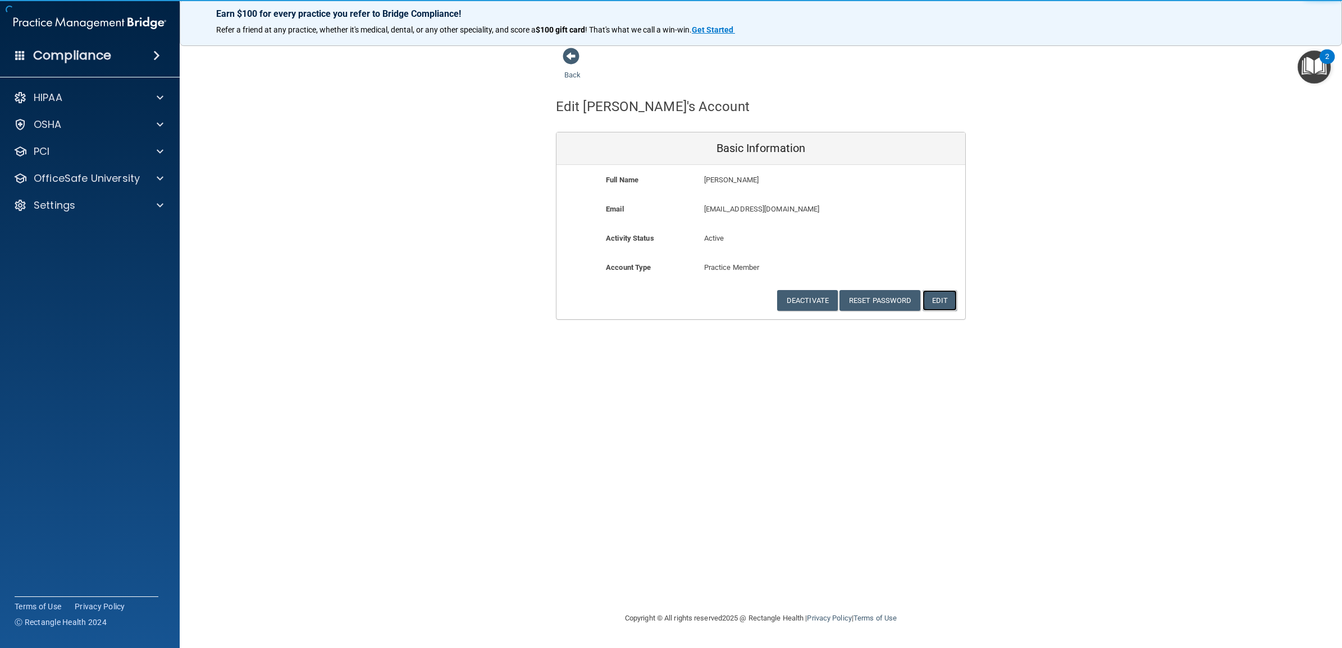
click at [938, 299] on button "Edit" at bounding box center [939, 300] width 34 height 21
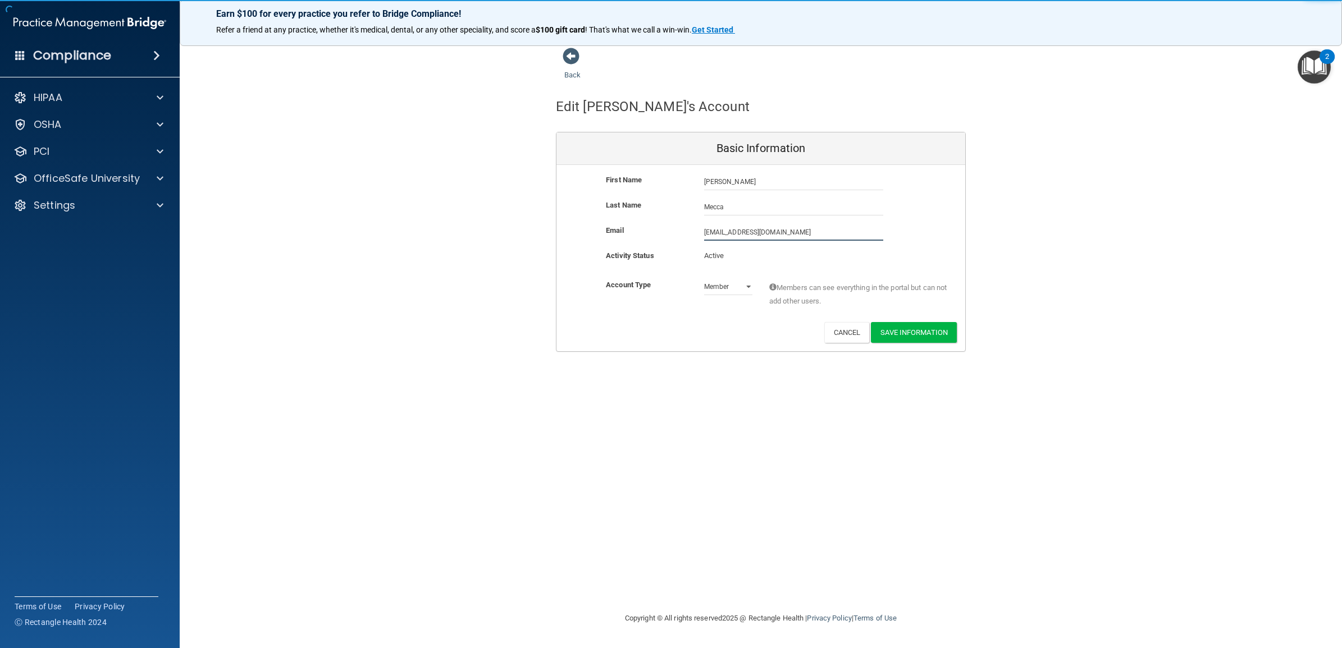
drag, startPoint x: 808, startPoint y: 229, endPoint x: 663, endPoint y: 232, distance: 145.4
click at [663, 232] on div "Email gmecca@timberlanedental.com gmecca@timberlanedental.com" at bounding box center [760, 232] width 409 height 17
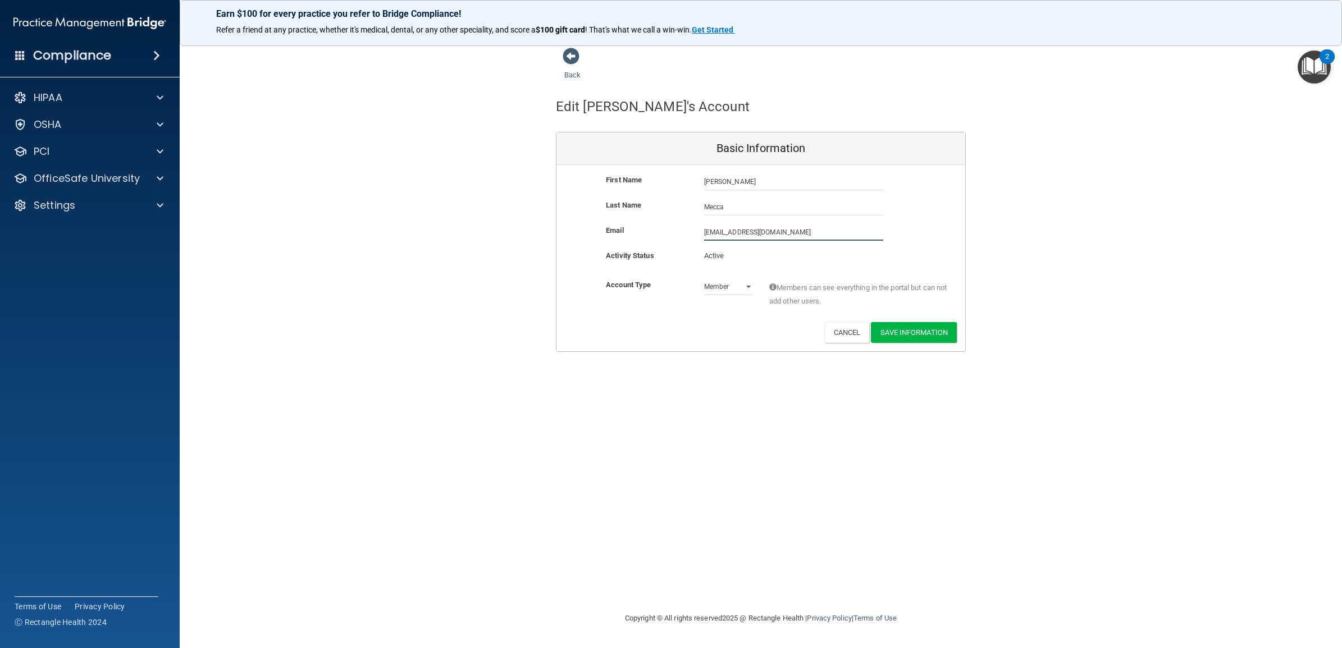
paste input "linda.mecca@timberlanesmile"
type input "[PERSON_NAME][EMAIL_ADDRESS][DOMAIN_NAME]"
click at [881, 384] on div "Back Edit Glinda's Account Basic Information First Name Glinda Mecca Glinda Las…" at bounding box center [760, 323] width 1117 height 553
click at [908, 333] on button "Save Information" at bounding box center [914, 332] width 86 height 21
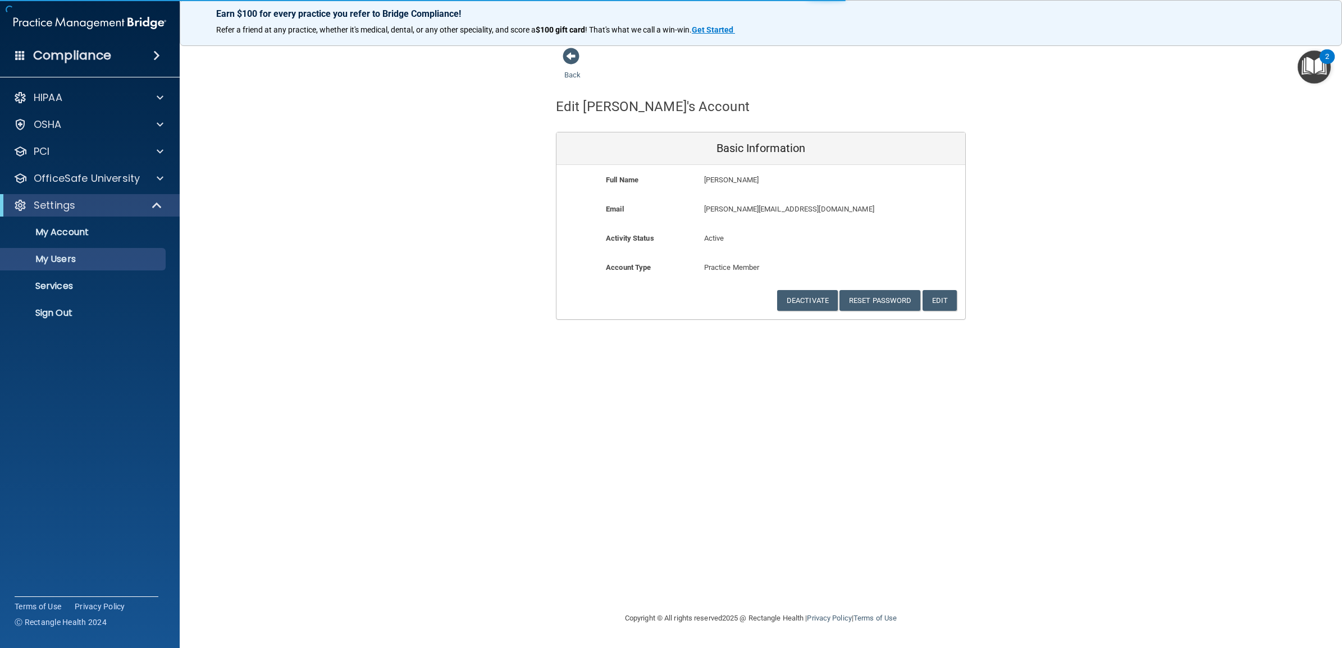
select select "20"
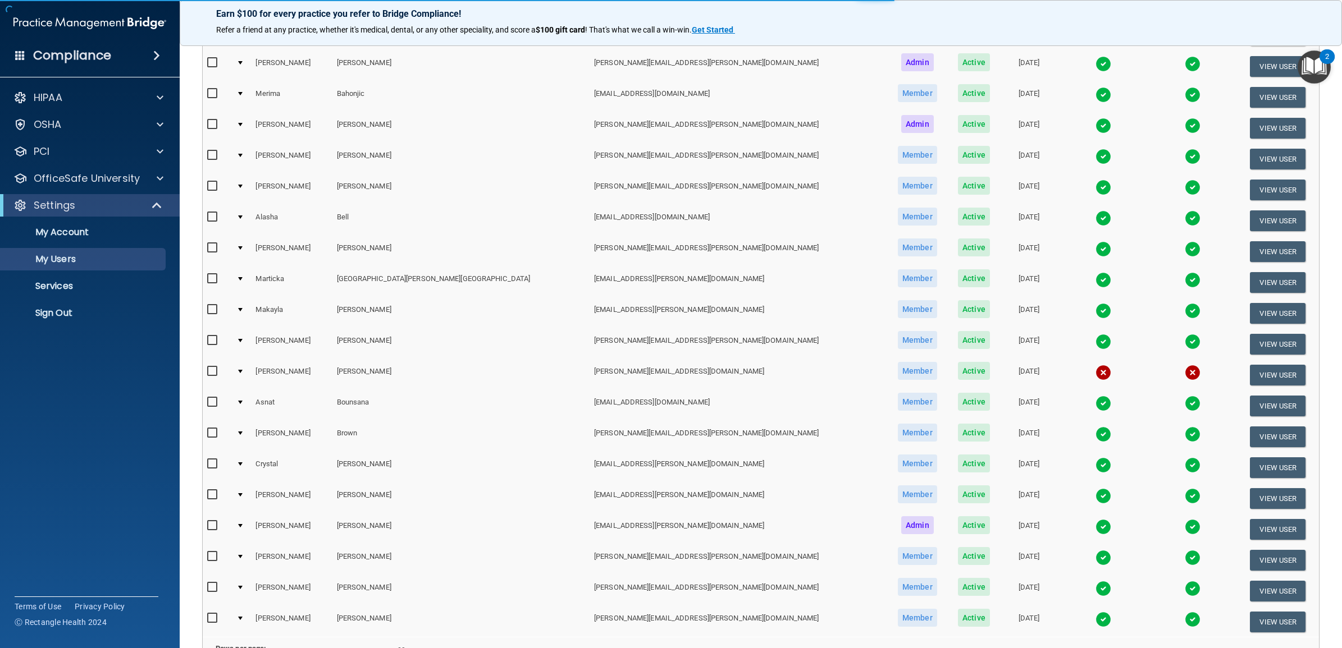
scroll to position [323, 0]
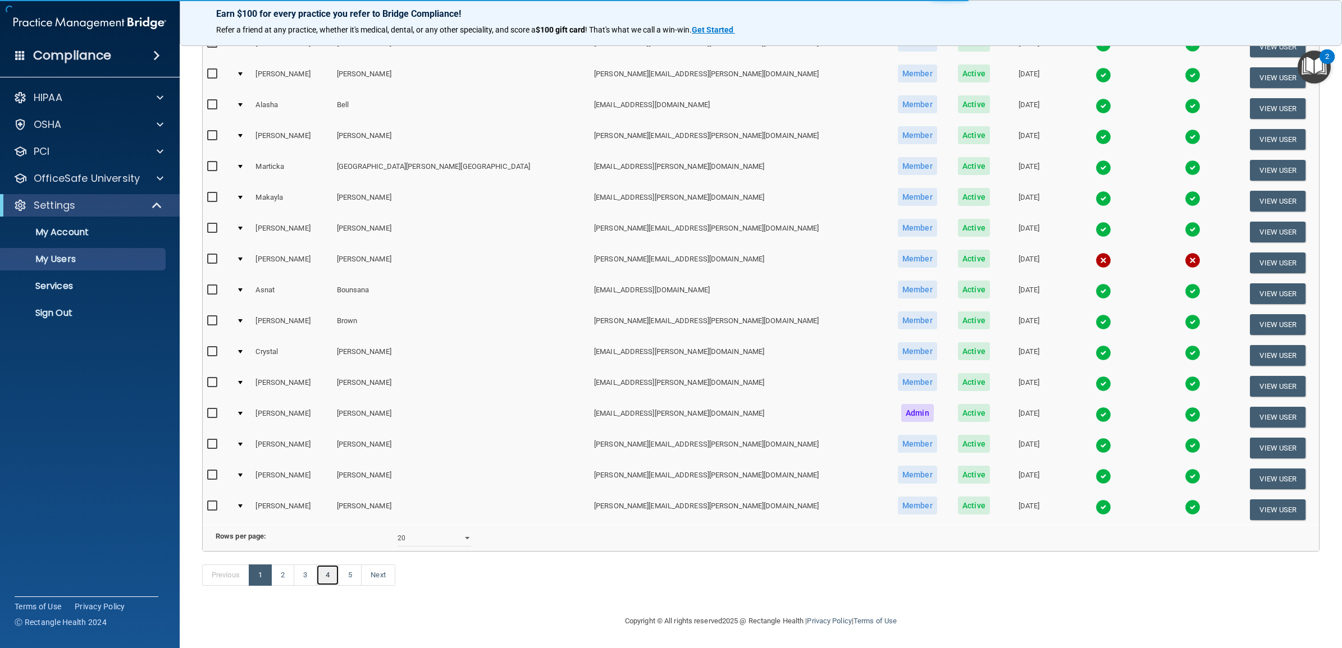
click at [334, 576] on link "4" at bounding box center [327, 575] width 23 height 21
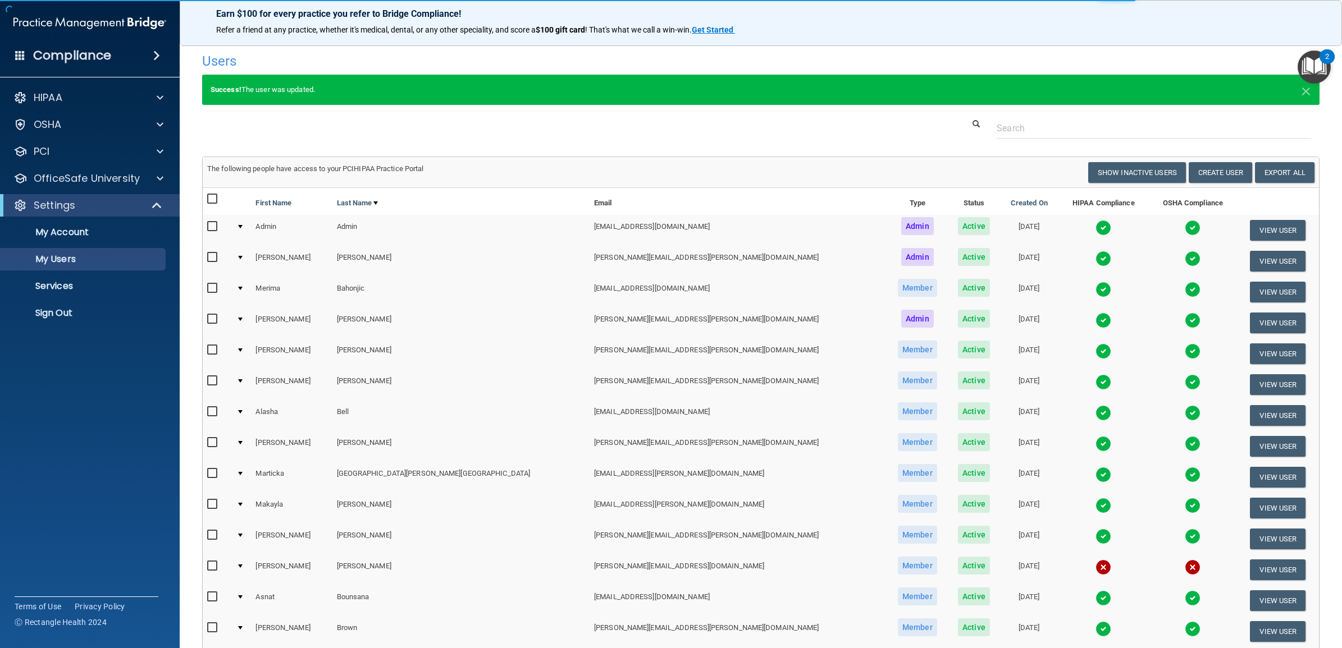
select select "20"
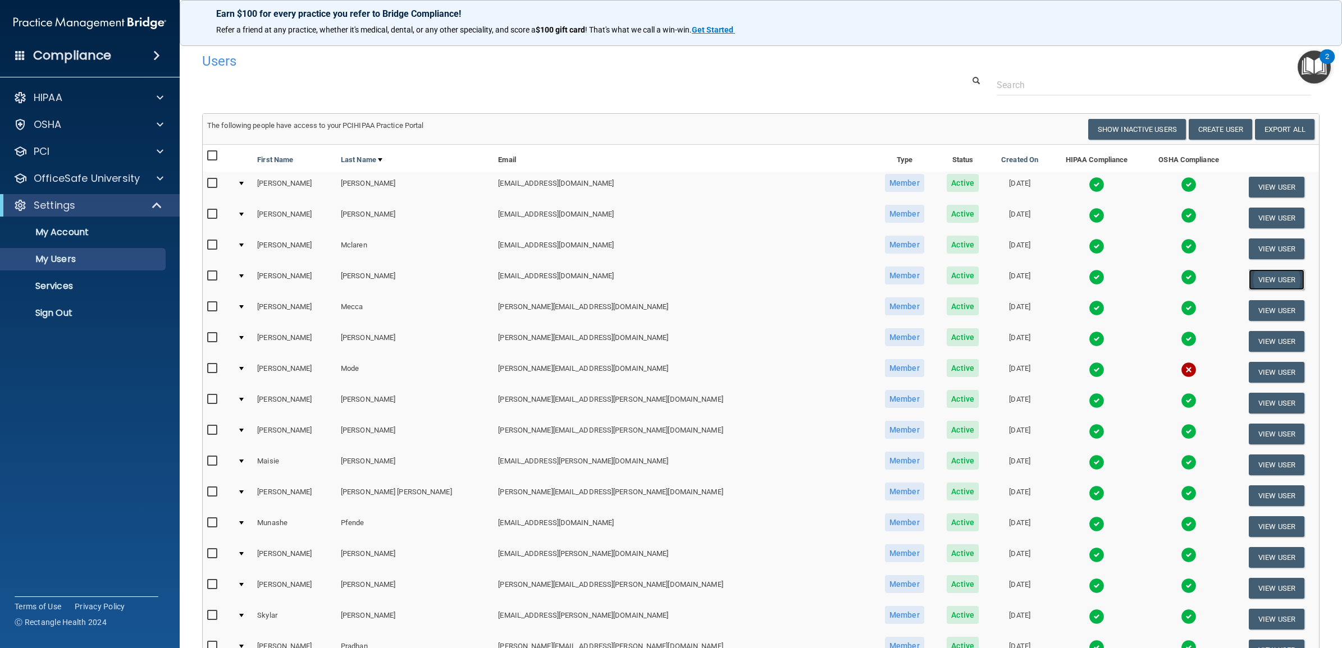
click at [1249, 281] on button "View User" at bounding box center [1276, 279] width 56 height 21
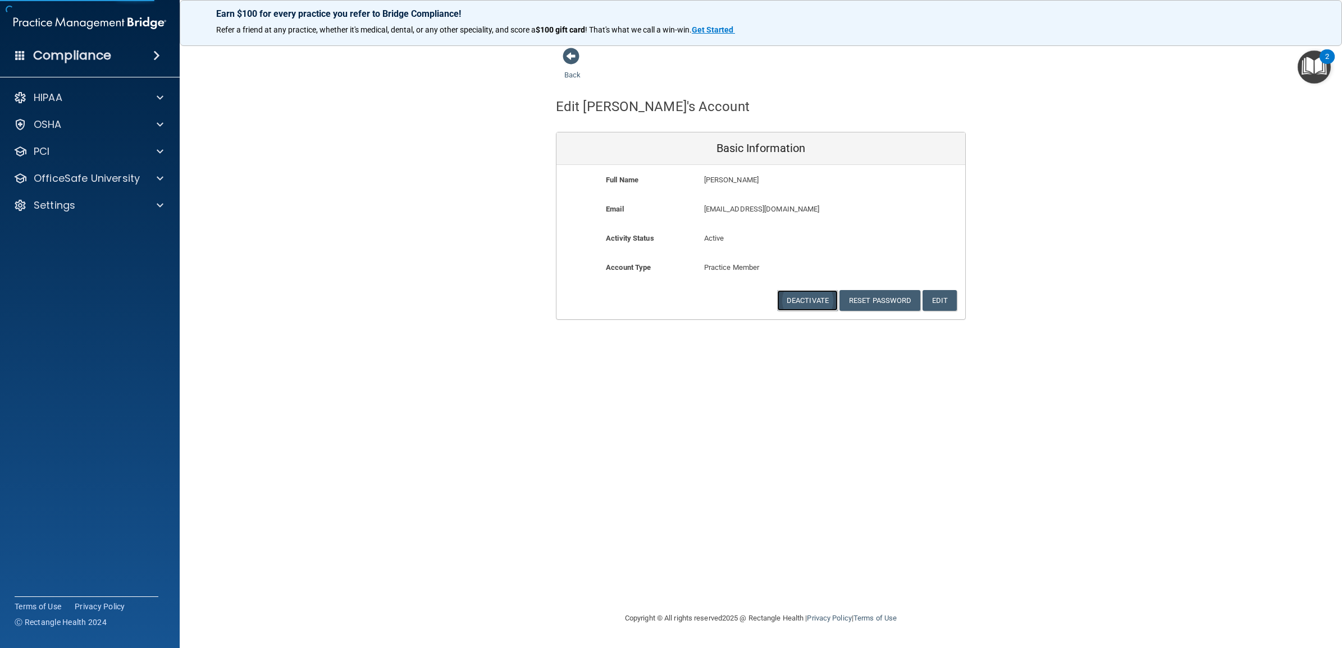
click at [804, 302] on button "Deactivate" at bounding box center [807, 300] width 61 height 21
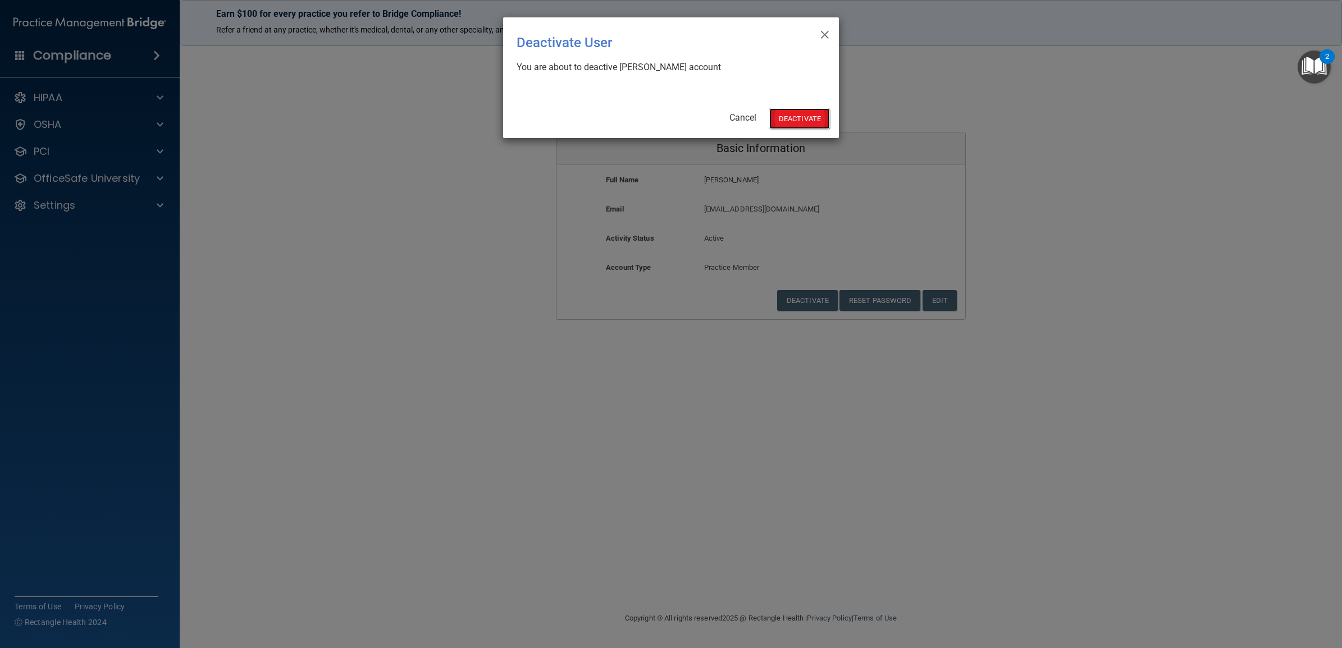
click at [794, 114] on button "Deactivate" at bounding box center [799, 118] width 61 height 21
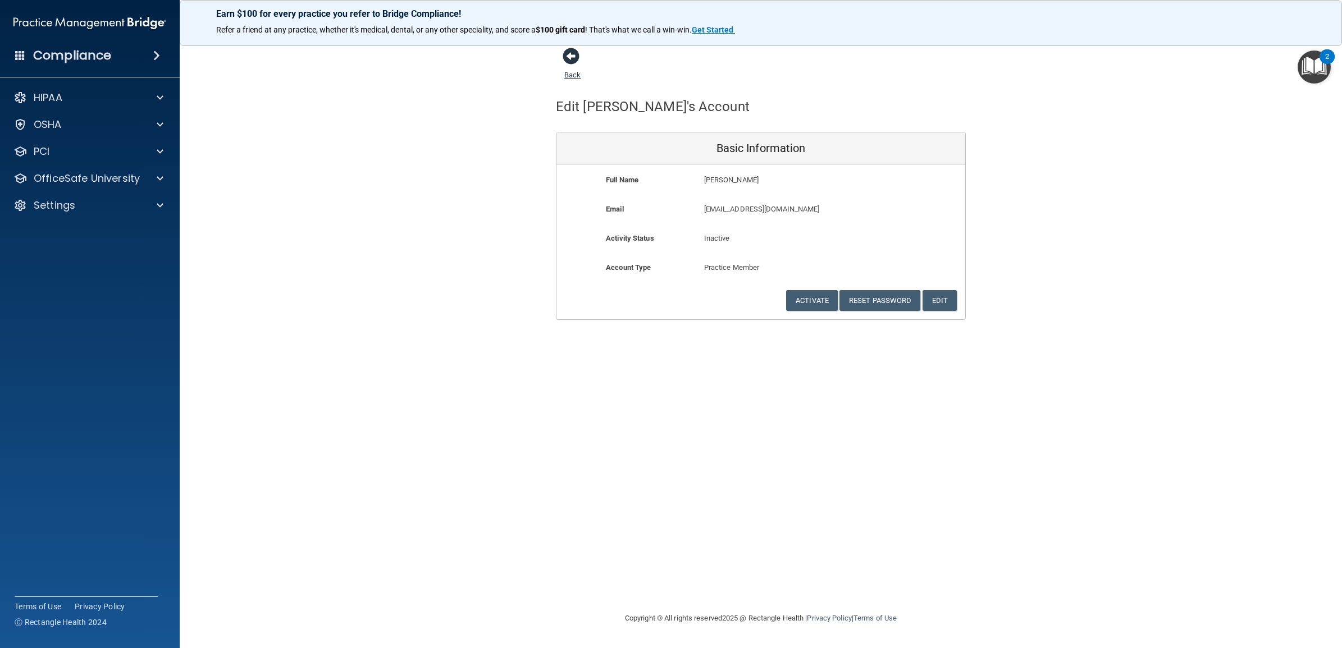
click at [571, 75] on link "Back" at bounding box center [572, 68] width 16 height 22
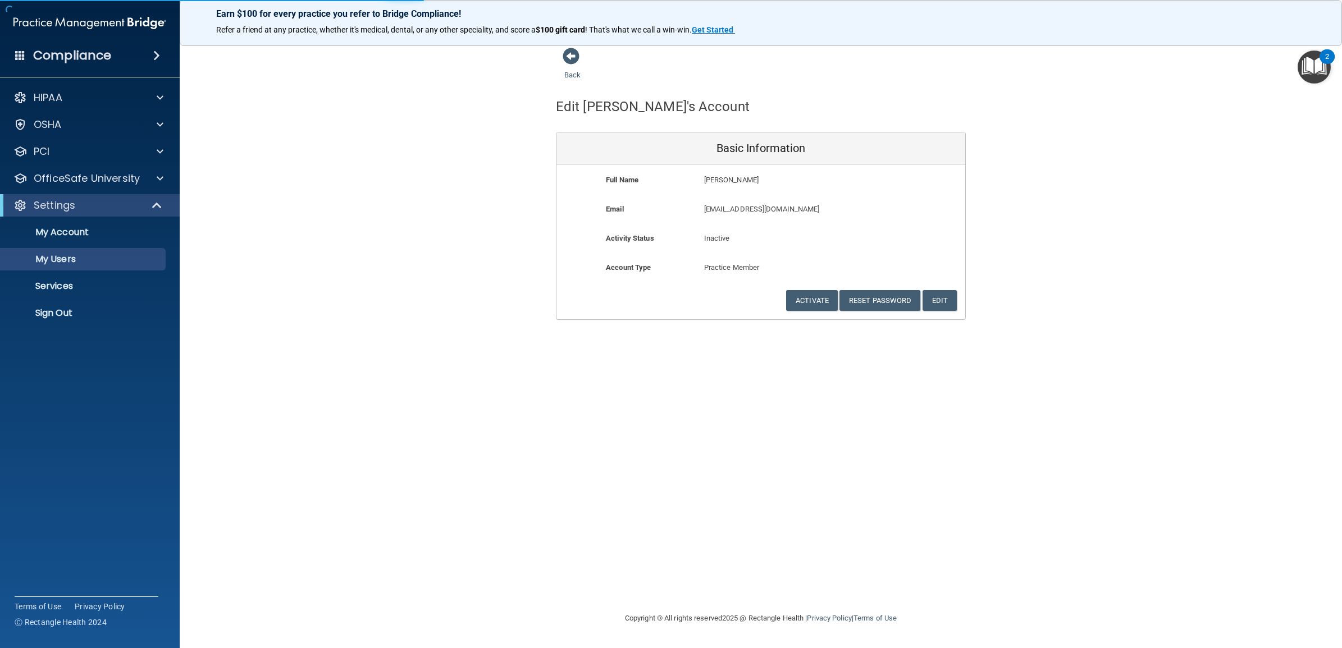
select select "20"
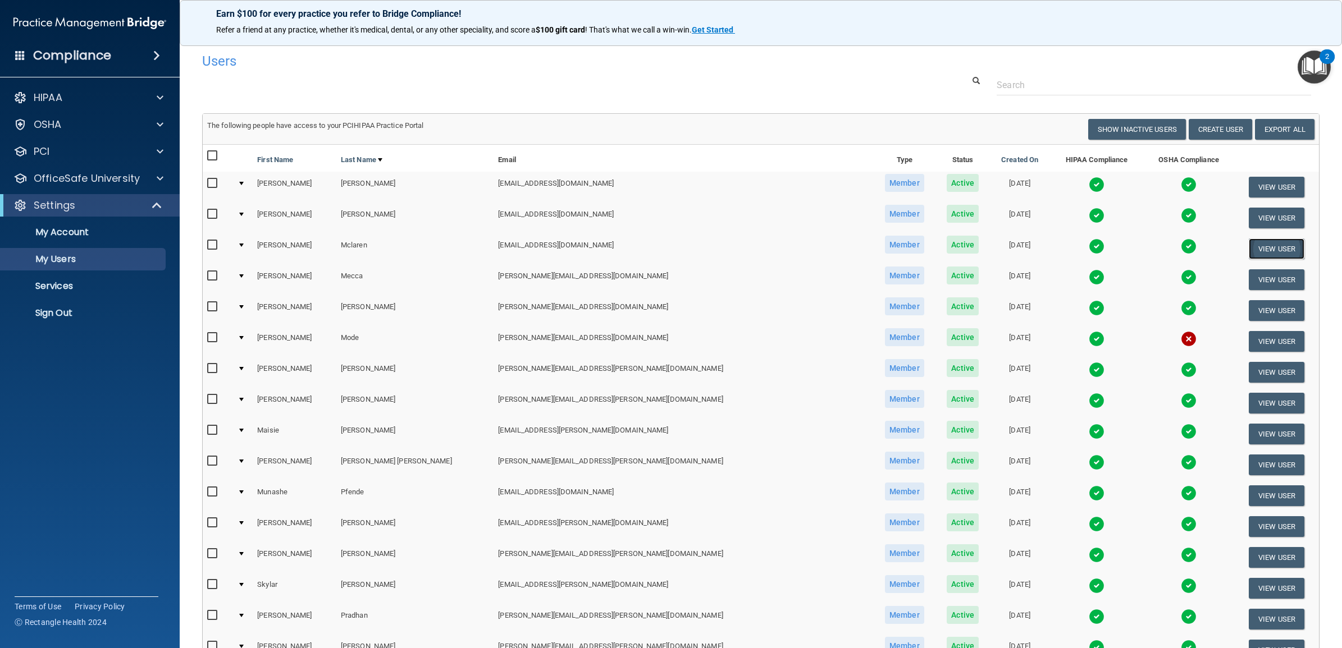
click at [1249, 245] on button "View User" at bounding box center [1276, 249] width 56 height 21
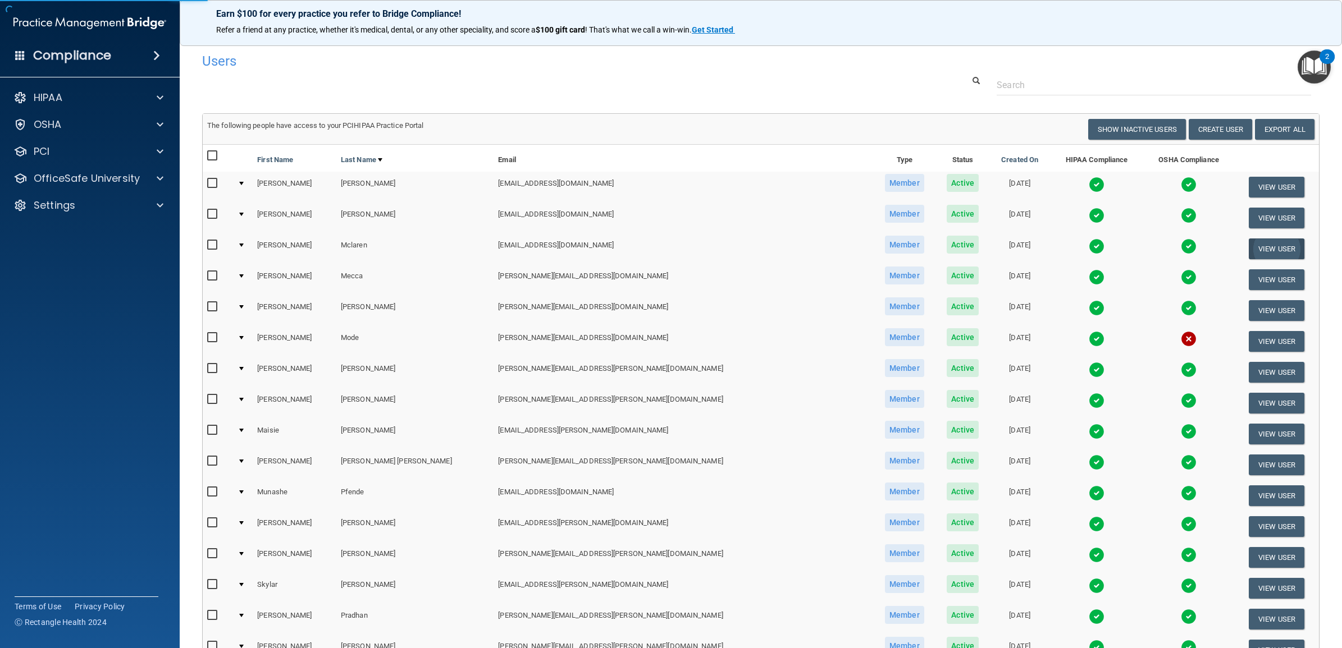
select select "practice_member"
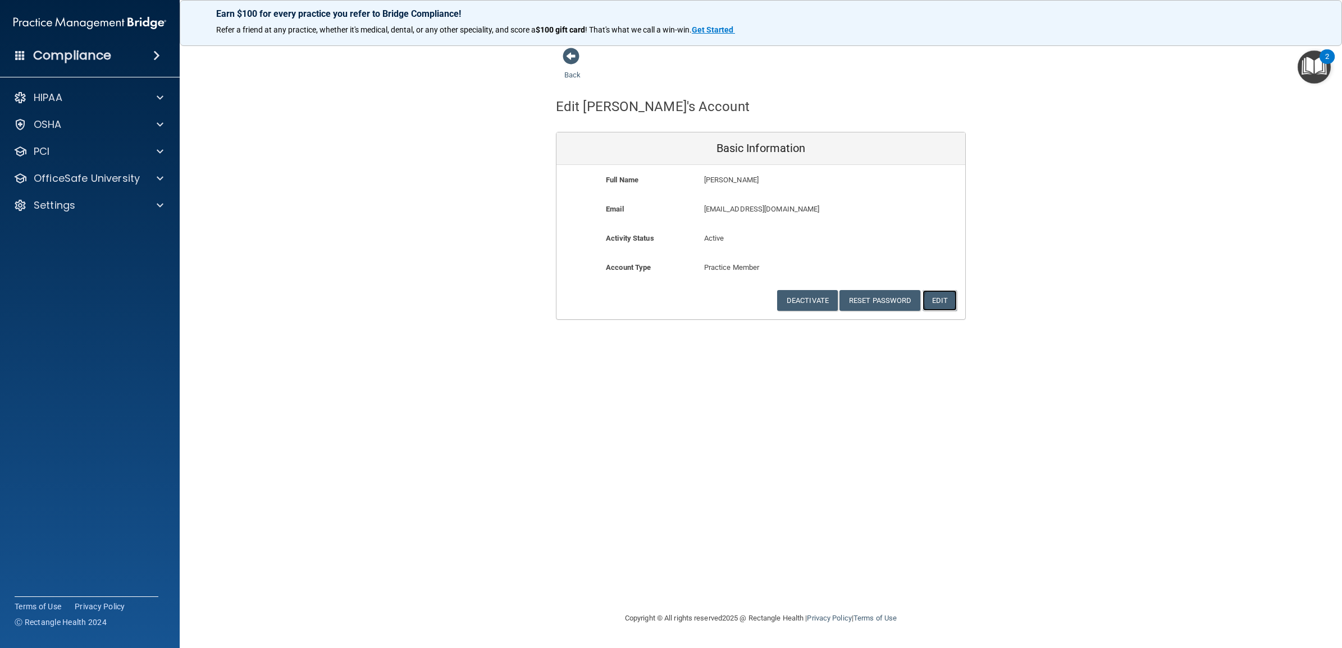
click at [943, 306] on button "Edit" at bounding box center [939, 300] width 34 height 21
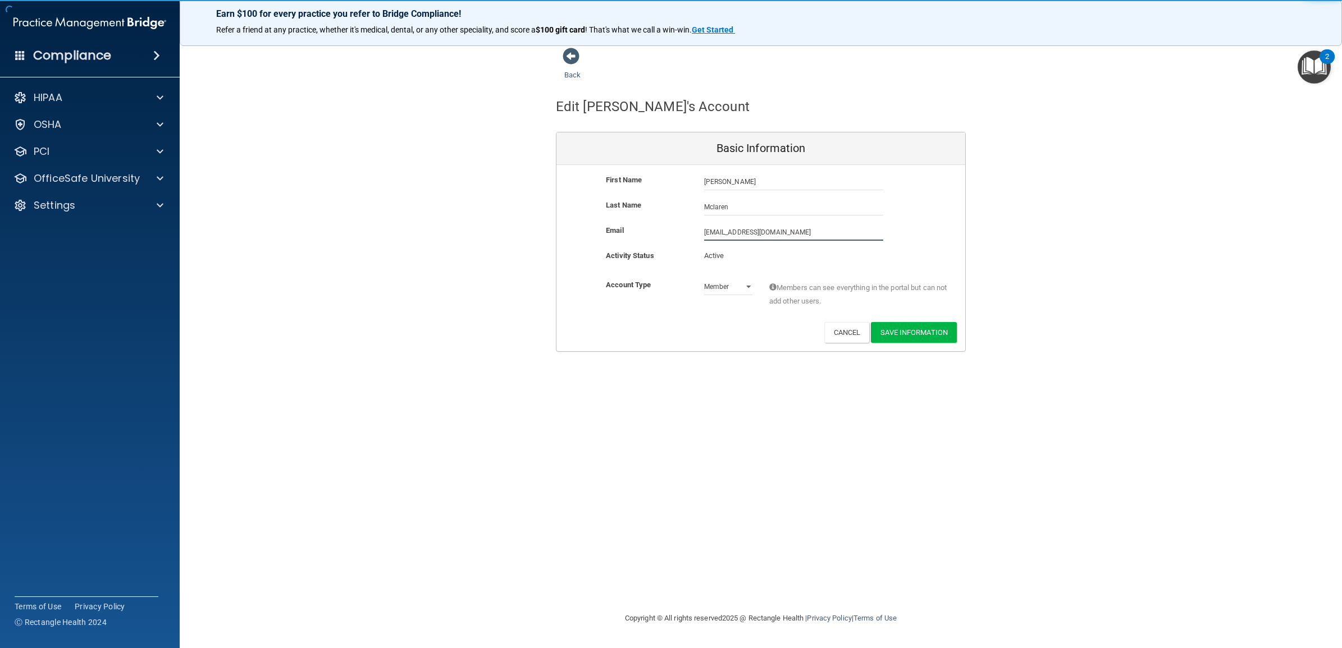
drag, startPoint x: 764, startPoint y: 233, endPoint x: 677, endPoint y: 240, distance: 87.9
click at [677, 240] on div "Email [EMAIL_ADDRESS][DOMAIN_NAME] [EMAIL_ADDRESS][DOMAIN_NAME]" at bounding box center [760, 232] width 409 height 17
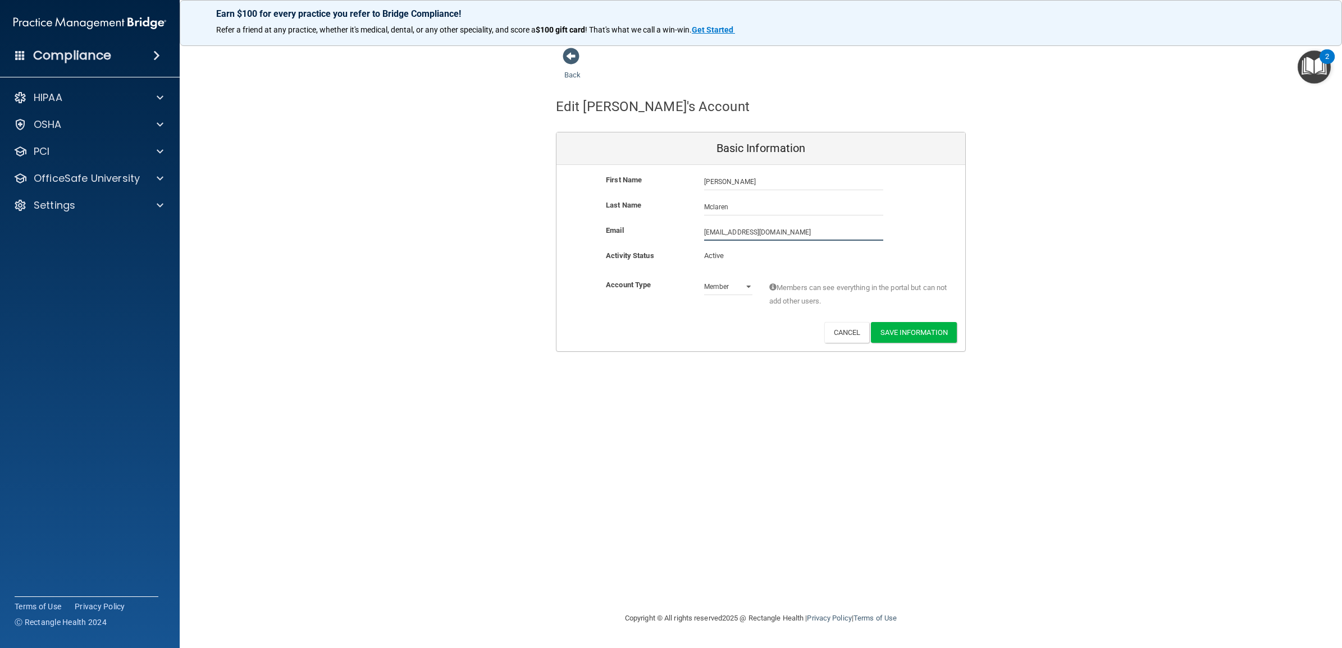
paste input "iane.mclaren@timberlanesmile"
type input "[PERSON_NAME][EMAIL_ADDRESS][DOMAIN_NAME]"
click at [716, 395] on div "Back Edit [PERSON_NAME]'s Account Basic Information First Name [PERSON_NAME] [P…" at bounding box center [760, 323] width 1117 height 553
click at [915, 337] on button "Save Information" at bounding box center [914, 332] width 86 height 21
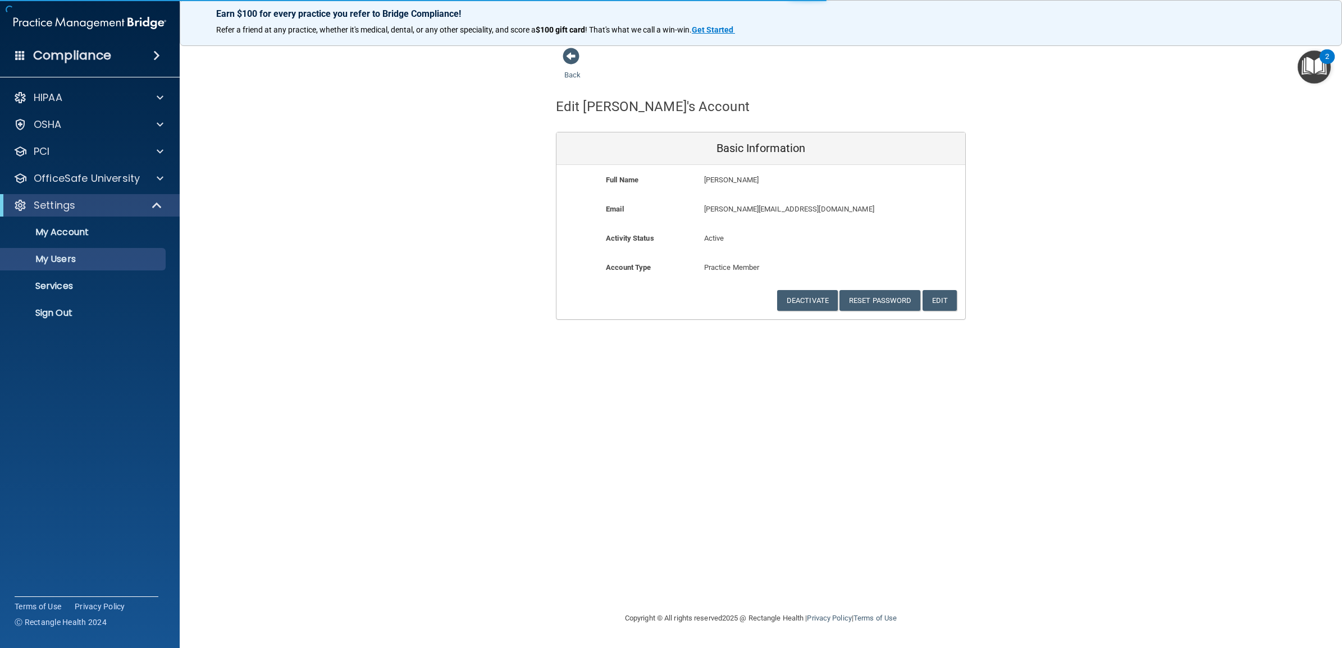
select select "20"
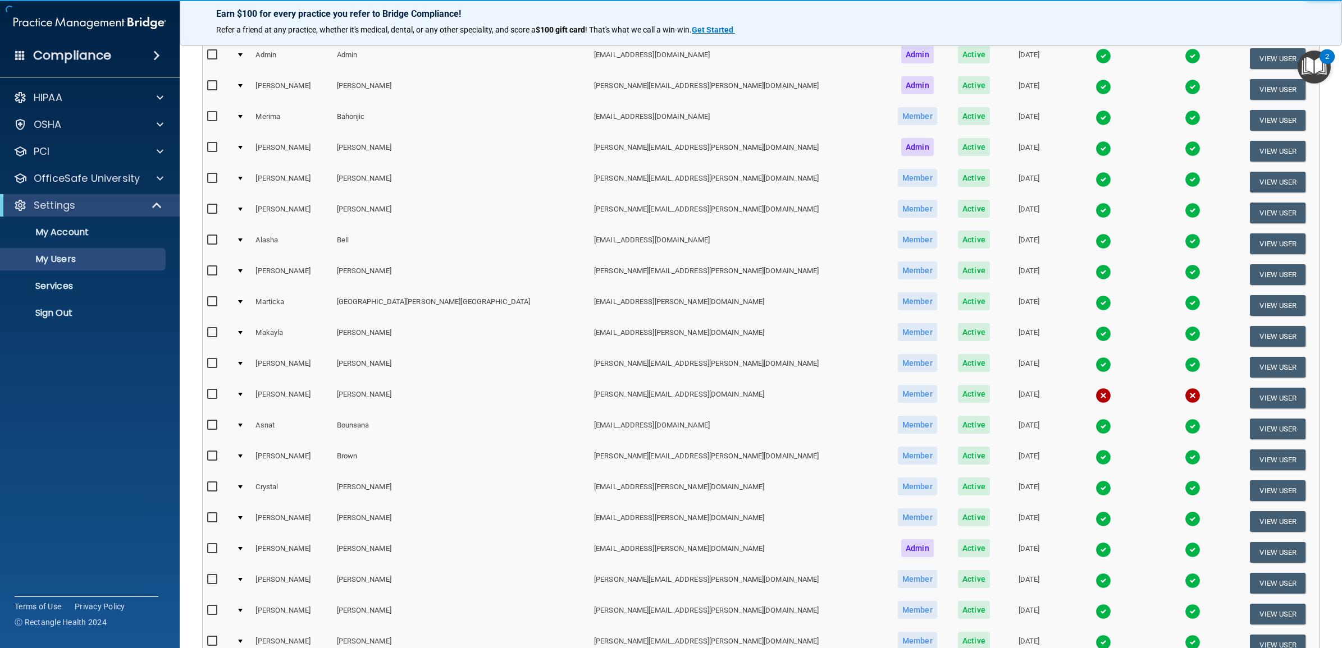
scroll to position [323, 0]
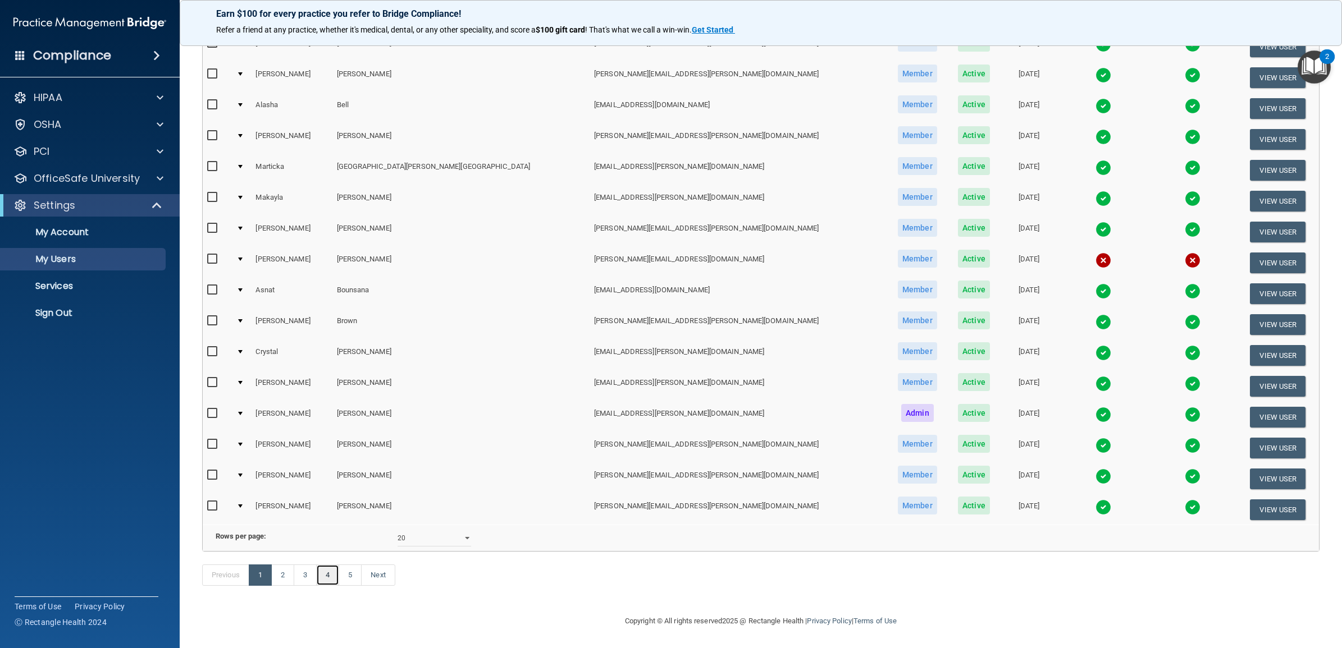
click at [326, 577] on link "4" at bounding box center [327, 575] width 23 height 21
select select "20"
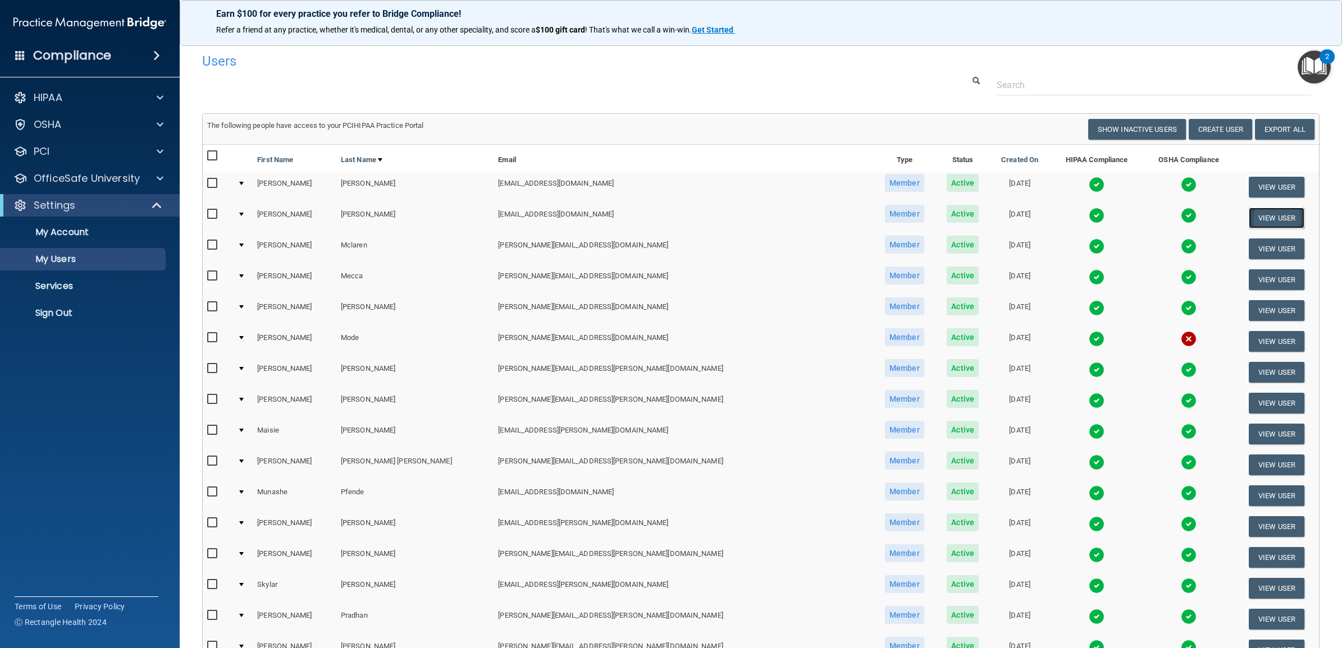
click at [1248, 213] on button "View User" at bounding box center [1276, 218] width 56 height 21
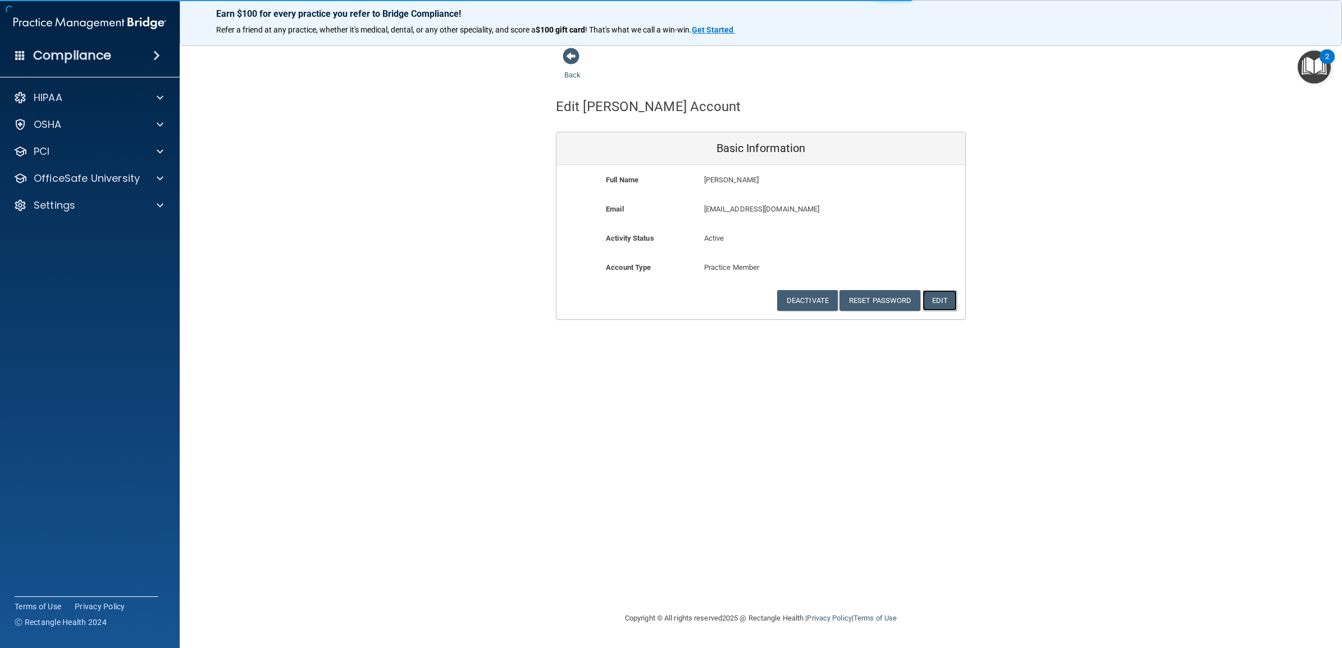
click at [938, 300] on button "Edit" at bounding box center [939, 300] width 34 height 21
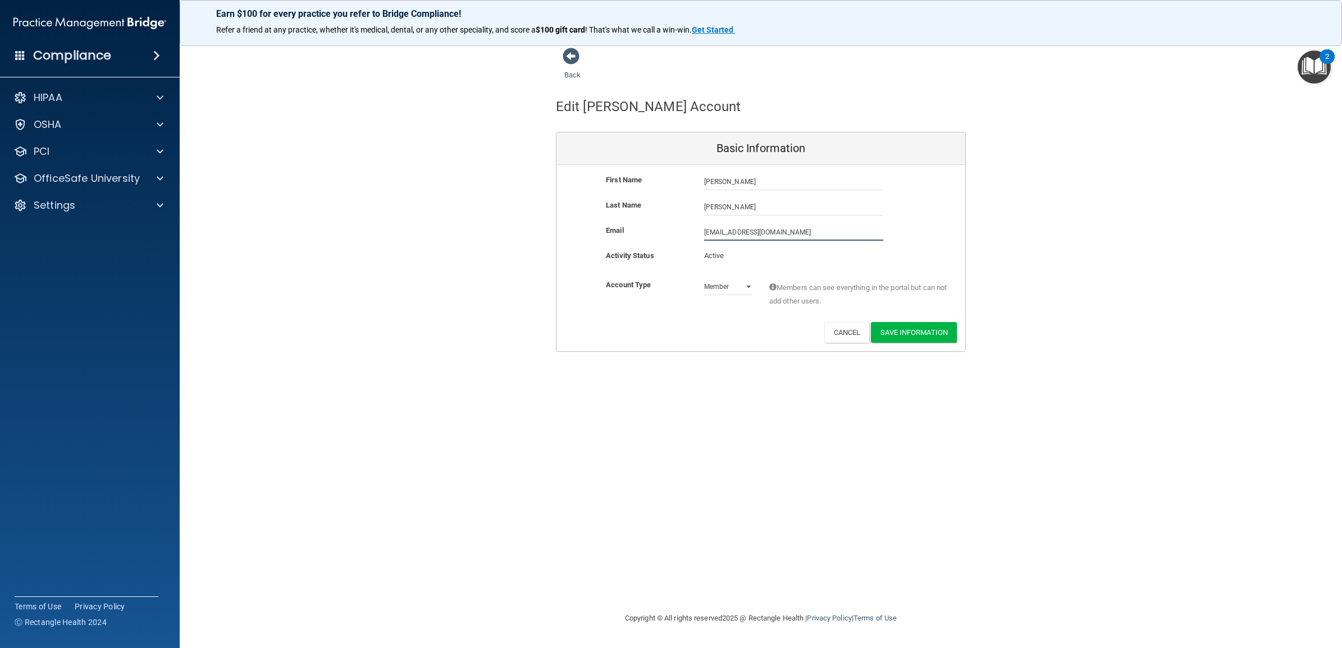
drag, startPoint x: 720, startPoint y: 236, endPoint x: 677, endPoint y: 239, distance: 42.2
click at [677, 239] on div "Email smcallister@timberlanedental.com smcallister@timberlanedental.com" at bounding box center [760, 232] width 409 height 17
paste input "tacy.mcallister@timberlanesmile"
type input "stacy.mcallister@timberlanesmile.com"
click at [699, 402] on div "Back Edit Stacy's Account Basic Information First Name Stacy McAllister Stacy L…" at bounding box center [760, 323] width 1117 height 553
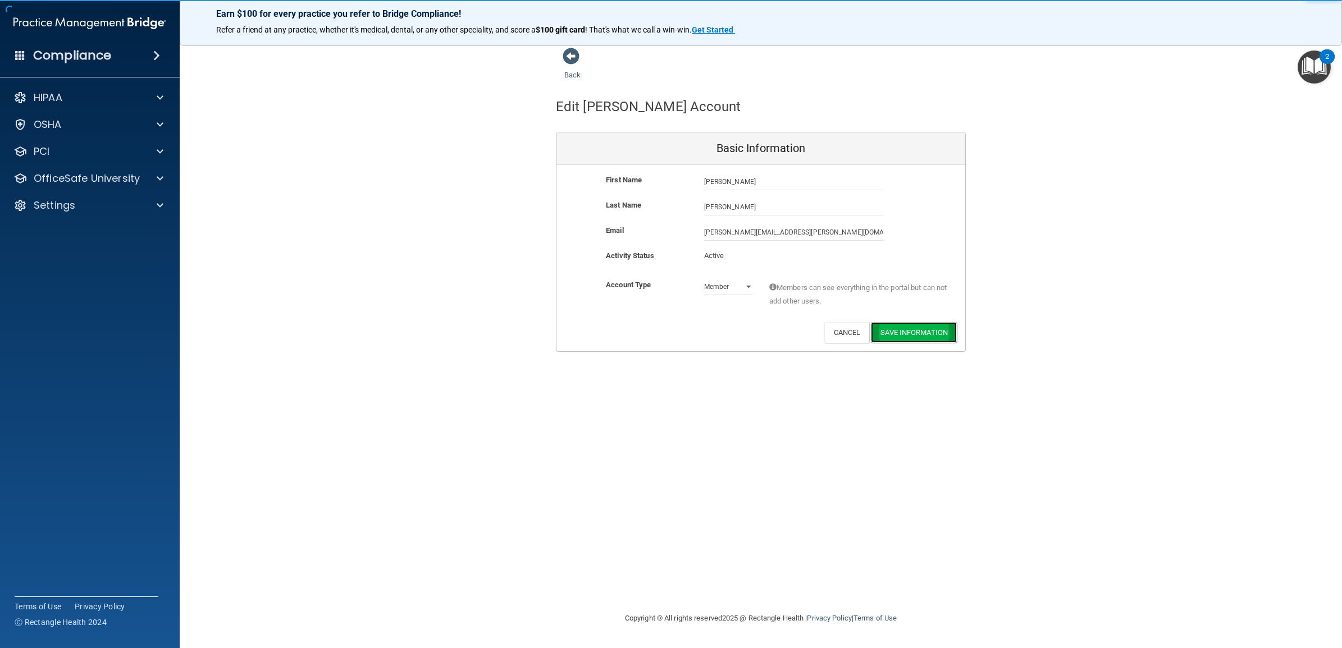
click at [905, 328] on button "Save Information" at bounding box center [914, 332] width 86 height 21
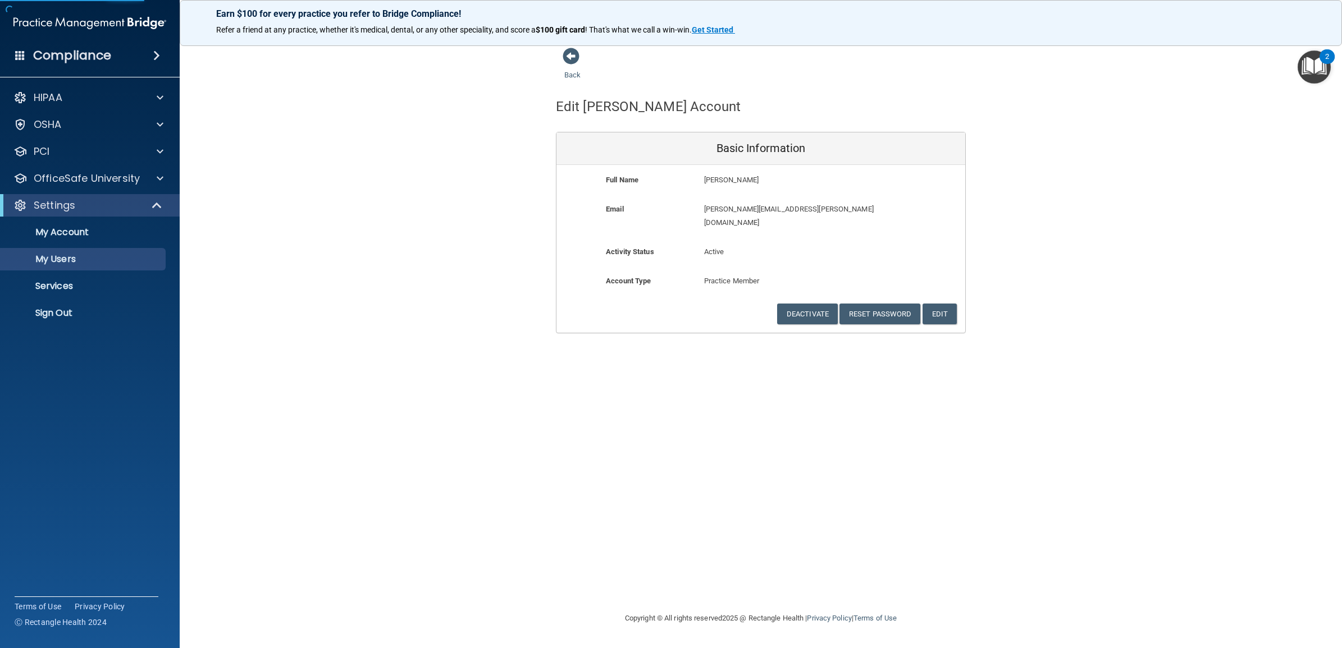
click at [570, 69] on div "Back" at bounding box center [590, 64] width 68 height 35
select select "20"
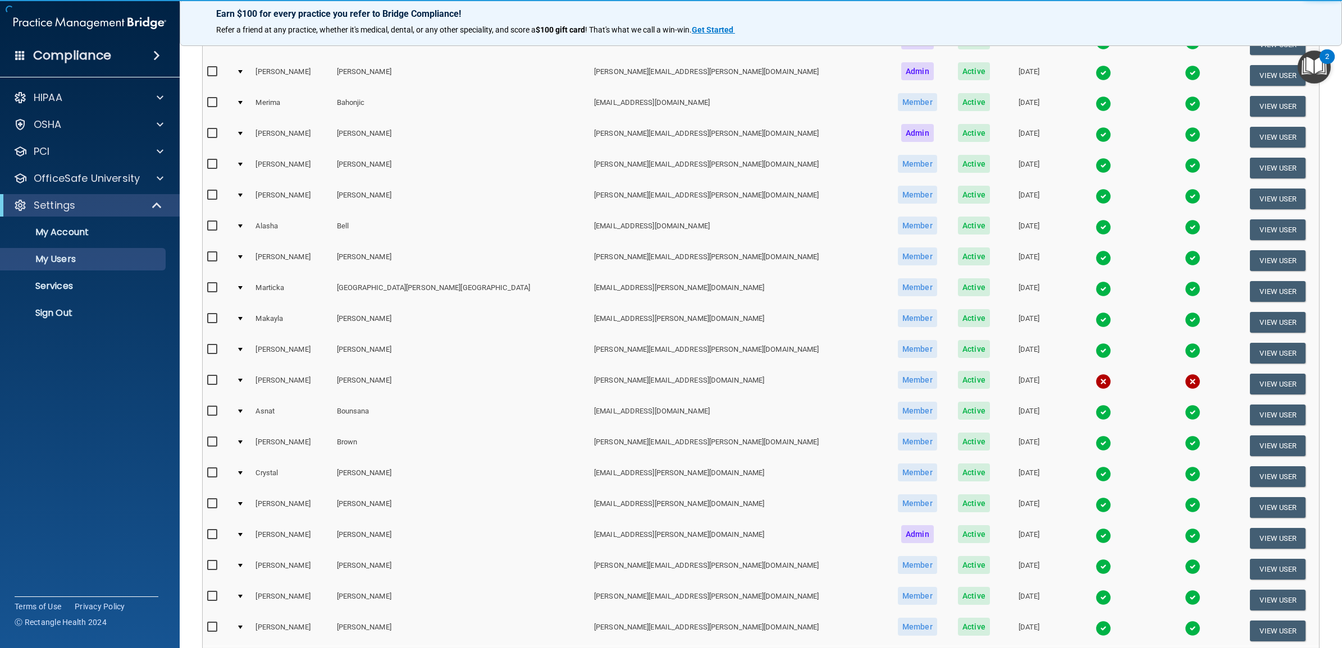
scroll to position [323, 0]
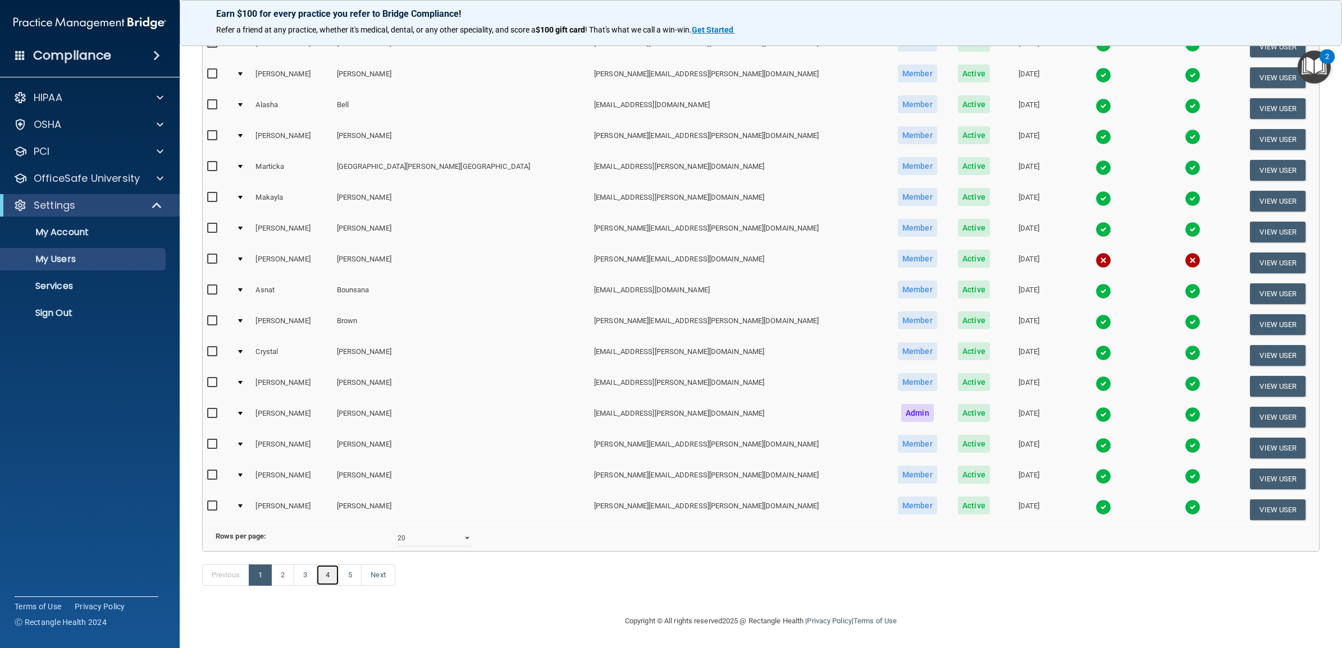
click at [333, 582] on link "4" at bounding box center [327, 575] width 23 height 21
select select "20"
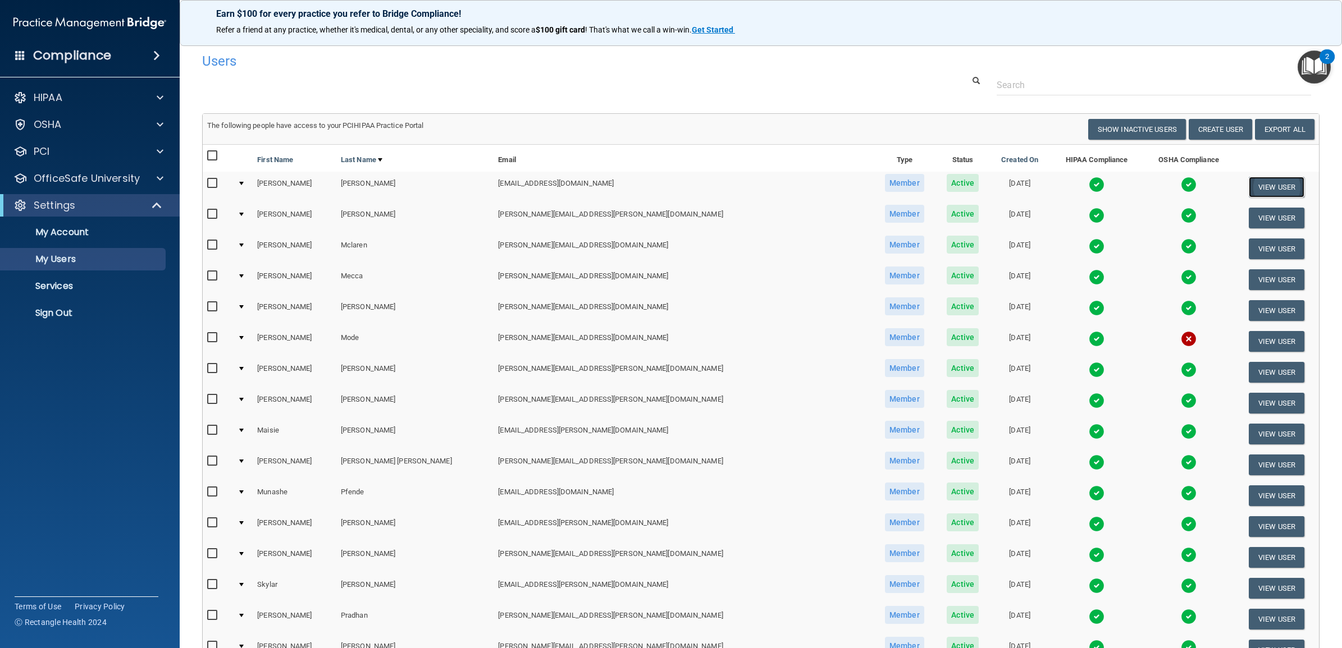
click at [1248, 183] on button "View User" at bounding box center [1276, 187] width 56 height 21
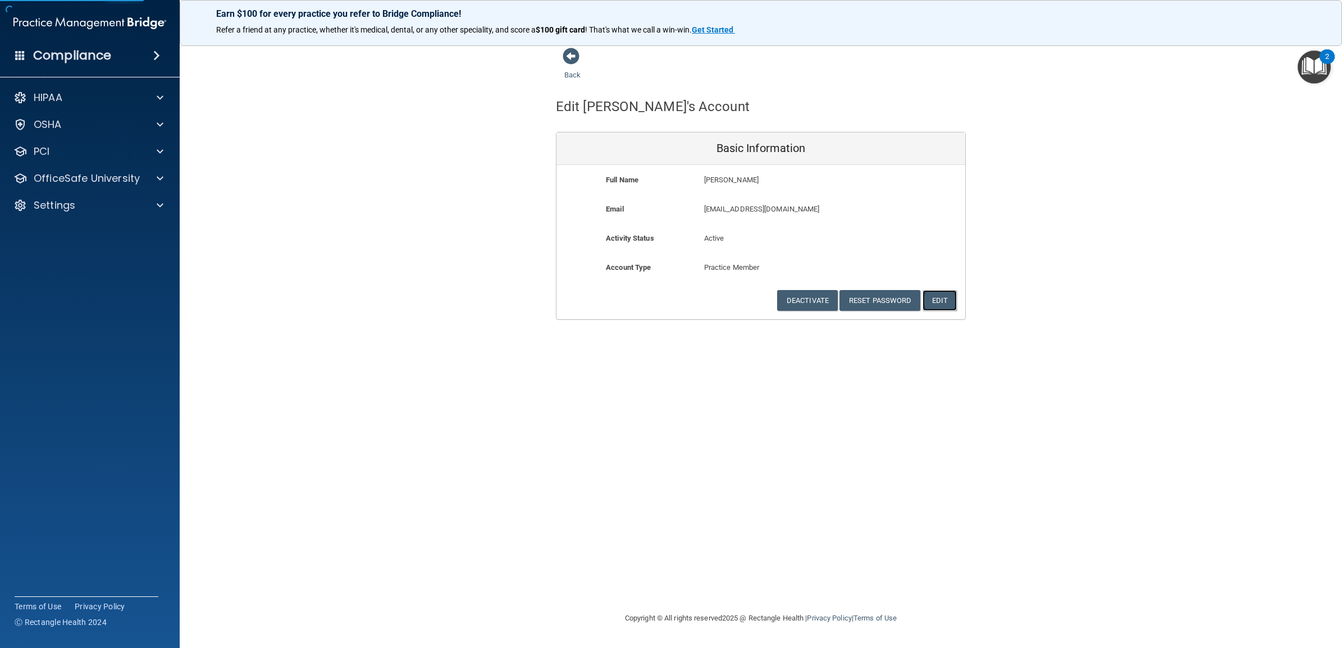
click at [940, 290] on button "Edit" at bounding box center [939, 300] width 34 height 21
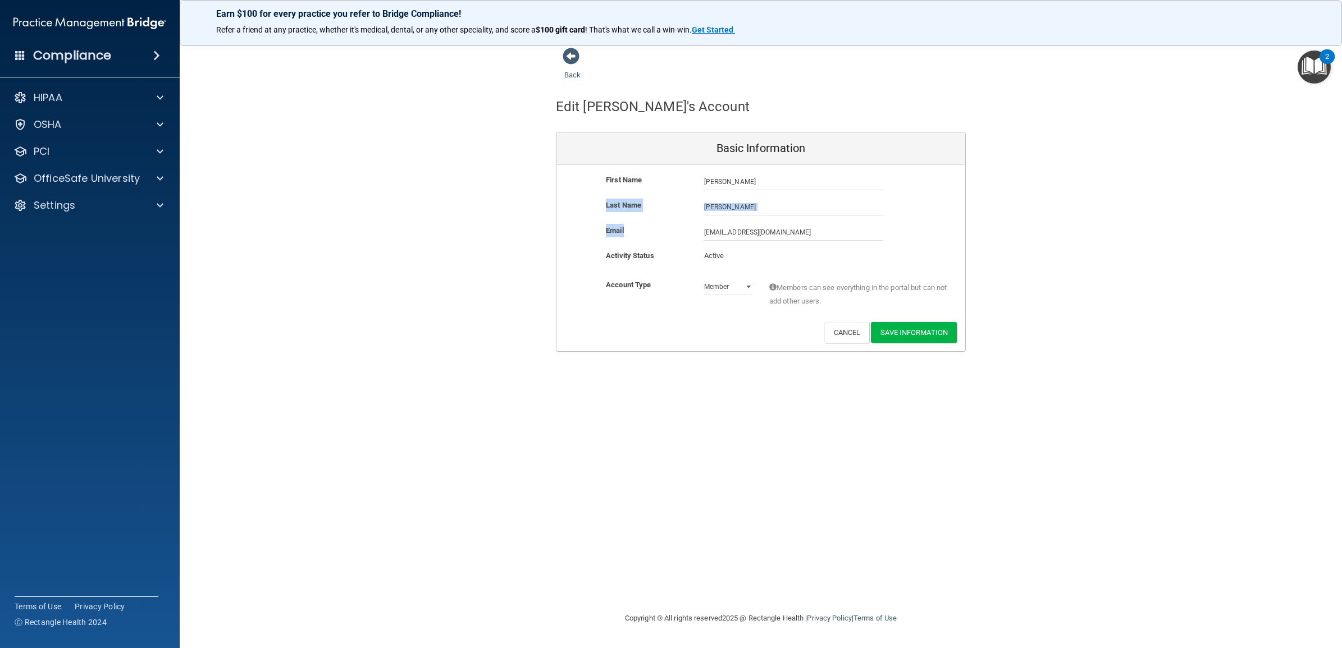
drag, startPoint x: 815, startPoint y: 223, endPoint x: 721, endPoint y: 228, distance: 93.9
click at [721, 228] on div "First Name Sam Mattson Sam Last Name Mattson Email smattson@timberlanedental.co…" at bounding box center [760, 258] width 409 height 186
drag, startPoint x: 812, startPoint y: 229, endPoint x: 669, endPoint y: 227, distance: 142.6
click at [669, 227] on div "Email smattson@timberlanedental.com smattson@timberlanedental.com" at bounding box center [760, 232] width 409 height 17
paste input "am.mattson@timberlanesmile"
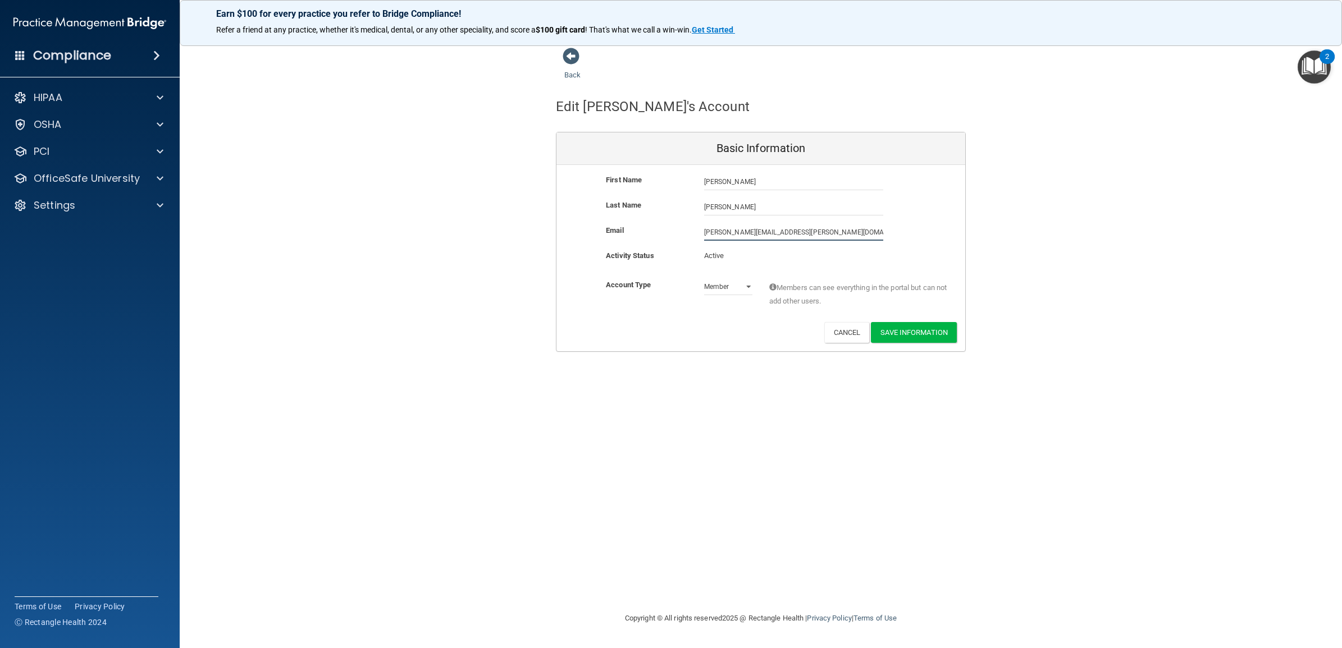
type input "sam.mattson@timberlanesmile.com"
drag, startPoint x: 707, startPoint y: 416, endPoint x: 718, endPoint y: 417, distance: 11.3
click at [713, 415] on div "Back Edit Sam's Account Basic Information First Name Sam Mattson Sam Last Name …" at bounding box center [760, 323] width 1117 height 553
click at [930, 332] on button "Save Information" at bounding box center [914, 332] width 86 height 21
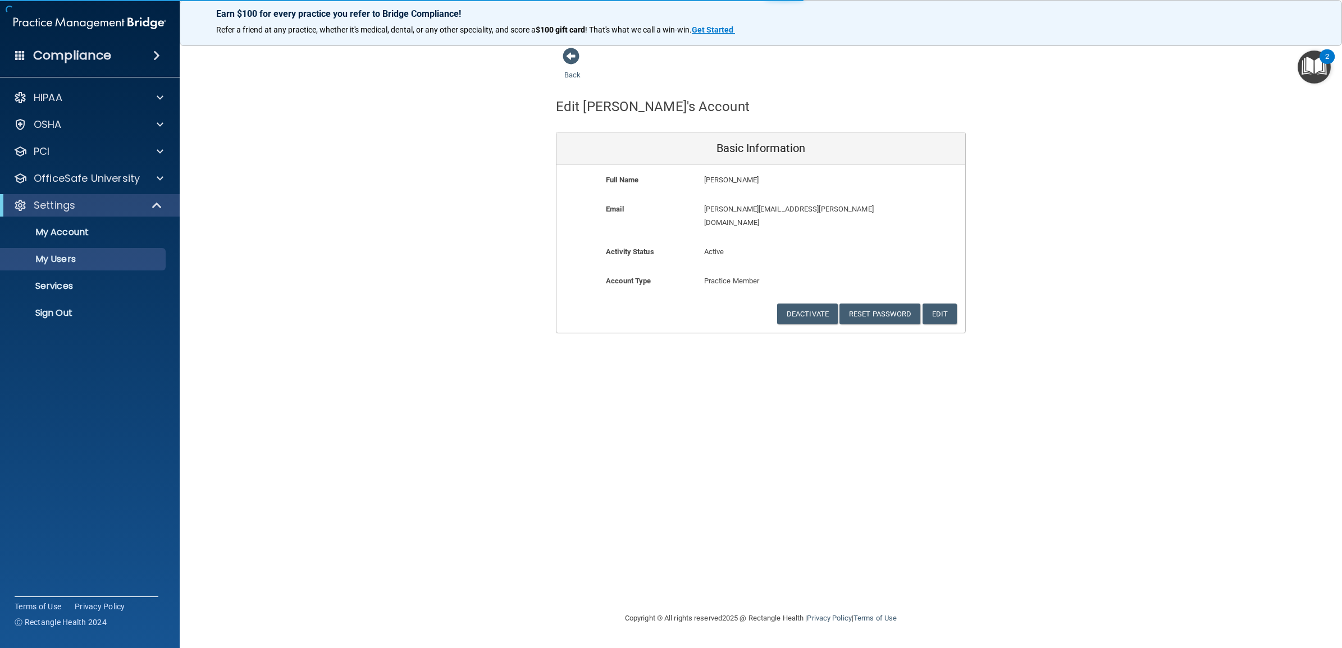
select select "20"
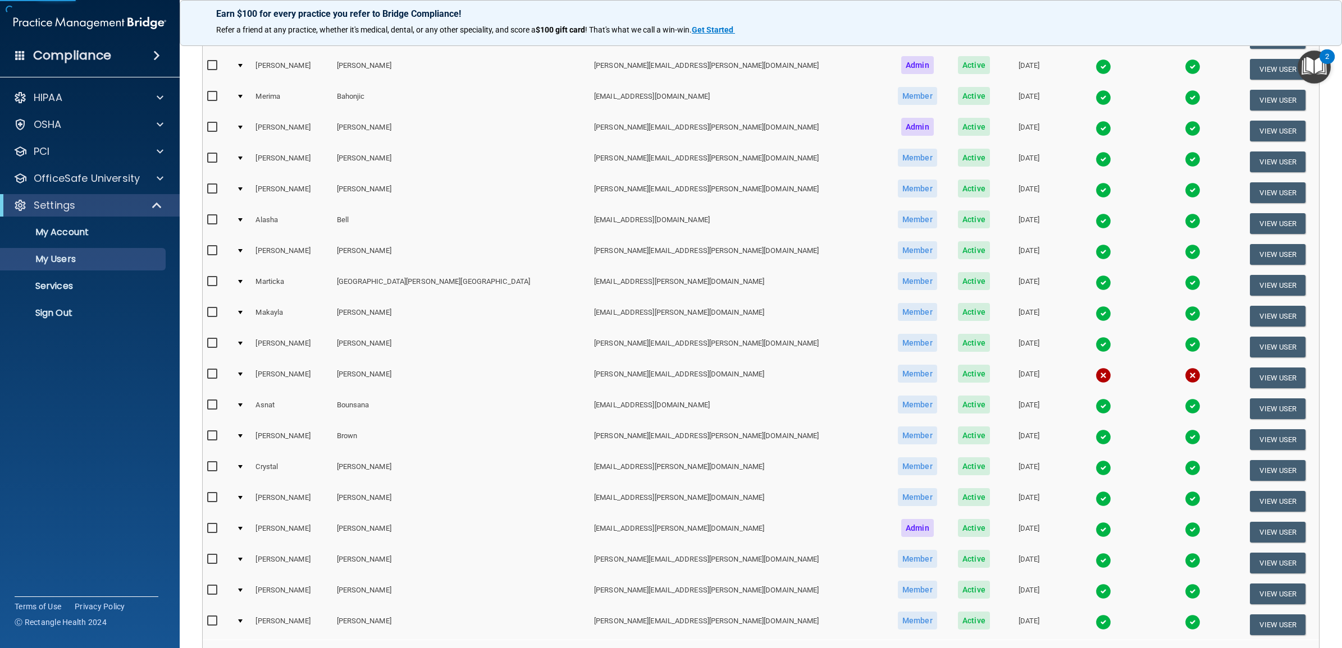
scroll to position [323, 0]
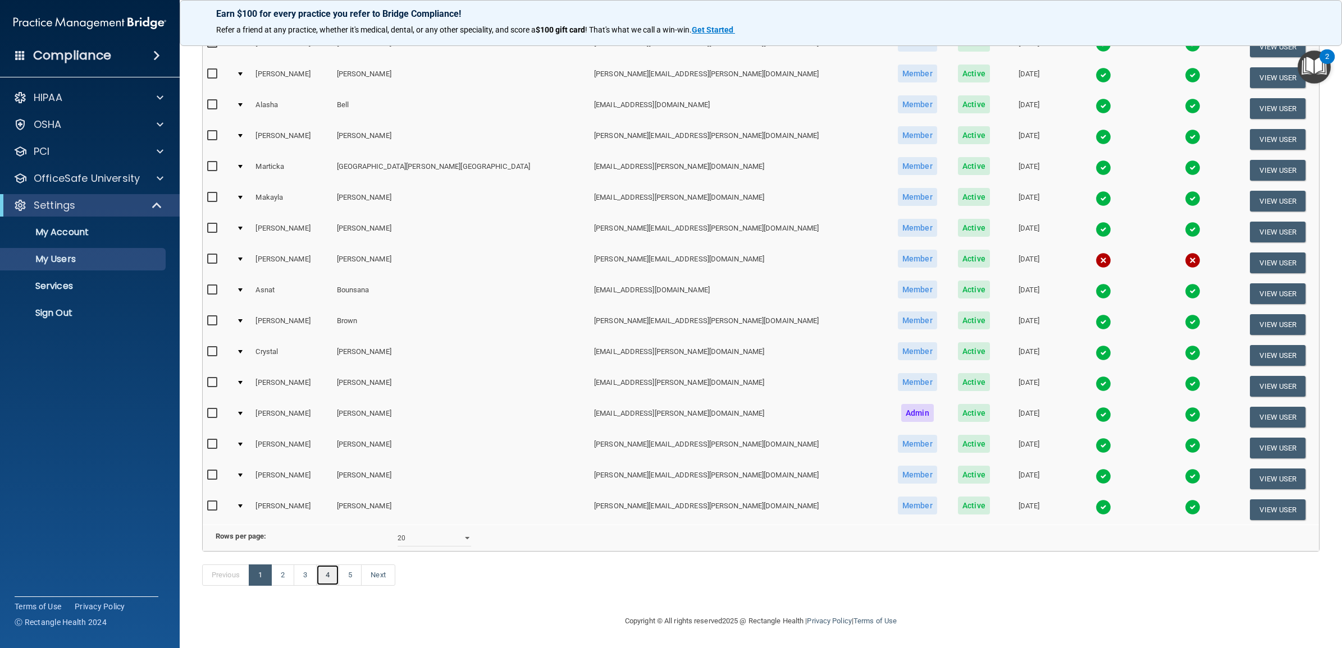
click at [326, 580] on link "4" at bounding box center [327, 575] width 23 height 21
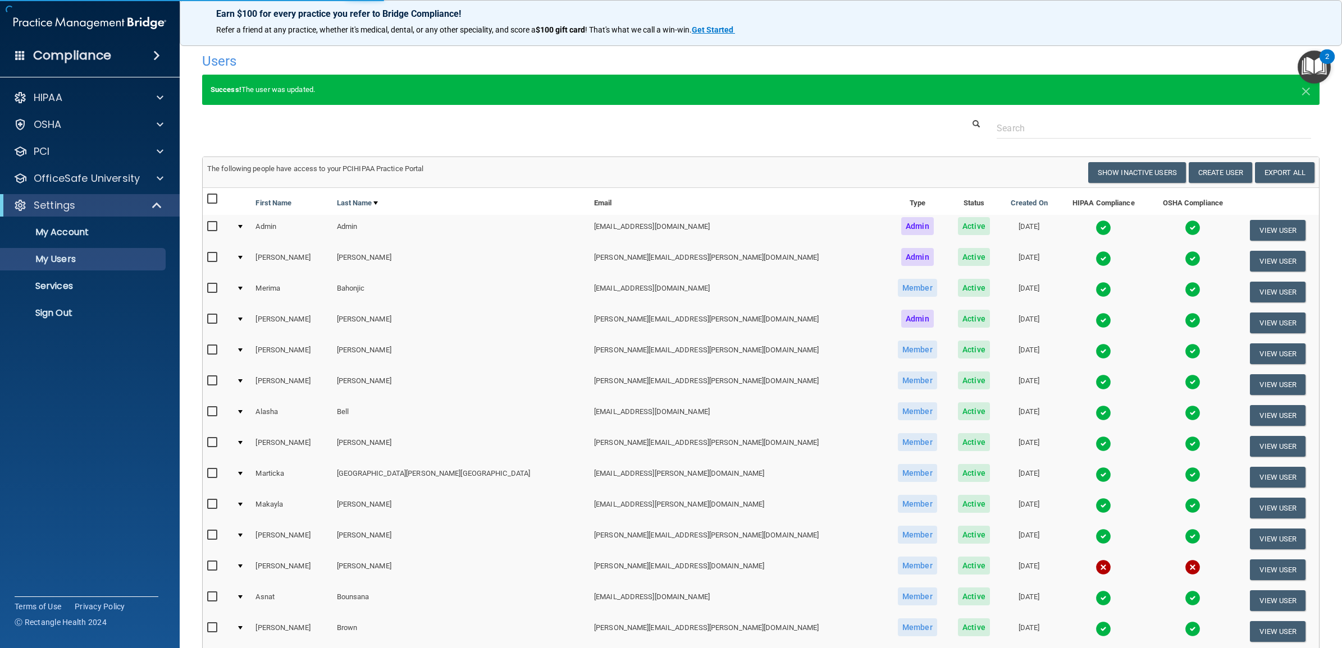
select select "20"
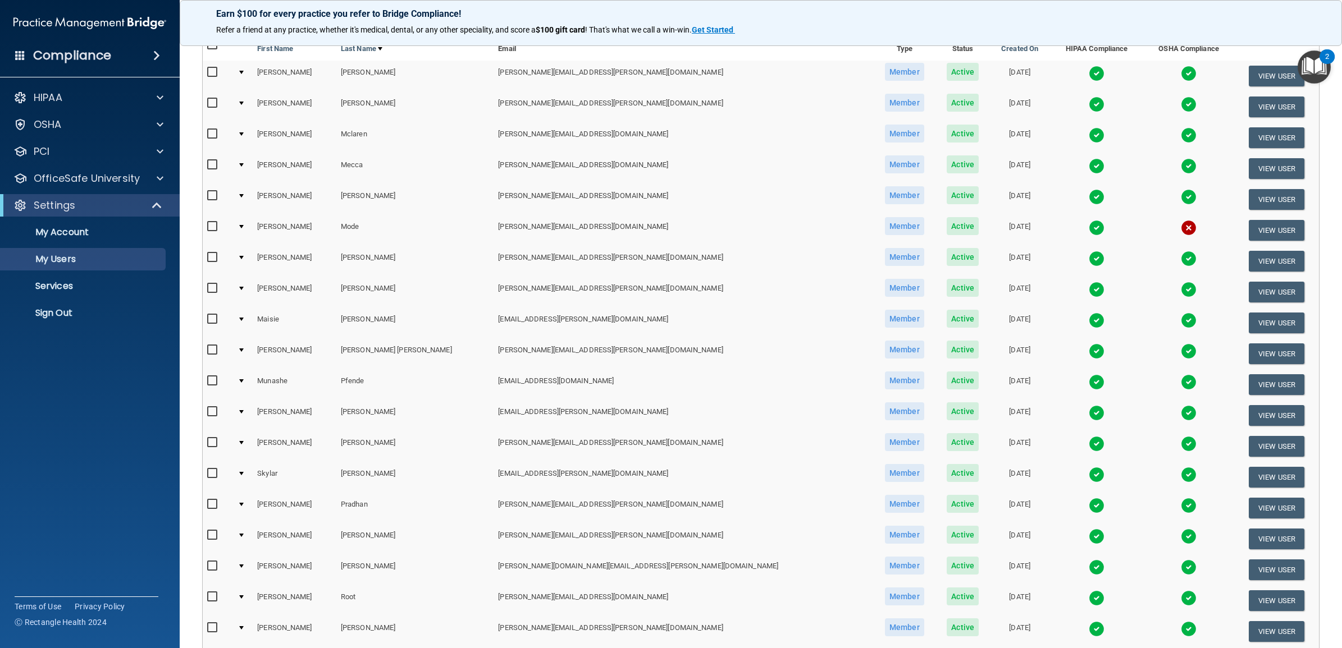
scroll to position [280, 0]
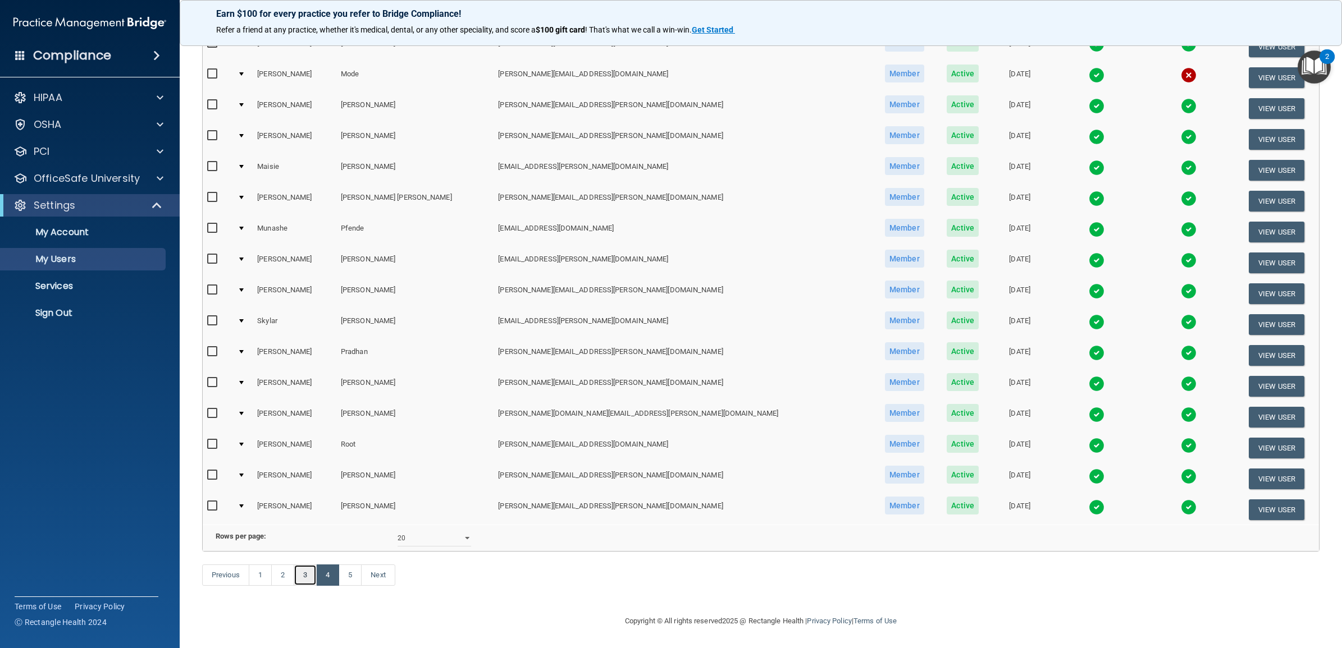
click at [305, 579] on link "3" at bounding box center [305, 575] width 23 height 21
select select "20"
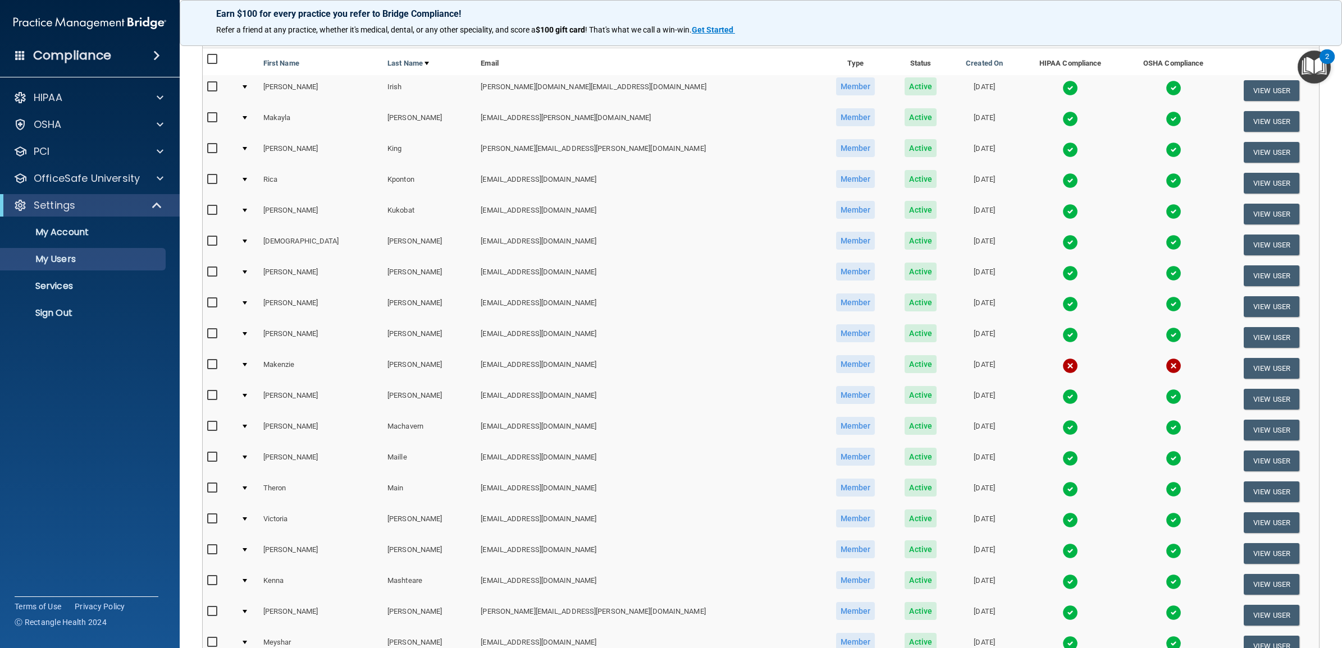
scroll to position [280, 0]
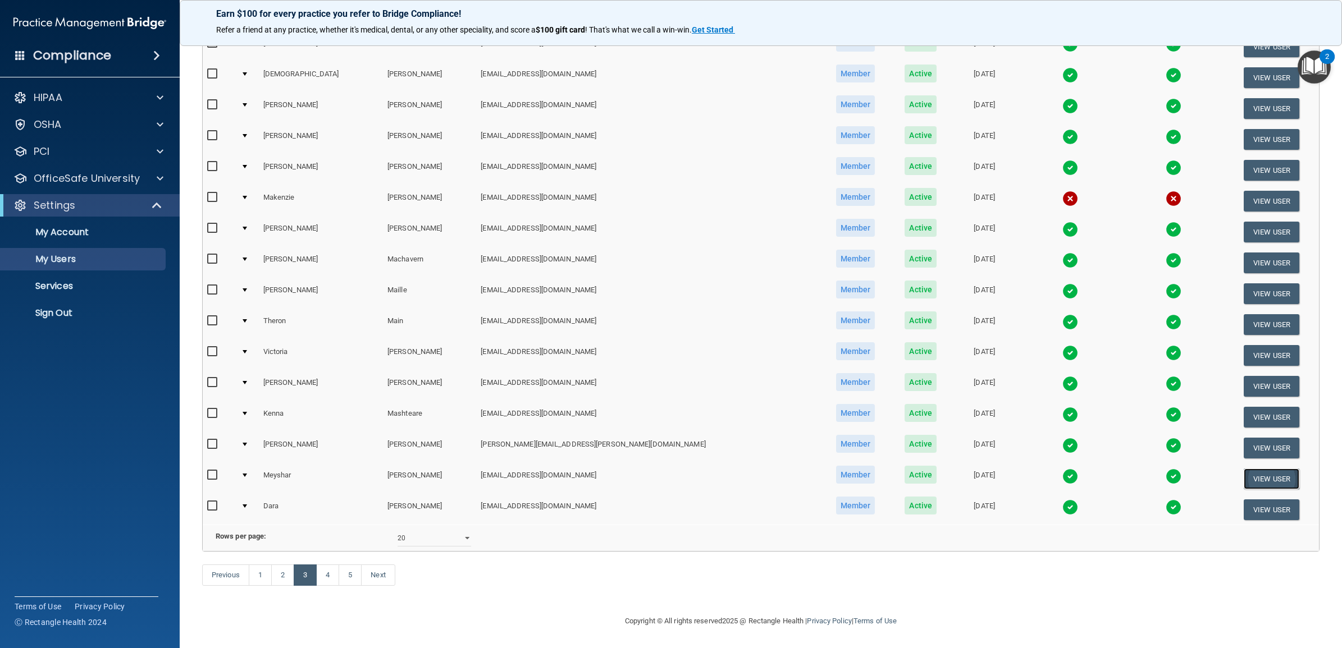
click at [1245, 469] on button "View User" at bounding box center [1271, 479] width 56 height 21
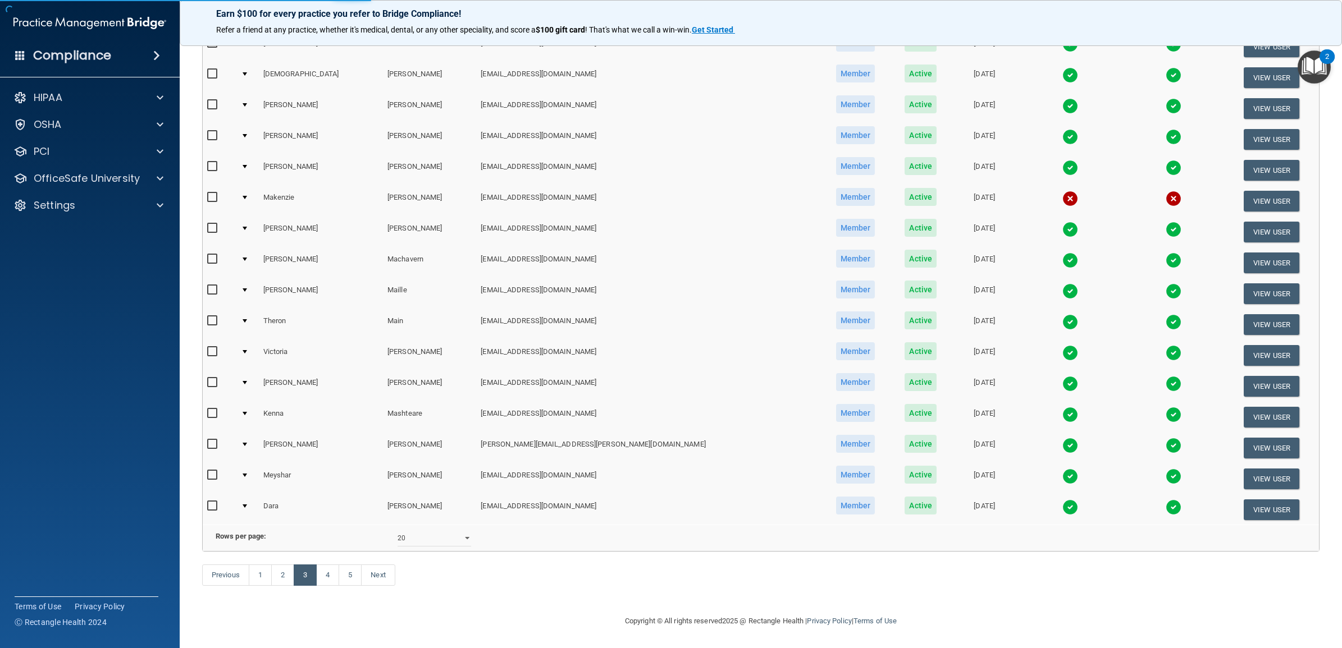
select select "practice_member"
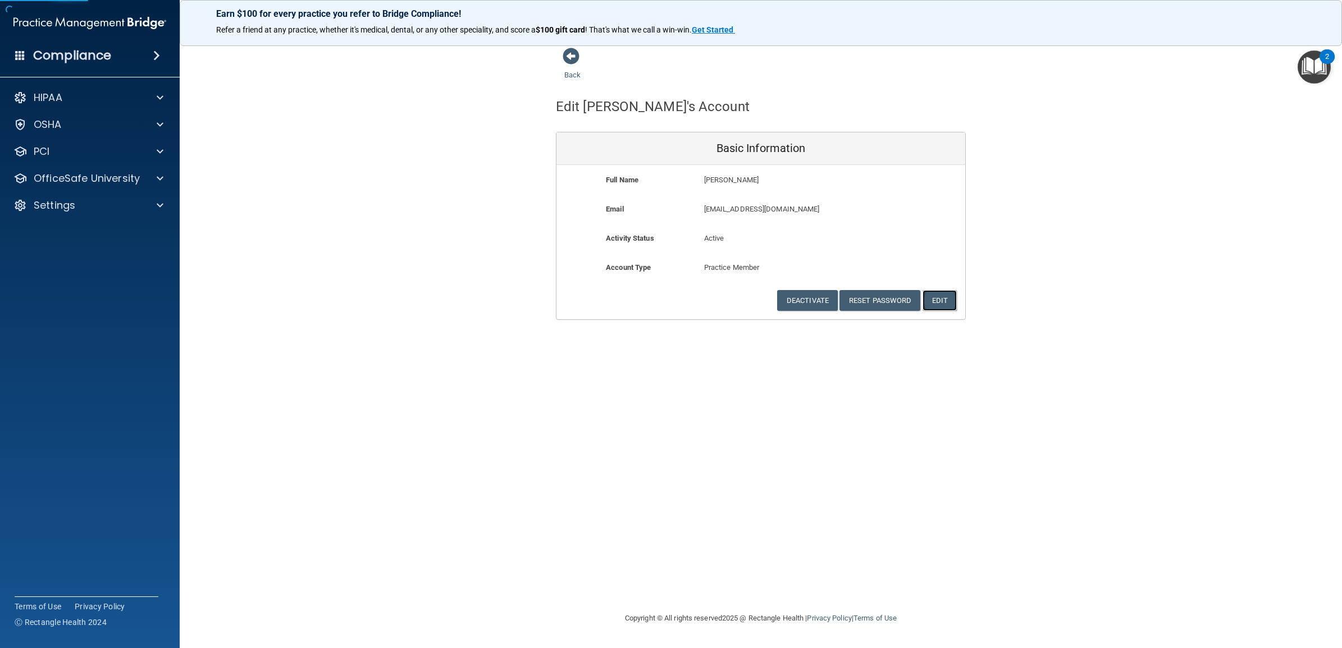
click at [941, 296] on button "Edit" at bounding box center [939, 300] width 34 height 21
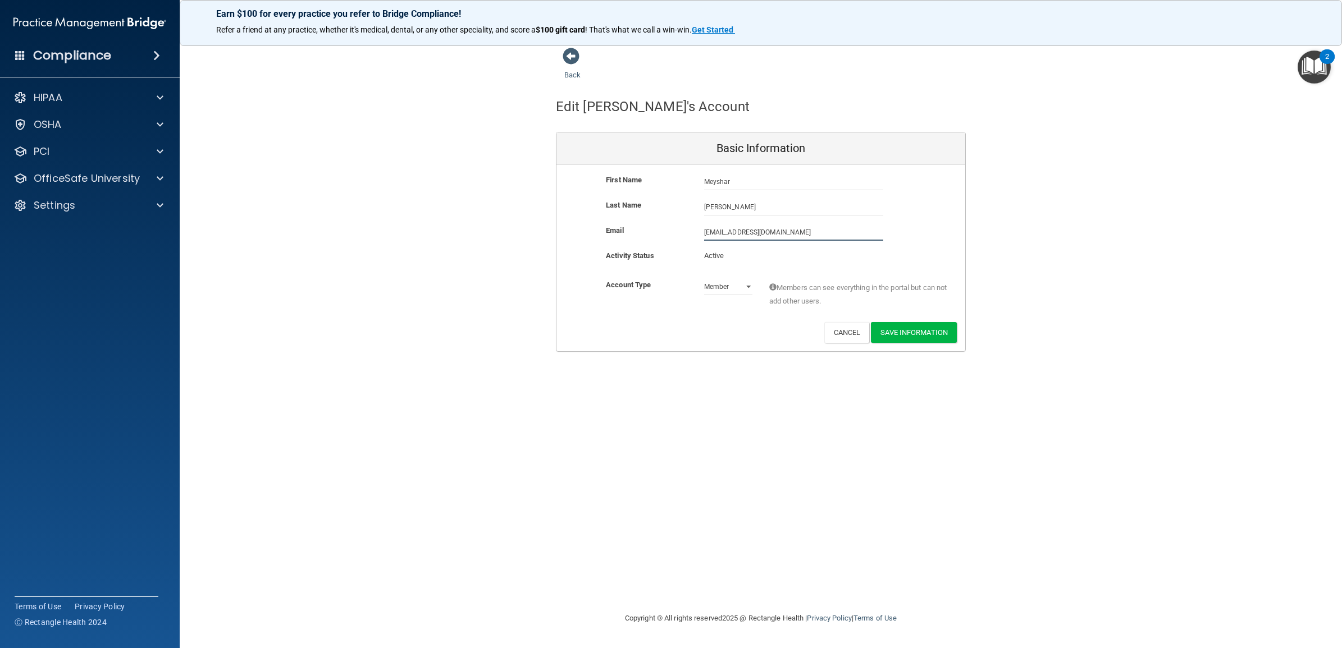
drag, startPoint x: 811, startPoint y: 230, endPoint x: 663, endPoint y: 219, distance: 148.6
click at [663, 219] on div "First Name Meyshar Mathieu Meyshar Last Name Mathieu Email mmathieu@timberlaned…" at bounding box center [760, 258] width 409 height 186
paste input "ay.mathieu@timberlanesmile"
type input "may.mathieu@timberlanesmile.com"
click at [674, 437] on div "Back Edit Meyshar's Account Basic Information First Name Meyshar Mathieu Meysha…" at bounding box center [760, 323] width 1117 height 553
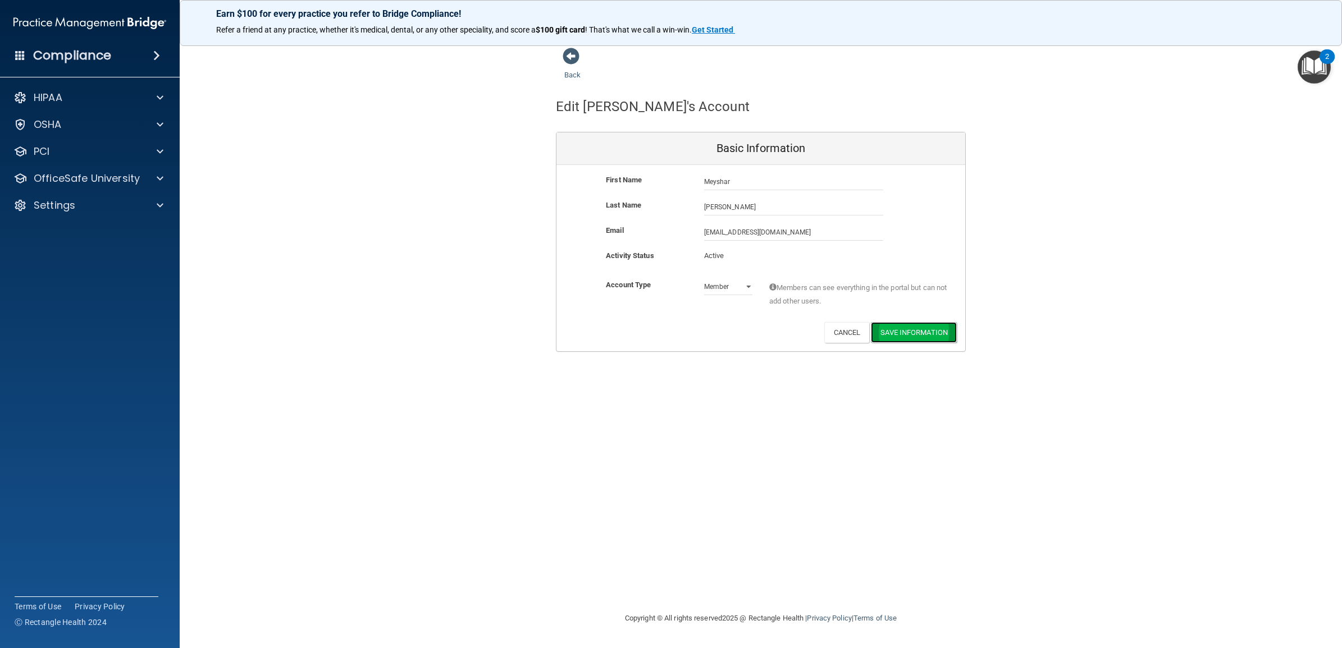
click at [925, 327] on button "Save Information" at bounding box center [914, 332] width 86 height 21
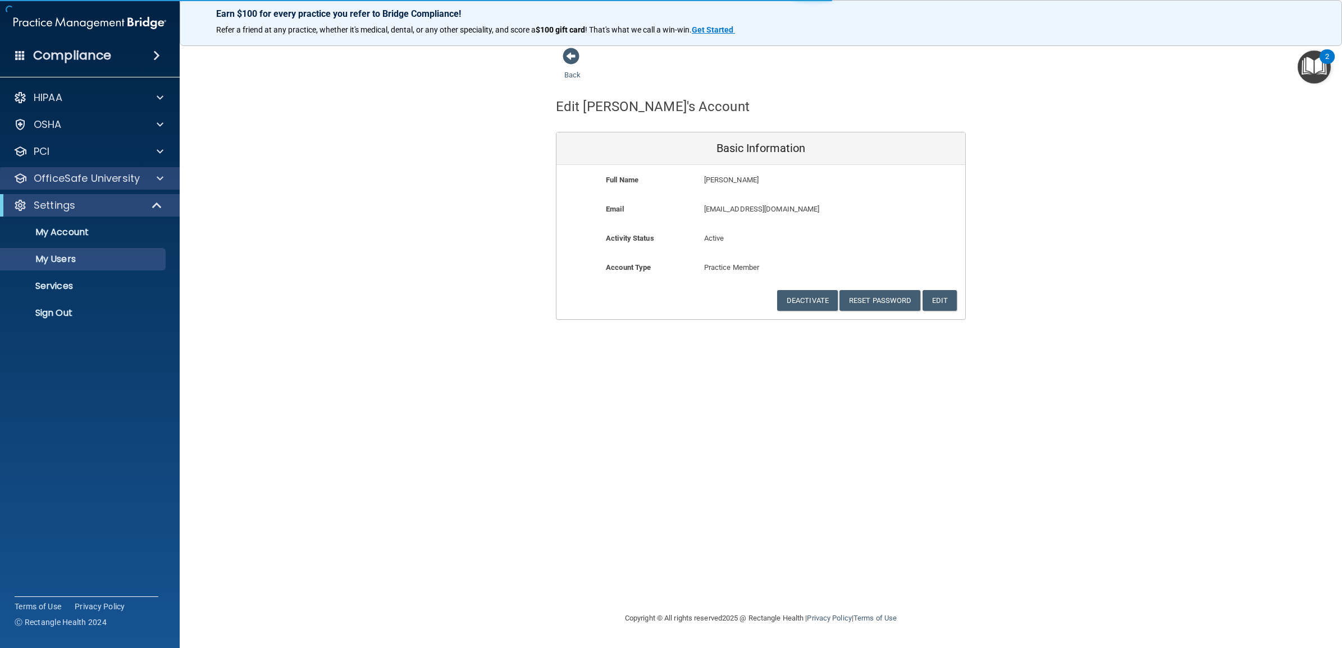
select select "20"
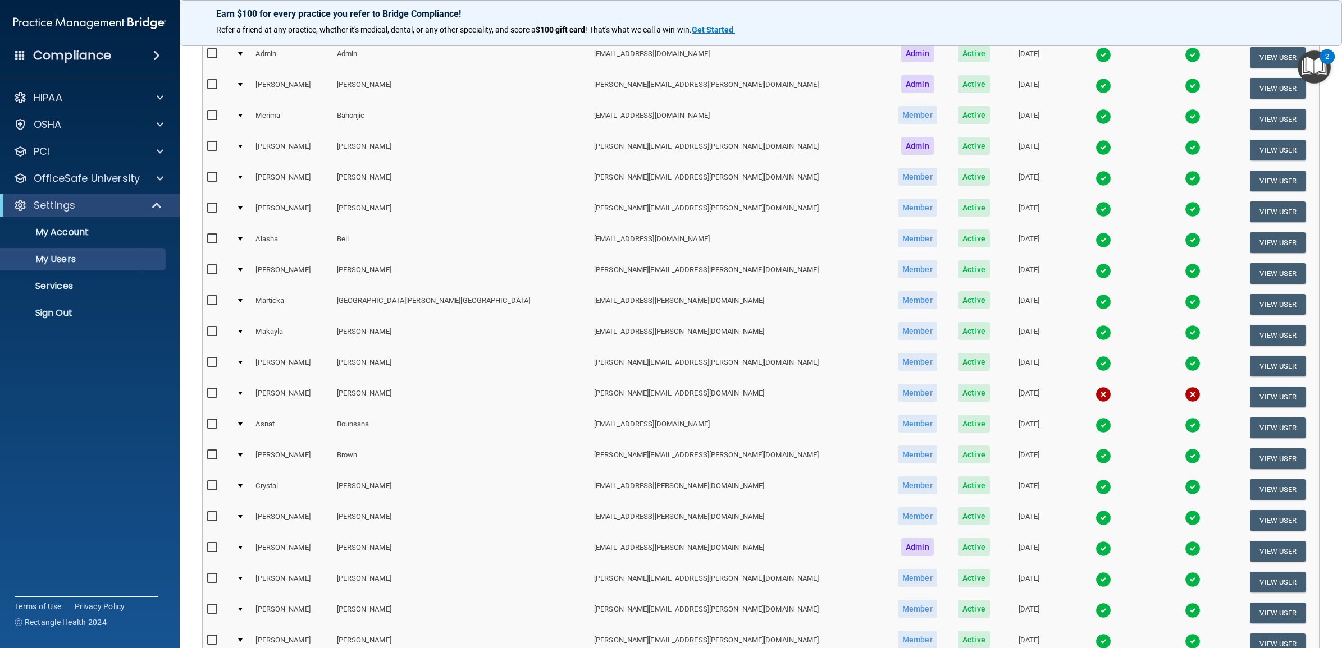
scroll to position [323, 0]
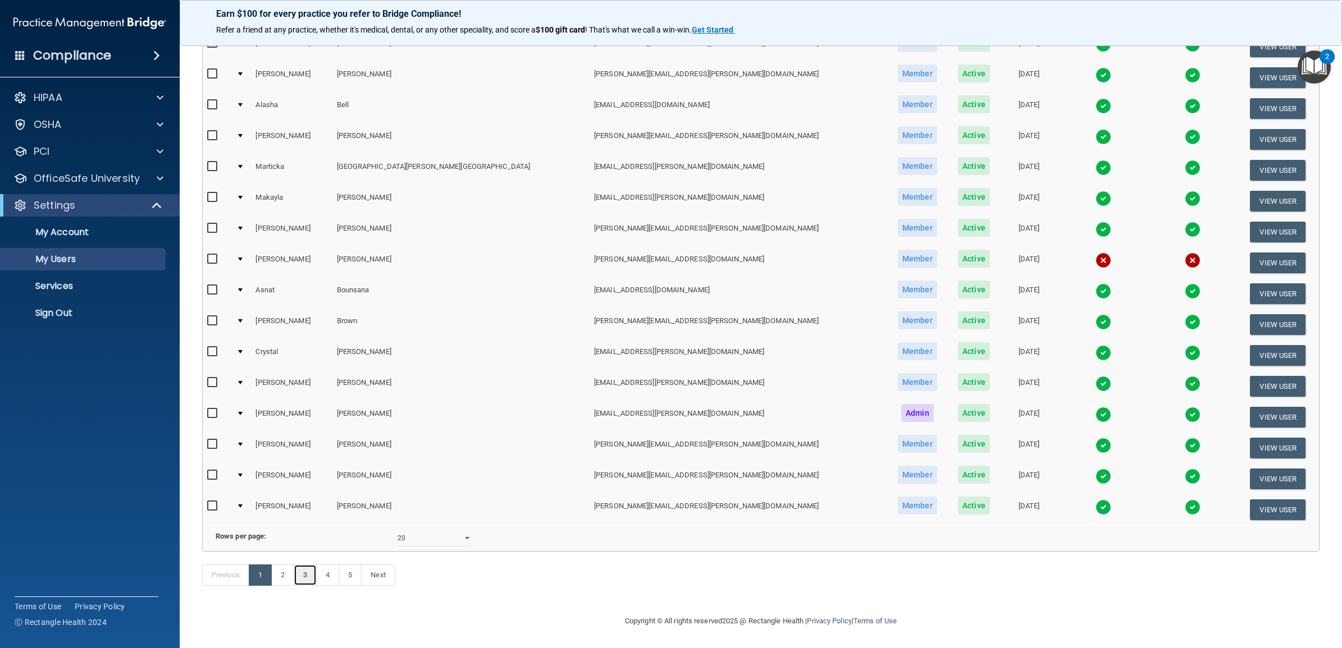
click at [312, 579] on link "3" at bounding box center [305, 575] width 23 height 21
select select "20"
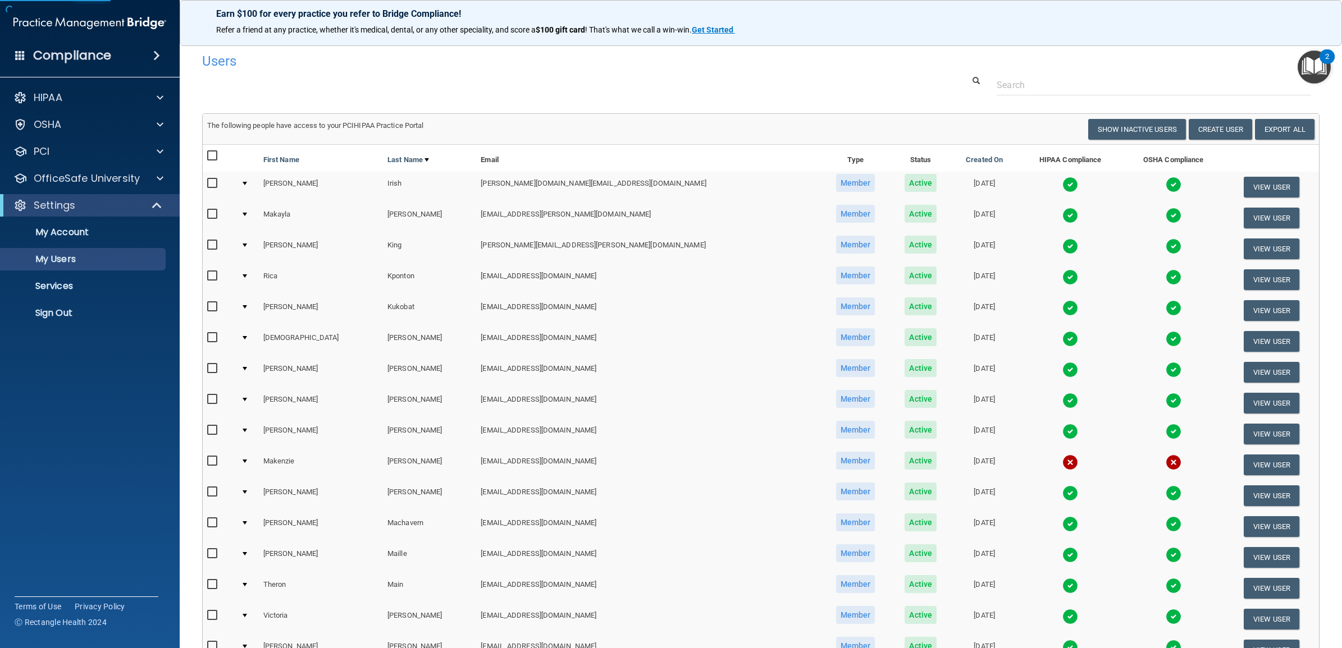
scroll to position [280, 0]
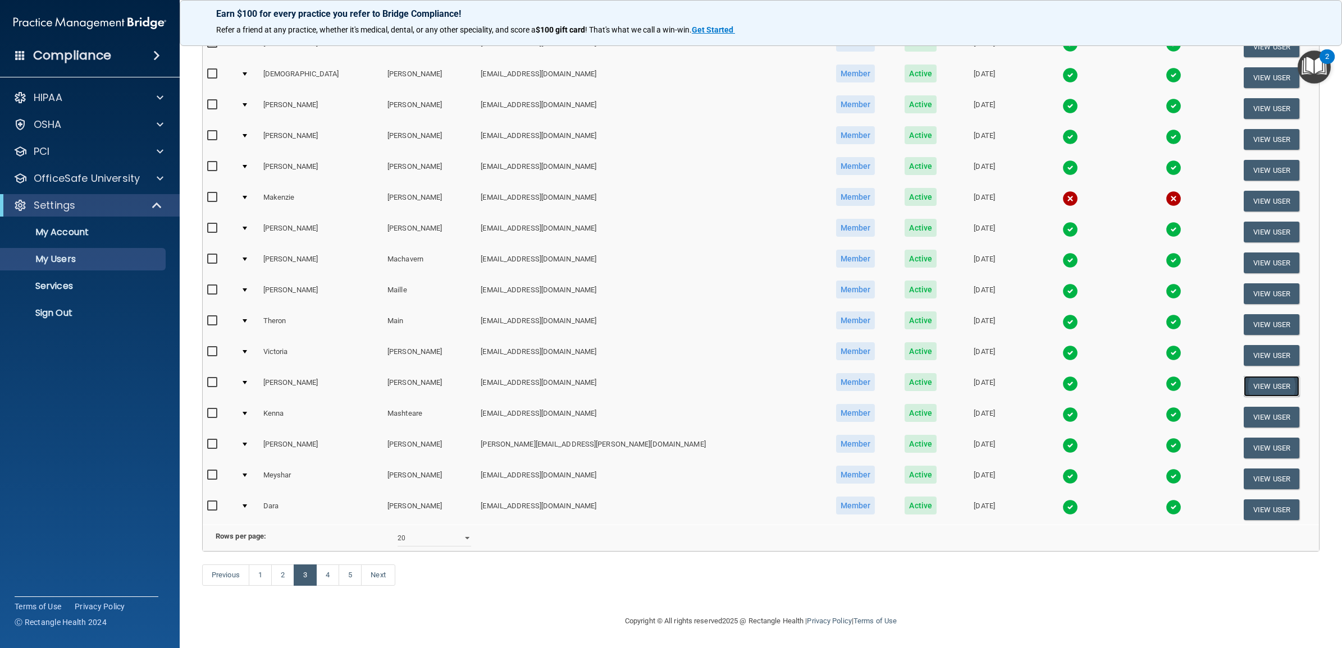
click at [1244, 376] on button "View User" at bounding box center [1271, 386] width 56 height 21
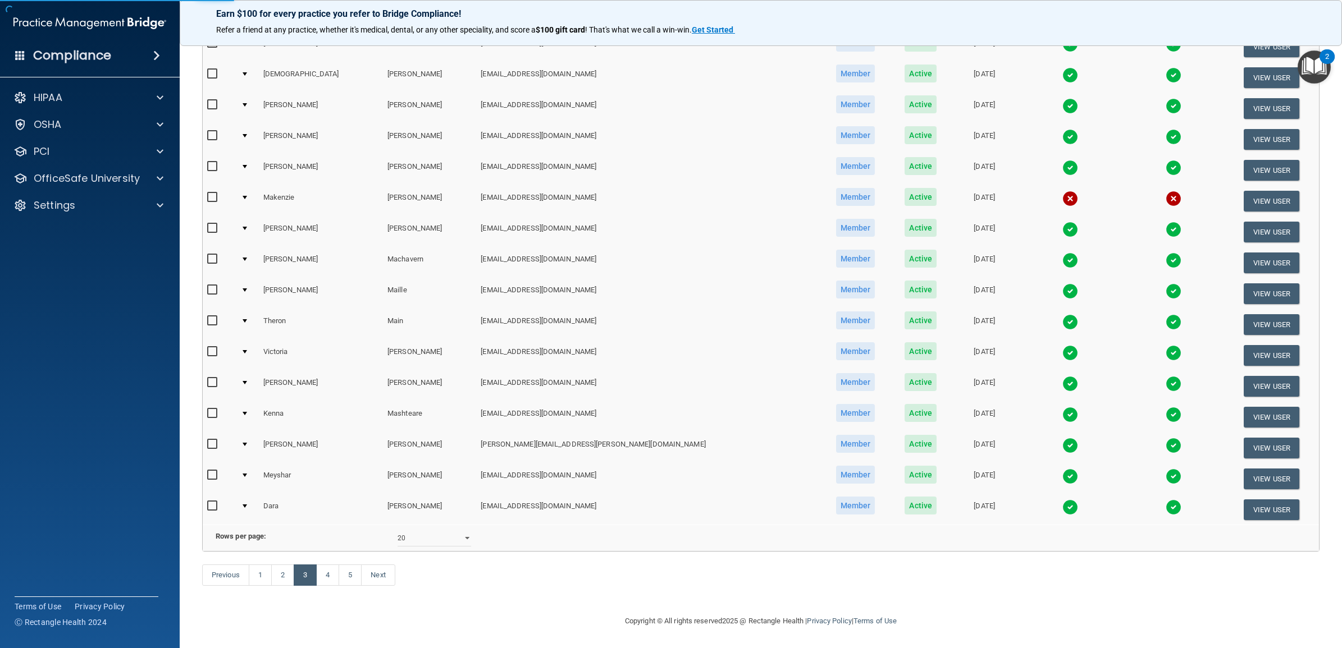
select select "practice_member"
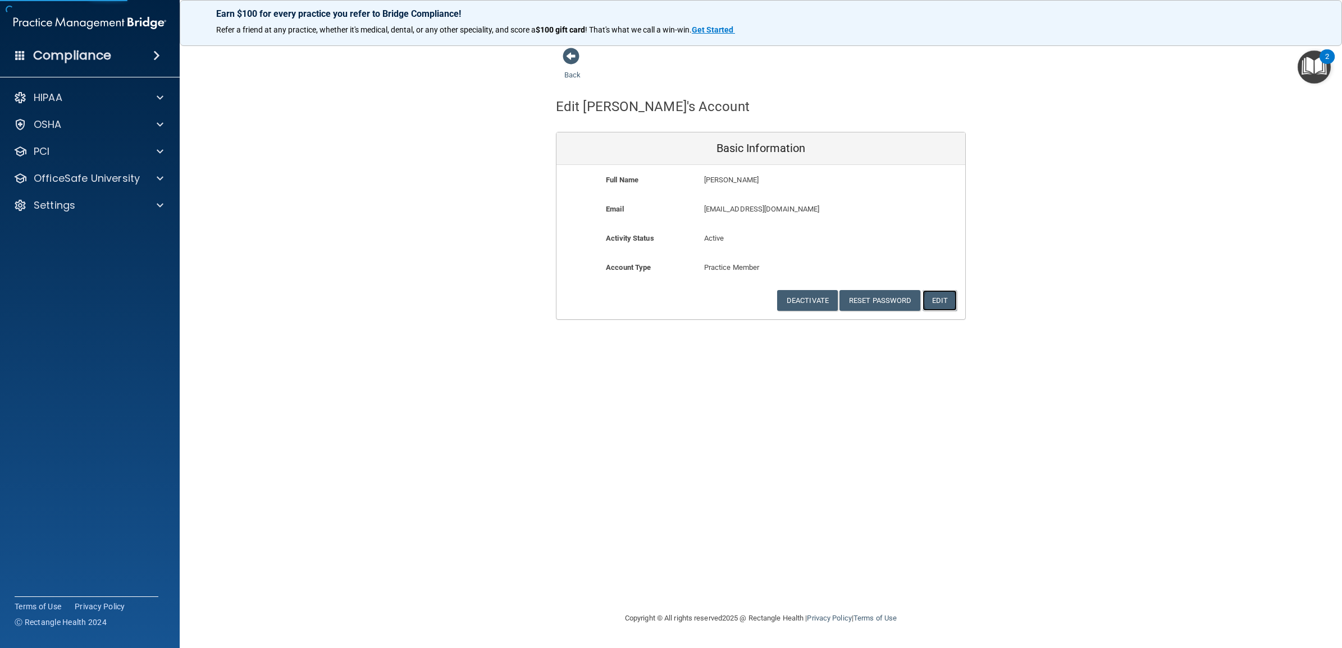
click at [947, 309] on button "Edit" at bounding box center [939, 300] width 34 height 21
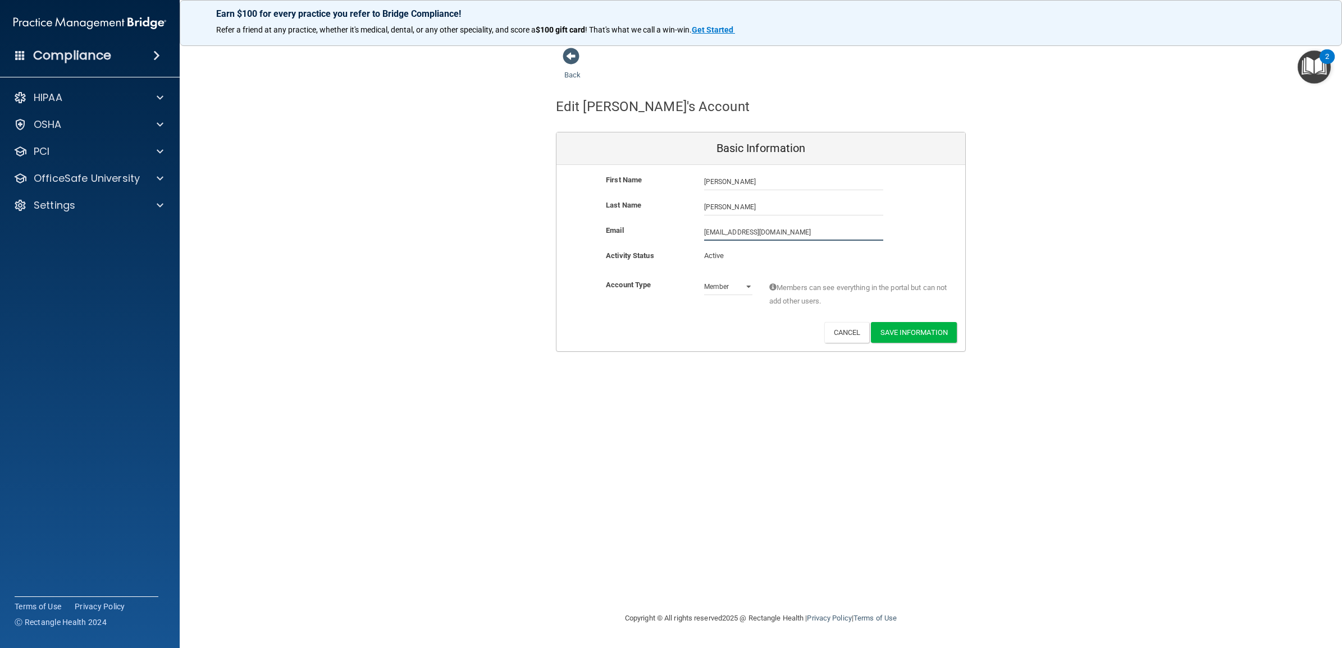
drag, startPoint x: 807, startPoint y: 231, endPoint x: 660, endPoint y: 228, distance: 147.1
click at [660, 228] on div "Email kmartin@timberlanedental.com kmartin@timberlanedental.com" at bounding box center [760, 232] width 409 height 17
paste input "ylie.martin@timberlanesmile"
type input "kylie.martin@timberlanesmile.com"
click at [694, 402] on div "Back Edit Kylie's Account Basic Information First Name Kylie Martin Kylie Last …" at bounding box center [760, 323] width 1117 height 553
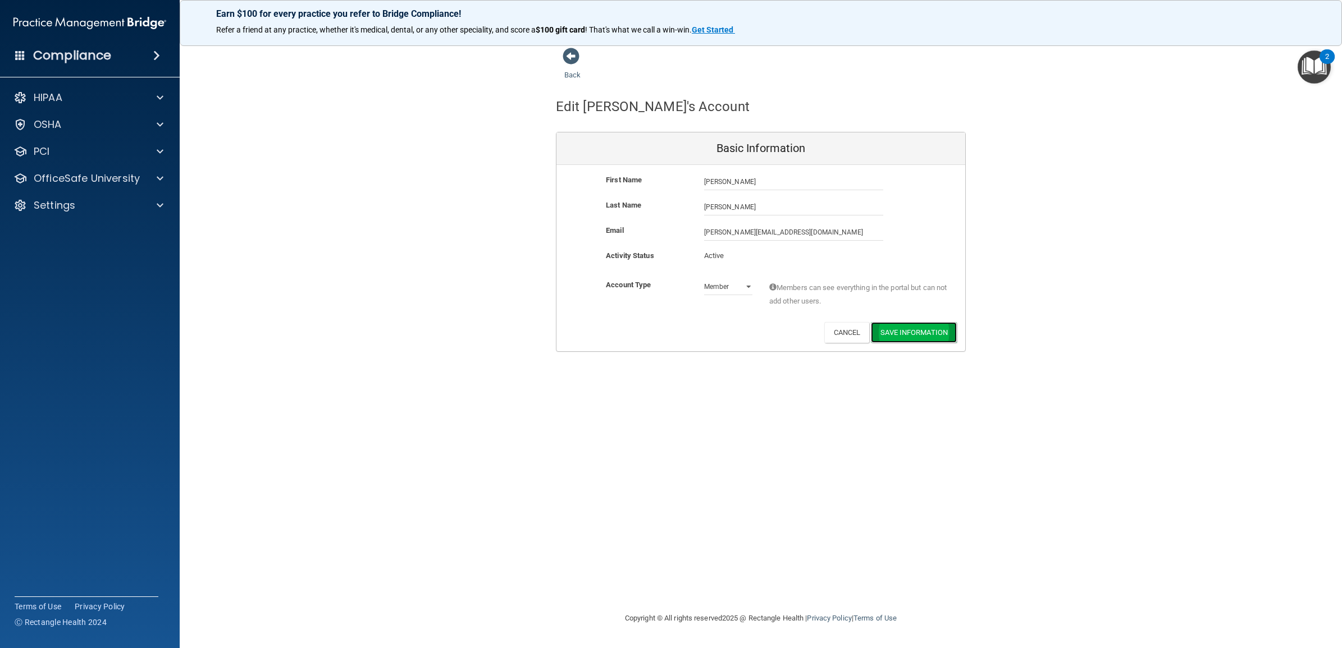
click at [922, 329] on button "Save Information" at bounding box center [914, 332] width 86 height 21
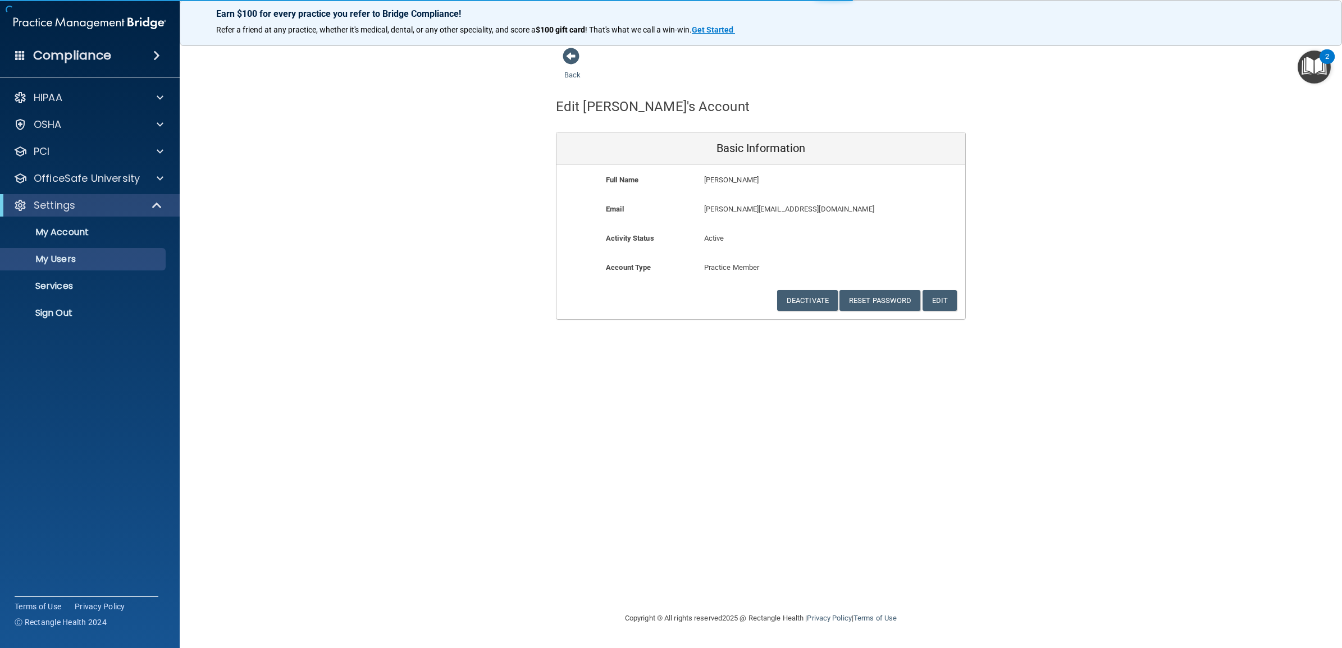
select select "20"
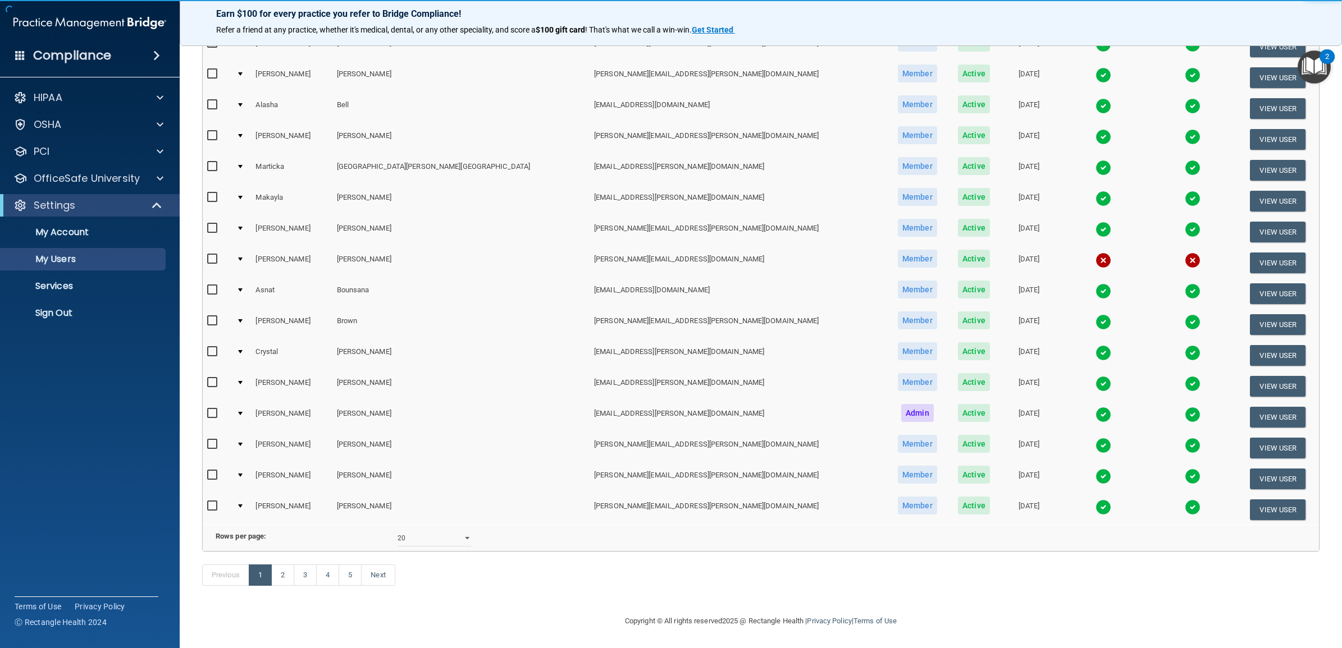
scroll to position [323, 0]
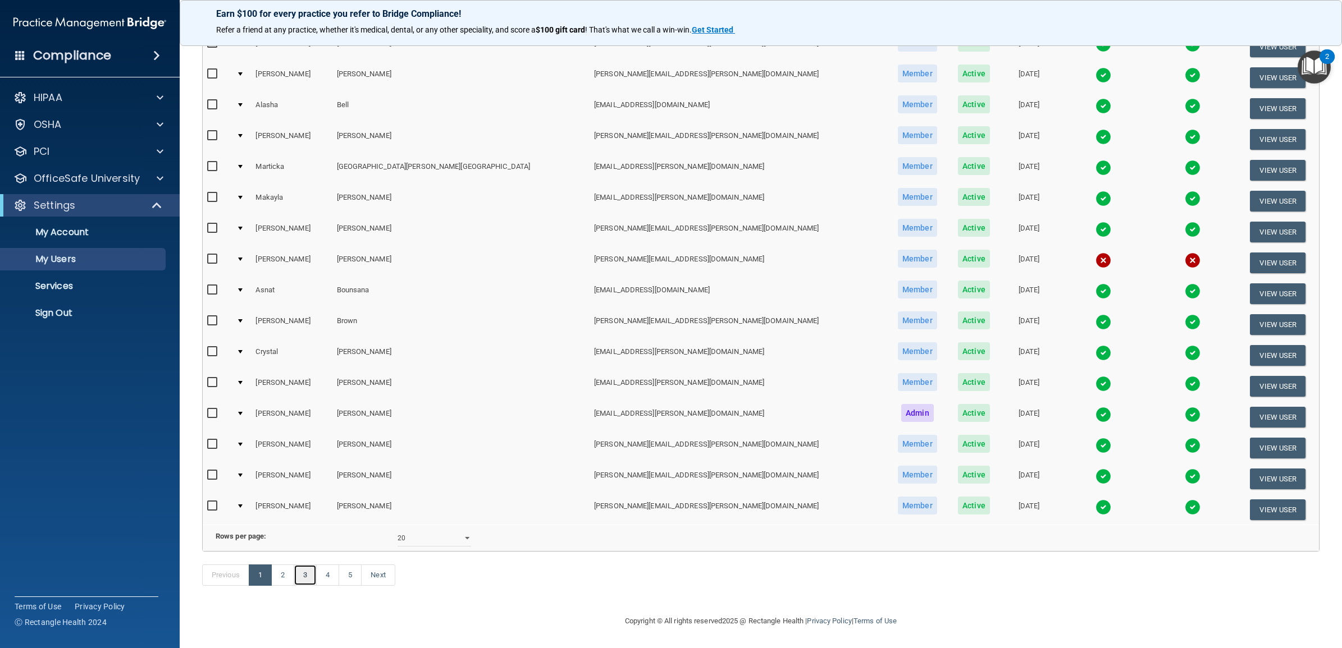
click at [305, 579] on link "3" at bounding box center [305, 575] width 23 height 21
select select "20"
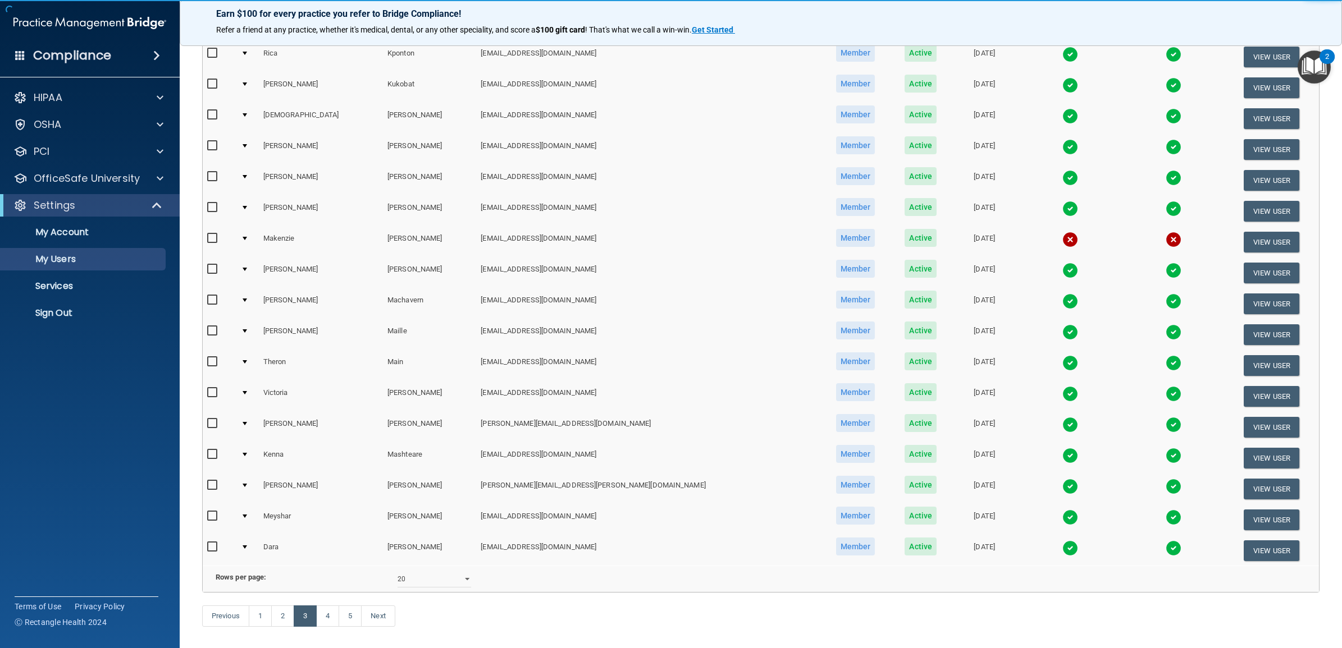
scroll to position [280, 0]
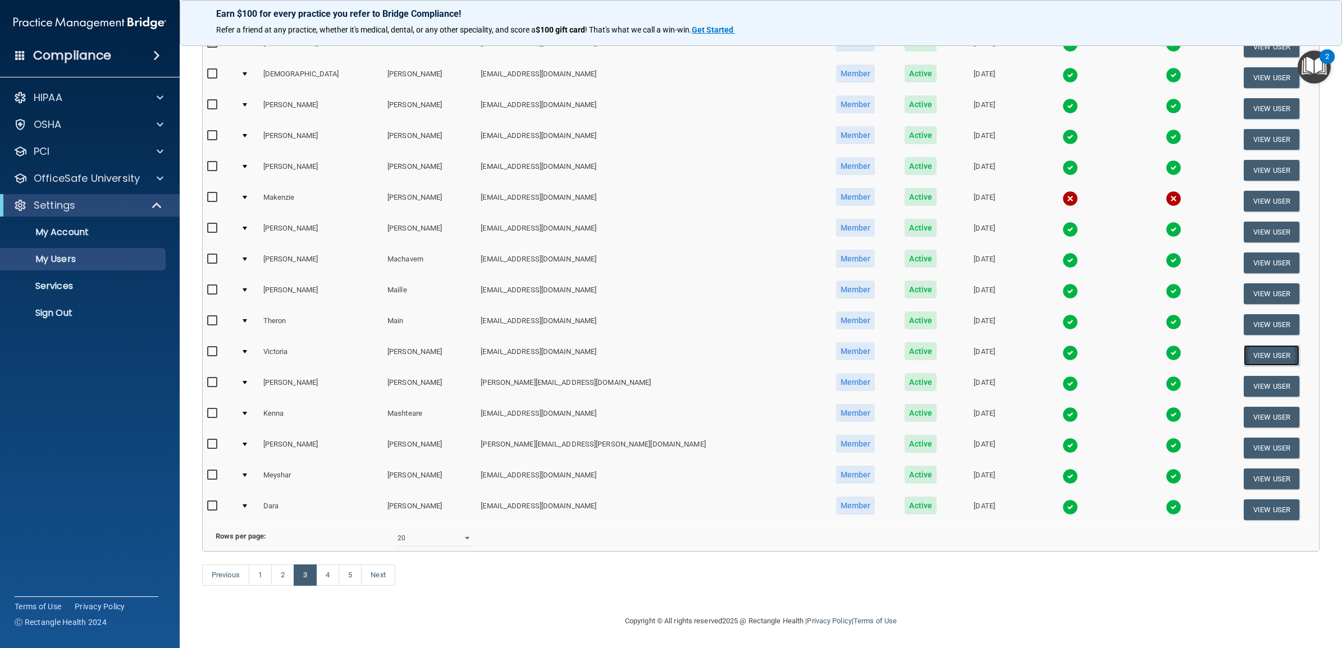
click at [1255, 345] on button "View User" at bounding box center [1271, 355] width 56 height 21
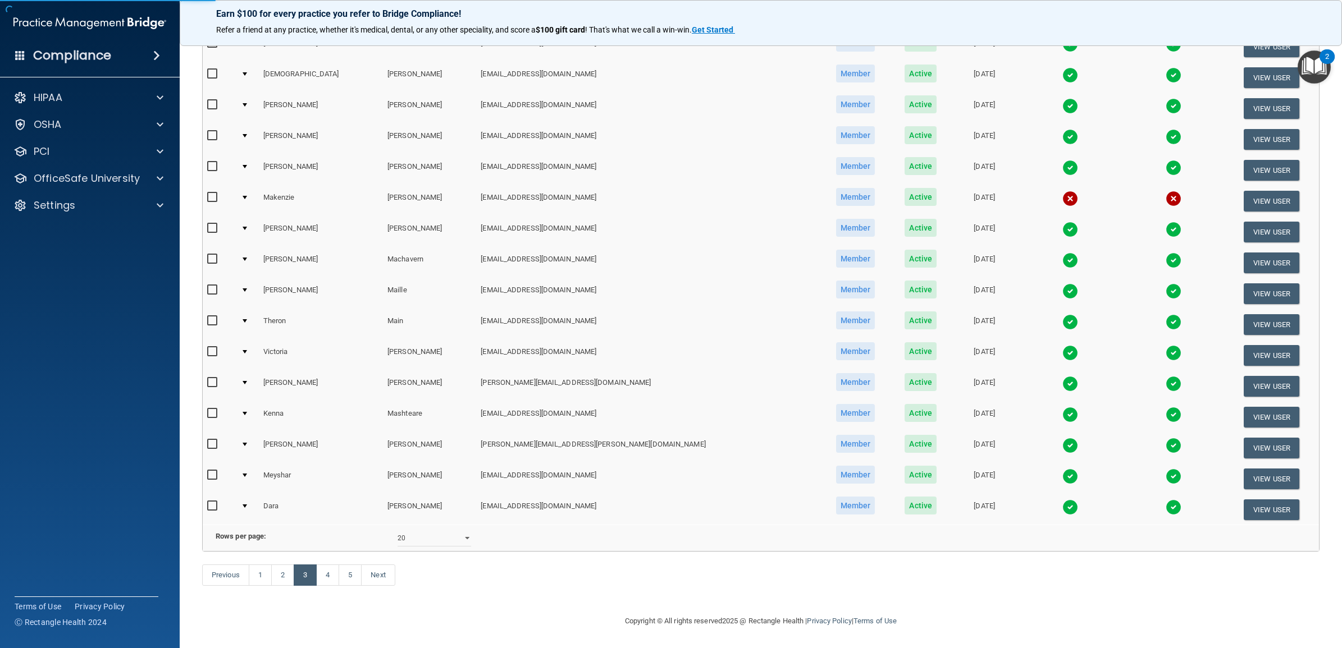
select select "practice_member"
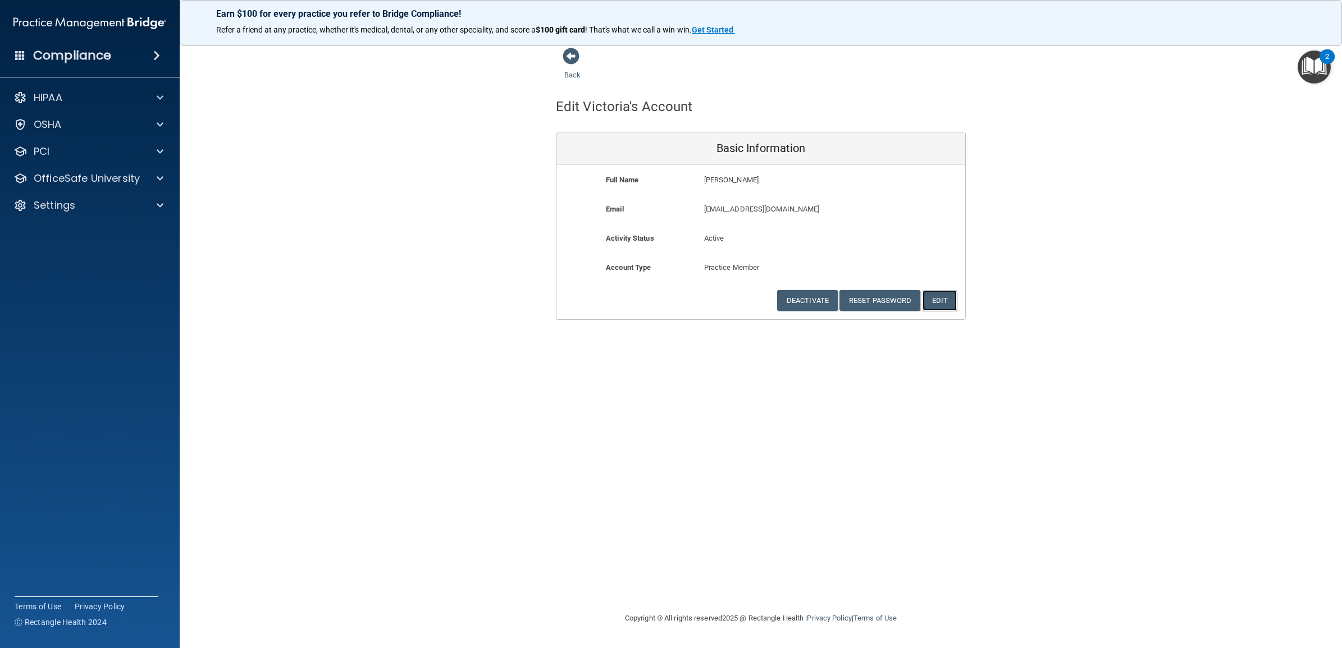
click at [936, 304] on button "Edit" at bounding box center [939, 300] width 34 height 21
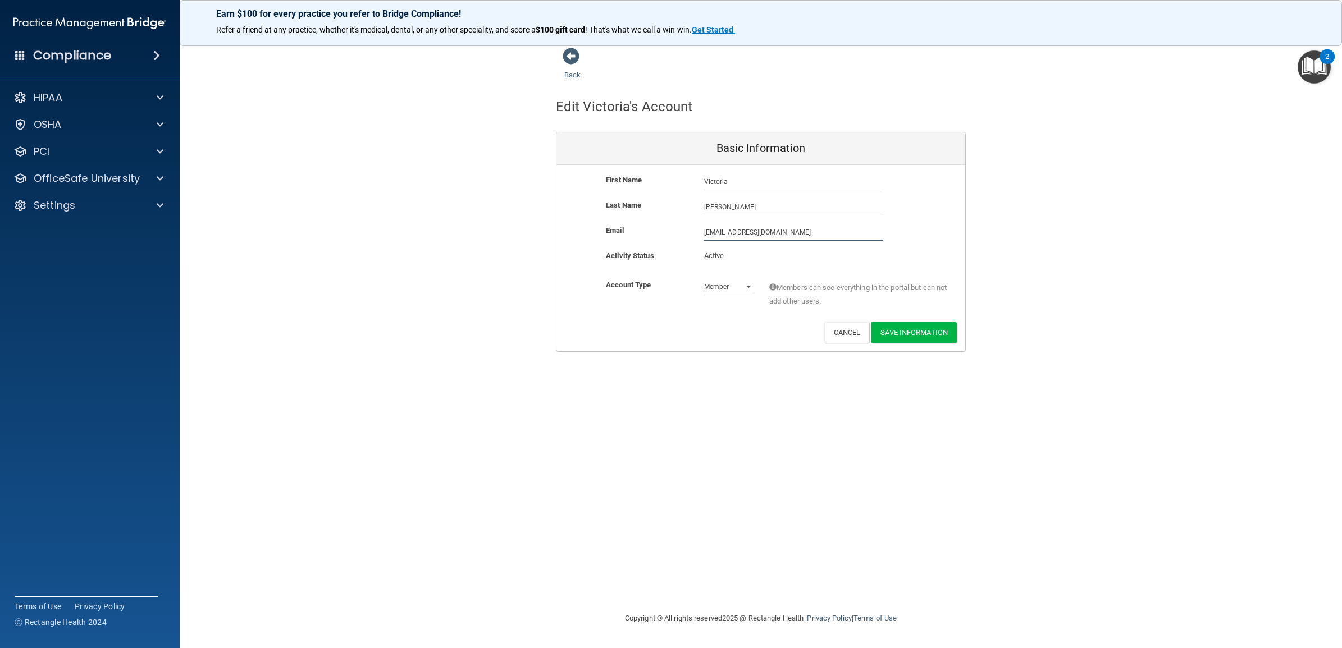
drag, startPoint x: 820, startPoint y: 234, endPoint x: 657, endPoint y: 222, distance: 163.7
click at [657, 222] on div "First Name Victoria Malaney Victoria Last Name Malaney Email vmalaney@timberlan…" at bounding box center [760, 258] width 409 height 186
paste input "ictoria.malaney@timberlanesmile"
type input "victoria.malaney@timberlanesmile.com"
click at [702, 403] on div "Back Edit Victoria's Account Basic Information First Name Victoria Malaney Vict…" at bounding box center [760, 323] width 1117 height 553
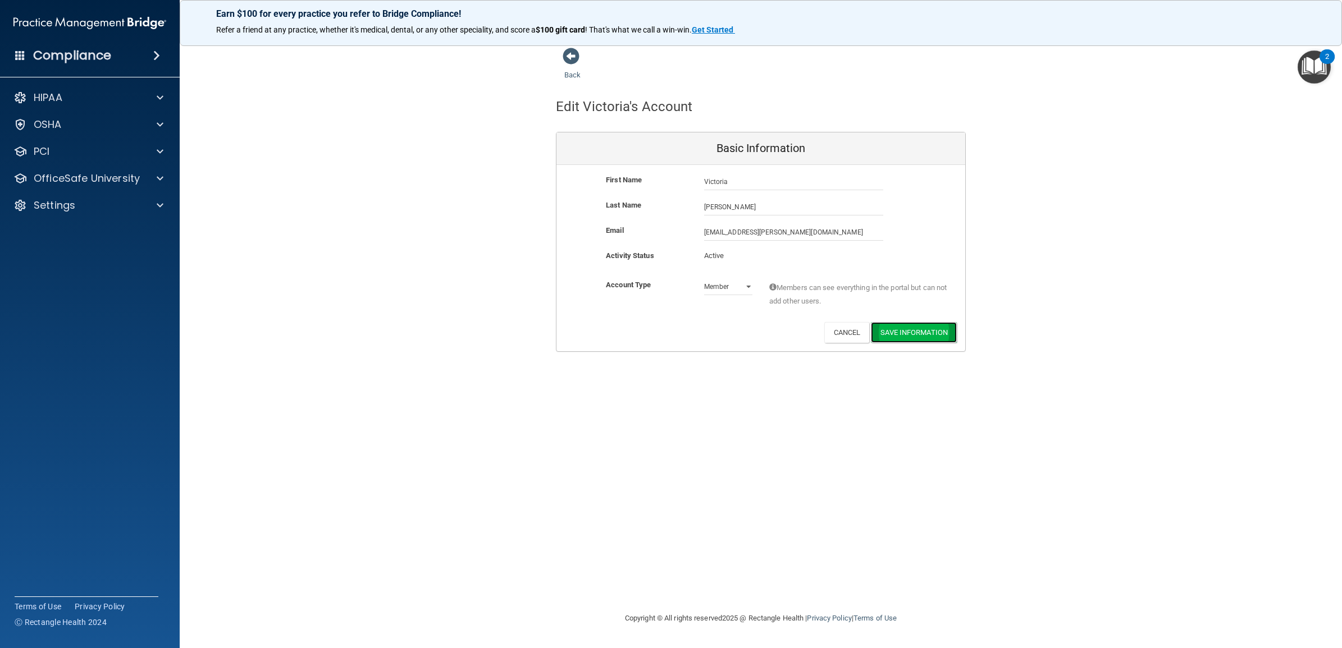
click at [910, 332] on button "Save Information" at bounding box center [914, 332] width 86 height 21
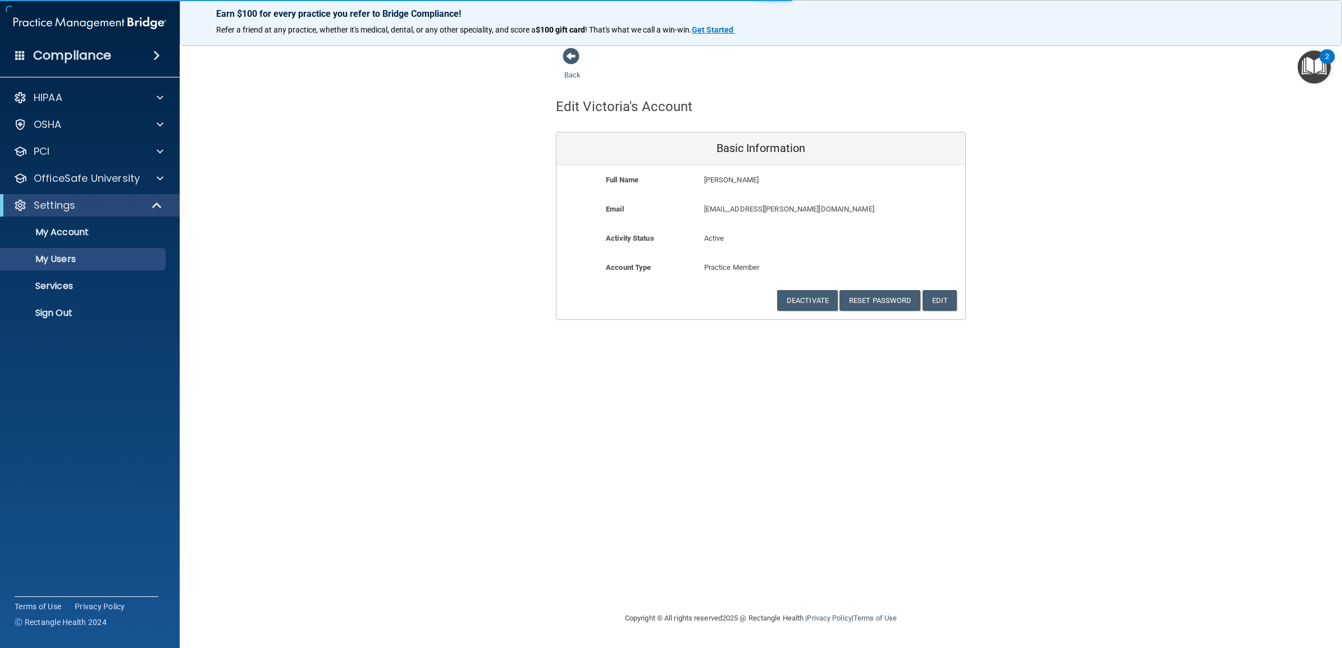
select select "20"
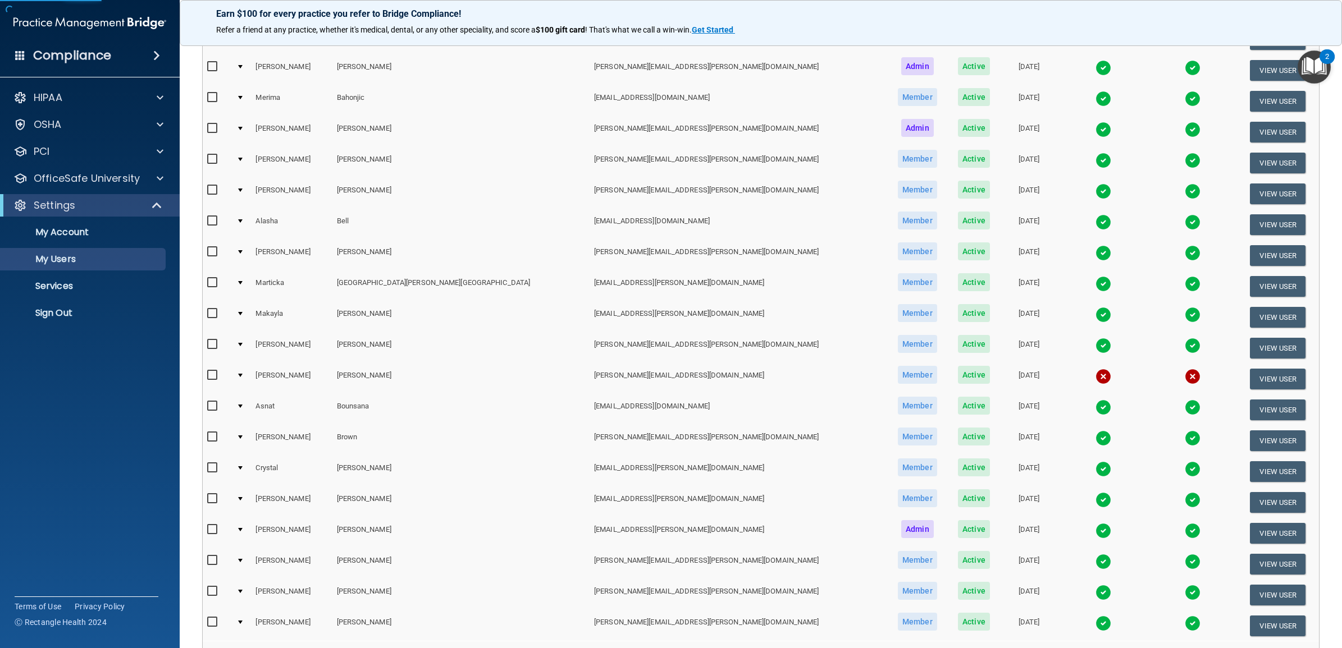
scroll to position [323, 0]
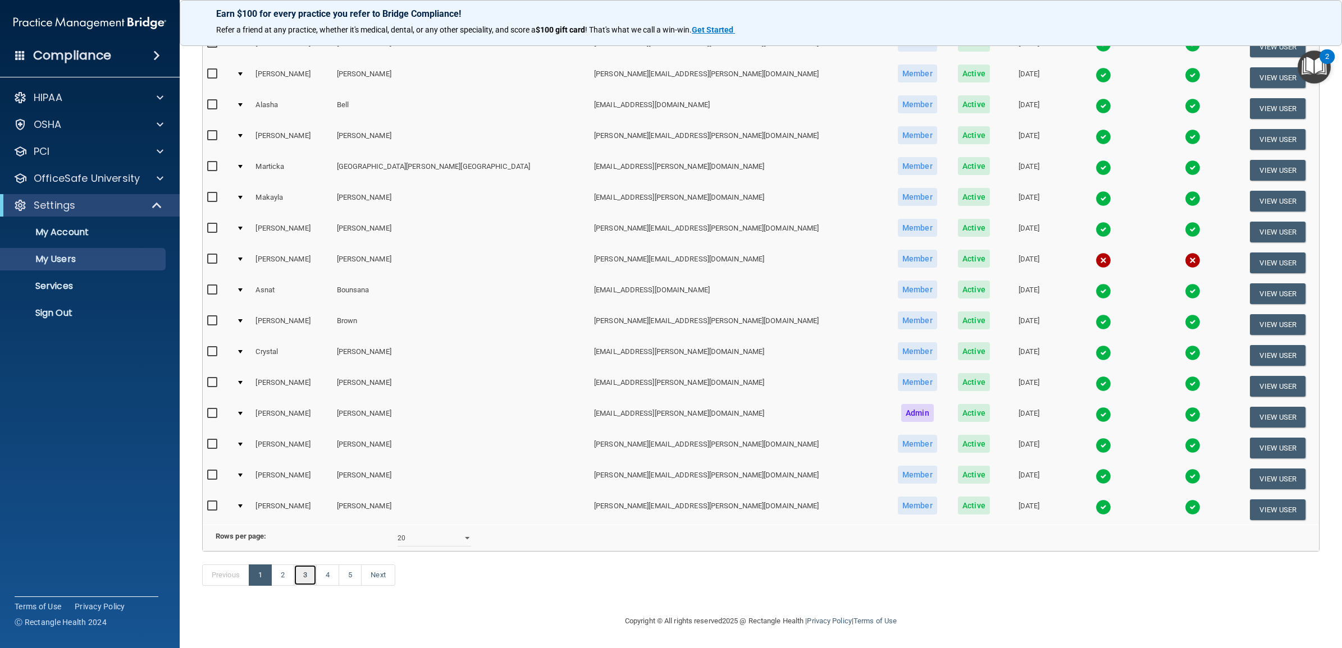
click at [306, 579] on link "3" at bounding box center [305, 575] width 23 height 21
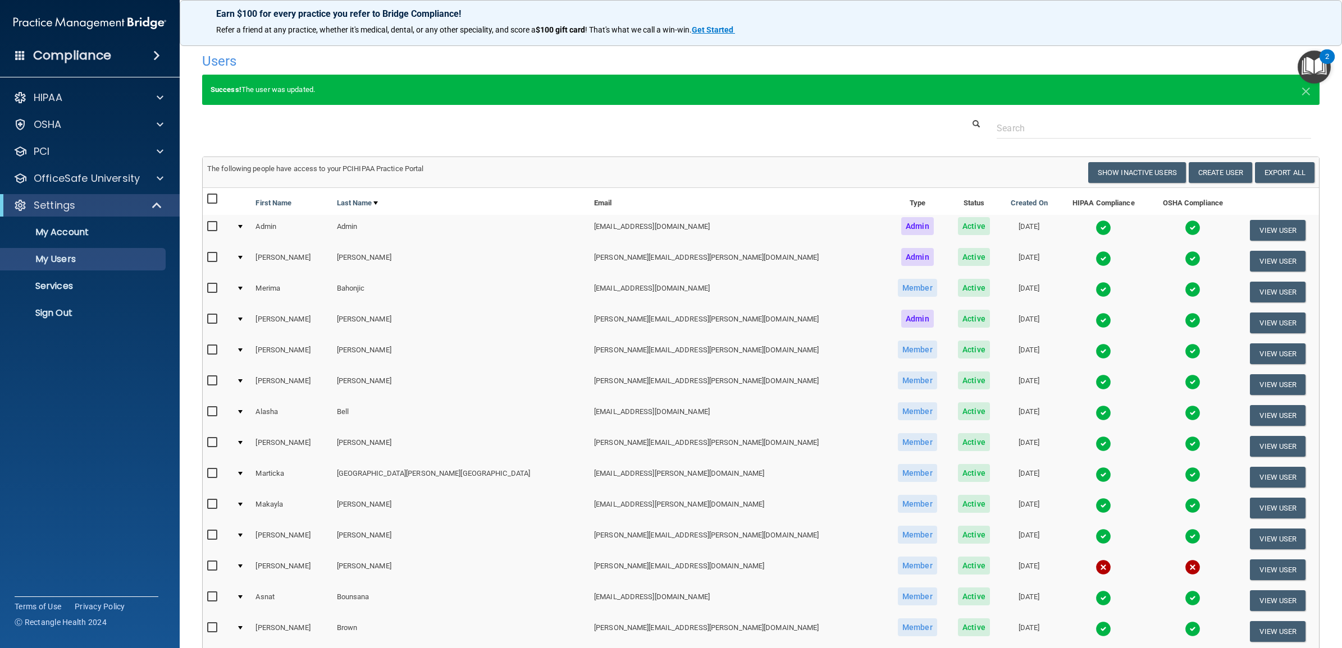
select select "20"
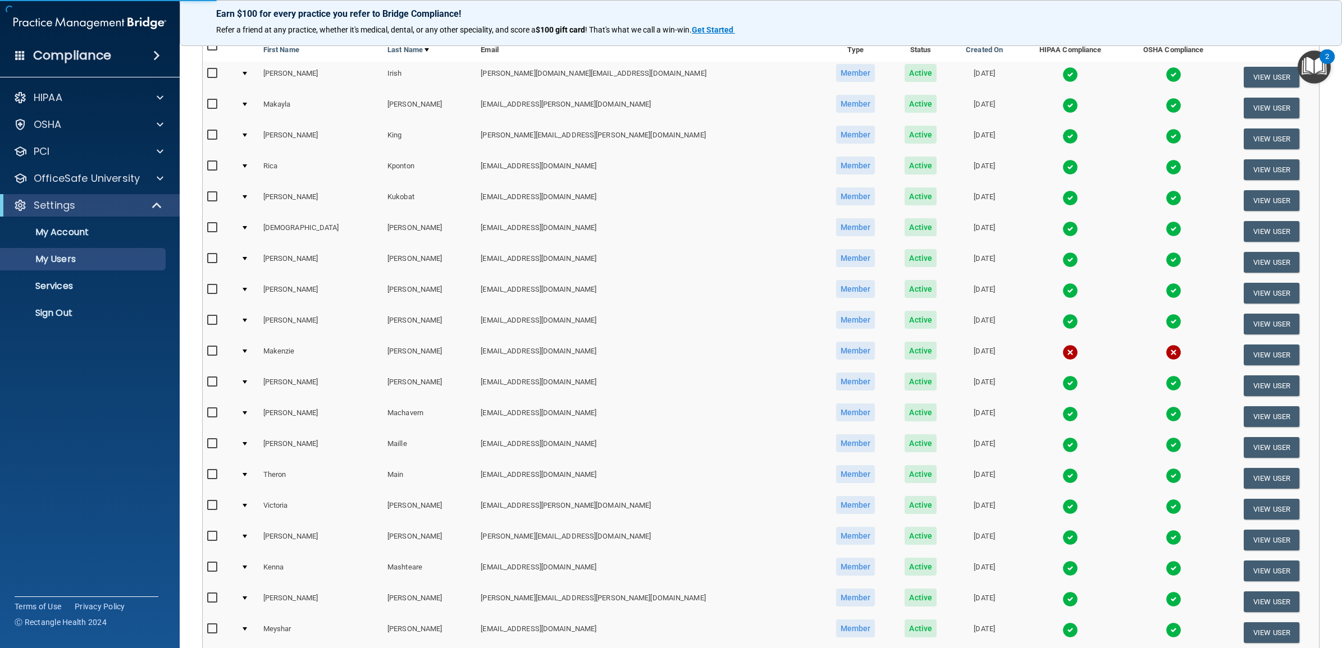
scroll to position [140, 0]
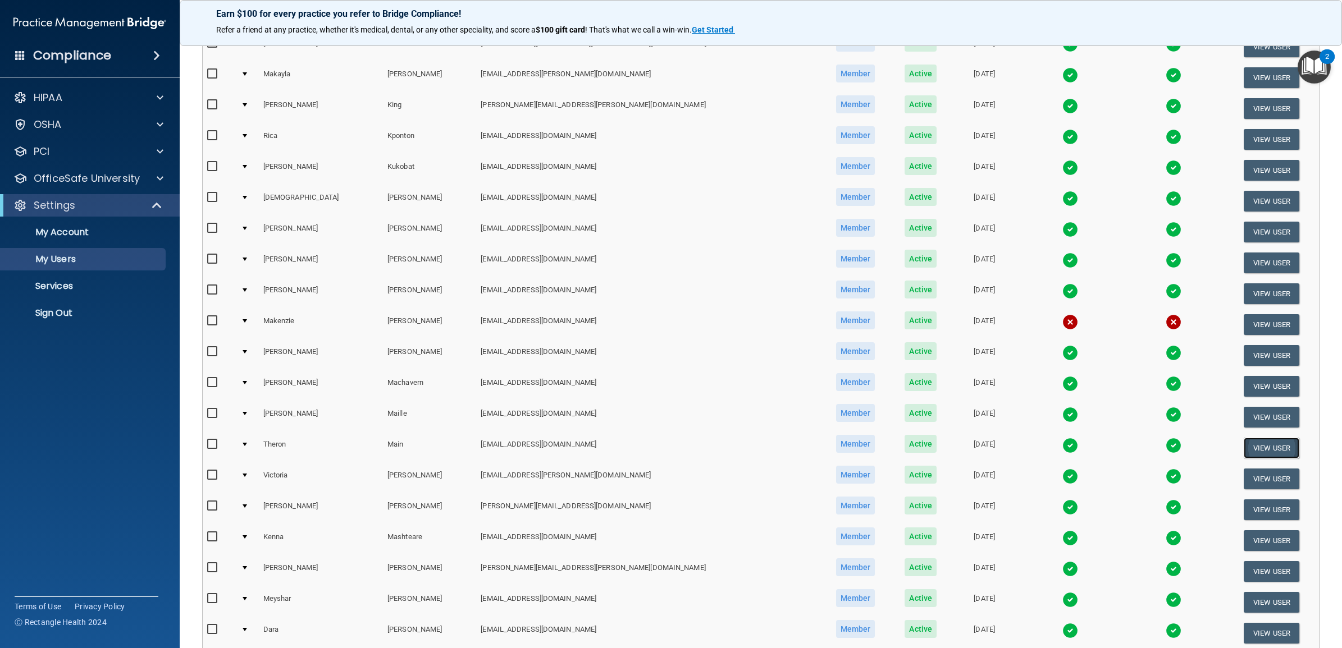
click at [1256, 441] on button "View User" at bounding box center [1271, 448] width 56 height 21
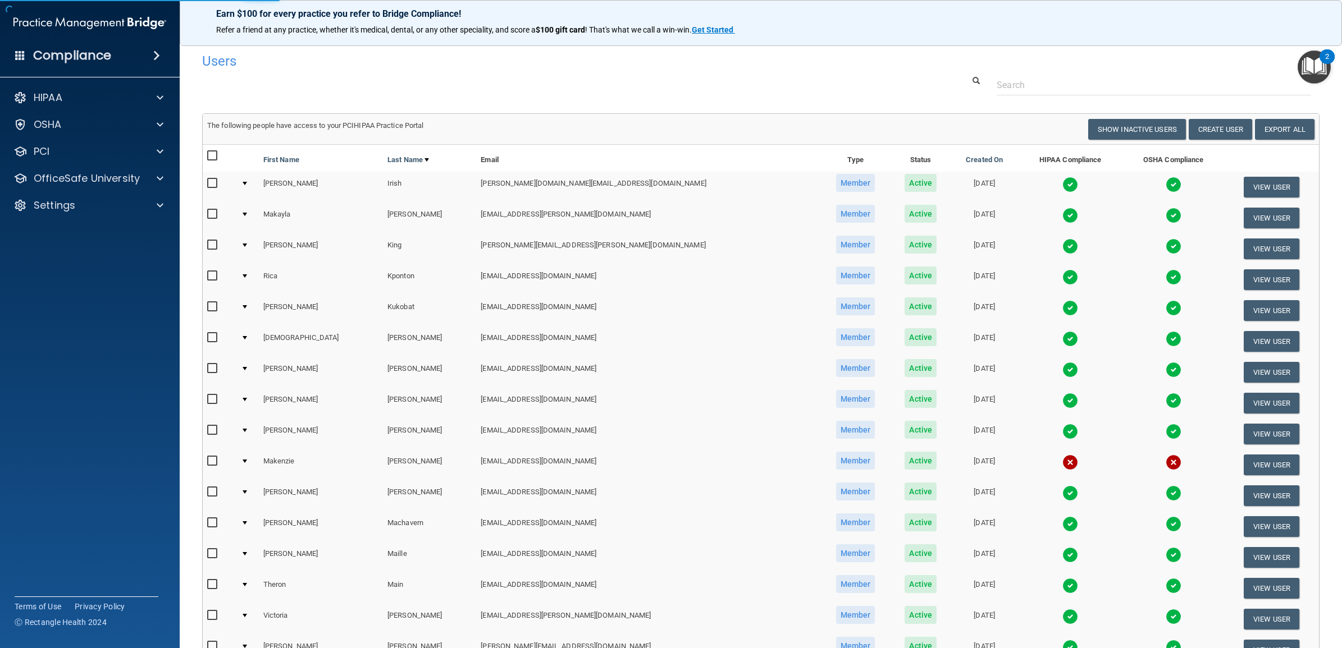
select select "practice_member"
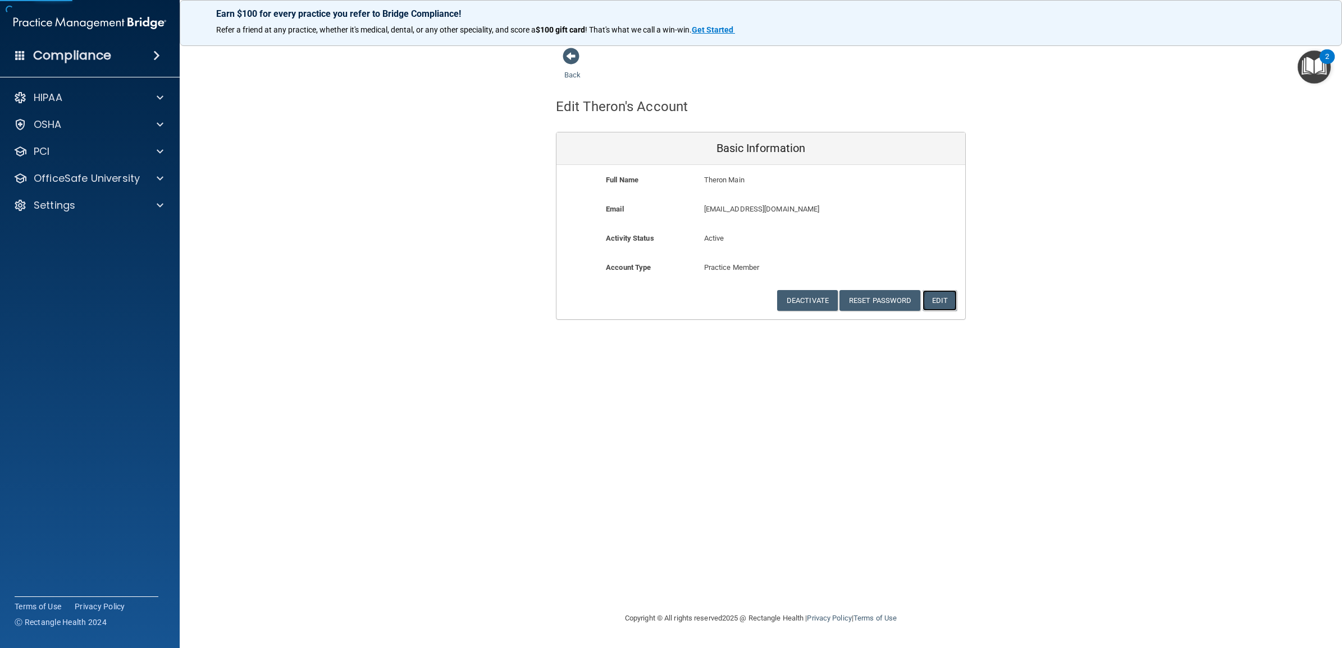
click at [938, 299] on button "Edit" at bounding box center [939, 300] width 34 height 21
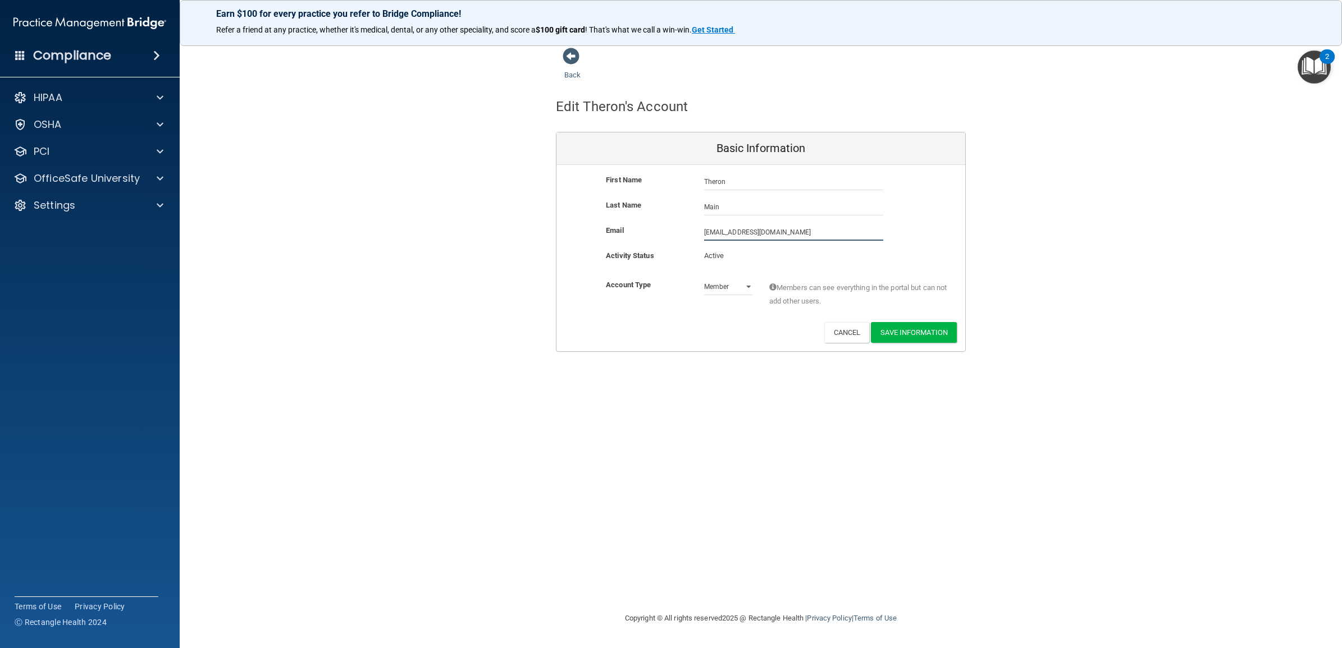
drag, startPoint x: 802, startPoint y: 232, endPoint x: 675, endPoint y: 232, distance: 126.3
click at [675, 232] on div "Email tmain@timberlanedental.com tmain@timberlanedental.com" at bounding box center [760, 232] width 409 height 17
paste input "heron.main@timberlanesmile"
type input "theron.main@timberlanesmile.com"
click at [904, 335] on button "Save Information" at bounding box center [914, 334] width 86 height 21
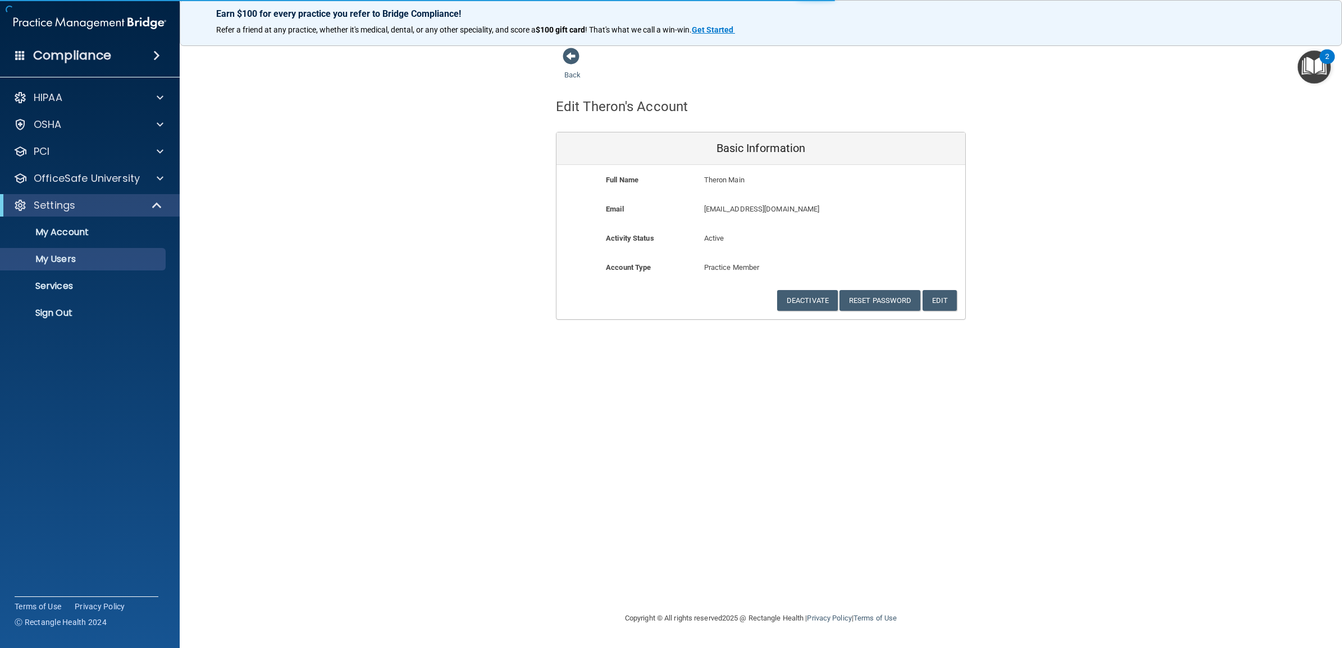
select select "20"
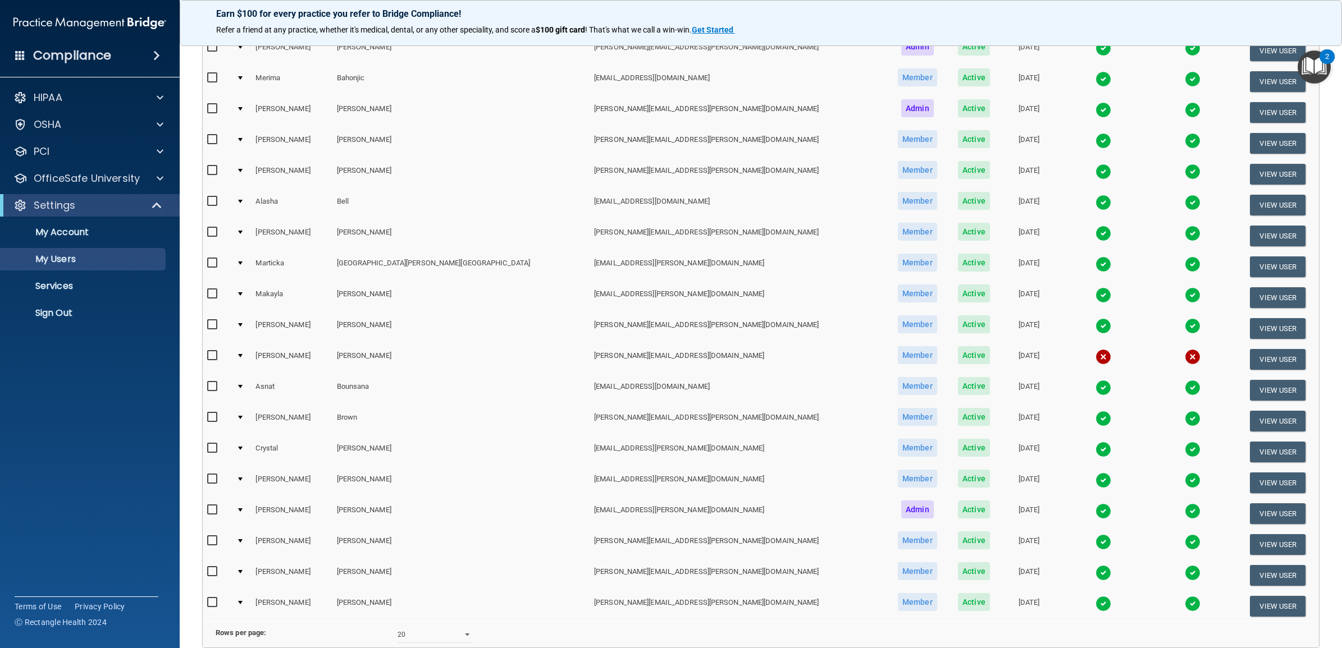
scroll to position [323, 0]
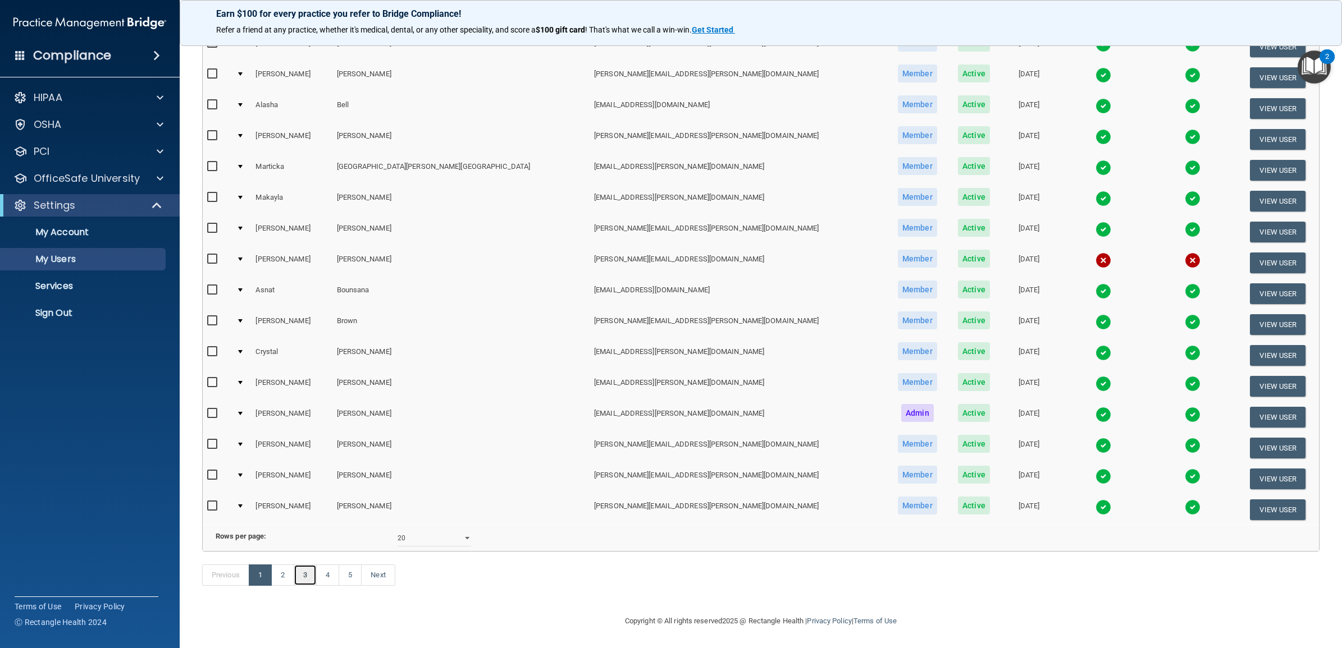
click at [306, 576] on link "3" at bounding box center [305, 575] width 23 height 21
select select "20"
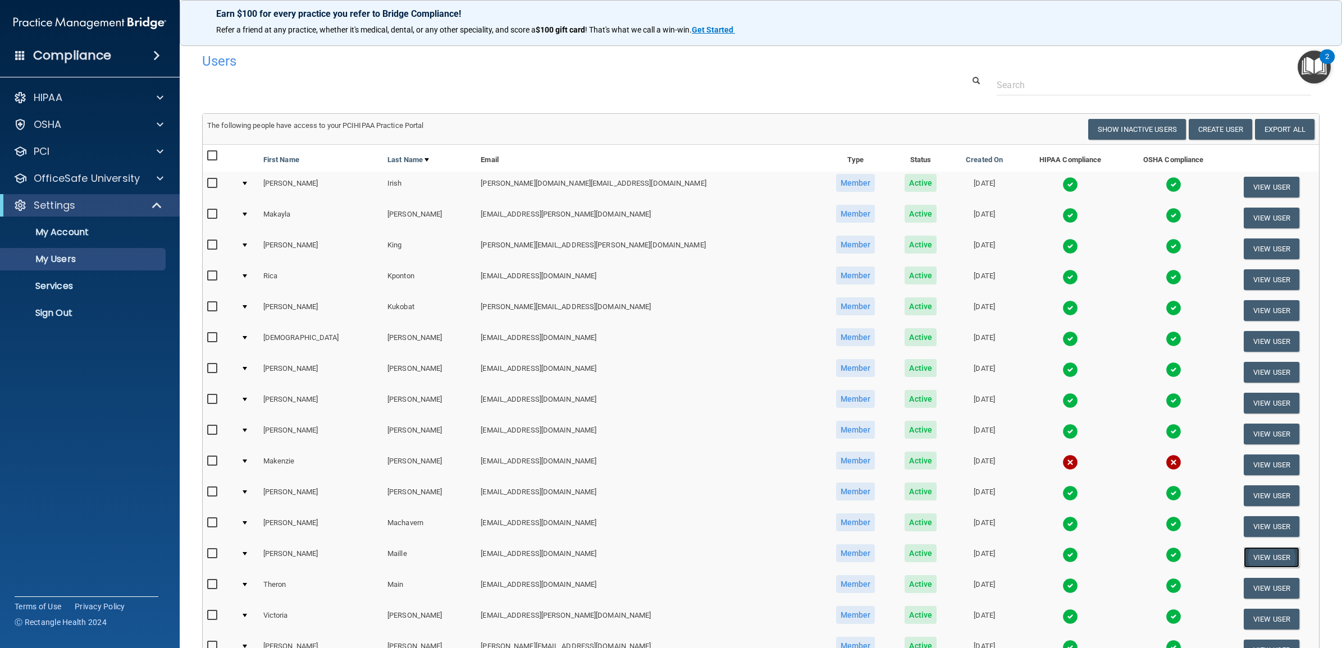
click at [1247, 556] on button "View User" at bounding box center [1271, 557] width 56 height 21
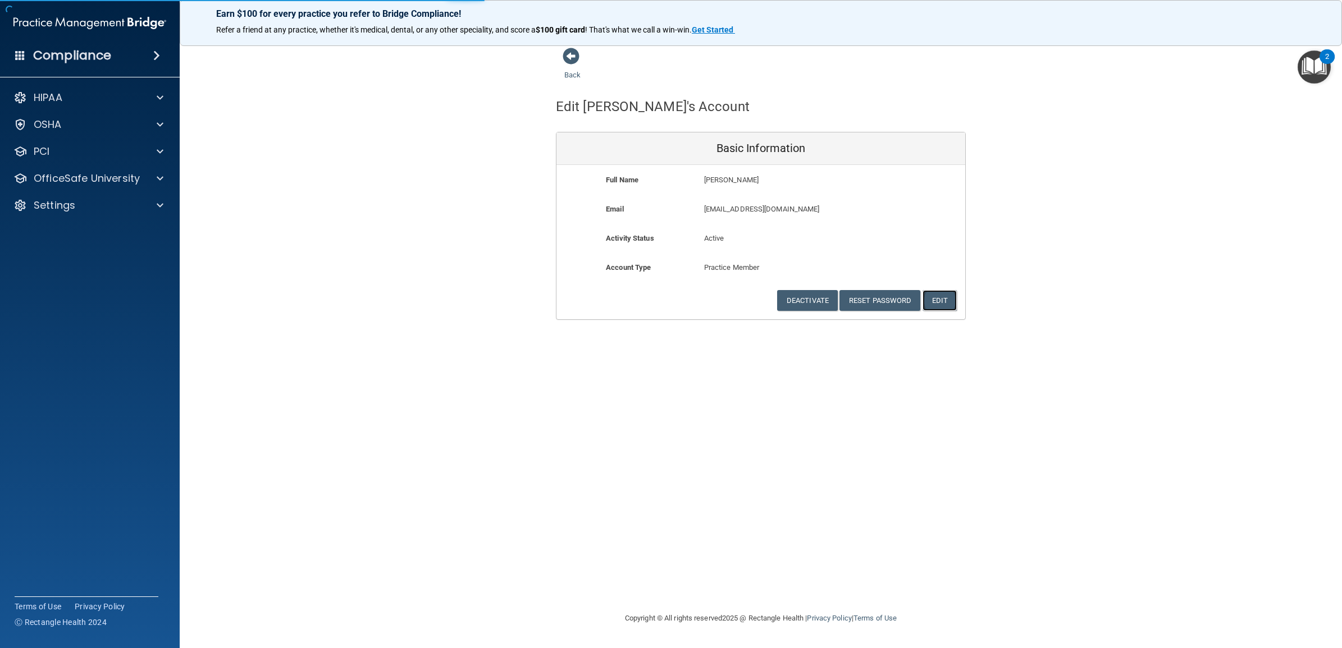
click at [936, 299] on button "Edit" at bounding box center [939, 300] width 34 height 21
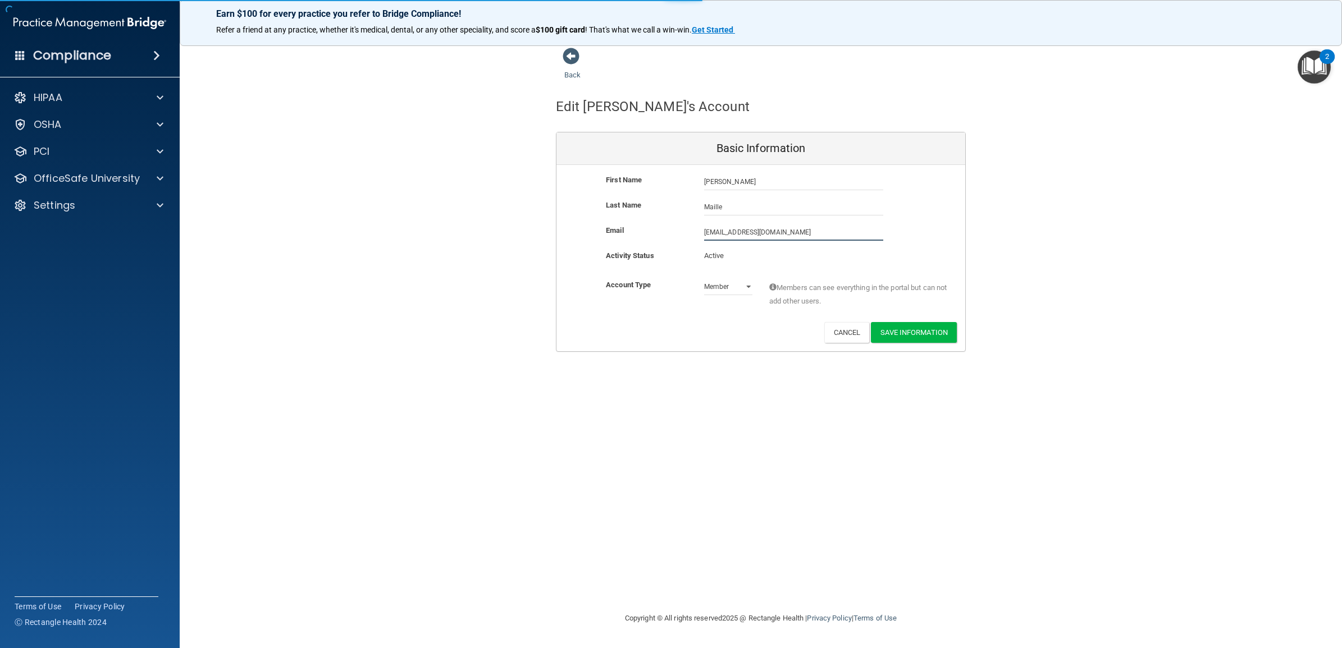
drag, startPoint x: 807, startPoint y: 230, endPoint x: 672, endPoint y: 232, distance: 134.7
click at [672, 232] on div "Email smaille@timberlanedental.com smaille@timberlanedental.com" at bounding box center [760, 232] width 409 height 17
paste input "ean.maille@timberlanesmile"
type input "sean.maille@timberlanesmile.com"
click at [647, 435] on div "Back Edit Sean's Account Basic Information First Name Sean Maille Sean Last Nam…" at bounding box center [760, 323] width 1117 height 553
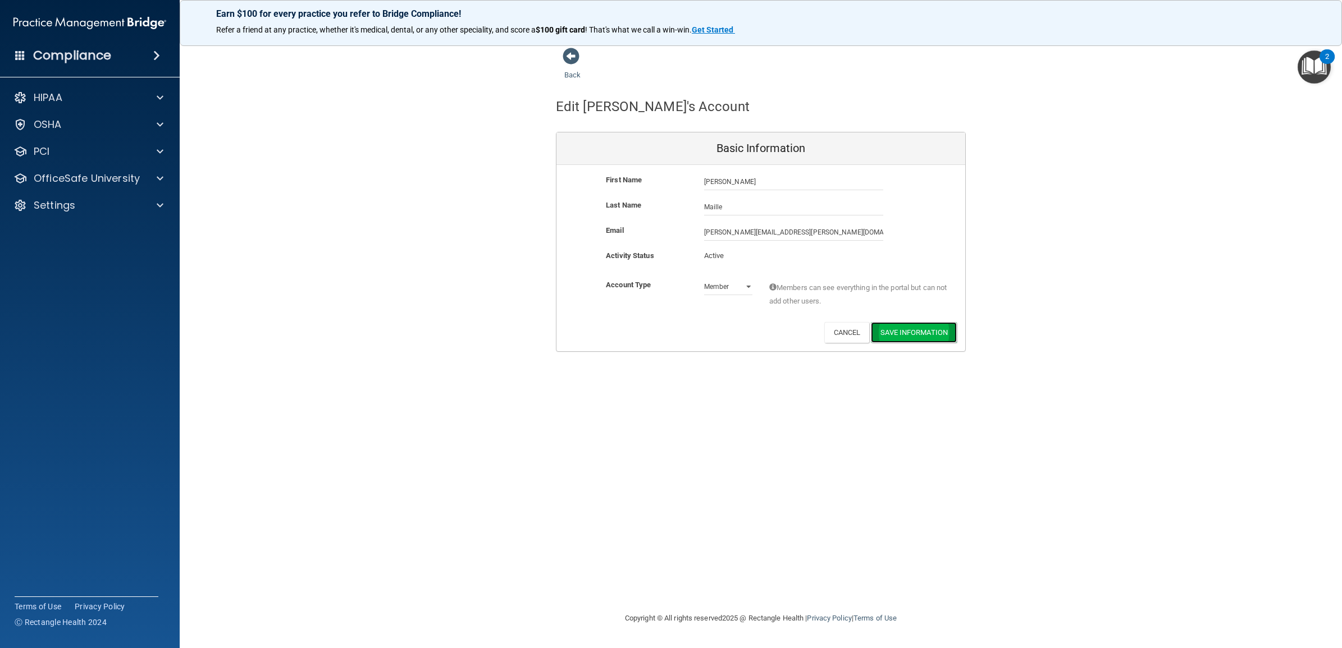
click at [924, 326] on button "Save Information" at bounding box center [914, 332] width 86 height 21
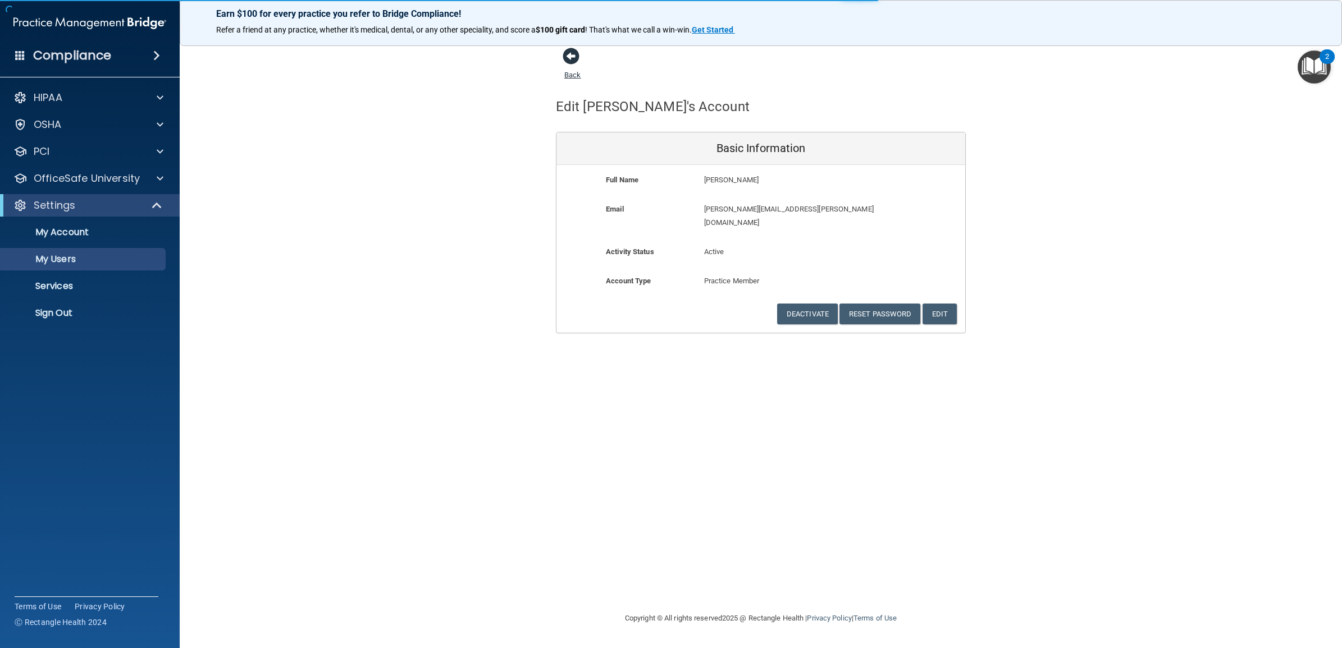
select select "20"
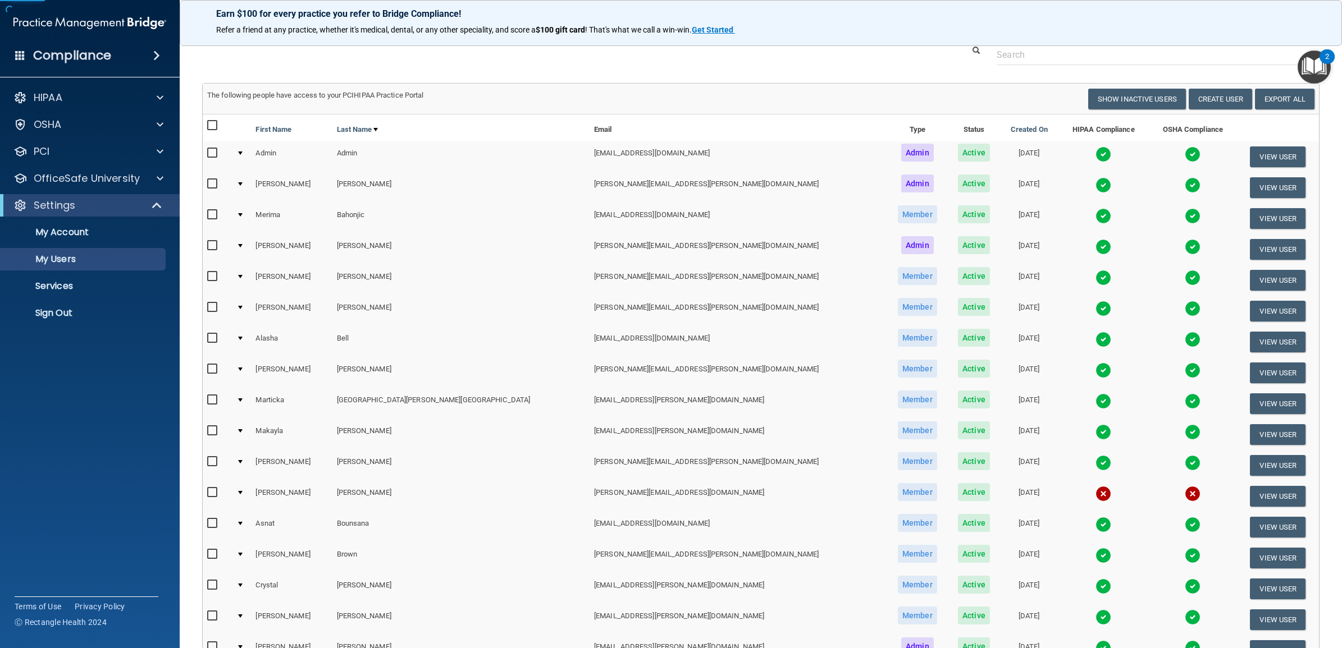
scroll to position [323, 0]
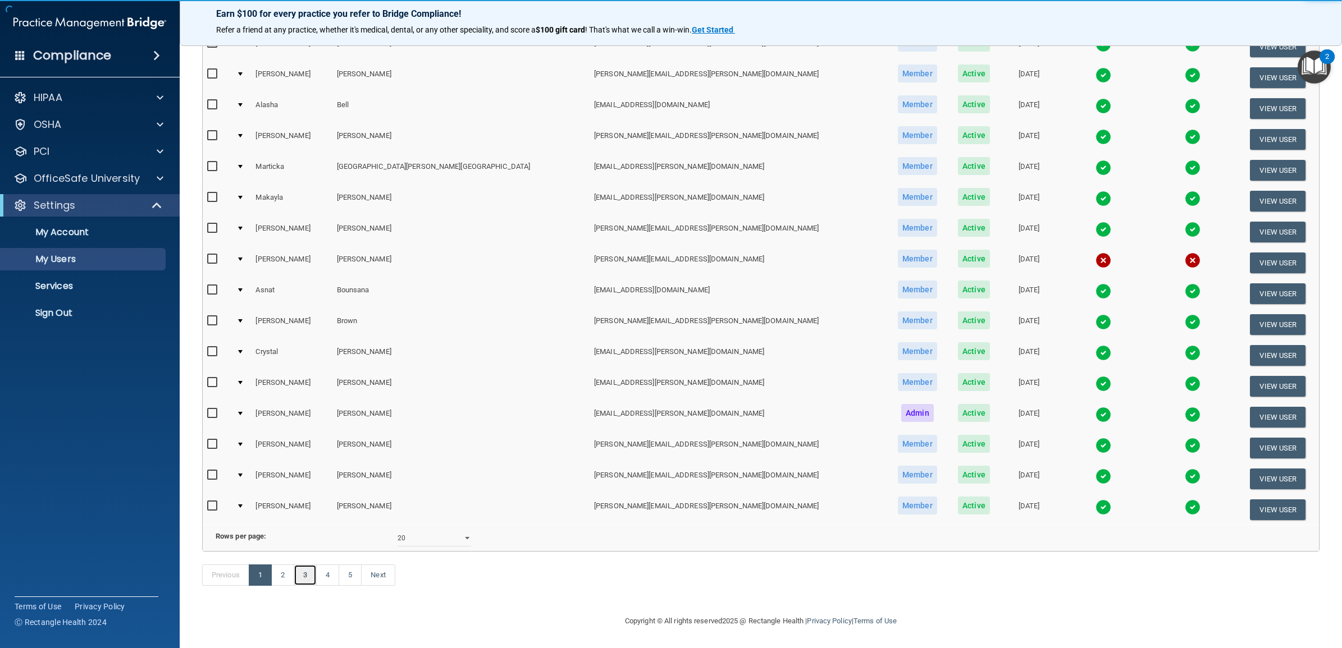
click at [307, 584] on link "3" at bounding box center [305, 575] width 23 height 21
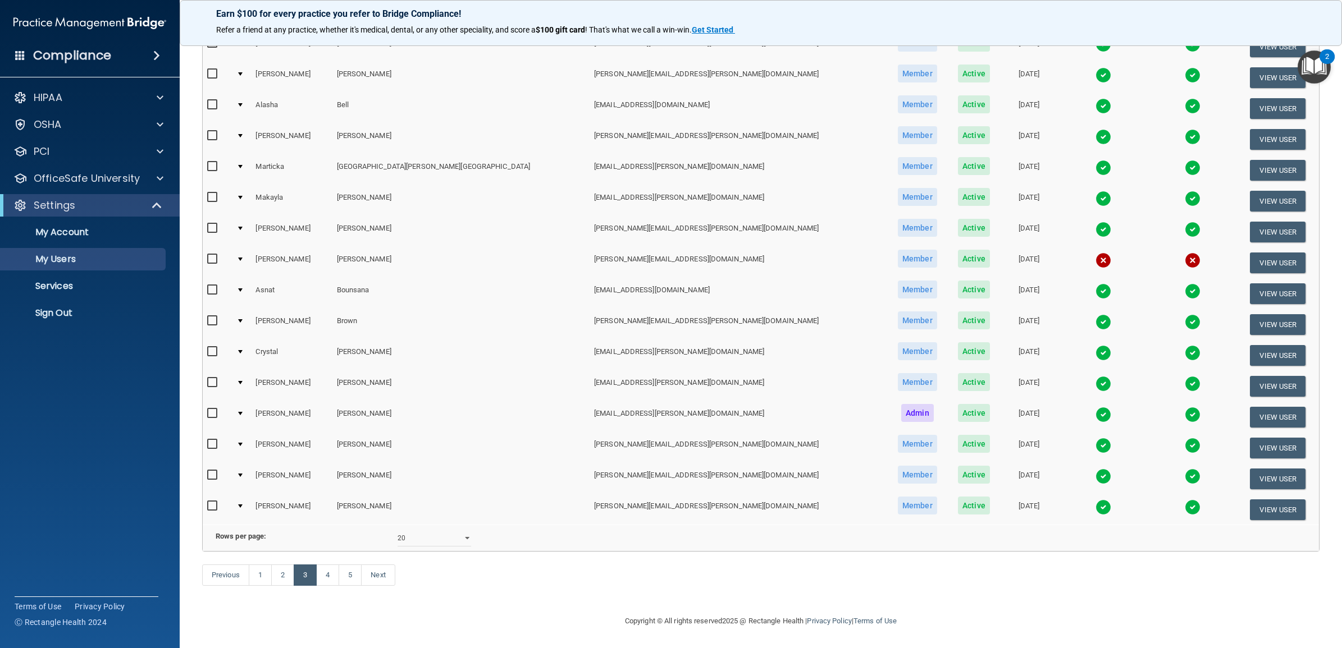
select select "20"
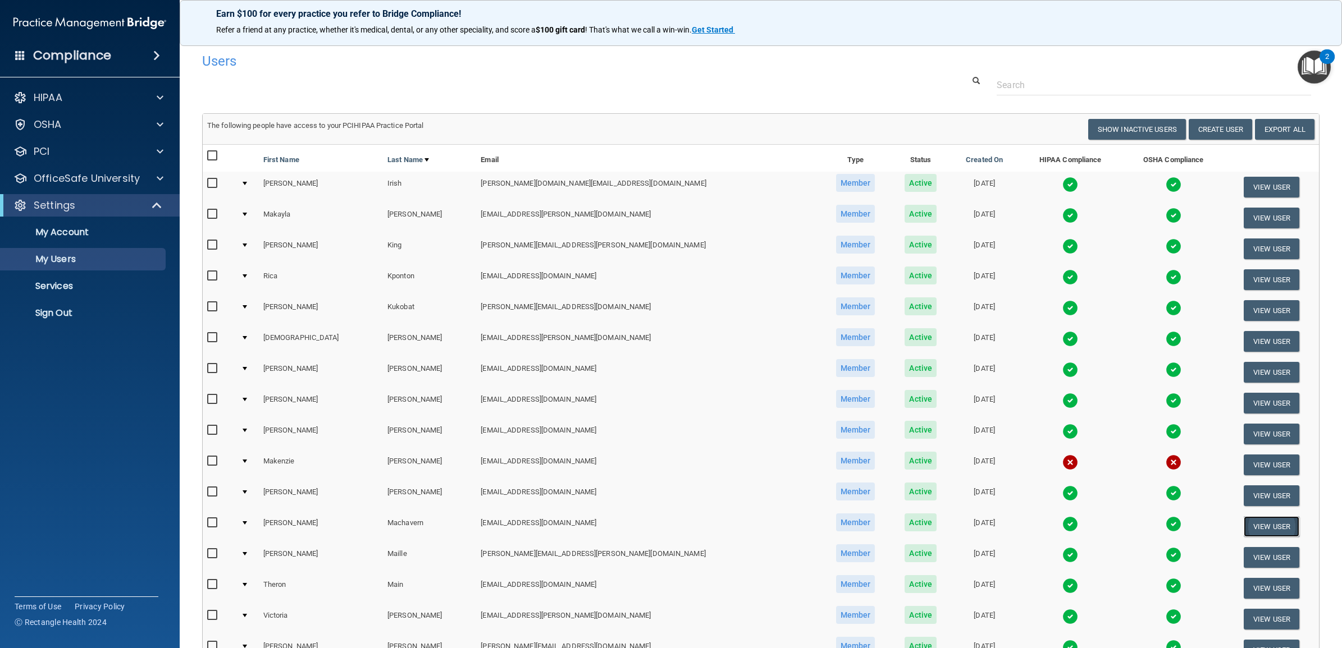
click at [1248, 524] on button "View User" at bounding box center [1271, 526] width 56 height 21
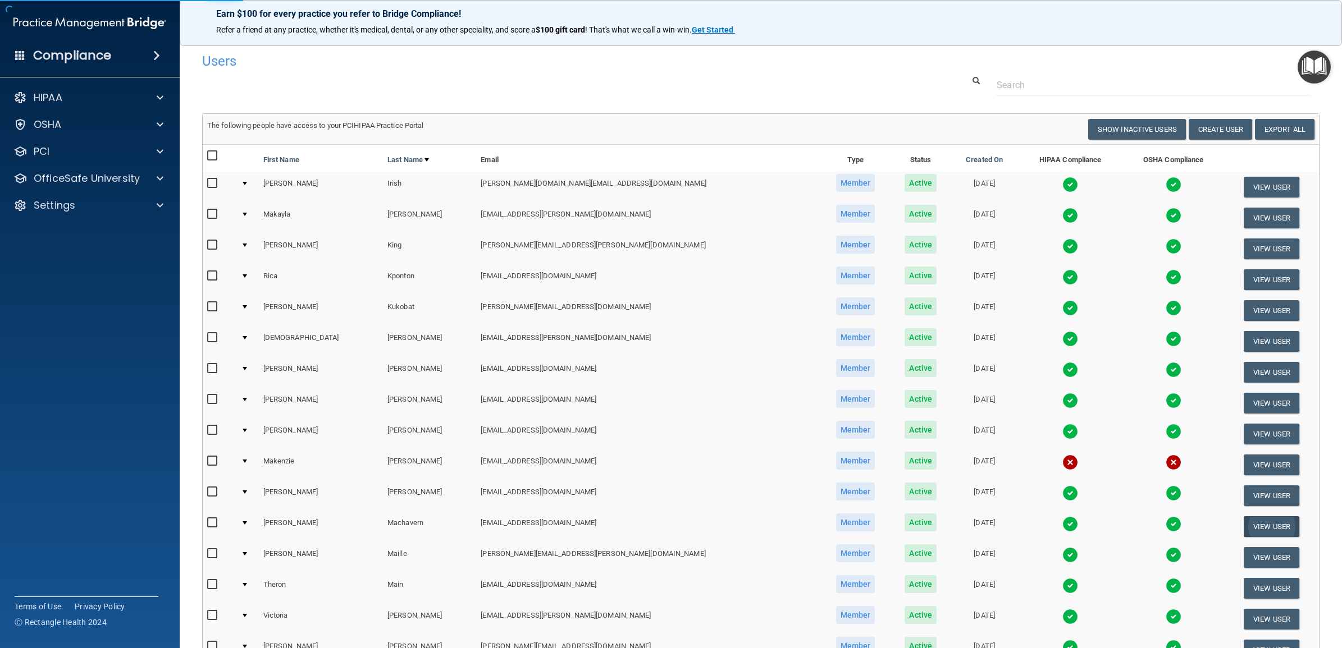
select select "practice_member"
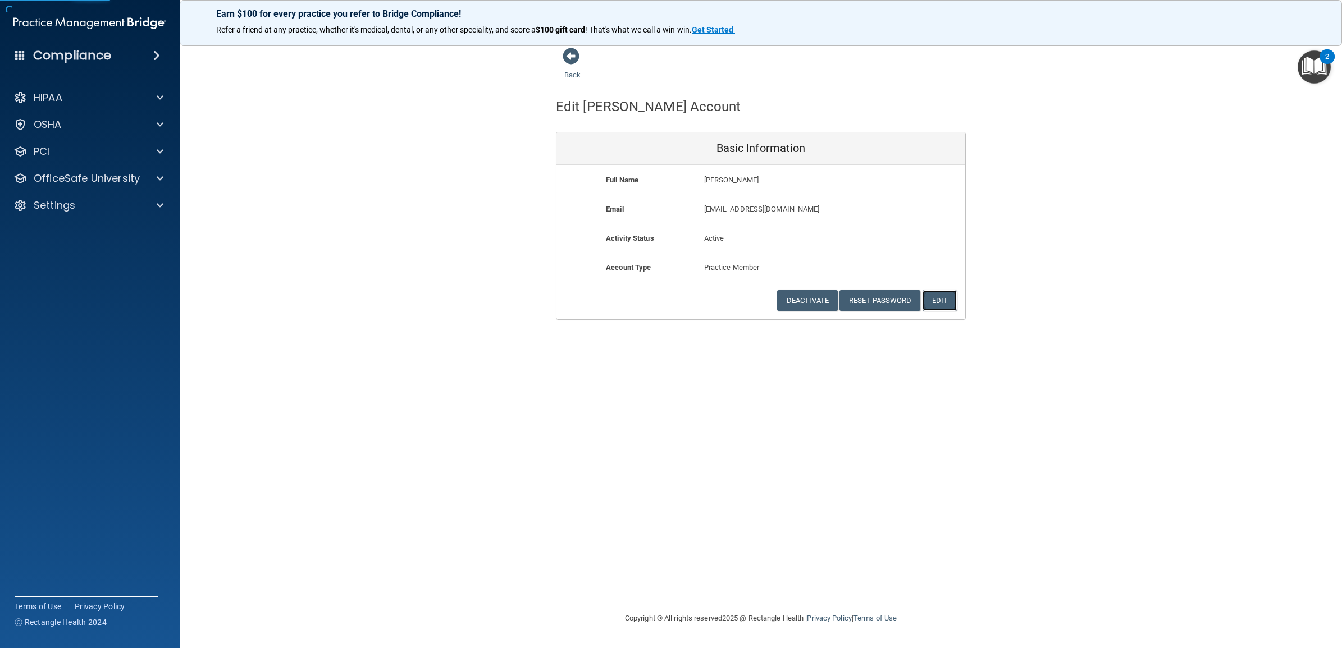
click at [943, 299] on button "Edit" at bounding box center [939, 300] width 34 height 21
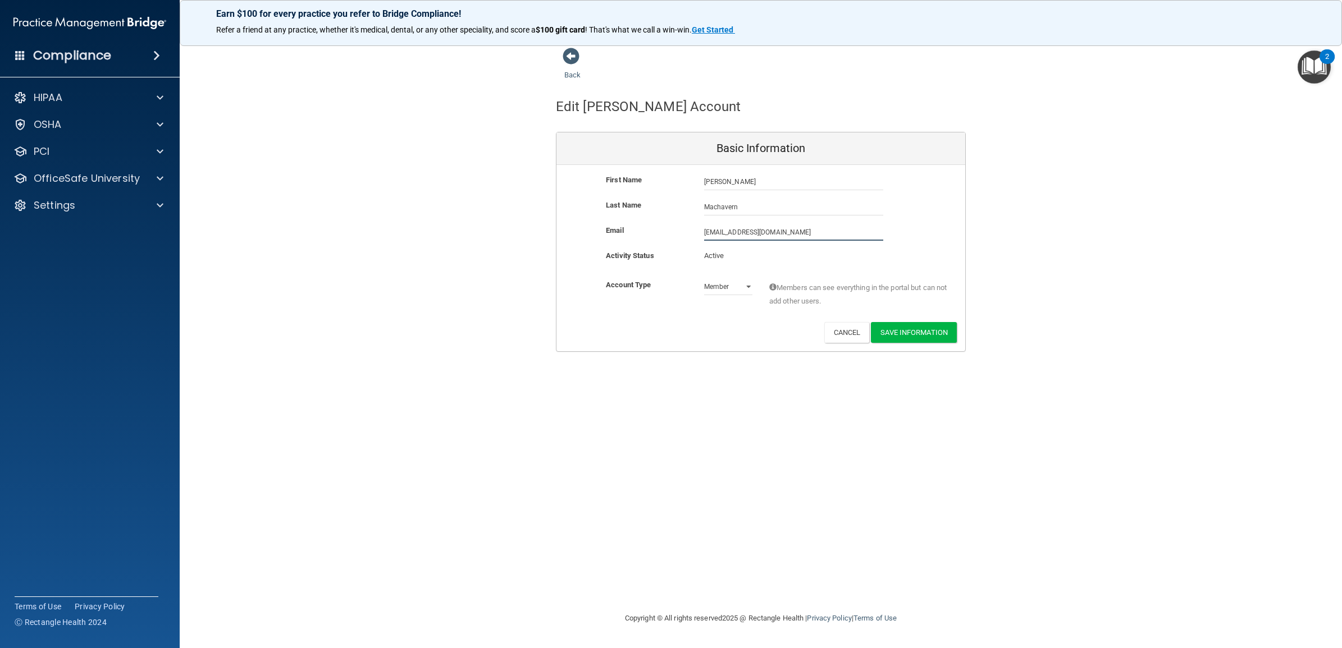
drag, startPoint x: 825, startPoint y: 230, endPoint x: 684, endPoint y: 240, distance: 141.8
click at [684, 240] on div "Email smachavern@timberlanedental.com smachavern@timberlanedental.com" at bounding box center [760, 232] width 409 height 17
paste input "hannon.machavern@timberlanesmile"
type input "shannon.machavern@timberlanesmile.com"
drag, startPoint x: 732, startPoint y: 410, endPoint x: 677, endPoint y: 399, distance: 56.1
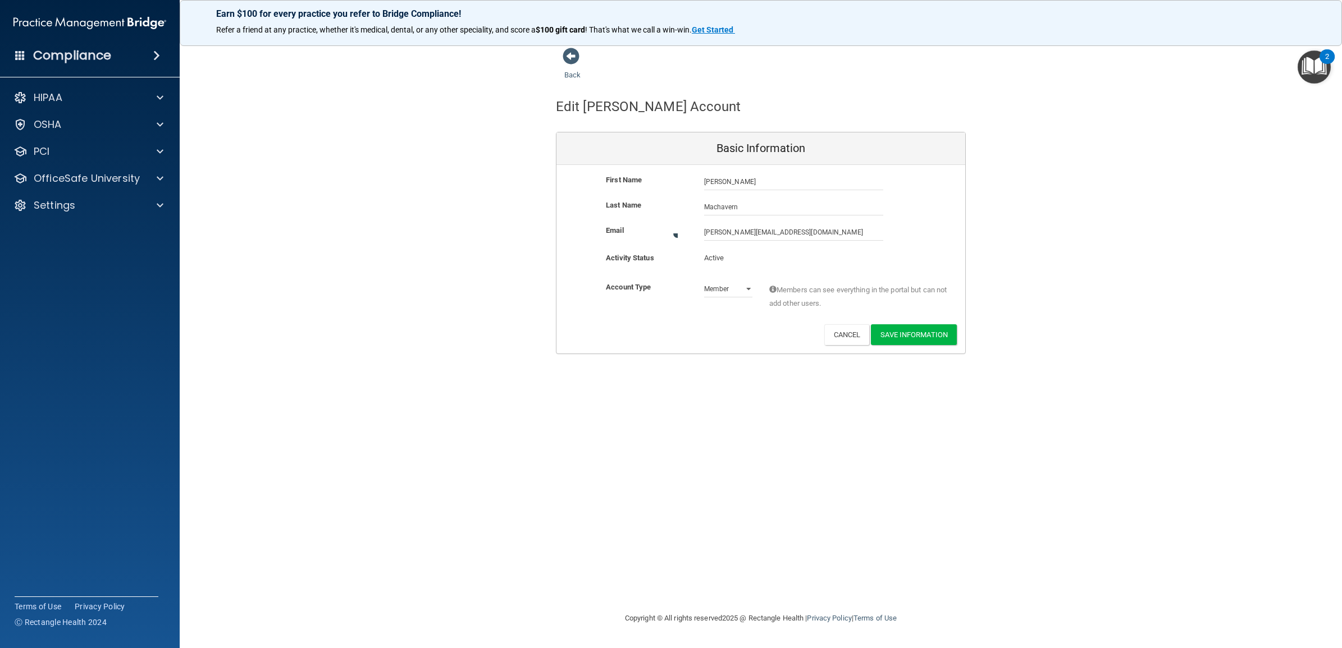
click at [731, 410] on div "Back Edit Shannon's Account Basic Information First Name Shannon Machavern Shan…" at bounding box center [760, 323] width 1117 height 553
click at [918, 335] on button "Save Information" at bounding box center [914, 332] width 86 height 21
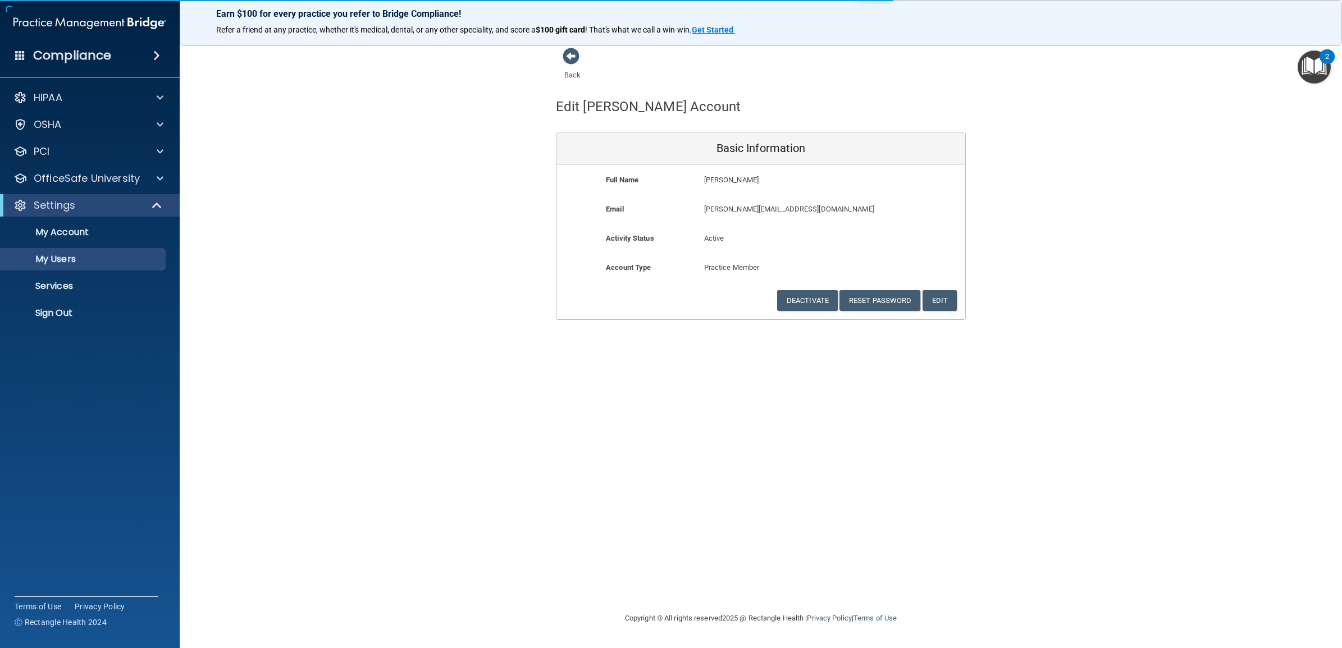
select select "20"
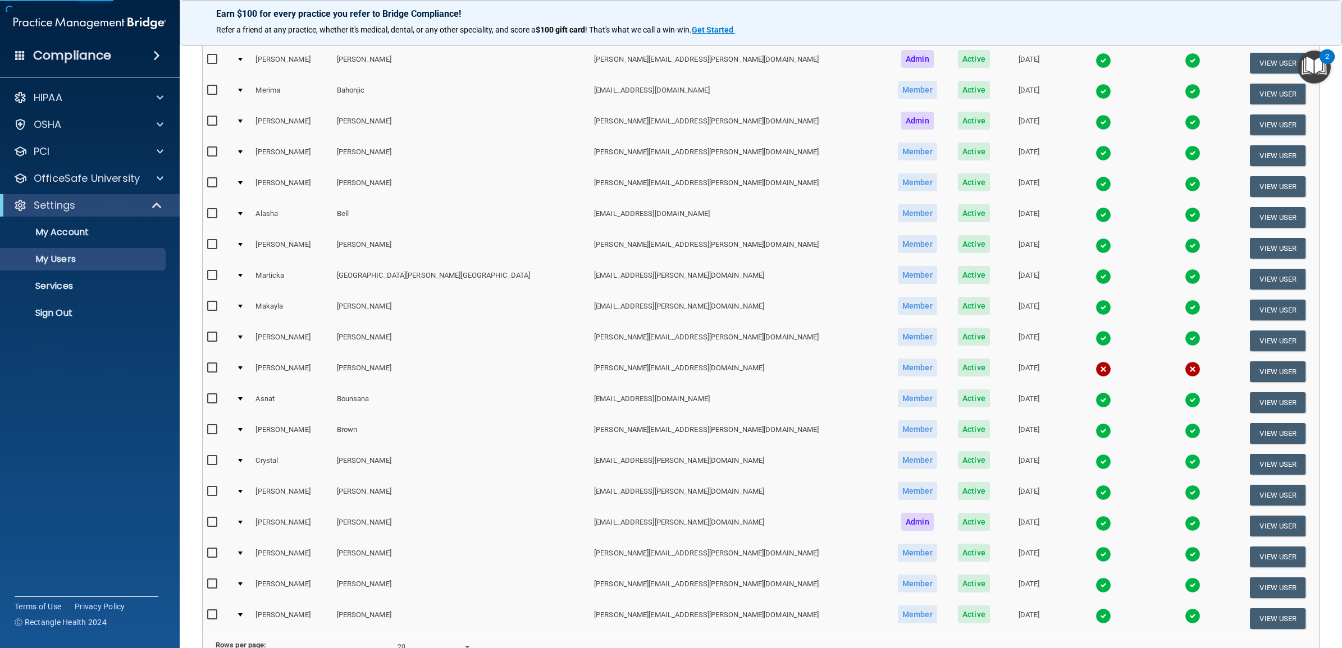
scroll to position [323, 0]
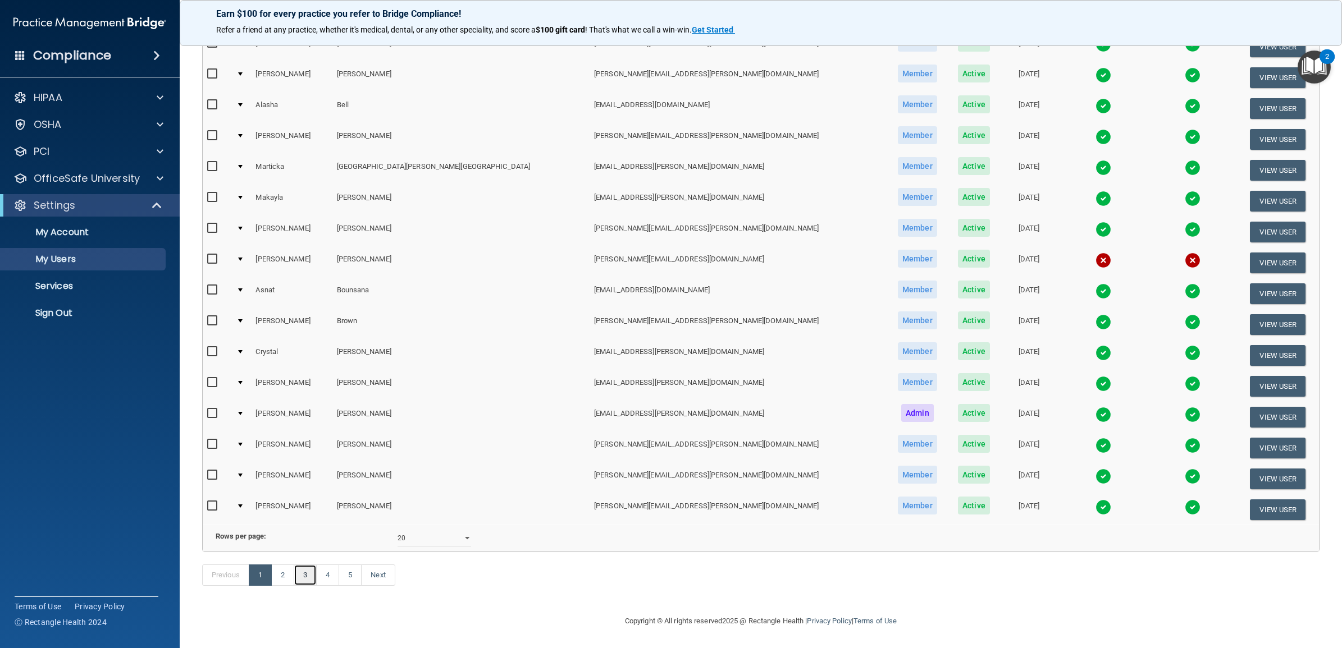
click at [309, 579] on link "3" at bounding box center [305, 575] width 23 height 21
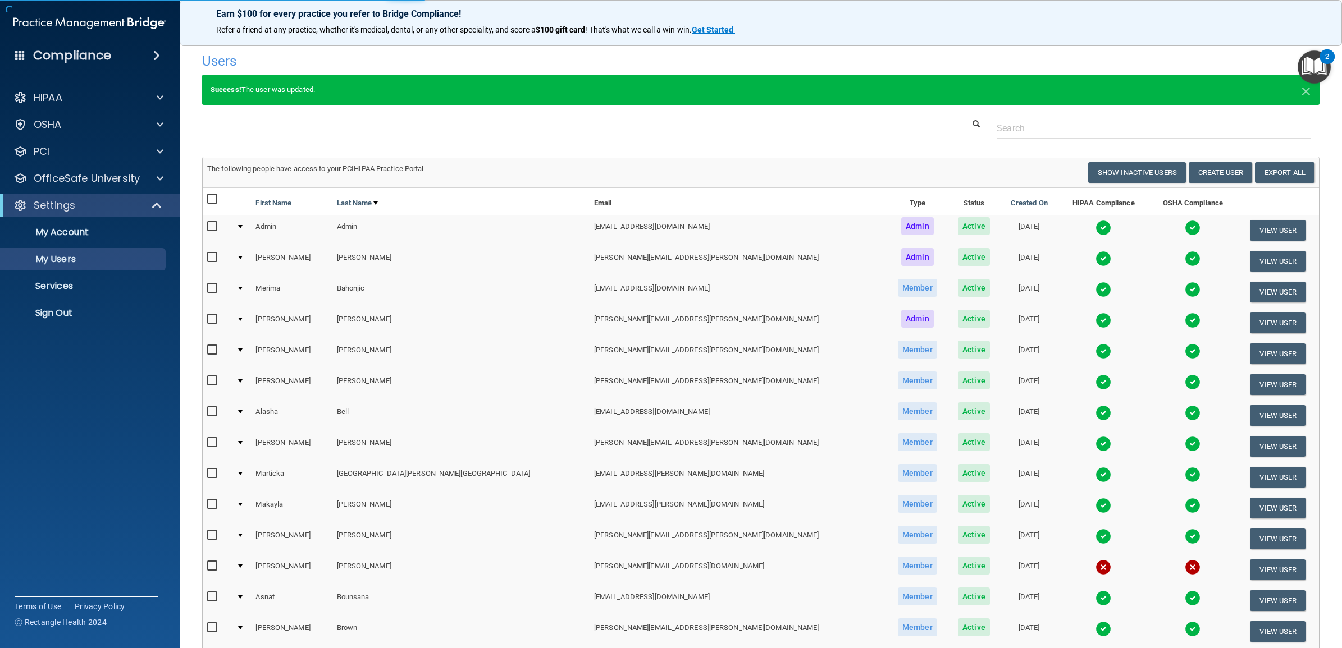
select select "20"
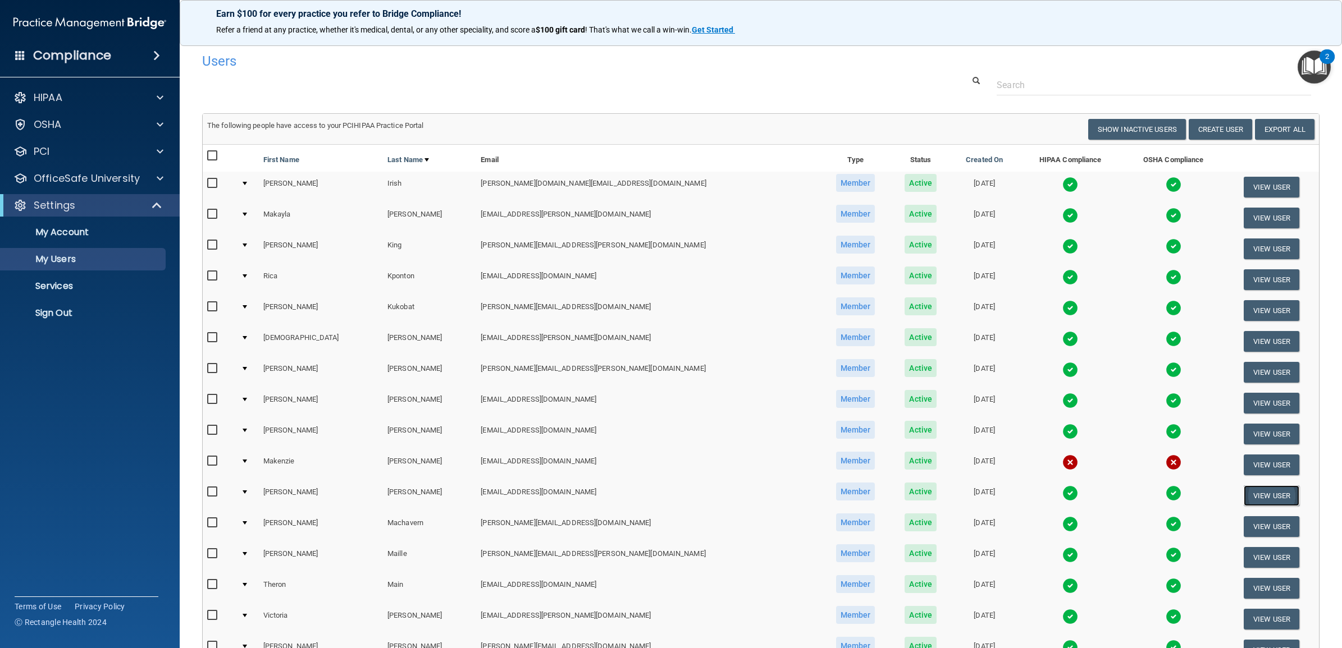
click at [1267, 493] on button "View User" at bounding box center [1271, 496] width 56 height 21
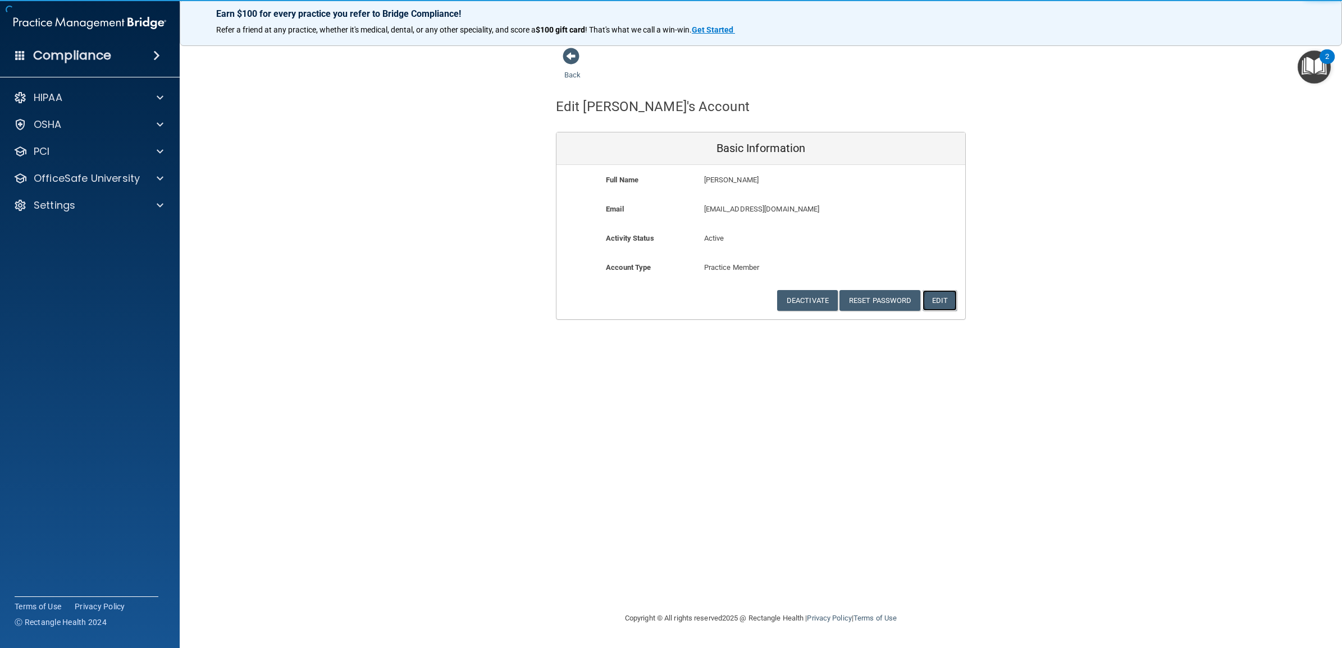
click at [941, 296] on button "Edit" at bounding box center [939, 300] width 34 height 21
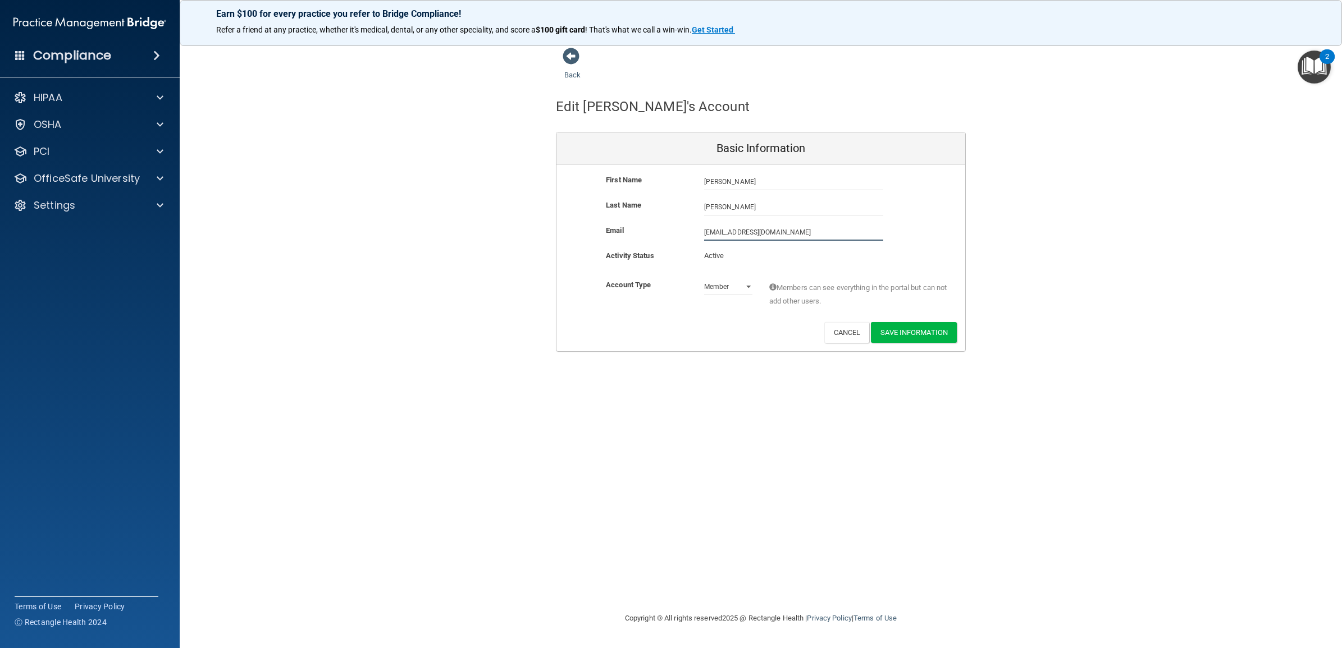
drag, startPoint x: 823, startPoint y: 229, endPoint x: 672, endPoint y: 243, distance: 151.1
click at [672, 243] on div "Email drlundberg@timberlanedental.com drlundberg@timberlanedental.com" at bounding box center [760, 236] width 409 height 25
paste input "chris.lundberg@timberlanesmile"
type input "chris.lundberg@timberlanesmile.com"
click at [682, 397] on div "Back Edit Christopher's Account Basic Information First Name Christopher Lundbe…" at bounding box center [760, 323] width 1117 height 553
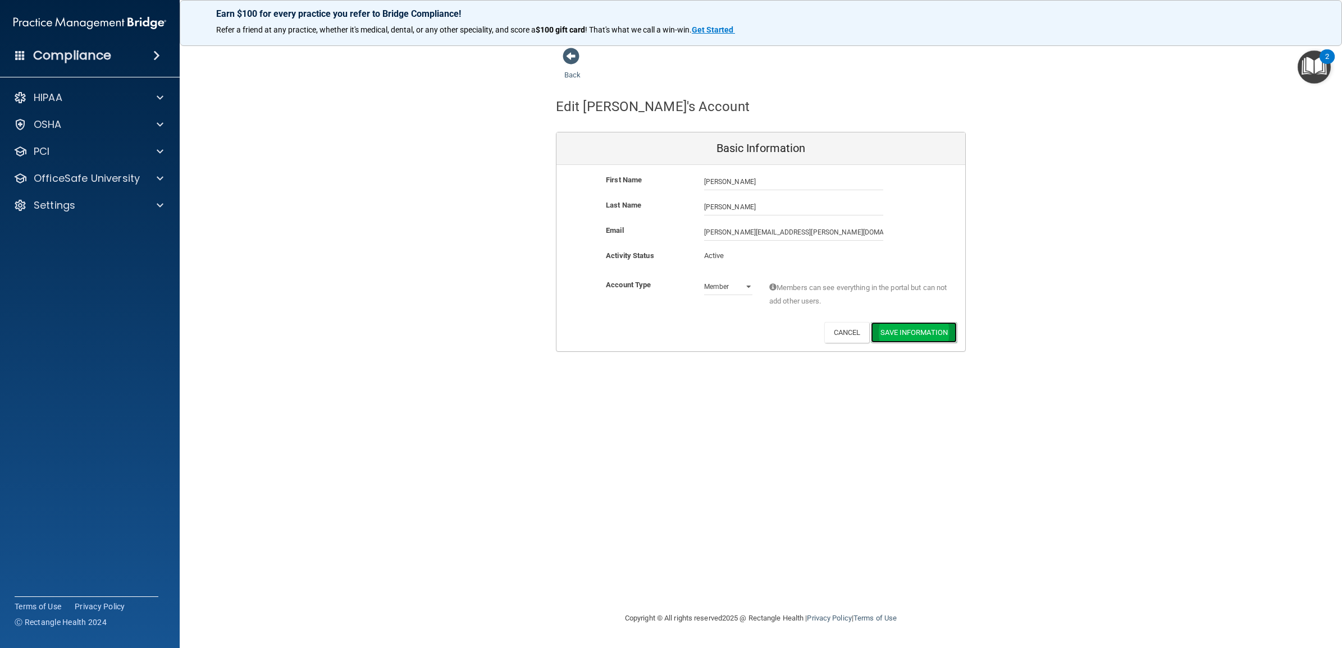
click at [910, 333] on button "Save Information" at bounding box center [914, 332] width 86 height 21
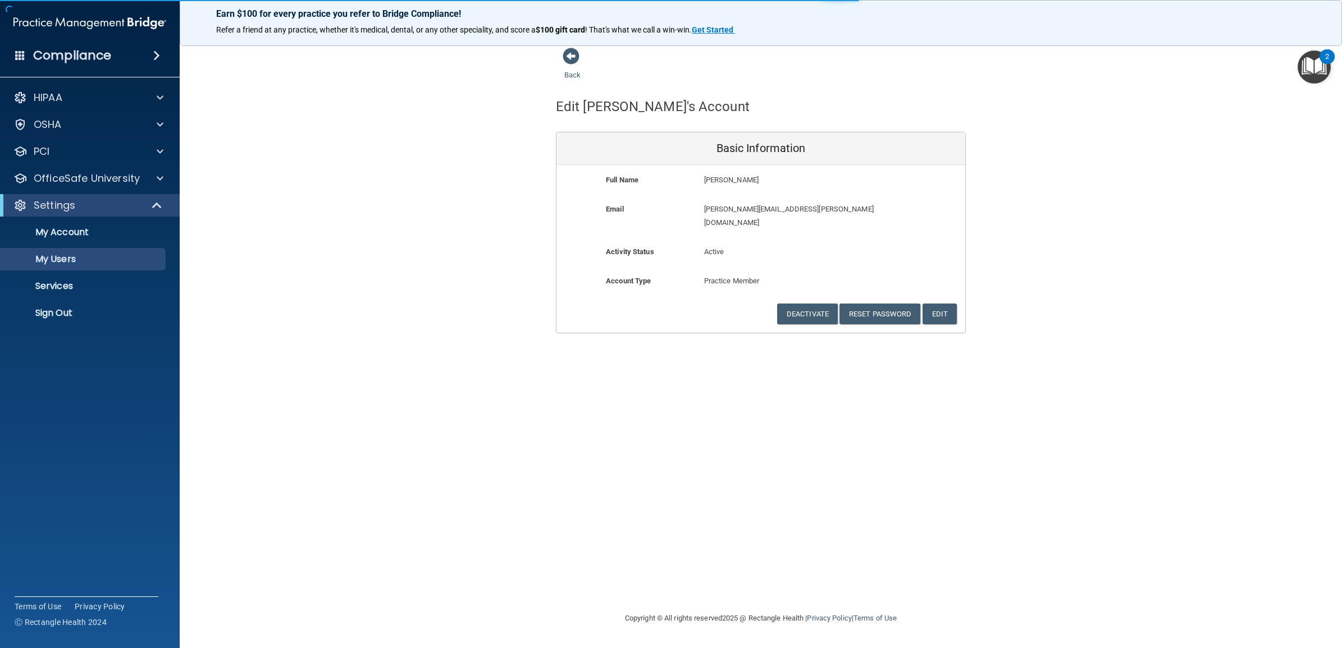
select select "20"
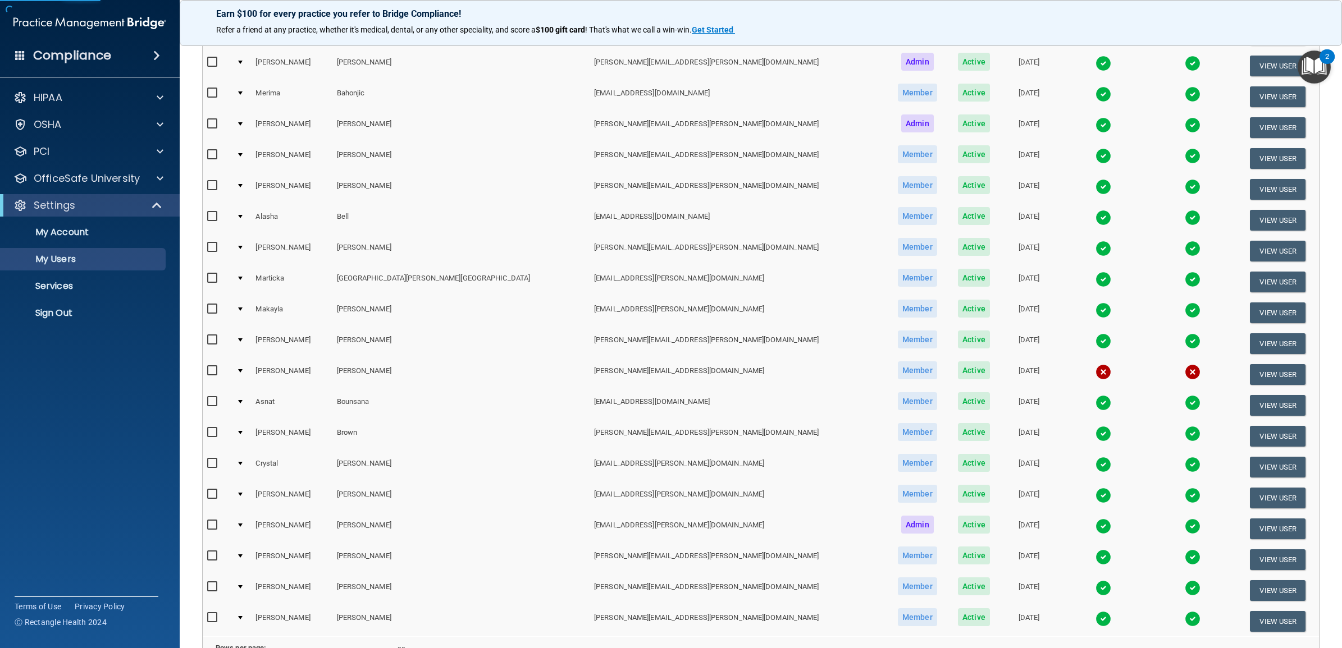
scroll to position [323, 0]
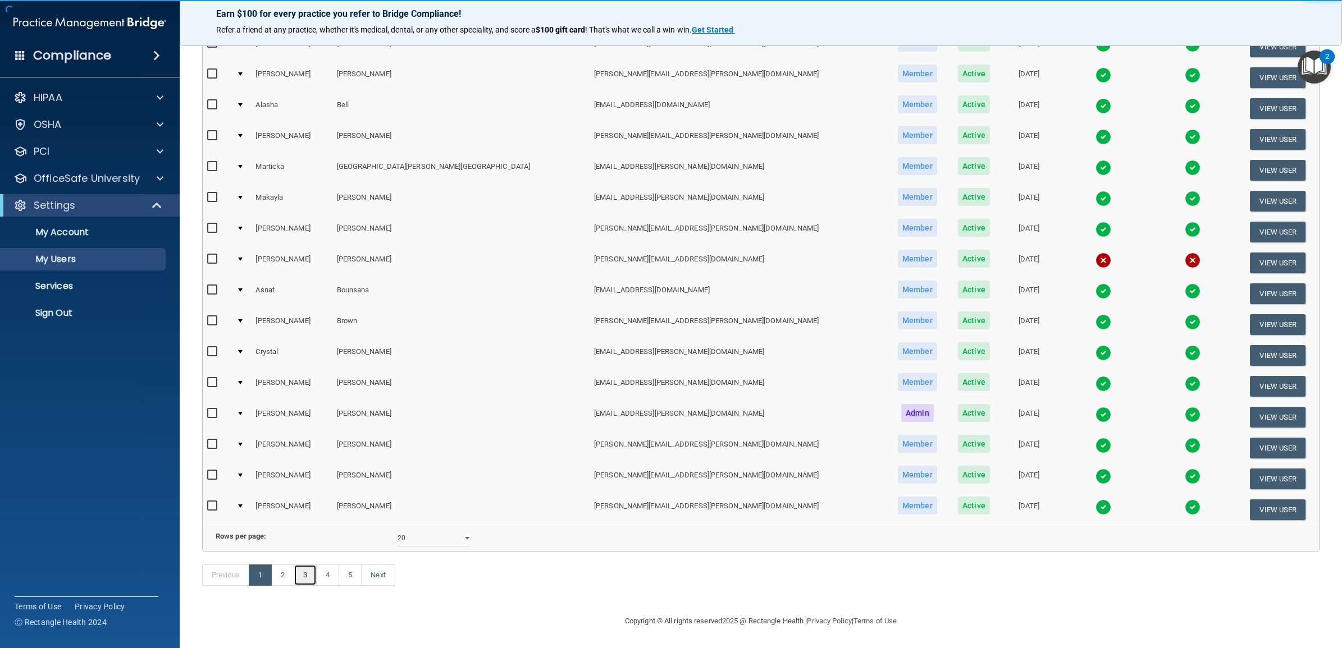
click at [308, 578] on link "3" at bounding box center [305, 575] width 23 height 21
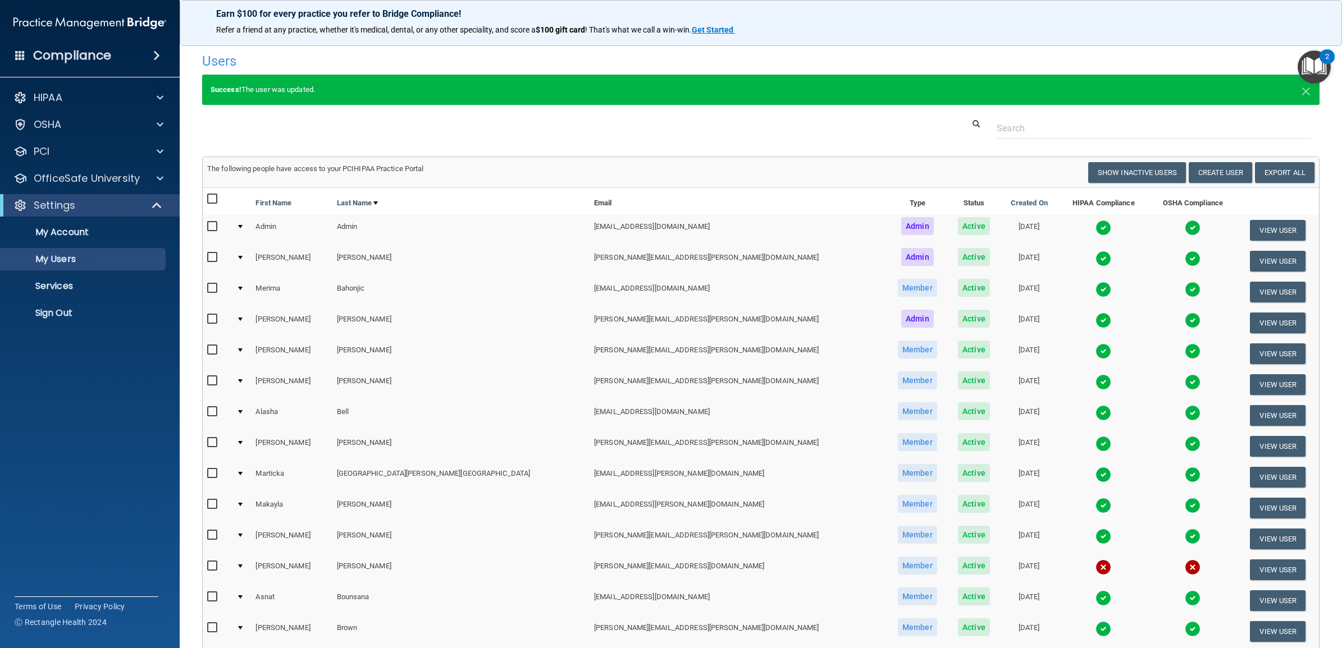
select select "20"
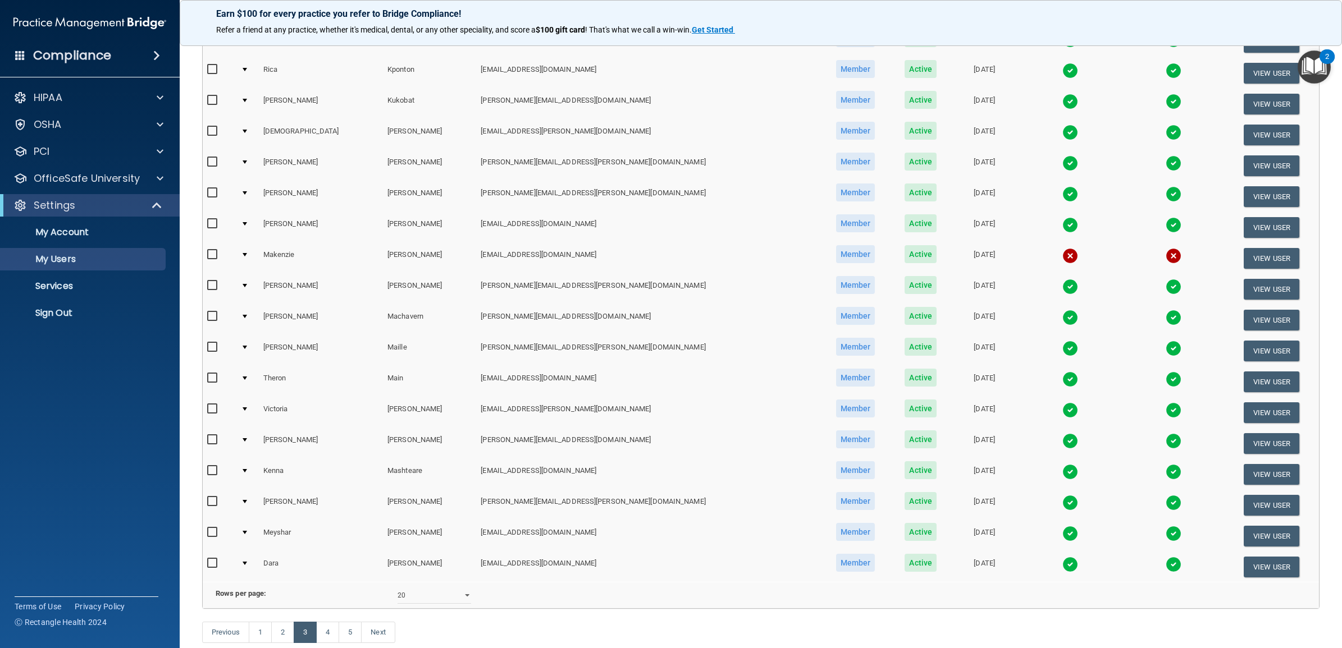
scroll to position [280, 0]
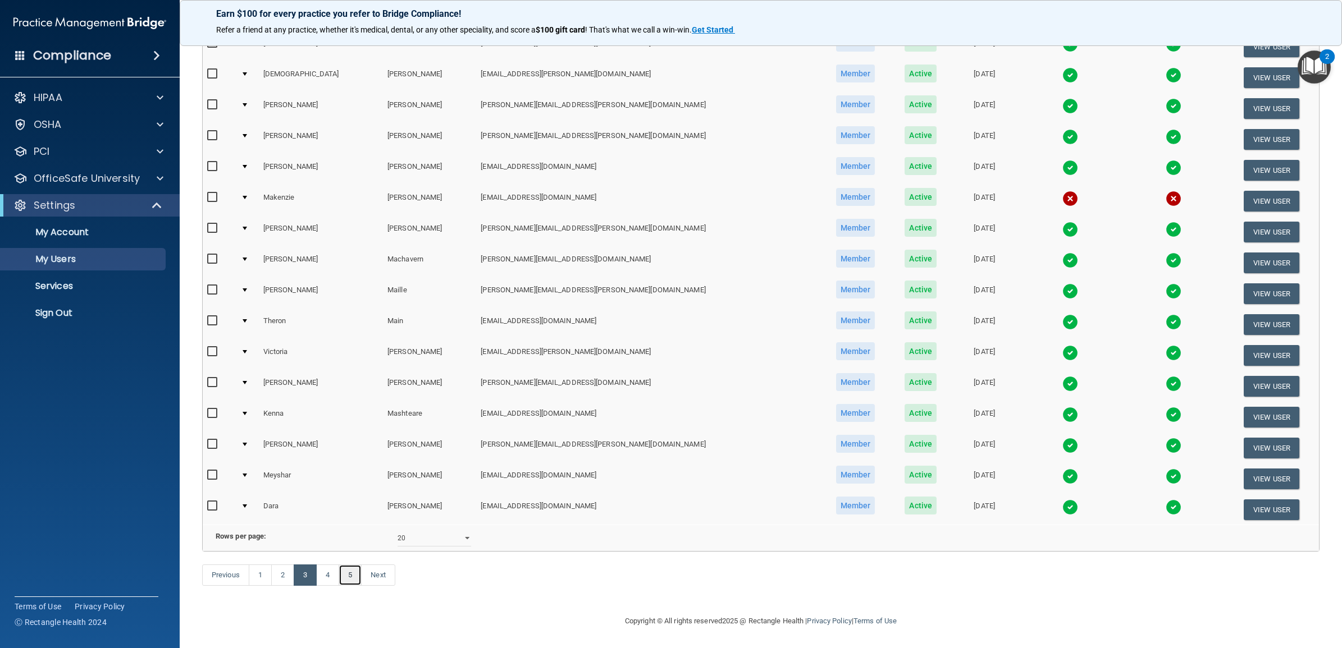
click at [356, 574] on link "5" at bounding box center [349, 575] width 23 height 21
select select "20"
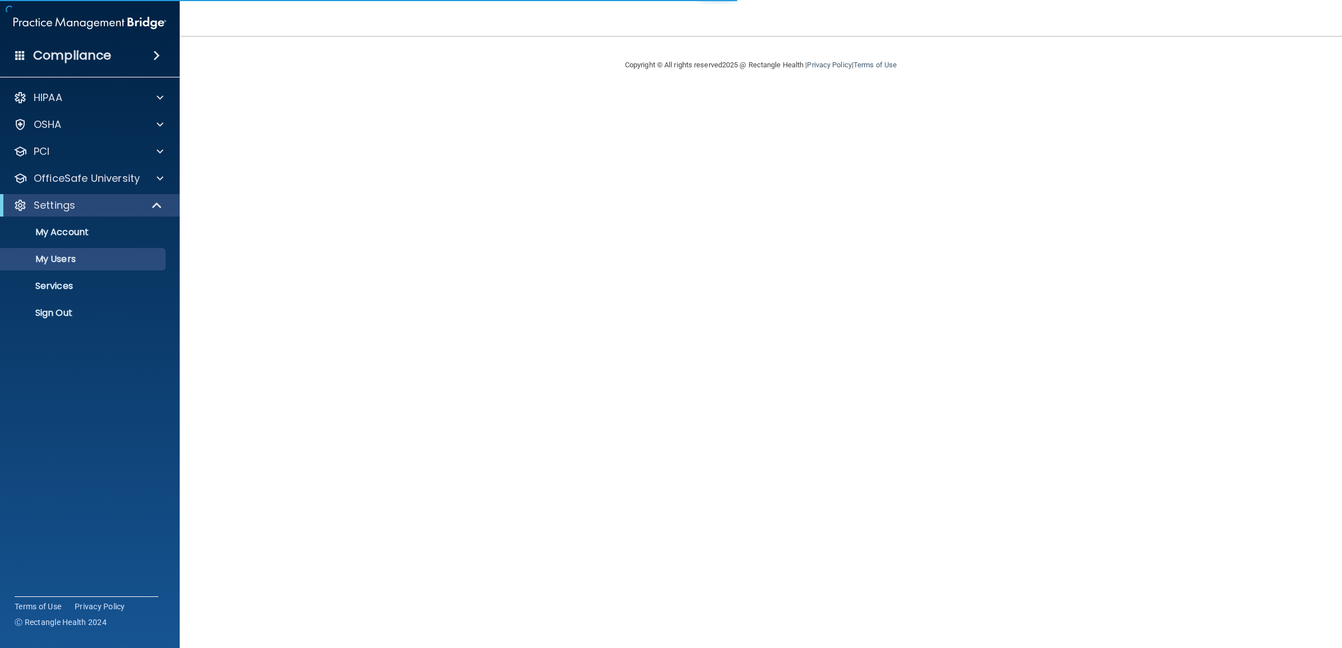
select select "20"
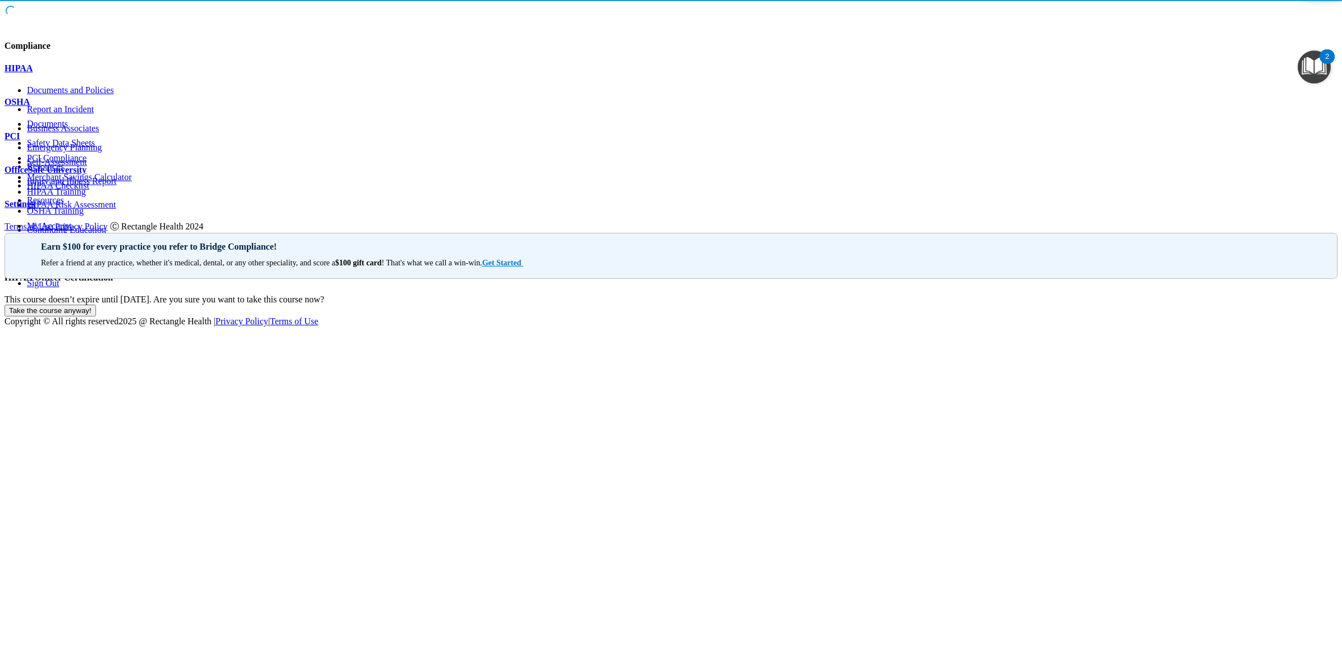
click at [89, 200] on div "Settings" at bounding box center [670, 204] width 1333 height 10
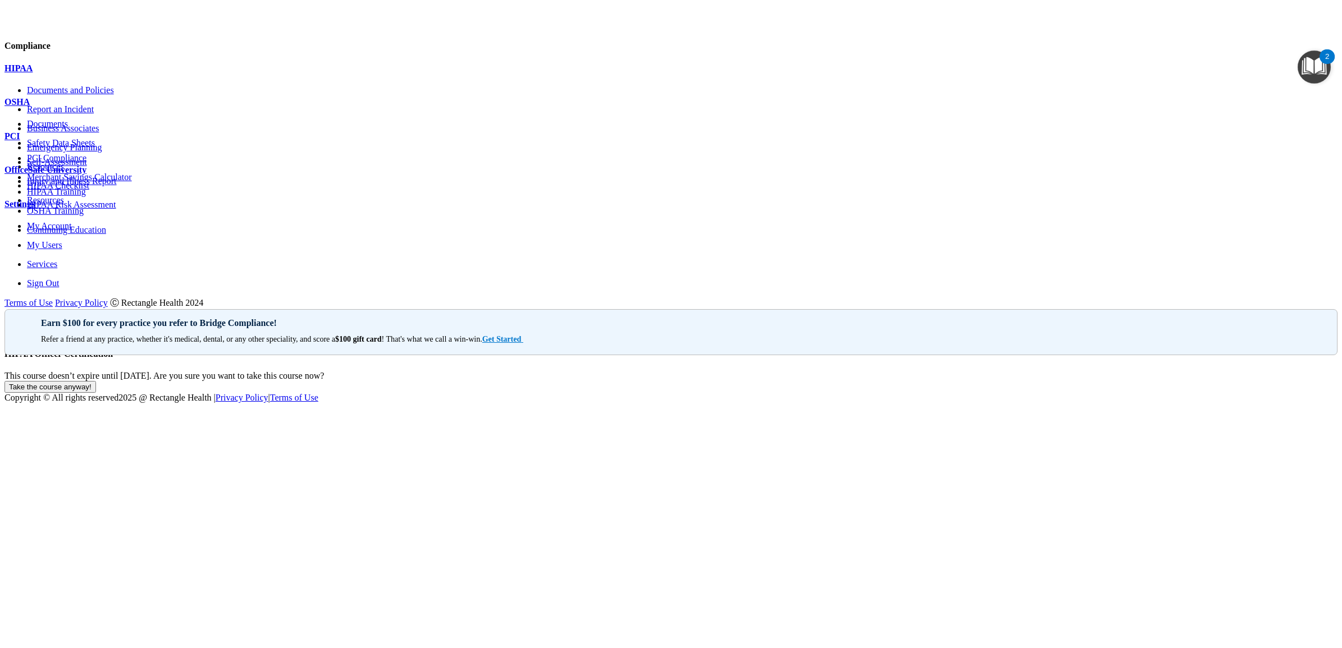
click at [67, 289] on p "Sign Out" at bounding box center [682, 283] width 1310 height 10
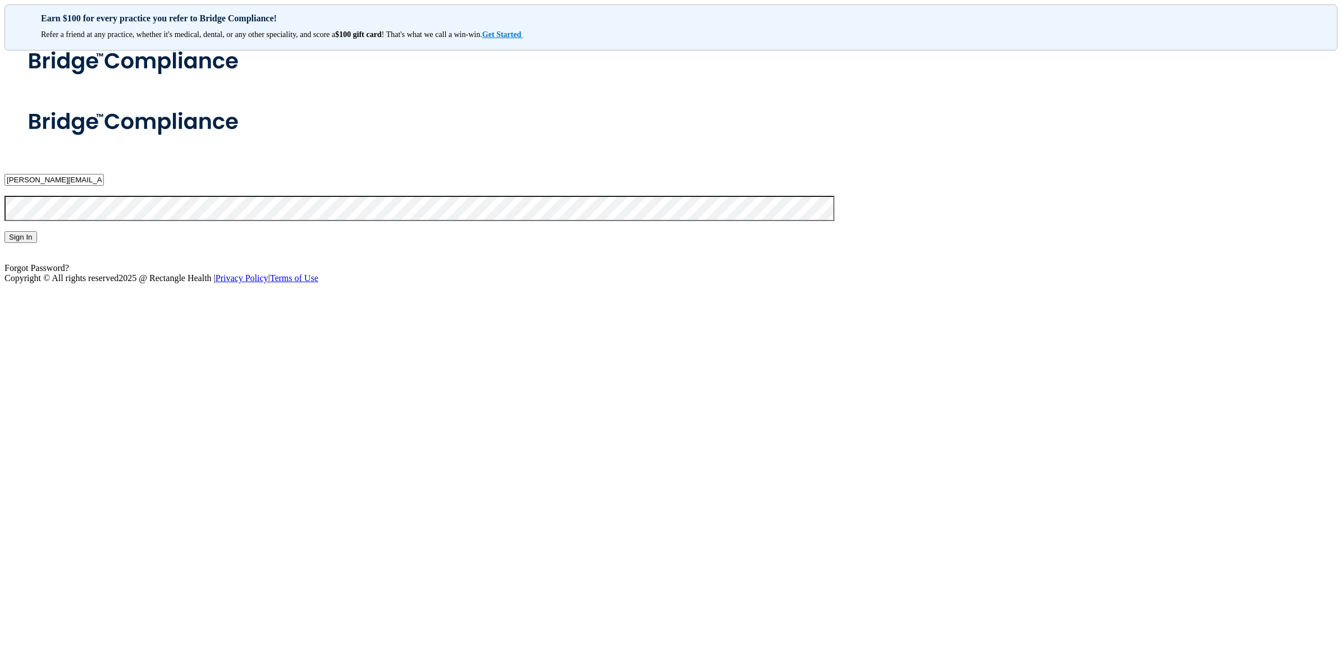
drag, startPoint x: 374, startPoint y: 202, endPoint x: 203, endPoint y: 194, distance: 171.9
click at [203, 194] on div "[PERSON_NAME][EMAIL_ADDRESS][PERSON_NAME][DOMAIN_NAME] Invalid email/password. …" at bounding box center [670, 183] width 1333 height 180
click at [104, 186] on input "[PERSON_NAME][EMAIL_ADDRESS][PERSON_NAME][DOMAIN_NAME]" at bounding box center [53, 180] width 99 height 12
drag, startPoint x: 379, startPoint y: 201, endPoint x: 214, endPoint y: 205, distance: 164.5
click at [214, 205] on div "[PERSON_NAME][EMAIL_ADDRESS][PERSON_NAME][DOMAIN_NAME] Invalid email/password. …" at bounding box center [670, 183] width 1333 height 180
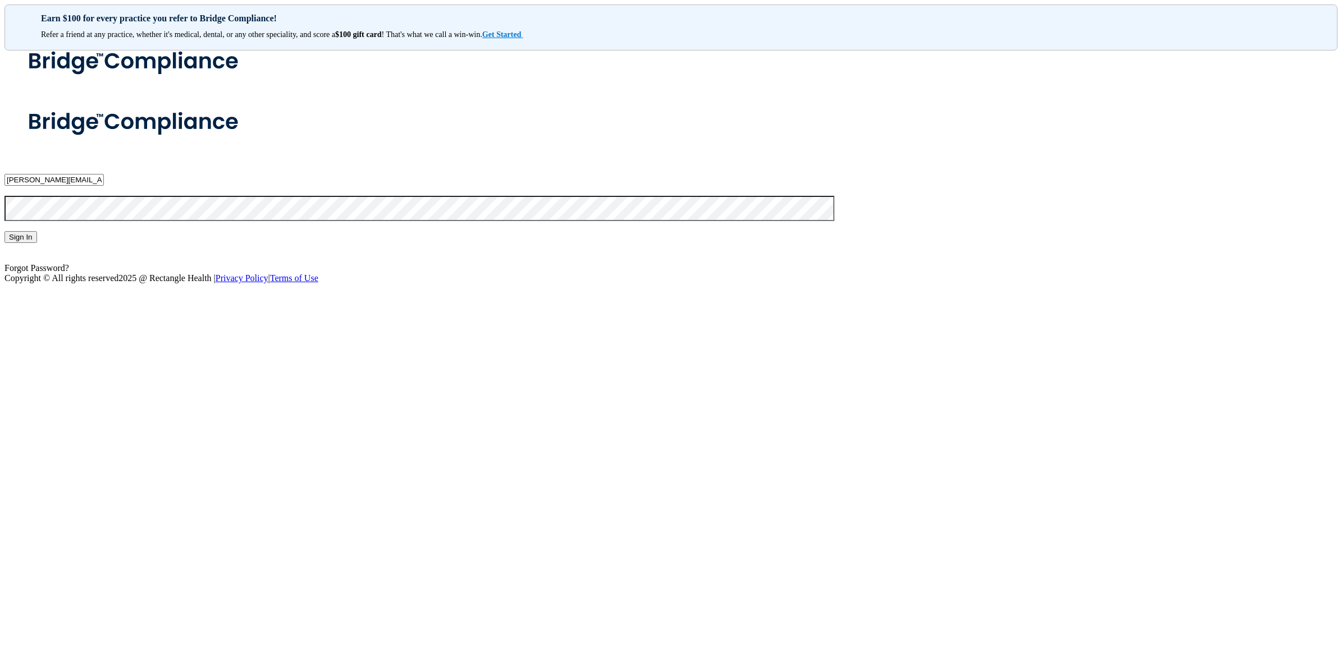
paste input "Timberlane-beBright@beB"
type input "[EMAIL_ADDRESS][DOMAIN_NAME]"
click at [284, 273] on div "[EMAIL_ADDRESS][DOMAIN_NAME] Invalid email/password. You don't have permission …" at bounding box center [670, 183] width 1333 height 180
click at [222, 249] on div "[EMAIL_ADDRESS][DOMAIN_NAME] Invalid email/password. You don't have permission …" at bounding box center [670, 183] width 1333 height 180
click at [37, 243] on button "Sign In" at bounding box center [20, 237] width 33 height 12
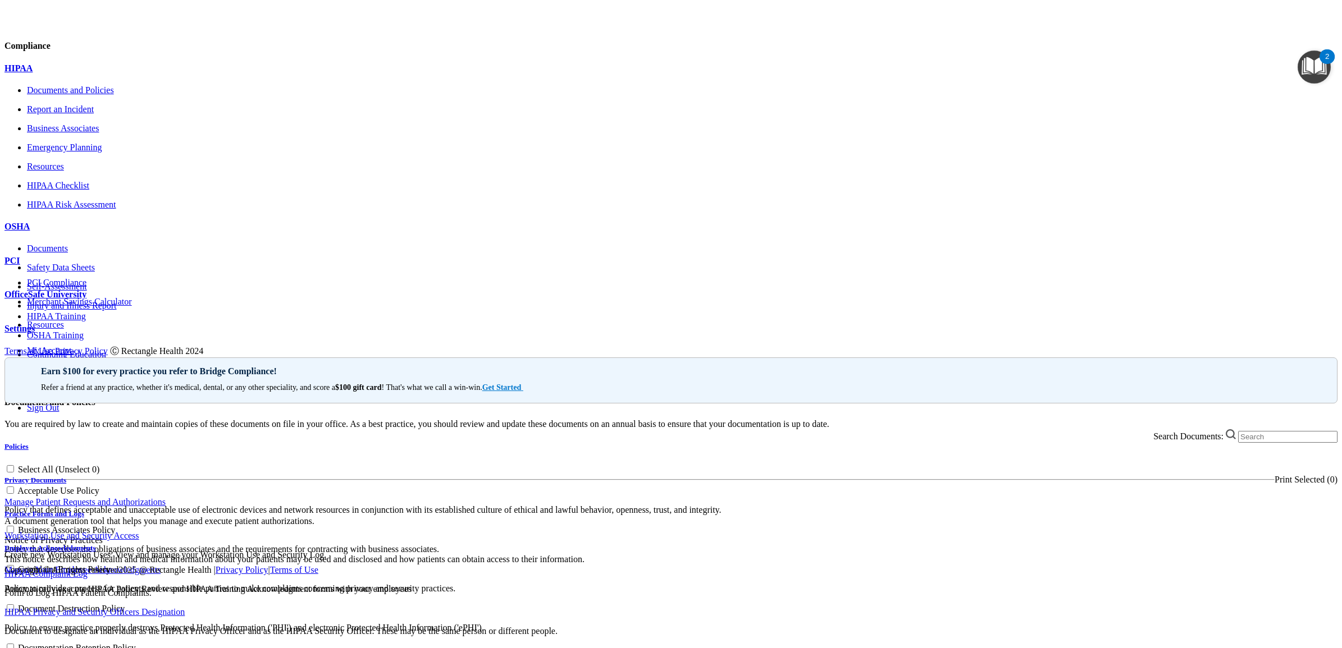
click at [122, 334] on div "Settings" at bounding box center [670, 329] width 1333 height 10
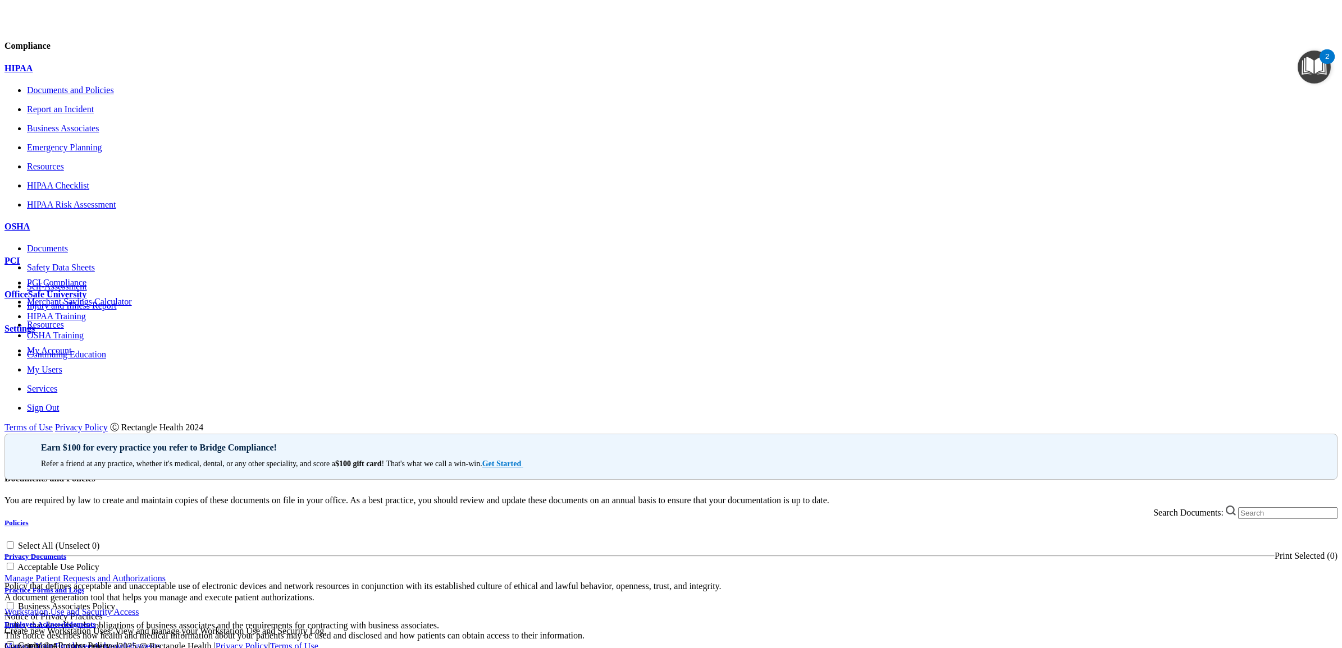
click at [70, 375] on p "My Users" at bounding box center [682, 370] width 1310 height 10
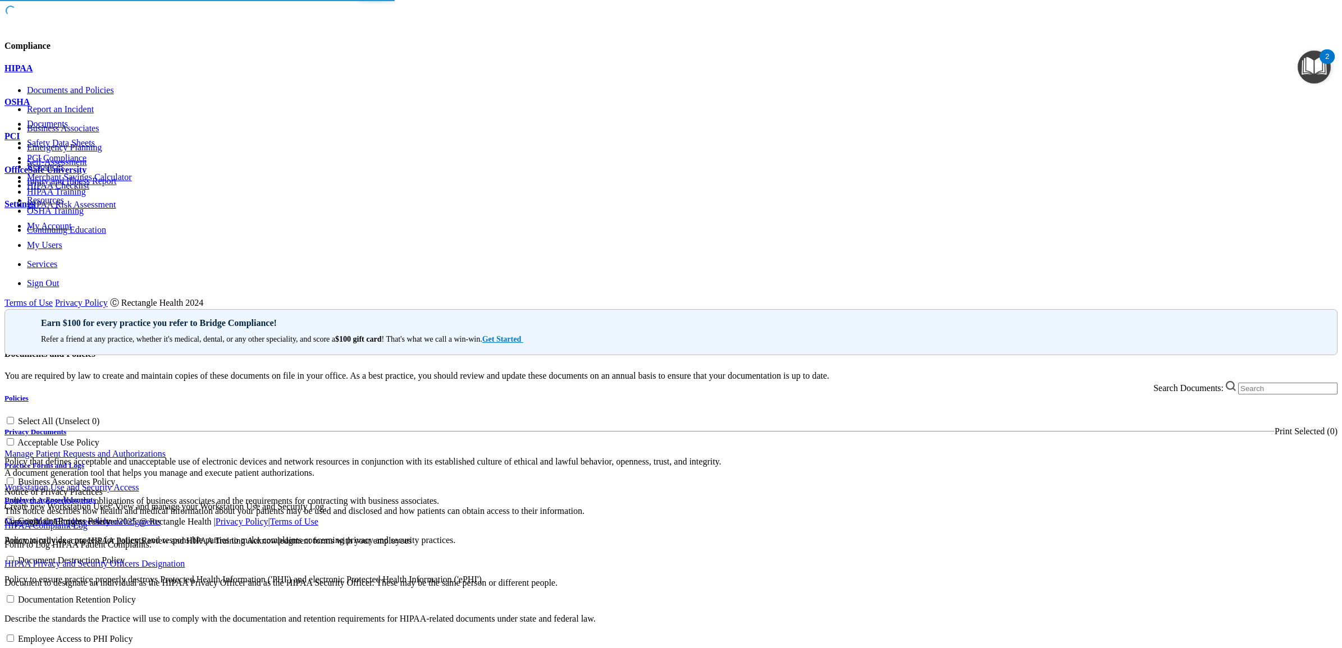
select select "20"
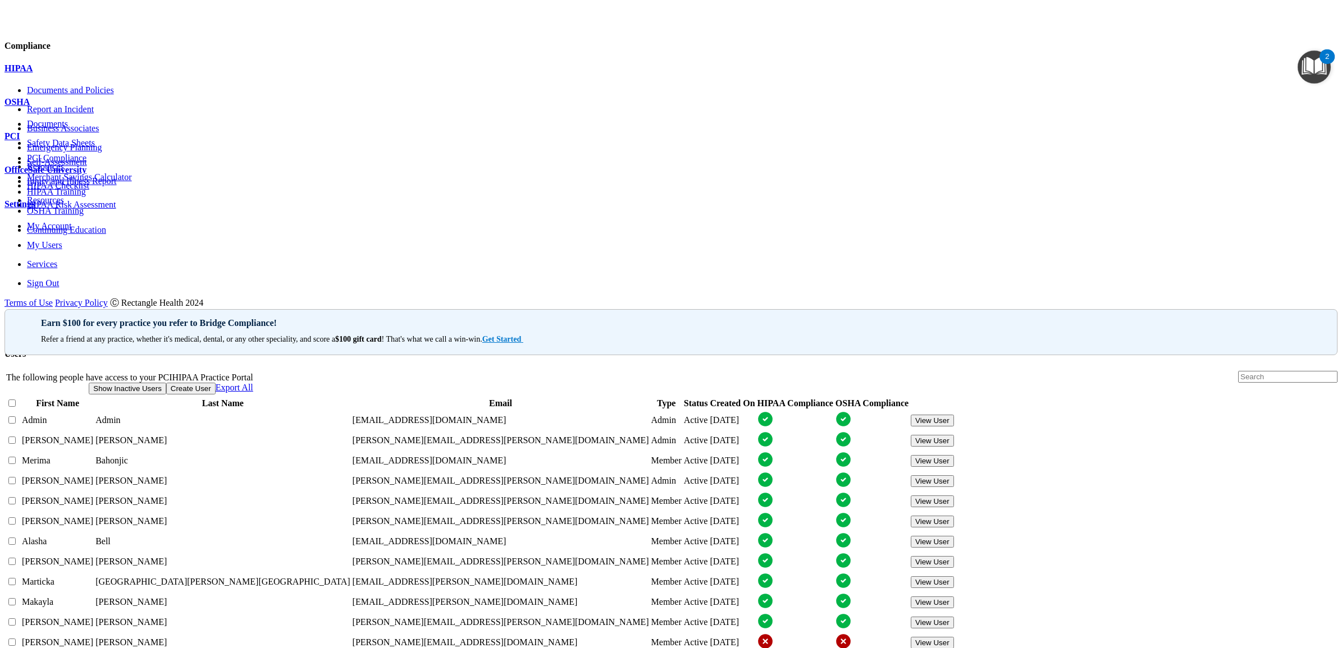
click at [1337, 83] on span at bounding box center [1337, 83] width 0 height 0
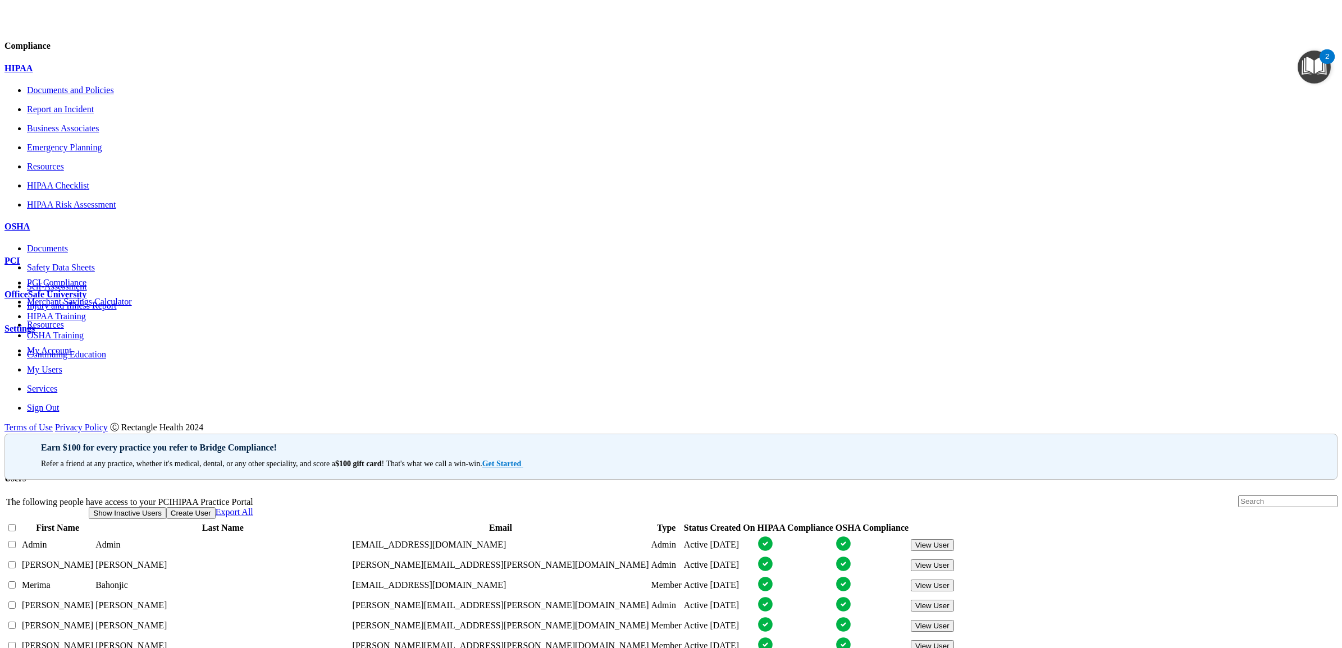
click at [1337, 83] on span at bounding box center [1337, 83] width 0 height 0
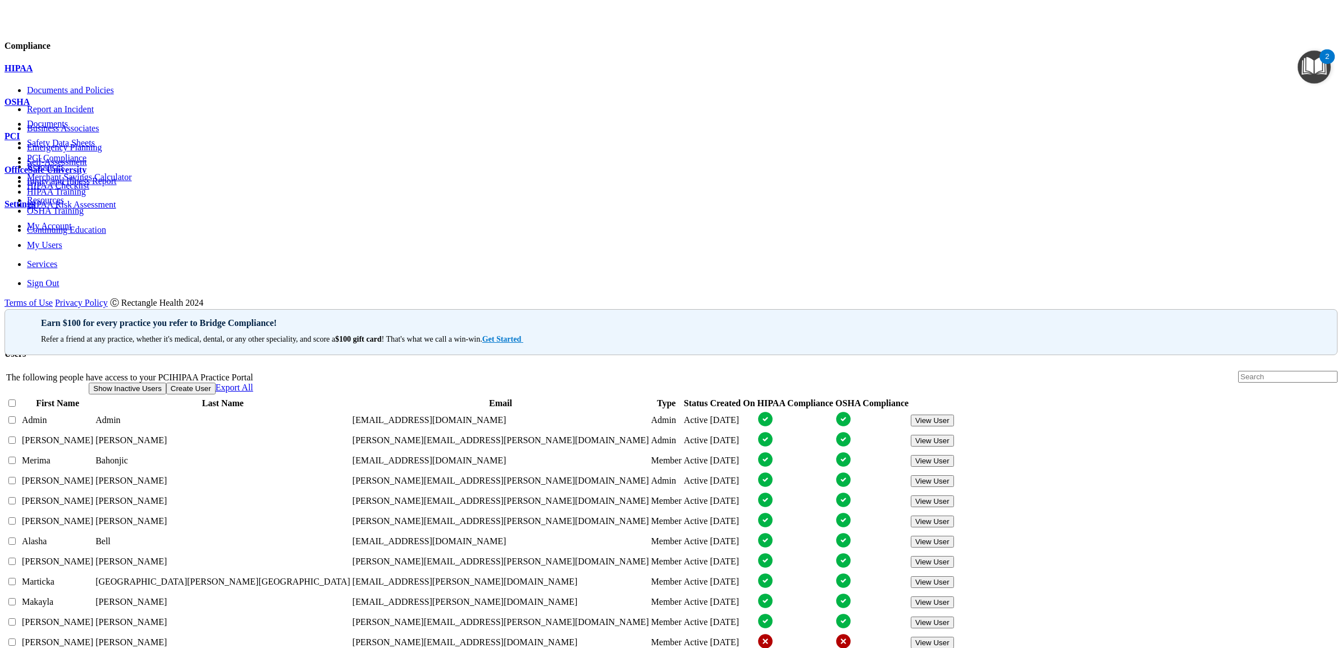
click at [1337, 83] on span at bounding box center [1337, 83] width 0 height 0
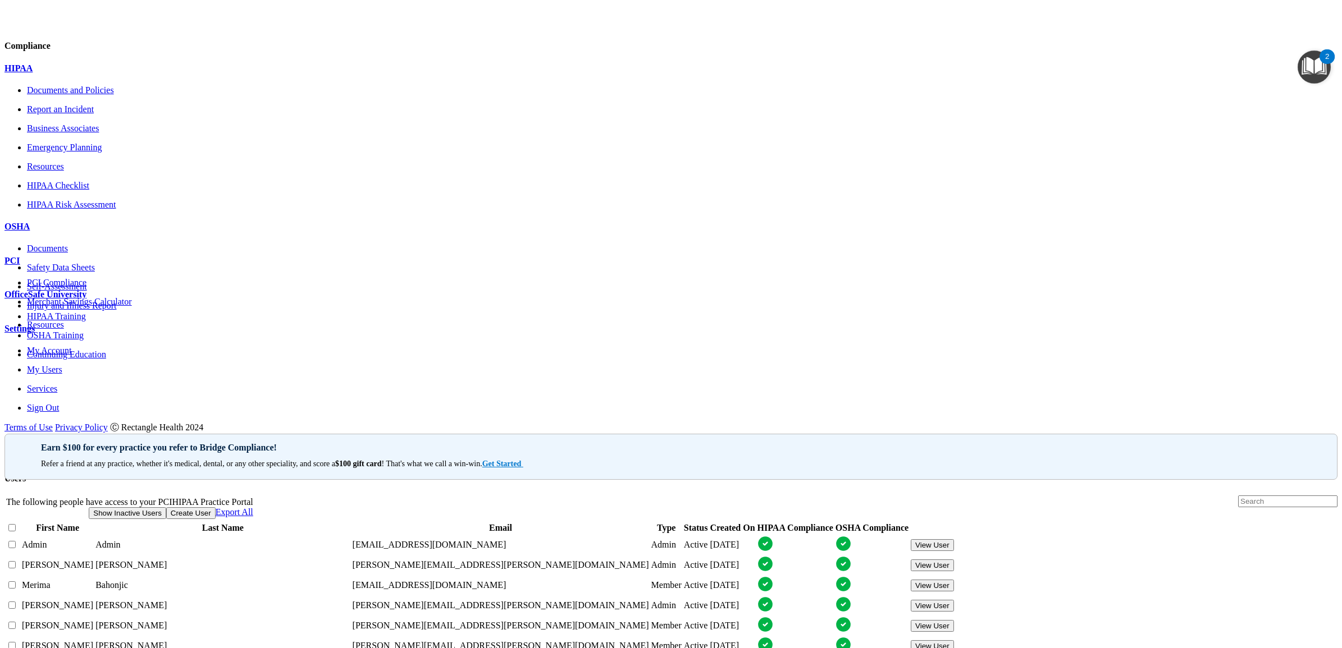
click at [1337, 83] on span at bounding box center [1337, 83] width 0 height 0
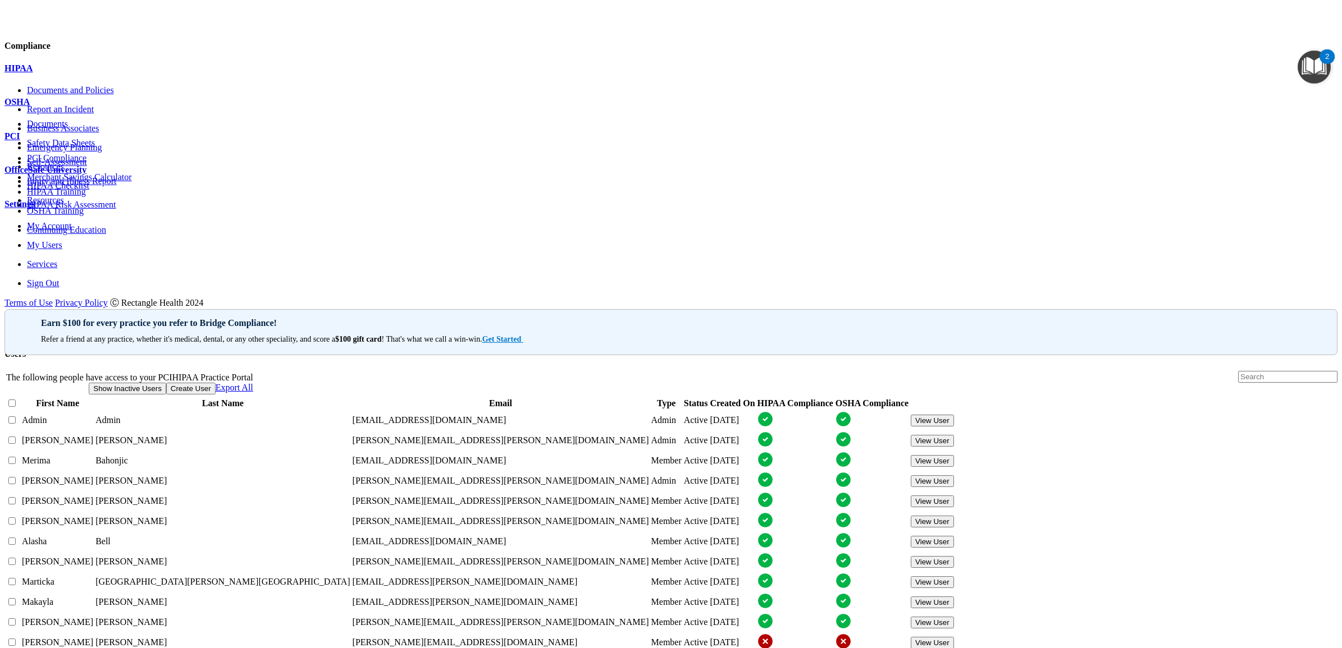
click at [72, 289] on p "Sign Out" at bounding box center [682, 283] width 1310 height 10
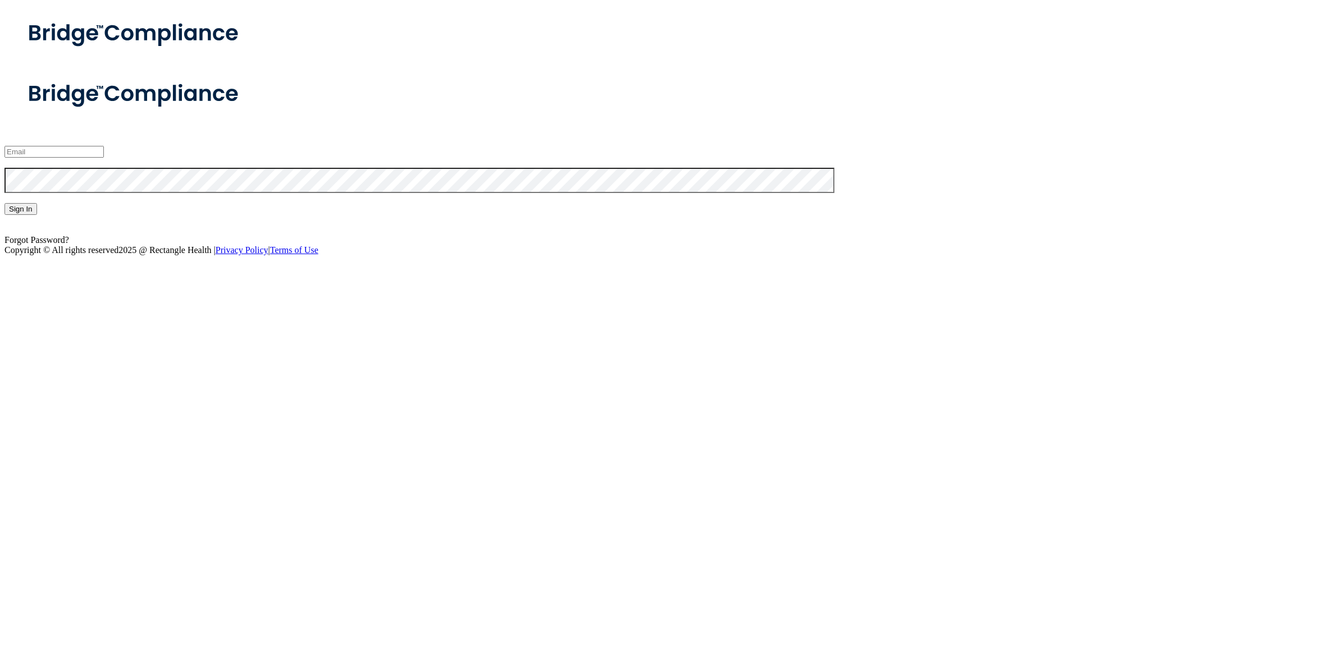
type input "[PERSON_NAME][EMAIL_ADDRESS][PERSON_NAME][DOMAIN_NAME]"
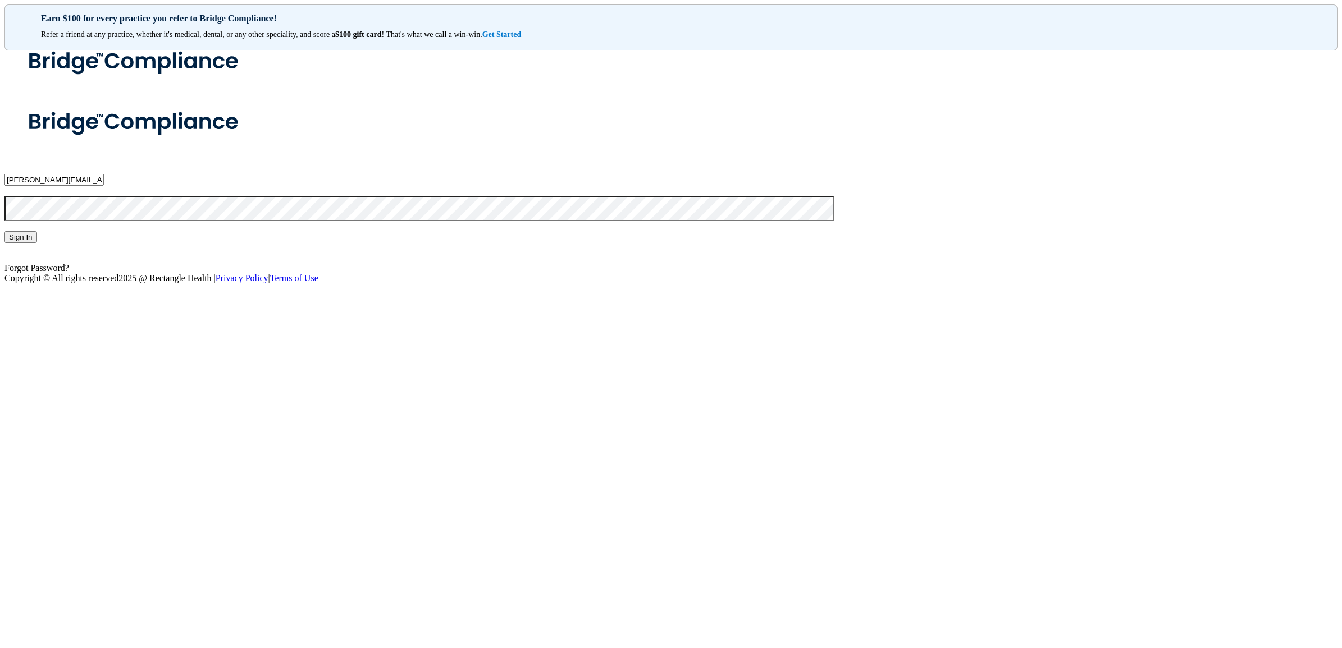
click at [37, 243] on button "Sign In" at bounding box center [20, 237] width 33 height 12
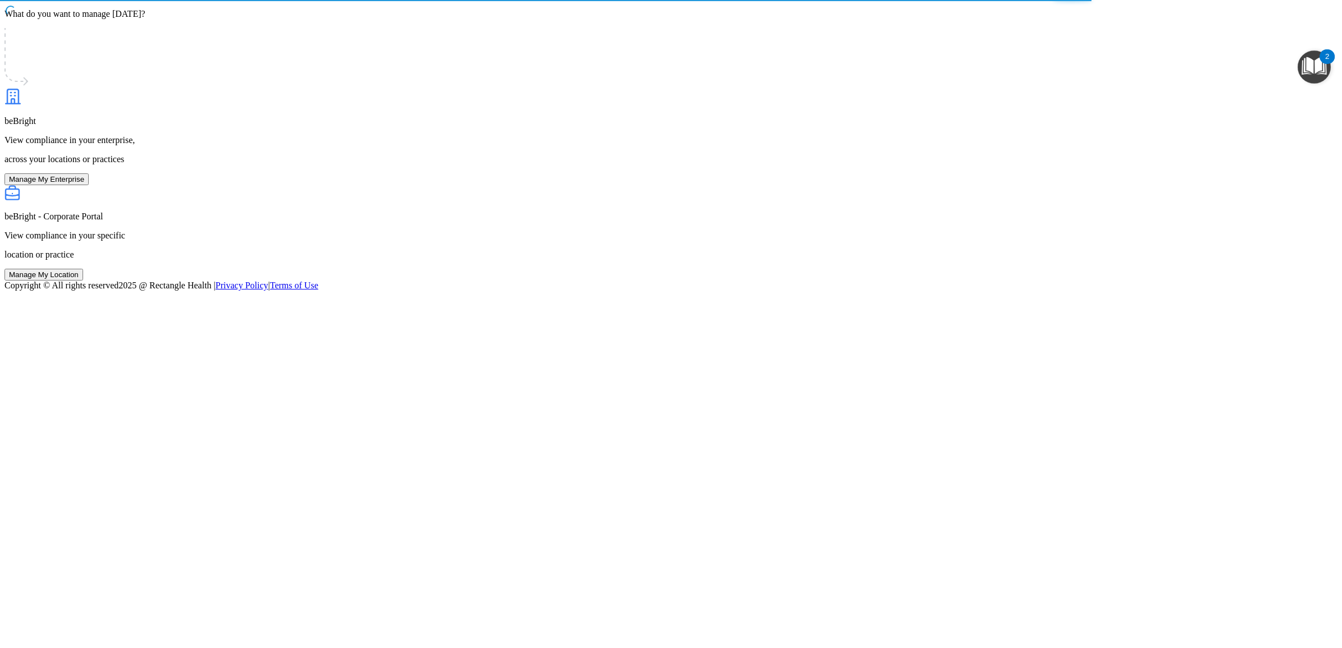
click at [89, 185] on button "Manage My Enterprise" at bounding box center [46, 179] width 84 height 12
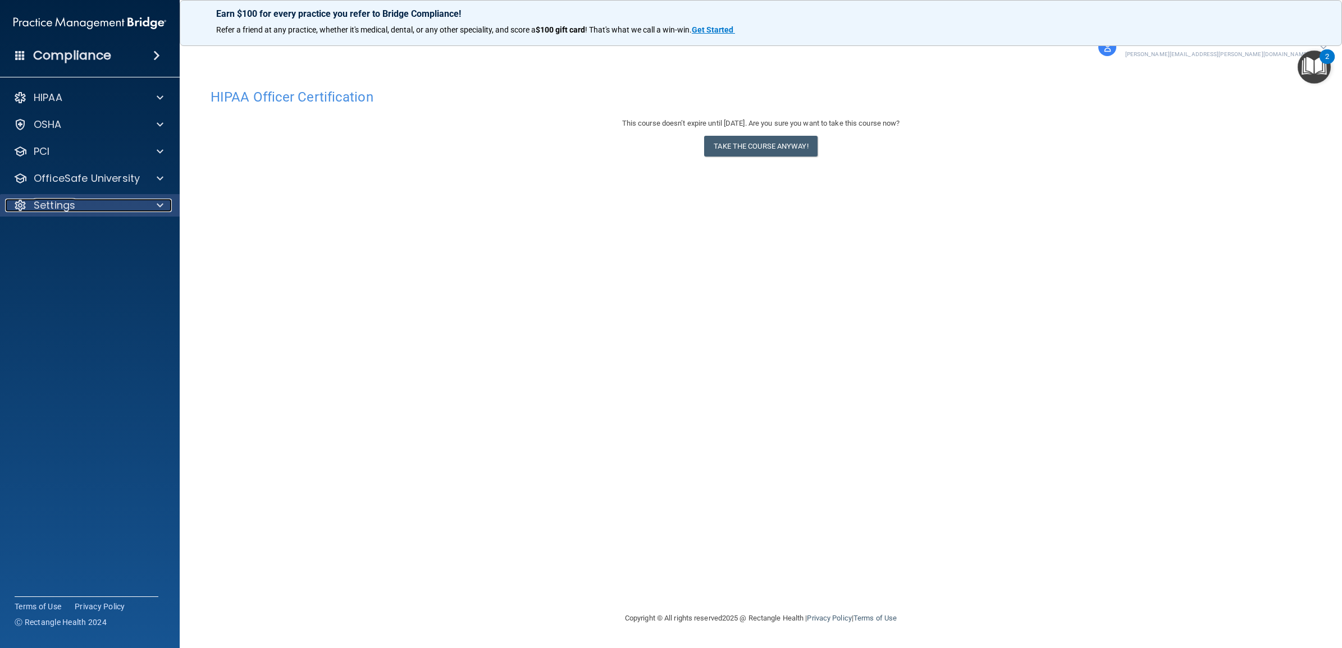
click at [127, 209] on div "Settings" at bounding box center [74, 205] width 139 height 13
click at [77, 316] on p "Sign Out" at bounding box center [83, 313] width 153 height 11
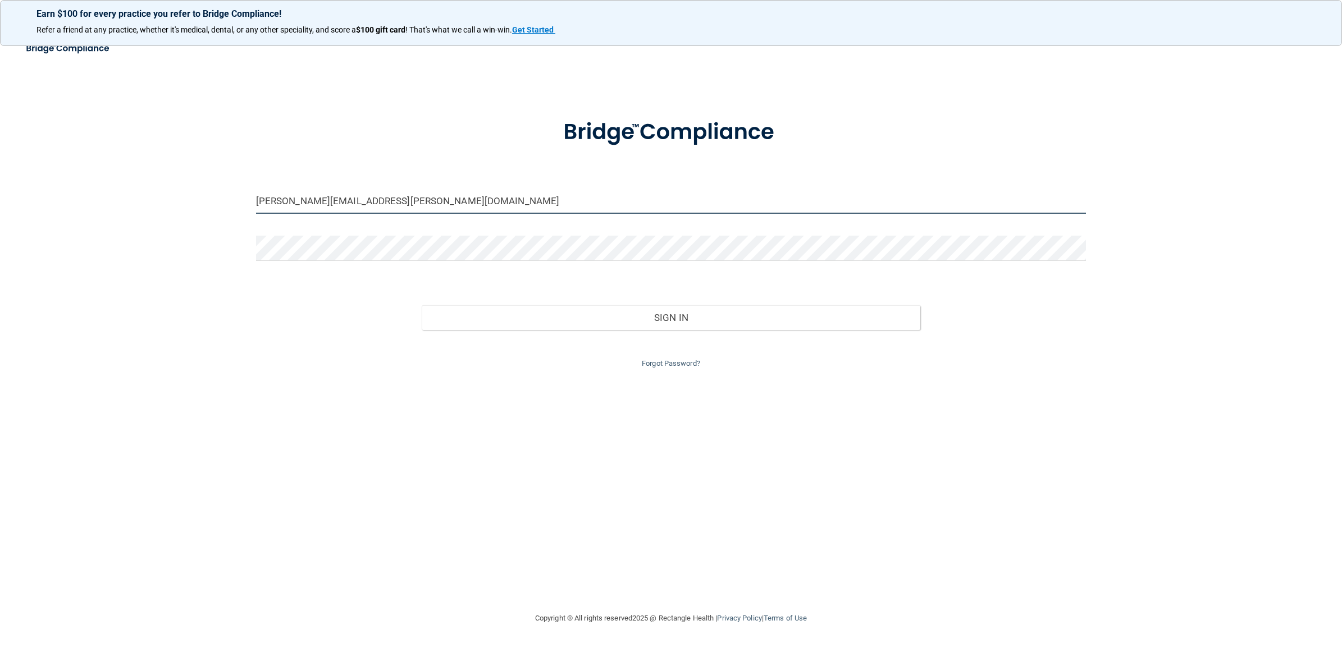
click at [378, 201] on input "[PERSON_NAME][EMAIL_ADDRESS][PERSON_NAME][DOMAIN_NAME]" at bounding box center [671, 201] width 830 height 25
drag, startPoint x: 374, startPoint y: 200, endPoint x: 229, endPoint y: 193, distance: 145.0
click at [229, 193] on div "[PERSON_NAME][EMAIL_ADDRESS][PERSON_NAME][DOMAIN_NAME] Invalid email/password. …" at bounding box center [670, 323] width 1297 height 553
paste input "tsmad-beBright@beB"
type input "[EMAIL_ADDRESS][DOMAIN_NAME]"
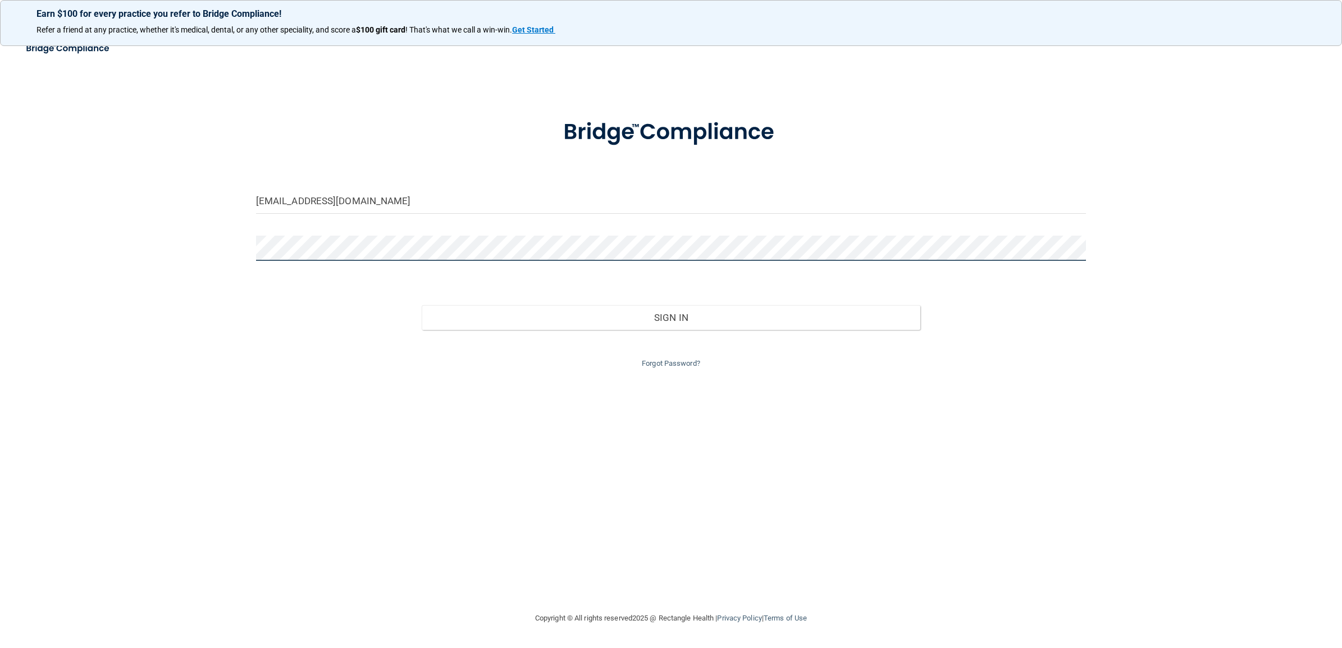
click at [219, 247] on div "[EMAIL_ADDRESS][DOMAIN_NAME] Invalid email/password. You don't have permission …" at bounding box center [670, 323] width 1297 height 553
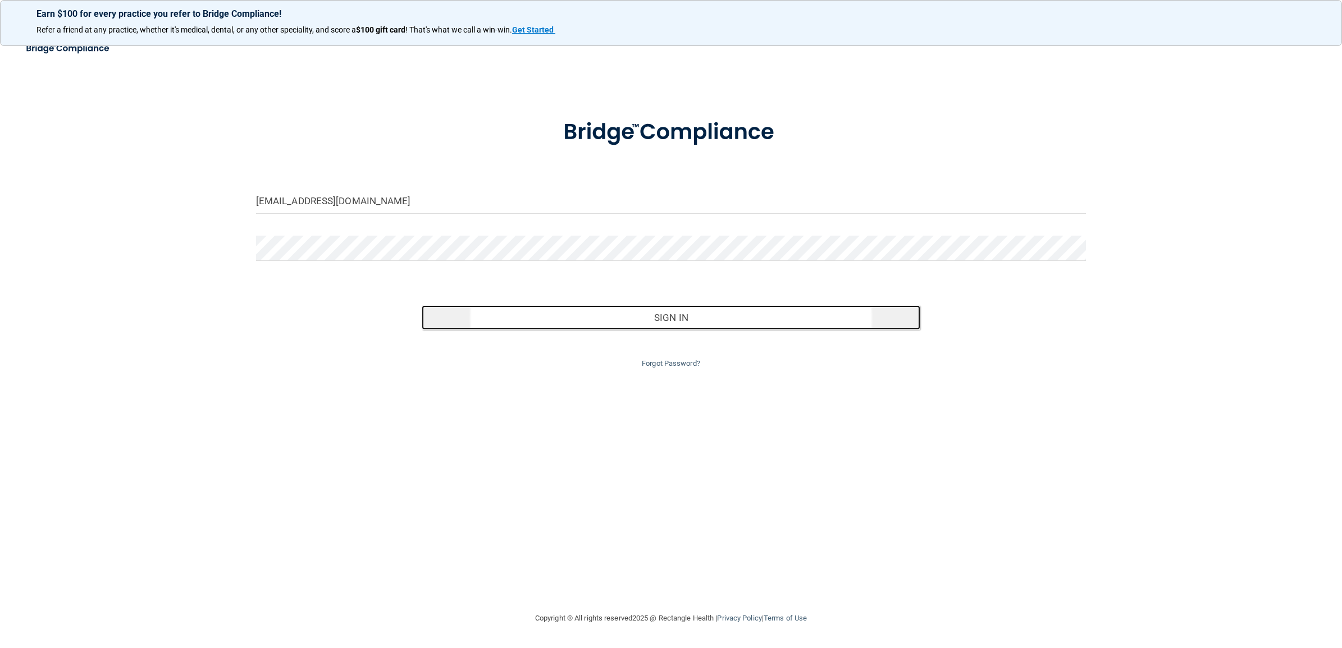
click at [654, 314] on button "Sign In" at bounding box center [671, 317] width 498 height 25
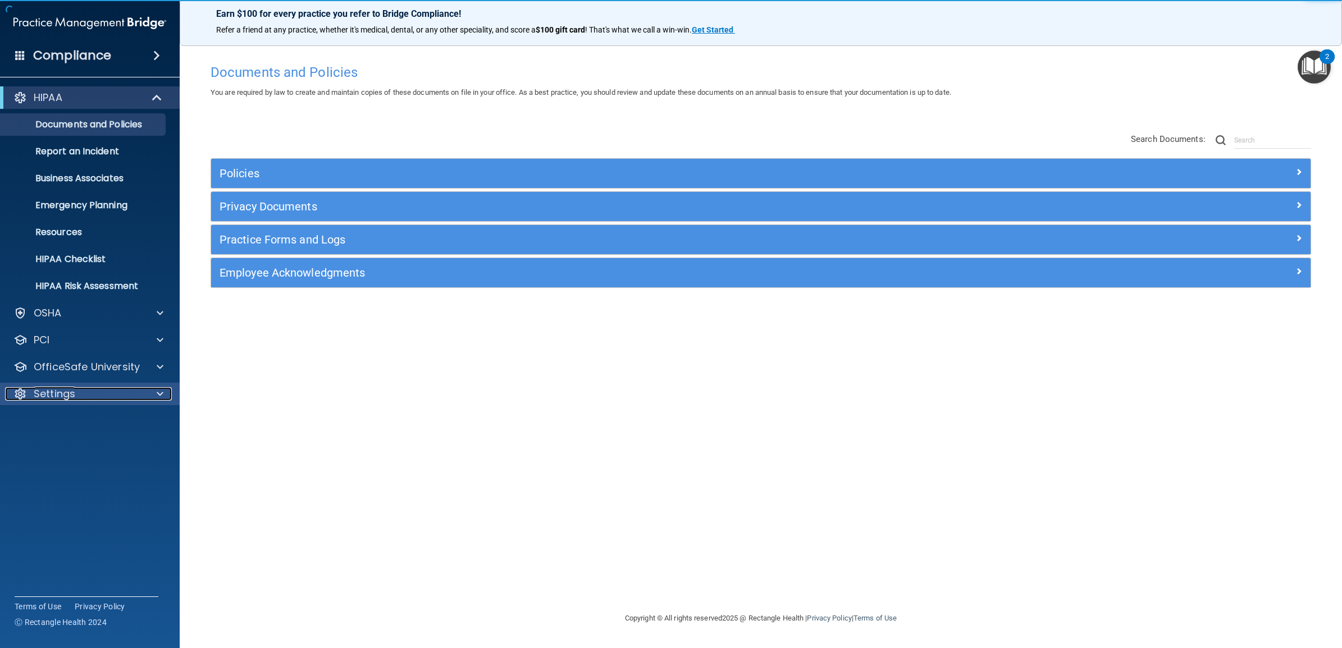
click at [88, 394] on div "Settings" at bounding box center [74, 393] width 139 height 13
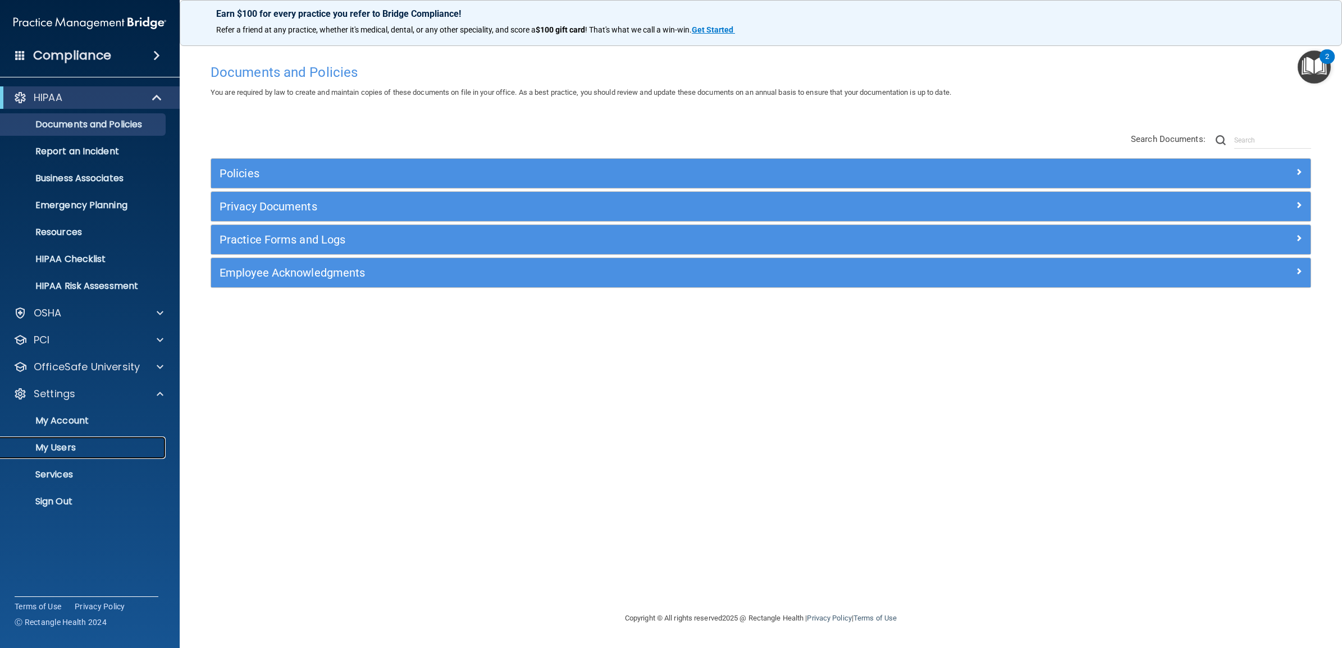
click at [58, 447] on p "My Users" at bounding box center [83, 447] width 153 height 11
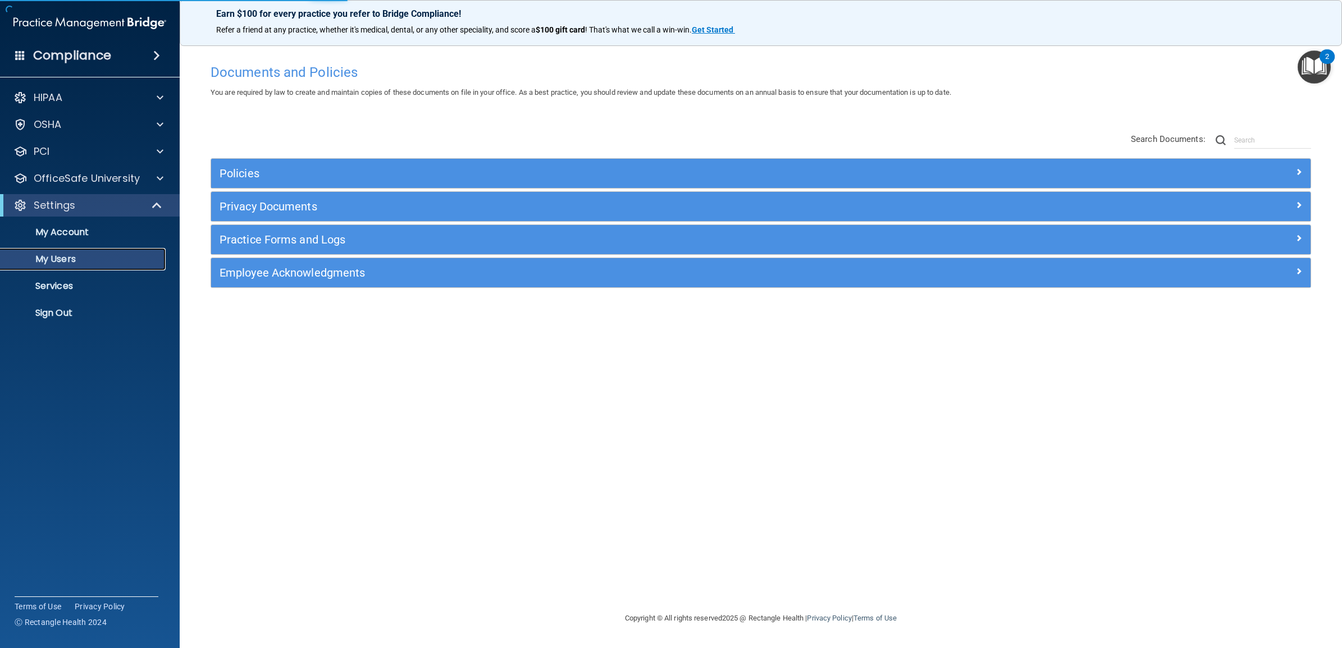
select select "20"
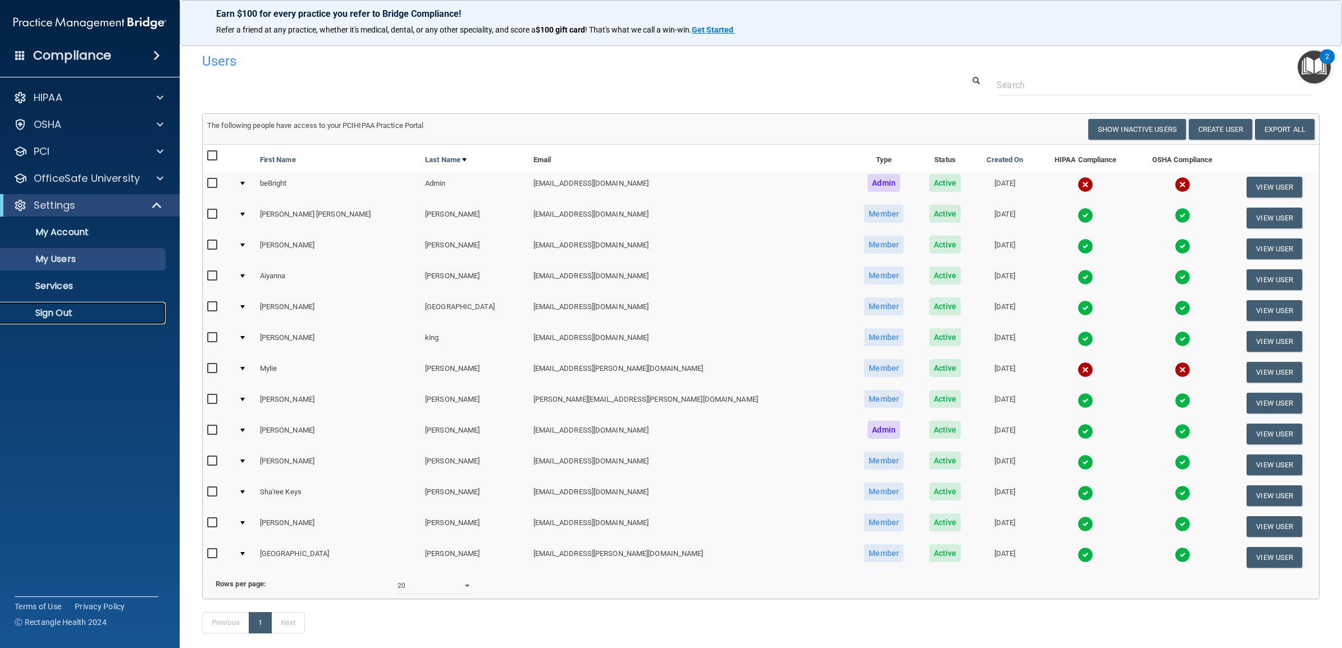
click at [62, 312] on p "Sign Out" at bounding box center [83, 313] width 153 height 11
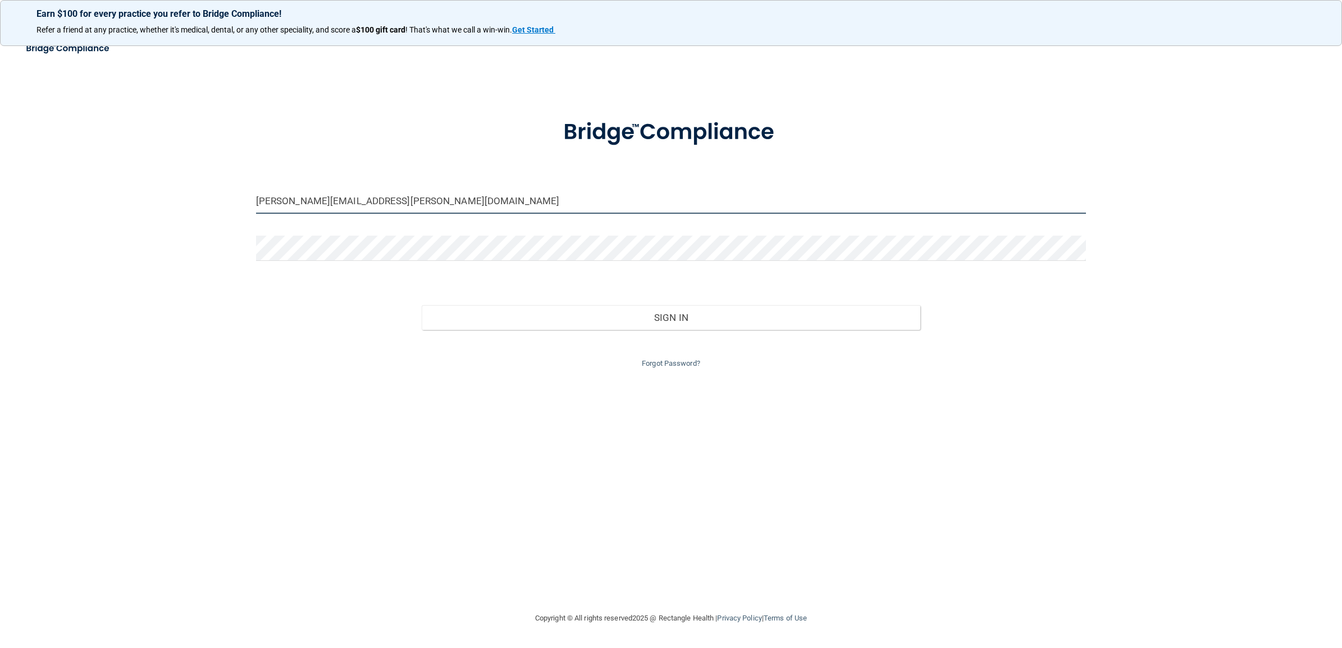
click at [392, 203] on input "[PERSON_NAME][EMAIL_ADDRESS][PERSON_NAME][DOMAIN_NAME]" at bounding box center [671, 201] width 830 height 25
drag, startPoint x: 377, startPoint y: 199, endPoint x: 208, endPoint y: 188, distance: 169.9
click at [208, 188] on div "[PERSON_NAME][EMAIL_ADDRESS][PERSON_NAME][DOMAIN_NAME] Invalid email/password. …" at bounding box center [670, 323] width 1297 height 553
paste input "cdok-beBright@beB"
type input "[EMAIL_ADDRESS][DOMAIN_NAME]"
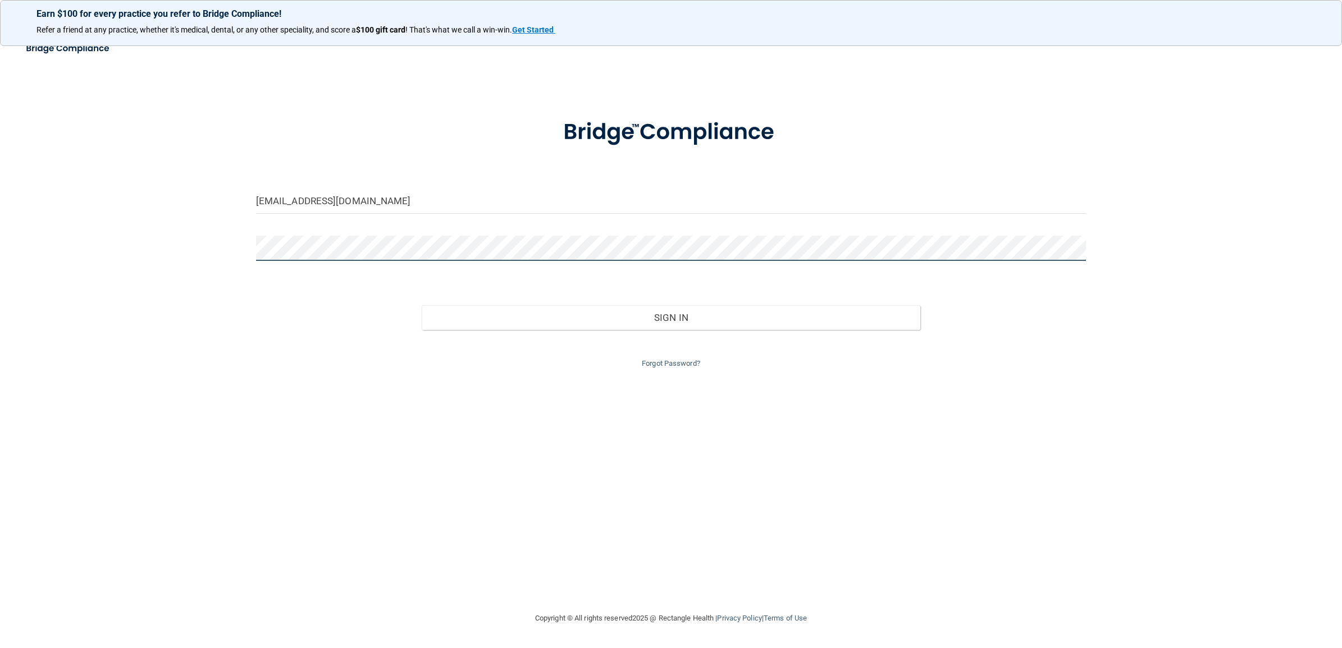
click at [225, 247] on div "[EMAIL_ADDRESS][DOMAIN_NAME] Invalid email/password. You don't have permission …" at bounding box center [670, 323] width 1297 height 553
drag, startPoint x: 514, startPoint y: 489, endPoint x: 594, endPoint y: 376, distance: 138.1
click at [523, 478] on div "[EMAIL_ADDRESS][DOMAIN_NAME] Invalid email/password. You don't have permission …" at bounding box center [670, 323] width 1297 height 553
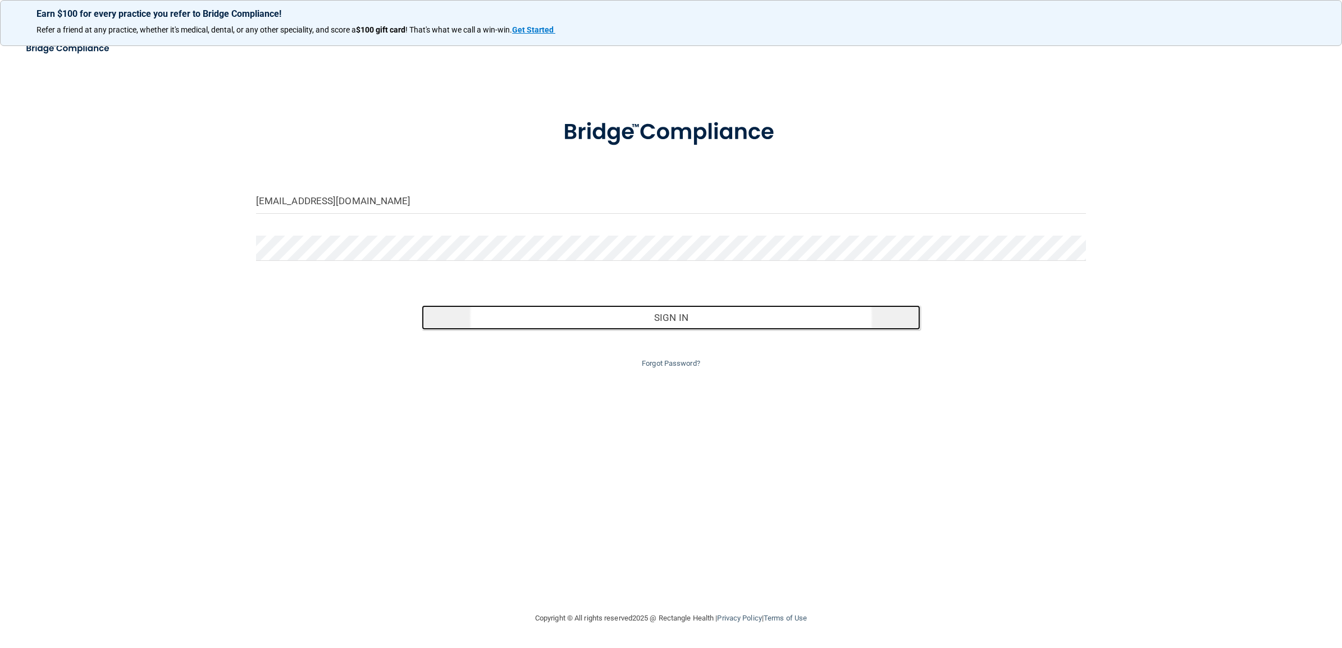
click at [647, 317] on button "Sign In" at bounding box center [671, 317] width 498 height 25
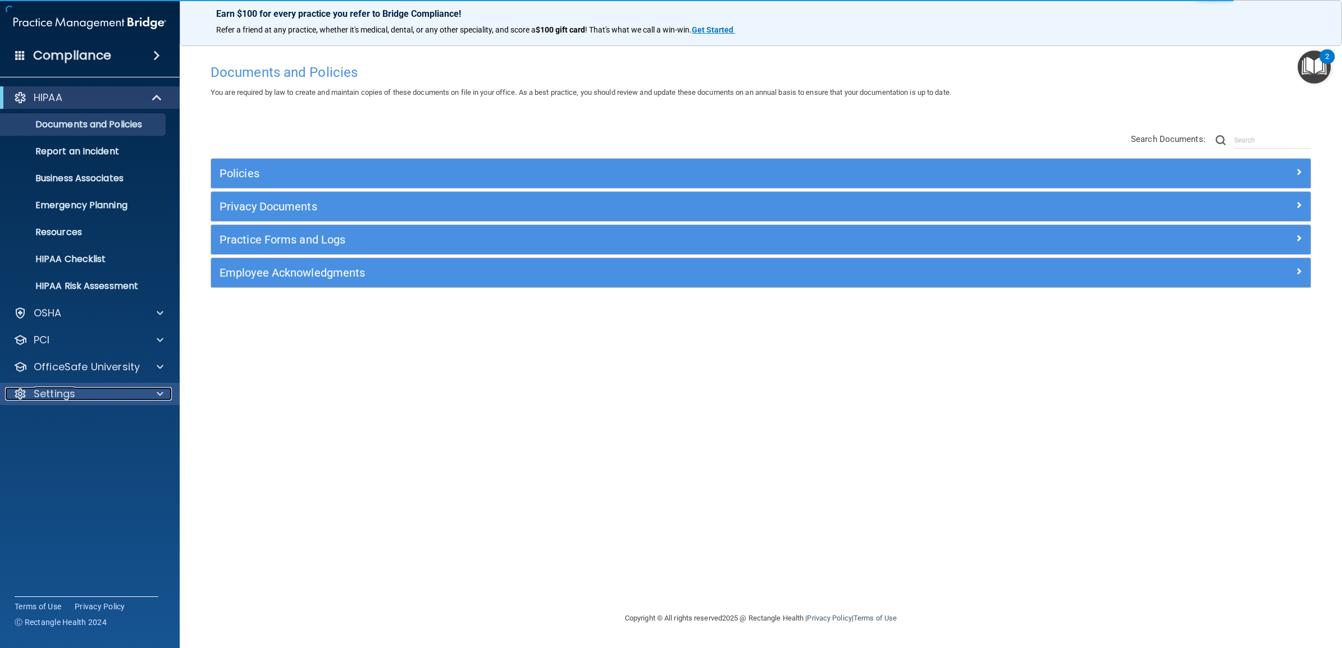
click at [111, 400] on div "Settings" at bounding box center [74, 393] width 139 height 13
click at [83, 445] on p "My Users" at bounding box center [83, 447] width 153 height 11
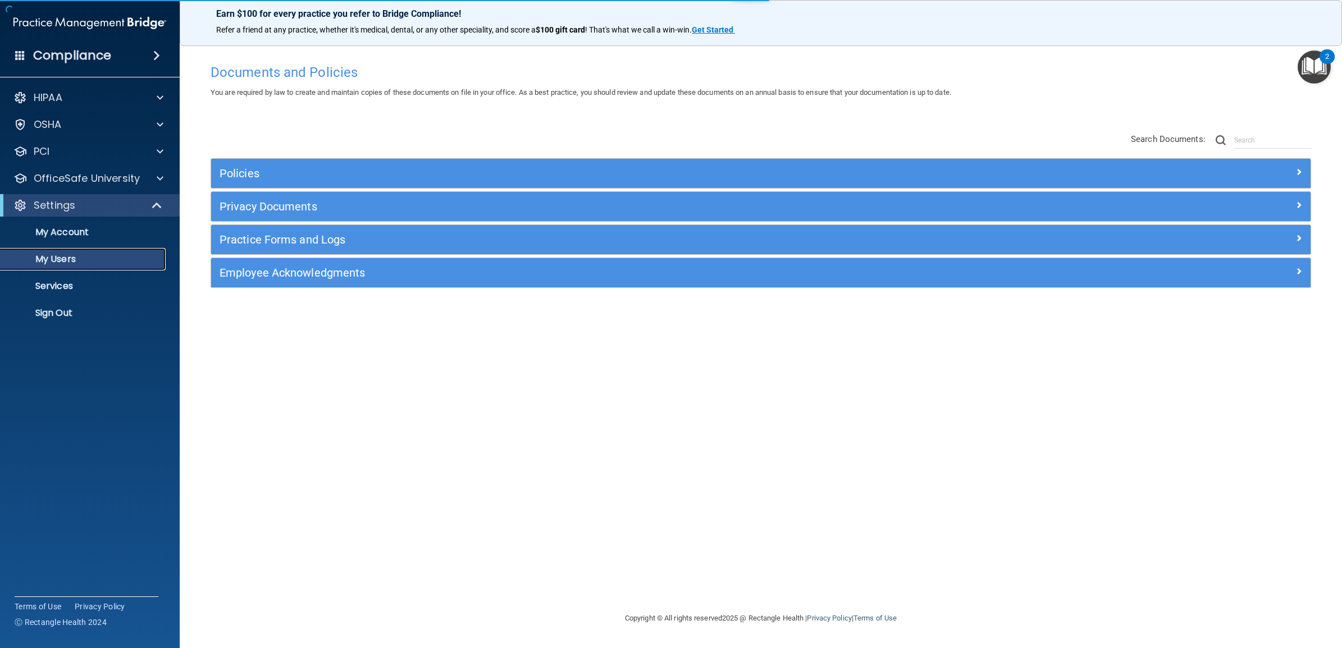
select select "20"
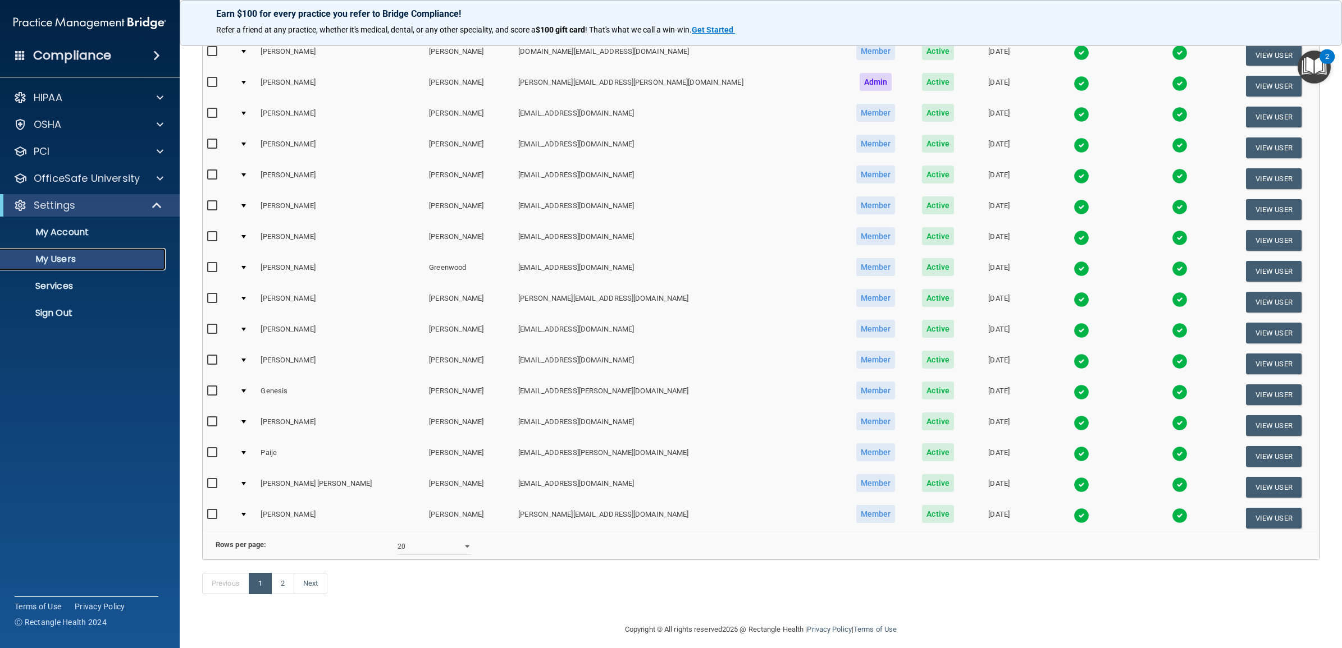
scroll to position [280, 0]
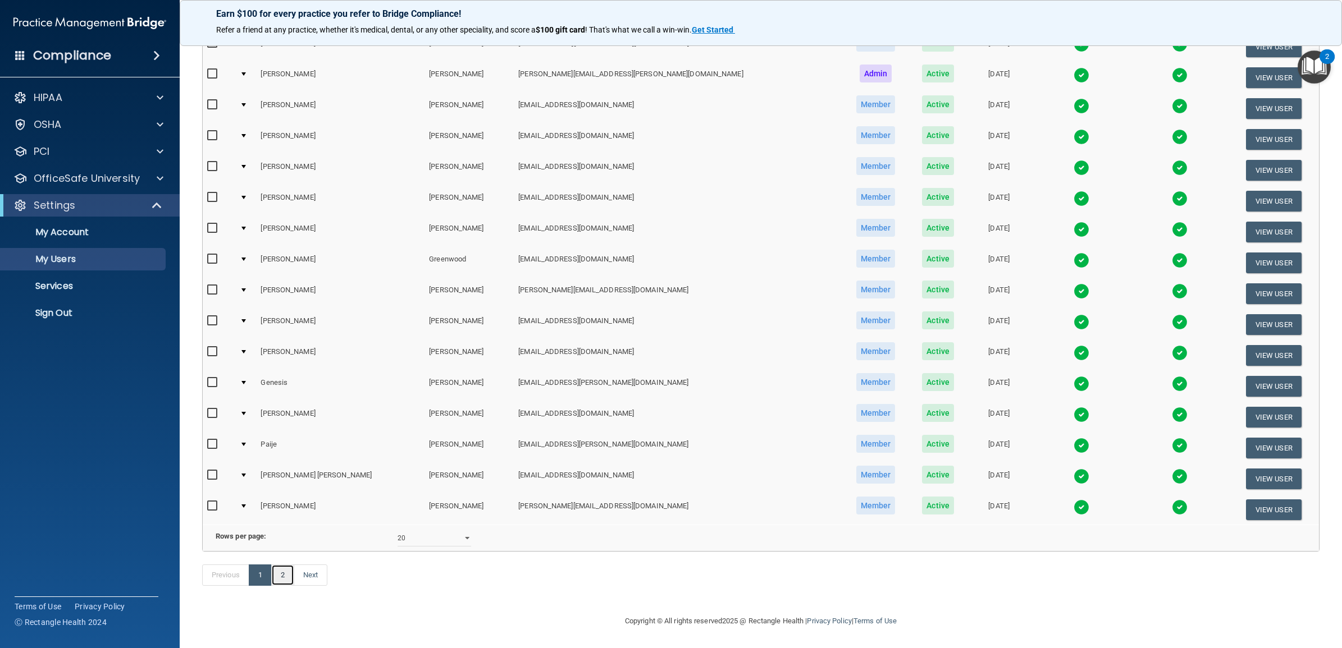
click at [282, 575] on link "2" at bounding box center [282, 575] width 23 height 21
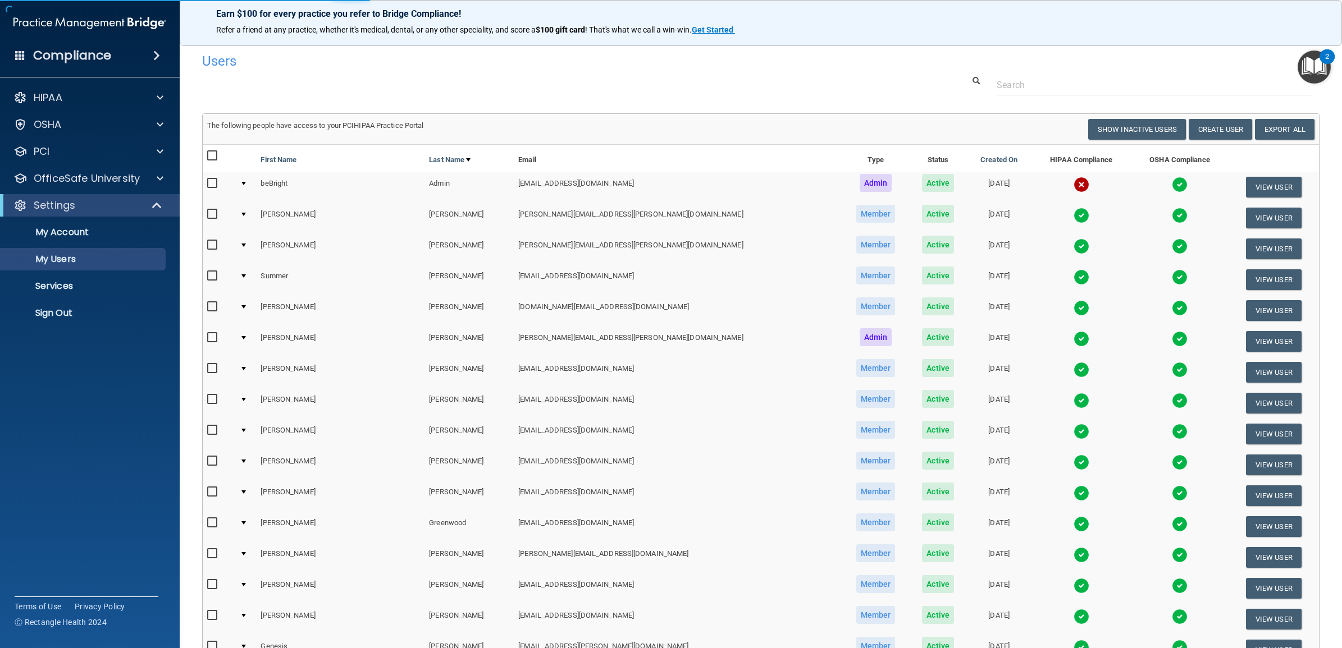
select select "20"
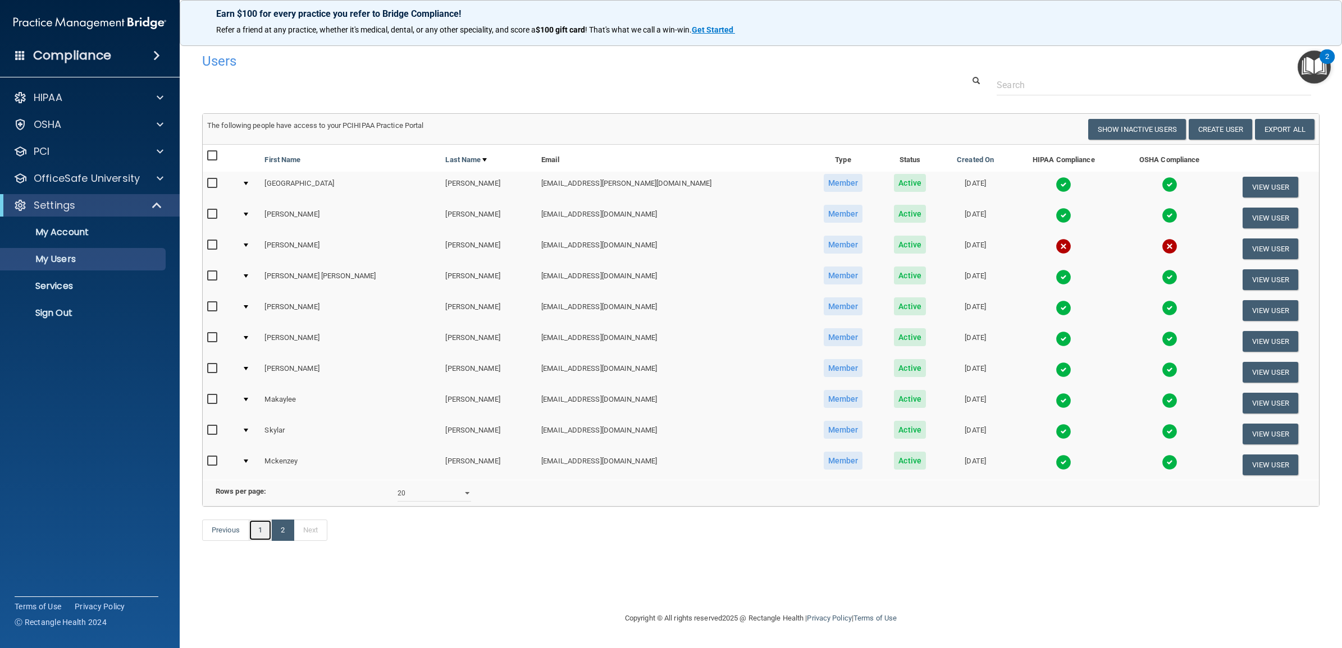
click at [257, 541] on link "1" at bounding box center [260, 530] width 23 height 21
select select "20"
